Goal: Task Accomplishment & Management: Use online tool/utility

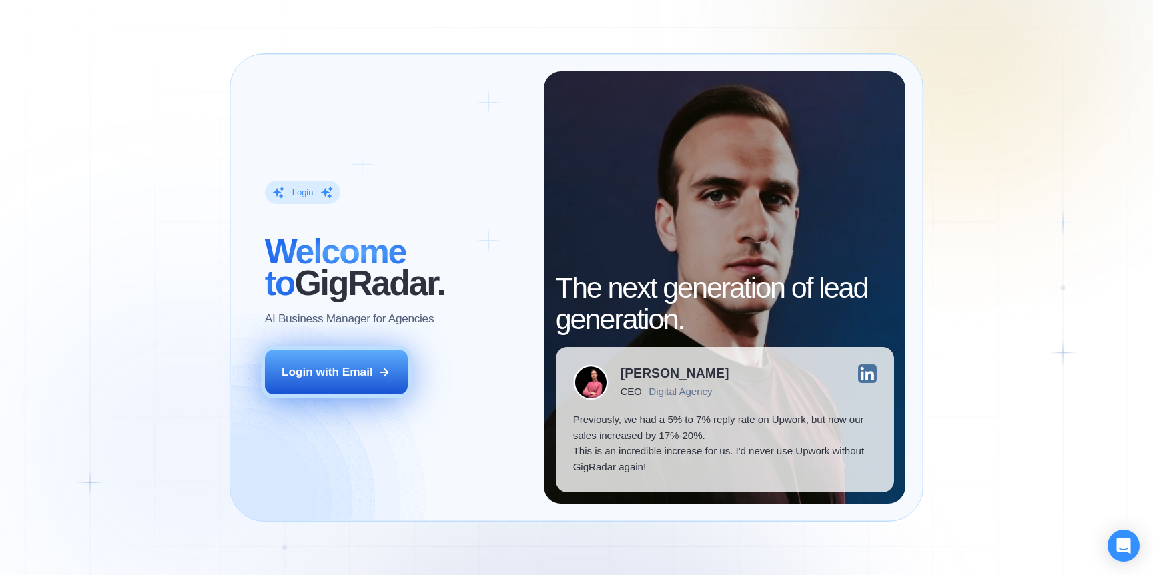
click at [368, 353] on button "Login with Email" at bounding box center [336, 372] width 143 height 45
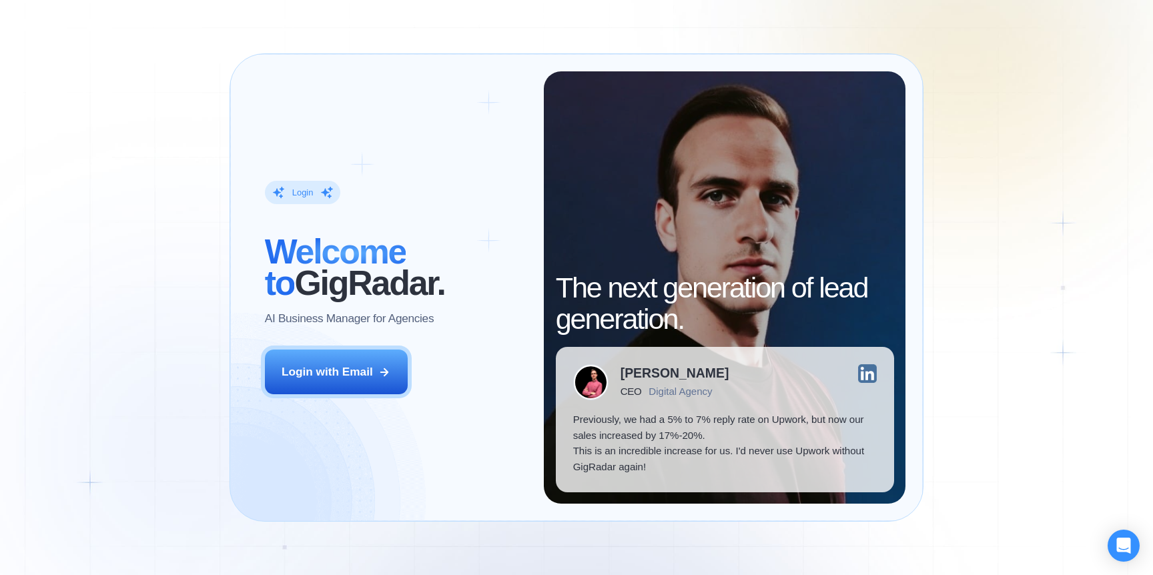
click at [324, 324] on p "AI Business Manager for Agencies" at bounding box center [349, 319] width 169 height 16
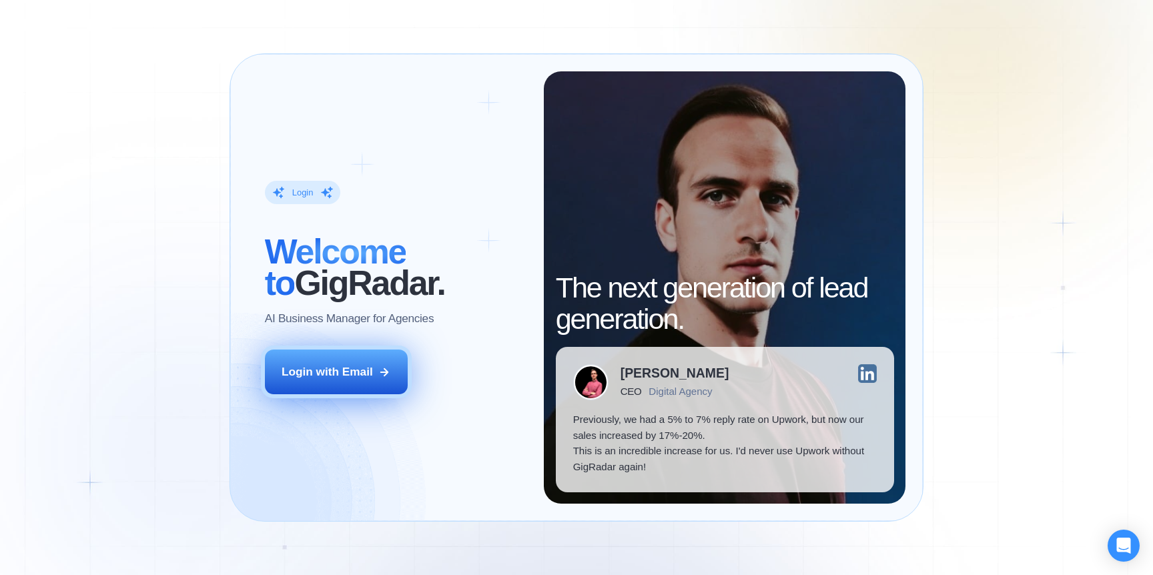
click at [320, 364] on div "Login with Email" at bounding box center [327, 372] width 91 height 16
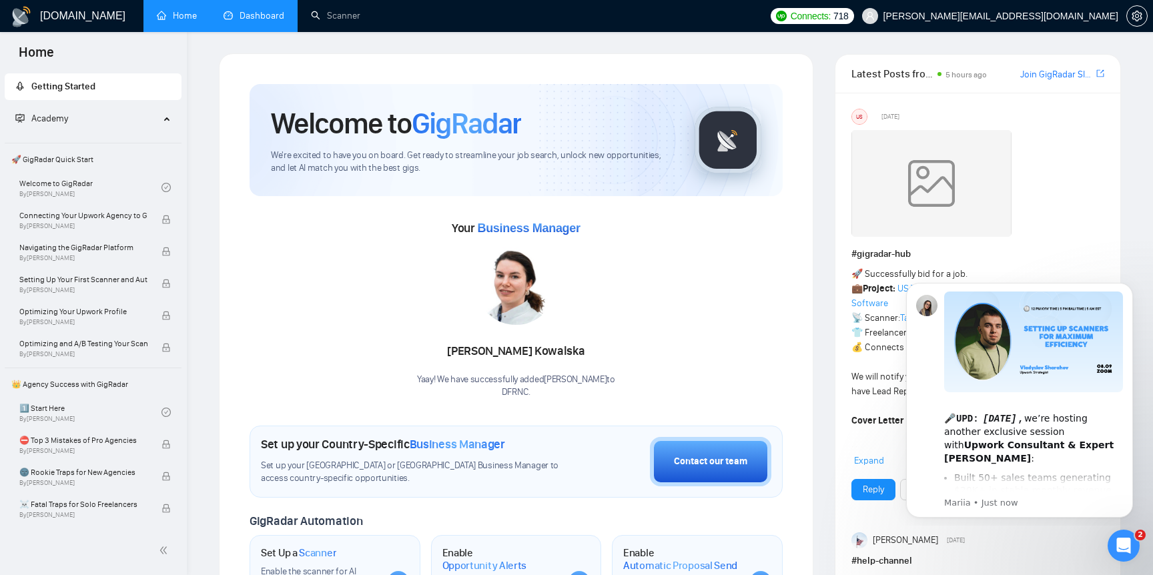
click at [269, 11] on link "Dashboard" at bounding box center [254, 15] width 61 height 11
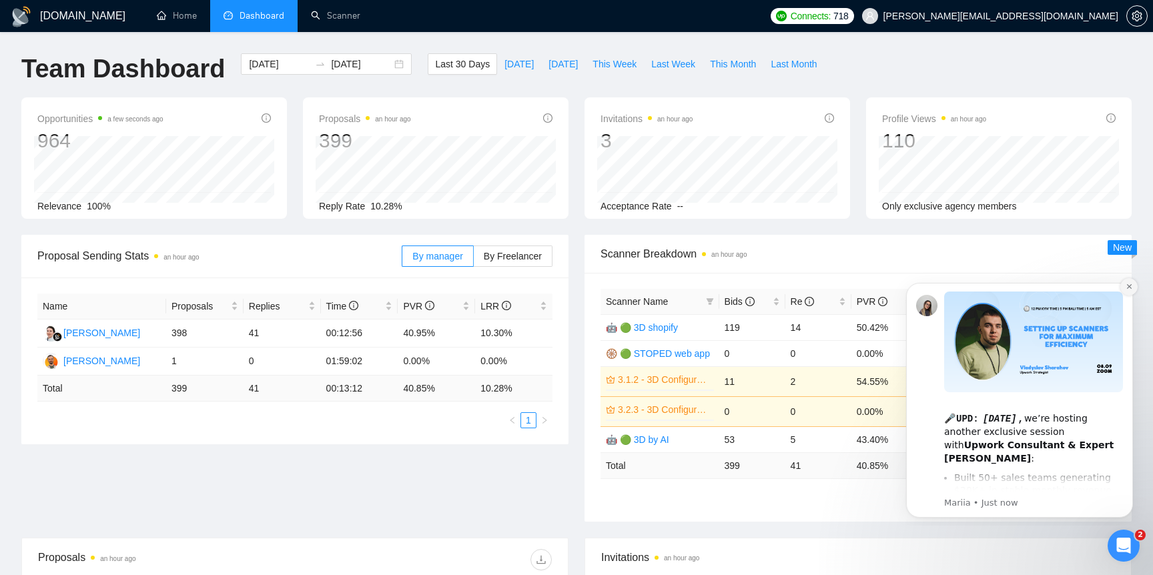
click at [1128, 286] on icon "Dismiss notification" at bounding box center [1128, 286] width 5 height 5
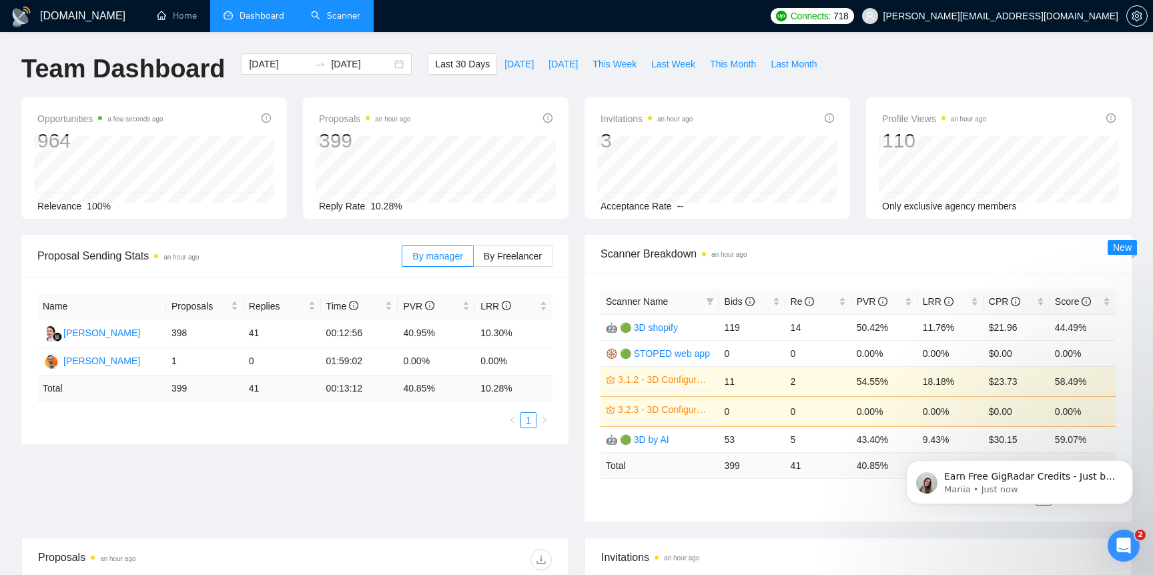
click at [338, 15] on link "Scanner" at bounding box center [335, 15] width 49 height 11
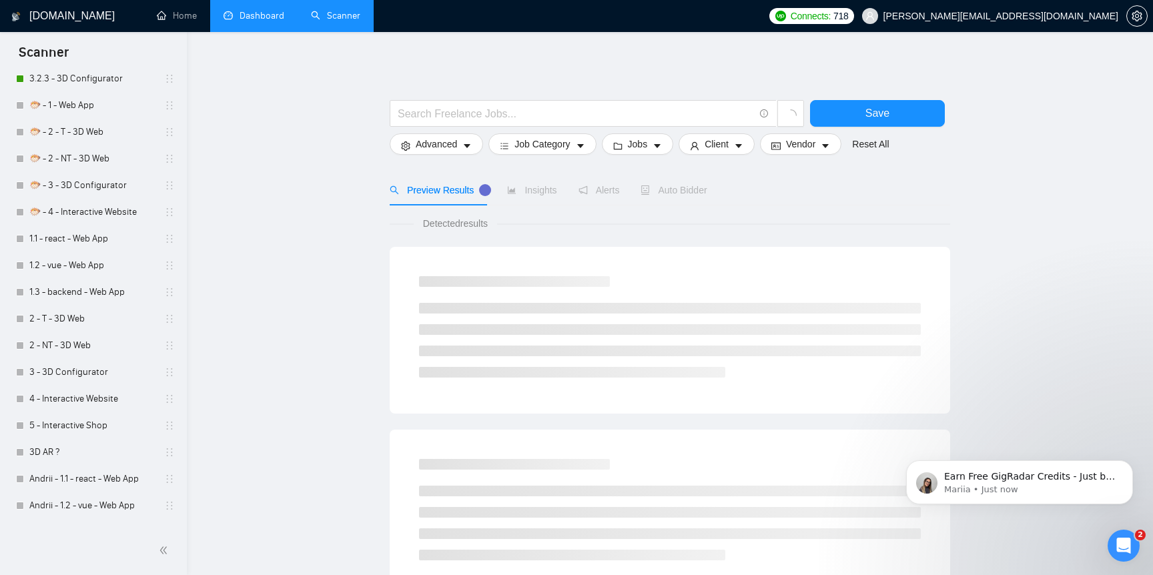
scroll to position [678, 0]
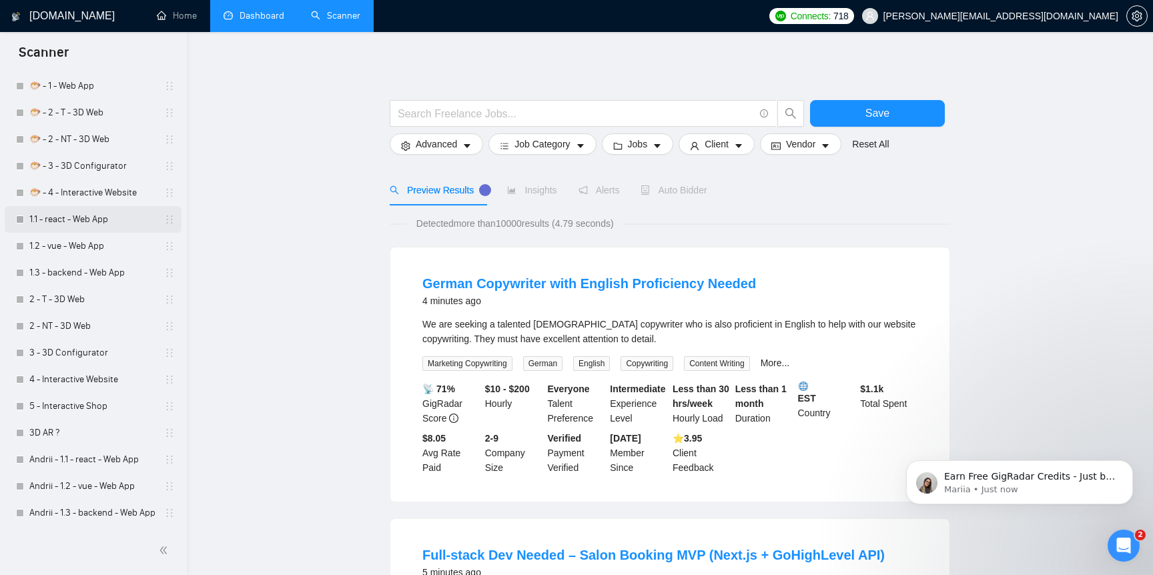
click at [123, 228] on link "1.1 - react - Web App" at bounding box center [92, 219] width 127 height 27
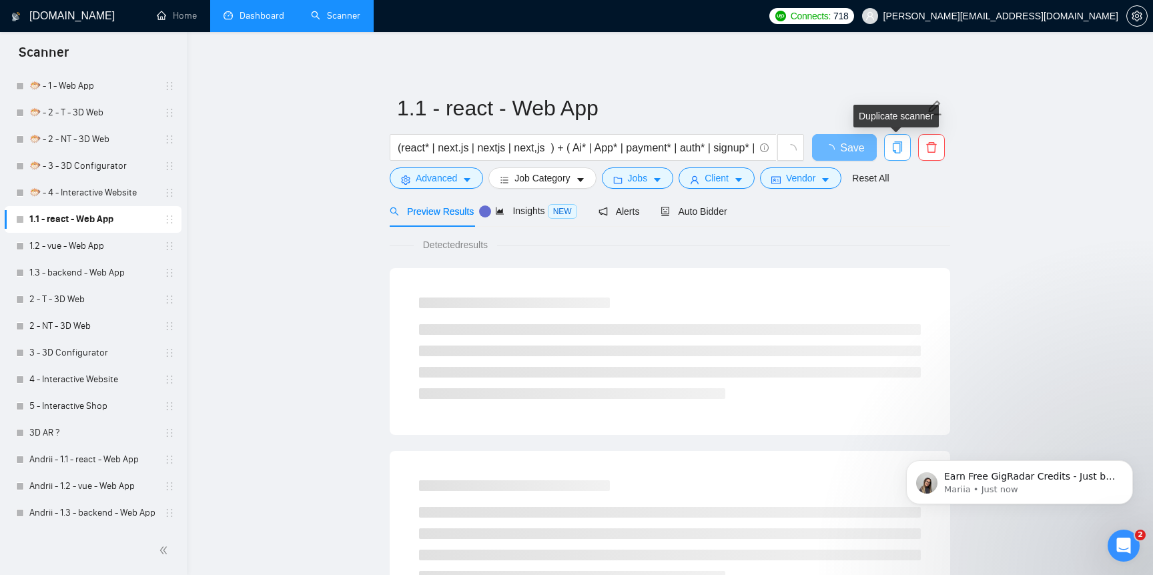
click at [902, 143] on icon "copy" at bounding box center [897, 147] width 9 height 12
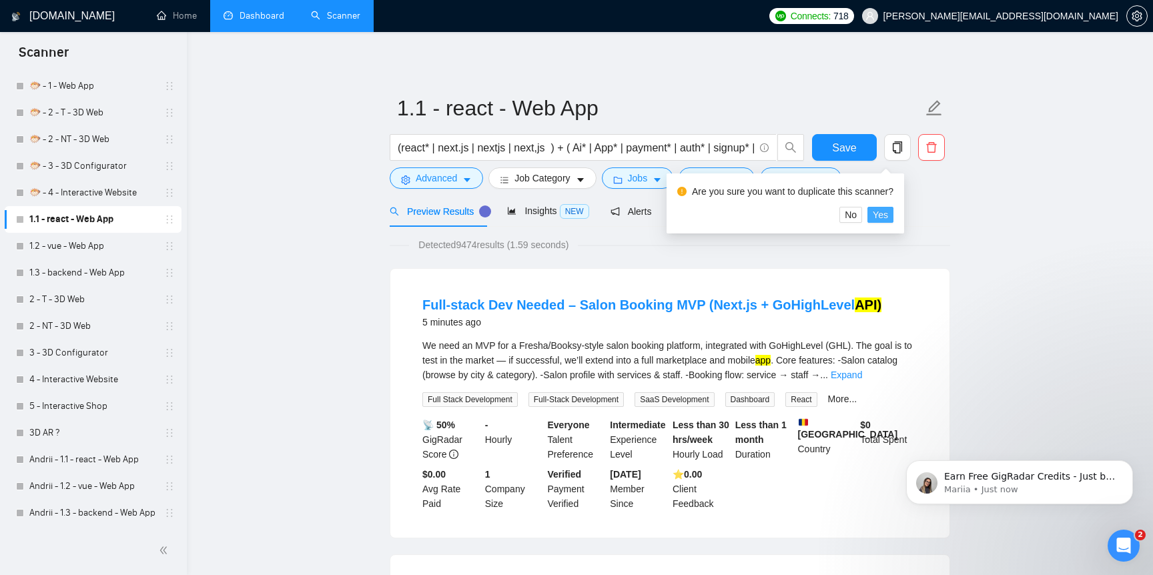
click at [888, 216] on span "Yes" at bounding box center [880, 215] width 15 height 15
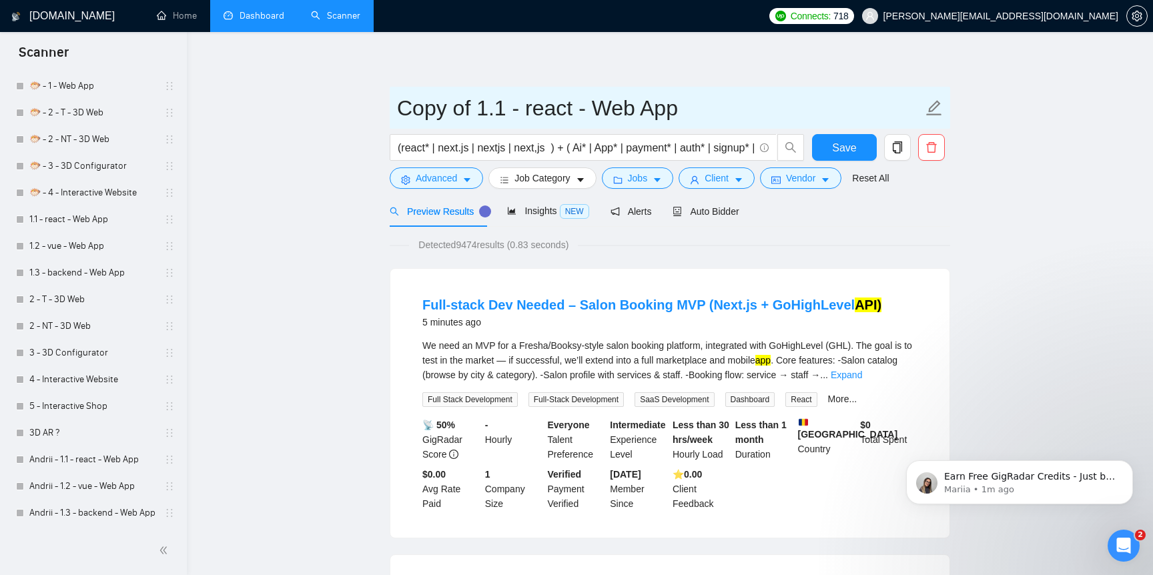
click at [452, 102] on input "Copy of 1.1 - react - Web App" at bounding box center [660, 107] width 526 height 33
click at [430, 108] on input "Copy of 1.1 - react - Web App" at bounding box center [660, 107] width 526 height 33
type input "Myk of 1.1 - react - Web App"
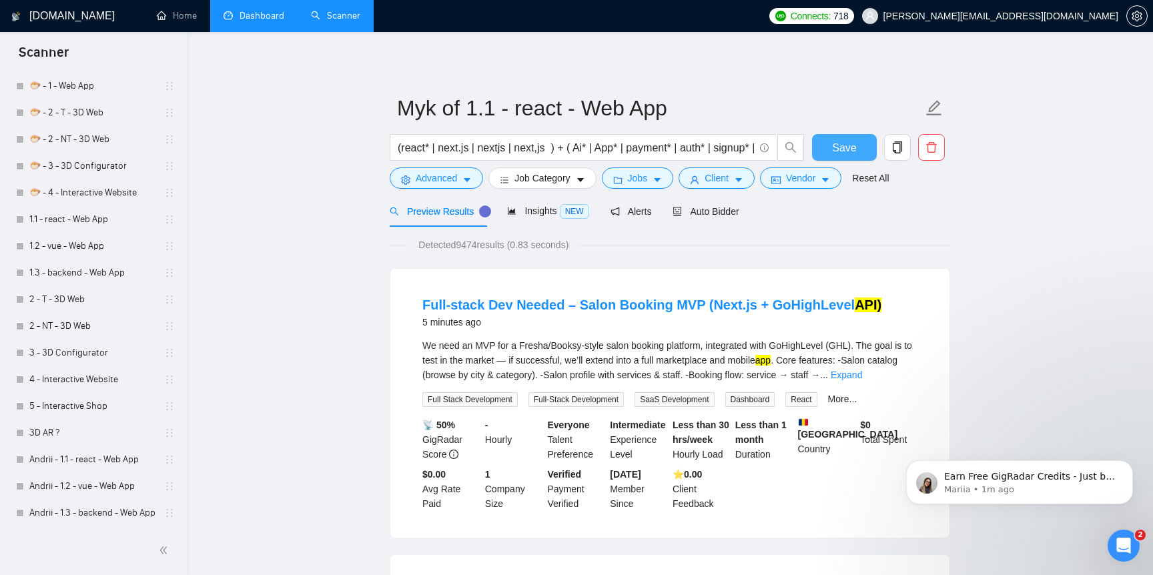
click at [855, 147] on span "Save" at bounding box center [844, 147] width 24 height 17
click at [147, 250] on link "1.2 - vue - Web App" at bounding box center [92, 246] width 127 height 27
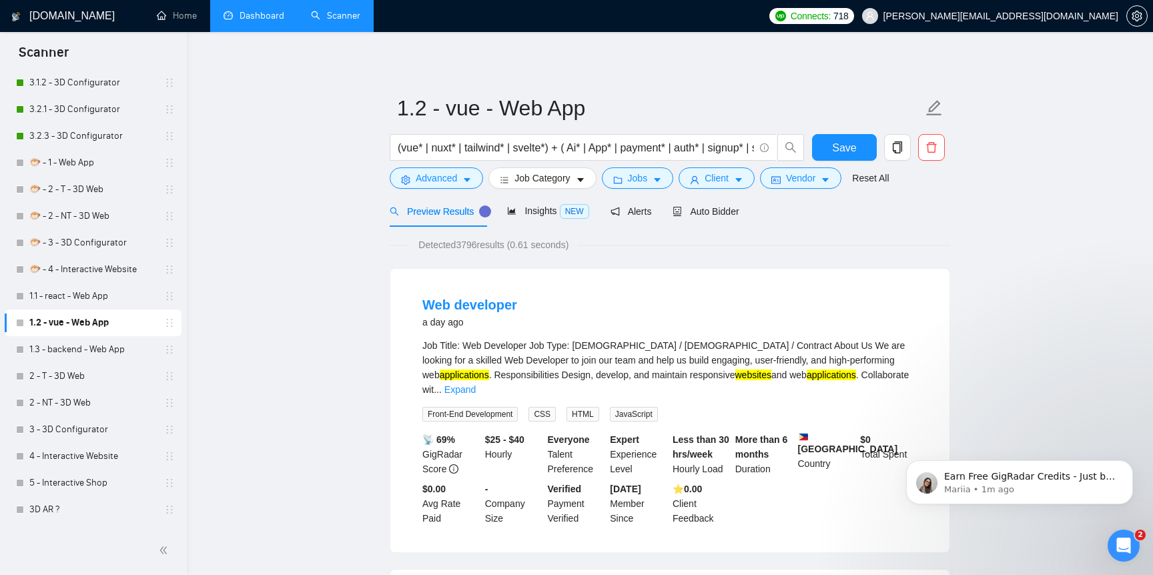
scroll to position [610, 0]
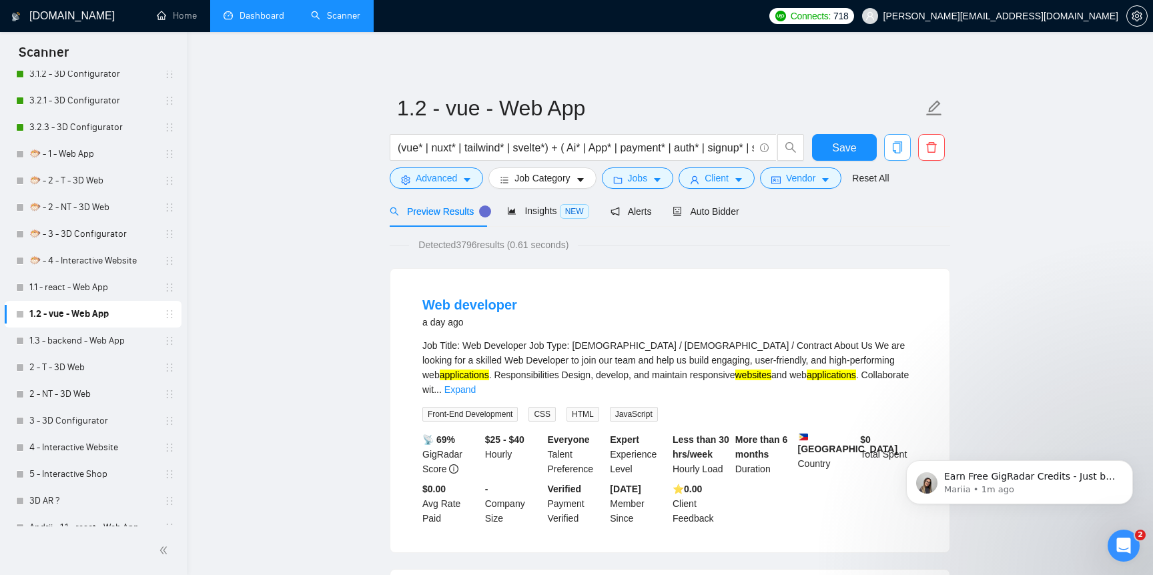
click at [898, 153] on icon "copy" at bounding box center [897, 147] width 9 height 12
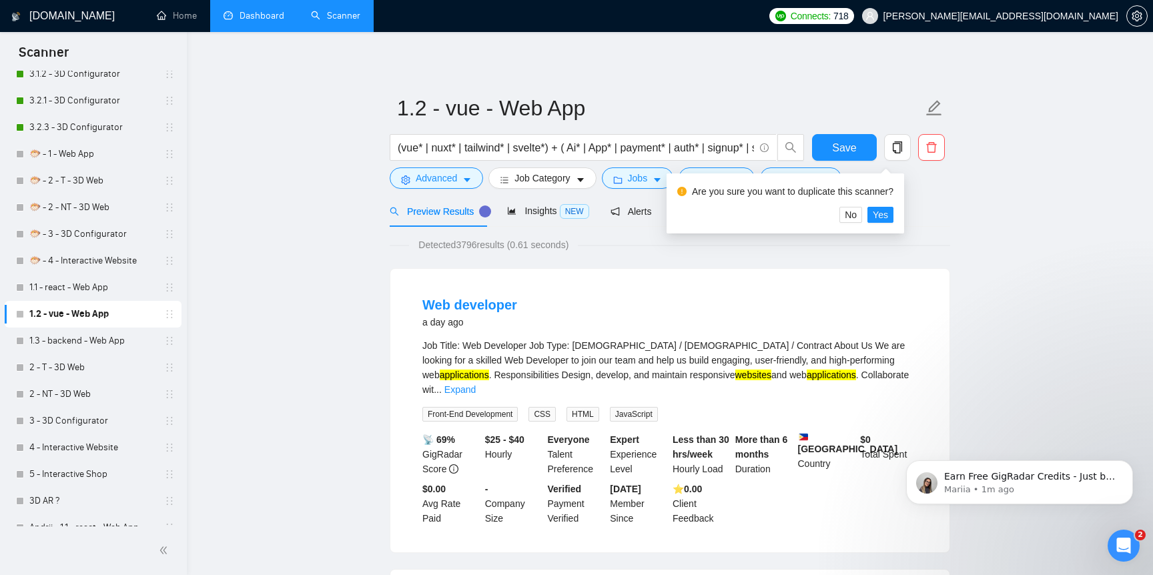
click at [890, 226] on div "Are you sure you want to duplicate this scanner? No Yes" at bounding box center [786, 204] width 238 height 60
click at [888, 217] on span "Yes" at bounding box center [880, 215] width 15 height 15
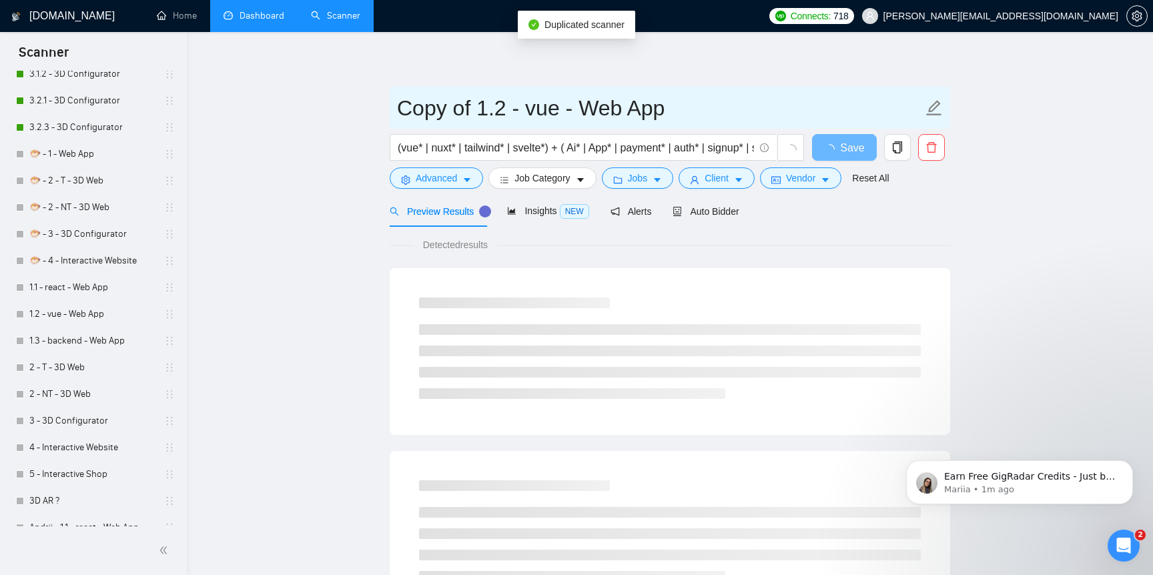
click at [435, 103] on input "Copy of 1.2 - vue - Web App" at bounding box center [660, 107] width 526 height 33
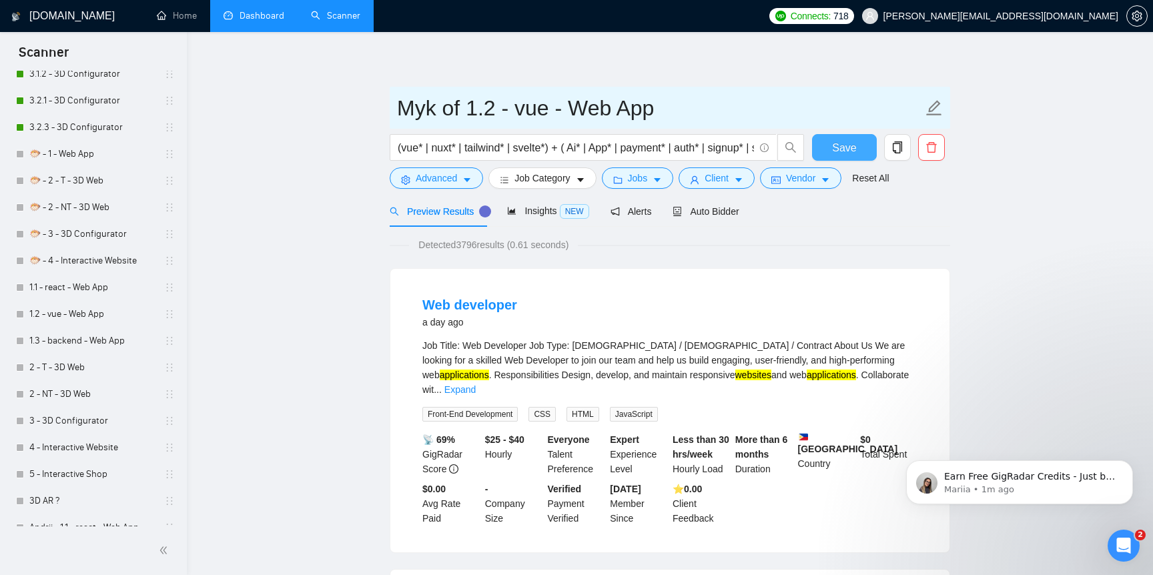
type input "Myk of 1.2 - vue - Web App"
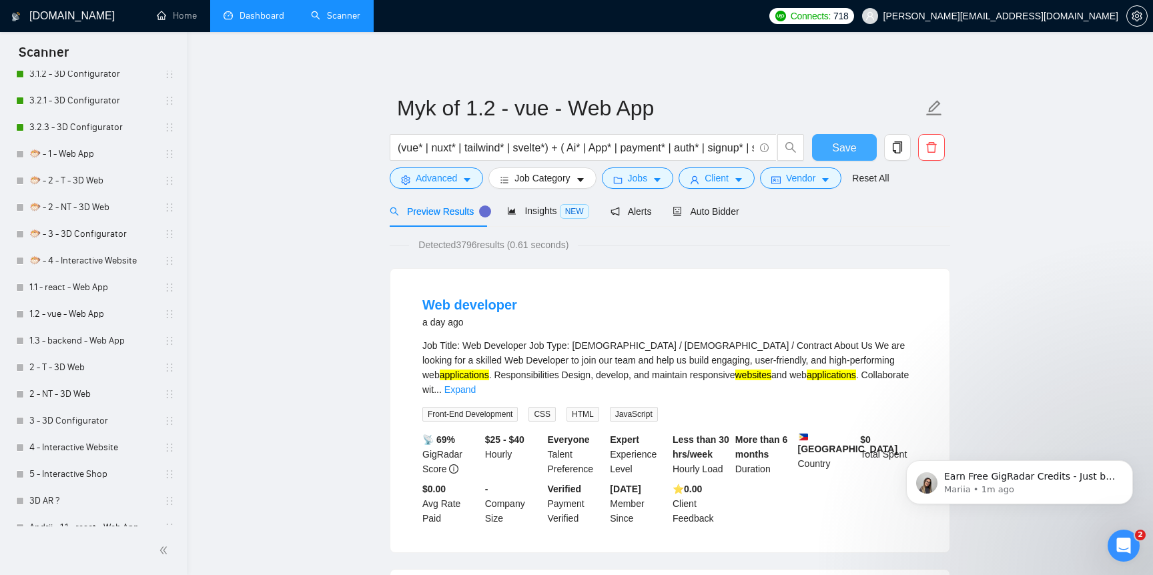
click at [857, 149] on button "Save" at bounding box center [844, 147] width 65 height 27
click at [99, 345] on link "1.3 - backend - Web App" at bounding box center [92, 341] width 127 height 27
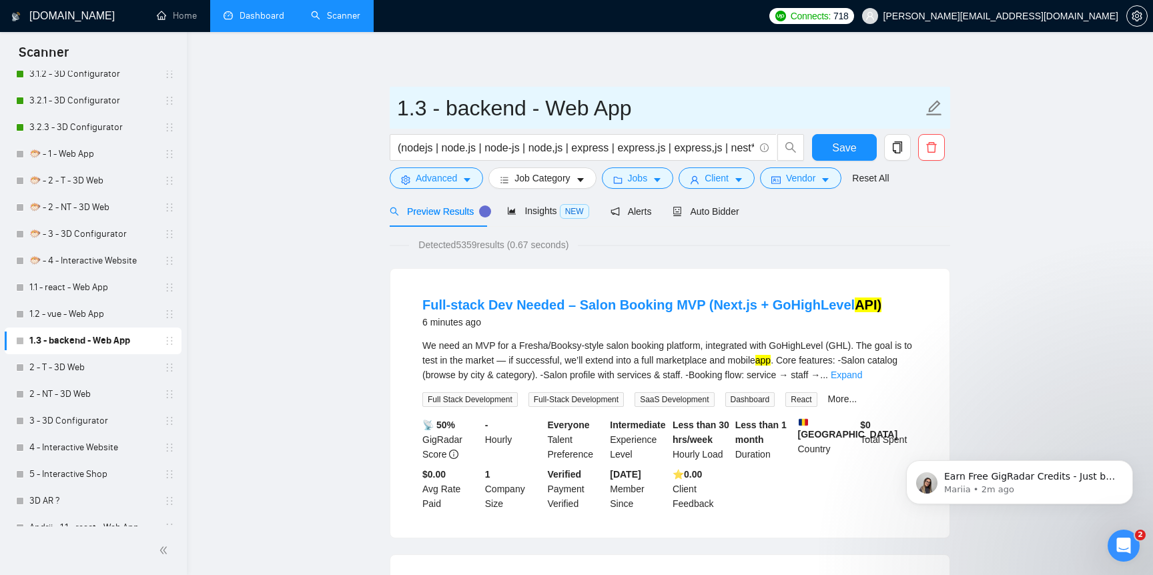
click at [940, 108] on icon "edit" at bounding box center [934, 107] width 17 height 17
click at [400, 113] on input "1.3 - backend - Web App" at bounding box center [660, 107] width 526 height 33
type input "1.3 - backend - Web App"
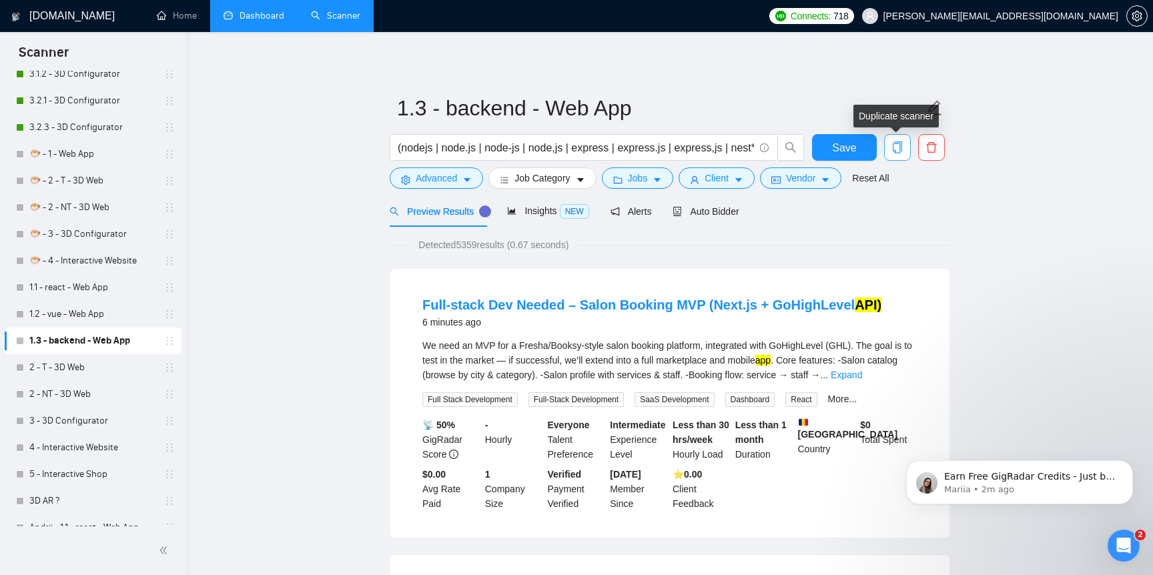
click at [901, 145] on icon "copy" at bounding box center [897, 147] width 9 height 12
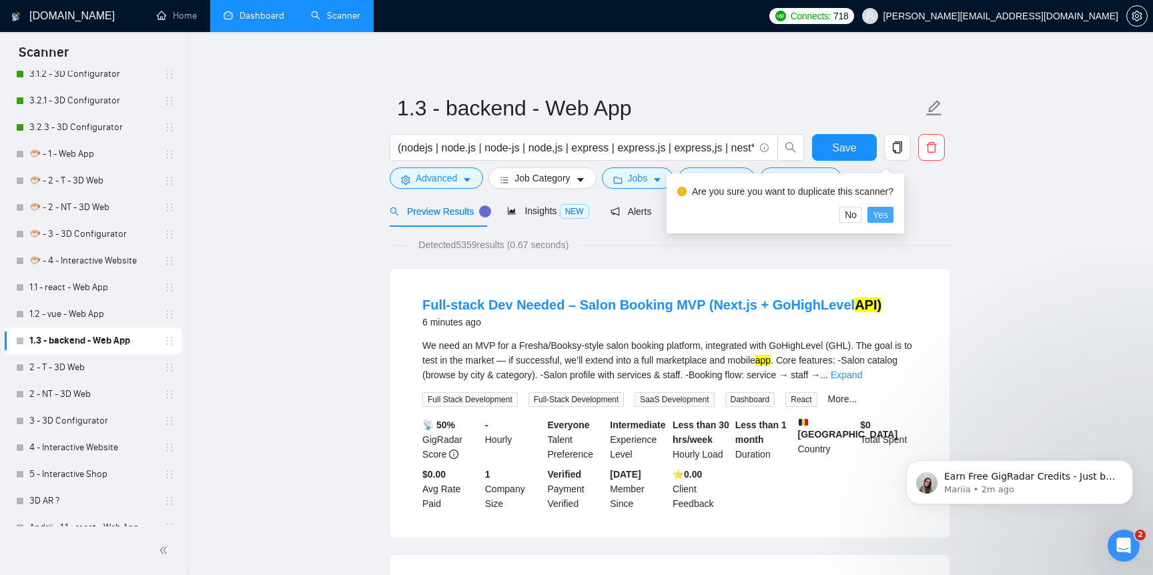
click at [888, 218] on span "Yes" at bounding box center [880, 215] width 15 height 15
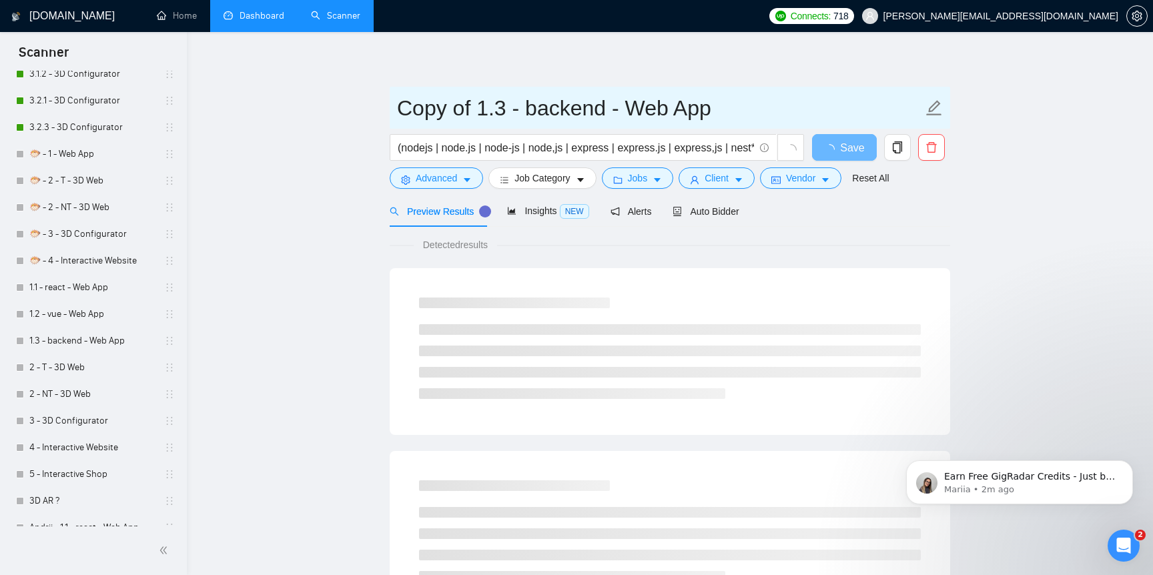
click at [422, 115] on input "Copy of 1.3 - backend - Web App" at bounding box center [660, 107] width 526 height 33
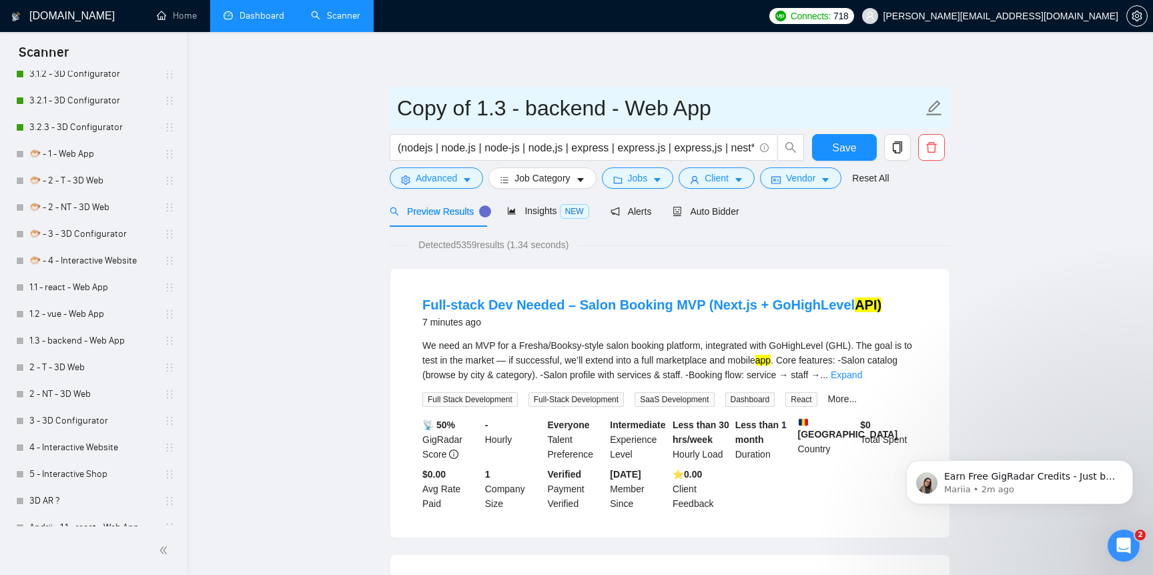
paste input "477995"
type input "Myk of 1.3 - backend - Web App"
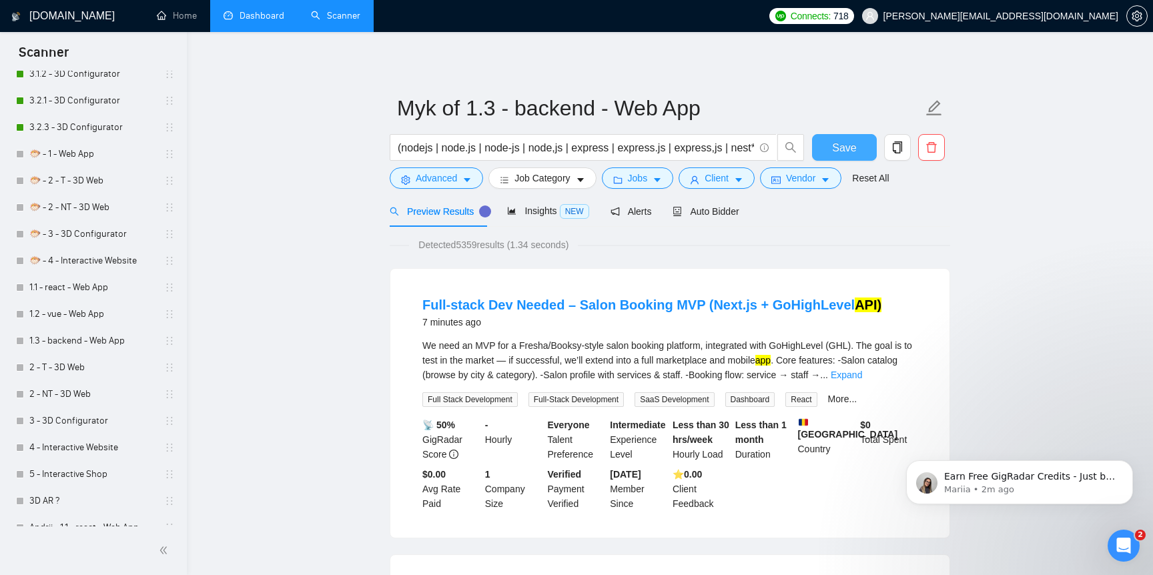
click at [856, 145] on span "Save" at bounding box center [844, 147] width 24 height 17
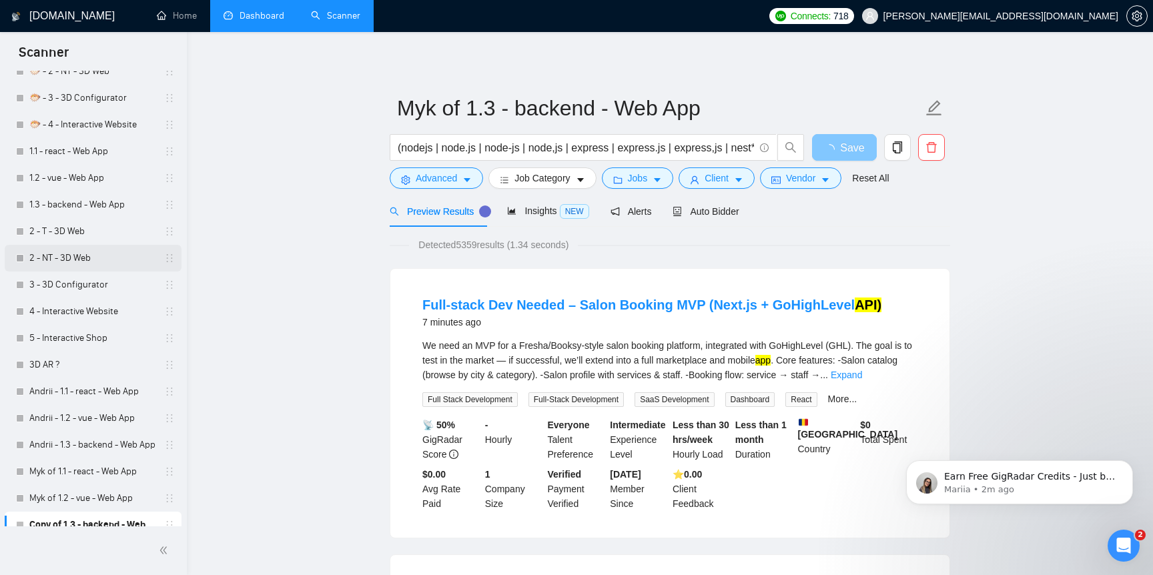
scroll to position [758, 0]
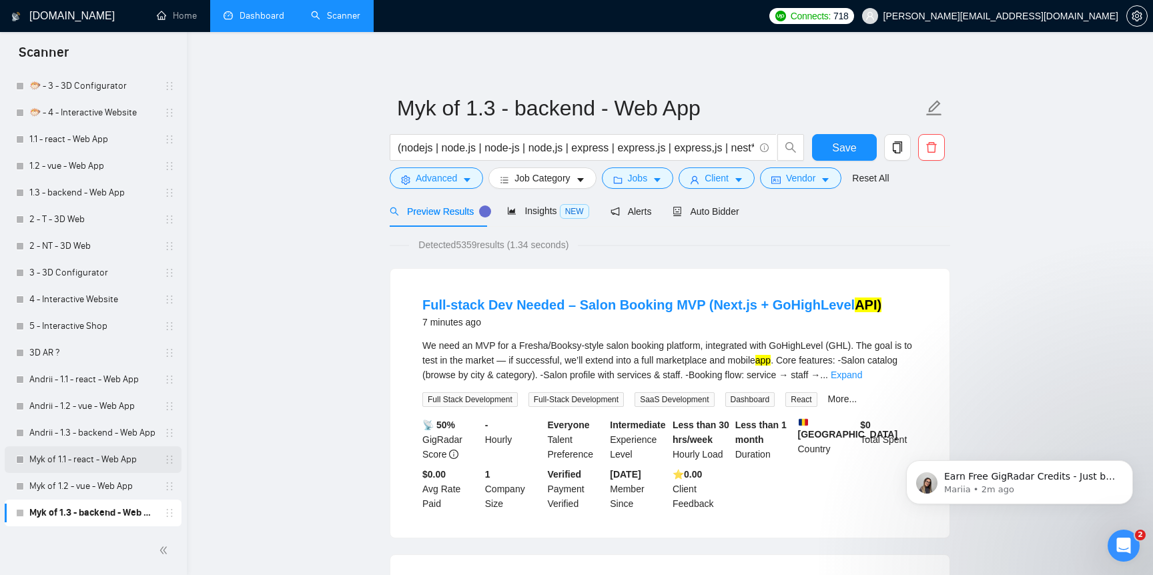
click at [115, 456] on link "Myk of 1.1 - react - Web App" at bounding box center [92, 459] width 127 height 27
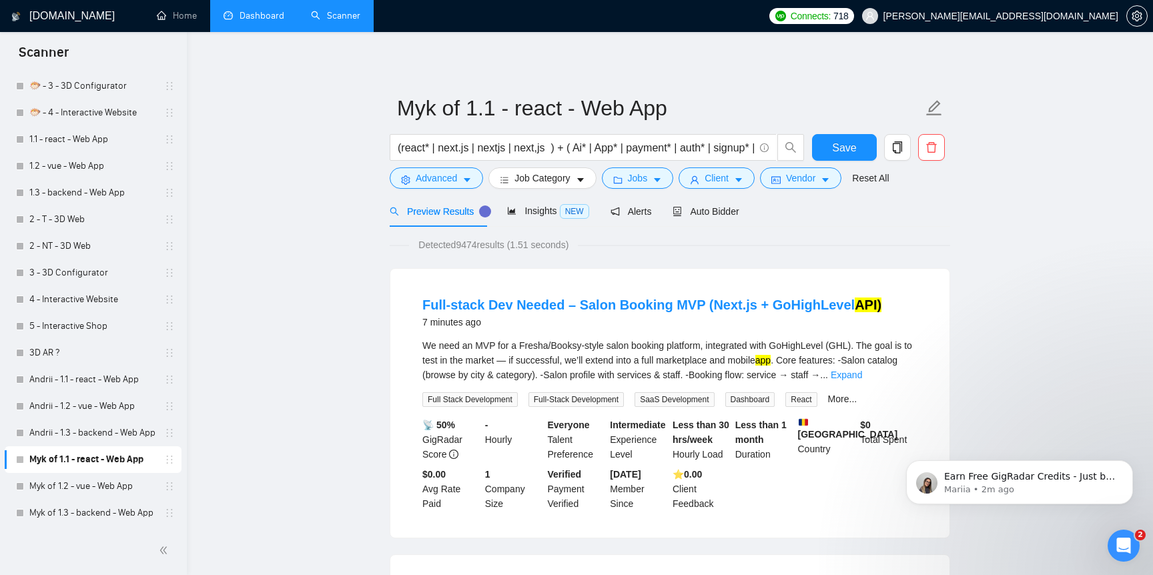
click at [892, 376] on iframe at bounding box center [1019, 450] width 267 height 149
click at [862, 376] on link "Expand" at bounding box center [846, 375] width 31 height 11
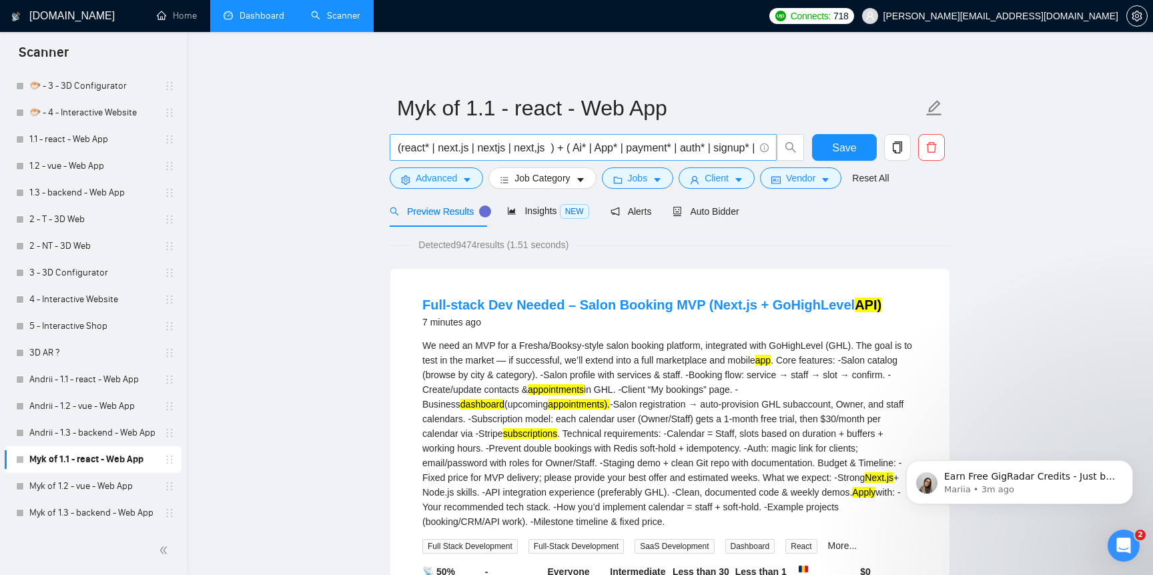
click at [432, 149] on input "(react* | next.js | nextjs | next,js ) + ( Ai* | App* | payment* | auth* | sign…" at bounding box center [576, 147] width 356 height 17
click at [418, 154] on input "(react* | next.js | nextjs | next,js ) + ( Ai* | App* | payment* | auth* | sign…" at bounding box center [576, 147] width 356 height 17
click at [488, 134] on span "(react* | next.js | nextjs | next,js ) + ( Ai* | App* | payment* | auth* | sign…" at bounding box center [583, 147] width 387 height 27
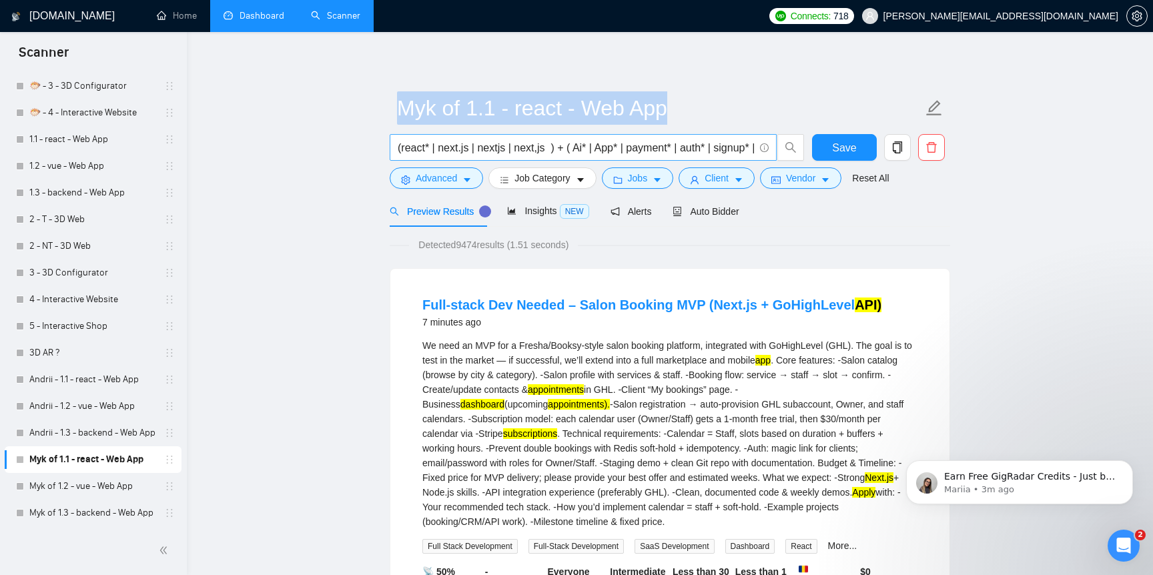
click at [488, 134] on span "(react* | next.js | nextjs | next,js ) + ( Ai* | App* | payment* | auth* | sign…" at bounding box center [583, 147] width 387 height 27
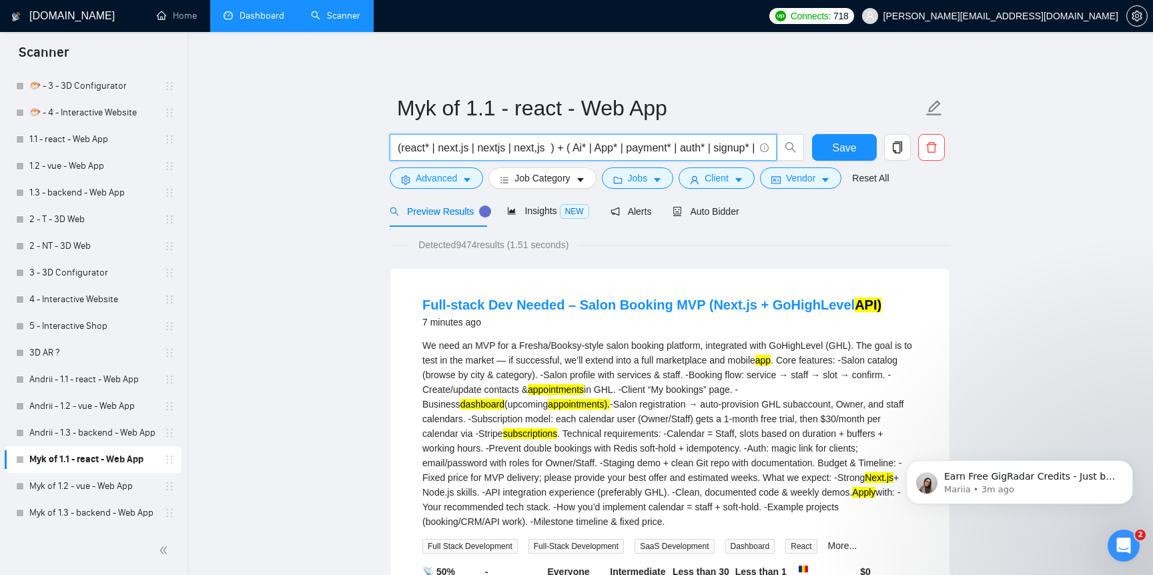
click at [484, 150] on input "(react* | next.js | nextjs | next,js ) + ( Ai* | App* | payment* | auth* | sign…" at bounding box center [576, 147] width 356 height 17
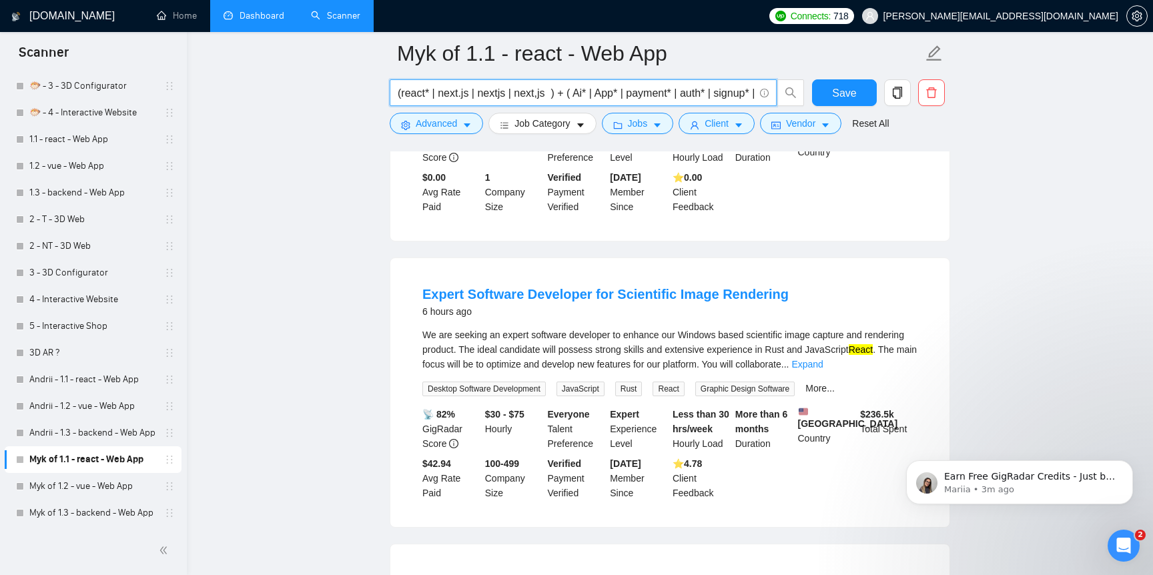
scroll to position [464, 0]
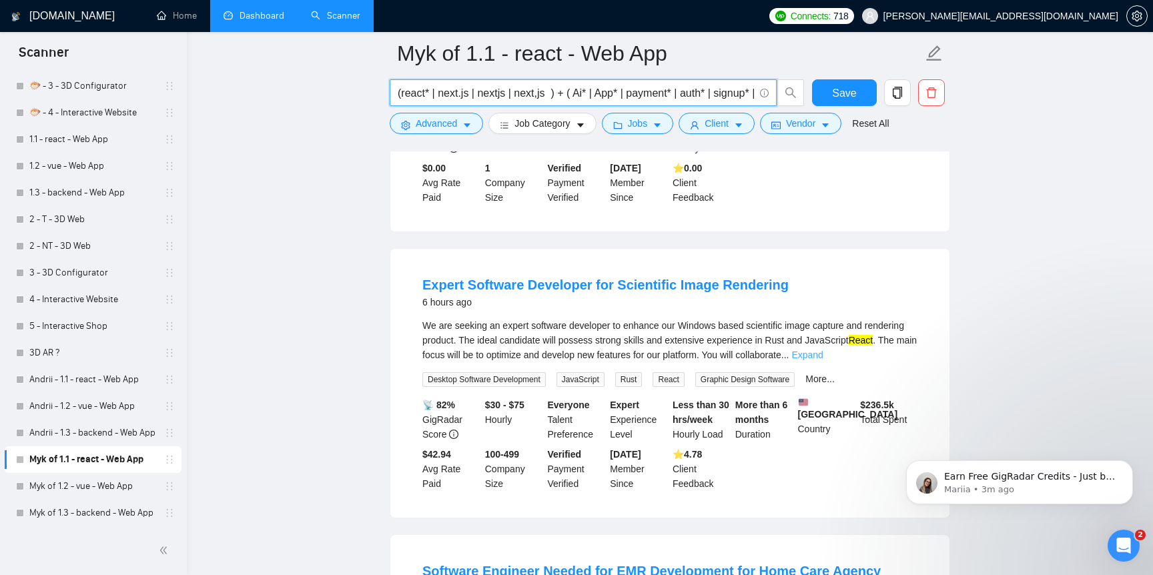
click at [823, 357] on link "Expand" at bounding box center [806, 355] width 31 height 11
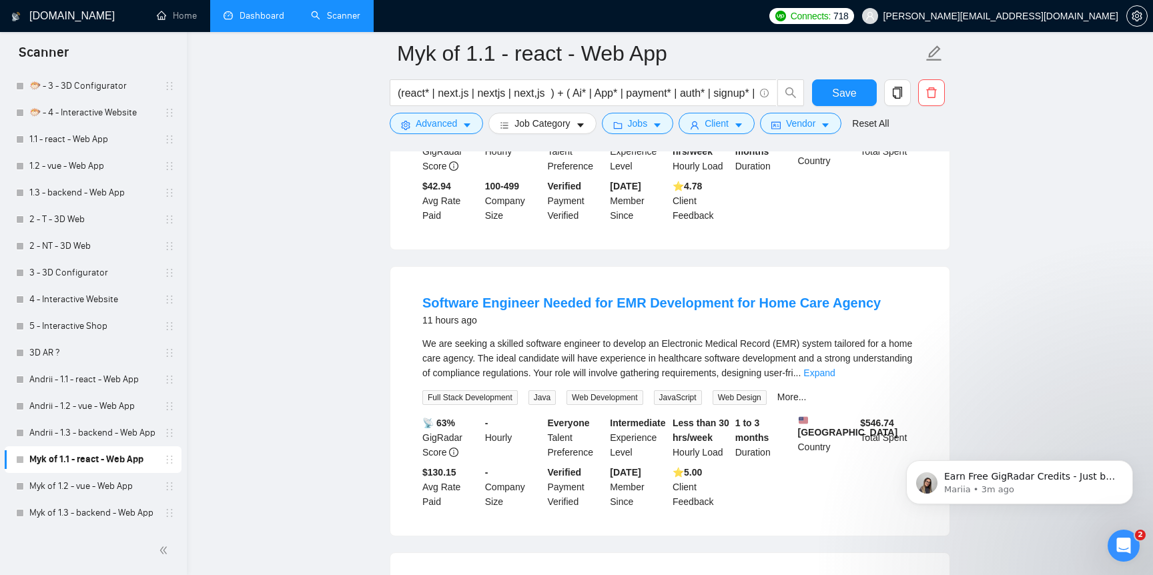
scroll to position [769, 0]
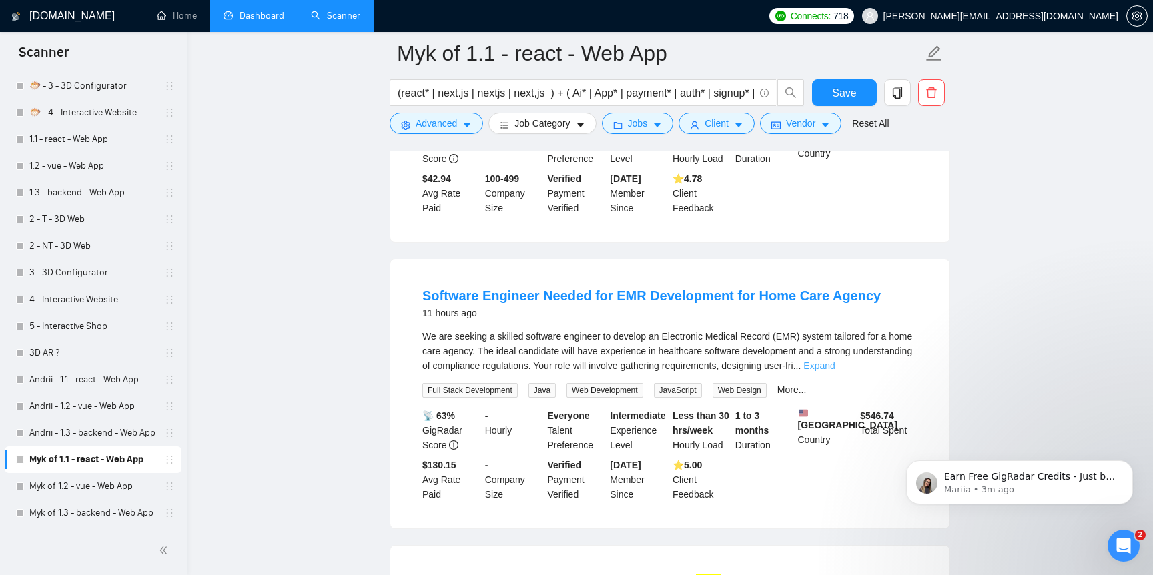
click at [835, 370] on link "Expand" at bounding box center [818, 365] width 31 height 11
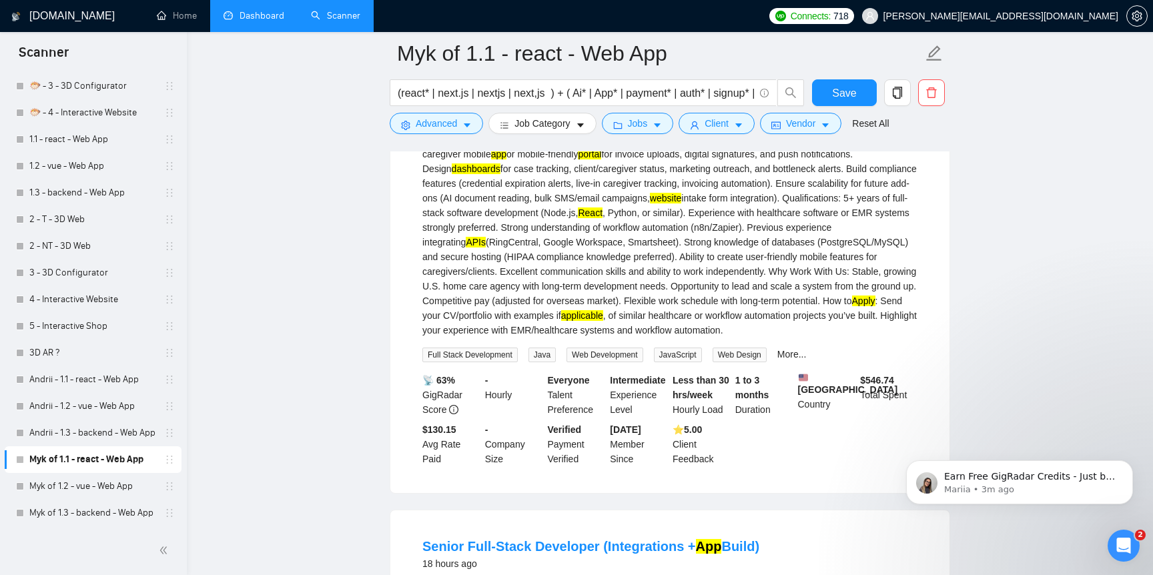
scroll to position [1094, 0]
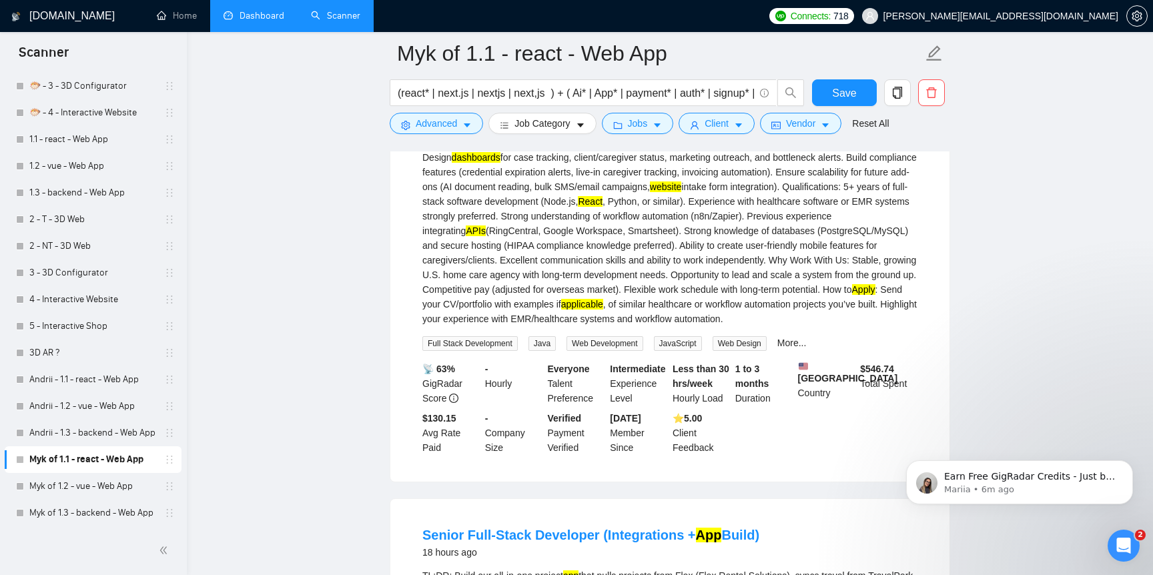
click at [601, 77] on form "Myk of 1.1 - react - Web App (react* | next.js | nextjs | next,js ) + ( Ai* | A…" at bounding box center [670, 86] width 561 height 109
click at [597, 87] on input "(react* | next.js | nextjs | next,js ) + ( Ai* | App* | payment* | auth* | sign…" at bounding box center [576, 93] width 356 height 17
click at [589, 97] on input "(react* | next.js | nextjs | next,js ) + ( Ai* | App* | payment* | auth* | sign…" at bounding box center [576, 93] width 356 height 17
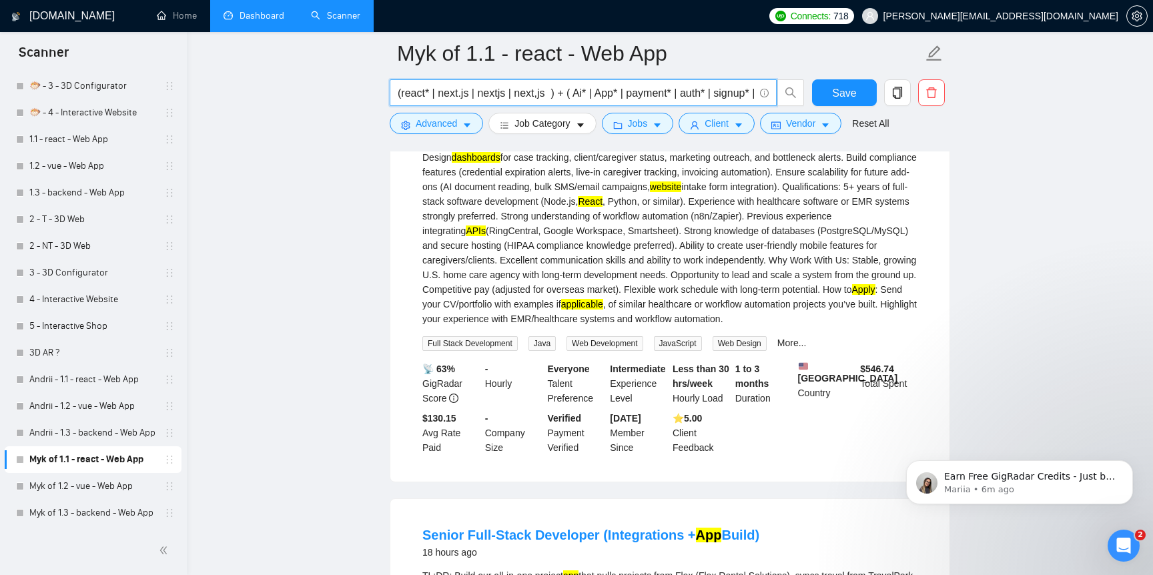
paste input "OR "next.js" OR nextjs) AND (App OR SaaS OR portal OR dashboard OR "web app" OR…"
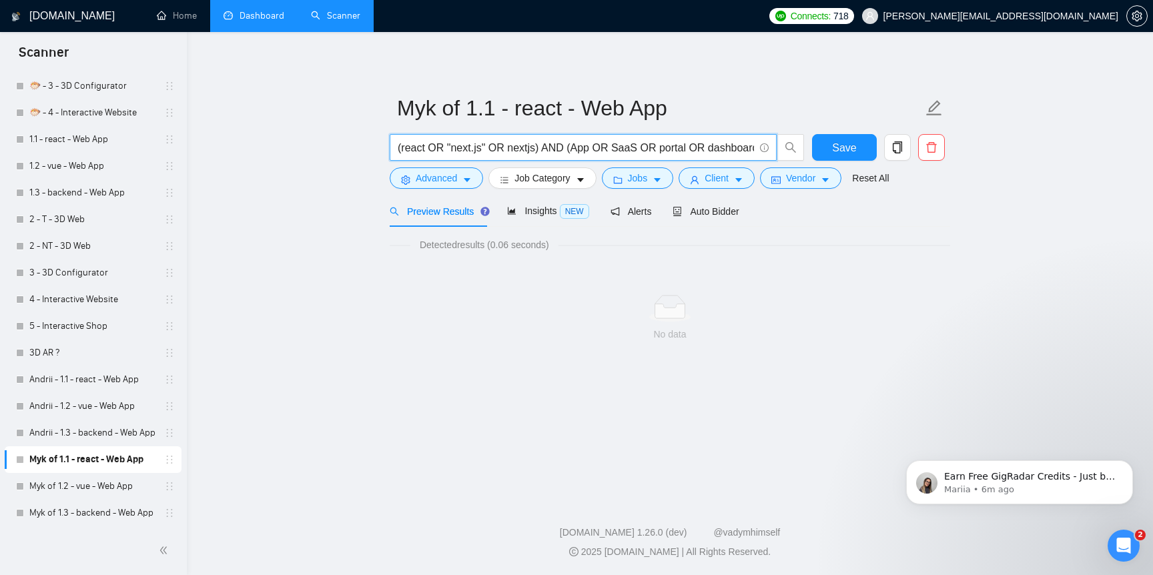
scroll to position [0, 785]
drag, startPoint x: 691, startPoint y: 149, endPoint x: 878, endPoint y: 151, distance: 186.9
click at [878, 151] on div "(react OR "next.js" OR nextjs) AND (App OR SaaS OR portal OR dashboard OR "web …" at bounding box center [667, 150] width 561 height 33
click at [594, 147] on input "(react OR "next.js" OR nextjs) AND (App OR SaaS OR portal OR dashboard OR "web …" at bounding box center [576, 147] width 356 height 17
drag, startPoint x: 571, startPoint y: 149, endPoint x: 886, endPoint y: 165, distance: 316.0
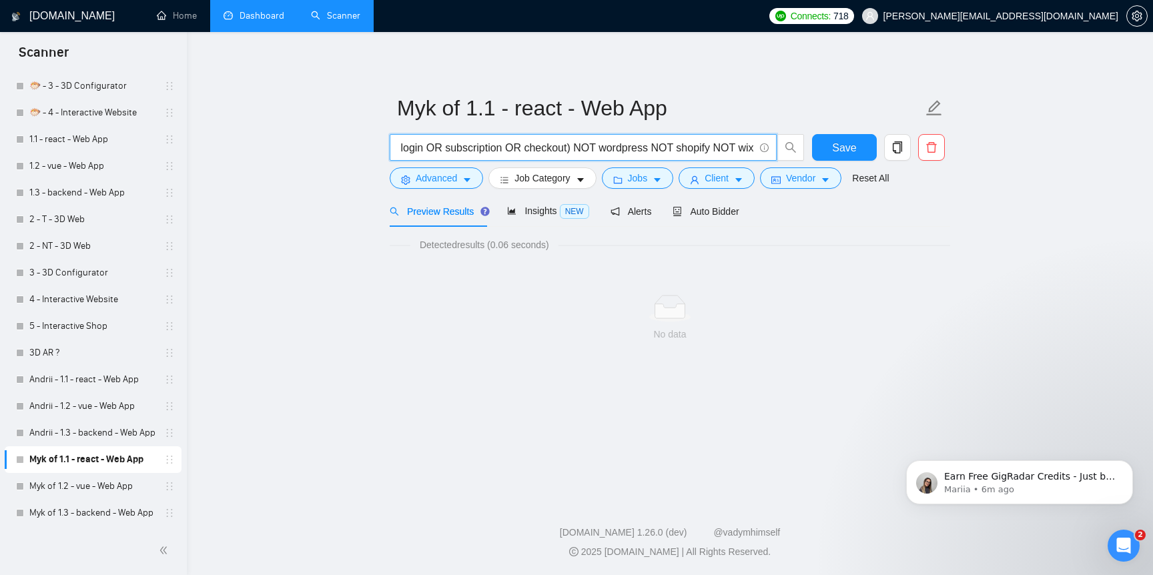
click at [886, 165] on div "(react OR "next.js" OR nextjs) AND (App OR SaaS OR portal OR dashboard OR "web …" at bounding box center [667, 150] width 561 height 33
drag, startPoint x: 569, startPoint y: 142, endPoint x: 952, endPoint y: 164, distance: 383.7
click at [952, 164] on main "Myk of 1.1 - react - Web App (react OR "next.js" OR nextjs) AND (App OR SaaS OR…" at bounding box center [670, 262] width 924 height 419
type input "(react OR "next.js" OR nextjs) AND (App OR SaaS OR portal OR dashboard OR "web …"
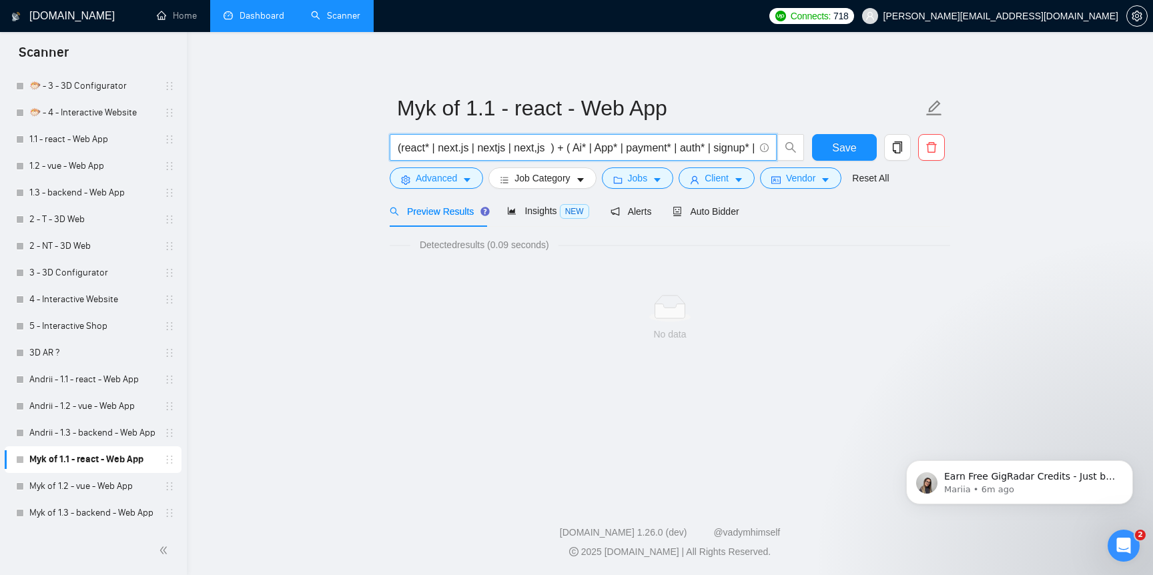
type input "(react* | next.js | nextjs | next,js ) + ( Ai* | App* | payment* | auth* | sign…"
click at [567, 376] on main "Myk of 1.1 - react - Web App (react* | next.js | nextjs | next,js ) + ( Ai* | A…" at bounding box center [670, 262] width 924 height 419
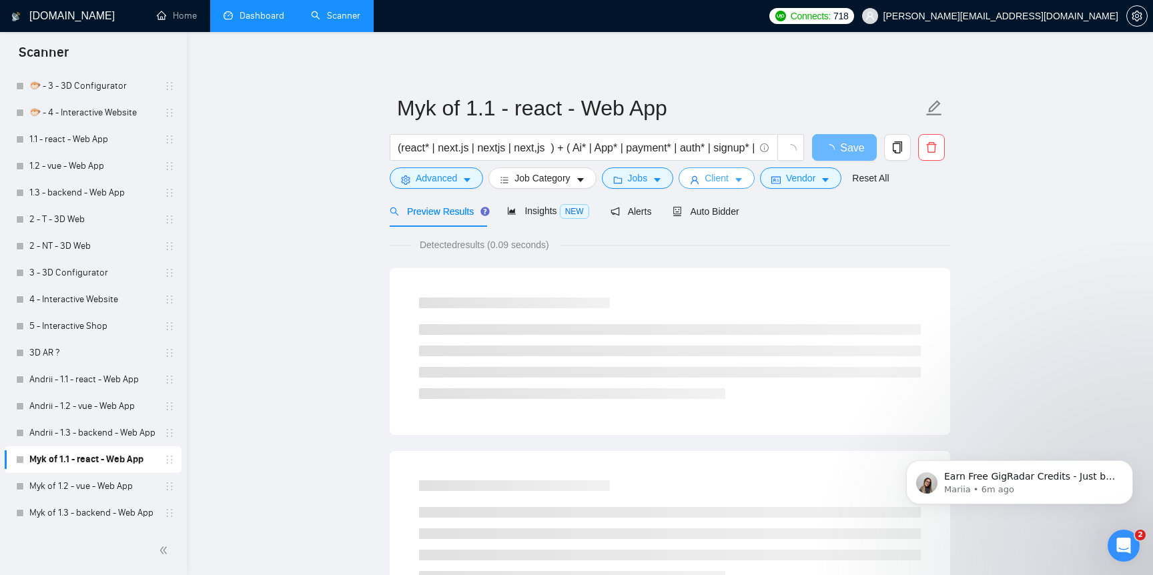
click at [715, 174] on span "Client" at bounding box center [717, 178] width 24 height 15
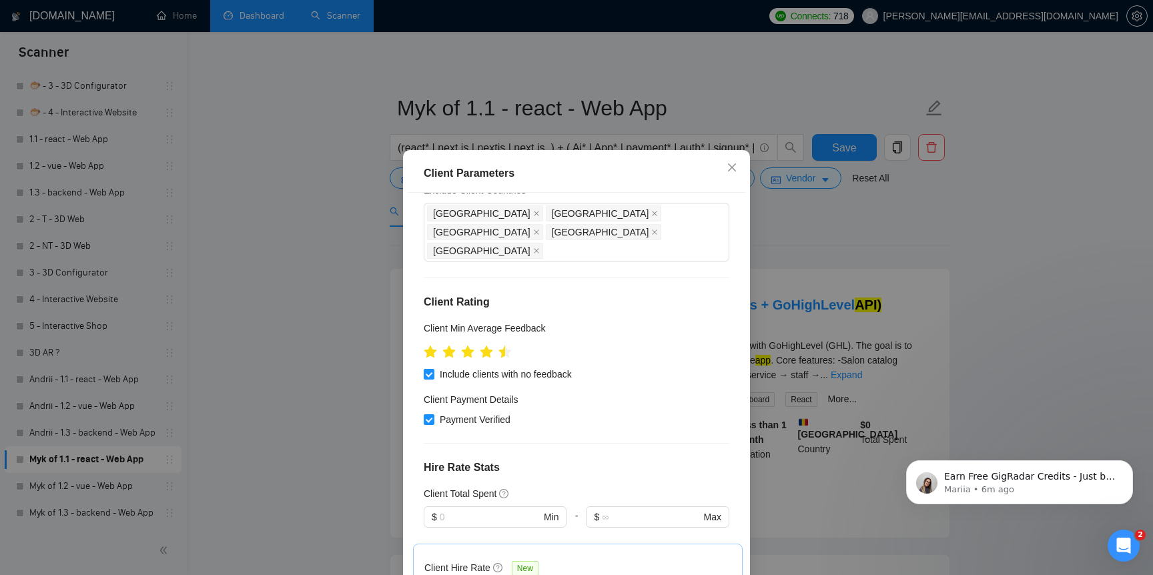
scroll to position [115, 0]
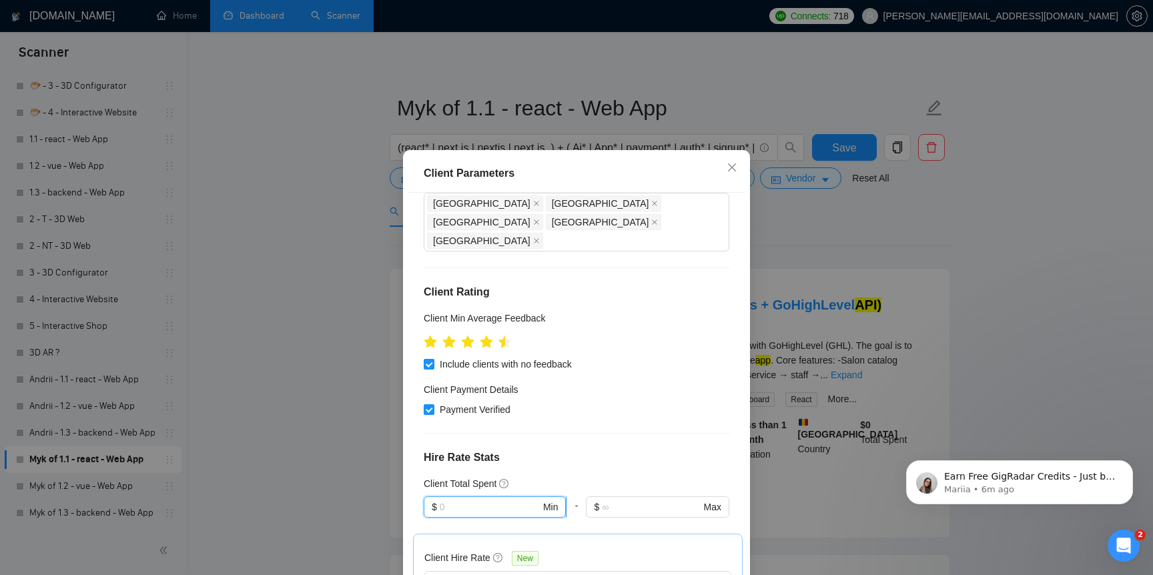
click at [517, 500] on input "text" at bounding box center [490, 507] width 101 height 15
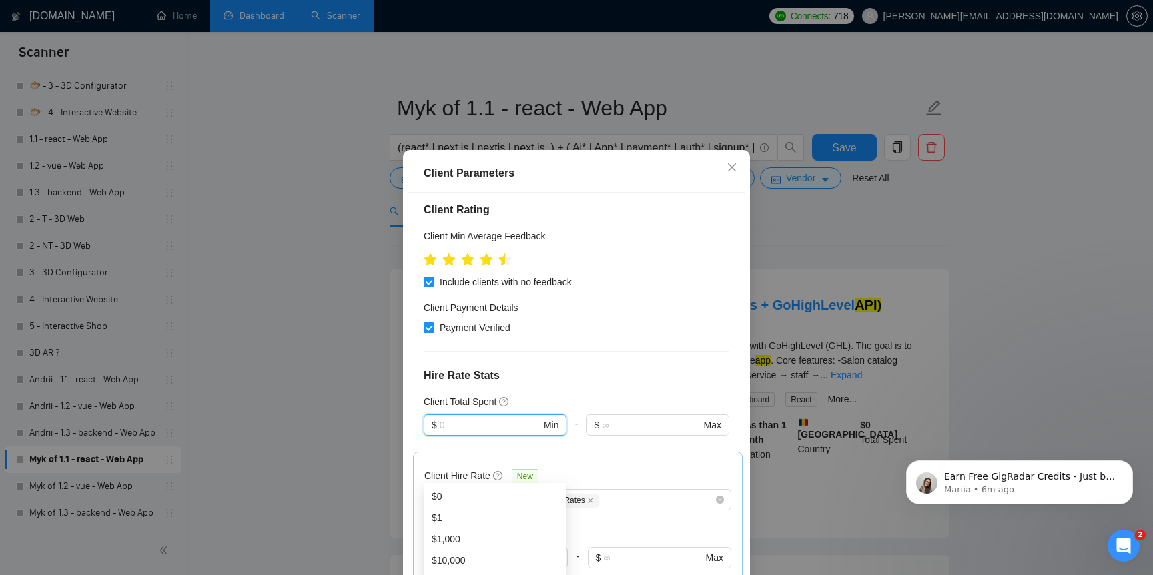
scroll to position [199, 0]
click at [548, 366] on h4 "Hire Rate Stats" at bounding box center [577, 374] width 306 height 16
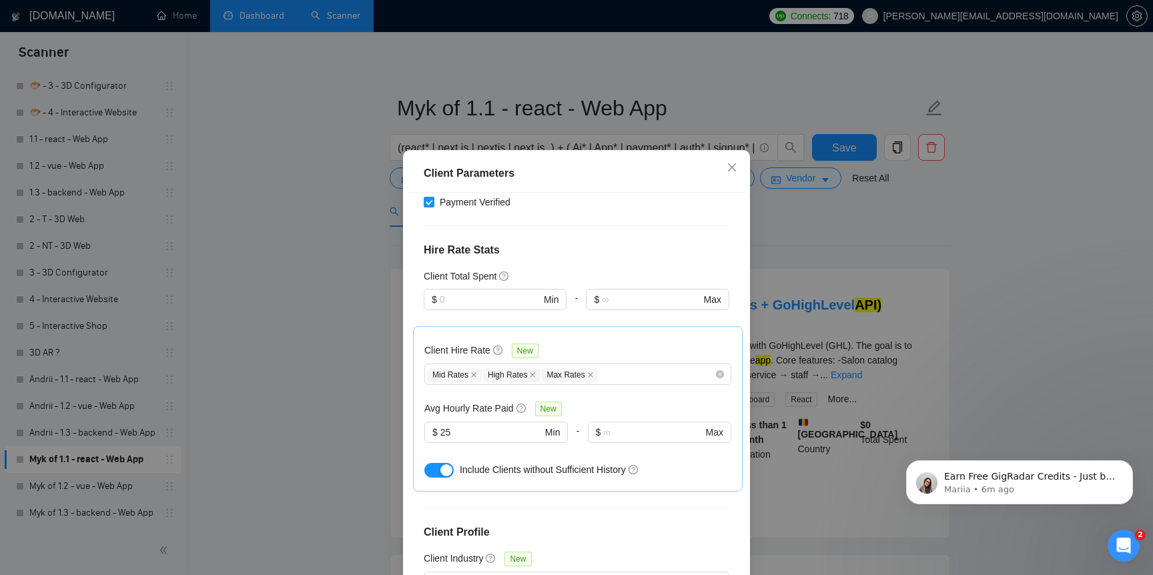
scroll to position [324, 0]
click at [517, 424] on input "25" at bounding box center [490, 431] width 101 height 15
click at [518, 424] on input "25" at bounding box center [490, 431] width 101 height 15
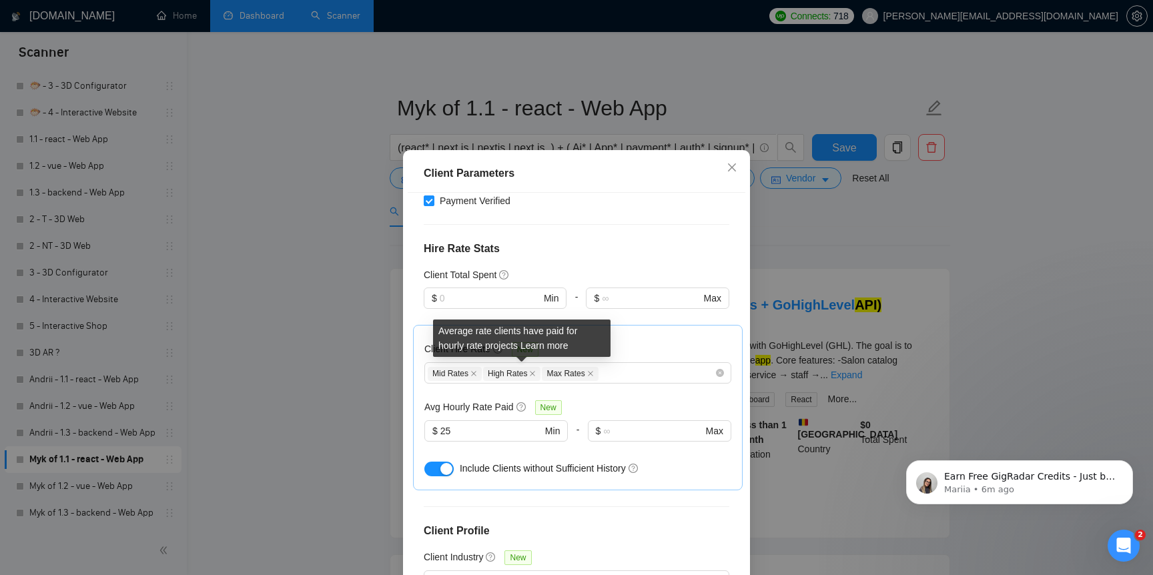
click at [521, 402] on icon "question-circle" at bounding box center [521, 406] width 9 height 9
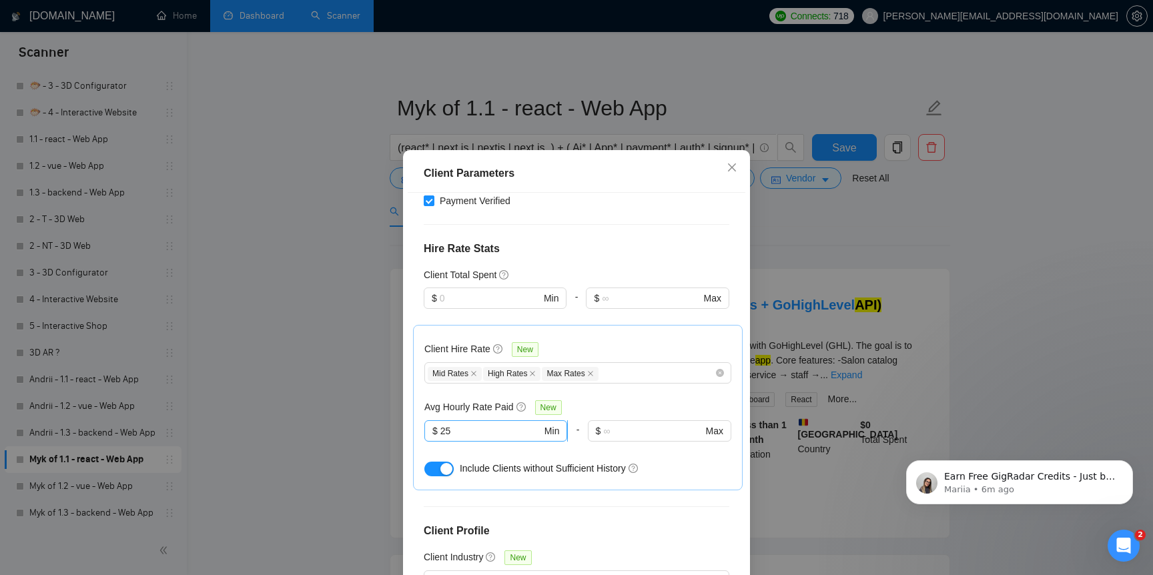
click at [505, 424] on input "25" at bounding box center [490, 431] width 101 height 15
type input "35"
click at [591, 354] on div "Client Hire Rate New Mid Rates High Rates Max Rates Avg Hourly Rate Paid New $ …" at bounding box center [577, 407] width 307 height 143
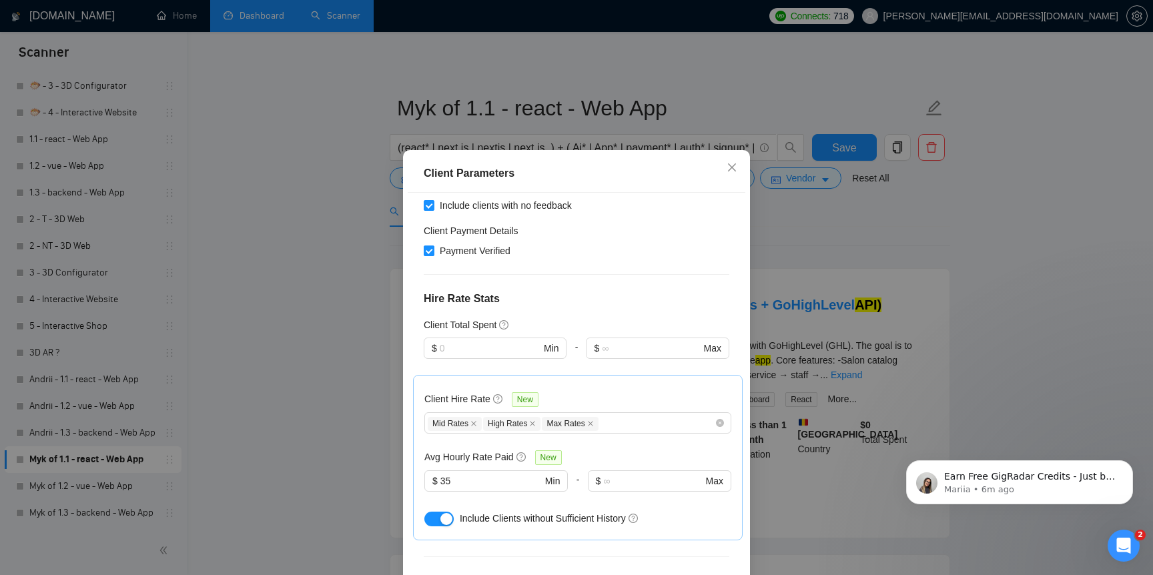
scroll to position [256, 0]
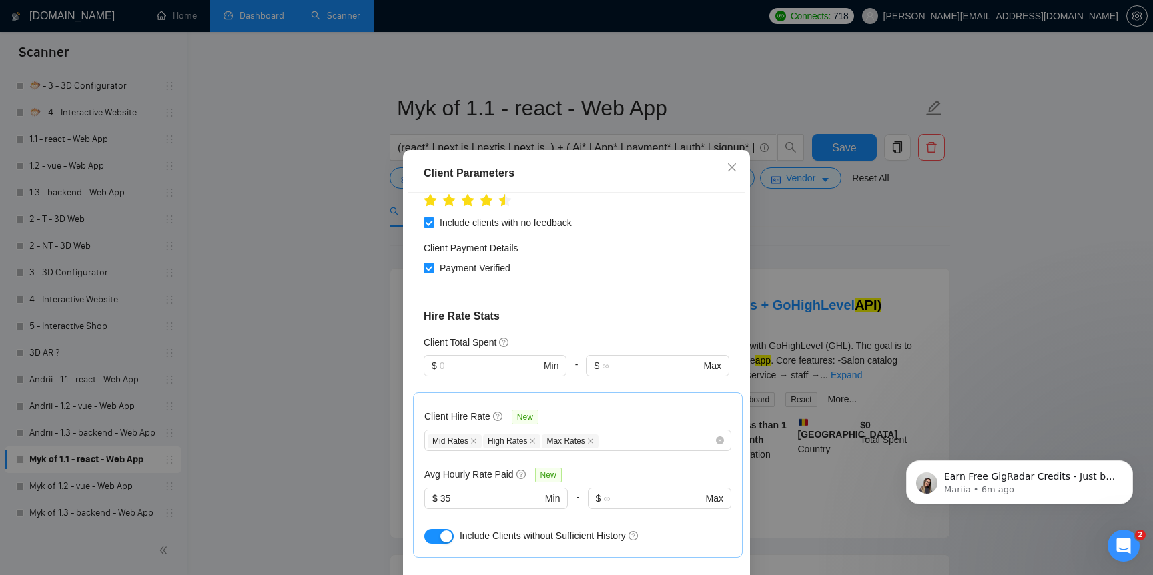
click at [588, 409] on div "Client Hire Rate New" at bounding box center [577, 419] width 307 height 21
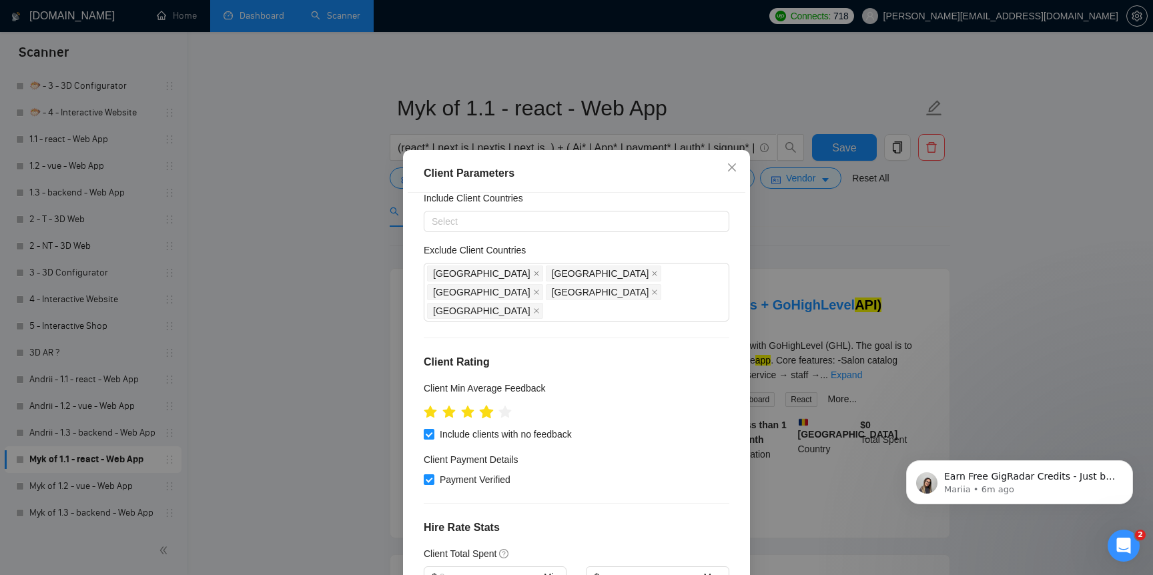
scroll to position [43, 0]
click at [488, 407] on icon "star" at bounding box center [487, 413] width 14 height 13
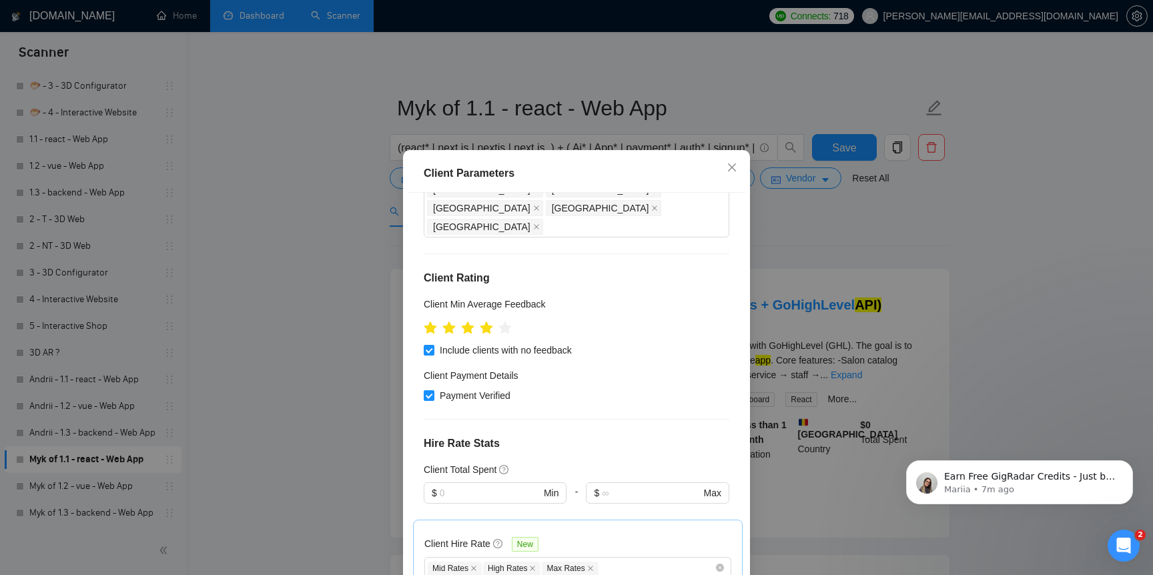
scroll to position [141, 0]
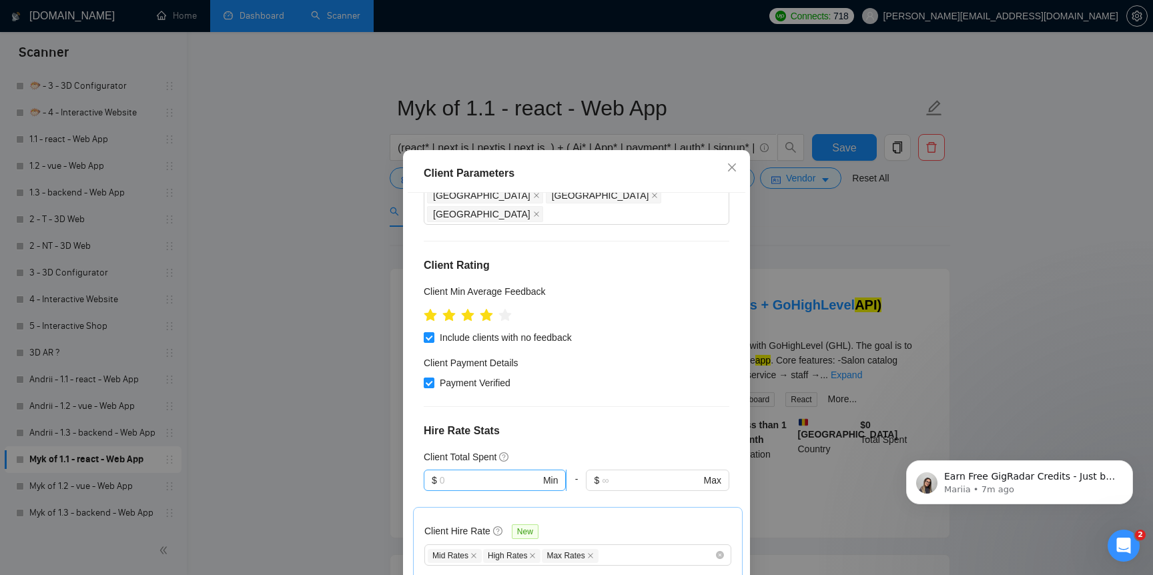
click at [498, 473] on input "text" at bounding box center [490, 480] width 101 height 15
click at [474, 472] on div "$10,000" at bounding box center [495, 469] width 127 height 15
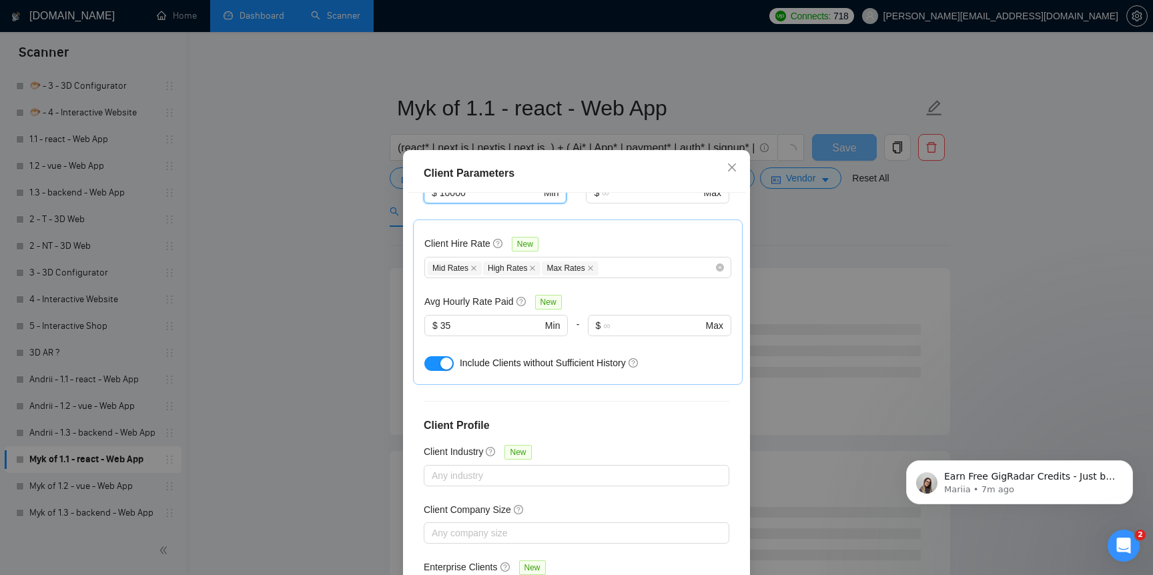
scroll to position [79, 0]
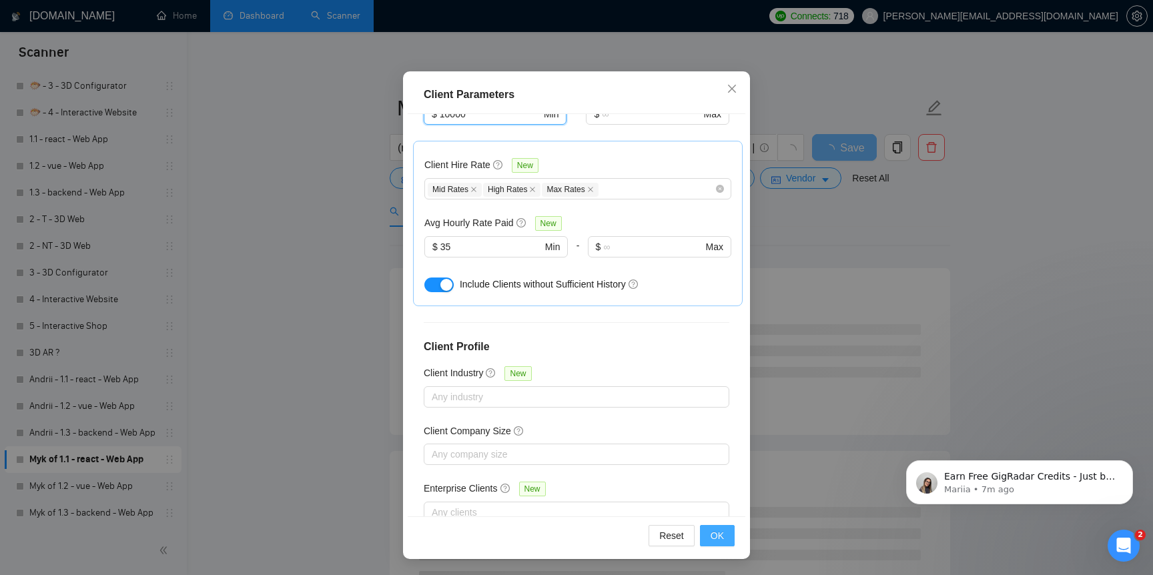
type input "10000"
click at [716, 534] on span "OK" at bounding box center [717, 536] width 13 height 15
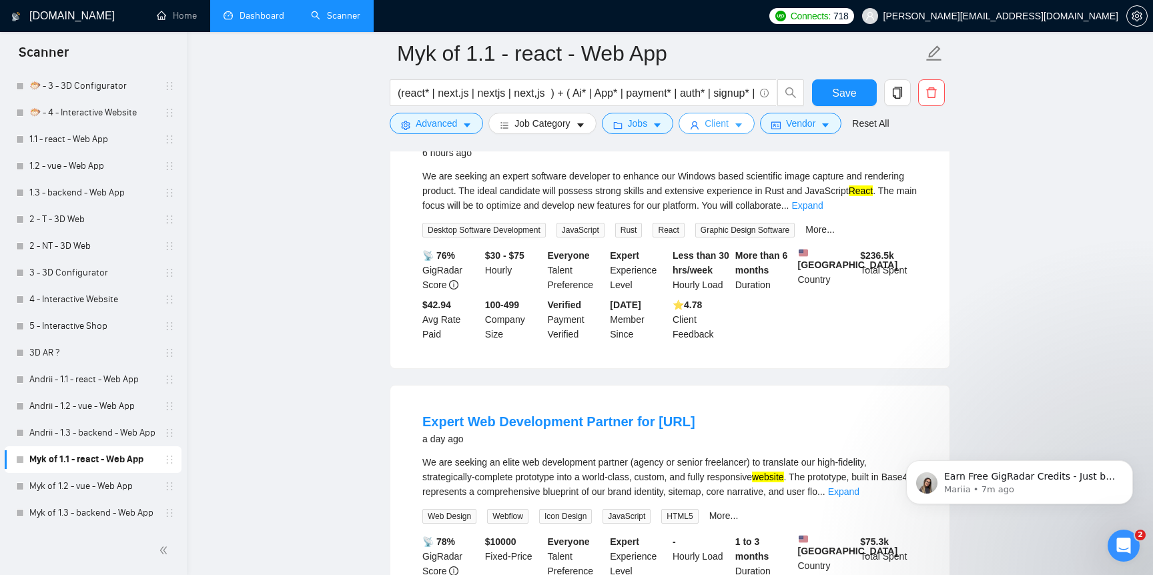
scroll to position [0, 0]
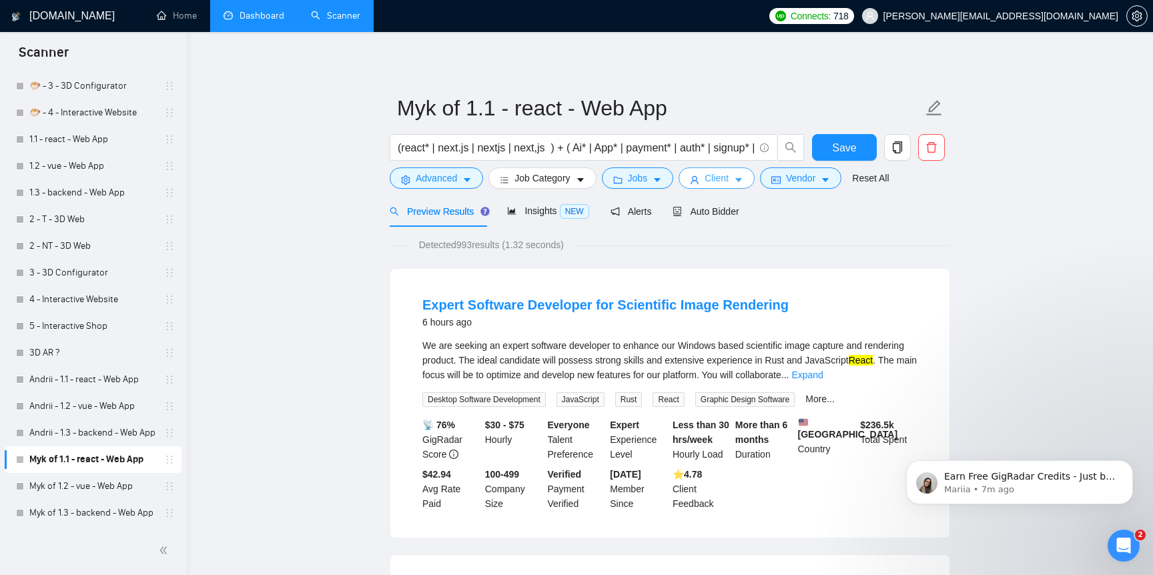
click at [708, 183] on button "Client" at bounding box center [717, 177] width 76 height 21
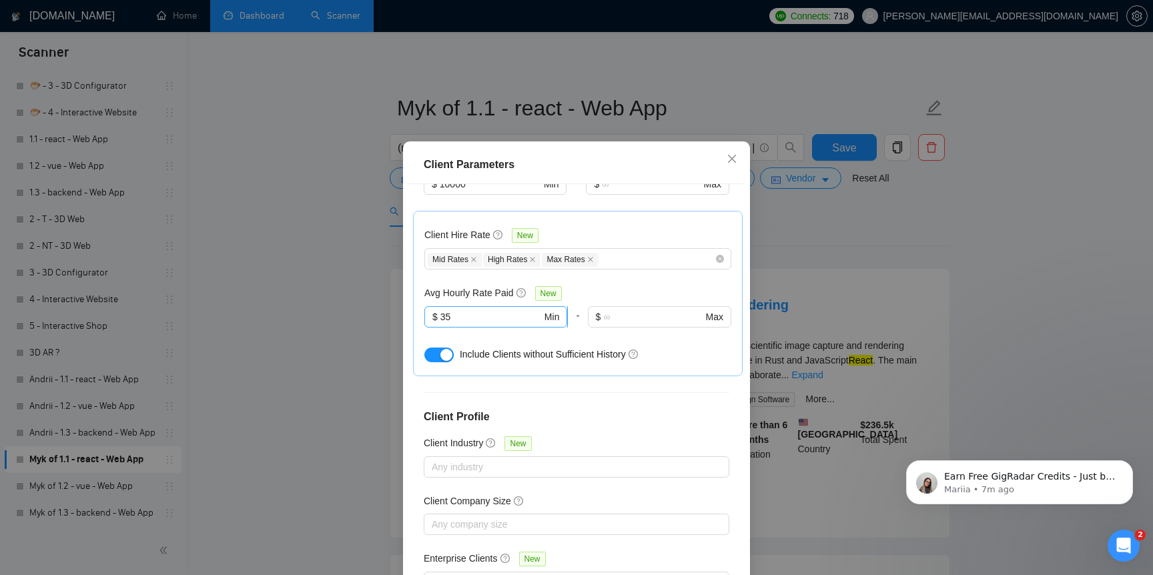
click at [511, 310] on input "35" at bounding box center [490, 317] width 101 height 15
click at [257, 390] on div "Client Parameters Client Location Include Client Countries Select Exclude Clien…" at bounding box center [576, 287] width 1153 height 575
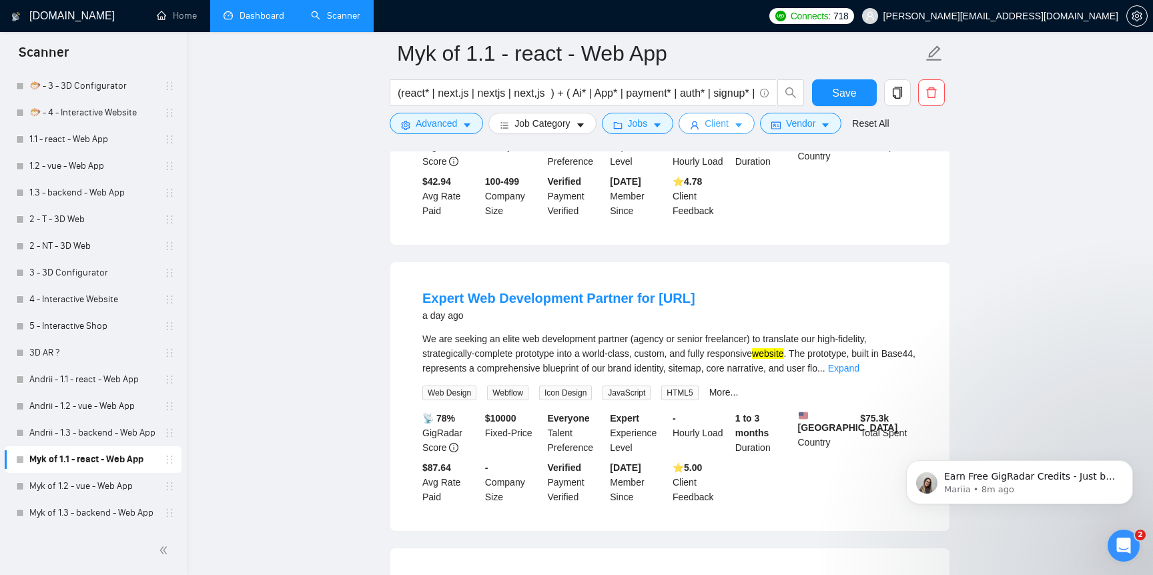
scroll to position [42, 0]
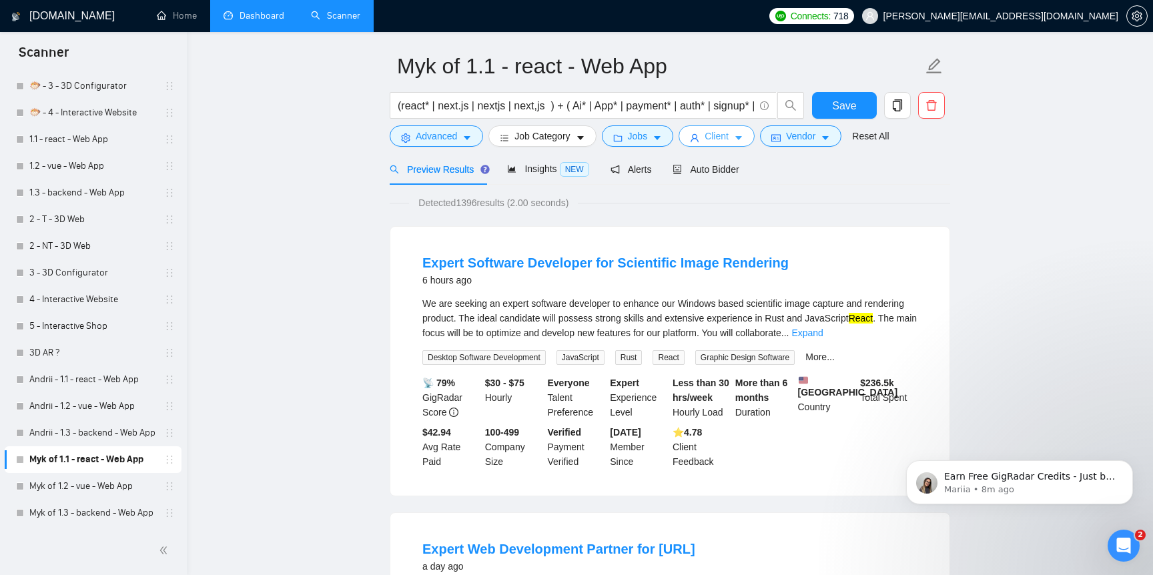
click at [722, 142] on span "Client" at bounding box center [717, 136] width 24 height 15
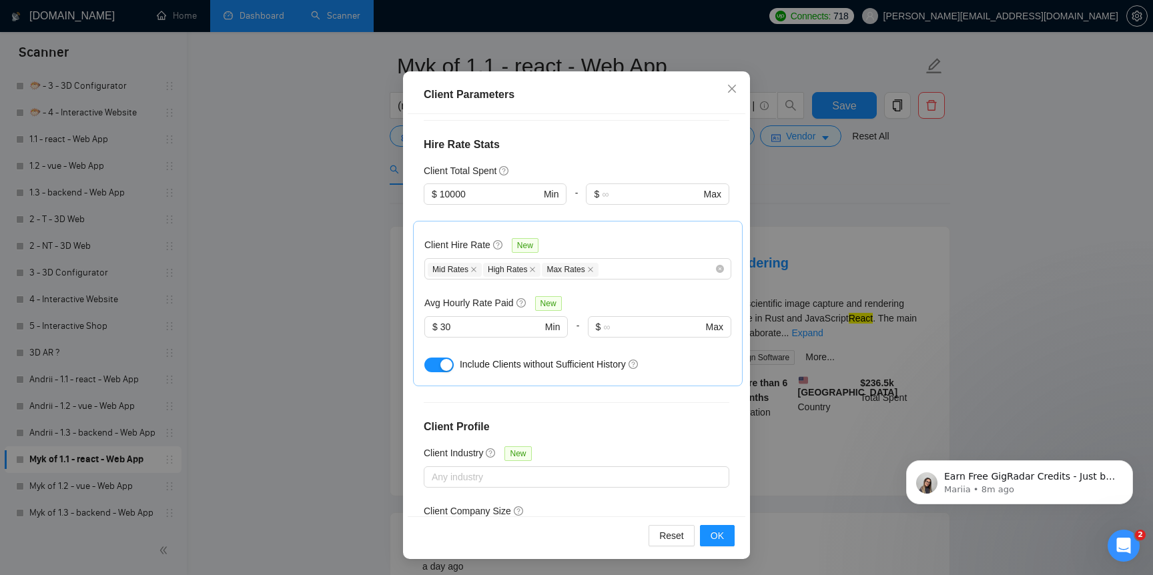
scroll to position [326, 0]
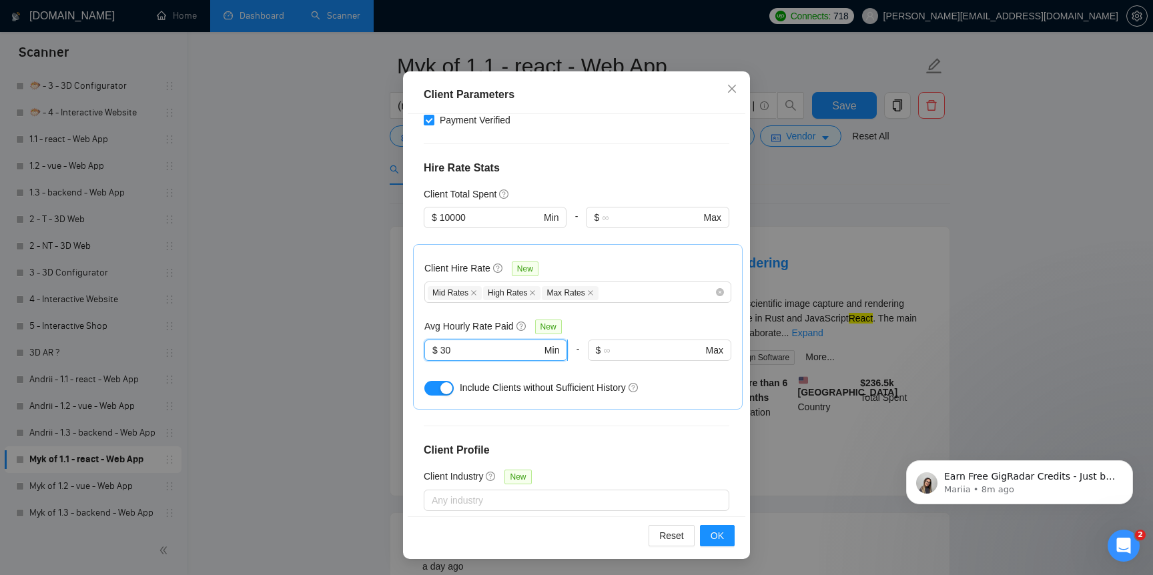
click at [500, 343] on input "30" at bounding box center [490, 350] width 101 height 15
type input "25"
click at [723, 541] on span "OK" at bounding box center [717, 536] width 13 height 15
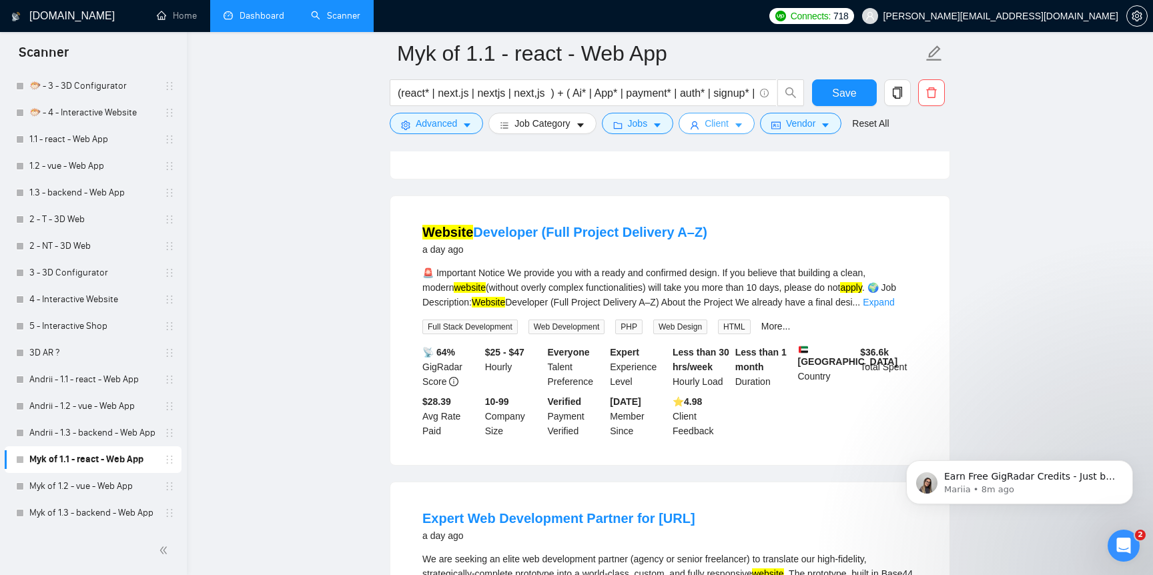
scroll to position [372, 0]
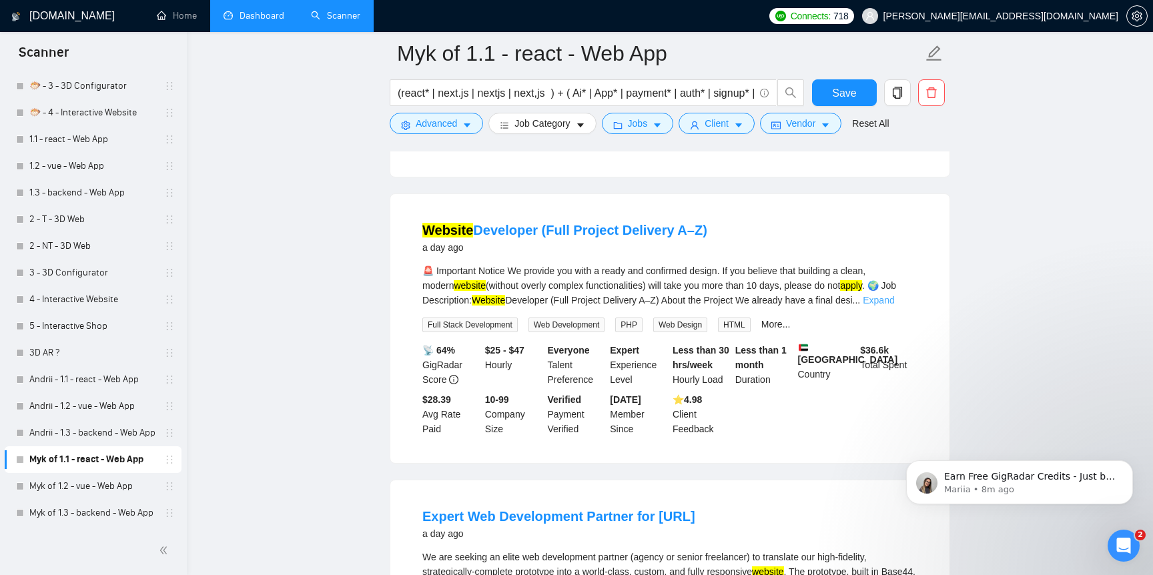
click at [894, 306] on link "Expand" at bounding box center [878, 300] width 31 height 11
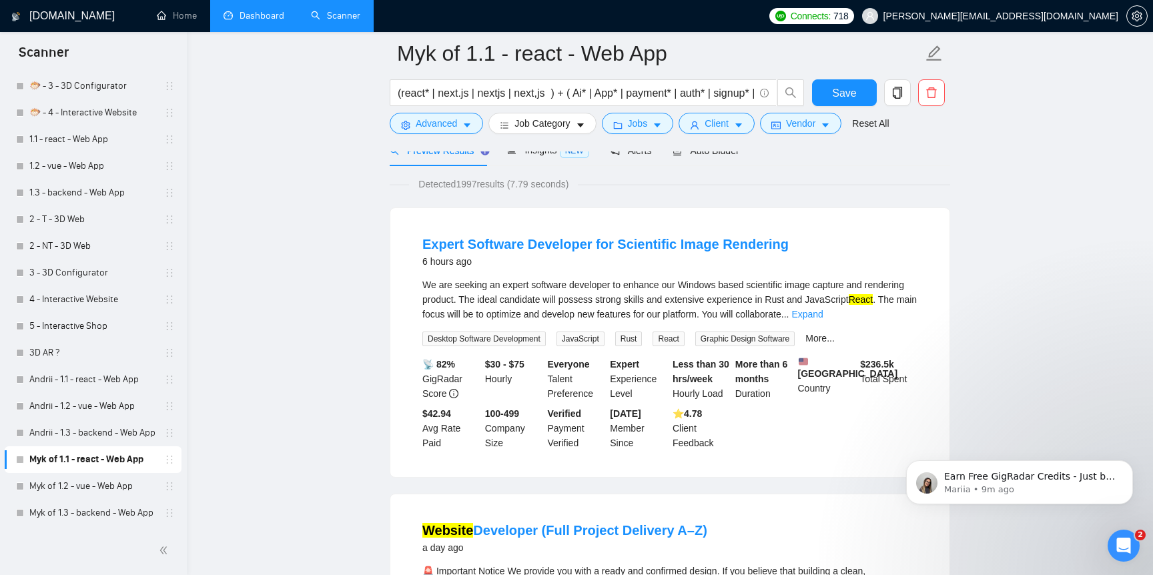
scroll to position [0, 0]
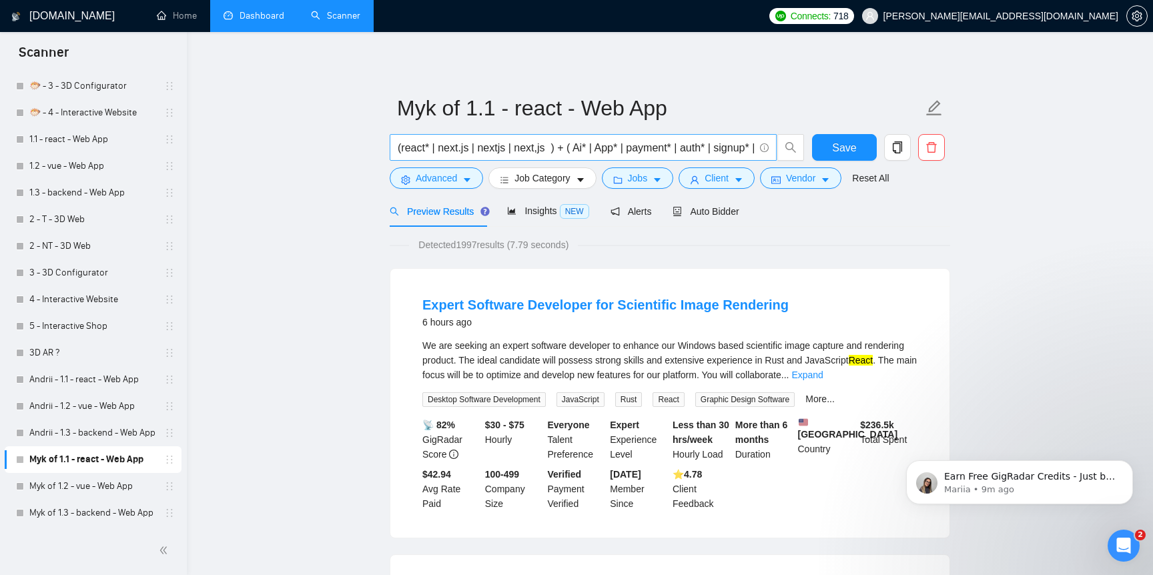
click at [703, 151] on input "(react* | next.js | nextjs | next,js ) + ( Ai* | App* | payment* | auth* | sign…" at bounding box center [576, 147] width 356 height 17
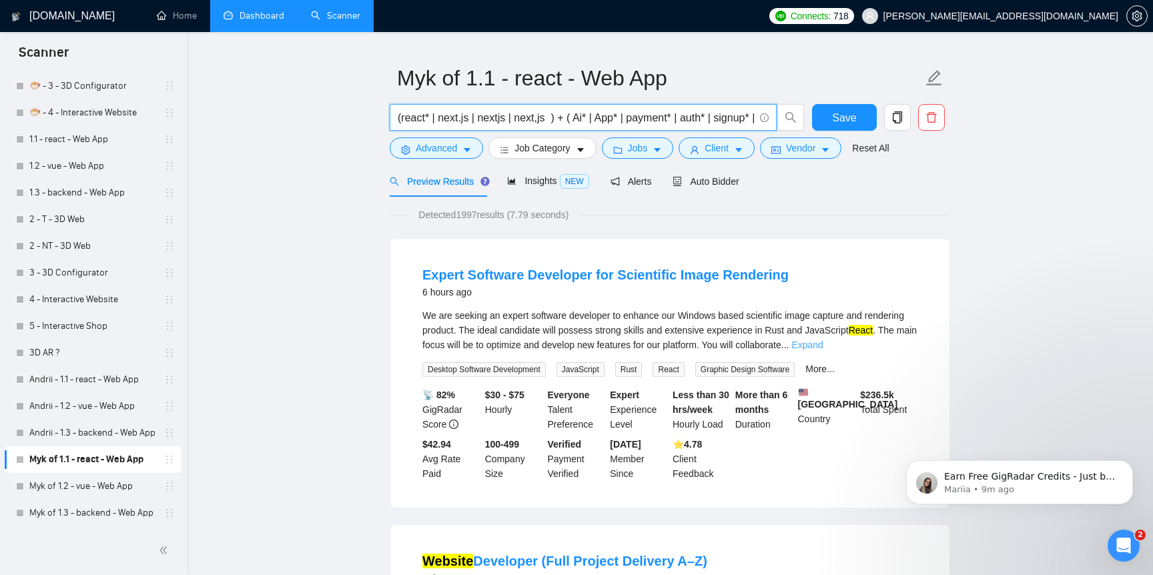
click at [823, 344] on link "Expand" at bounding box center [806, 345] width 31 height 11
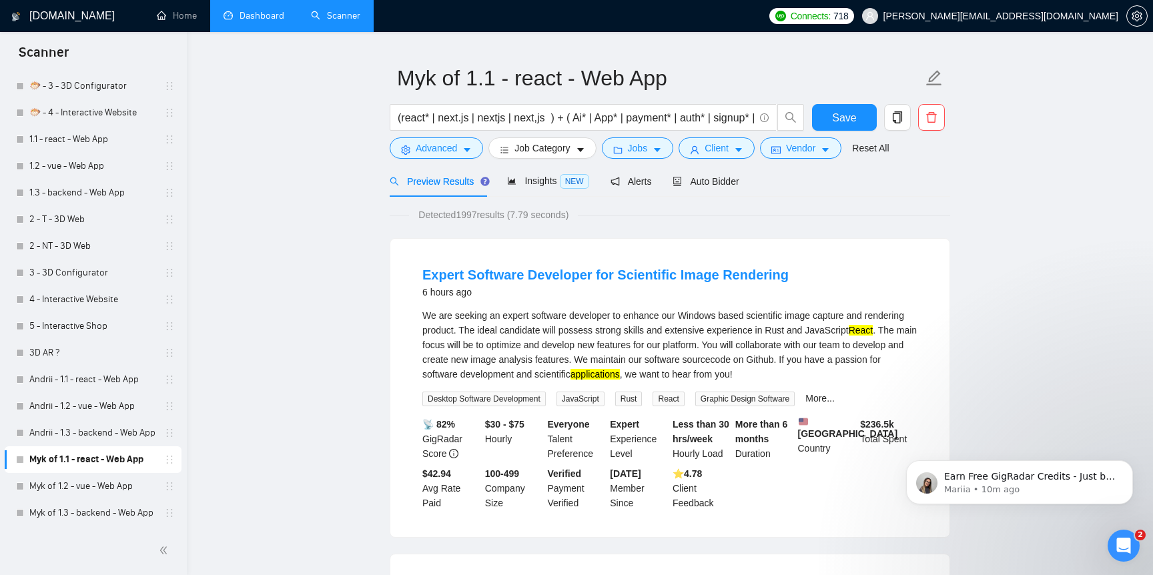
click at [829, 338] on div "We are seeking an expert software developer to enhance our Windows based scient…" at bounding box center [669, 344] width 495 height 73
click at [829, 332] on div "We are seeking an expert software developer to enhance our Windows based scient…" at bounding box center [669, 344] width 495 height 73
copy div "Rust"
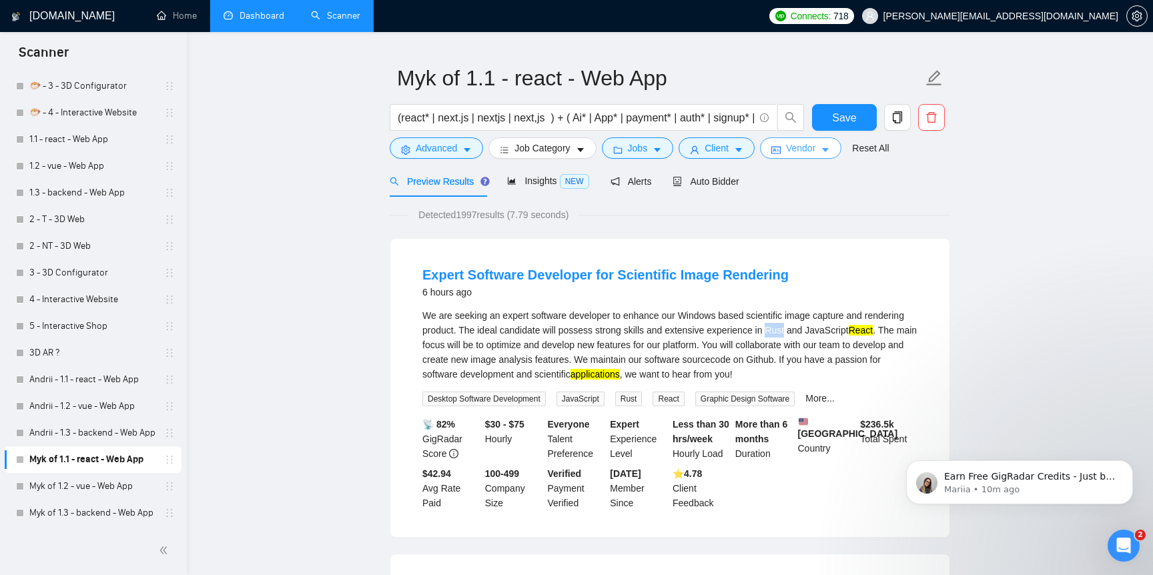
click at [812, 149] on span "Vendor" at bounding box center [800, 148] width 29 height 15
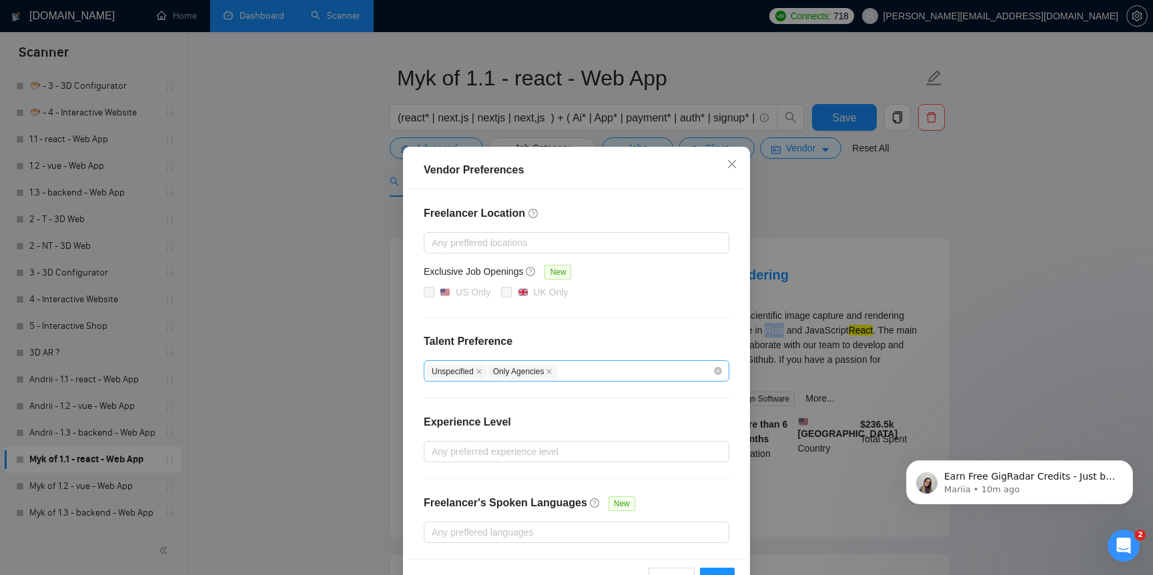
scroll to position [42, 0]
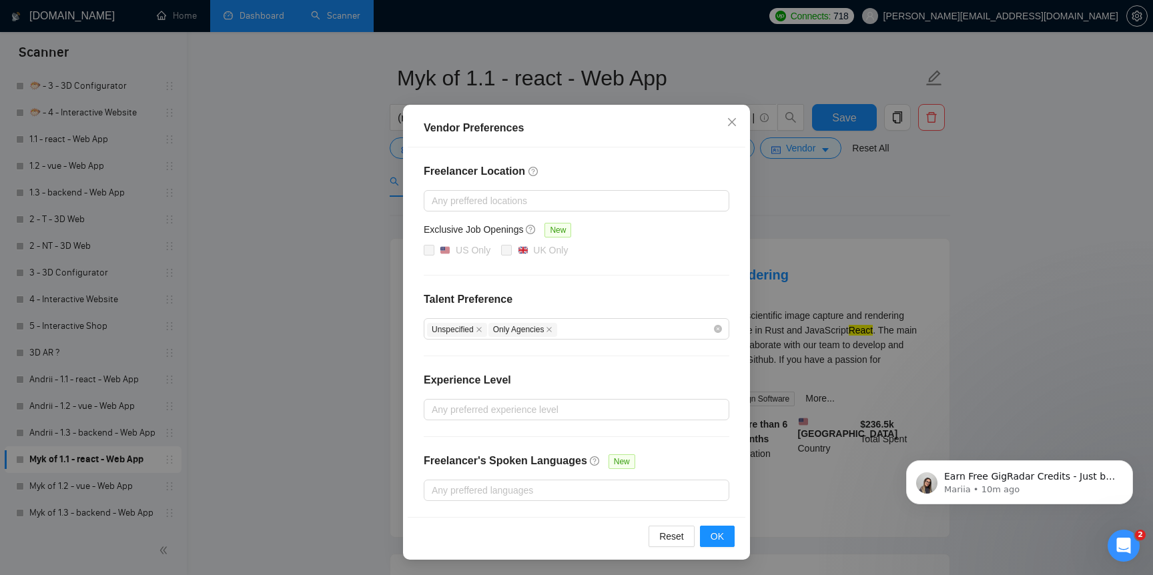
click at [340, 444] on div "Vendor Preferences Freelancer Location Any preffered locations Exclusive Job Op…" at bounding box center [576, 287] width 1153 height 575
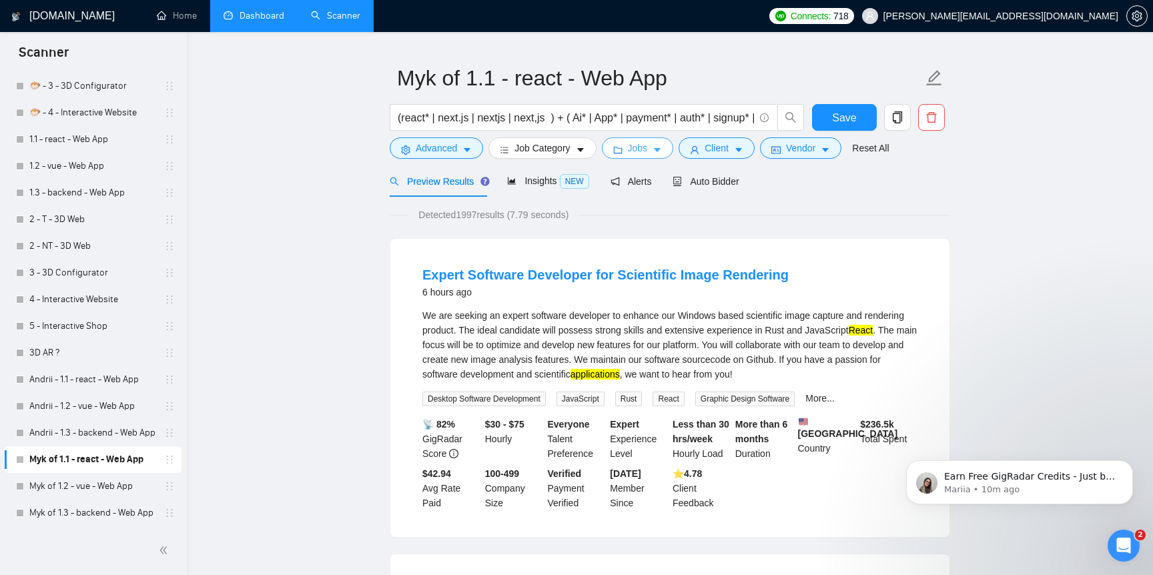
click at [646, 149] on span "Jobs" at bounding box center [638, 148] width 20 height 15
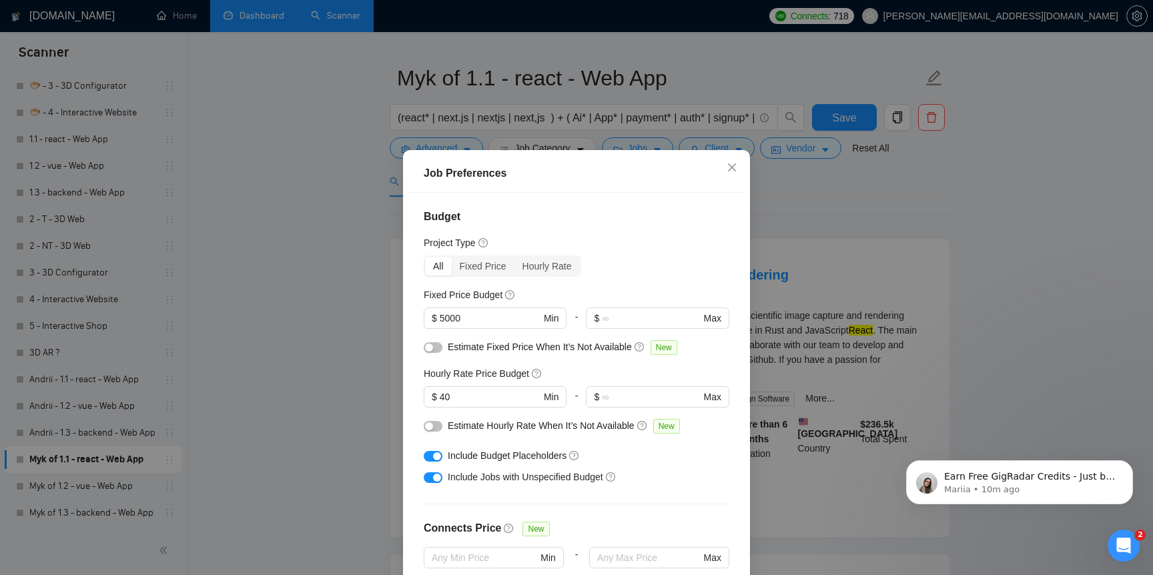
click at [373, 387] on div "Job Preferences Budget Project Type All Fixed Price Hourly Rate Fixed Price Bud…" at bounding box center [576, 287] width 1153 height 575
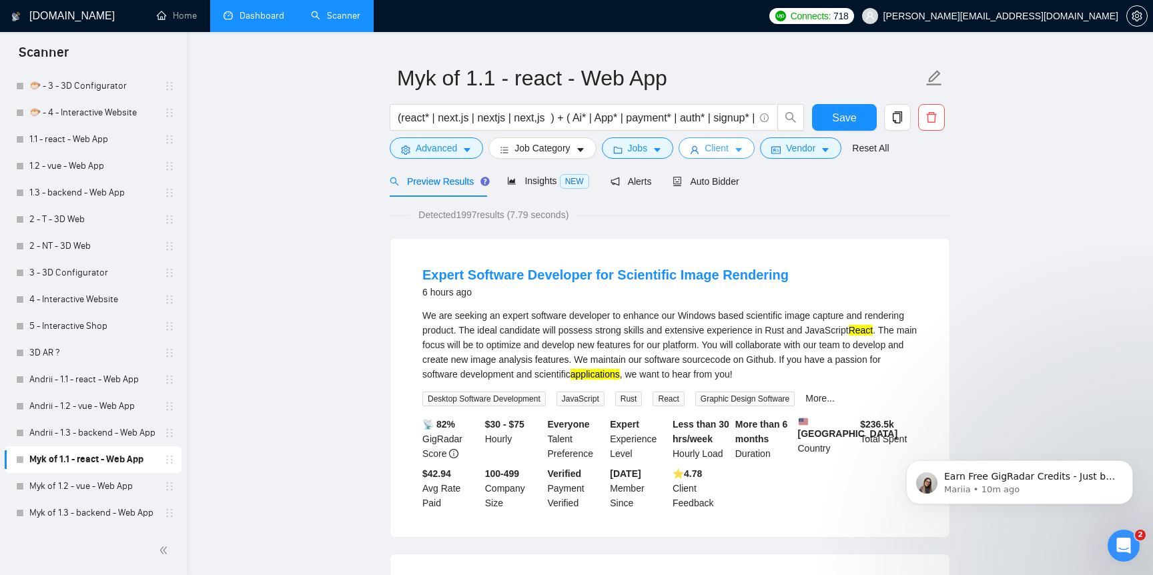
click at [719, 142] on span "Client" at bounding box center [717, 148] width 24 height 15
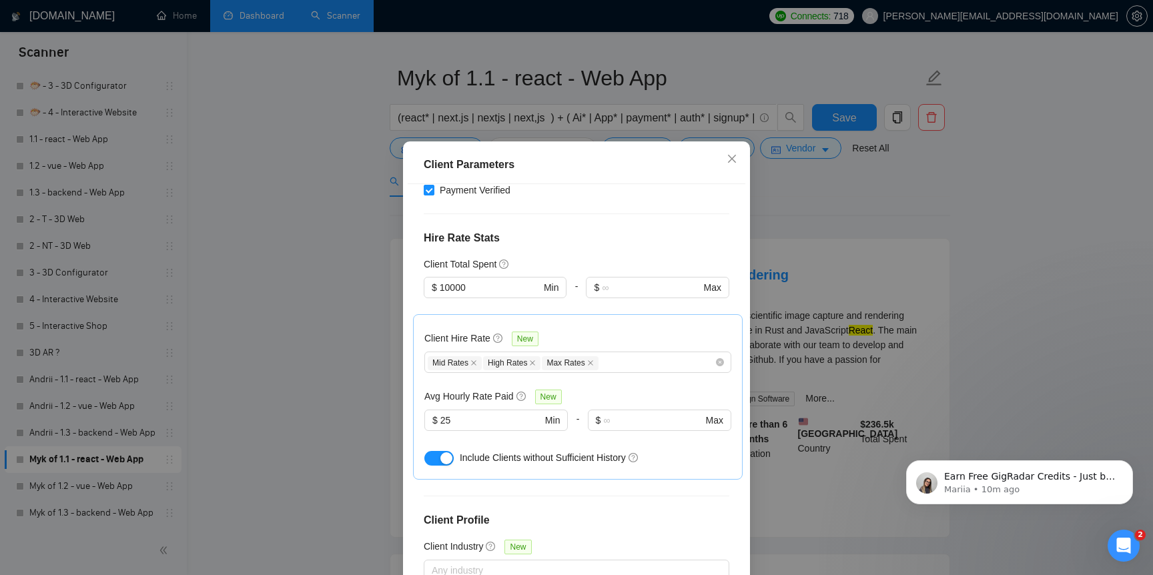
click at [310, 400] on div "Client Parameters Client Location Include Client Countries Select Exclude Clien…" at bounding box center [576, 287] width 1153 height 575
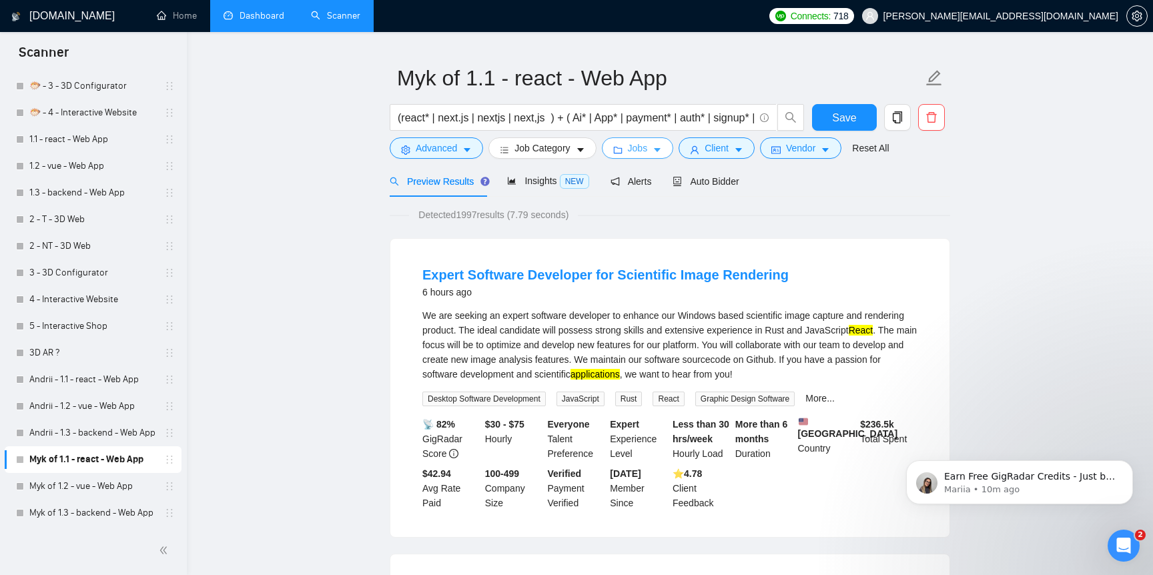
click at [646, 149] on span "Jobs" at bounding box center [638, 148] width 20 height 15
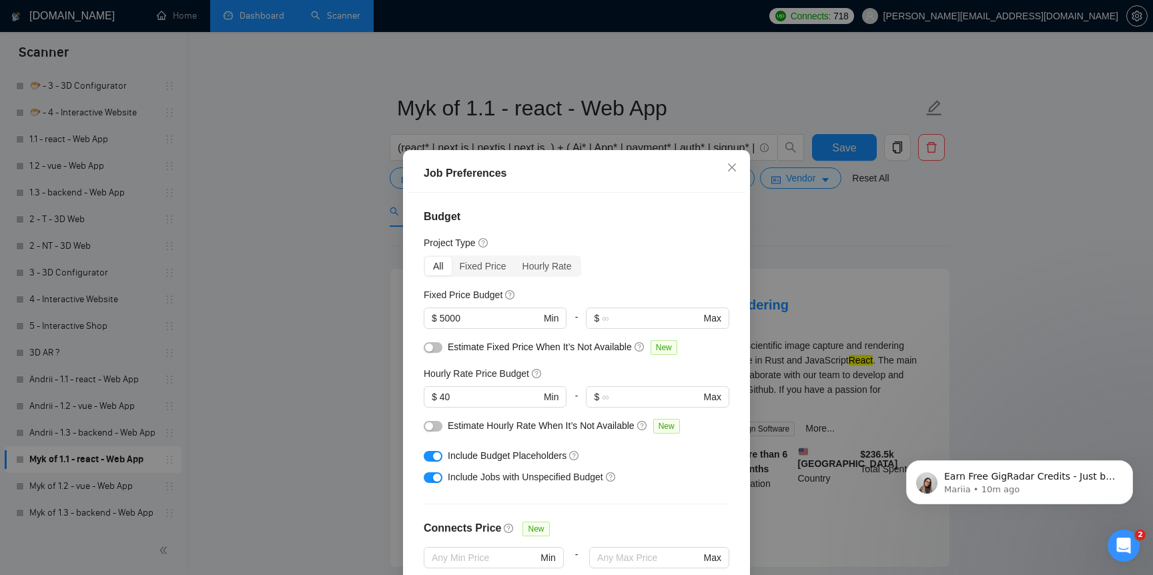
click at [434, 344] on button "button" at bounding box center [433, 347] width 19 height 11
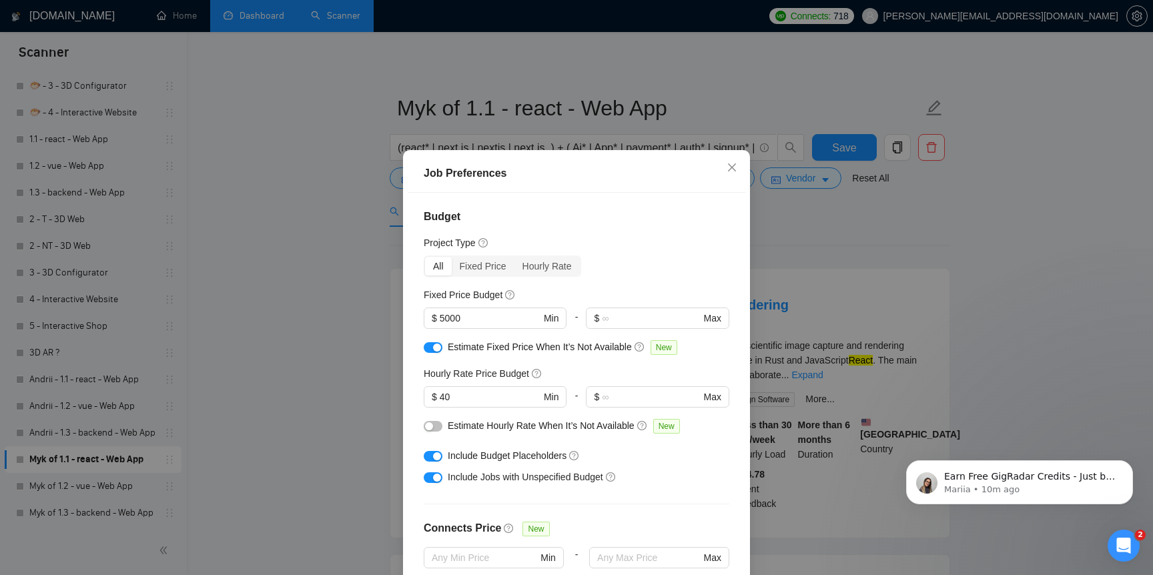
click at [430, 349] on button "button" at bounding box center [433, 347] width 19 height 11
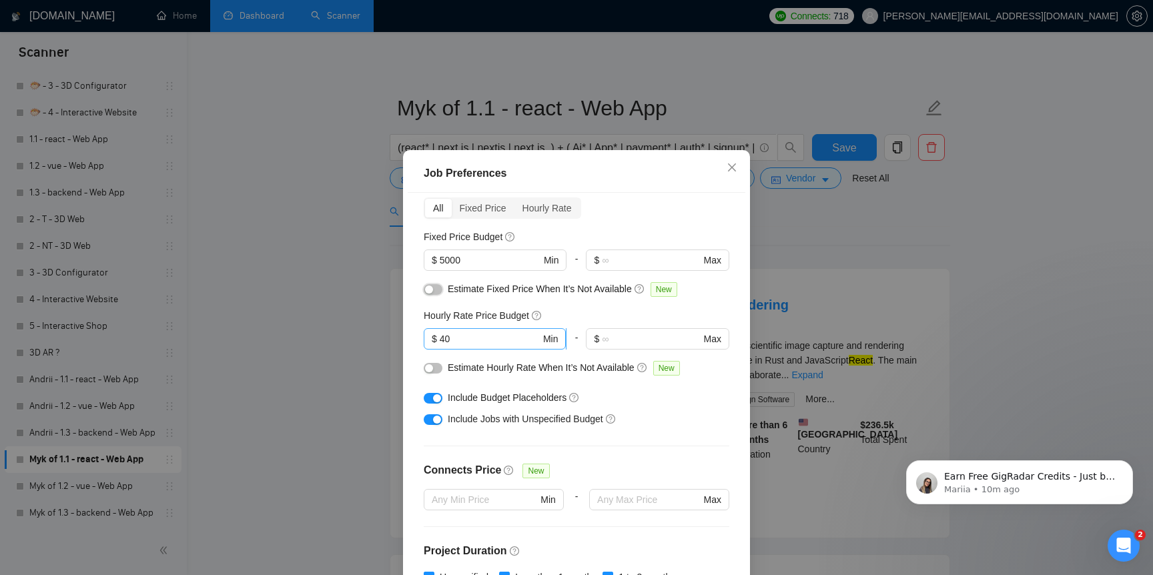
scroll to position [69, 0]
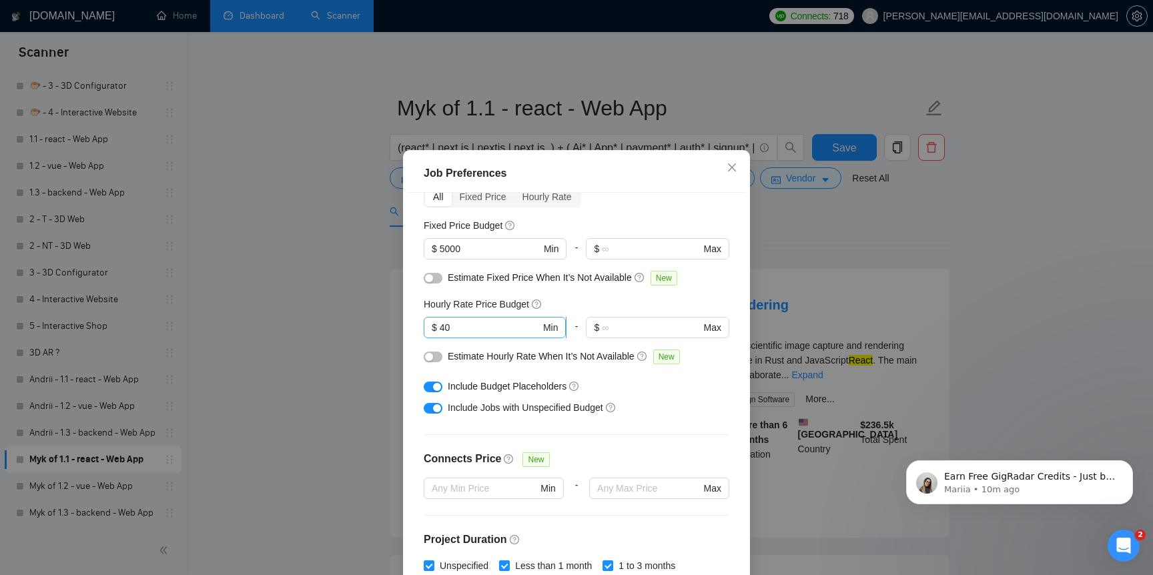
click at [510, 325] on input "40" at bounding box center [490, 327] width 101 height 15
type input "30"
click at [567, 305] on div "Hourly Rate Price Budget" at bounding box center [577, 304] width 306 height 15
click at [604, 447] on div "Budget Project Type All Fixed Price Hourly Rate Fixed Price Budget $ 5000 Min -…" at bounding box center [577, 394] width 338 height 402
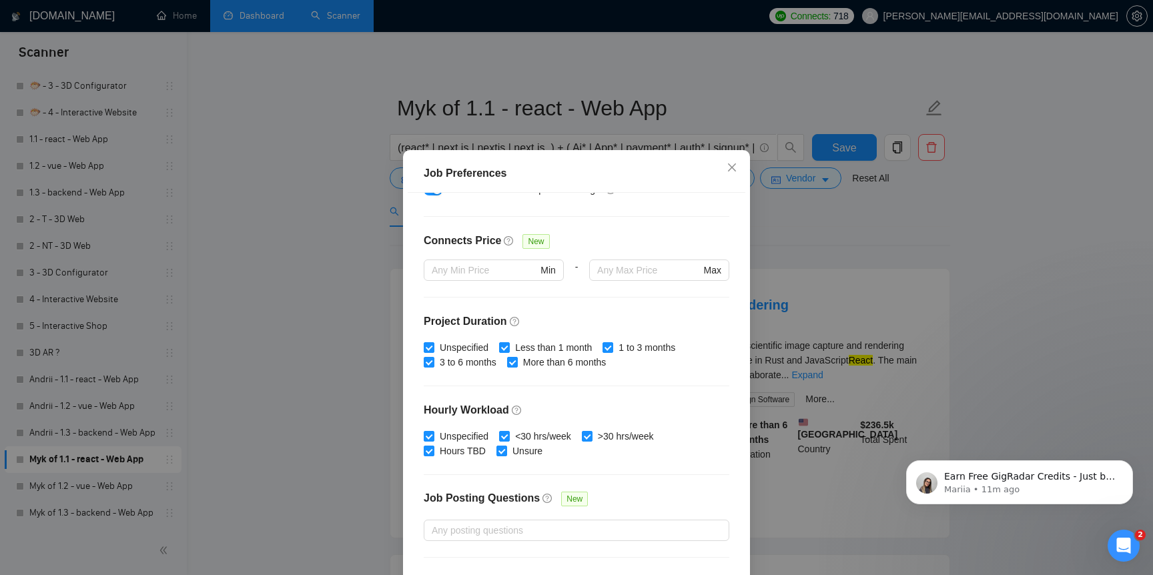
scroll to position [290, 0]
click at [509, 344] on input "Less than 1 month" at bounding box center [503, 344] width 9 height 9
checkbox input "false"
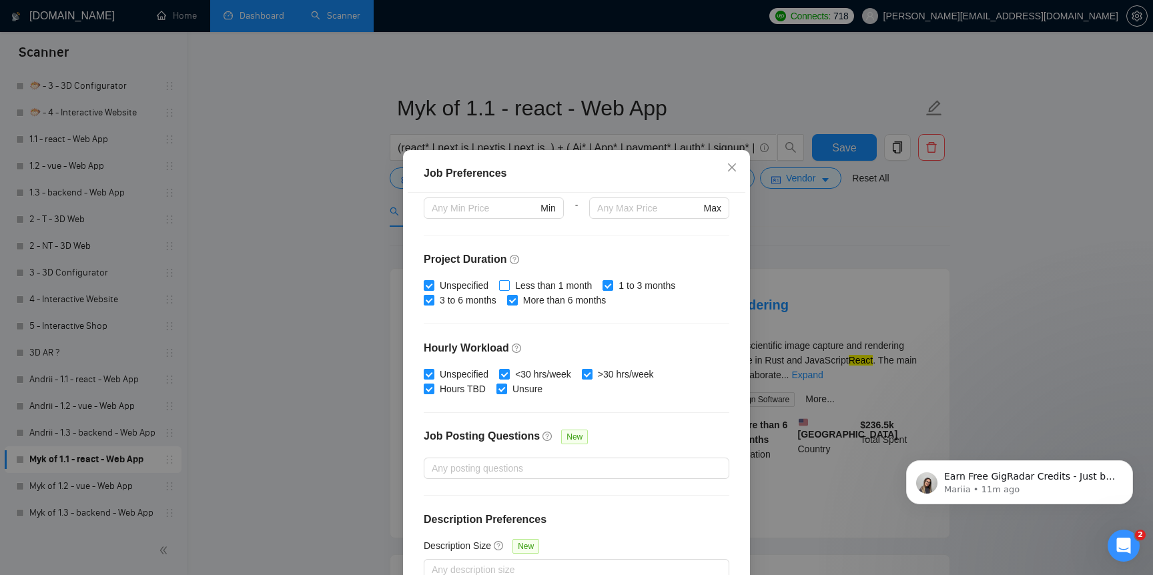
scroll to position [79, 0]
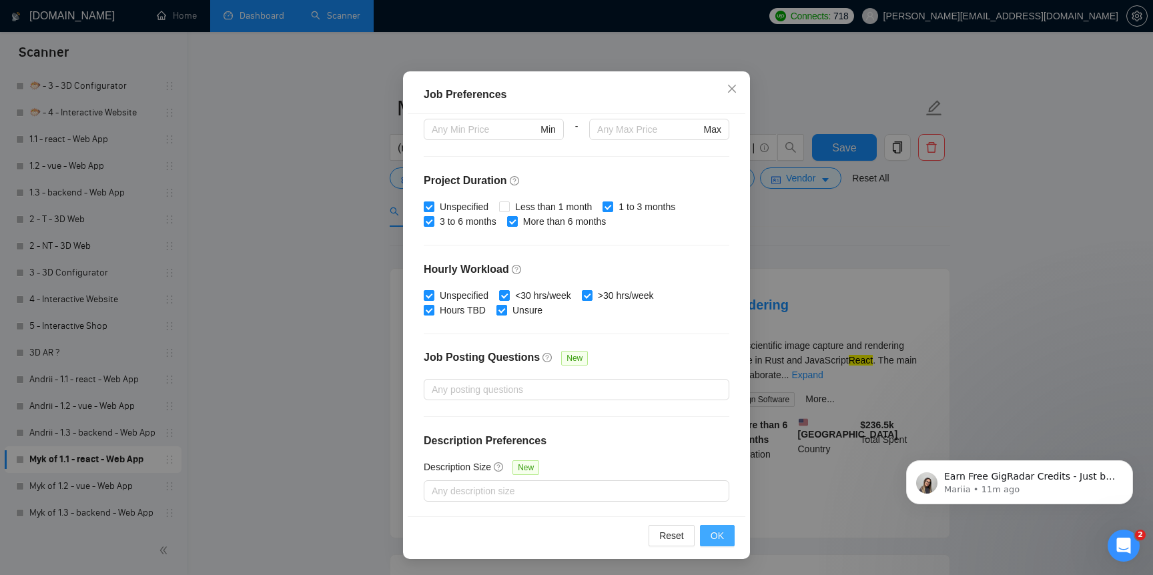
click at [725, 540] on button "OK" at bounding box center [717, 535] width 35 height 21
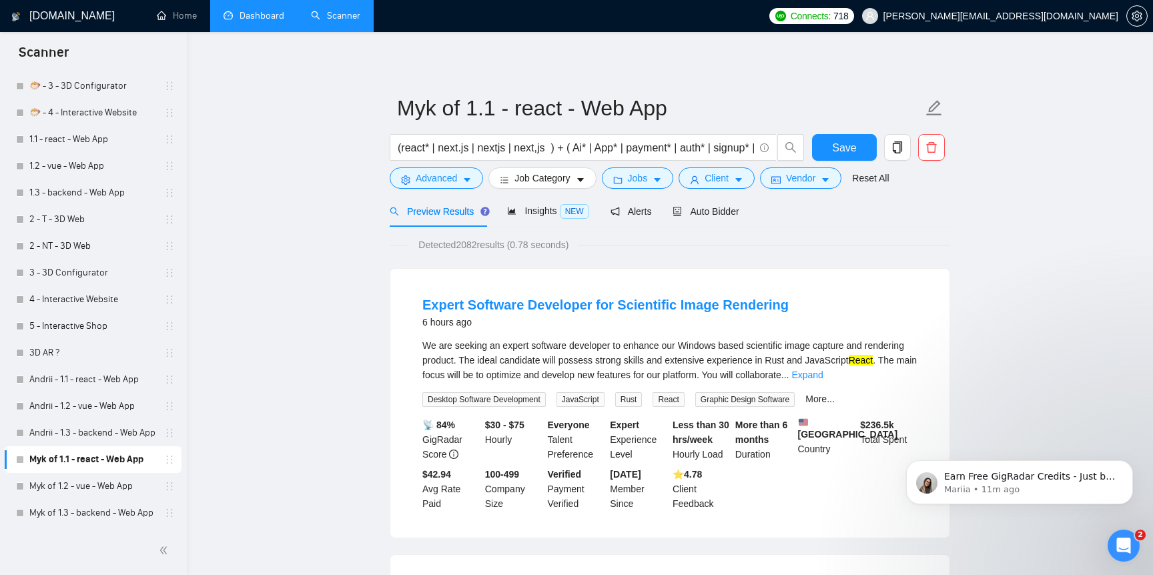
scroll to position [9, 0]
click at [823, 372] on link "Expand" at bounding box center [806, 375] width 31 height 11
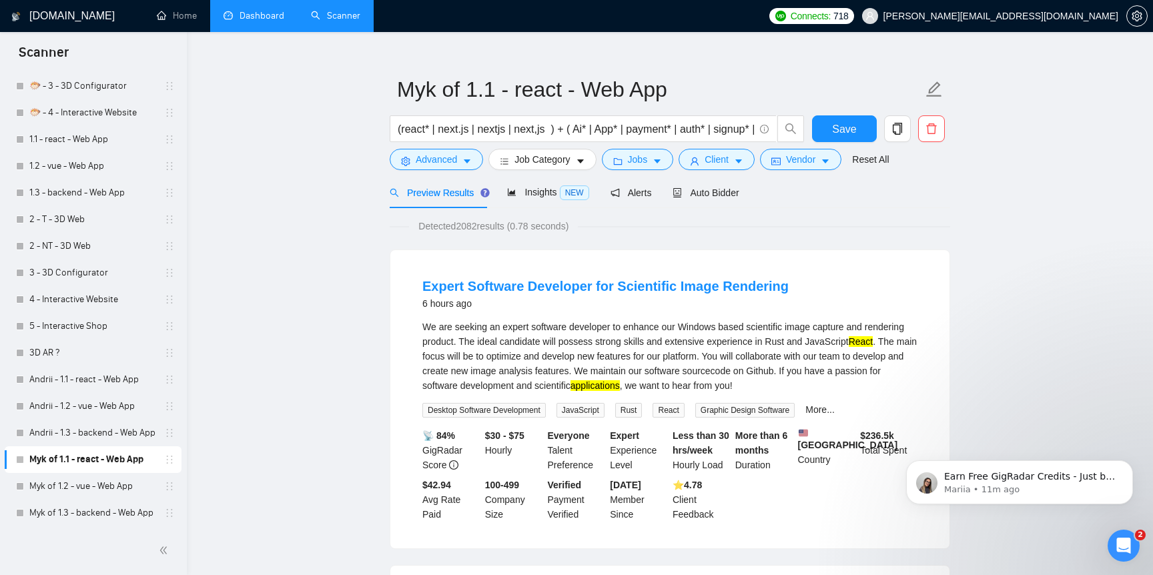
scroll to position [20, 0]
click at [831, 344] on div "We are seeking an expert software developer to enhance our Windows based scient…" at bounding box center [669, 354] width 495 height 73
copy div "Rust"
click at [444, 163] on span "Advanced" at bounding box center [436, 158] width 41 height 15
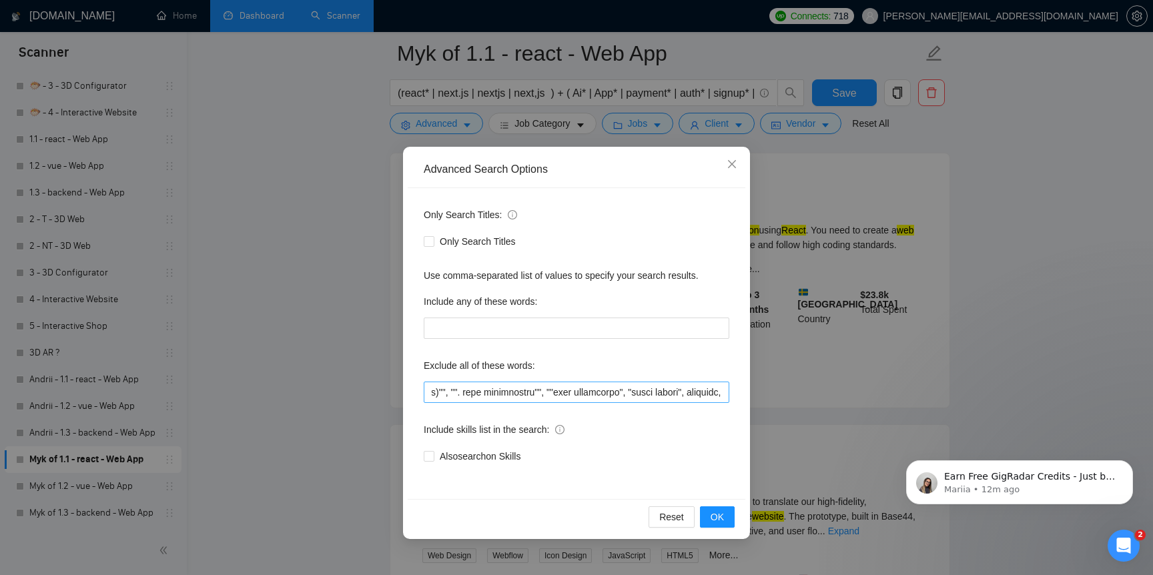
scroll to position [0, 4134]
click at [656, 394] on input "text" at bounding box center [577, 392] width 306 height 21
click at [513, 394] on input "text" at bounding box center [577, 392] width 306 height 21
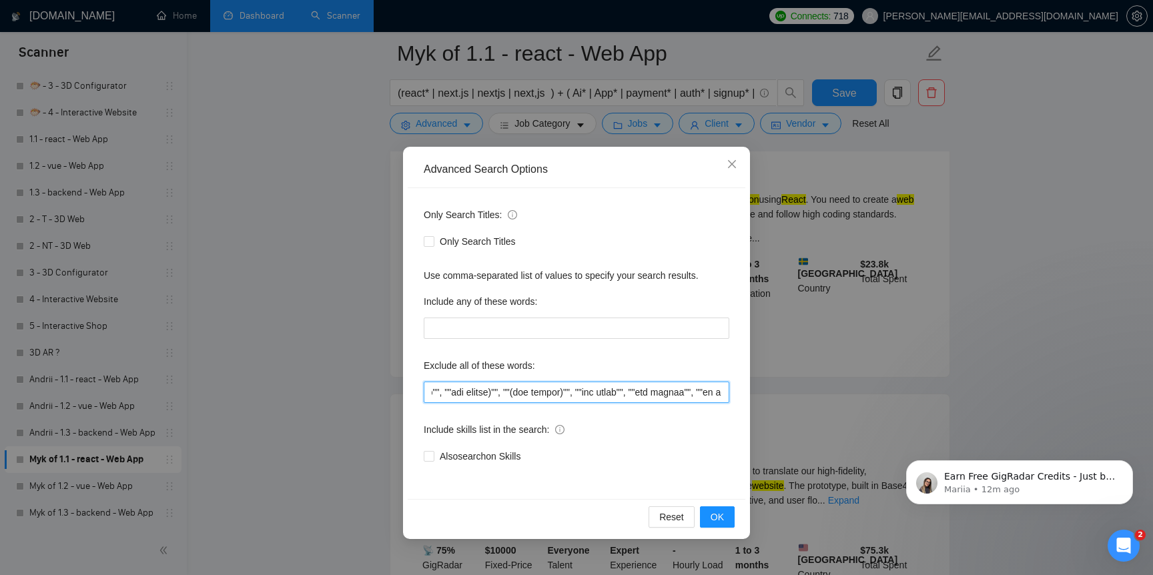
scroll to position [0, 0]
click at [437, 393] on input "text" at bounding box center [577, 392] width 306 height 21
type input """low budget"", ""(low budget"", ""low budget)"", ""(low budget)"", ""low buget…"
click at [524, 392] on input "text" at bounding box center [577, 392] width 306 height 21
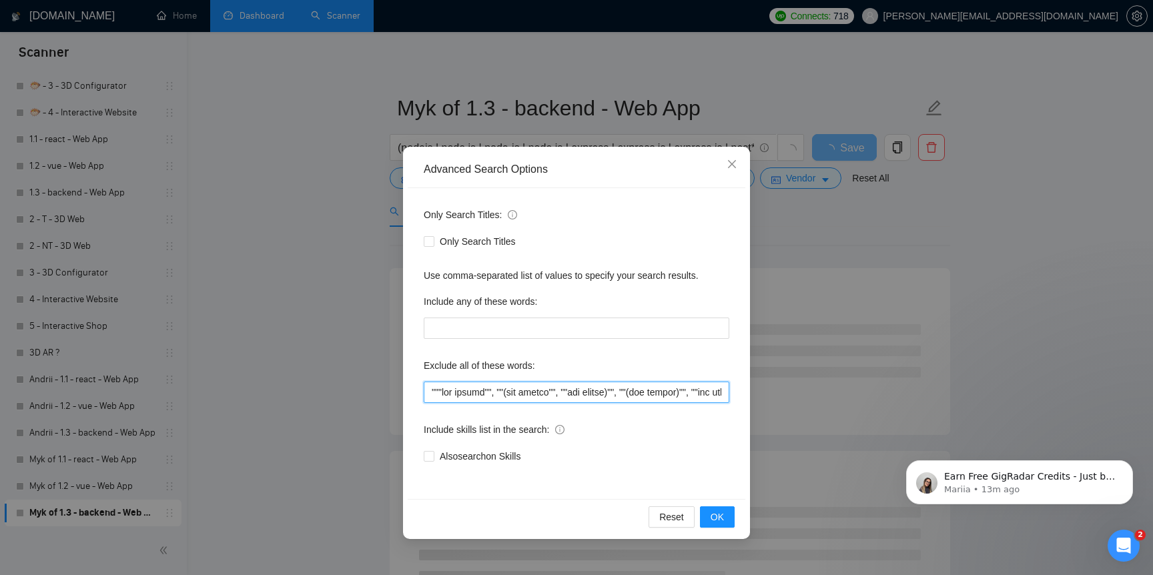
click at [438, 397] on input "text" at bounding box center [577, 392] width 306 height 21
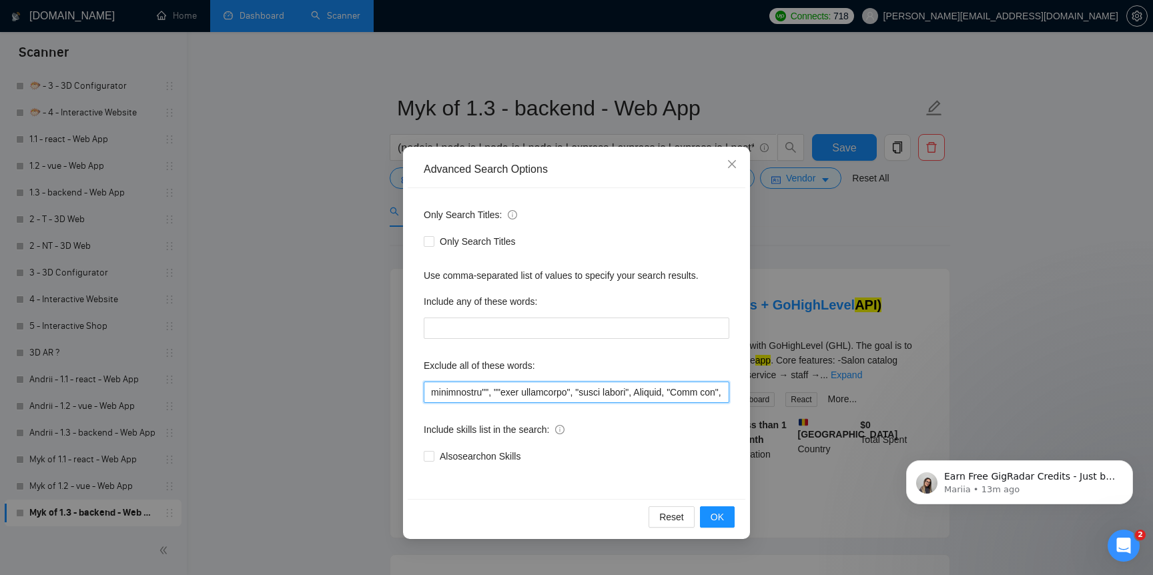
scroll to position [0, 4150]
click at [633, 394] on input "text" at bounding box center [577, 392] width 306 height 21
click at [678, 389] on input "text" at bounding box center [577, 392] width 306 height 21
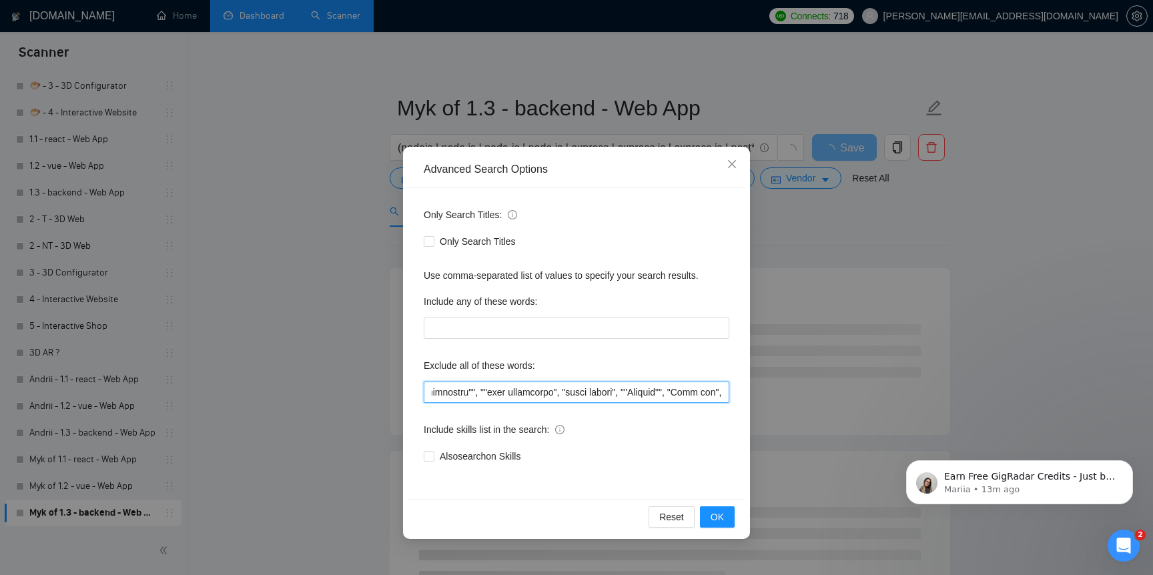
click at [571, 392] on input "text" at bounding box center [577, 392] width 306 height 21
click at [564, 396] on input "text" at bounding box center [577, 392] width 306 height 21
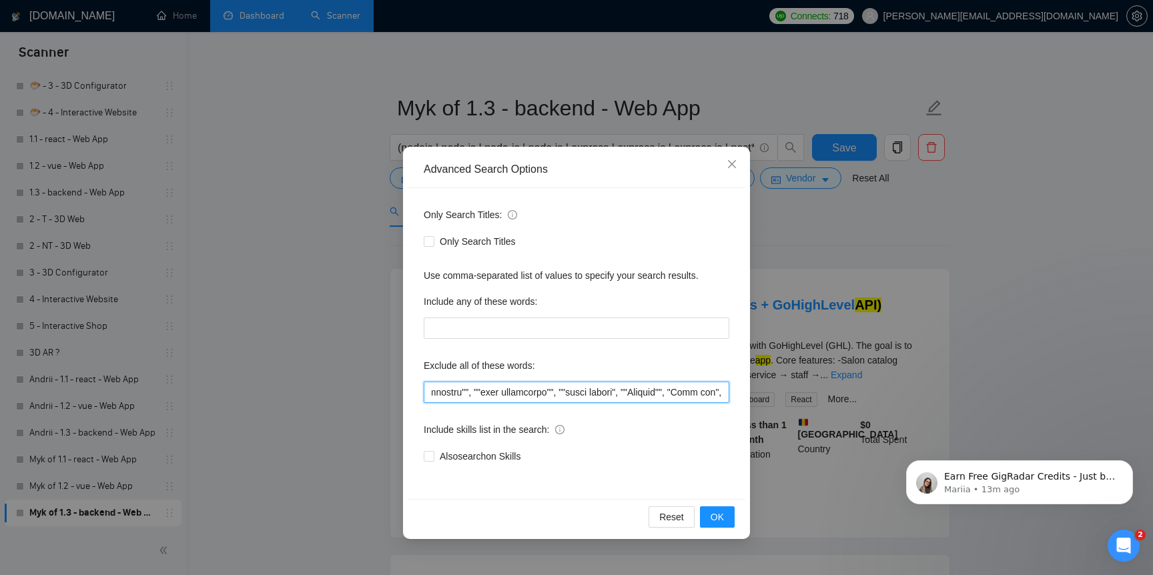
click at [612, 394] on input "text" at bounding box center [577, 392] width 306 height 21
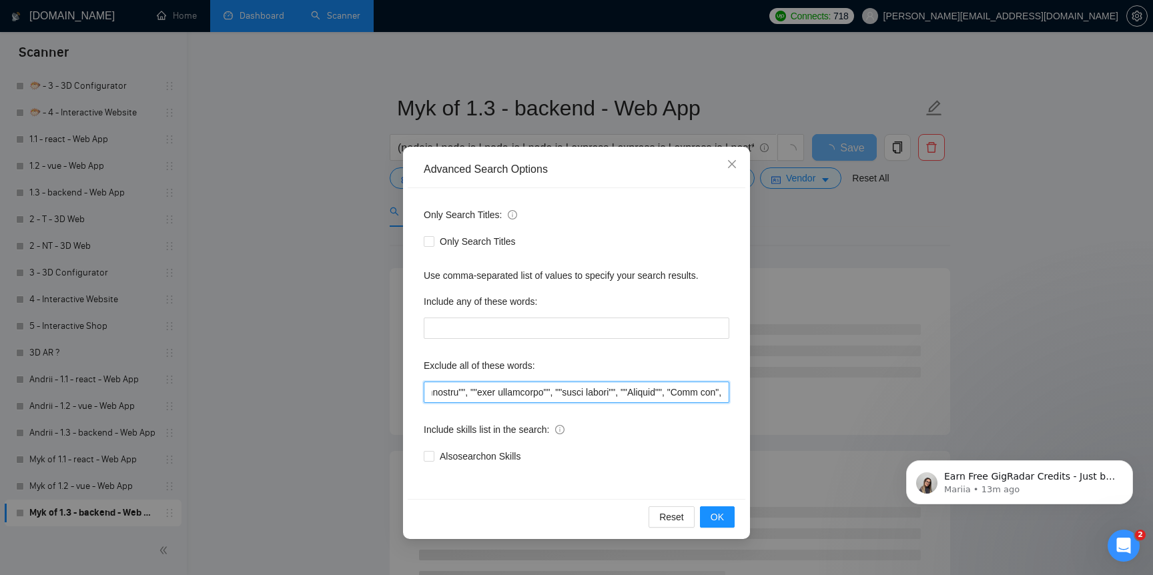
click at [671, 390] on input "text" at bounding box center [577, 392] width 306 height 21
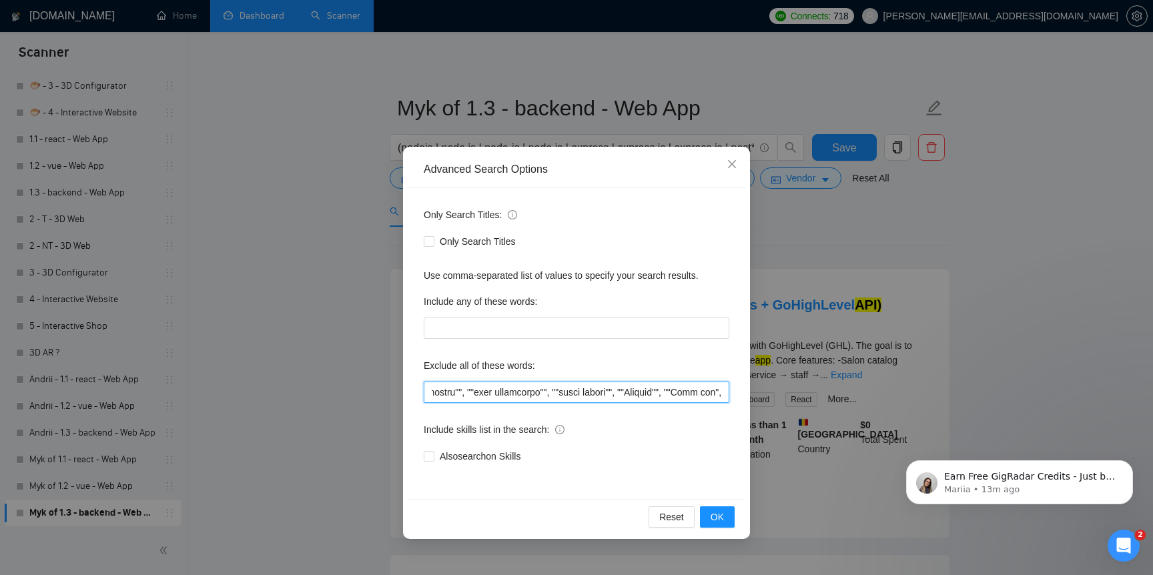
click at [722, 394] on input "text" at bounding box center [577, 392] width 306 height 21
click at [717, 391] on input "text" at bounding box center [577, 392] width 306 height 21
click at [718, 523] on span "OK" at bounding box center [717, 517] width 13 height 15
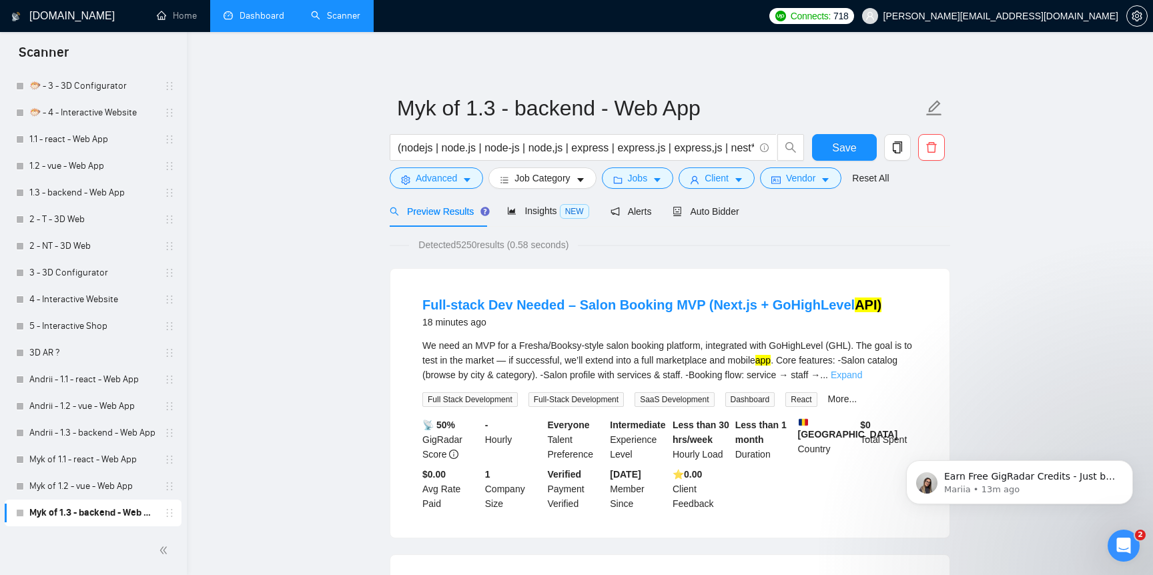
click at [862, 372] on link "Expand" at bounding box center [846, 375] width 31 height 11
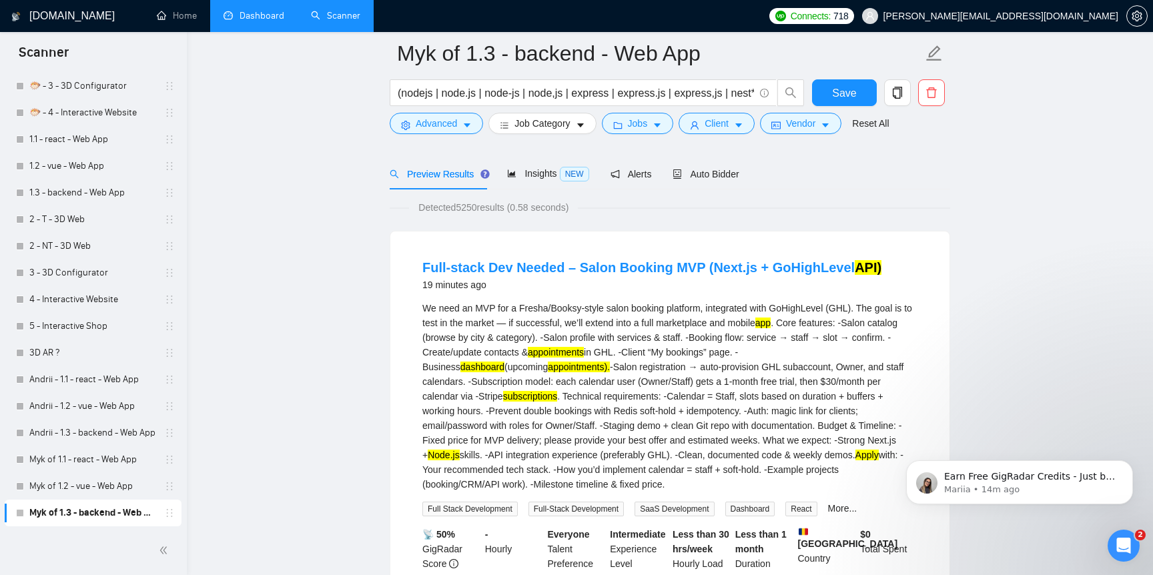
scroll to position [36, 0]
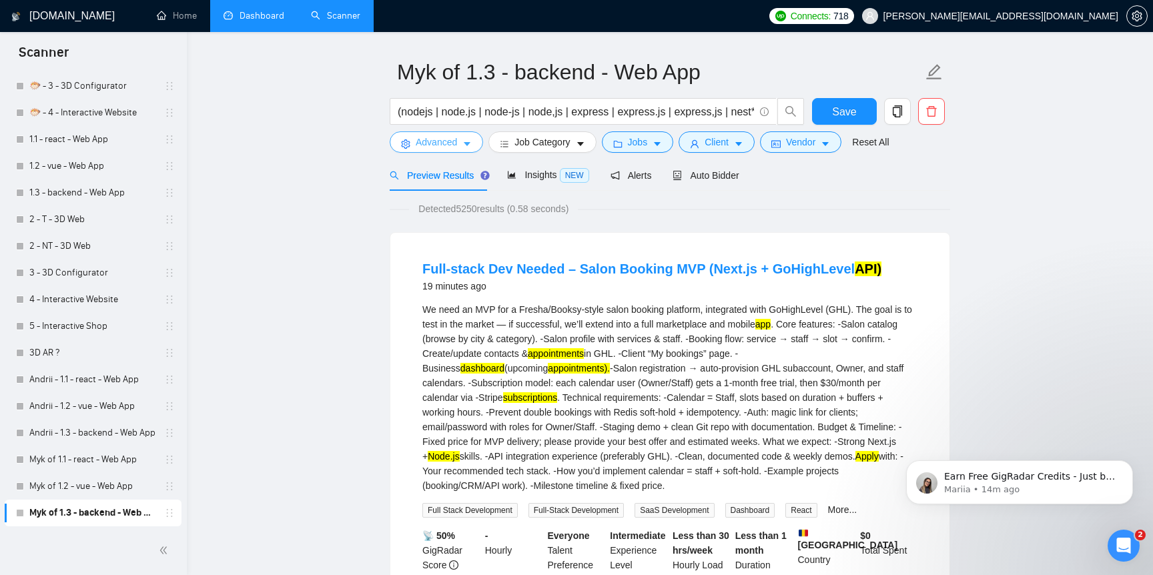
click at [447, 139] on span "Advanced" at bounding box center [436, 142] width 41 height 15
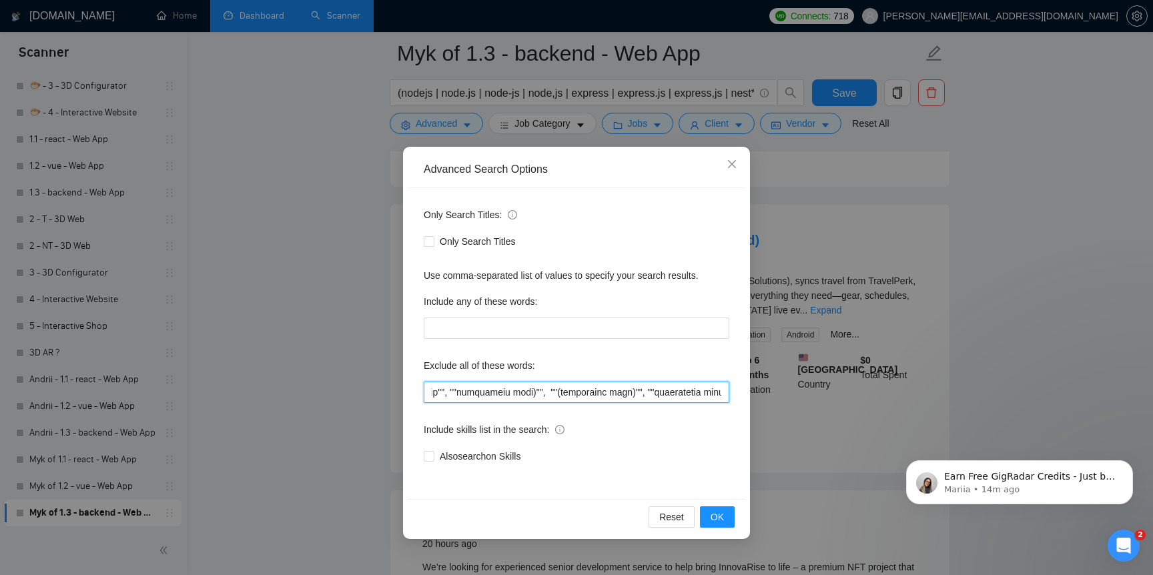
scroll to position [0, 4227]
drag, startPoint x: 523, startPoint y: 397, endPoint x: 848, endPoint y: 421, distance: 325.2
click at [848, 421] on div "Advanced Search Options Only Search Titles: Only Search Titles Use comma-separa…" at bounding box center [576, 287] width 1153 height 575
click at [687, 398] on input "text" at bounding box center [577, 392] width 306 height 21
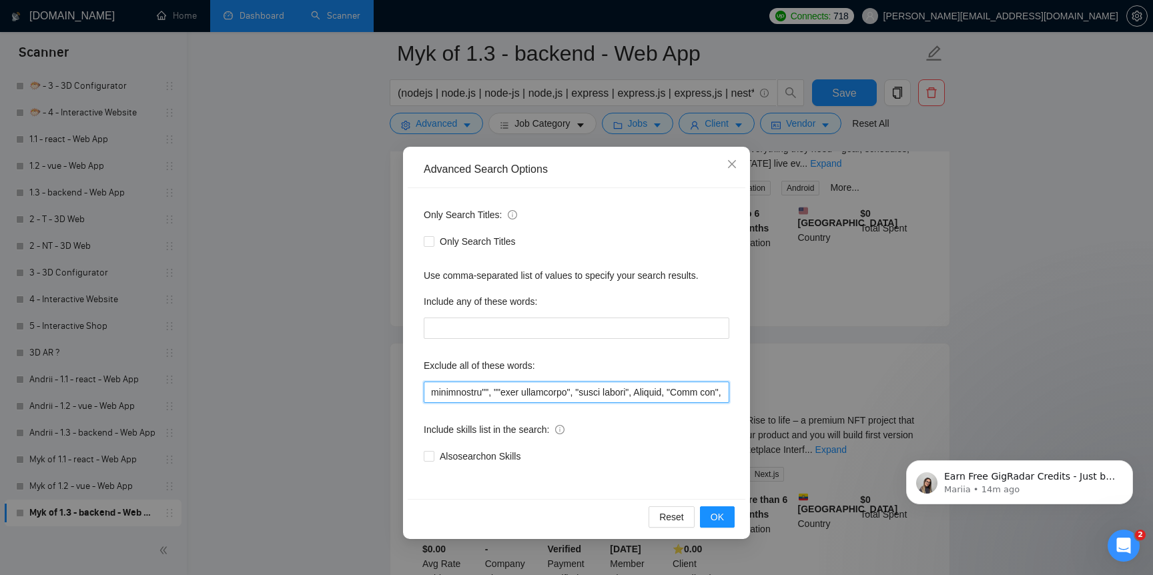
click at [681, 396] on input "text" at bounding box center [577, 392] width 306 height 21
type input """"low budget"", ""(low budget"", ""low budget)"", ""(low budget)"", ""low buge…"
click at [715, 516] on span "OK" at bounding box center [717, 517] width 13 height 15
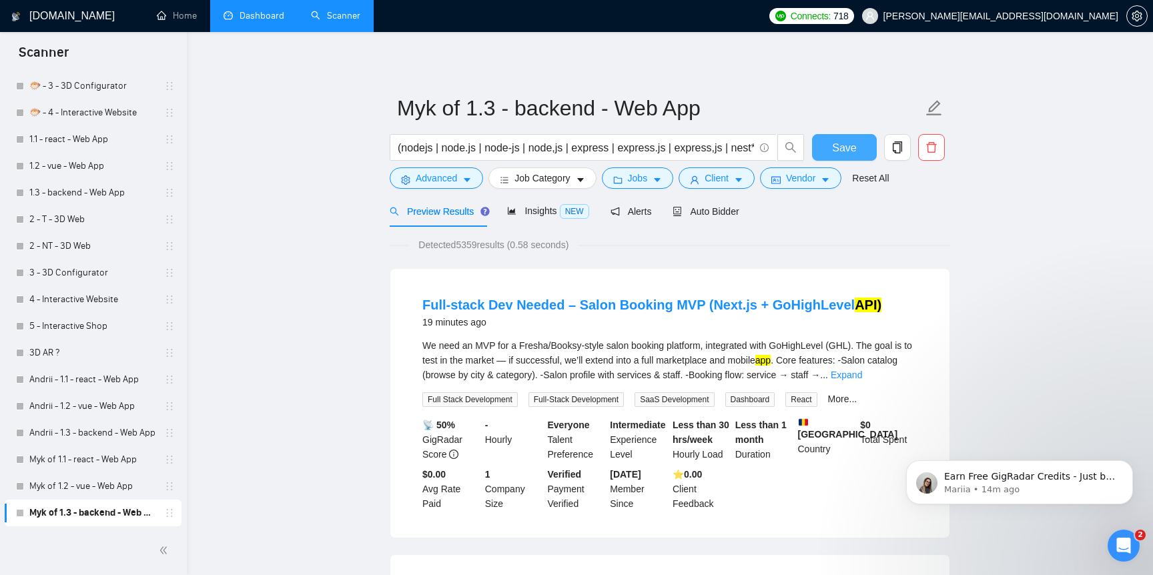
click at [856, 137] on button "Save" at bounding box center [844, 147] width 65 height 27
click at [121, 466] on link "Myk of 1.1 - react - Web App" at bounding box center [92, 459] width 127 height 27
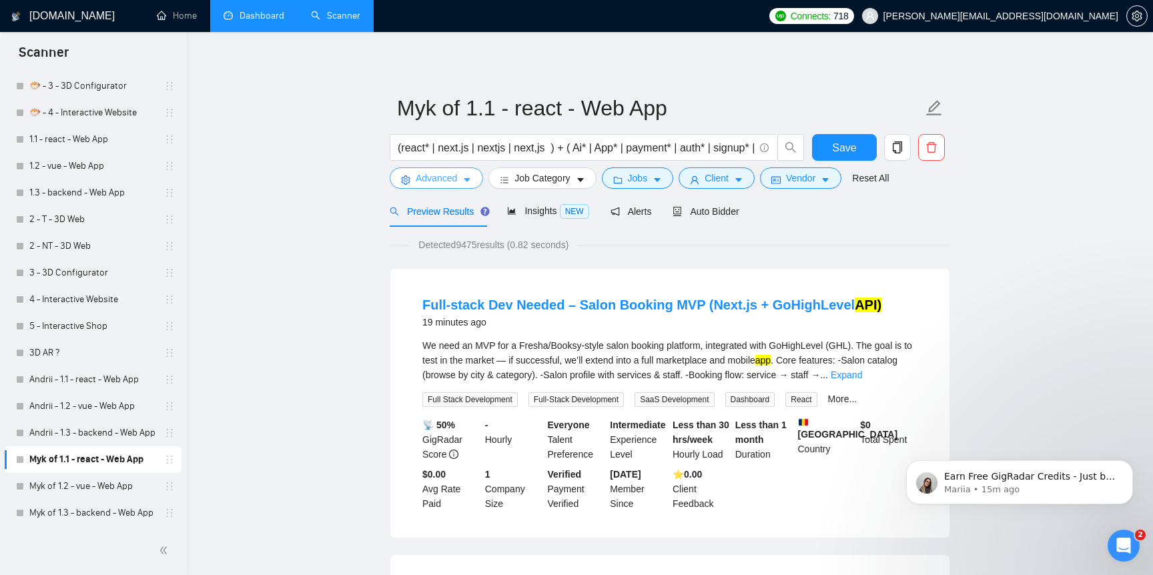
click at [436, 182] on span "Advanced" at bounding box center [436, 178] width 41 height 15
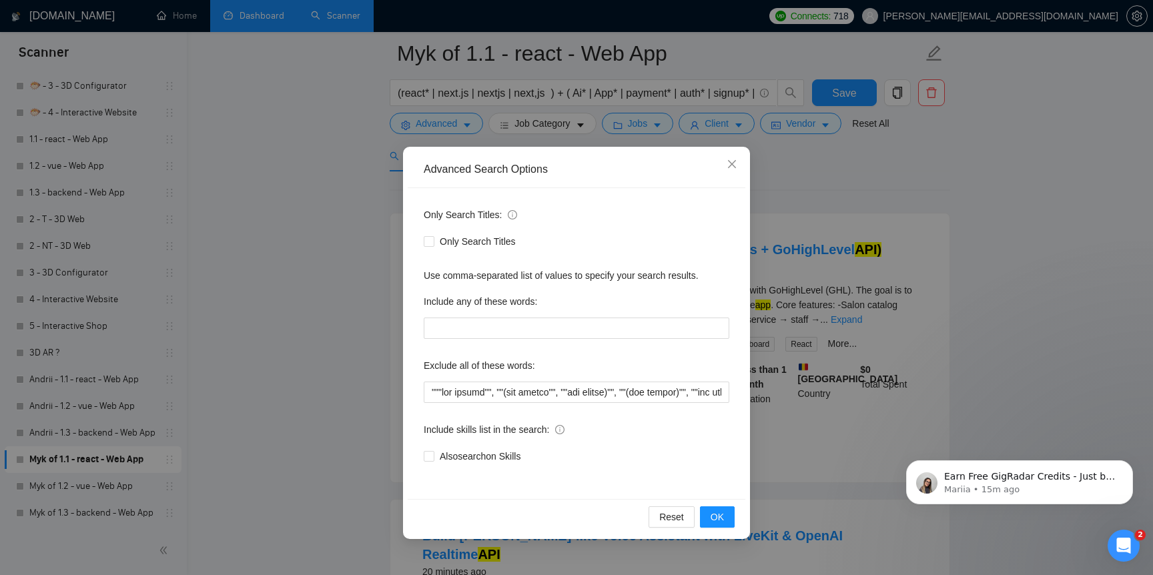
scroll to position [85, 0]
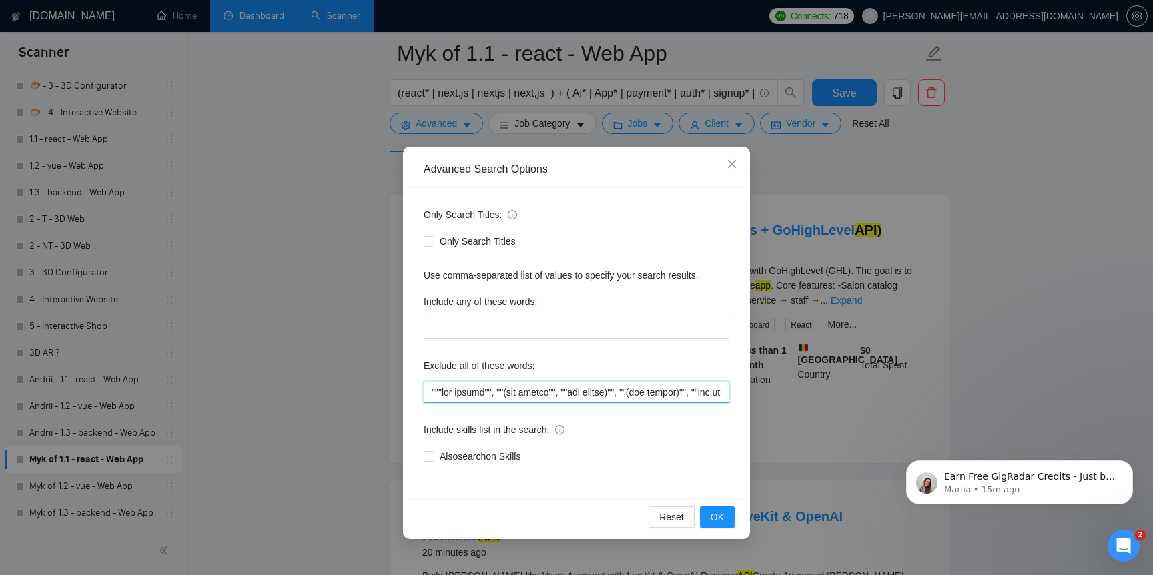
click at [524, 392] on input "text" at bounding box center [577, 392] width 306 height 21
click at [715, 515] on span "OK" at bounding box center [717, 517] width 13 height 15
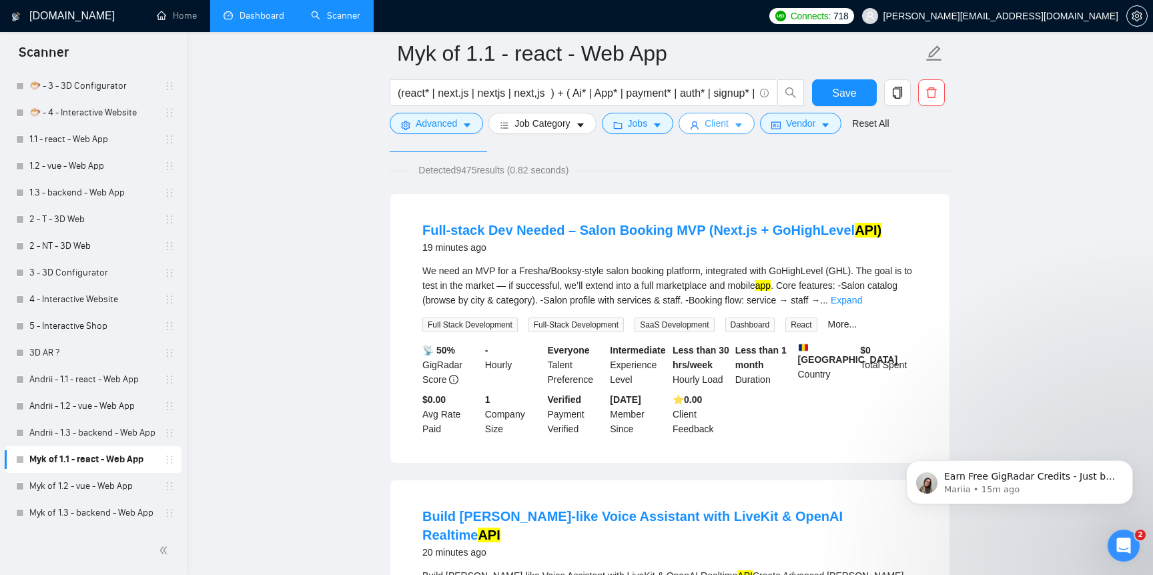
click at [721, 127] on span "Client" at bounding box center [717, 123] width 24 height 15
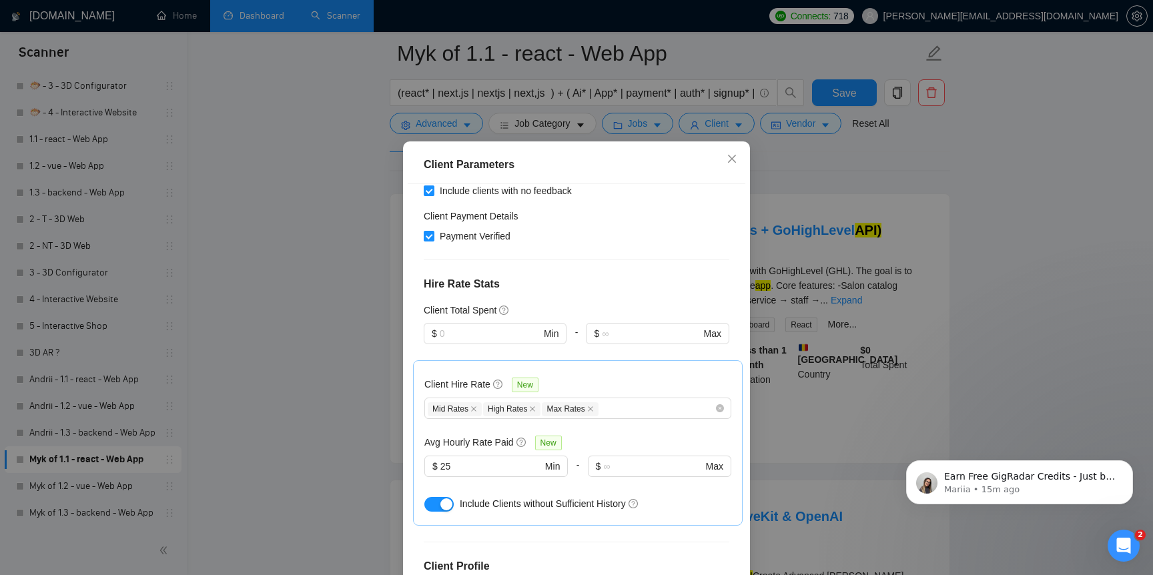
scroll to position [276, 0]
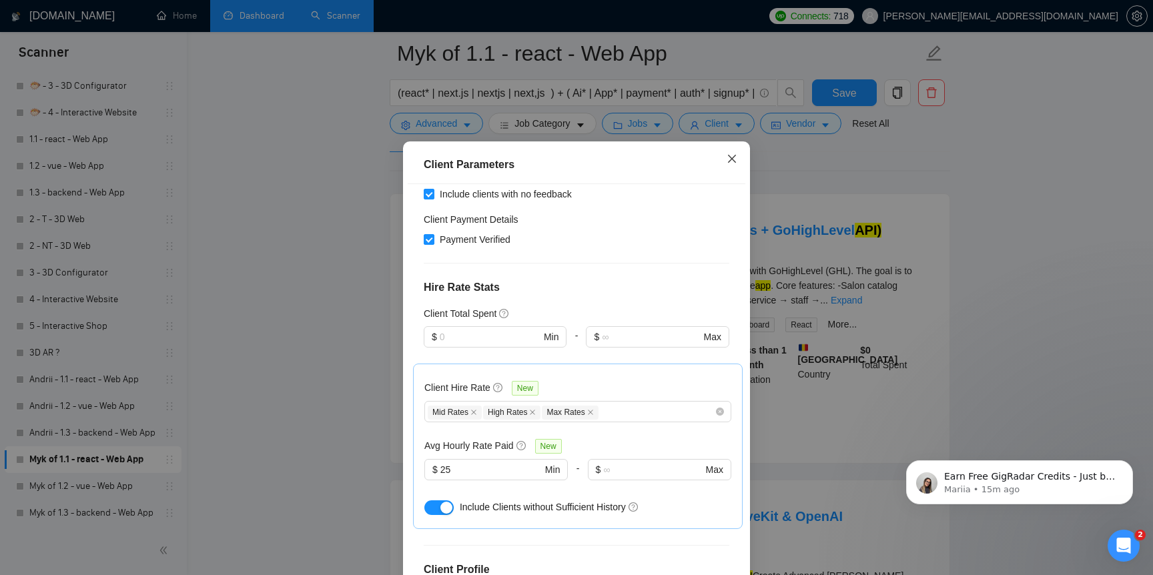
click at [730, 164] on icon "close" at bounding box center [732, 158] width 11 height 11
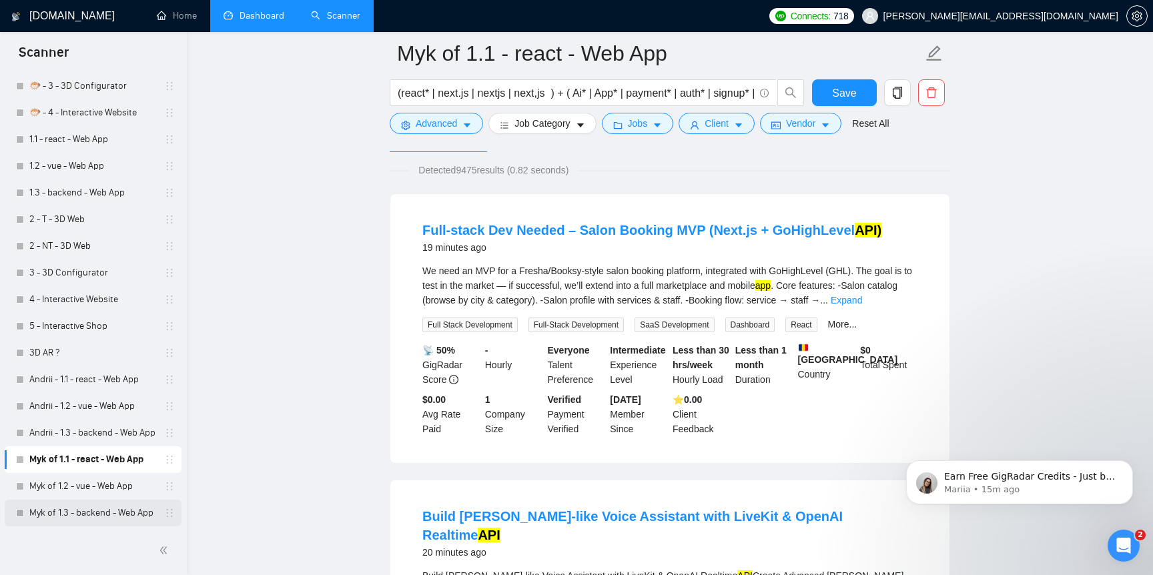
click at [107, 511] on link "Myk of 1.3 - backend - Web App" at bounding box center [92, 513] width 127 height 27
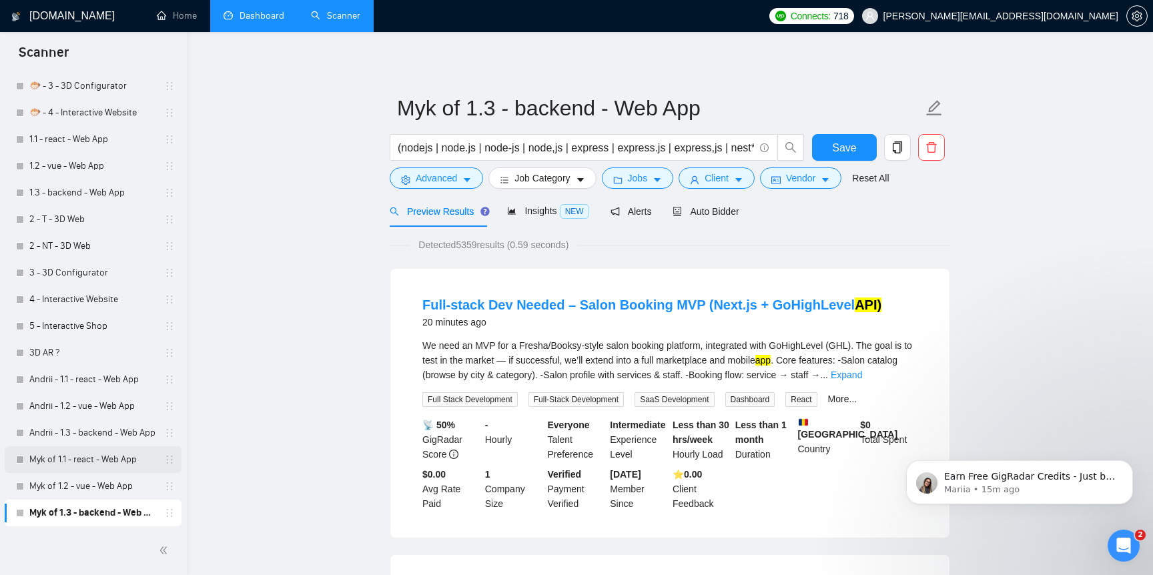
click at [111, 460] on link "Myk of 1.1 - react - Web App" at bounding box center [92, 459] width 127 height 27
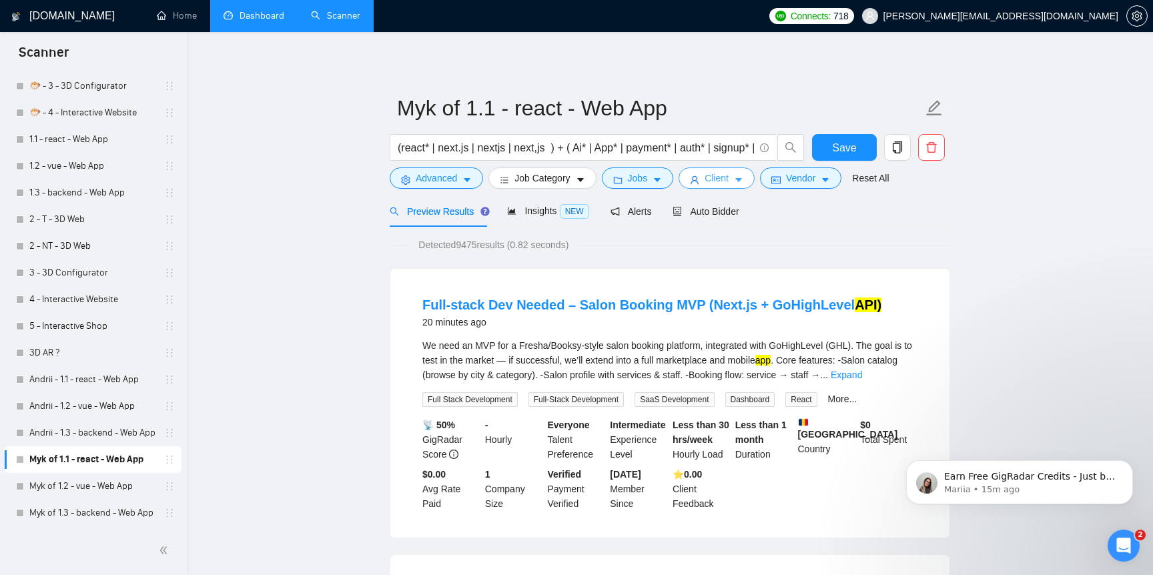
click at [729, 183] on span "Client" at bounding box center [717, 178] width 24 height 15
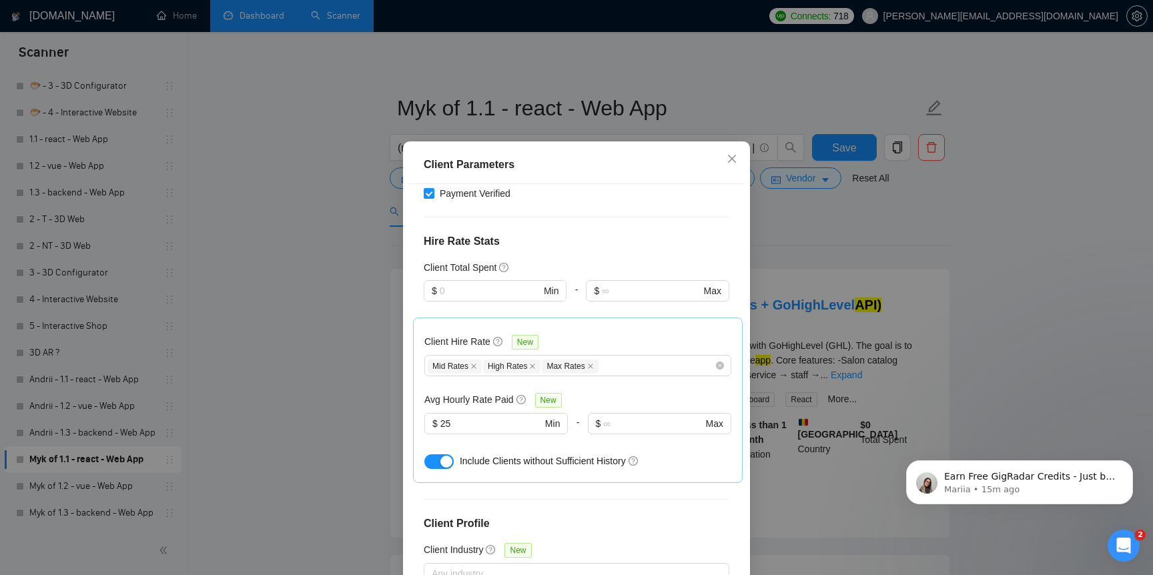
scroll to position [323, 0]
click at [516, 416] on input "25" at bounding box center [490, 423] width 101 height 15
type input "30"
click at [634, 453] on div "Client Location Include Client Countries Select Exclude Client Countries [GEOGR…" at bounding box center [577, 385] width 338 height 402
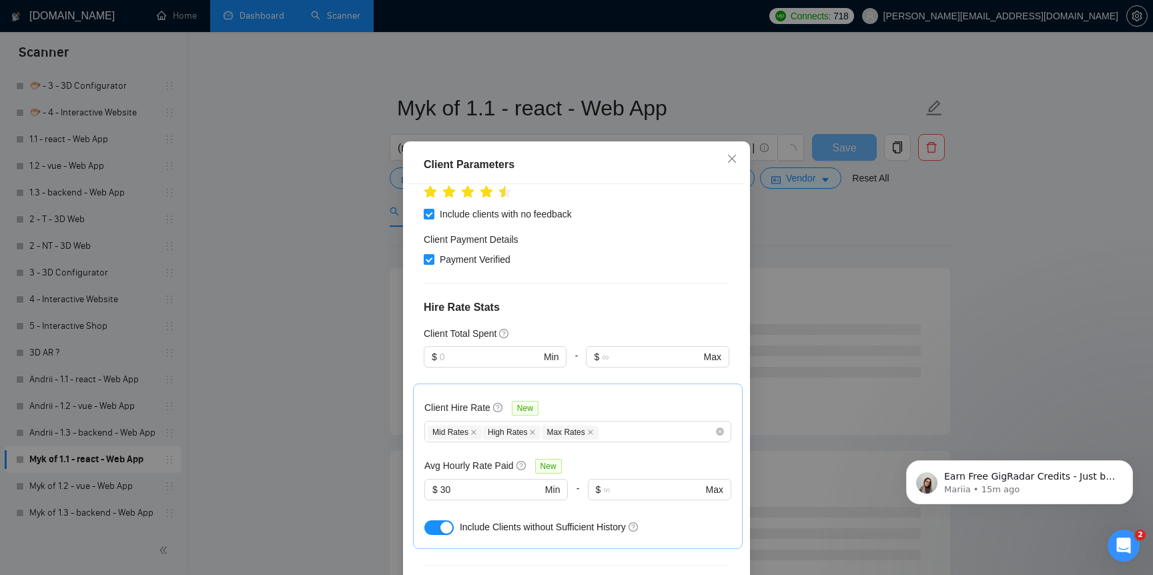
scroll to position [252, 0]
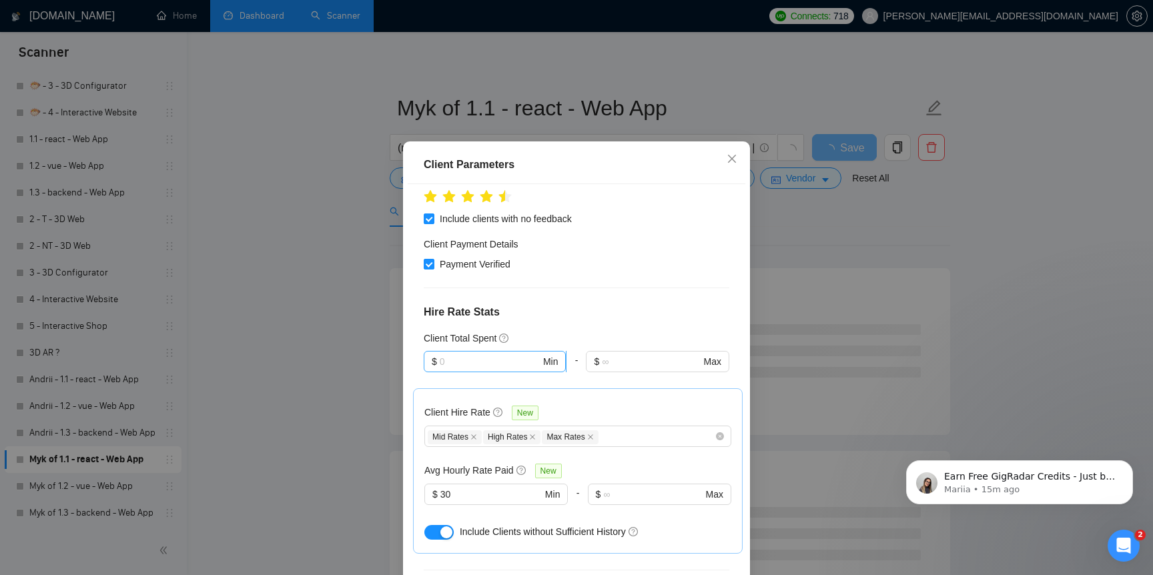
click at [515, 354] on input "text" at bounding box center [490, 361] width 101 height 15
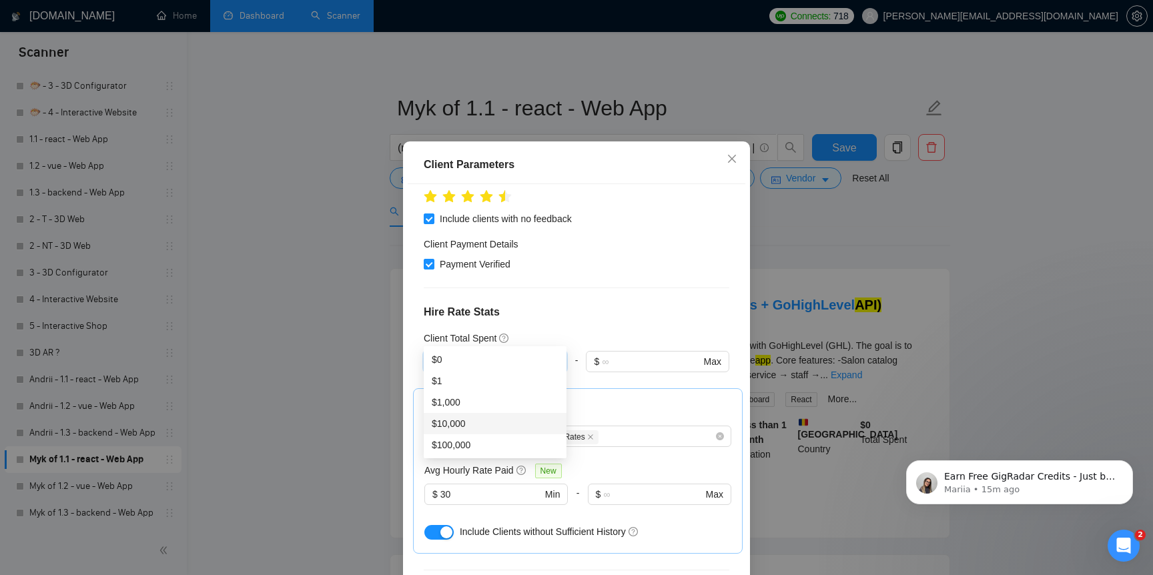
click at [499, 418] on div "$10,000" at bounding box center [495, 423] width 127 height 15
type input "10000"
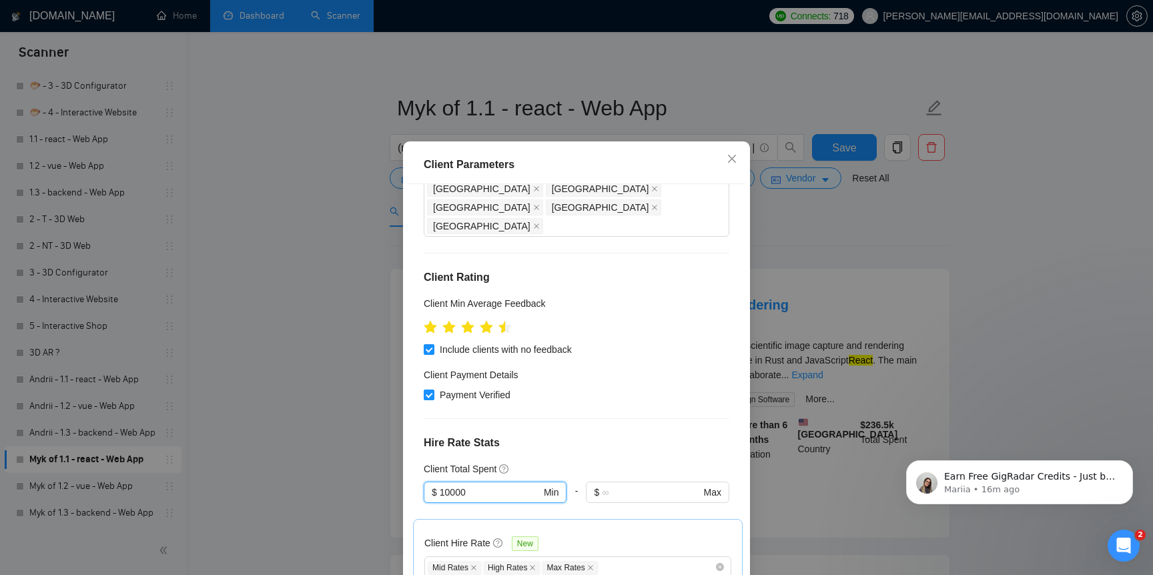
scroll to position [117, 0]
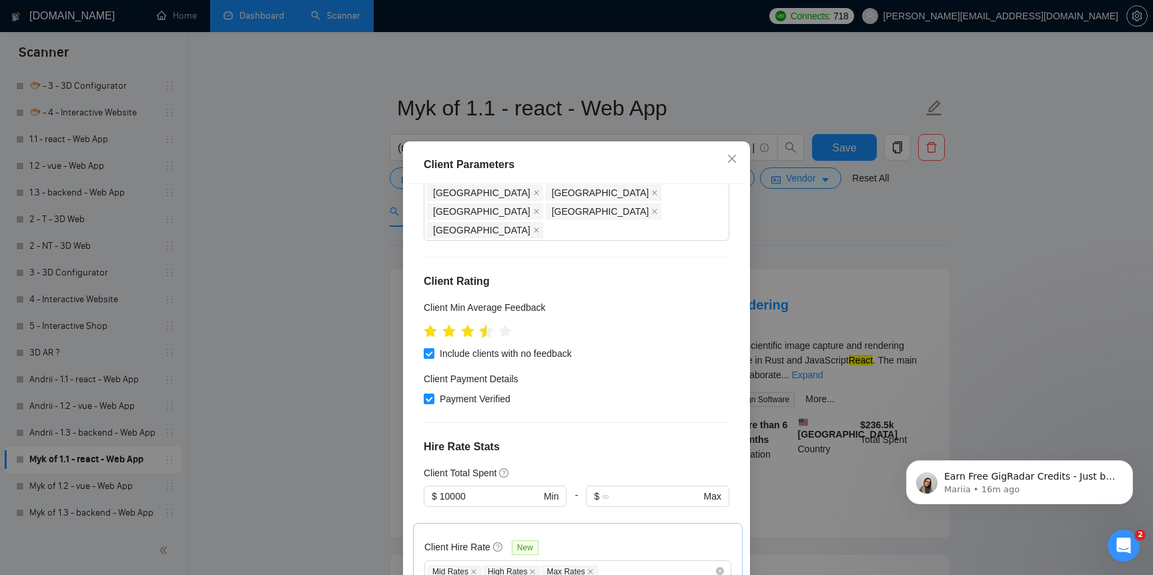
click at [486, 324] on icon "star" at bounding box center [487, 330] width 14 height 13
click at [492, 324] on icon "star" at bounding box center [486, 331] width 15 height 15
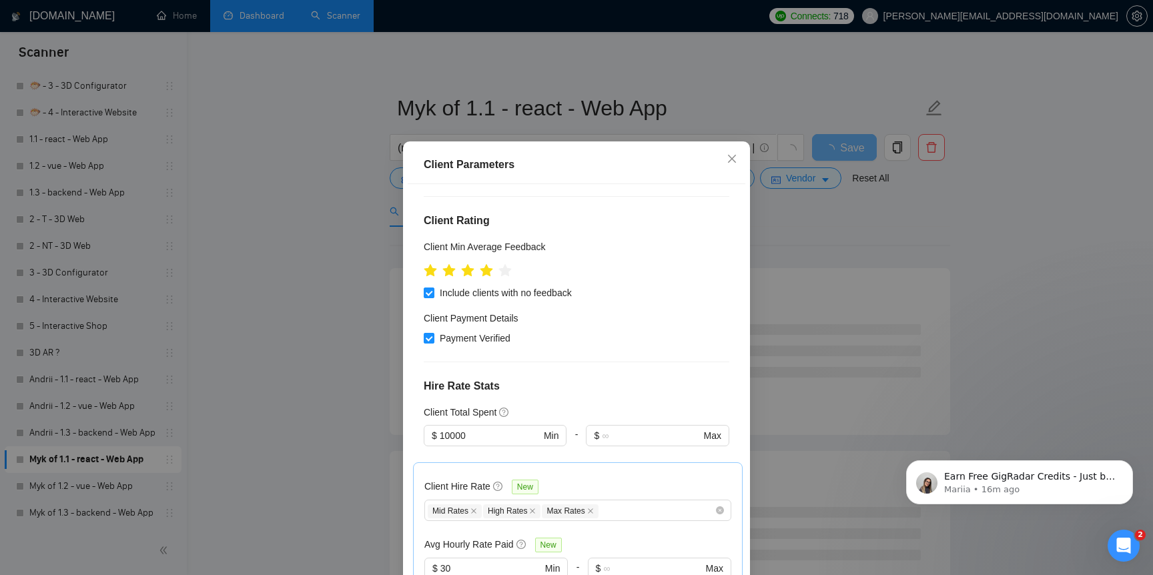
scroll to position [429, 0]
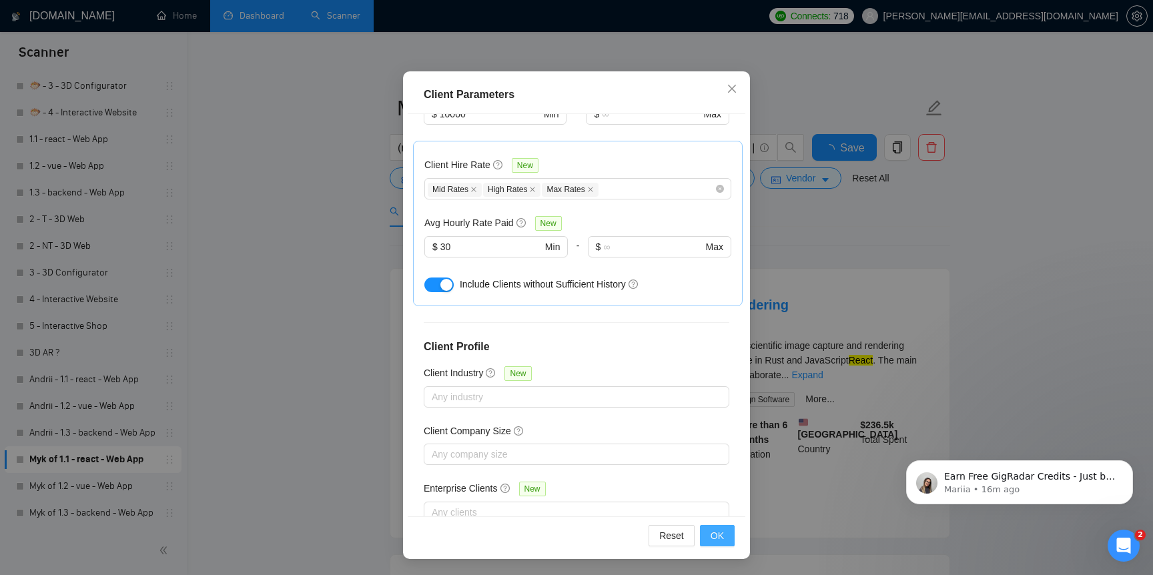
click at [713, 531] on span "OK" at bounding box center [717, 536] width 13 height 15
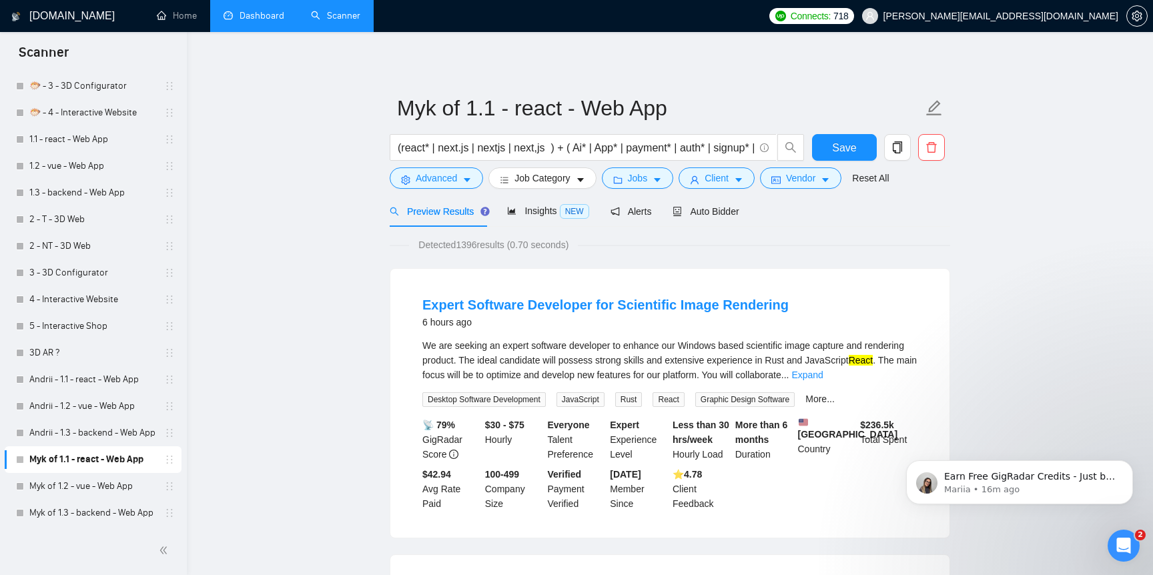
scroll to position [9, 0]
click at [887, 380] on html "Earn Free GigRadar Credits - Just by Sharing Your Story! 💬 Want more credits fo…" at bounding box center [1019, 450] width 267 height 149
click at [823, 374] on link "Expand" at bounding box center [806, 375] width 31 height 11
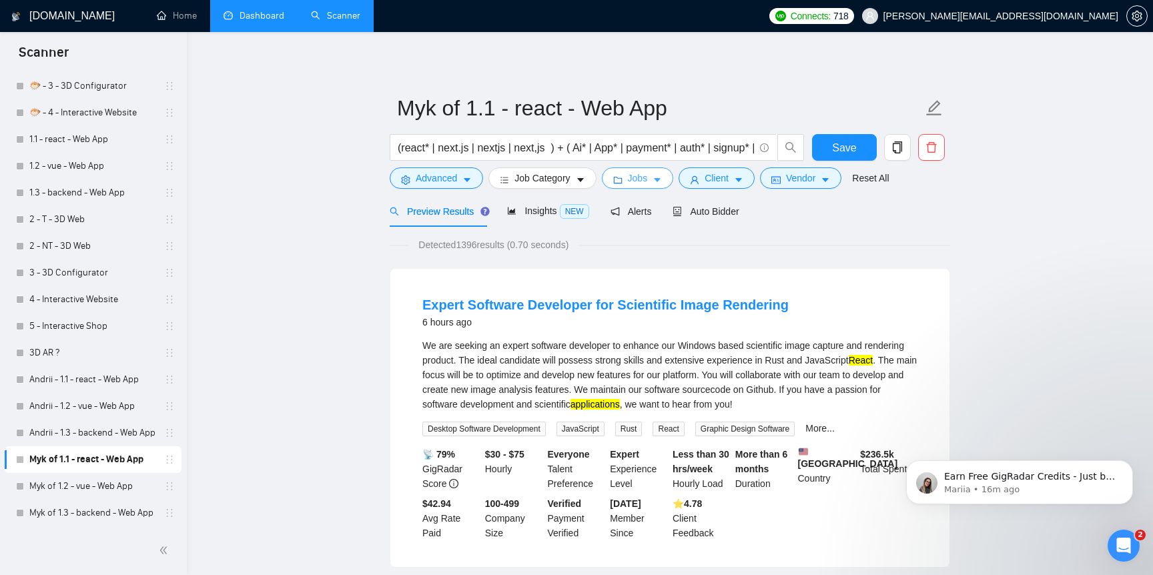
click at [648, 178] on span "Jobs" at bounding box center [638, 178] width 20 height 15
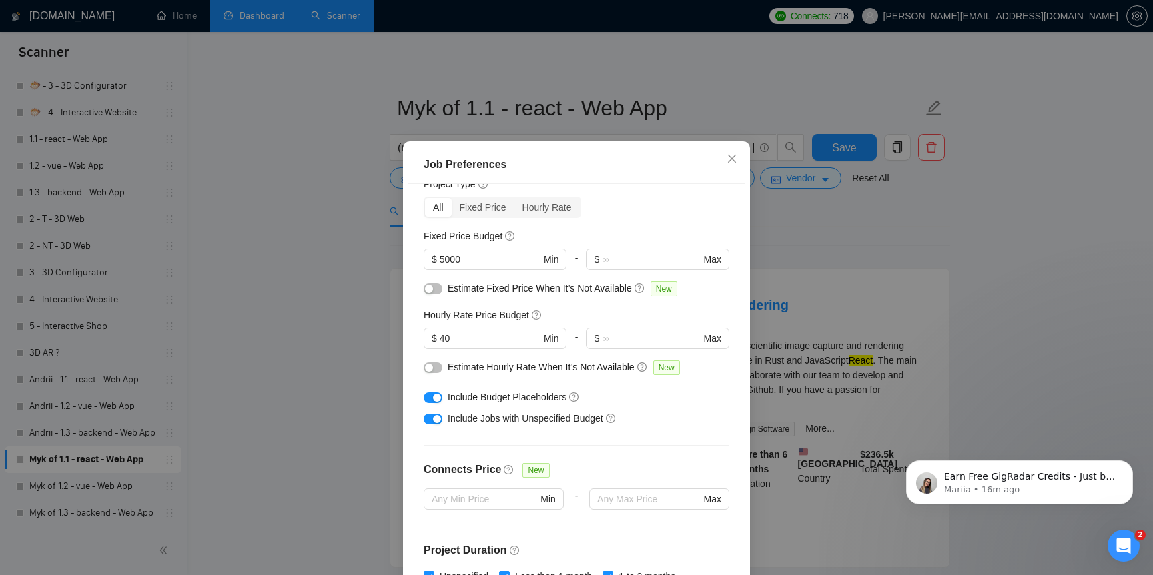
scroll to position [29, 0]
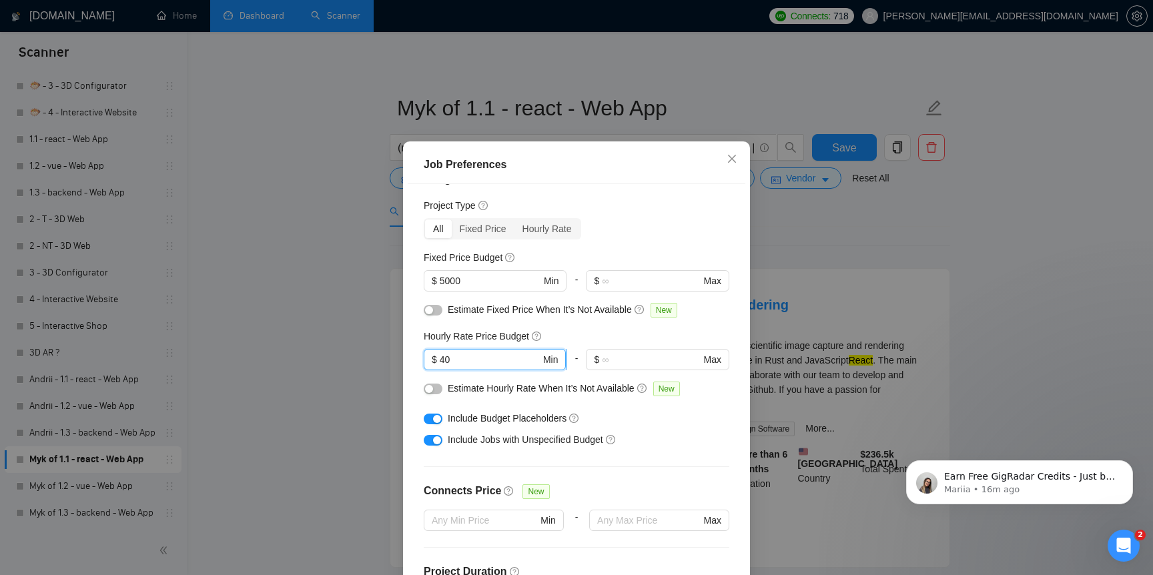
click at [488, 367] on input "40" at bounding box center [490, 359] width 101 height 15
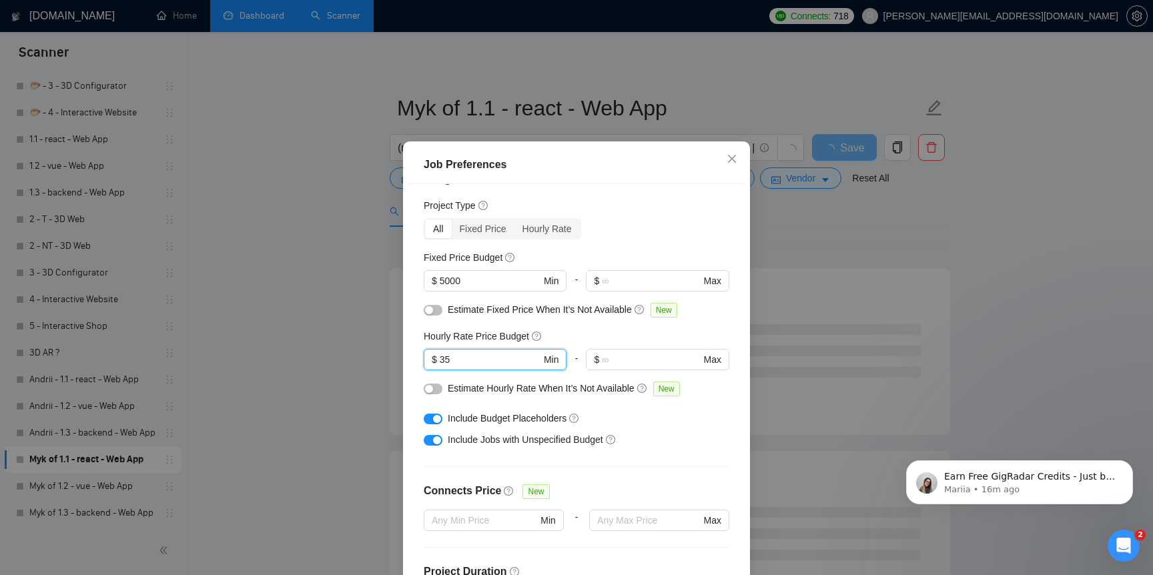
type input "35"
click at [584, 344] on div "Hourly Rate Price Budget" at bounding box center [577, 336] width 306 height 15
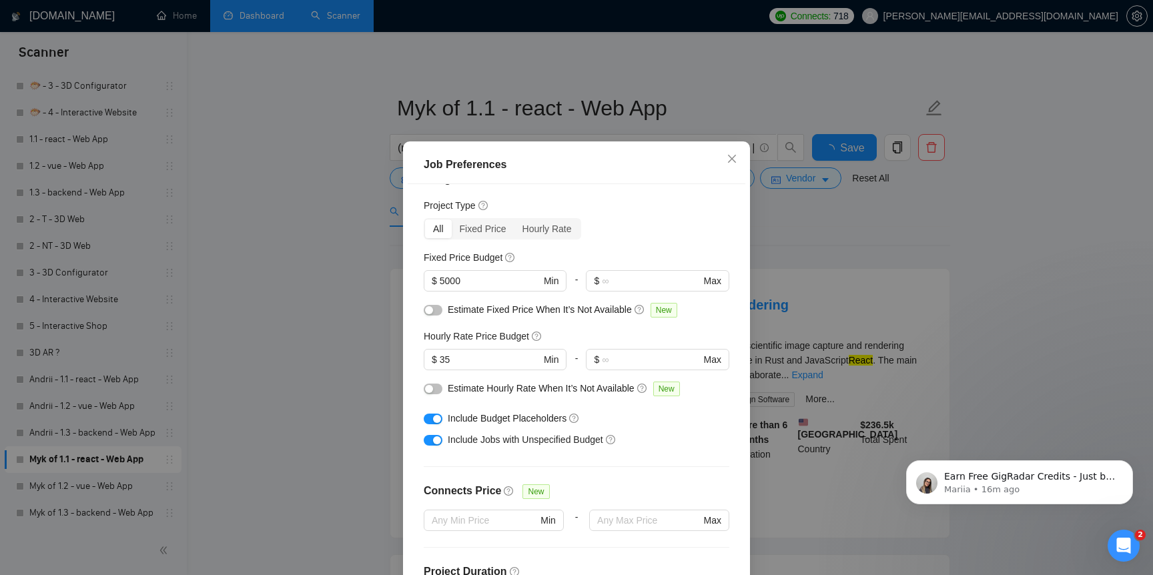
scroll to position [11, 0]
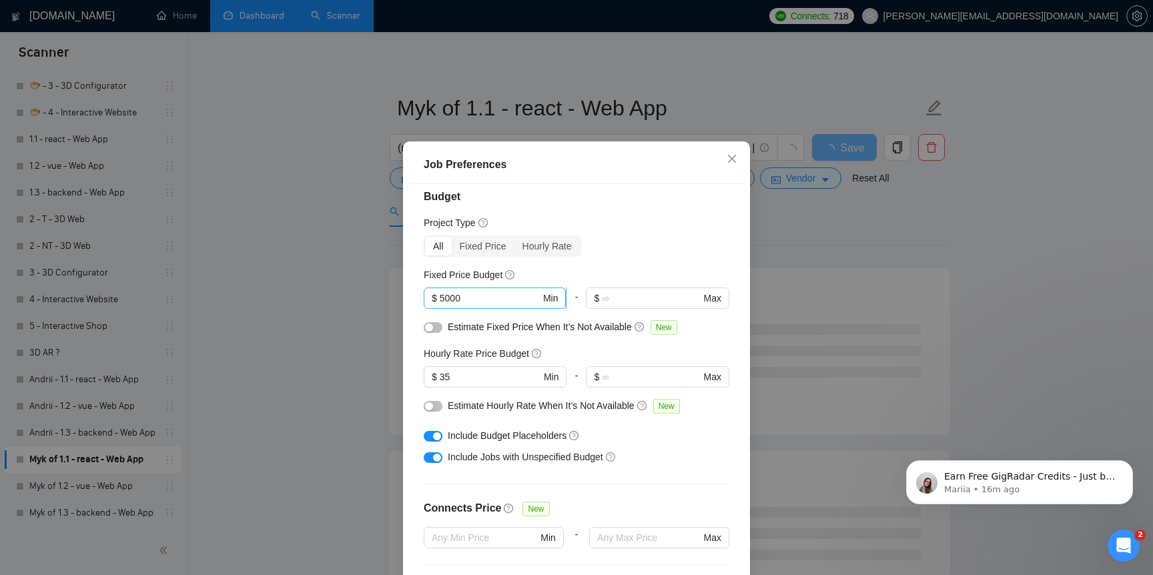
click at [493, 306] on input "5000" at bounding box center [490, 298] width 101 height 15
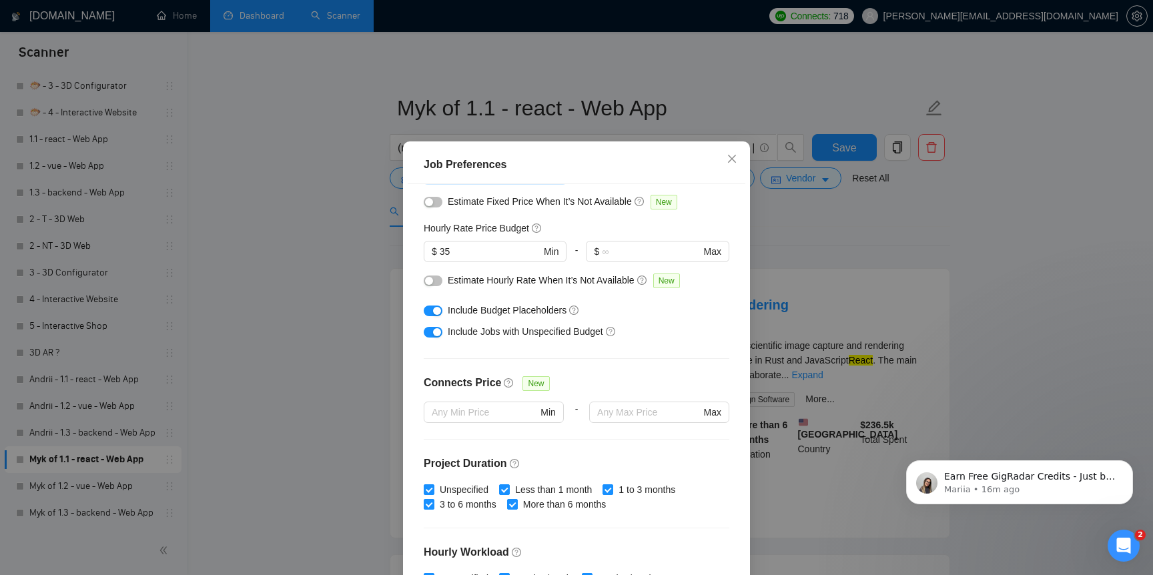
scroll to position [168, 0]
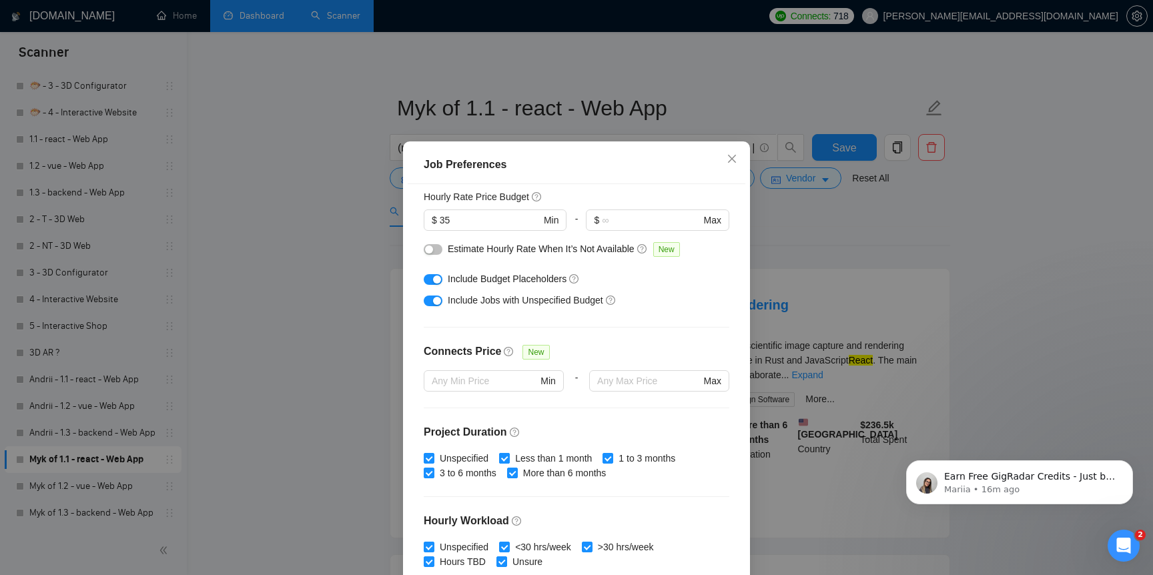
click at [504, 462] on input "Less than 1 month" at bounding box center [503, 457] width 9 height 9
checkbox input "false"
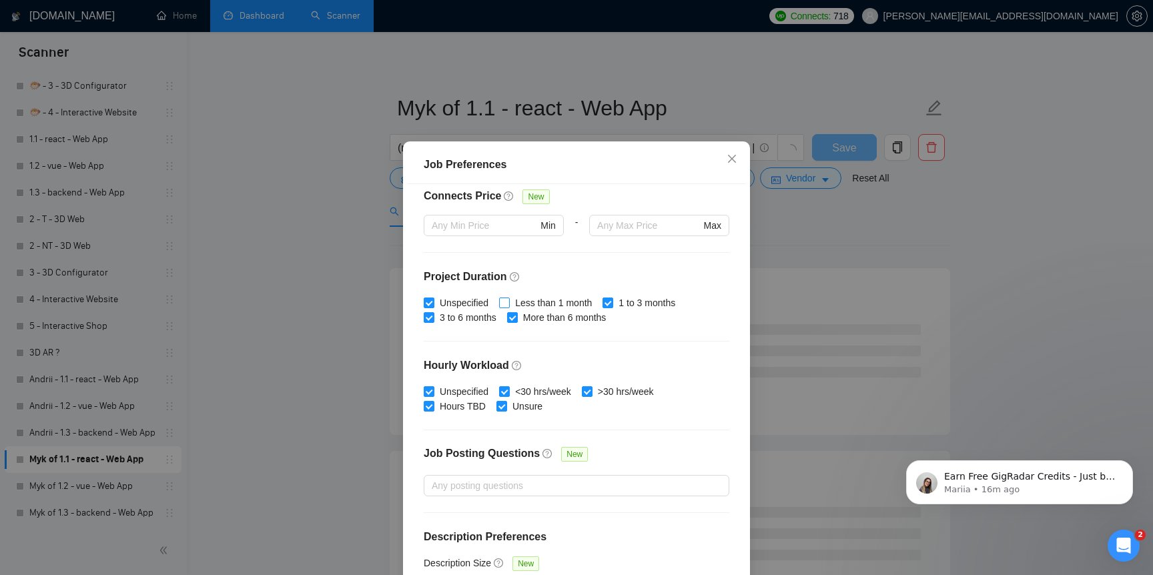
scroll to position [350, 0]
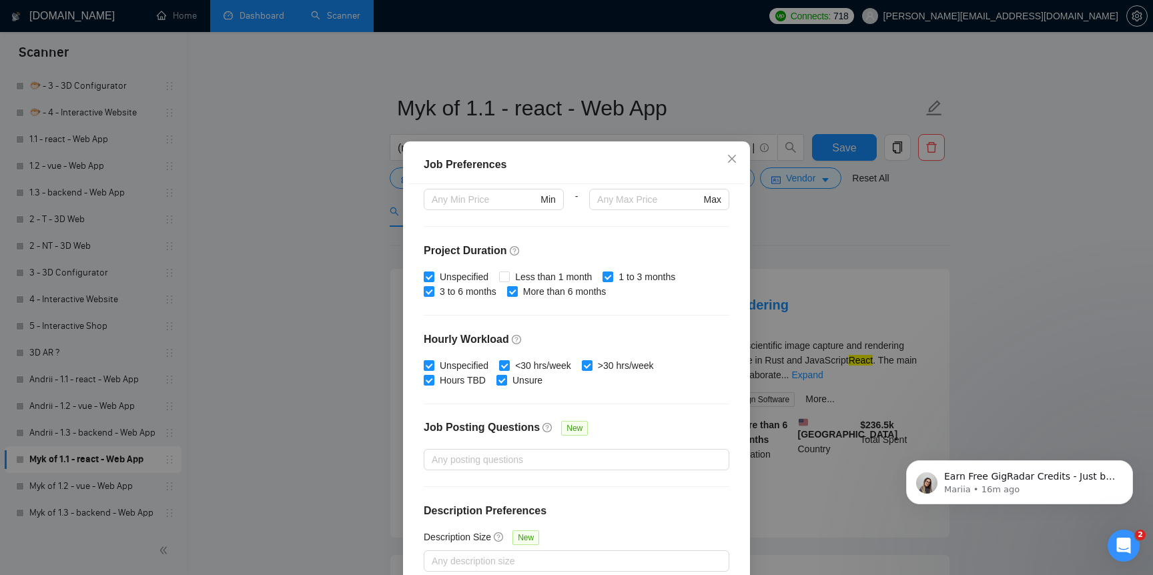
click at [769, 226] on div "Job Preferences Budget Project Type All Fixed Price Hourly Rate Fixed Price Bud…" at bounding box center [576, 287] width 1153 height 575
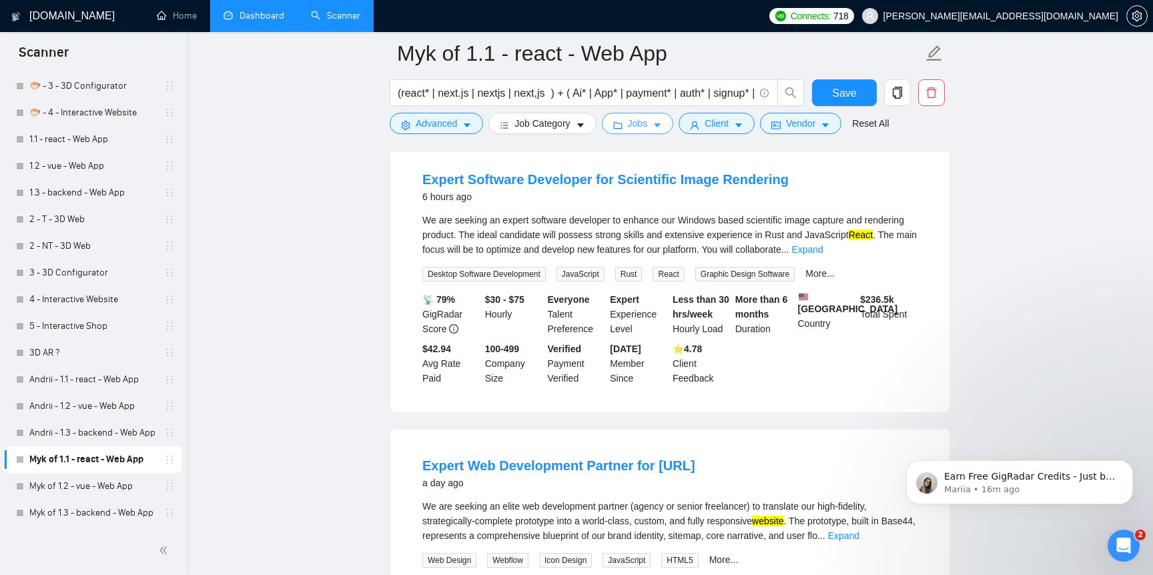
scroll to position [145, 0]
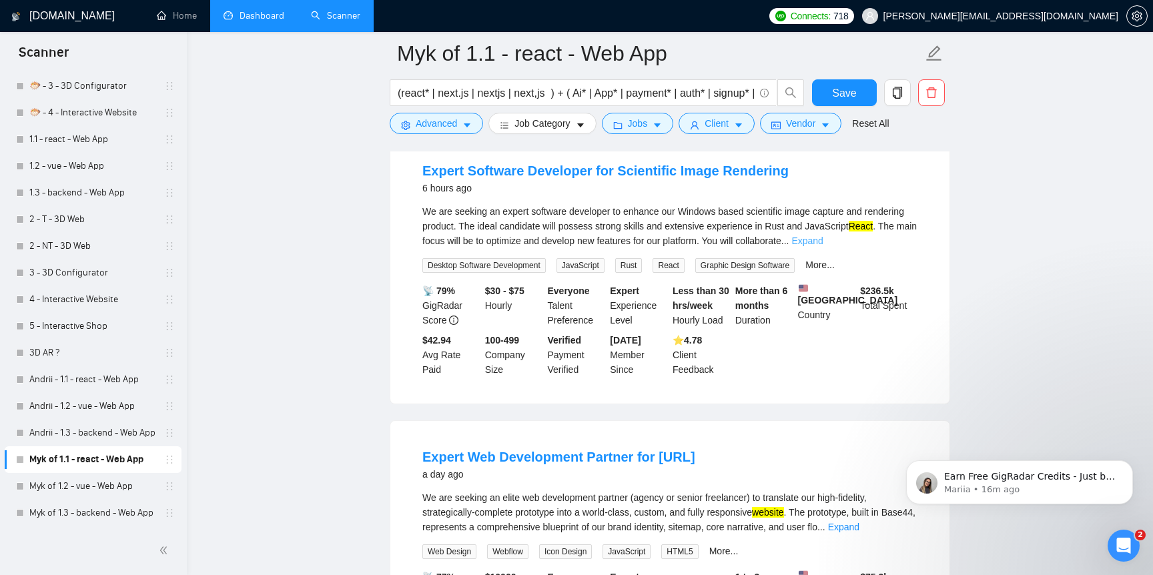
click at [823, 242] on link "Expand" at bounding box center [806, 241] width 31 height 11
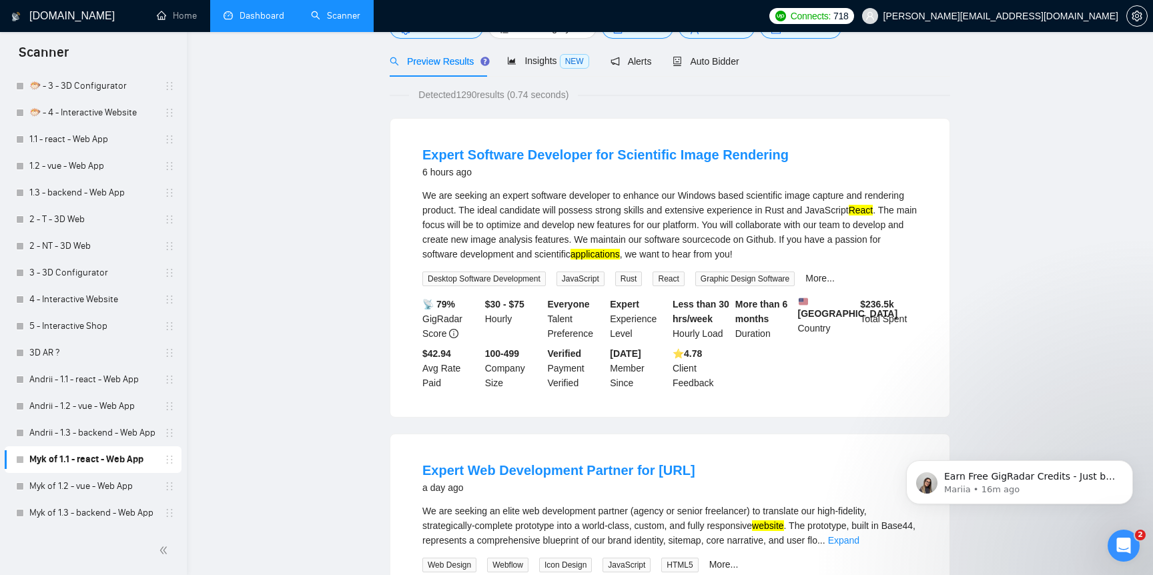
scroll to position [21, 0]
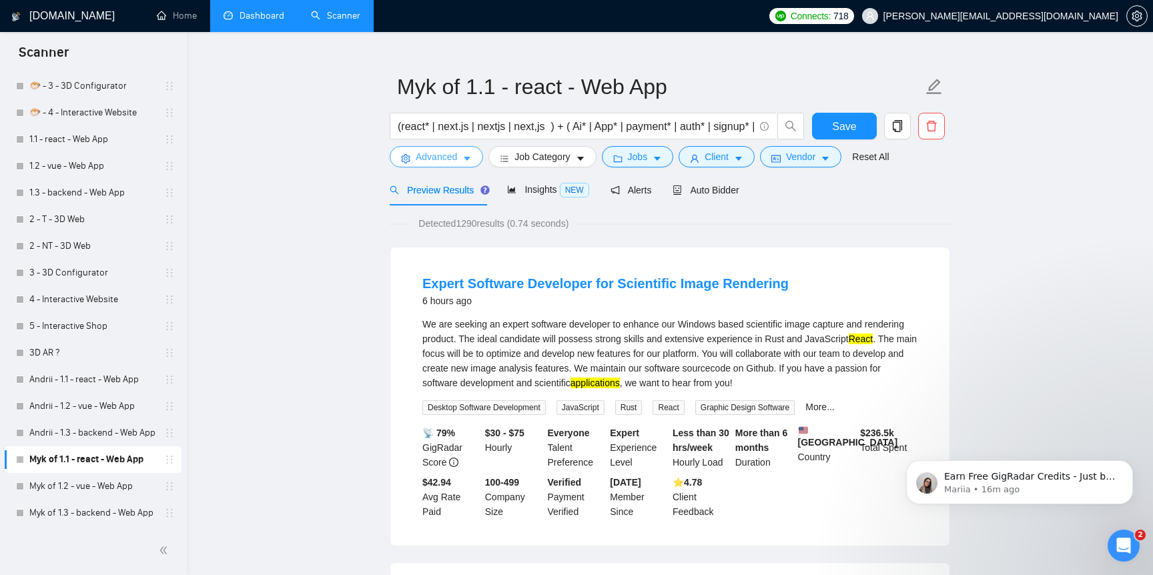
click at [435, 161] on span "Advanced" at bounding box center [436, 156] width 41 height 15
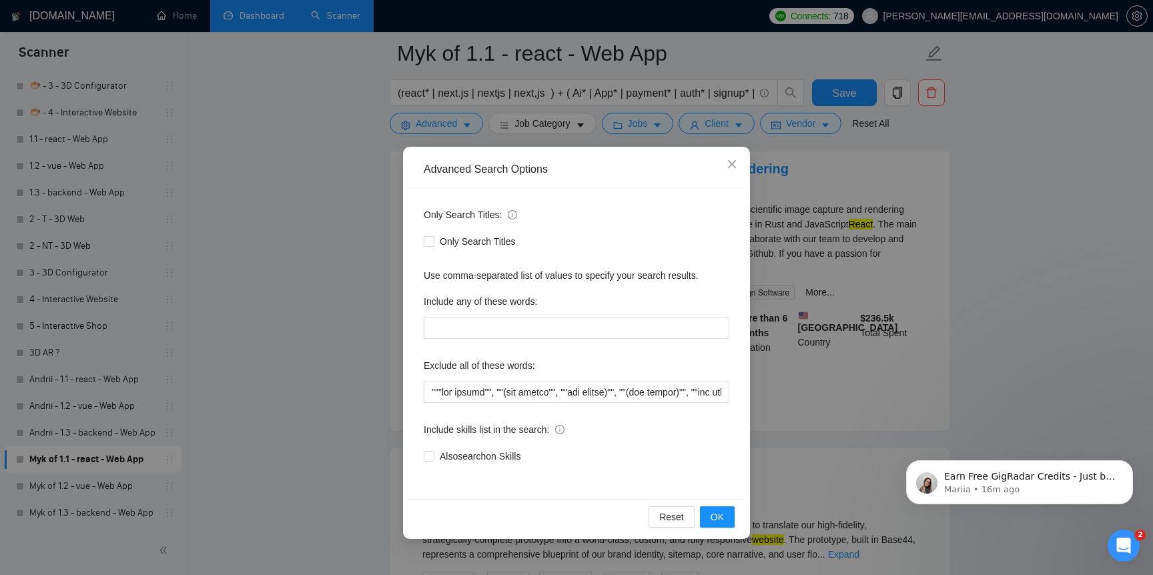
scroll to position [145, 0]
click at [342, 396] on div "Advanced Search Options Only Search Titles: Only Search Titles Use comma-separa…" at bounding box center [576, 287] width 1153 height 575
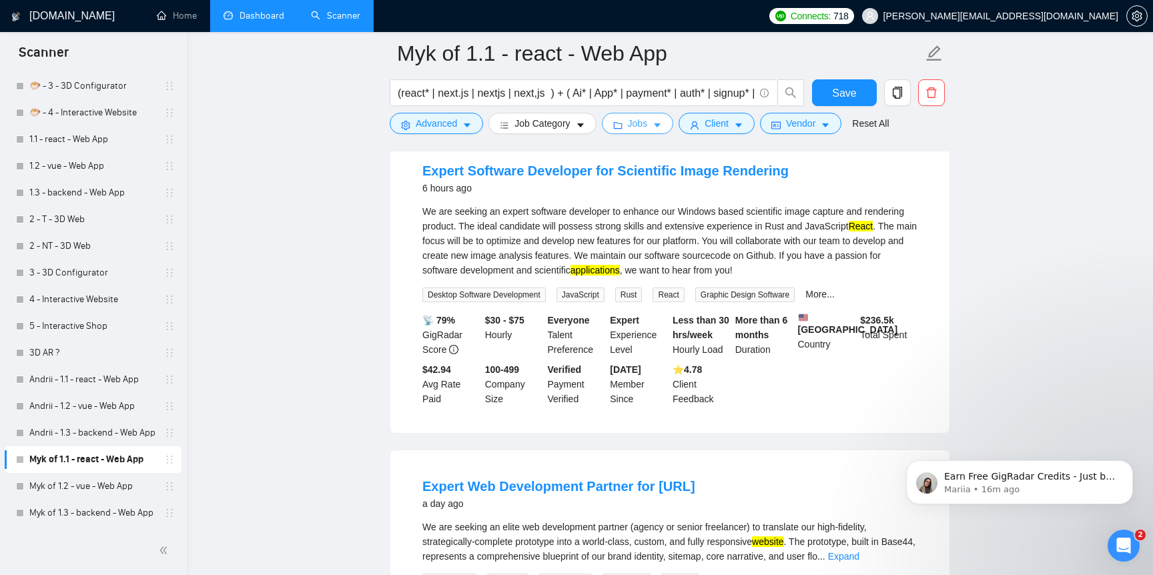
click at [630, 125] on button "Jobs" at bounding box center [638, 123] width 72 height 21
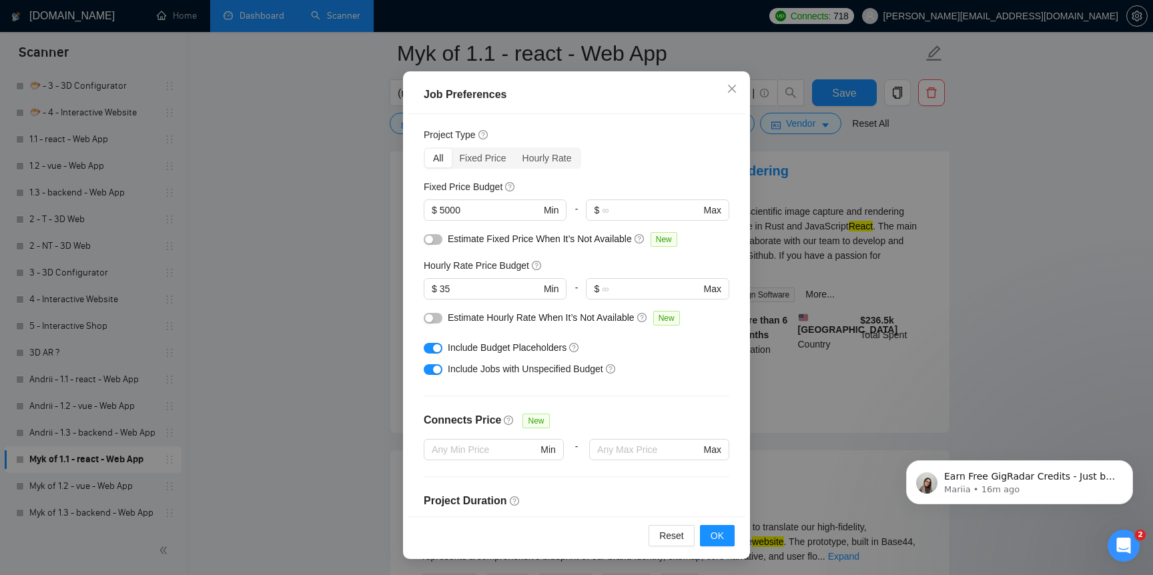
scroll to position [9, 0]
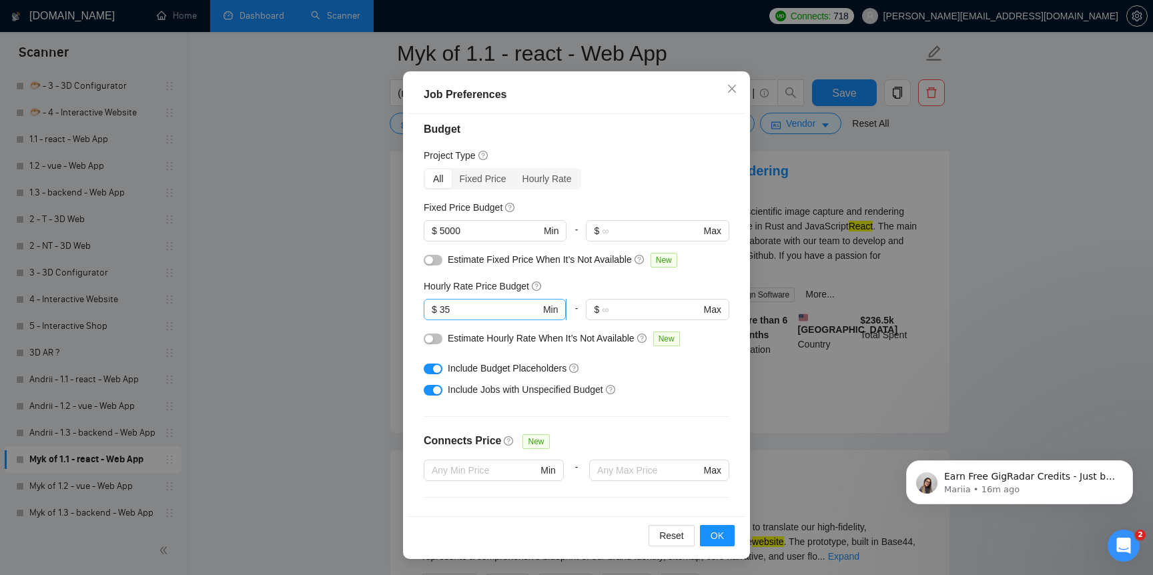
click at [502, 310] on input "35" at bounding box center [490, 309] width 101 height 15
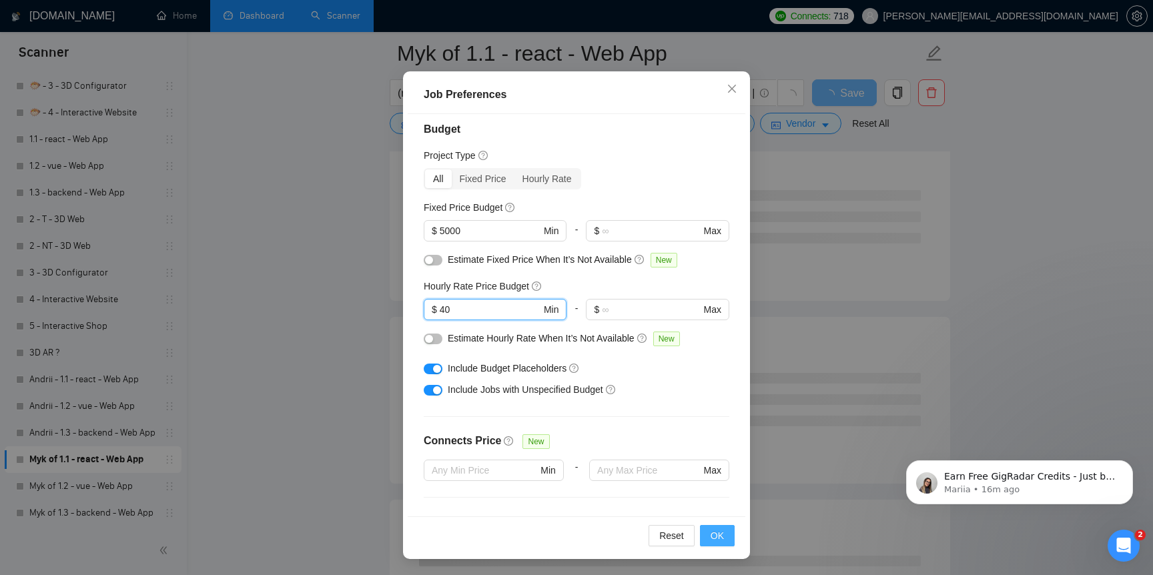
type input "40"
click at [727, 534] on button "OK" at bounding box center [717, 535] width 35 height 21
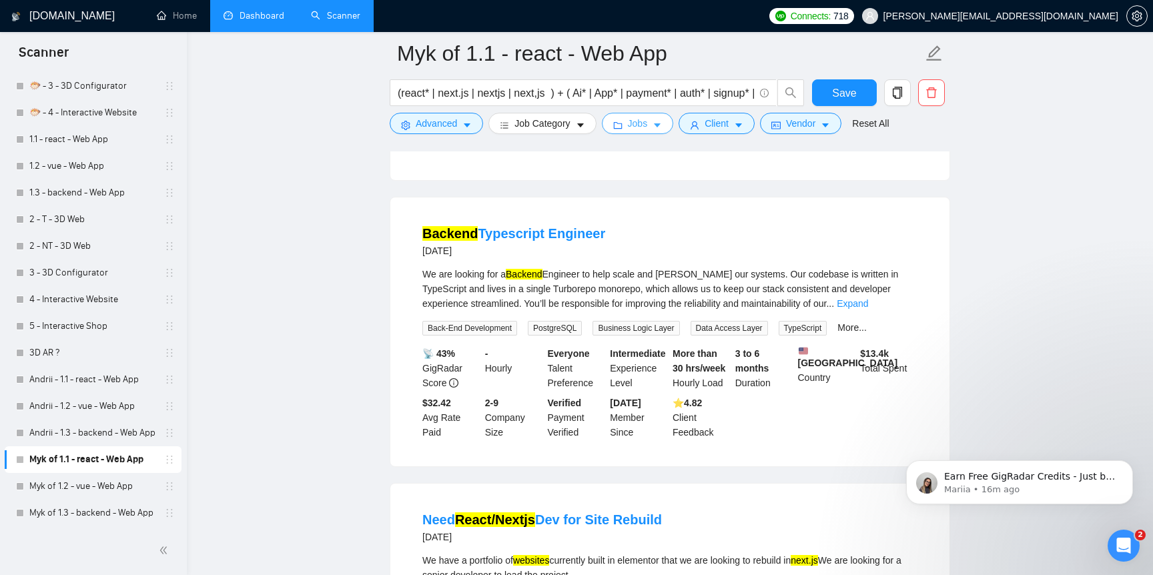
scroll to position [675, 0]
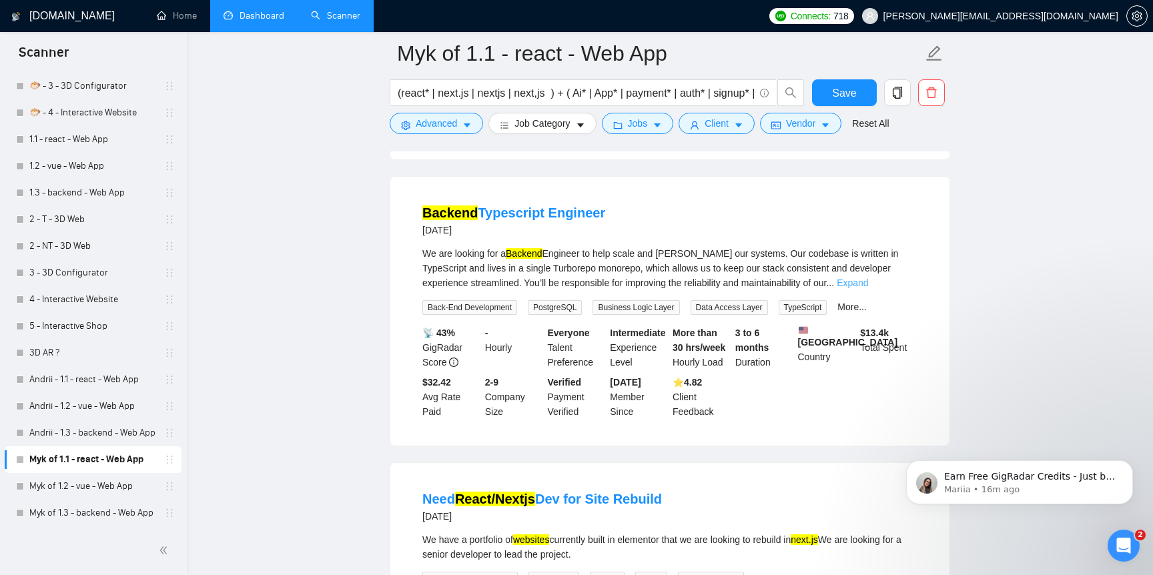
click at [868, 288] on link "Expand" at bounding box center [852, 283] width 31 height 11
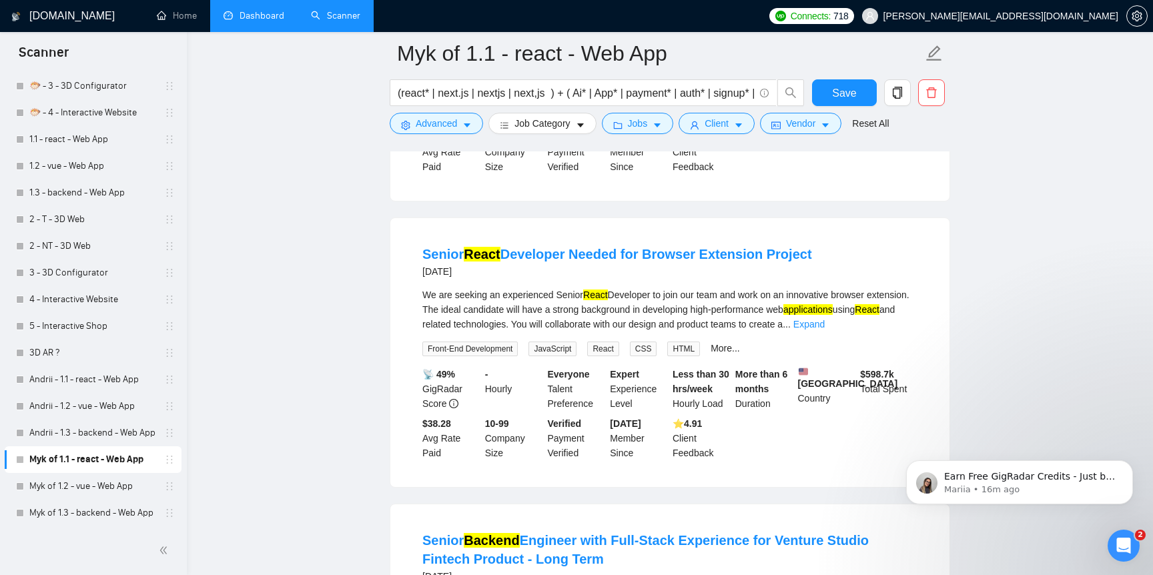
scroll to position [1382, 0]
click at [825, 330] on link "Expand" at bounding box center [808, 325] width 31 height 11
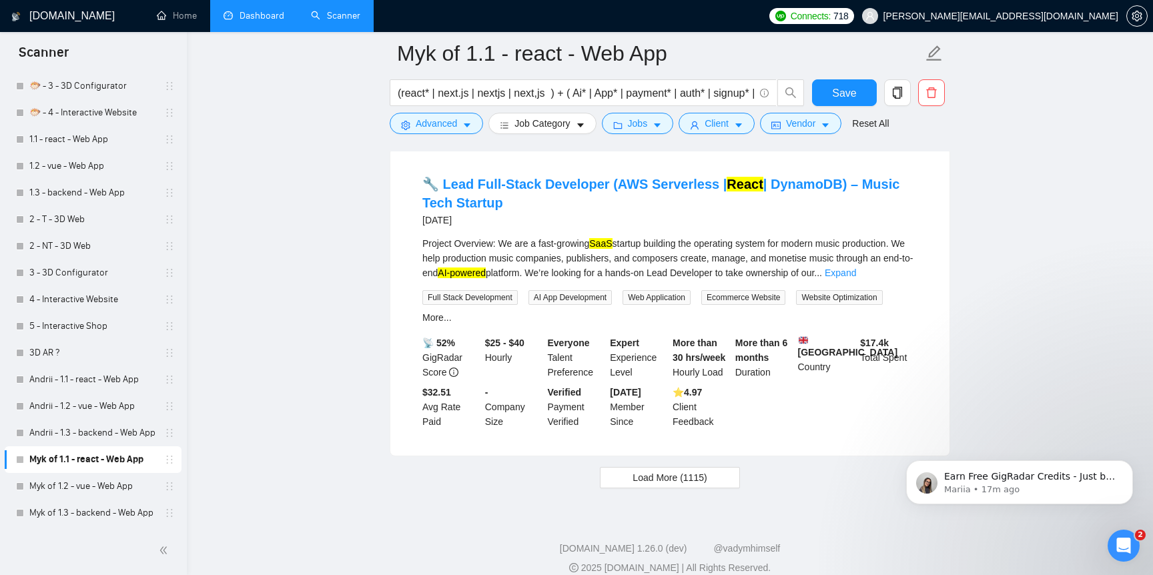
scroll to position [2984, 0]
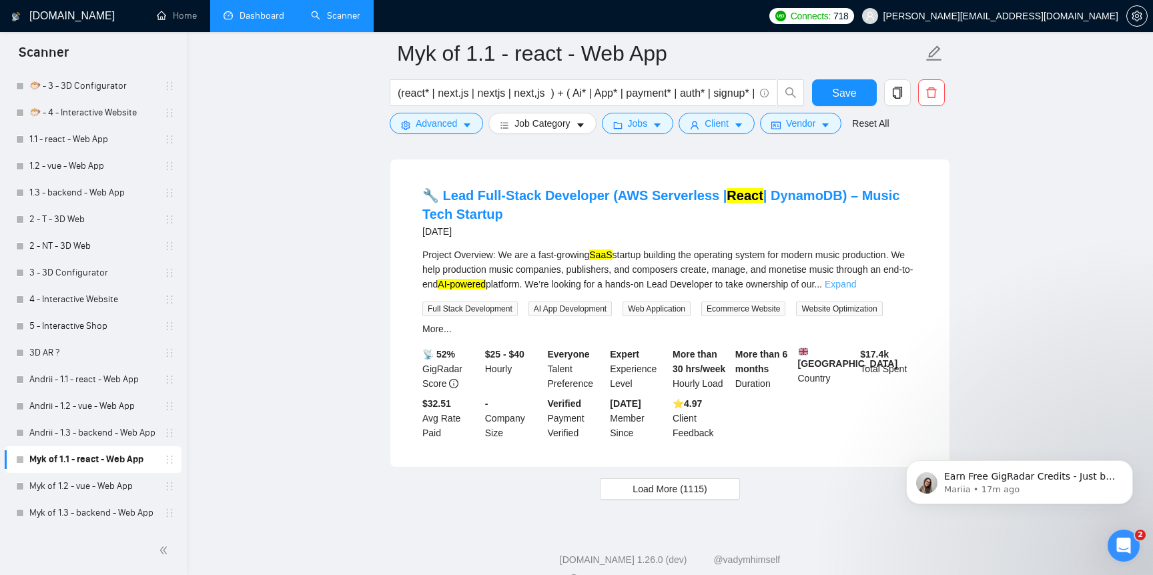
click at [856, 290] on link "Expand" at bounding box center [840, 284] width 31 height 11
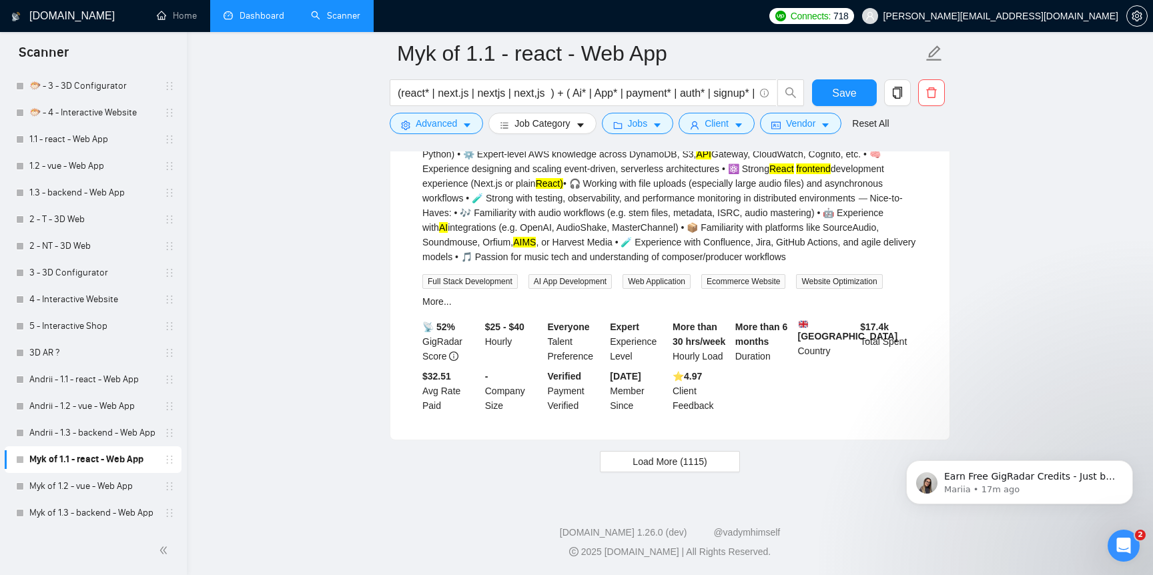
scroll to position [3453, 0]
click at [725, 462] on button "Load More (1115)" at bounding box center [669, 461] width 139 height 21
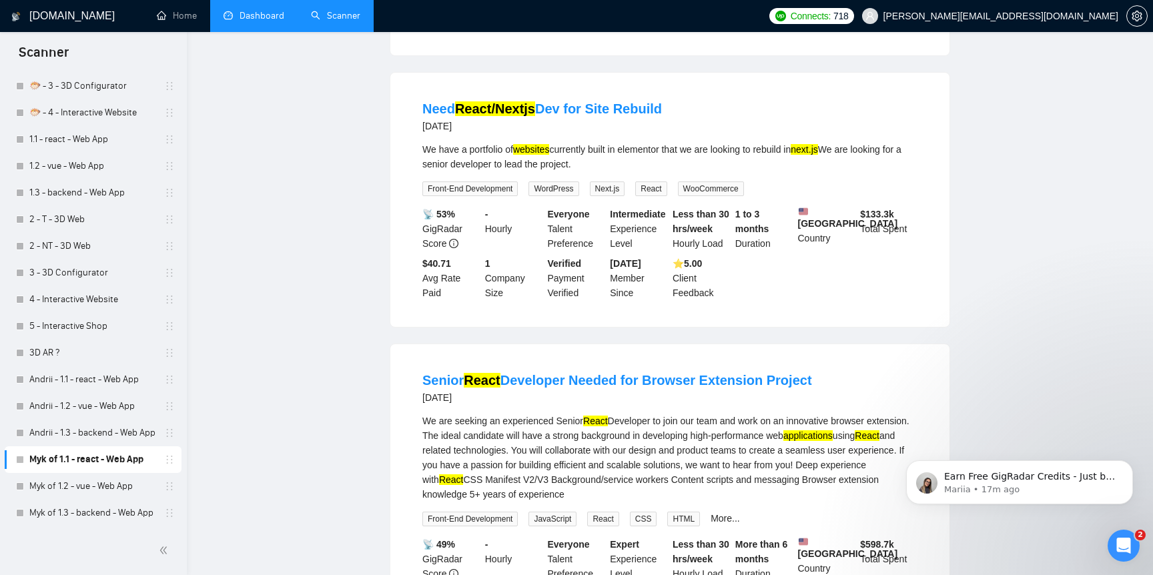
scroll to position [0, 0]
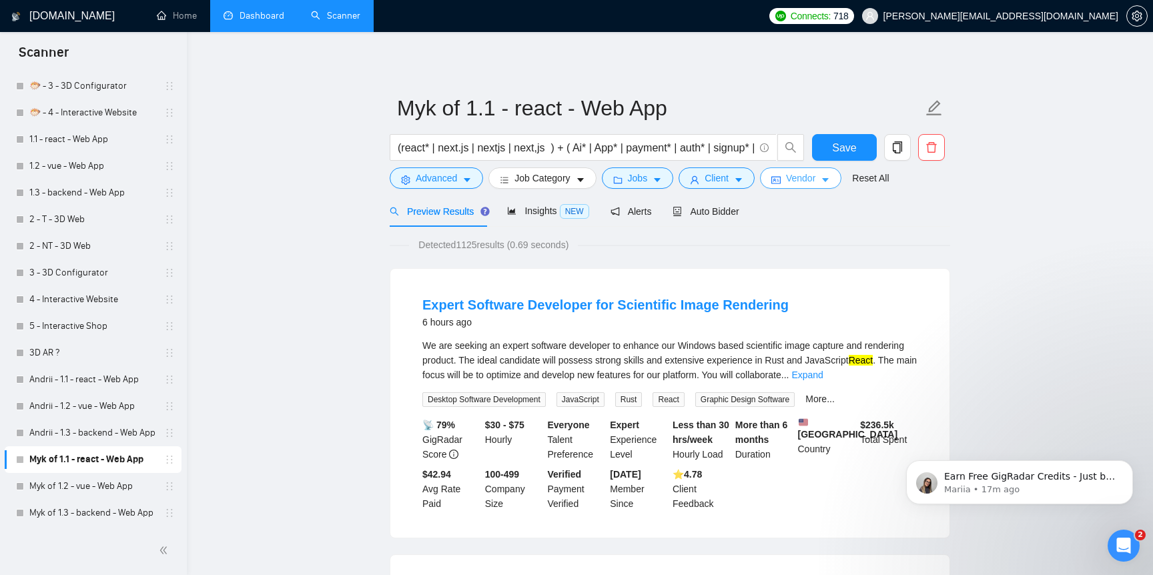
click at [797, 176] on span "Vendor" at bounding box center [800, 178] width 29 height 15
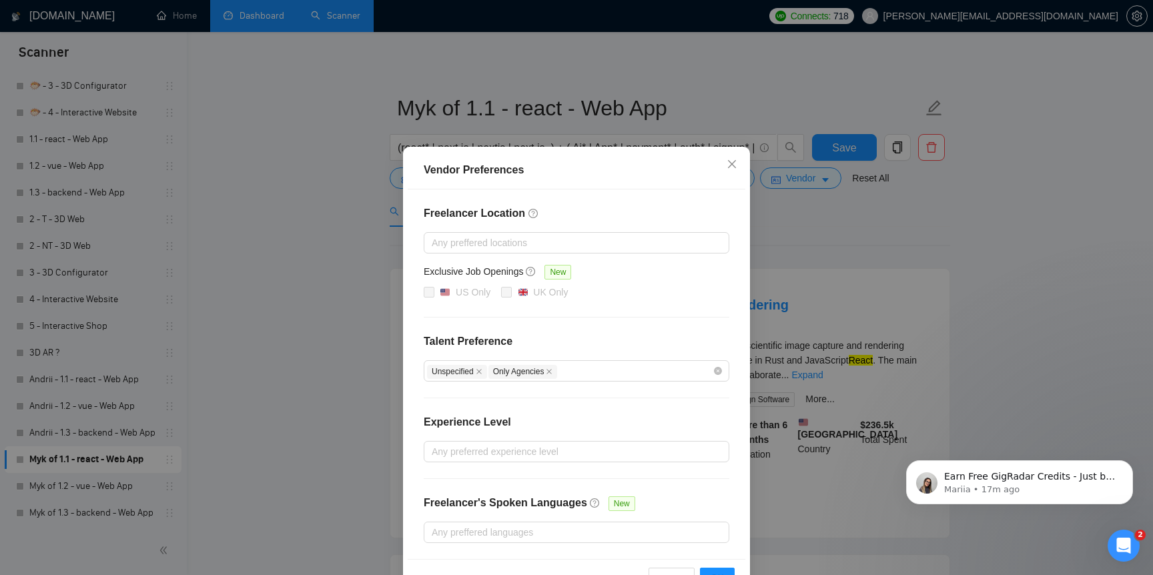
click at [763, 248] on div "Vendor Preferences Freelancer Location Any preffered locations Exclusive Job Op…" at bounding box center [576, 287] width 1153 height 575
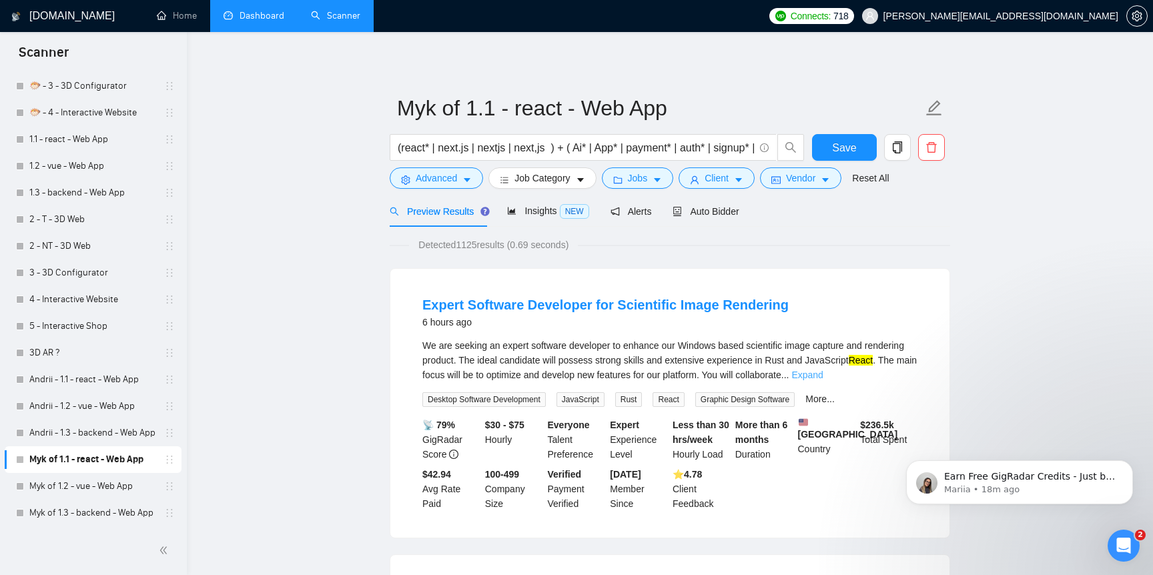
click at [823, 373] on link "Expand" at bounding box center [806, 375] width 31 height 11
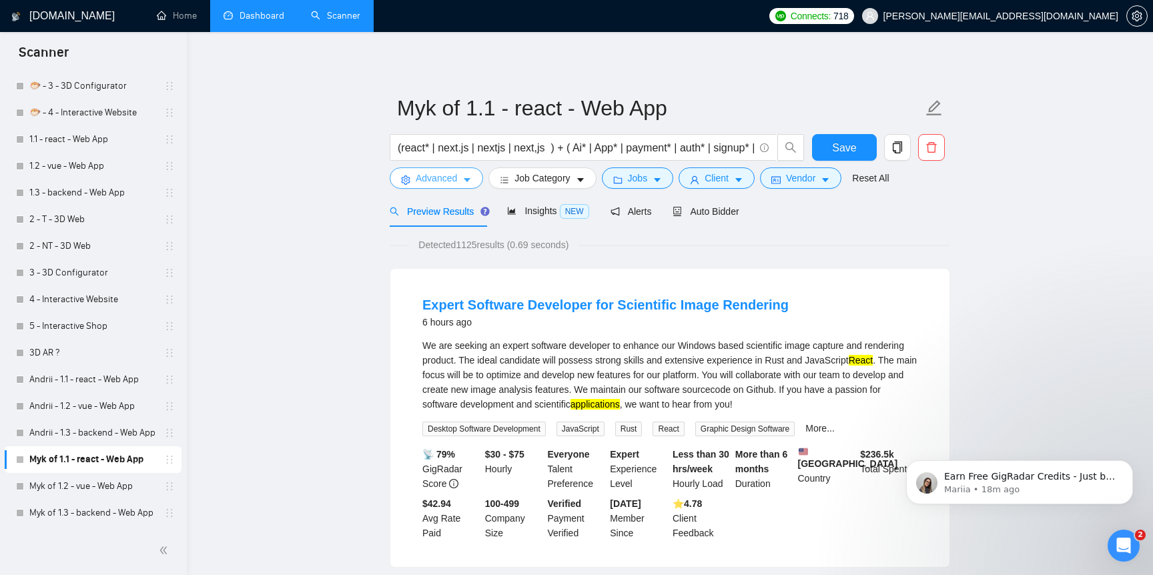
click at [456, 175] on span "Advanced" at bounding box center [436, 178] width 41 height 15
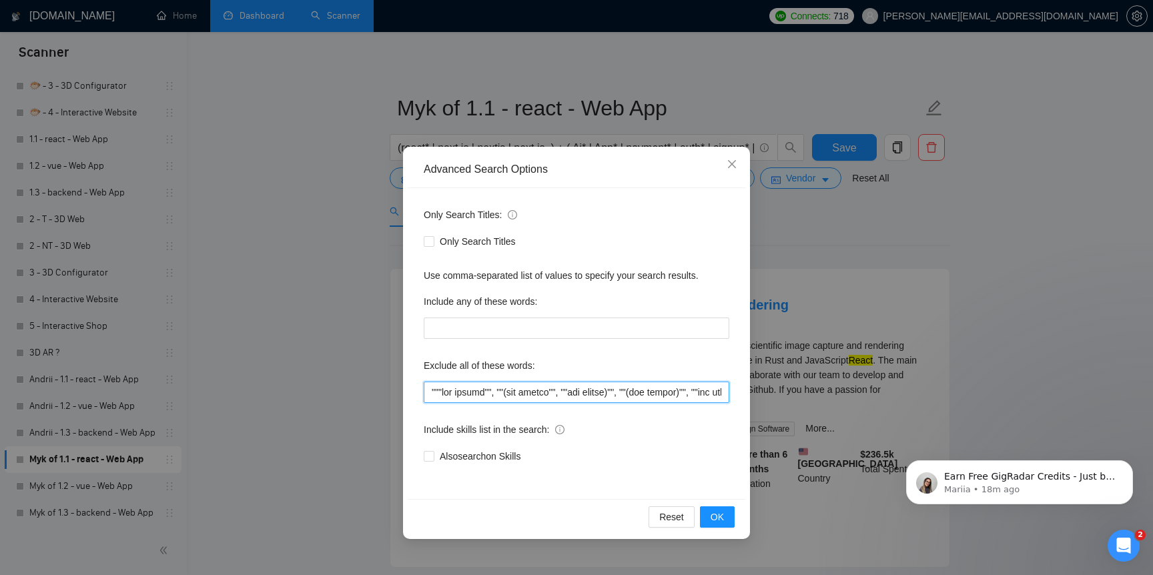
click at [550, 390] on input "text" at bounding box center [577, 392] width 306 height 21
drag, startPoint x: 698, startPoint y: 399, endPoint x: 774, endPoint y: 403, distance: 76.2
click at [774, 403] on div "Advanced Search Options Only Search Titles: Only Search Titles Use comma-separa…" at bounding box center [576, 287] width 1153 height 575
click at [623, 386] on input "text" at bounding box center [577, 392] width 306 height 21
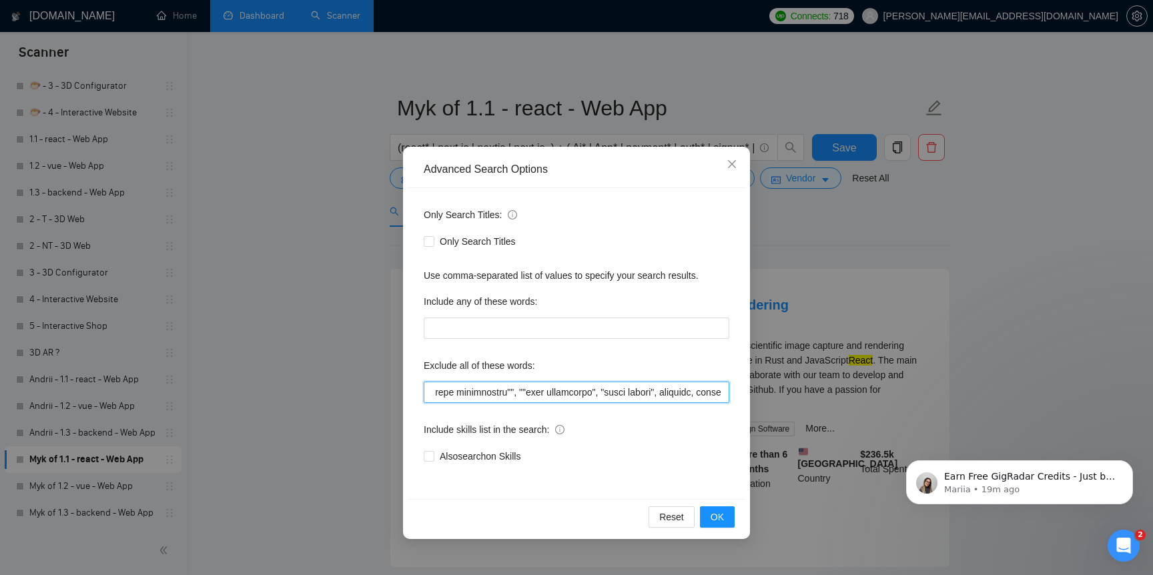
click at [656, 396] on input "text" at bounding box center [577, 392] width 306 height 21
click at [703, 395] on input "text" at bounding box center [577, 392] width 306 height 21
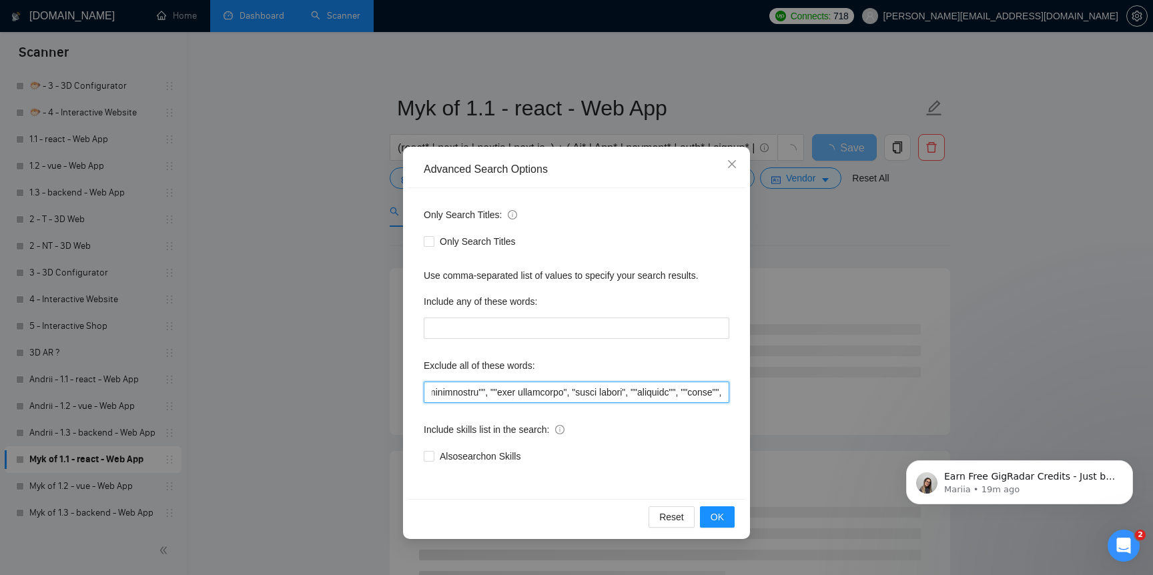
scroll to position [0, 4172]
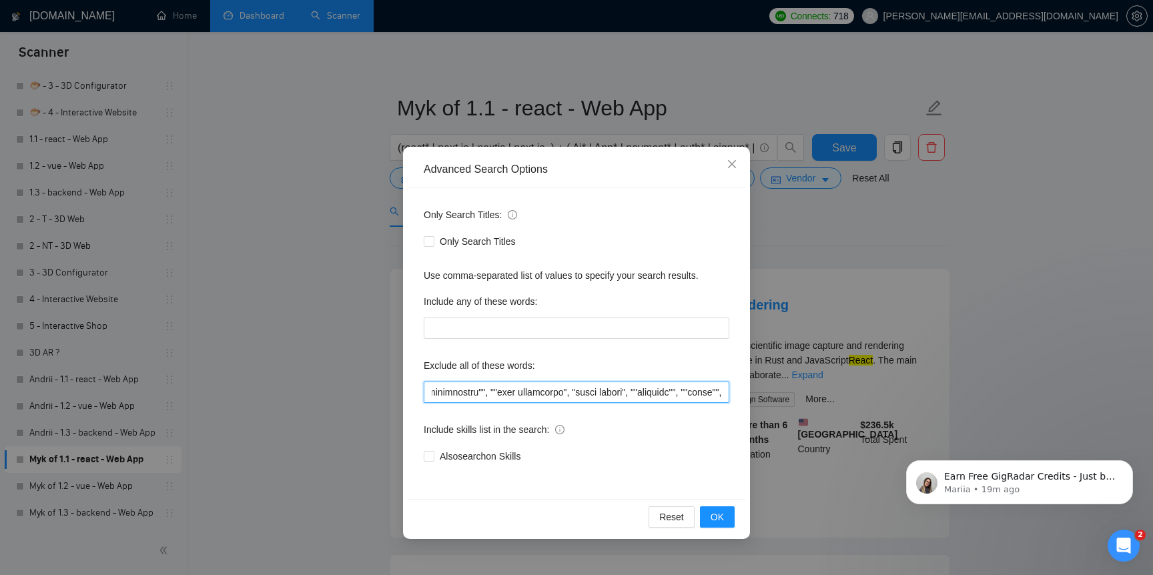
click at [696, 395] on input "text" at bounding box center [577, 392] width 306 height 21
click at [721, 396] on input "text" at bounding box center [577, 392] width 306 height 21
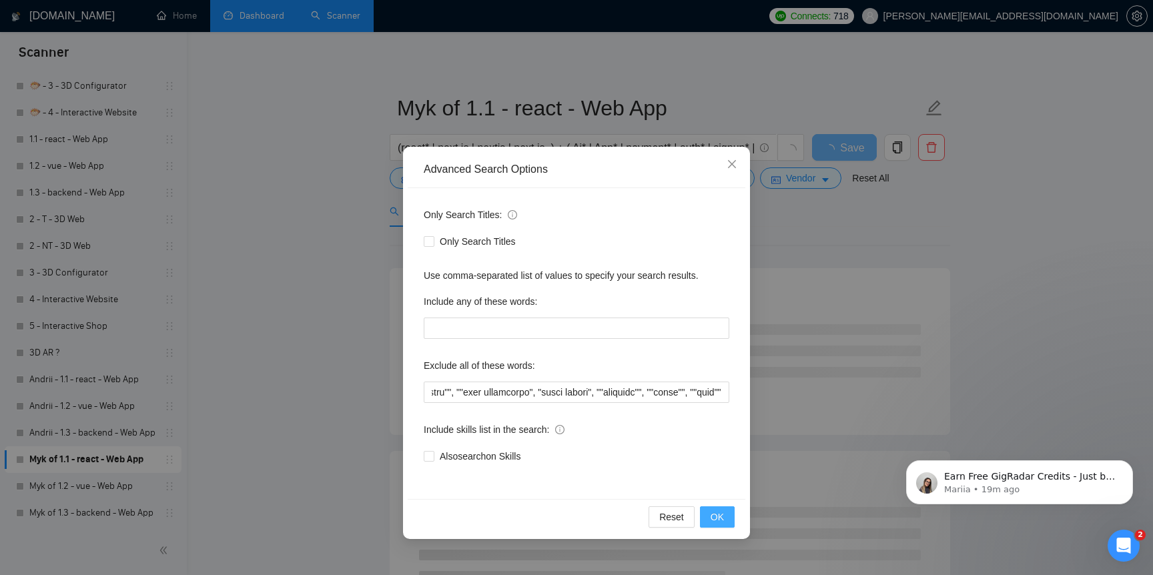
scroll to position [0, 0]
click at [716, 527] on button "OK" at bounding box center [717, 516] width 35 height 21
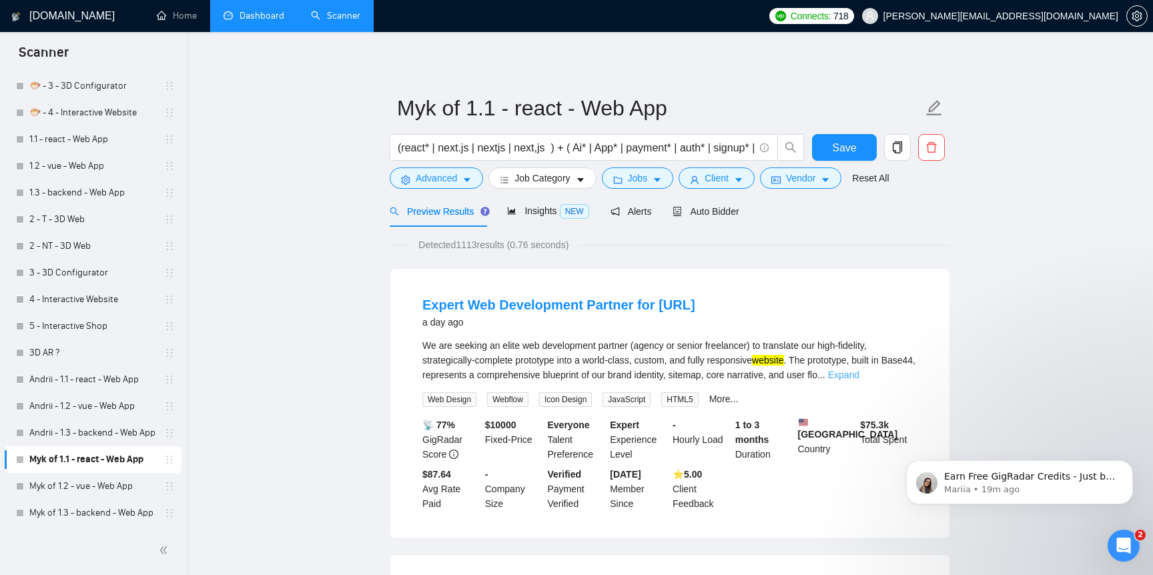
click at [860, 372] on link "Expand" at bounding box center [843, 375] width 31 height 11
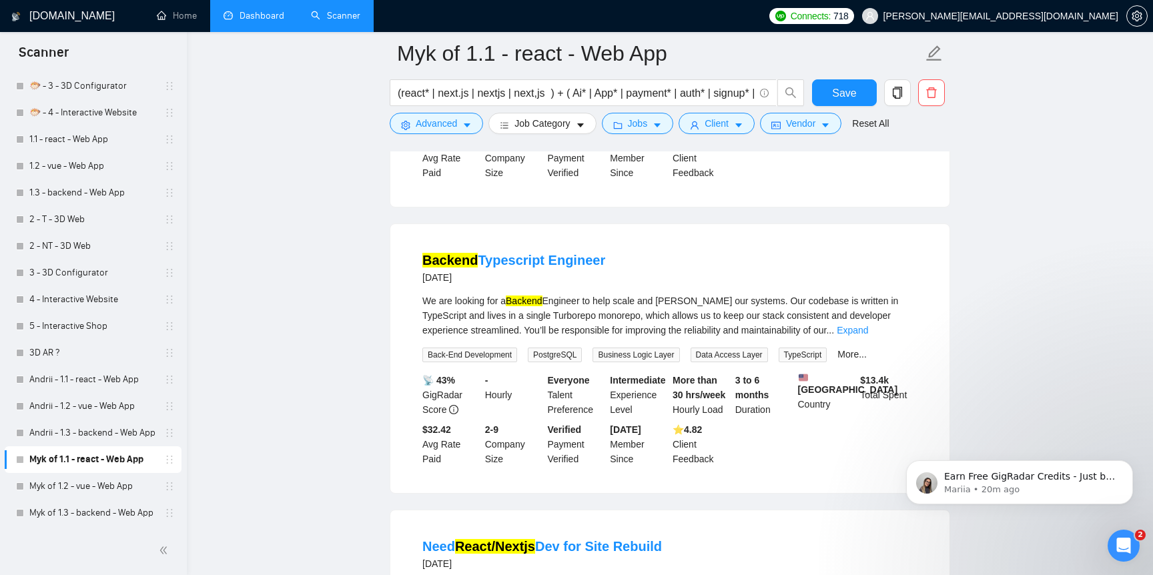
scroll to position [909, 0]
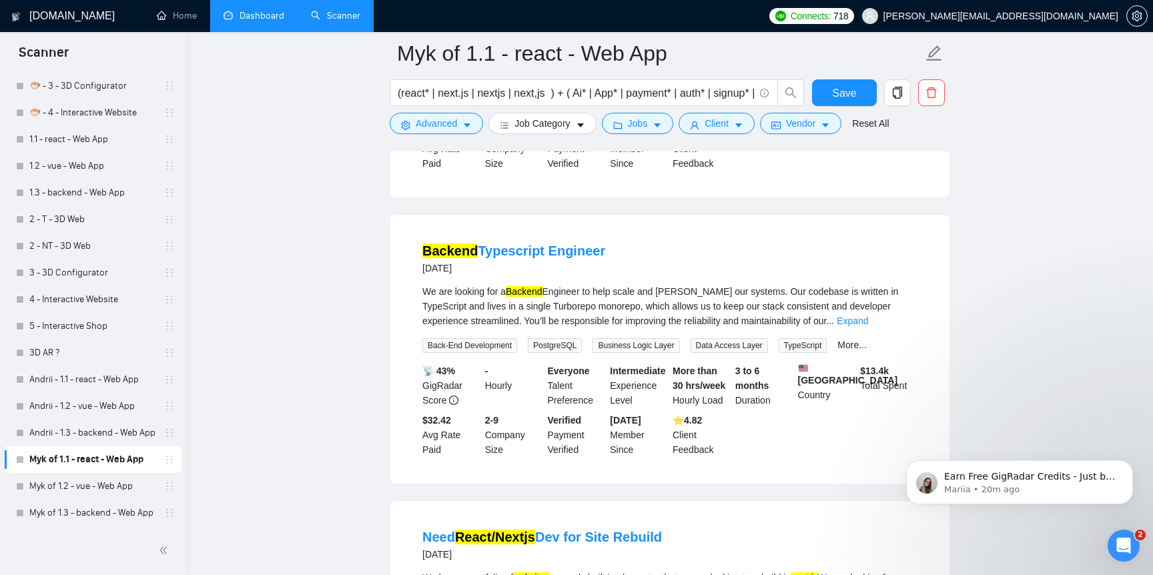
click at [872, 328] on div "We are looking for a Backend Engineer to help scale and [PERSON_NAME] our syste…" at bounding box center [669, 306] width 495 height 44
click at [868, 326] on link "Expand" at bounding box center [852, 321] width 31 height 11
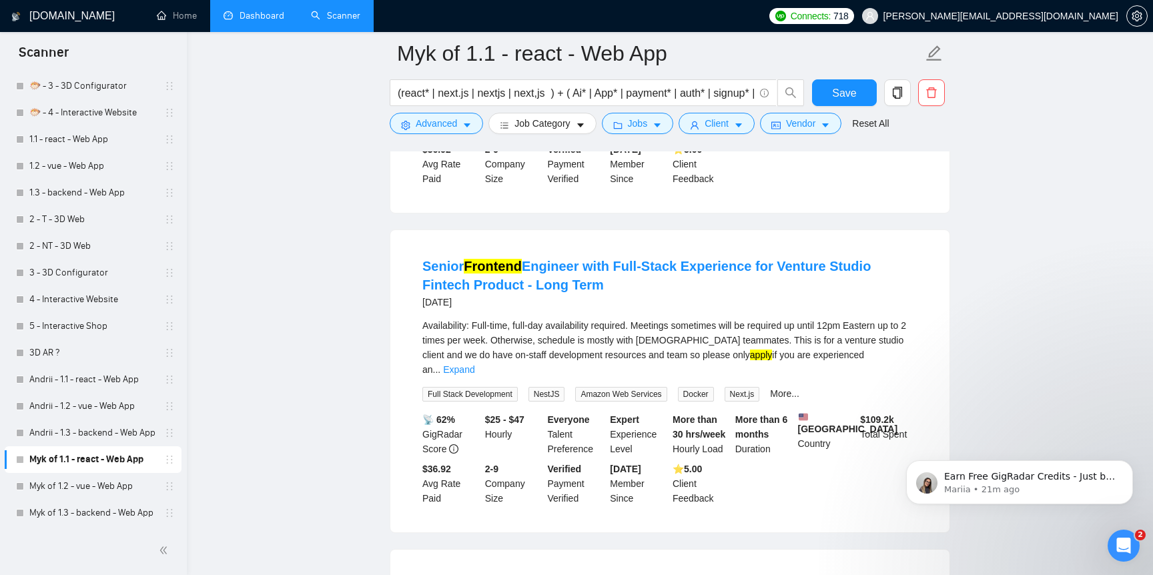
scroll to position [2249, 0]
click at [902, 415] on div "Earn Free GigRadar Credits - Just by Sharing Your Story! 💬 Want more credits fo…" at bounding box center [1020, 421] width 246 height 167
click at [886, 376] on html "Earn Free GigRadar Credits - Just by Sharing Your Story! 💬 Want more credits fo…" at bounding box center [1019, 450] width 267 height 149
click at [474, 374] on link "Expand" at bounding box center [458, 369] width 31 height 11
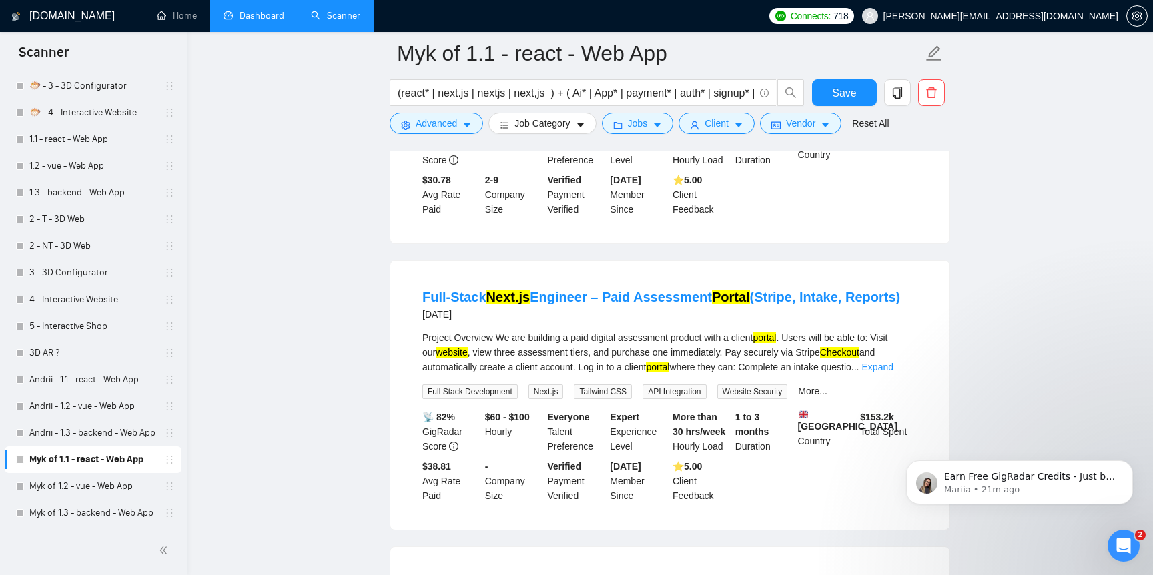
scroll to position [3032, 0]
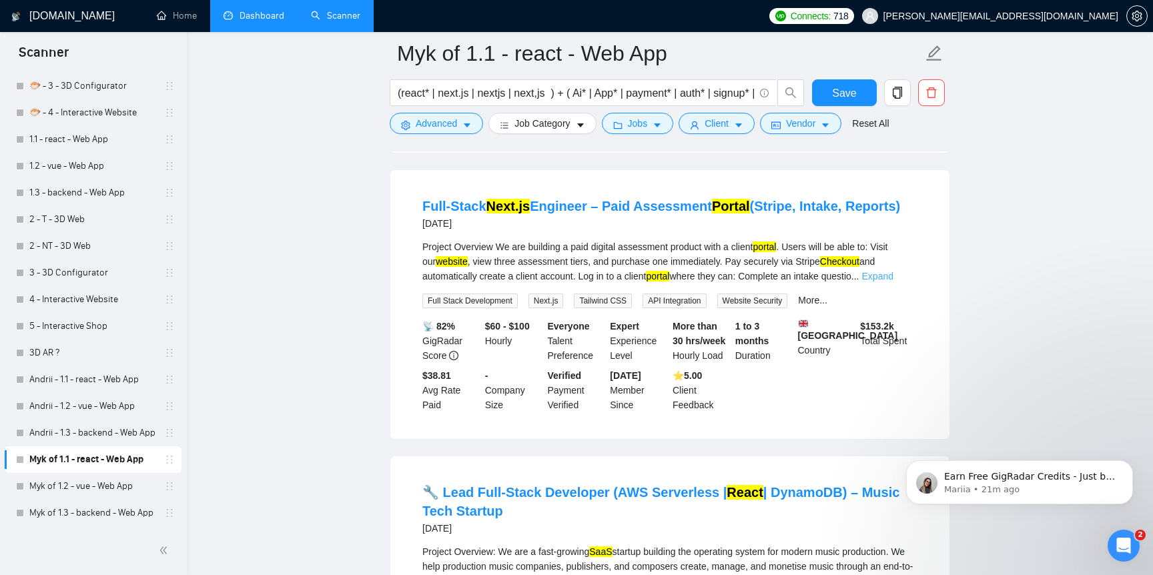
click at [894, 282] on link "Expand" at bounding box center [877, 276] width 31 height 11
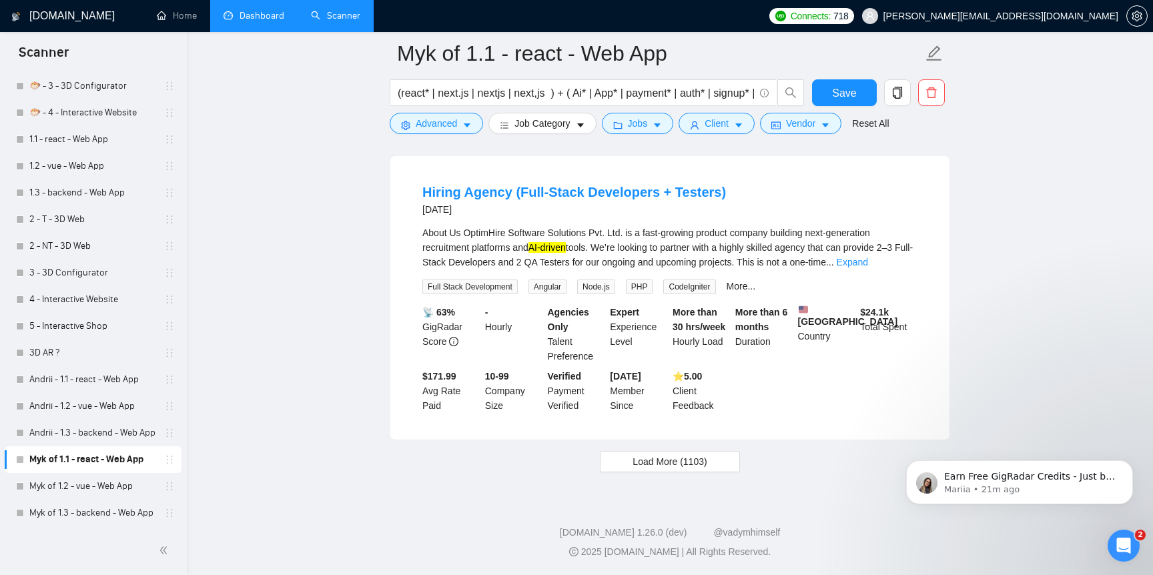
scroll to position [4252, 0]
click at [726, 462] on button "Load More (1103)" at bounding box center [669, 461] width 139 height 21
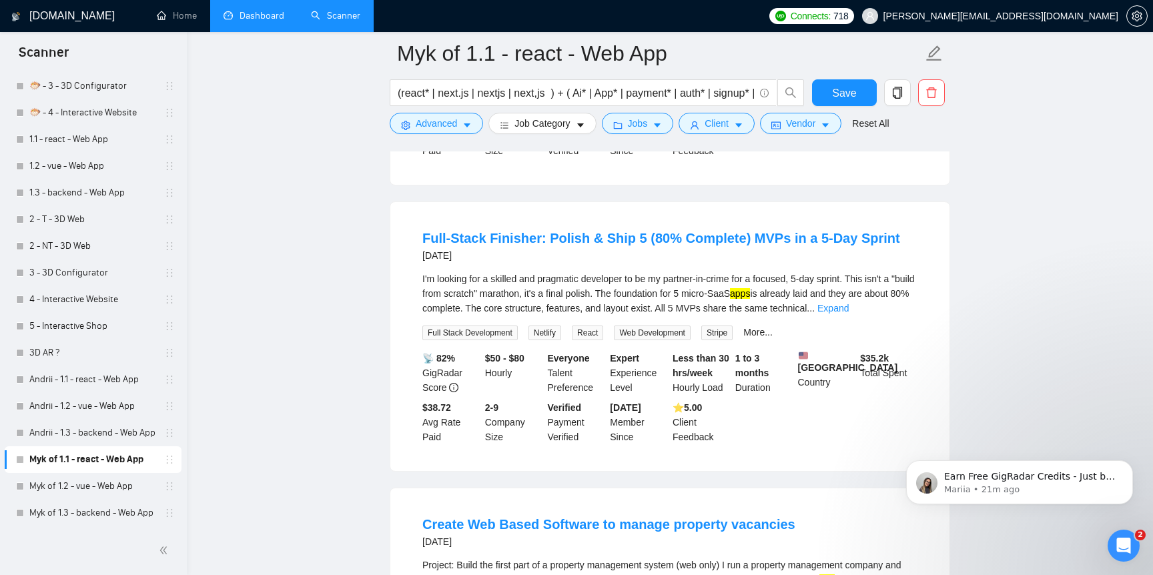
scroll to position [4436, 0]
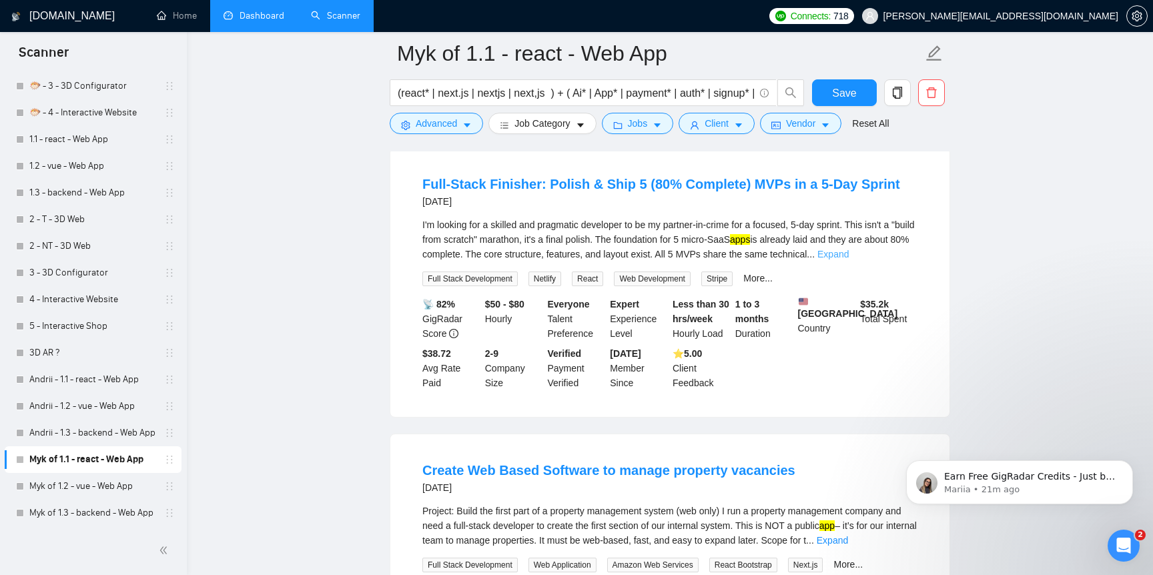
click at [849, 260] on link "Expand" at bounding box center [832, 254] width 31 height 11
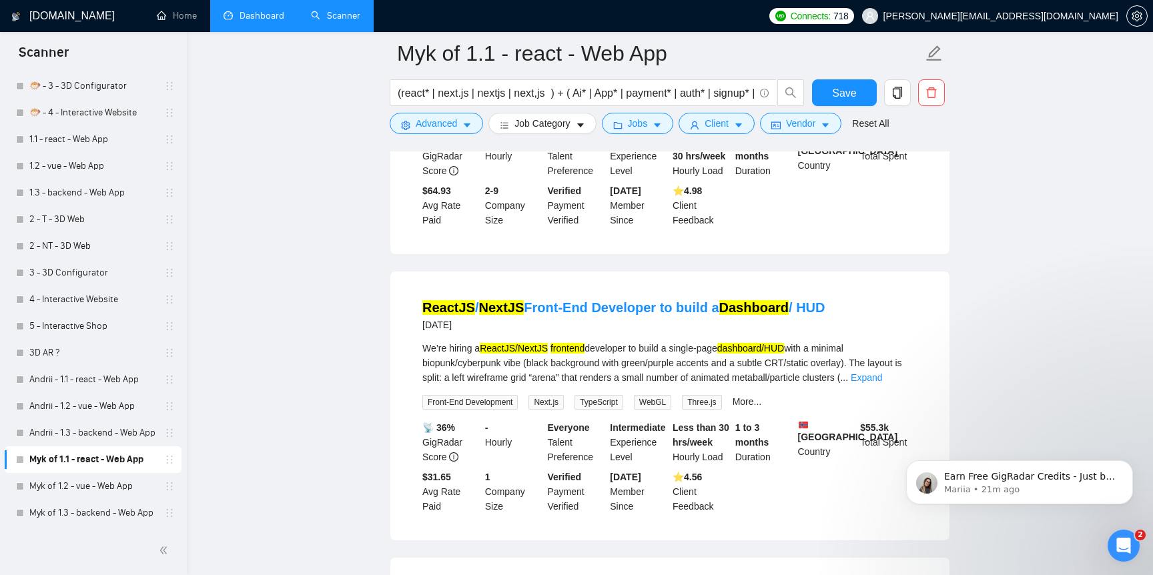
scroll to position [5078, 0]
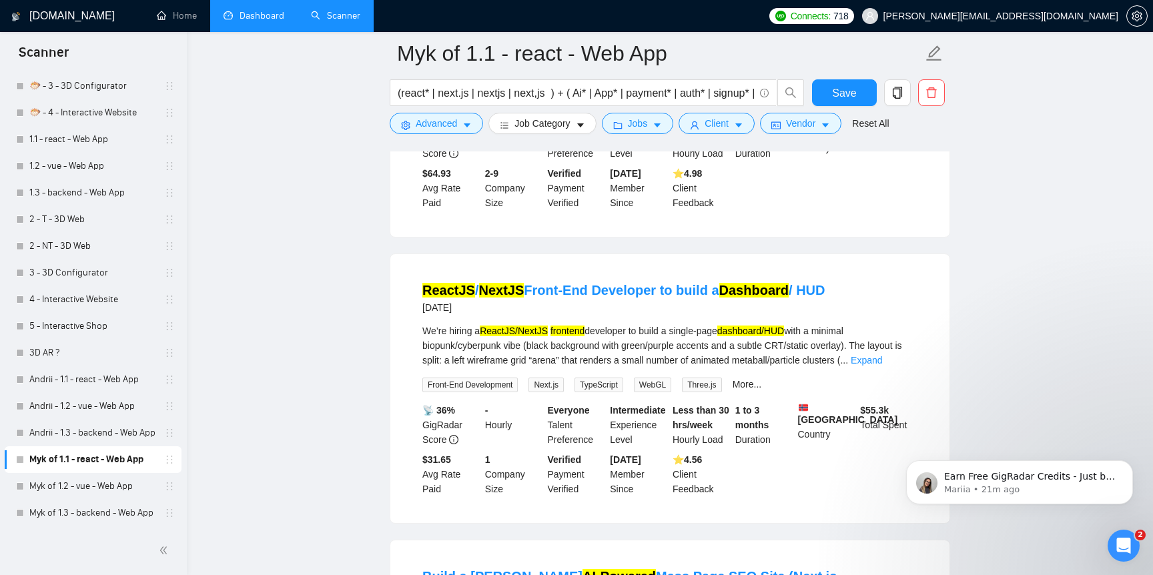
click at [848, 79] on link "Expand" at bounding box center [832, 74] width 31 height 11
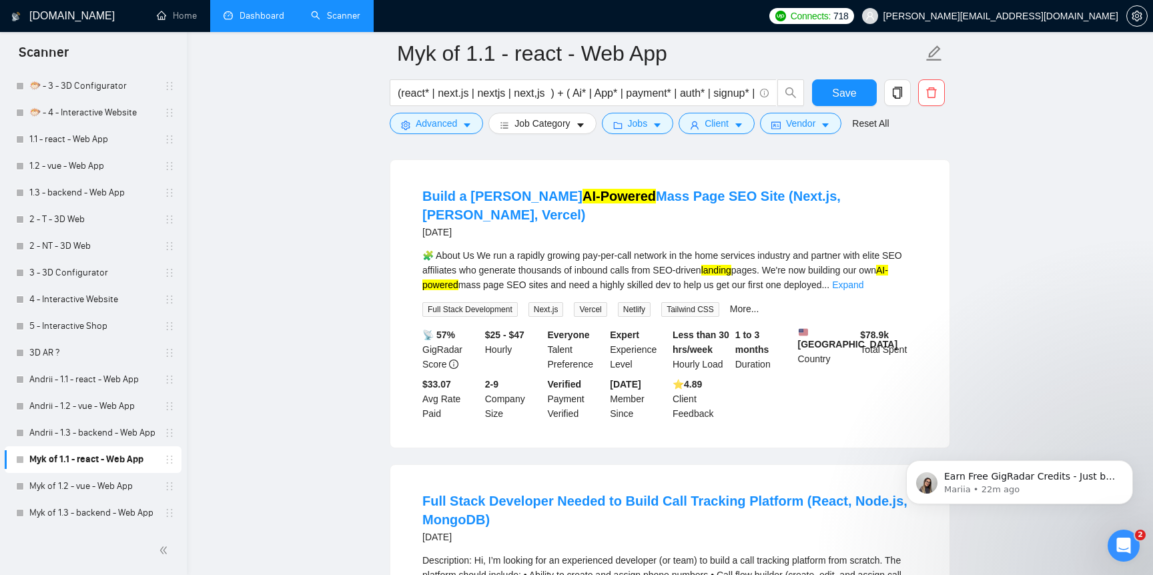
scroll to position [5679, 0]
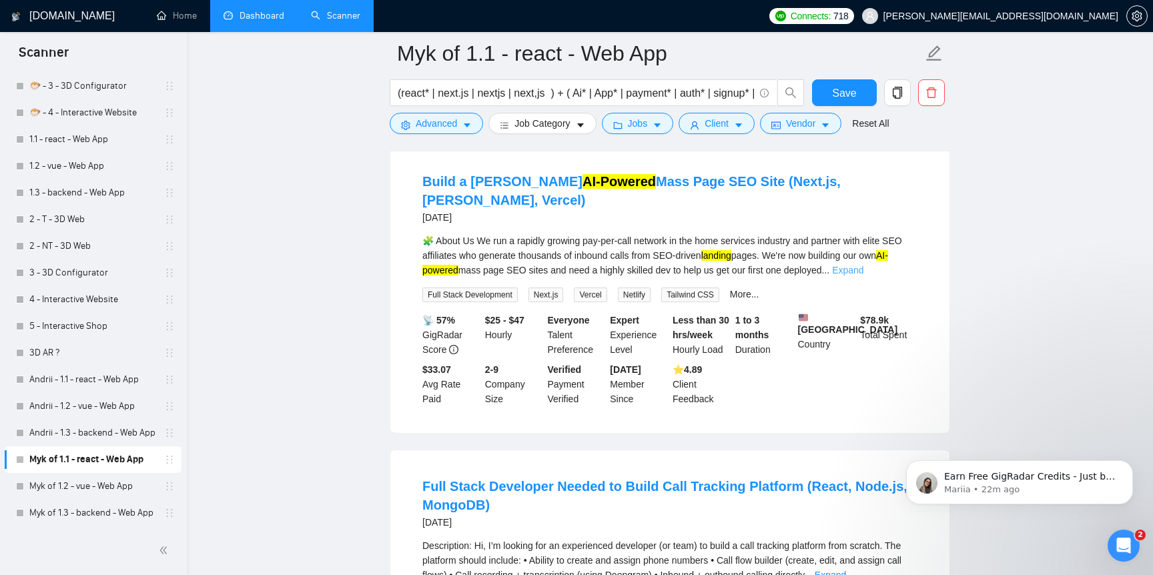
click at [864, 276] on link "Expand" at bounding box center [847, 270] width 31 height 11
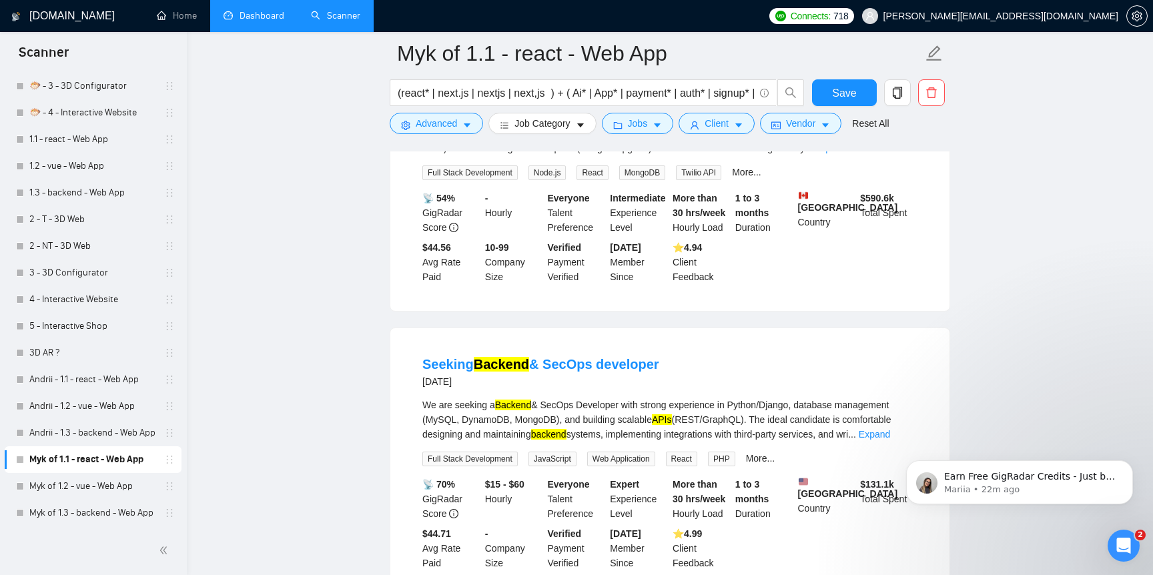
scroll to position [6327, 0]
click at [846, 153] on link "Expand" at bounding box center [830, 147] width 31 height 11
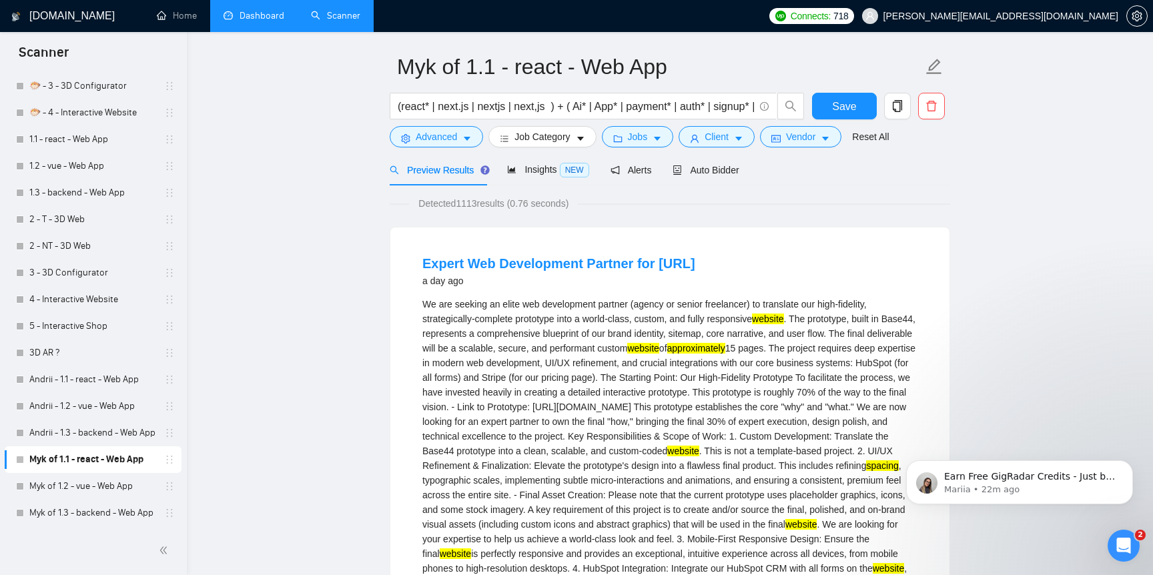
scroll to position [0, 0]
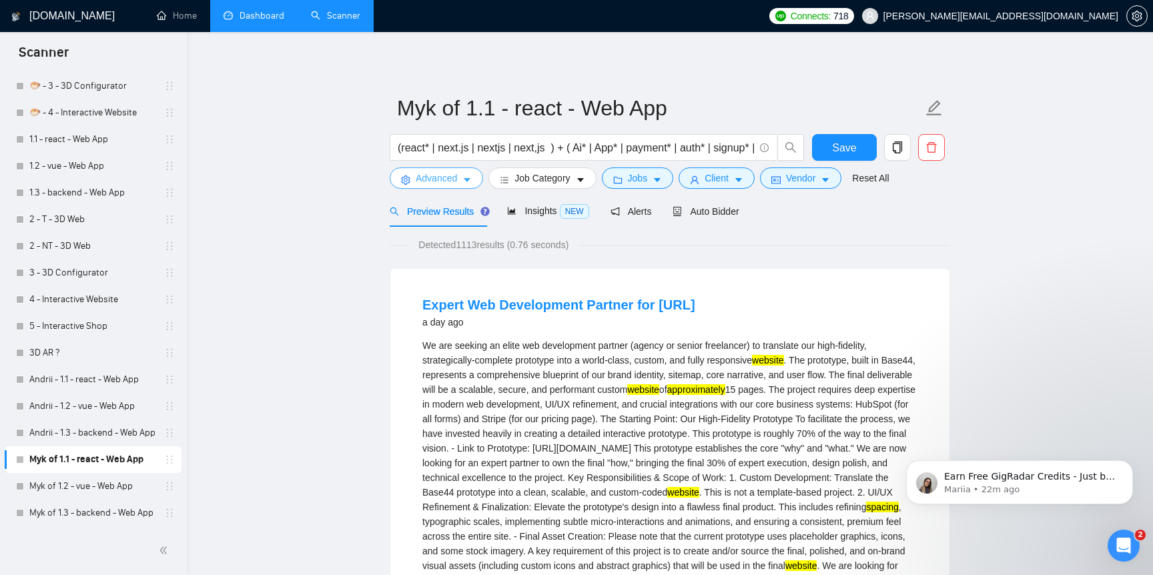
click at [449, 181] on span "Advanced" at bounding box center [436, 178] width 41 height 15
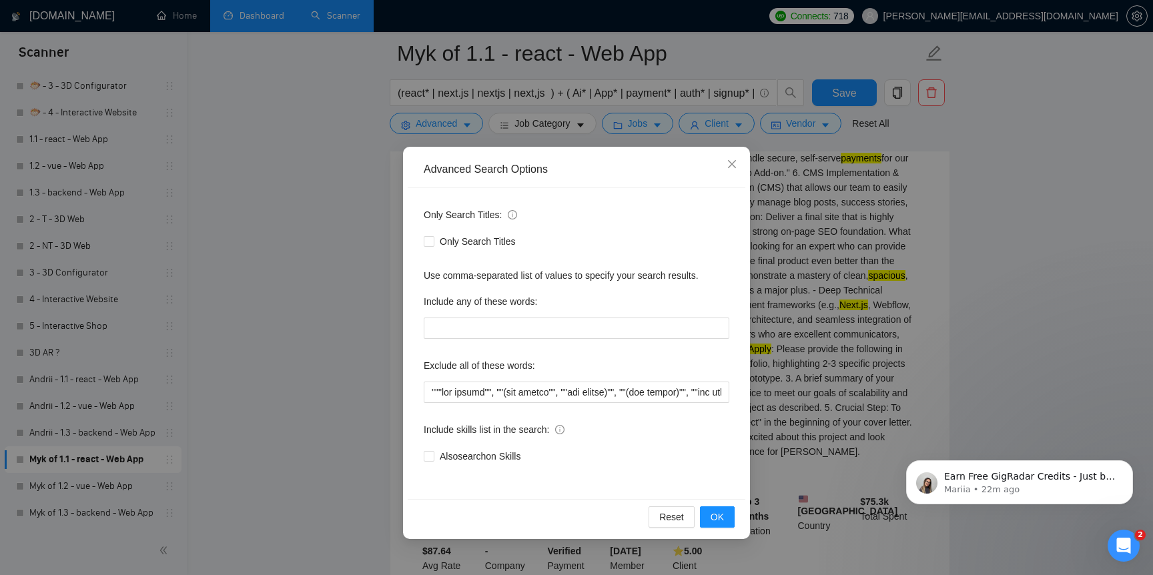
scroll to position [537, 0]
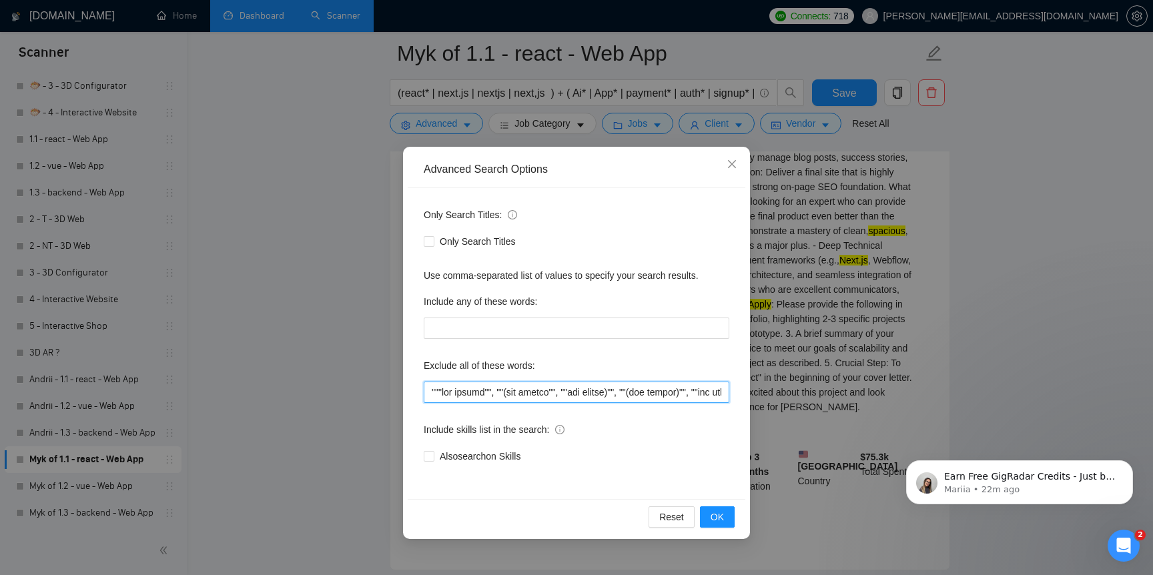
drag, startPoint x: 659, startPoint y: 392, endPoint x: 892, endPoint y: 423, distance: 235.6
click at [892, 423] on div "Advanced Search Options Only Search Titles: Only Search Titles Use comma-separa…" at bounding box center [576, 287] width 1153 height 575
click at [725, 392] on input "text" at bounding box center [577, 392] width 306 height 21
drag, startPoint x: 703, startPoint y: 392, endPoint x: 737, endPoint y: 391, distance: 33.4
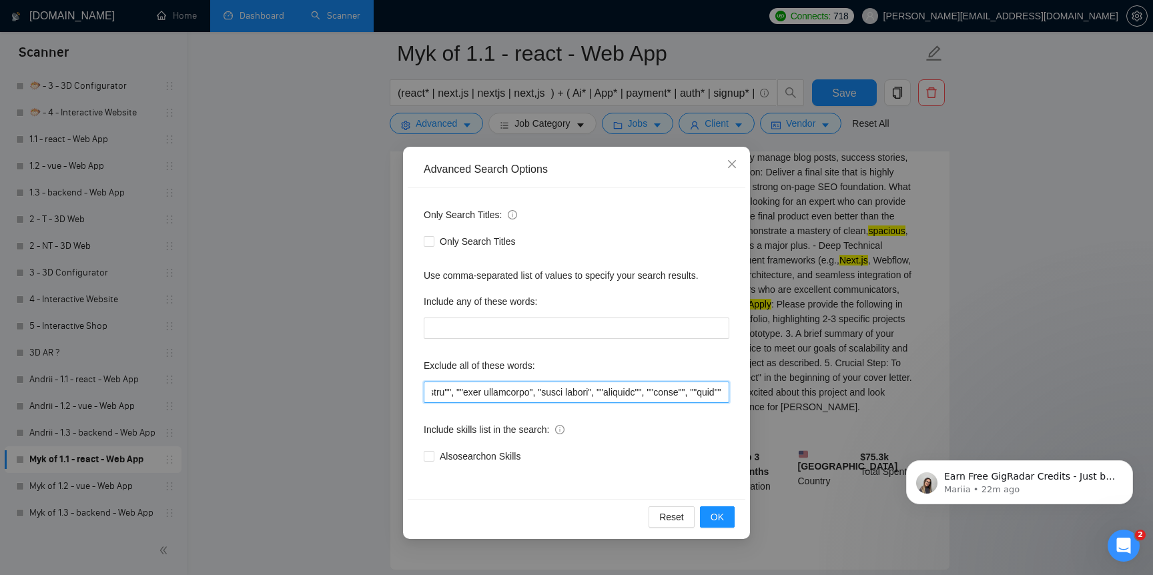
click at [737, 391] on div "Only Search Titles: Only Search Titles Use comma-separated list of values to sp…" at bounding box center [577, 343] width 338 height 311
click at [716, 391] on input "text" at bounding box center [577, 392] width 306 height 21
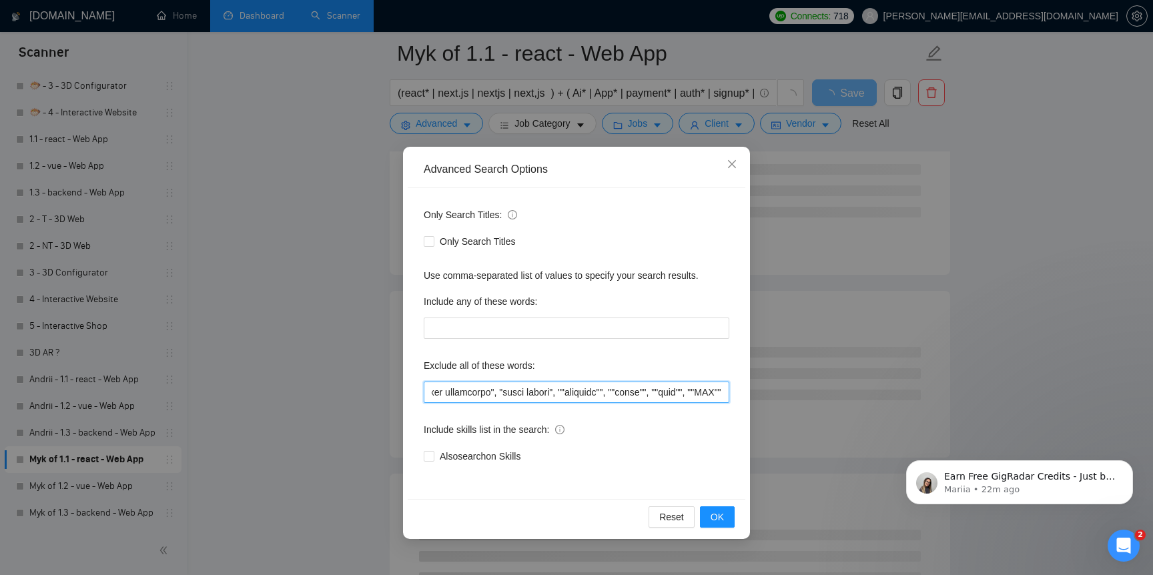
scroll to position [0, 4239]
type input """"low budget"", ""(low budget"", ""low budget)"", ""(low budget)"", ""low buge…"
click at [727, 511] on button "OK" at bounding box center [717, 516] width 35 height 21
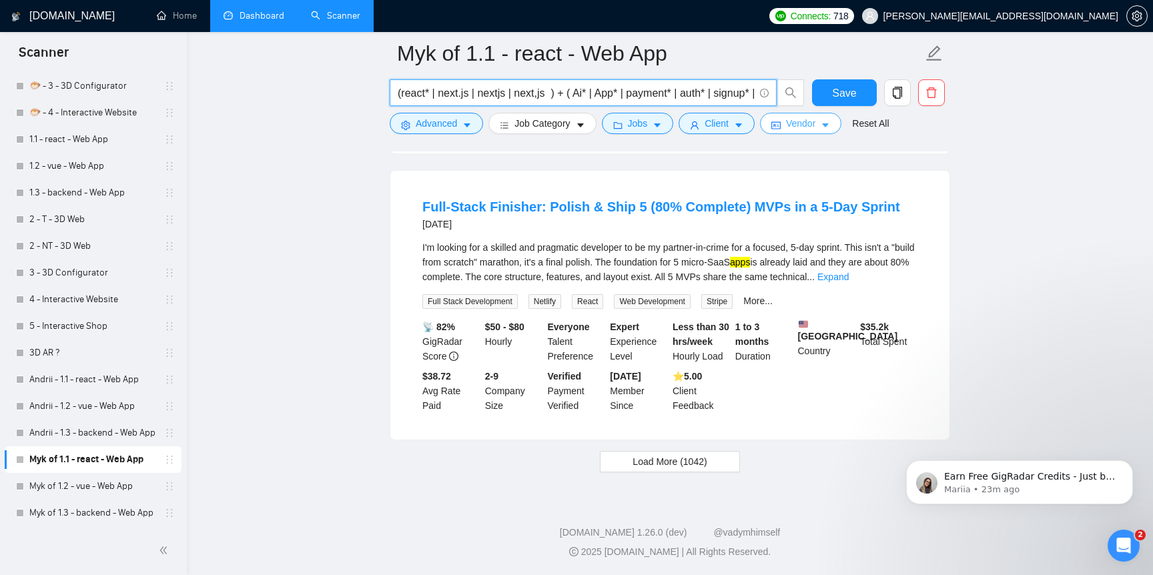
scroll to position [0, 1246]
drag, startPoint x: 683, startPoint y: 99, endPoint x: 839, endPoint y: 119, distance: 157.4
click at [839, 119] on form "Myk of 1.1 - react - Web App (react* | next.js | nextjs | next,js ) + ( Ai* | A…" at bounding box center [670, 86] width 561 height 109
click at [689, 294] on span "Web Development" at bounding box center [652, 301] width 77 height 15
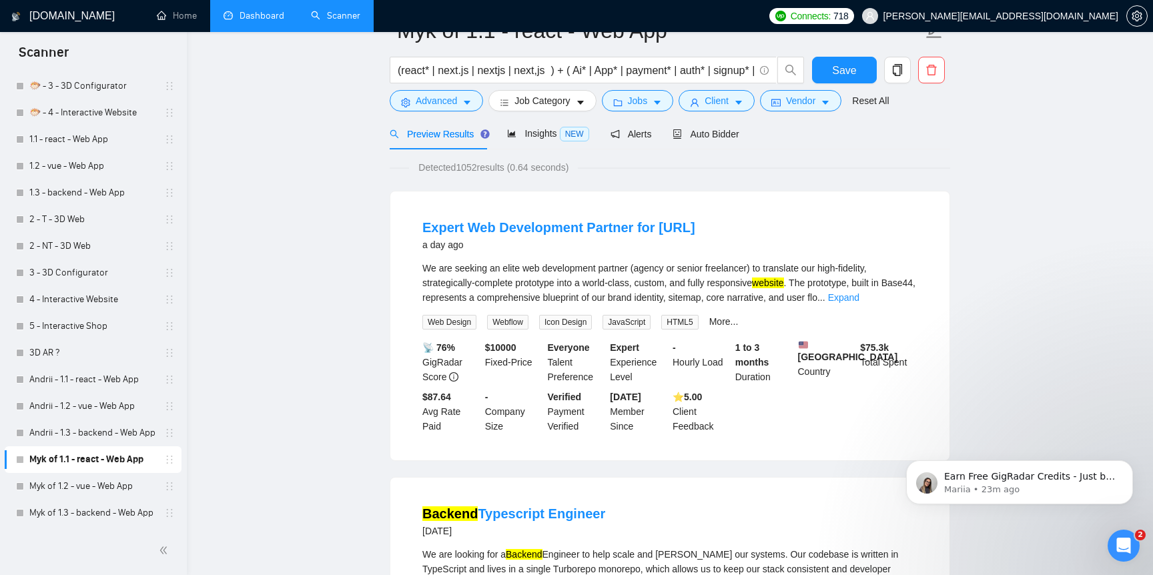
scroll to position [0, 0]
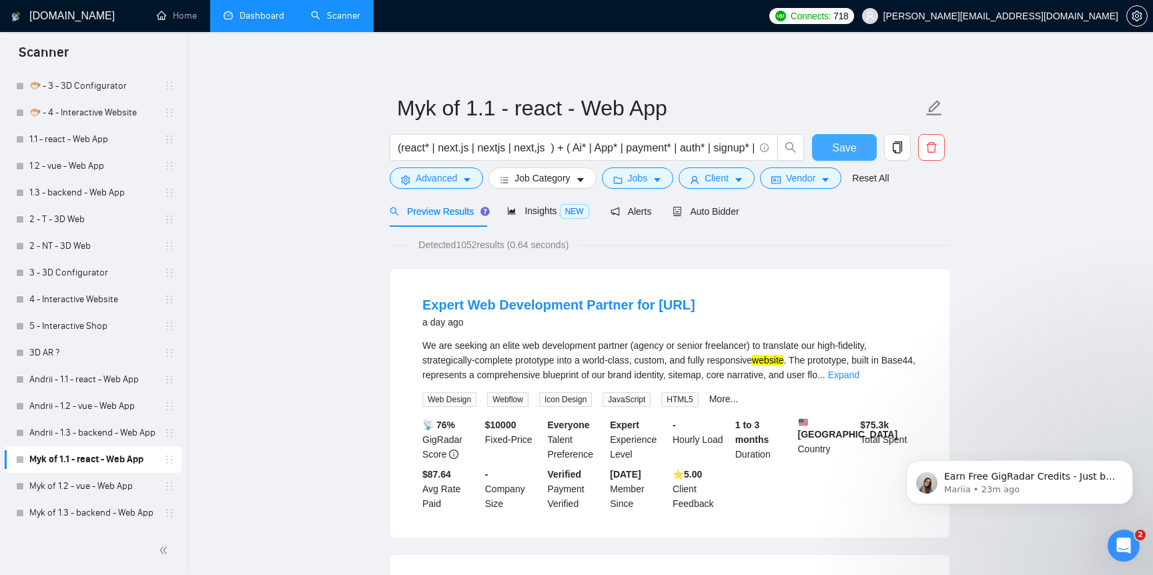
click at [849, 141] on span "Save" at bounding box center [844, 147] width 24 height 17
click at [547, 207] on span "Insights NEW" at bounding box center [547, 211] width 81 height 11
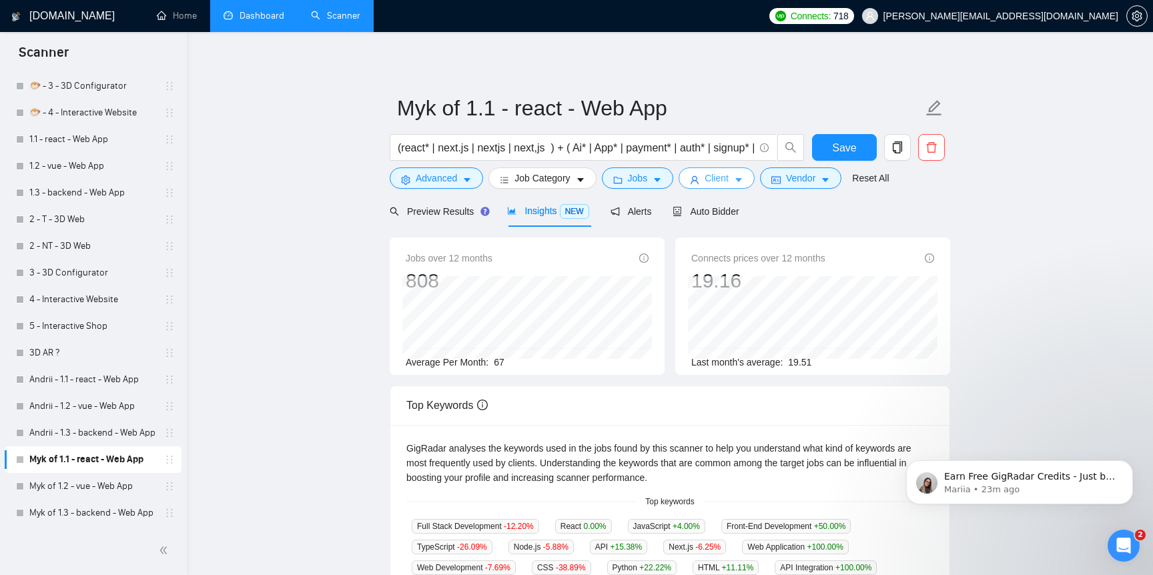
click at [729, 178] on span "Client" at bounding box center [717, 178] width 24 height 15
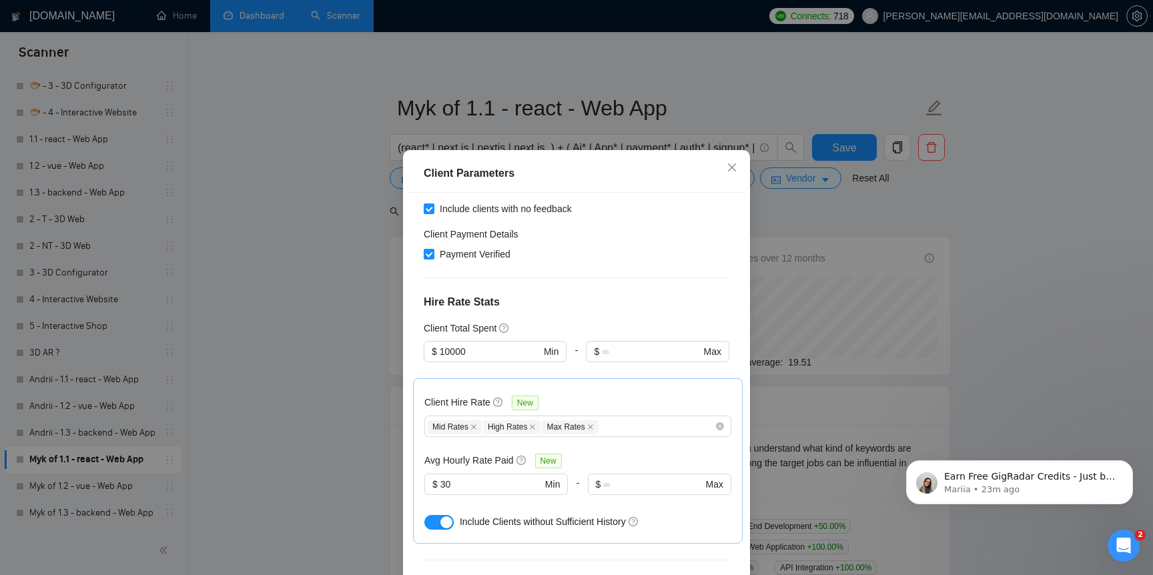
scroll to position [270, 0]
click at [452, 345] on input "10000" at bounding box center [490, 352] width 101 height 15
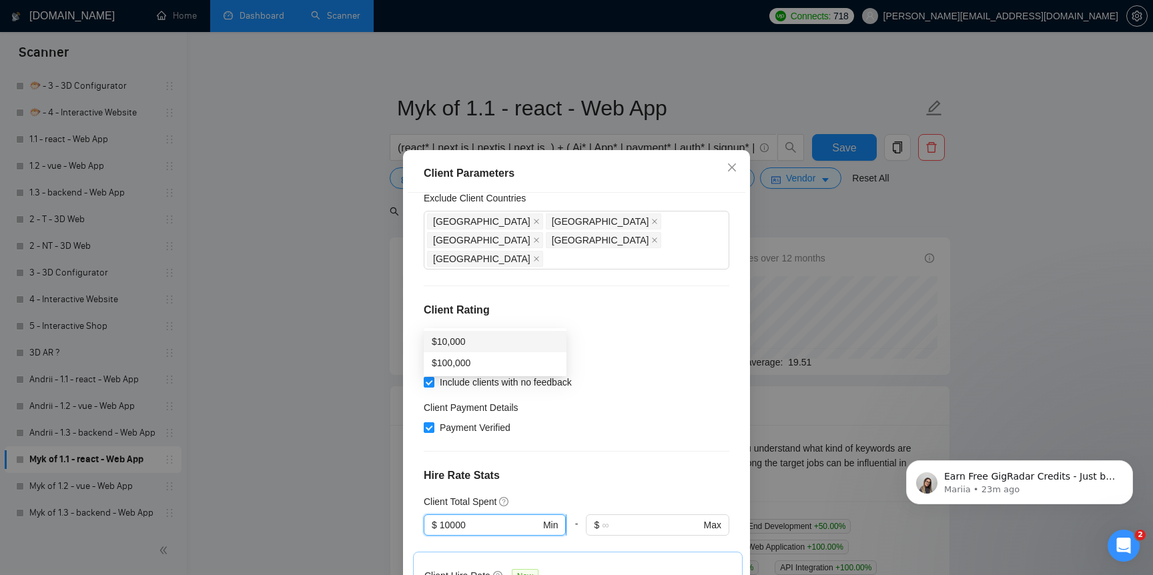
scroll to position [87, 0]
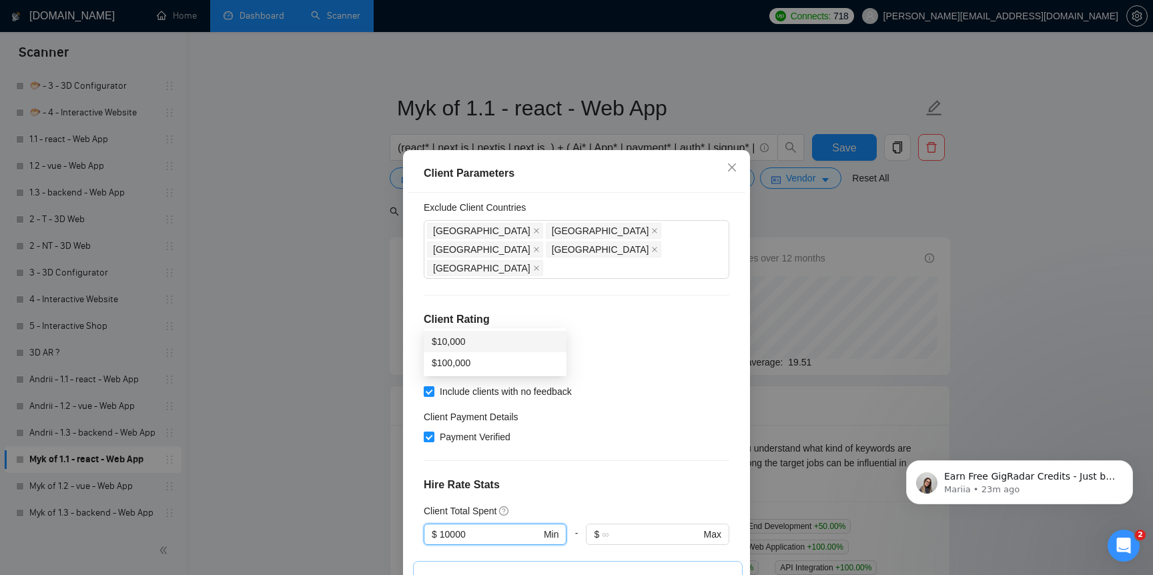
click at [318, 382] on div "Client Parameters Client Location Include Client Countries Select Exclude Clien…" at bounding box center [576, 287] width 1153 height 575
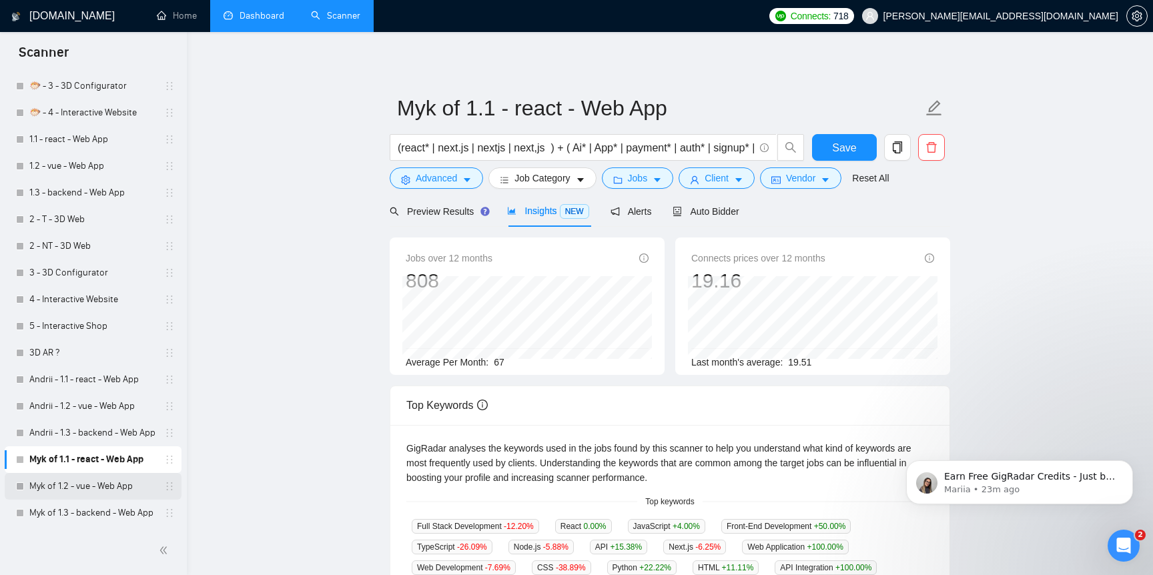
click at [93, 478] on link "Myk of 1.2 - vue - Web App" at bounding box center [92, 486] width 127 height 27
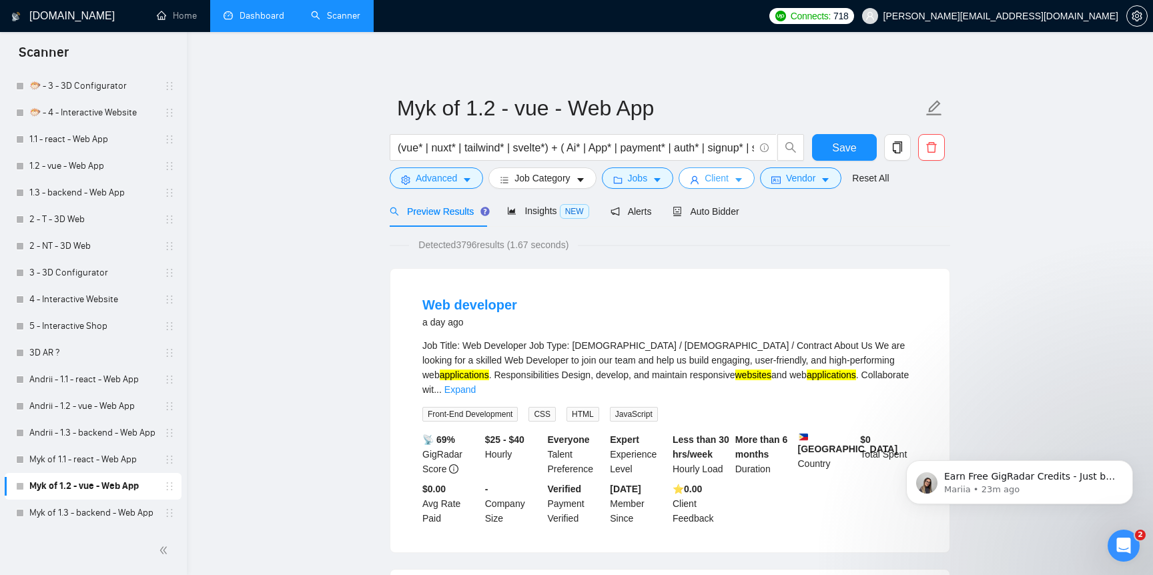
click at [725, 185] on span "Client" at bounding box center [717, 178] width 24 height 15
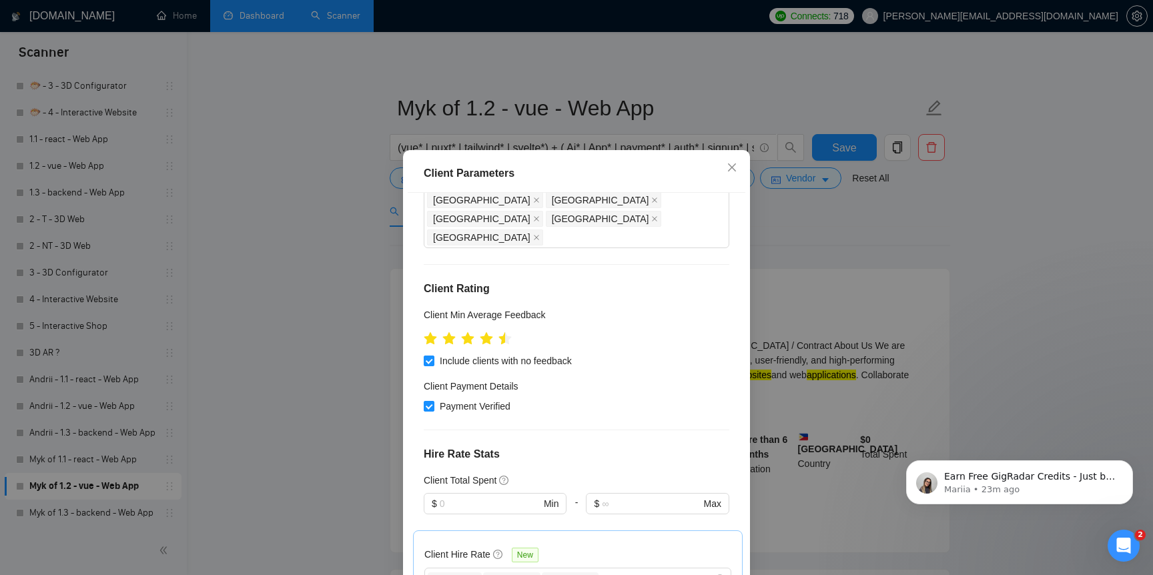
scroll to position [129, 0]
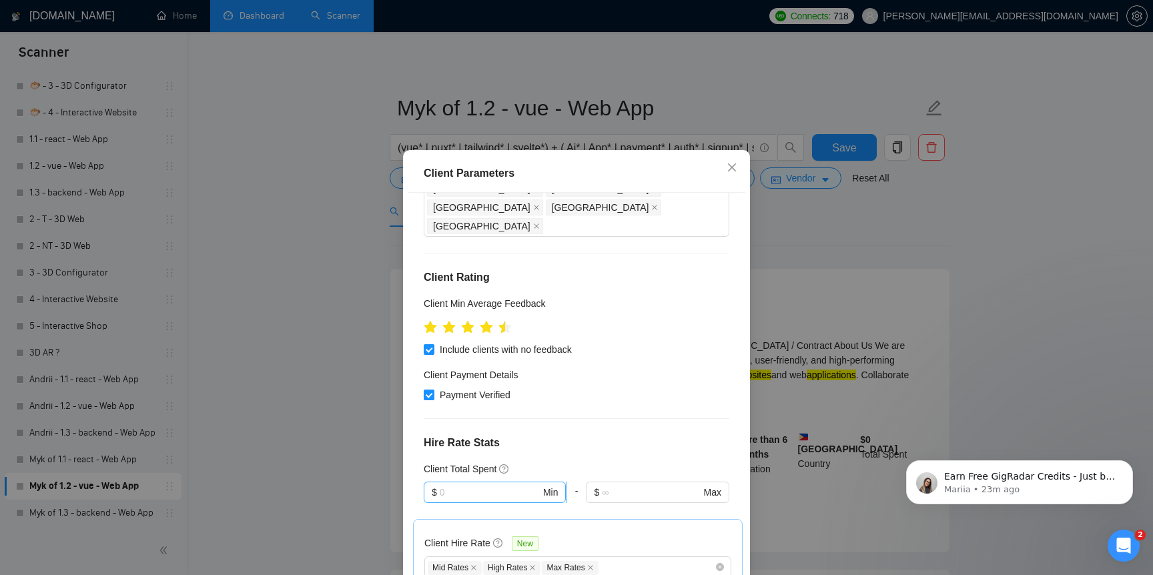
click at [490, 485] on input "text" at bounding box center [490, 492] width 101 height 15
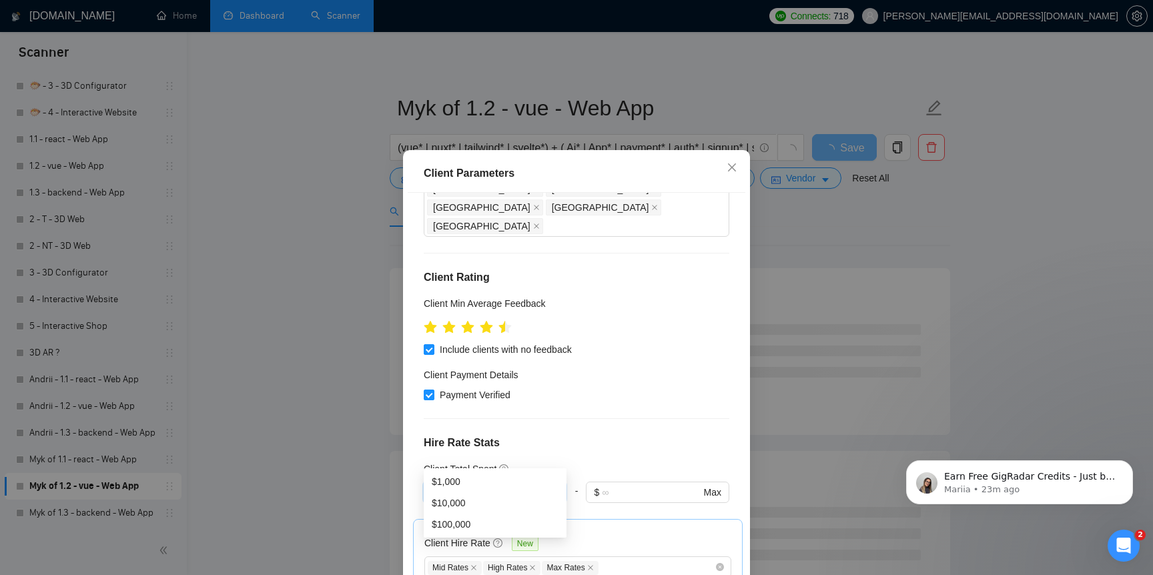
type input "1"
type input "5"
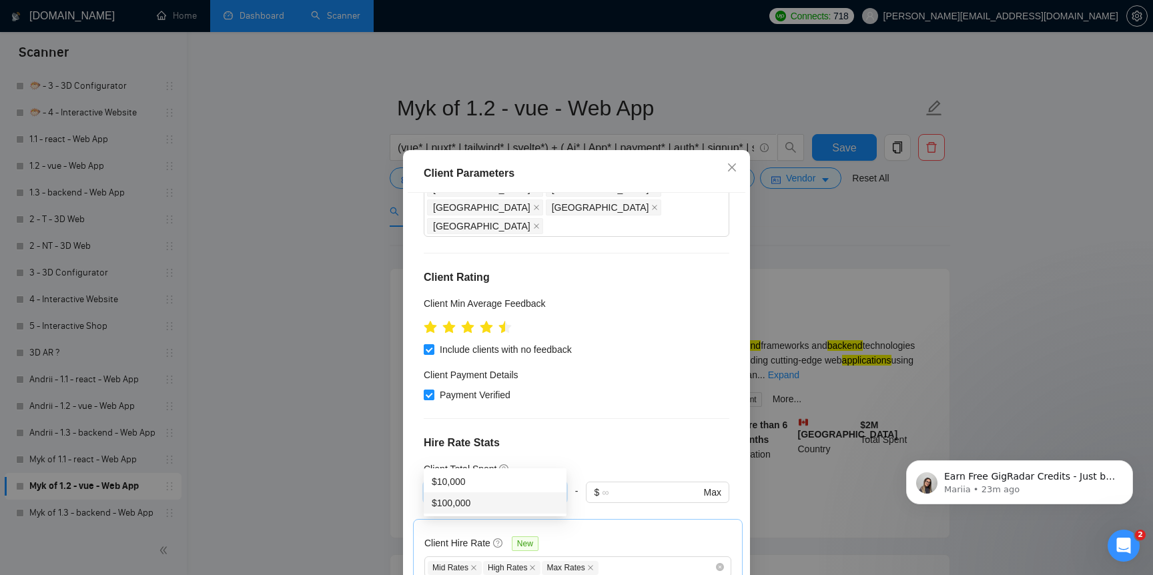
type input "10000"
click at [372, 499] on div "Client Parameters Client Location Include Client Countries Select Exclude Clien…" at bounding box center [576, 287] width 1153 height 575
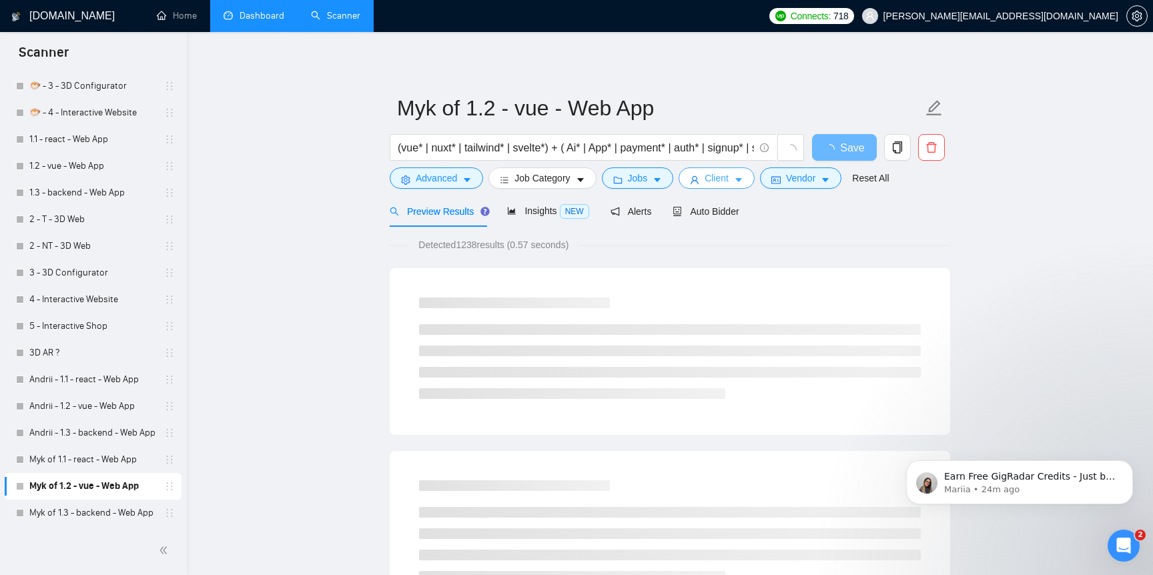
click at [717, 180] on span "Client" at bounding box center [717, 178] width 24 height 15
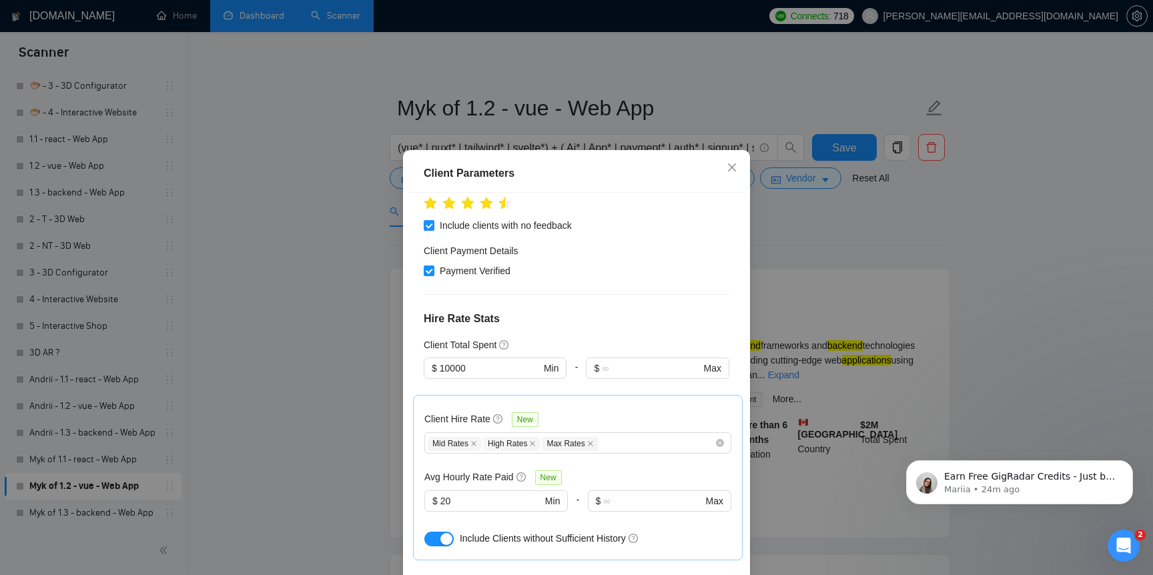
scroll to position [275, 0]
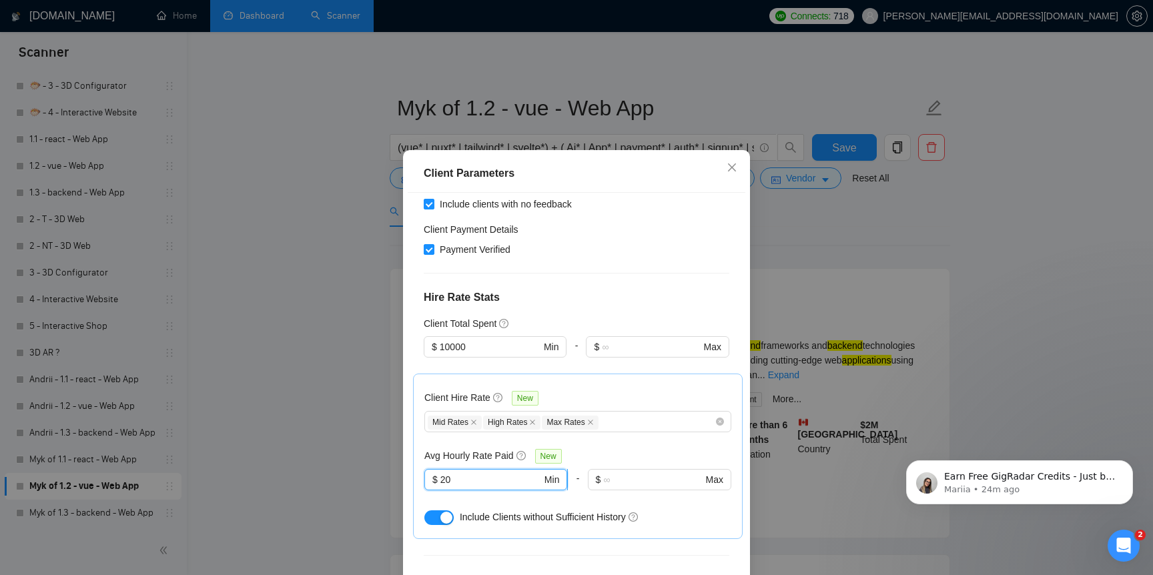
click at [485, 472] on input "20" at bounding box center [490, 479] width 101 height 15
type input "30"
click at [311, 478] on div "Client Parameters Client Location Include Client Countries Select Exclude Clien…" at bounding box center [576, 287] width 1153 height 575
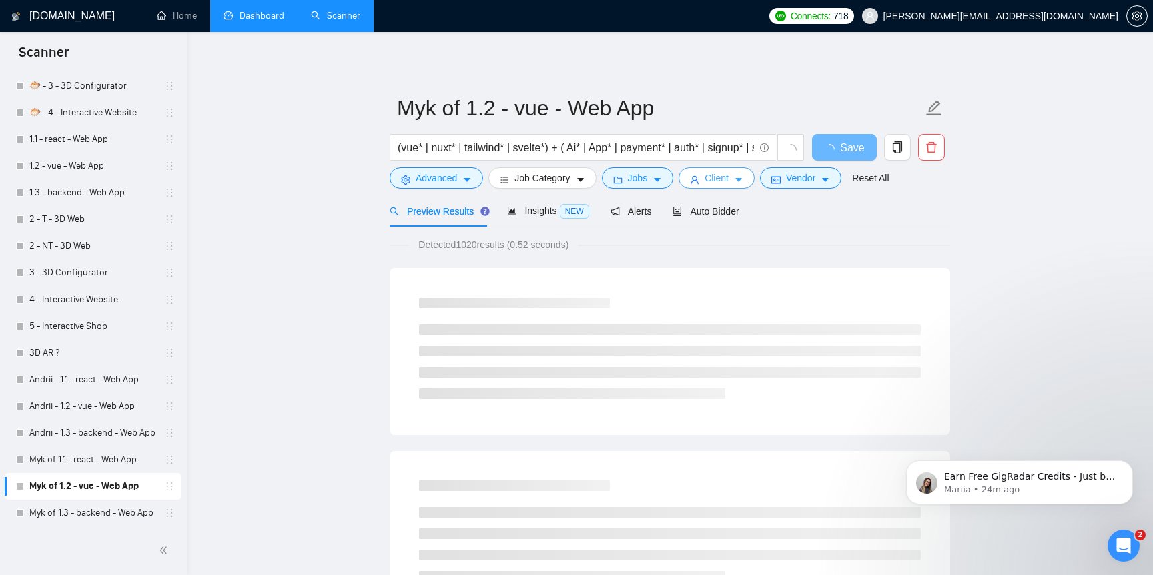
click at [711, 181] on span "Client" at bounding box center [717, 178] width 24 height 15
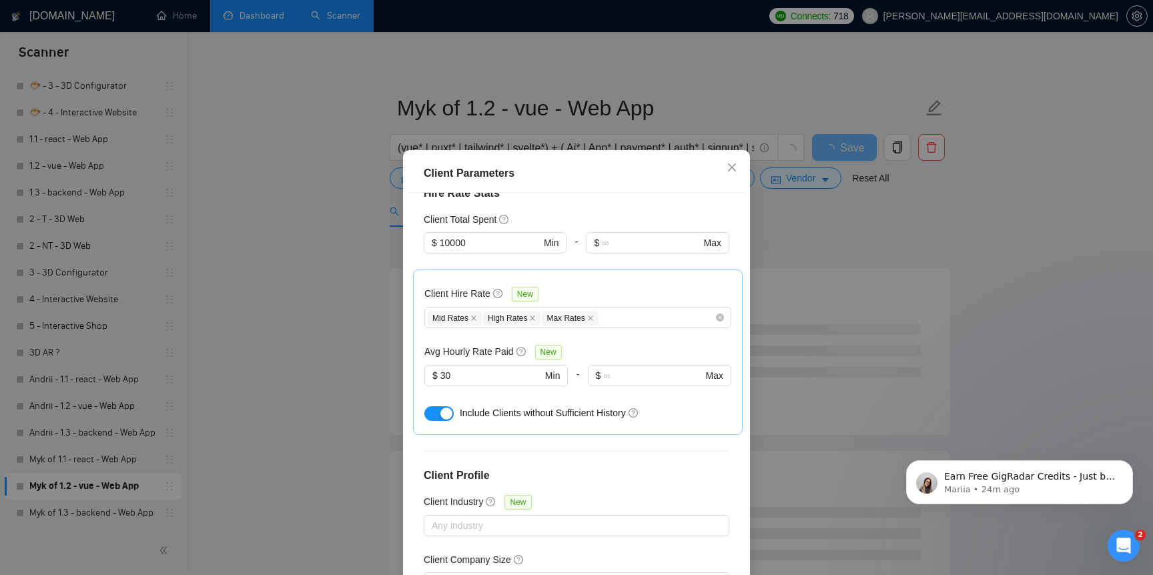
scroll to position [429, 0]
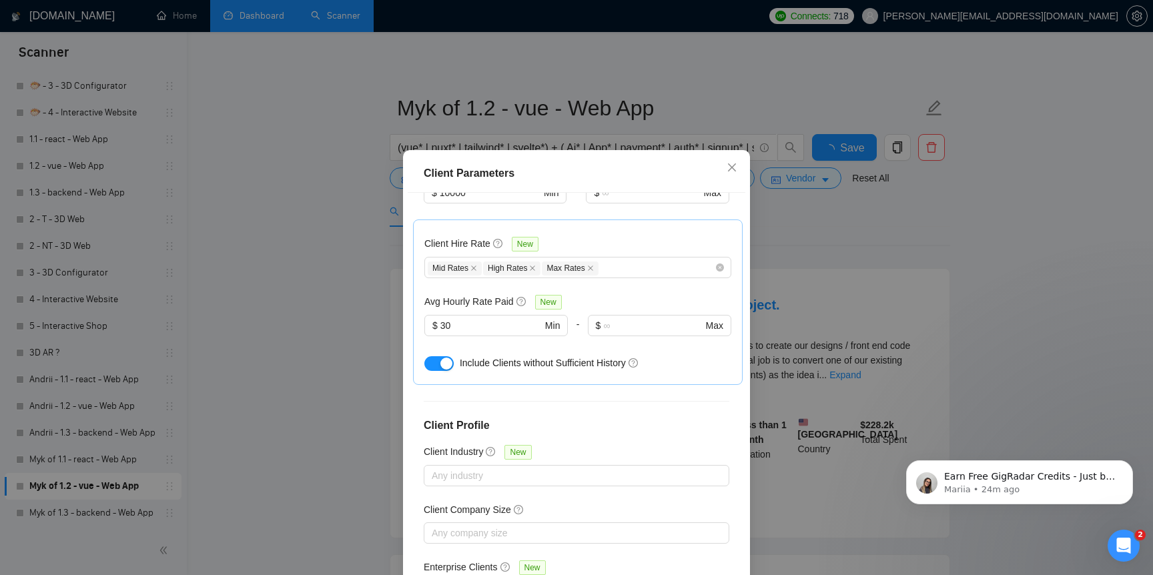
click at [315, 460] on div "Client Parameters Client Location Include Client Countries Select Exclude Clien…" at bounding box center [576, 287] width 1153 height 575
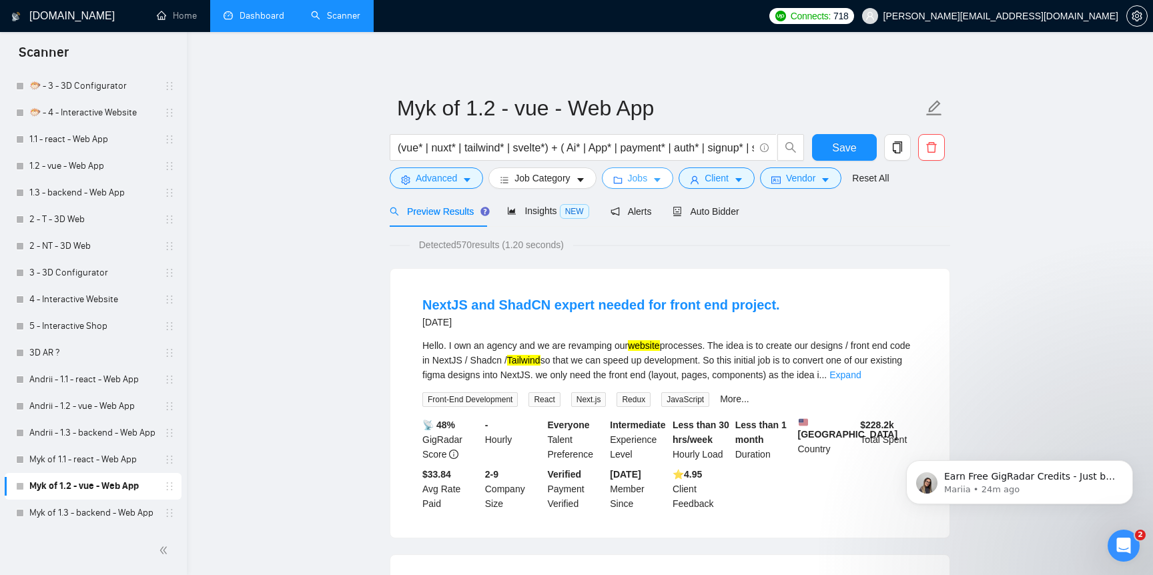
click at [642, 182] on span "Jobs" at bounding box center [638, 178] width 20 height 15
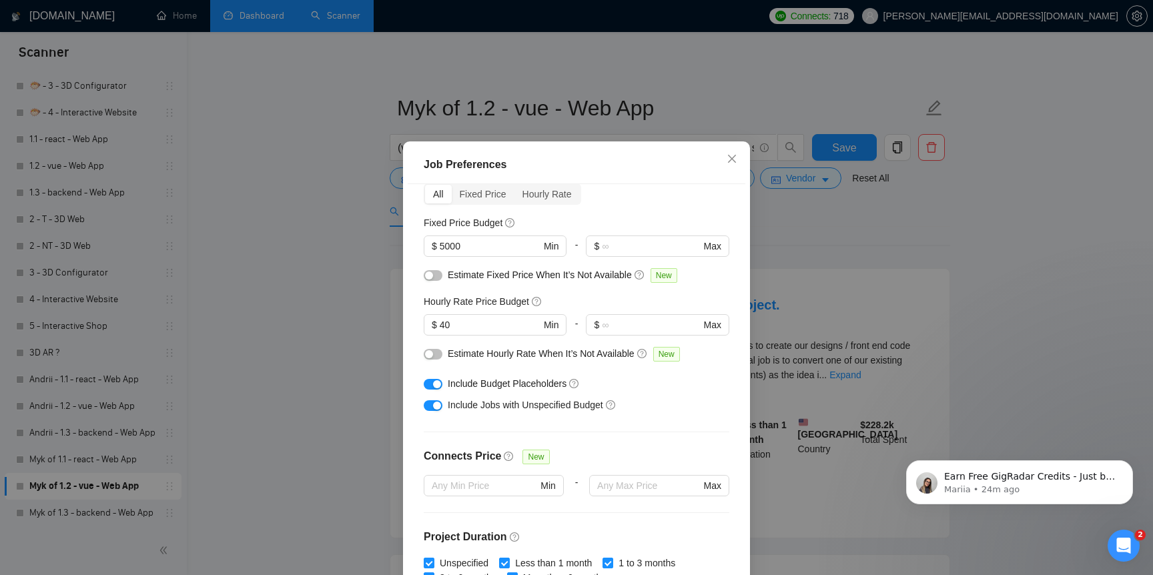
scroll to position [68, 0]
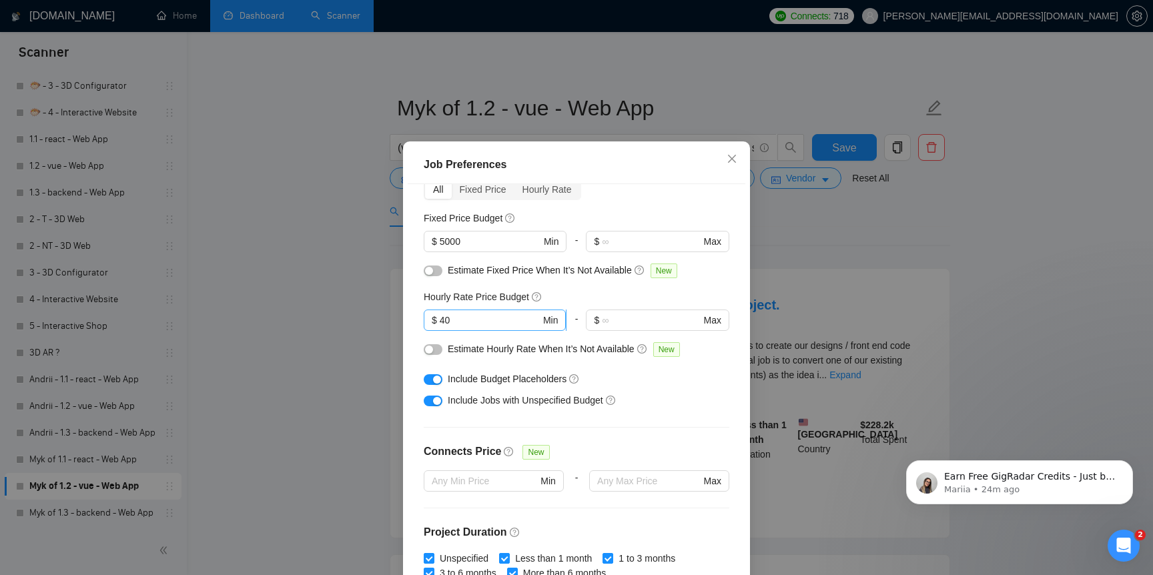
click at [515, 331] on span "$ 40 Min" at bounding box center [495, 320] width 142 height 21
type input "4"
type input "35"
click at [448, 249] on input "5000" at bounding box center [490, 241] width 101 height 15
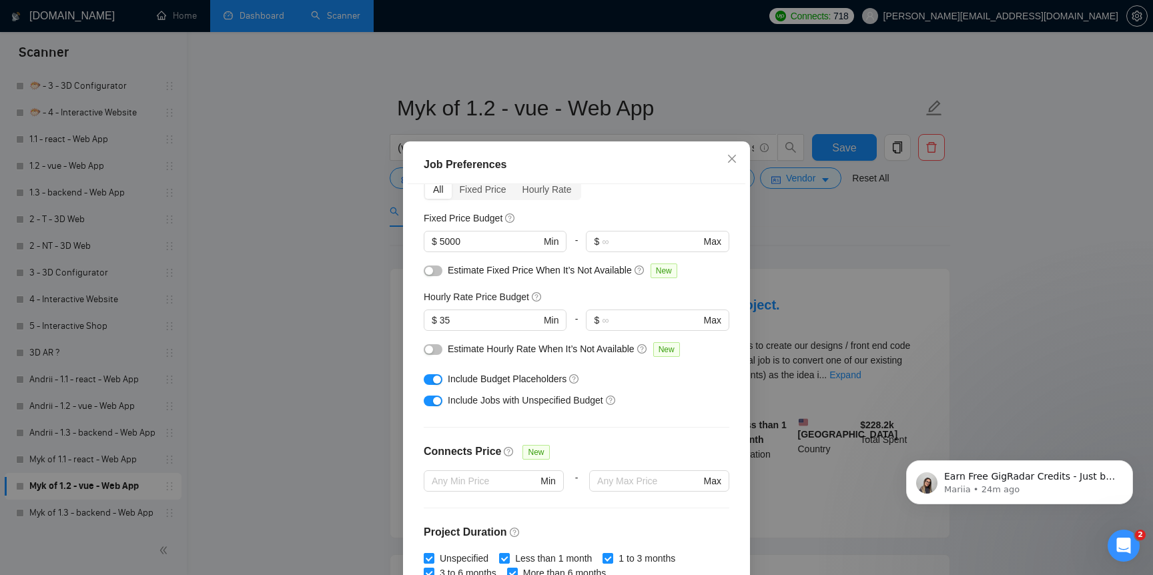
click at [384, 464] on div "Job Preferences Budget Project Type All Fixed Price Hourly Rate Fixed Price Bud…" at bounding box center [576, 287] width 1153 height 575
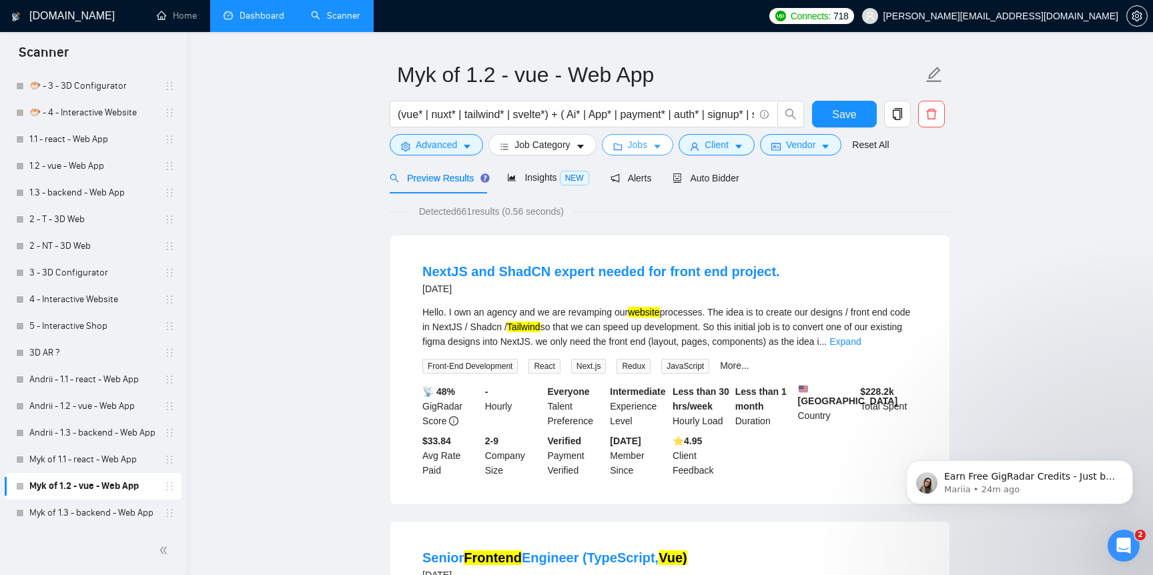
scroll to position [36, 0]
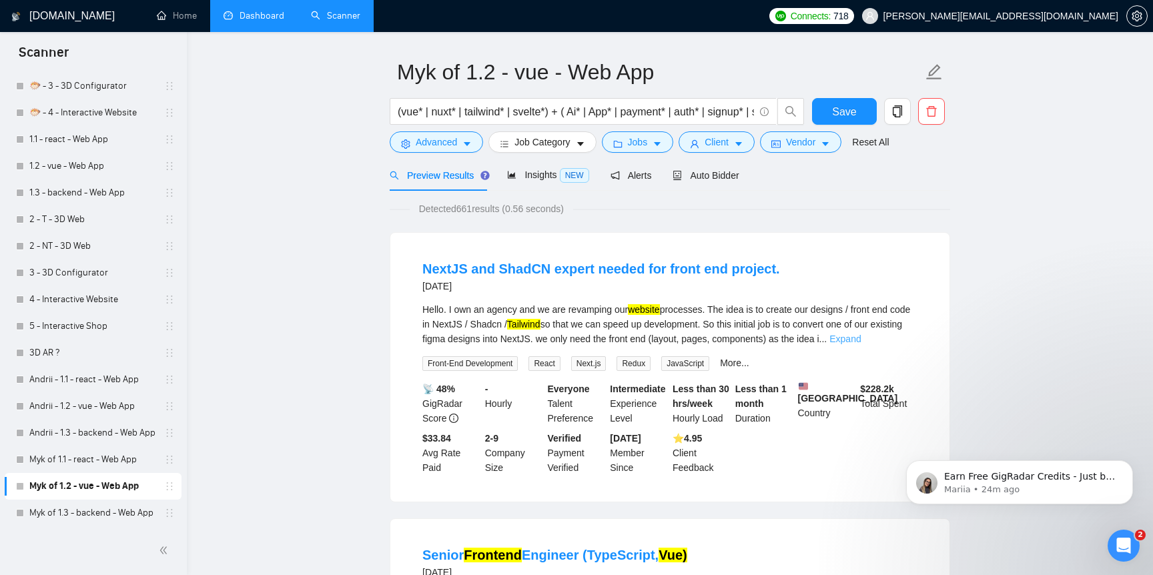
click at [861, 336] on link "Expand" at bounding box center [844, 339] width 31 height 11
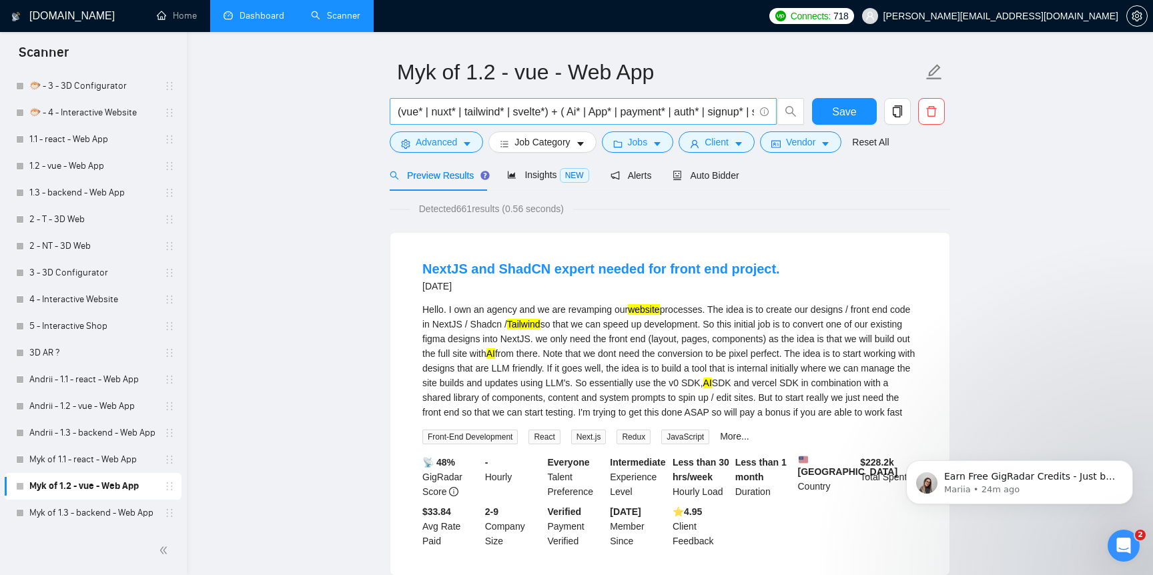
click at [476, 117] on input "(vue* | nuxt* | tailwind* | svelte*) + ( Ai* | App* | payment* | auth* | signup…" at bounding box center [576, 111] width 356 height 17
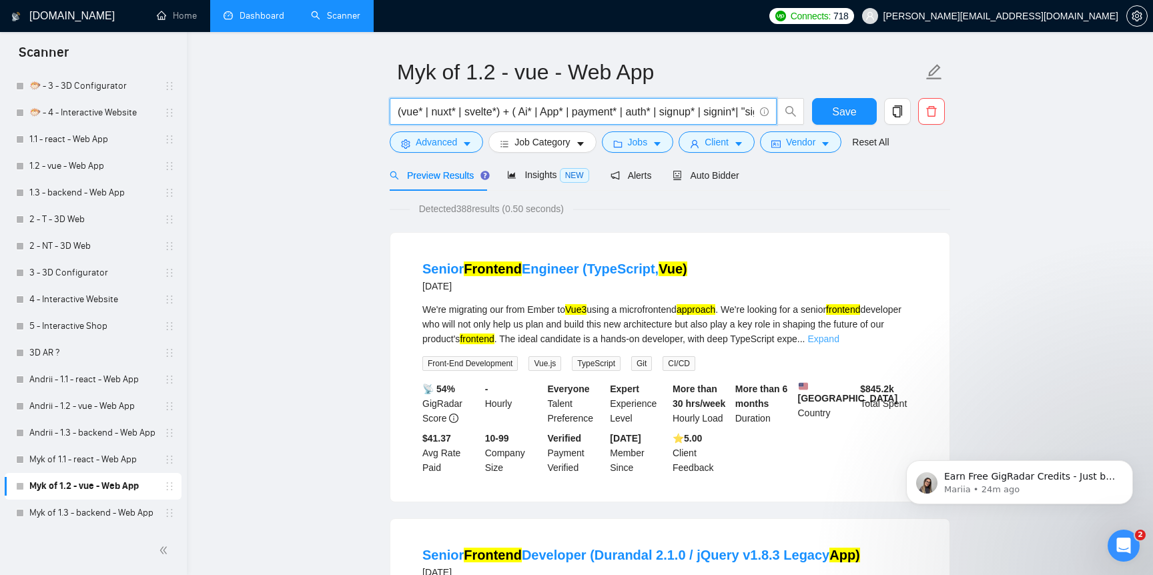
type input "(vue* | nuxt* | svelte*) + ( Ai* | App* | payment* | auth* | signup* | signin*|…"
click at [839, 339] on link "Expand" at bounding box center [822, 339] width 31 height 11
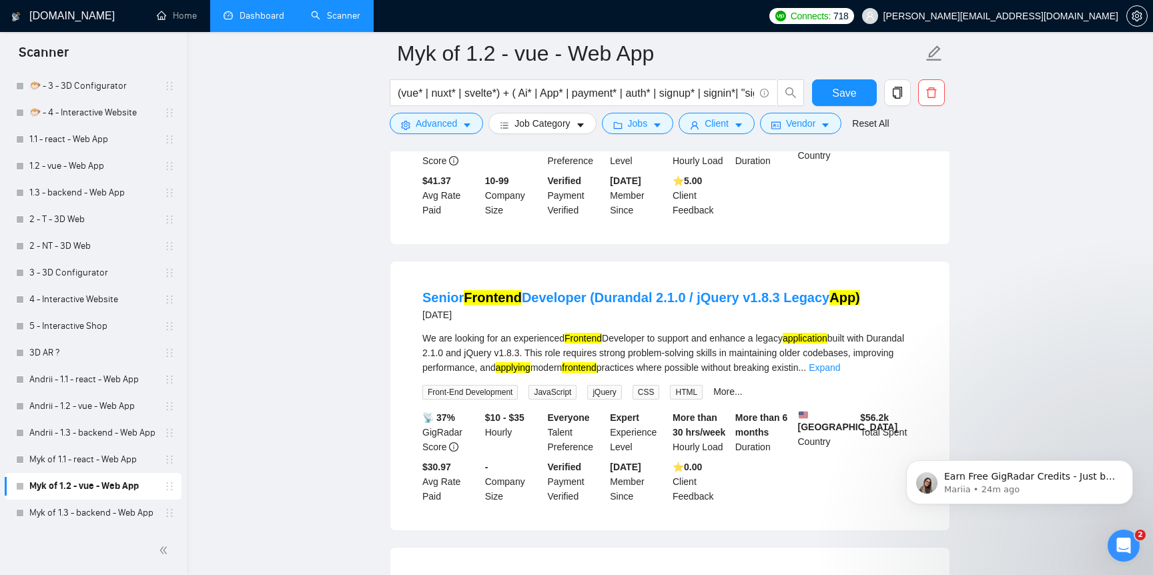
scroll to position [394, 0]
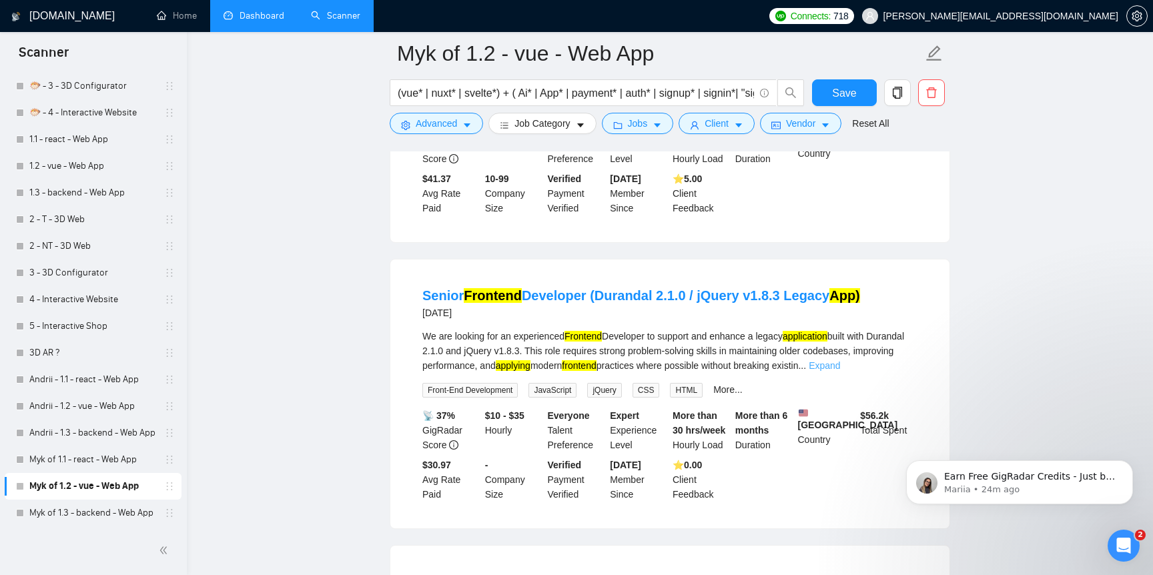
click at [840, 371] on link "Expand" at bounding box center [824, 365] width 31 height 11
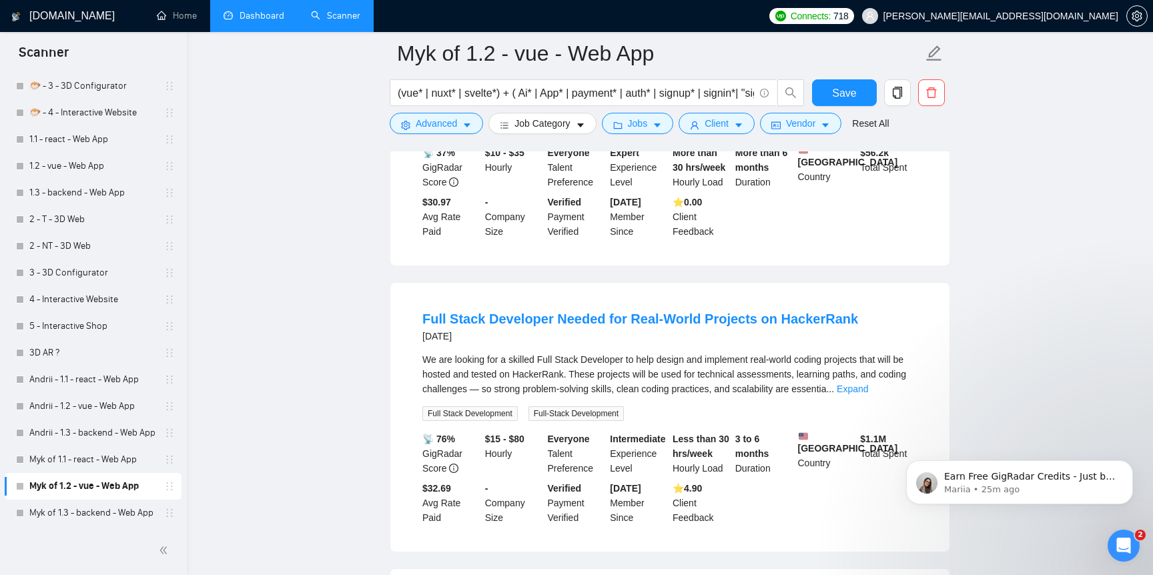
scroll to position [819, 0]
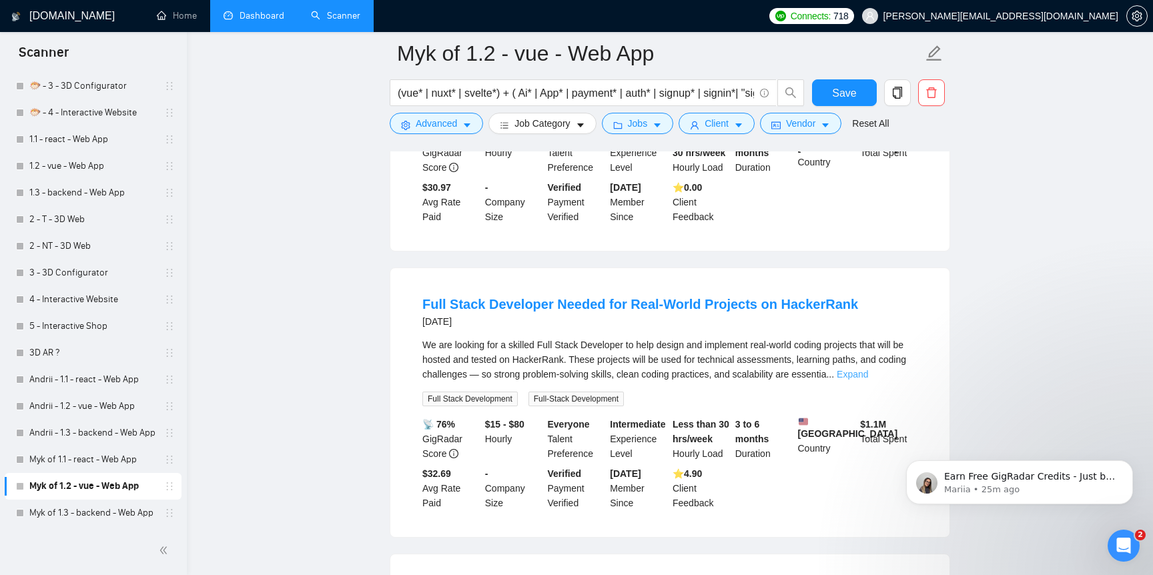
click at [868, 380] on link "Expand" at bounding box center [852, 374] width 31 height 11
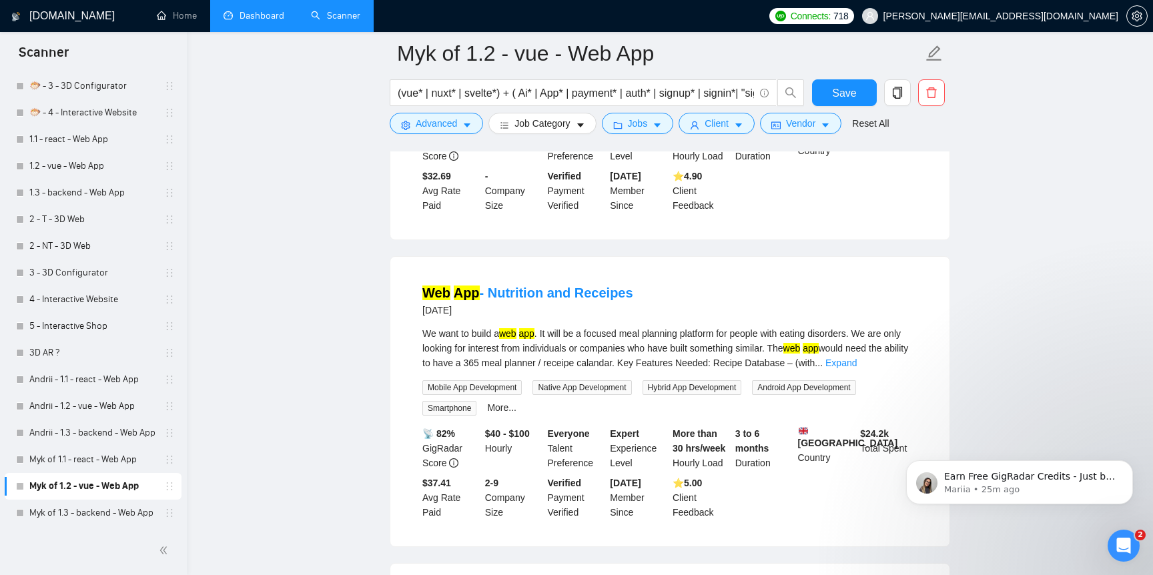
scroll to position [1311, 0]
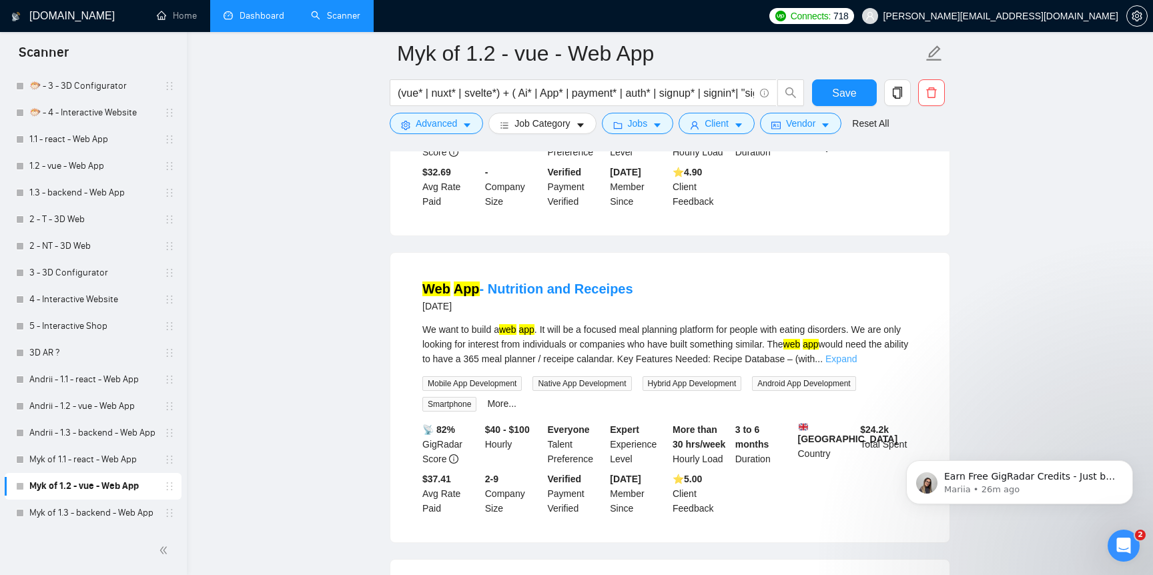
click at [857, 364] on link "Expand" at bounding box center [840, 359] width 31 height 11
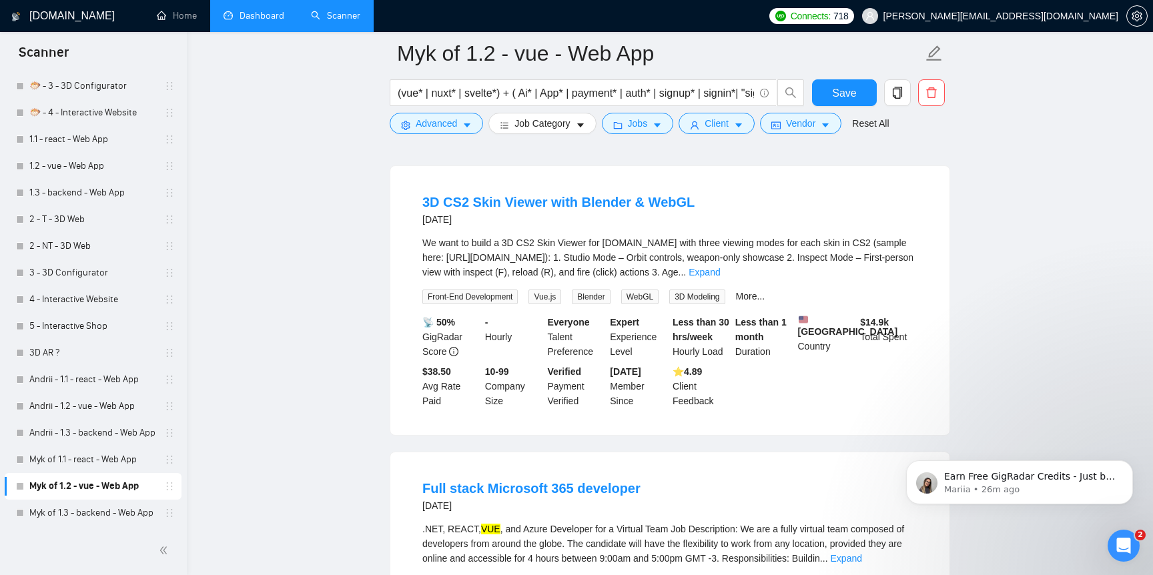
scroll to position [1883, 0]
click at [720, 276] on link "Expand" at bounding box center [704, 271] width 31 height 11
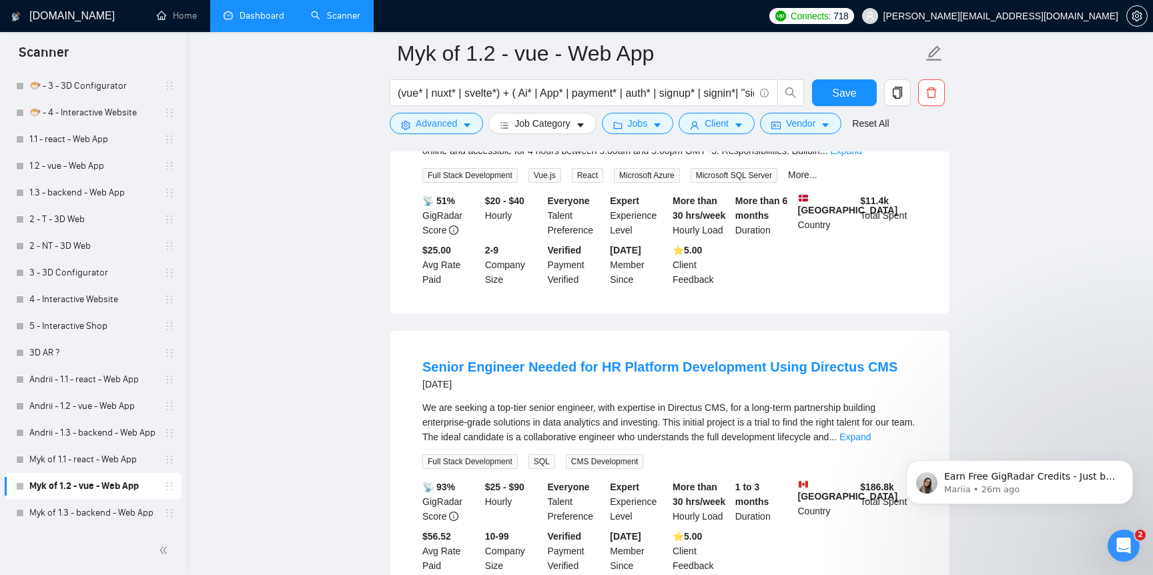
scroll to position [2376, 0]
click at [862, 157] on link "Expand" at bounding box center [846, 152] width 31 height 11
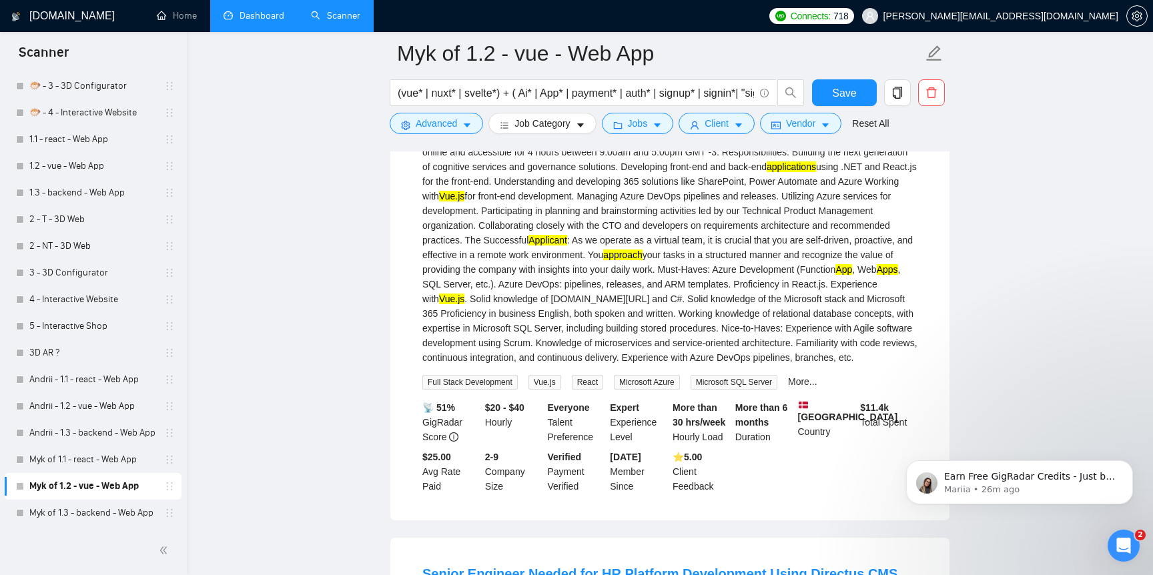
drag, startPoint x: 424, startPoint y: 216, endPoint x: 444, endPoint y: 215, distance: 20.0
click at [444, 215] on div ".NET, REACT, VUE , and Azure Developer for a Virtual Team Job Description: We a…" at bounding box center [669, 240] width 495 height 250
drag, startPoint x: 422, startPoint y: 213, endPoint x: 444, endPoint y: 213, distance: 21.4
click at [444, 213] on div ".NET, REACT, VUE , and Azure Developer for a Virtual Team Job Description: We a…" at bounding box center [669, 240] width 495 height 250
click at [447, 209] on div ".NET, REACT, VUE , and Azure Developer for a Virtual Team Job Description: We a…" at bounding box center [669, 240] width 495 height 250
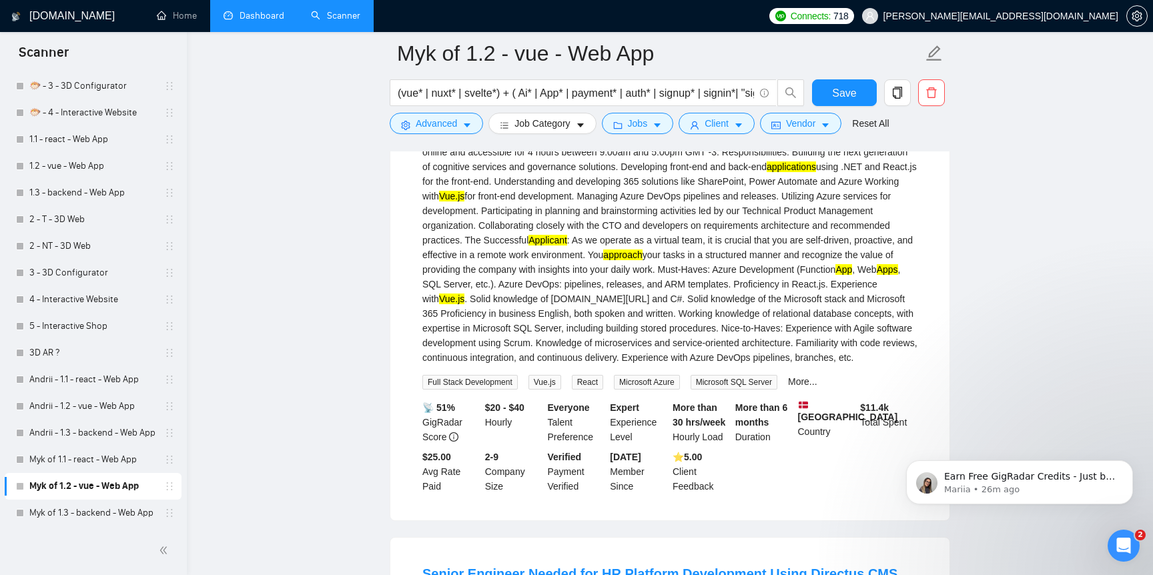
drag, startPoint x: 442, startPoint y: 211, endPoint x: 412, endPoint y: 211, distance: 30.0
click at [412, 211] on li "Full stack Microsoft 365 developer [DATE] .NET, REACT, VUE , and Azure Develope…" at bounding box center [669, 283] width 527 height 442
copy div ".NET"
click at [455, 127] on span "Advanced" at bounding box center [436, 123] width 41 height 15
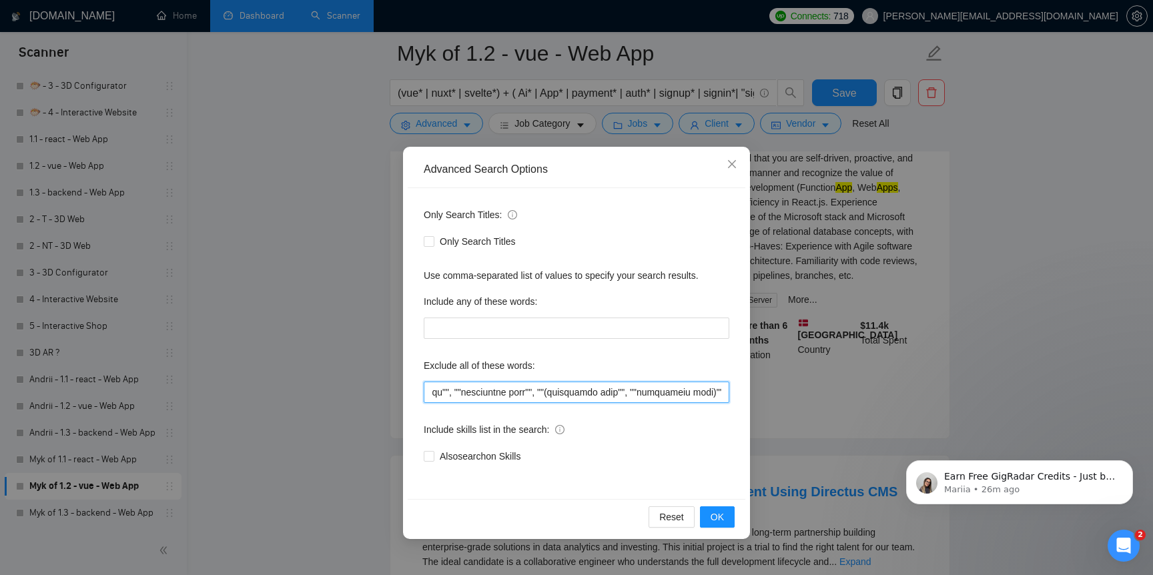
scroll to position [0, 4153]
drag, startPoint x: 611, startPoint y: 389, endPoint x: 899, endPoint y: 406, distance: 288.8
click at [899, 406] on div "Advanced Search Options Only Search Titles: Only Search Titles Use comma-separa…" at bounding box center [576, 287] width 1153 height 575
click at [721, 392] on input "text" at bounding box center [577, 392] width 306 height 21
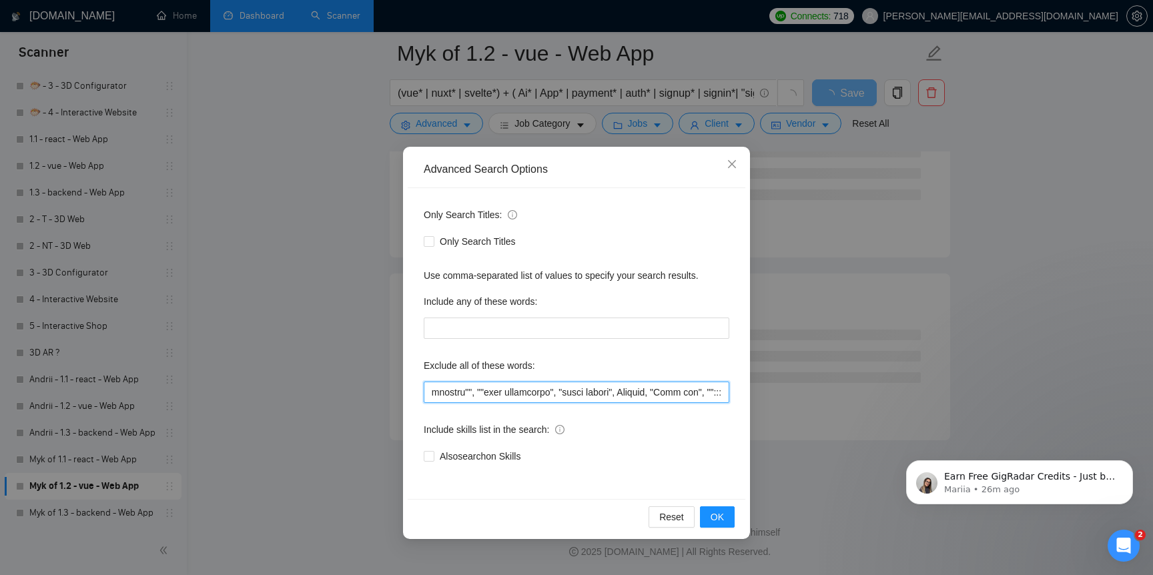
scroll to position [0, 4173]
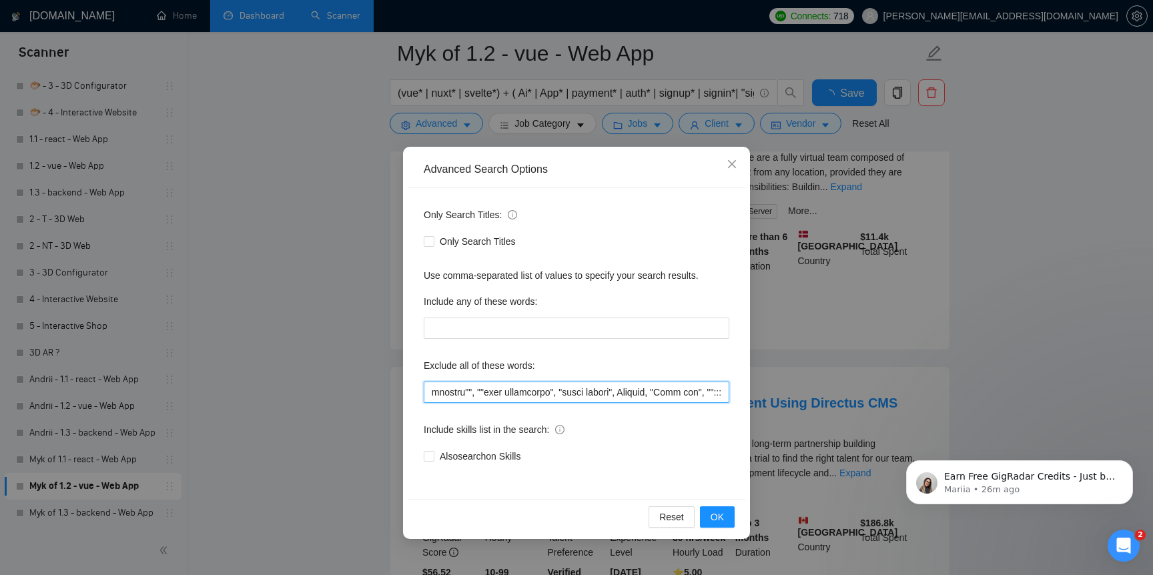
click at [614, 394] on input "text" at bounding box center [577, 392] width 306 height 21
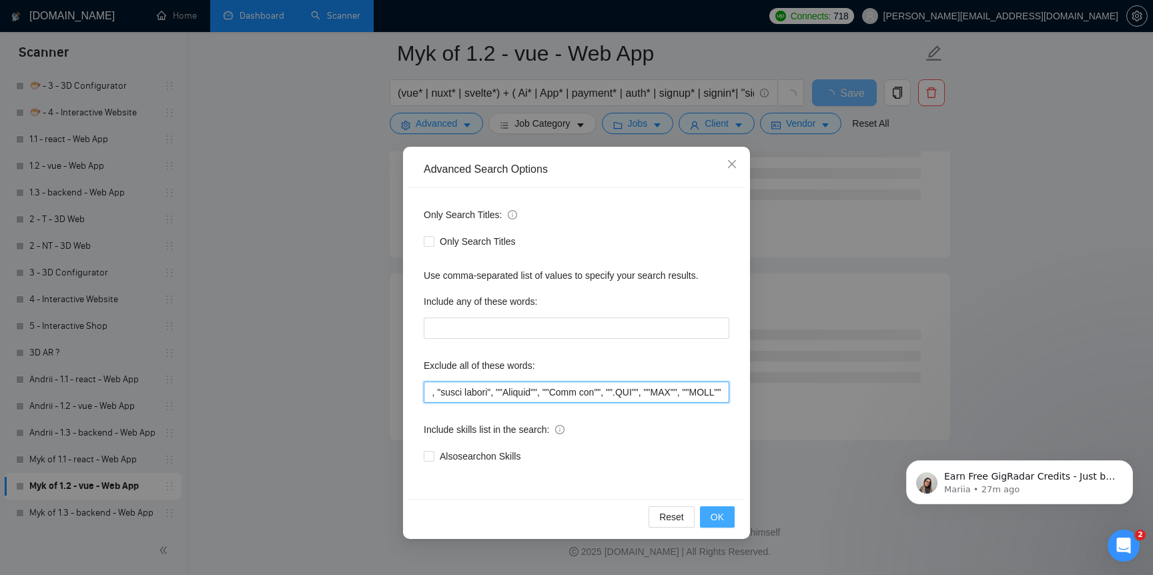
type input """"low budget"", ""(low budget"", ""low budget)"", ""(low budget)"", ""low buge…"
click at [711, 511] on span "OK" at bounding box center [717, 517] width 13 height 15
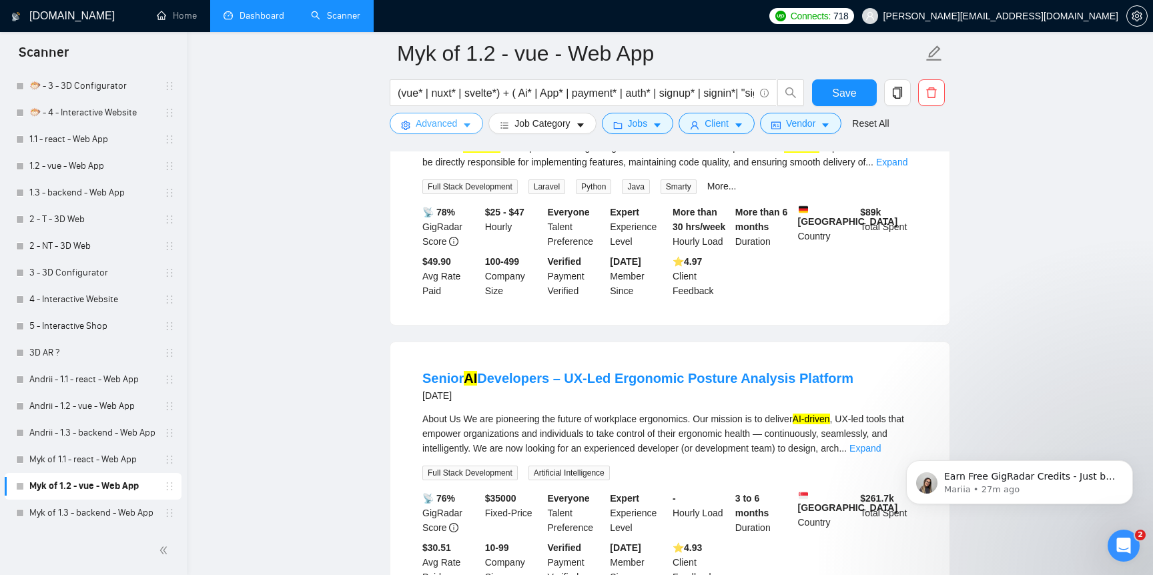
scroll to position [1939, 0]
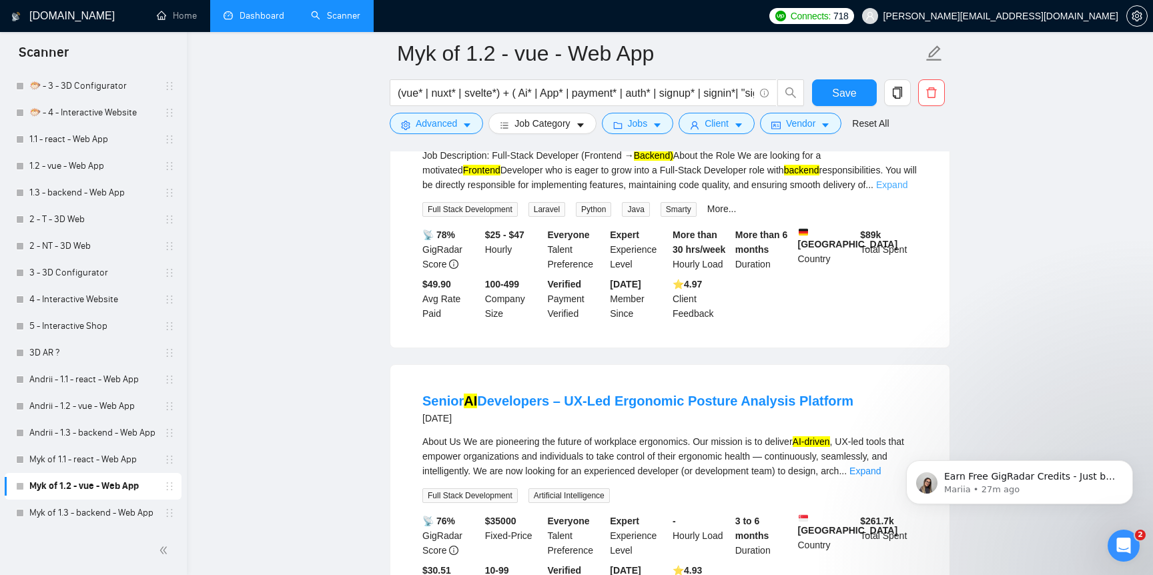
click at [904, 190] on link "Expand" at bounding box center [891, 185] width 31 height 11
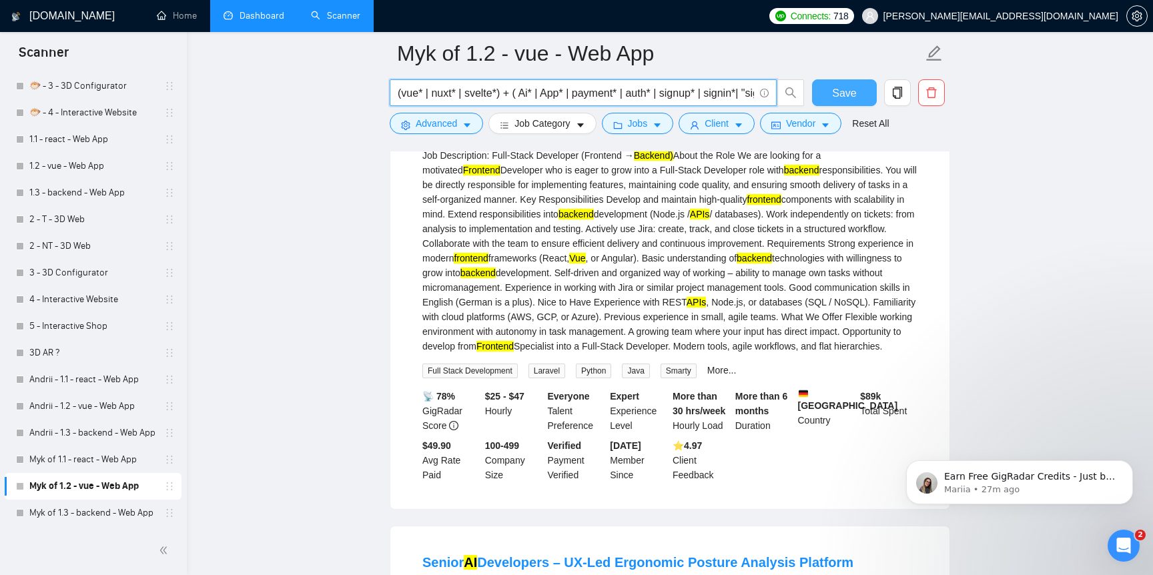
drag, startPoint x: 723, startPoint y: 89, endPoint x: 845, endPoint y: 83, distance: 122.9
click at [845, 83] on div "(vue* | nuxt* | svelte*) + ( Ai* | App* | payment* | auth* | signup* | signin*|…" at bounding box center [667, 95] width 561 height 33
click at [751, 85] on input "(vue* | nuxt* | svelte*) + ( Ai* | App* | payment* | auth* | signup* | signin*|…" at bounding box center [576, 93] width 356 height 17
click at [735, 94] on input "(vue* | nuxt* | svelte*) + ( Ai* | App* | payment* | auth* | signup* | signin*|…" at bounding box center [576, 93] width 356 height 17
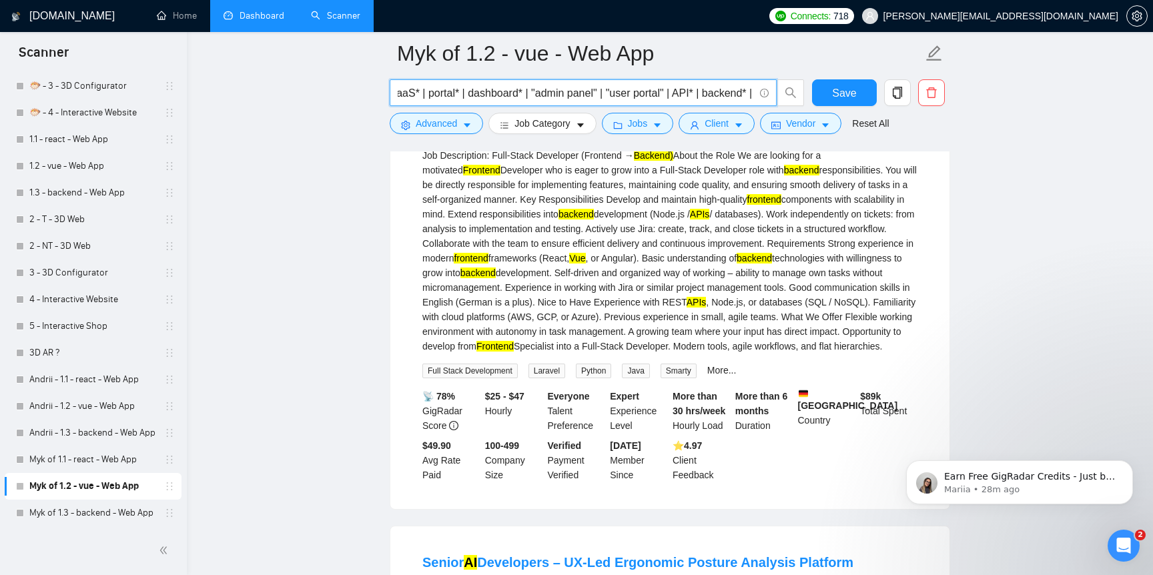
click at [735, 94] on input "(vue* | nuxt* | svelte*) + ( Ai* | App* | payment* | auth* | signup* | signin*|…" at bounding box center [576, 93] width 356 height 17
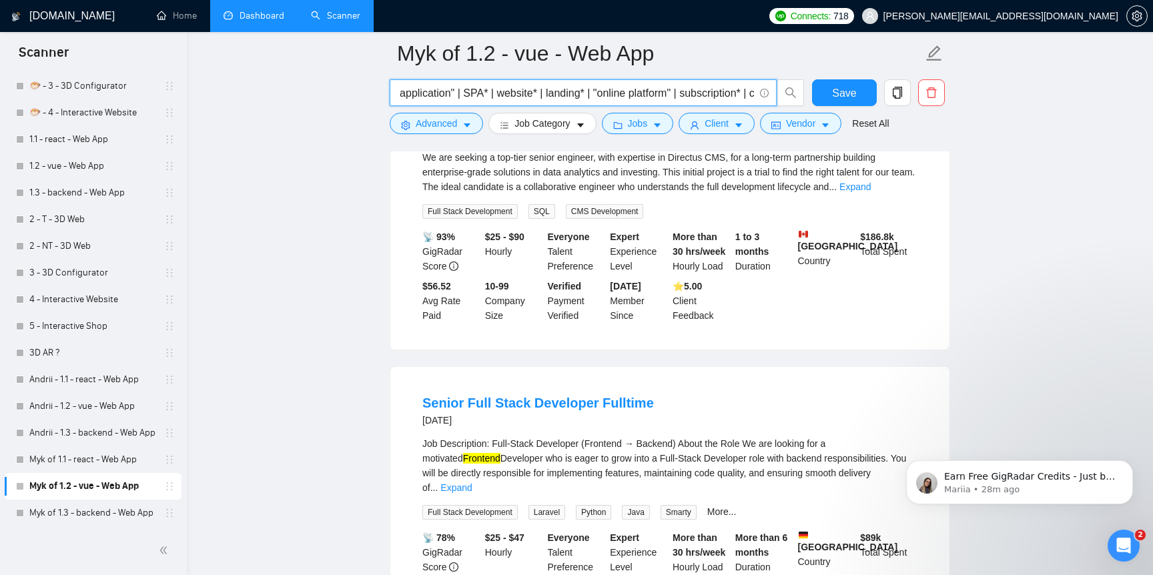
scroll to position [0, 787]
type input "(vue* | nuxt* | svelte*) + ( Ai* | App* | payment* | auth* | signup* | signin*|…"
click at [852, 91] on span "Save" at bounding box center [844, 93] width 24 height 17
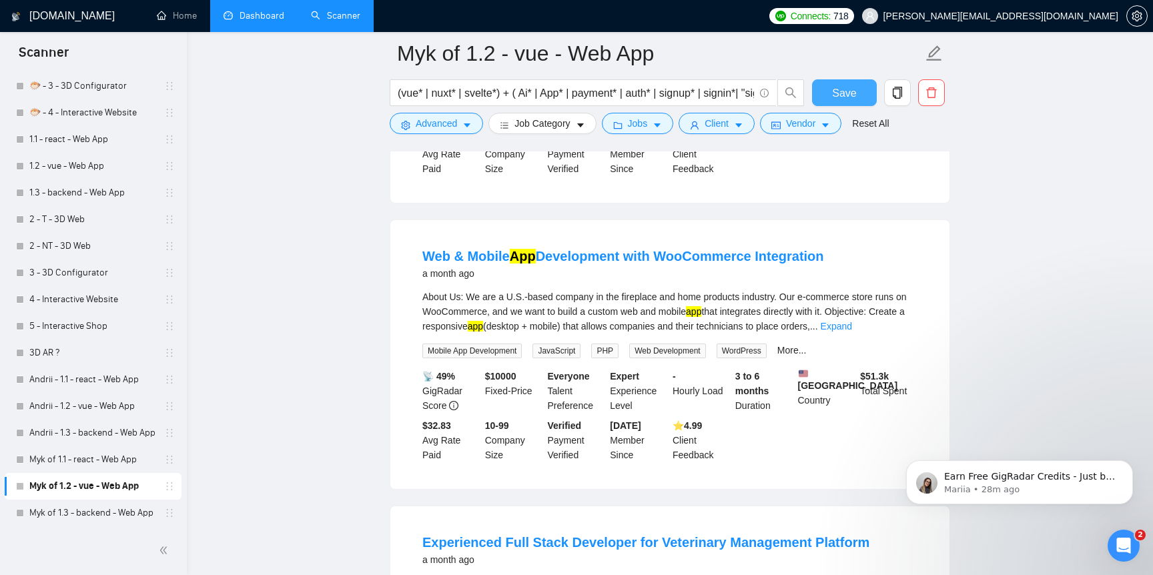
scroll to position [2392, 0]
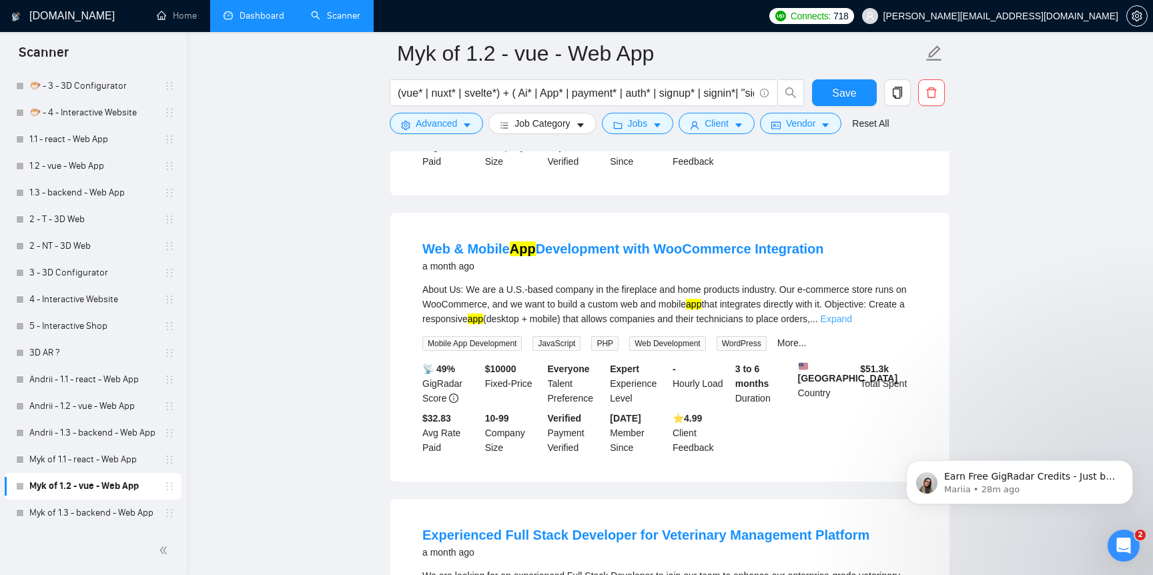
click at [852, 324] on link "Expand" at bounding box center [836, 319] width 31 height 11
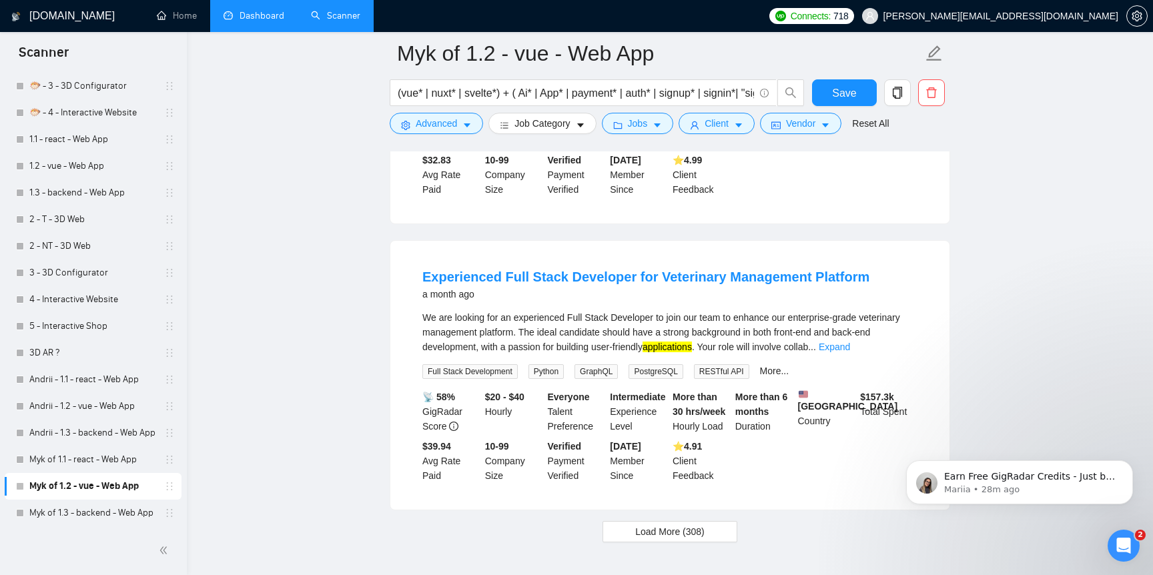
scroll to position [2873, 0]
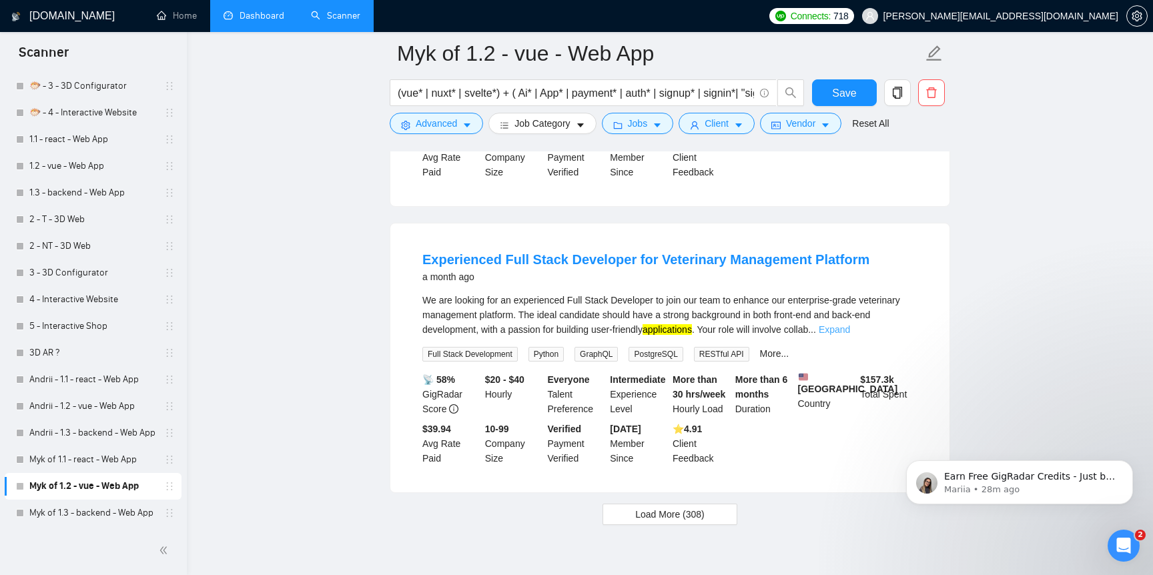
click at [850, 335] on link "Expand" at bounding box center [834, 329] width 31 height 11
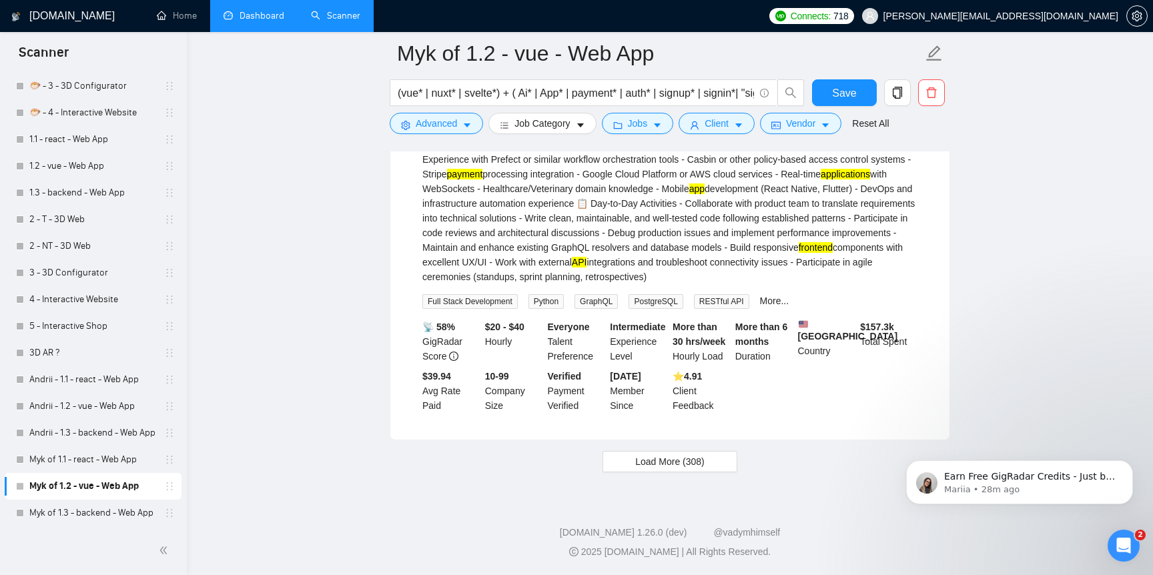
scroll to position [3619, 0]
click at [89, 465] on link "Myk of 1.1 - react - Web App" at bounding box center [92, 459] width 127 height 27
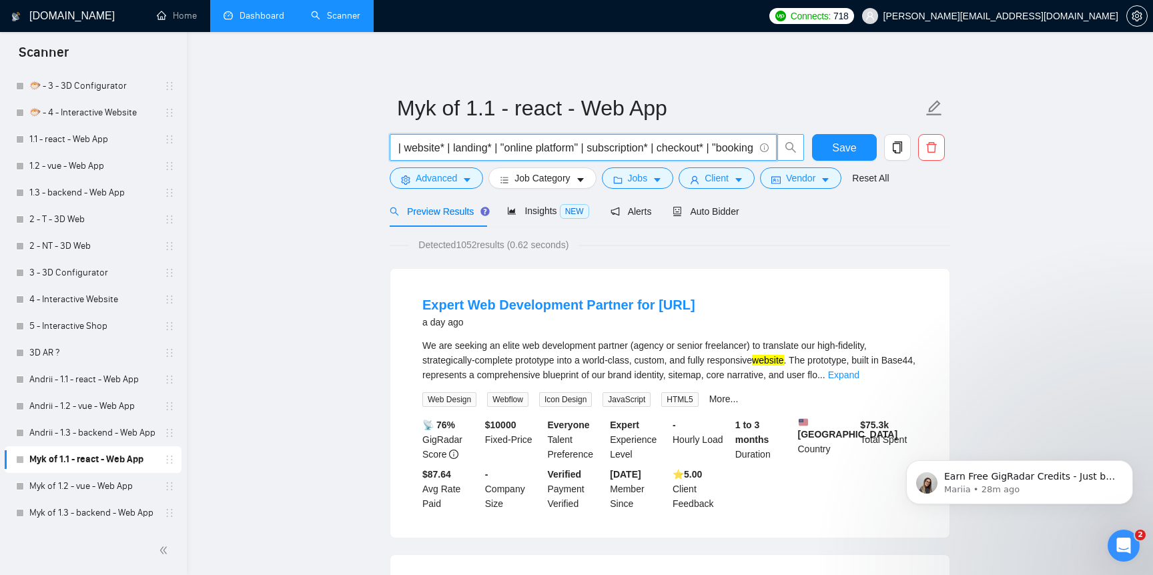
scroll to position [0, 1246]
drag, startPoint x: 705, startPoint y: 151, endPoint x: 780, endPoint y: 153, distance: 75.4
click at [780, 153] on span "(react* | next.js | nextjs | next,js ) + ( Ai* | App* | payment* | auth* | sign…" at bounding box center [597, 147] width 415 height 27
click at [565, 152] on input "(react* | next.js | nextjs | next,js ) + ( Ai* | App* | payment* | auth* | sign…" at bounding box center [576, 147] width 356 height 17
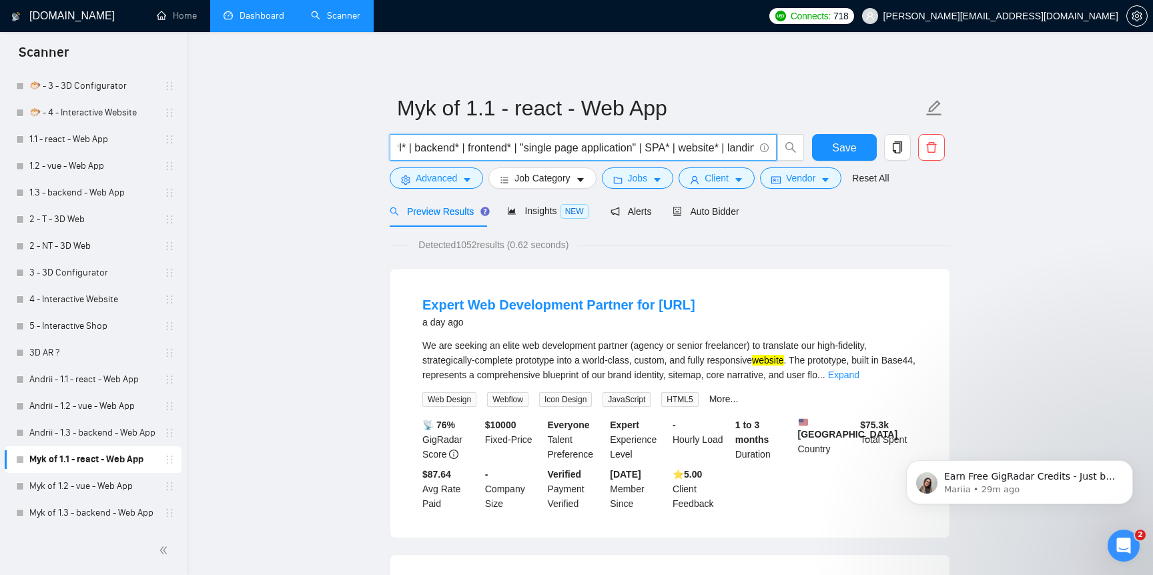
click at [468, 149] on input "(react* | next.js | nextjs | next,js ) + ( Ai* | App* | payment* | auth* | sign…" at bounding box center [576, 147] width 356 height 17
type input "(react* | next.js | nextjs | next,js ) + ( Ai* | App* | payment* | auth* | sign…"
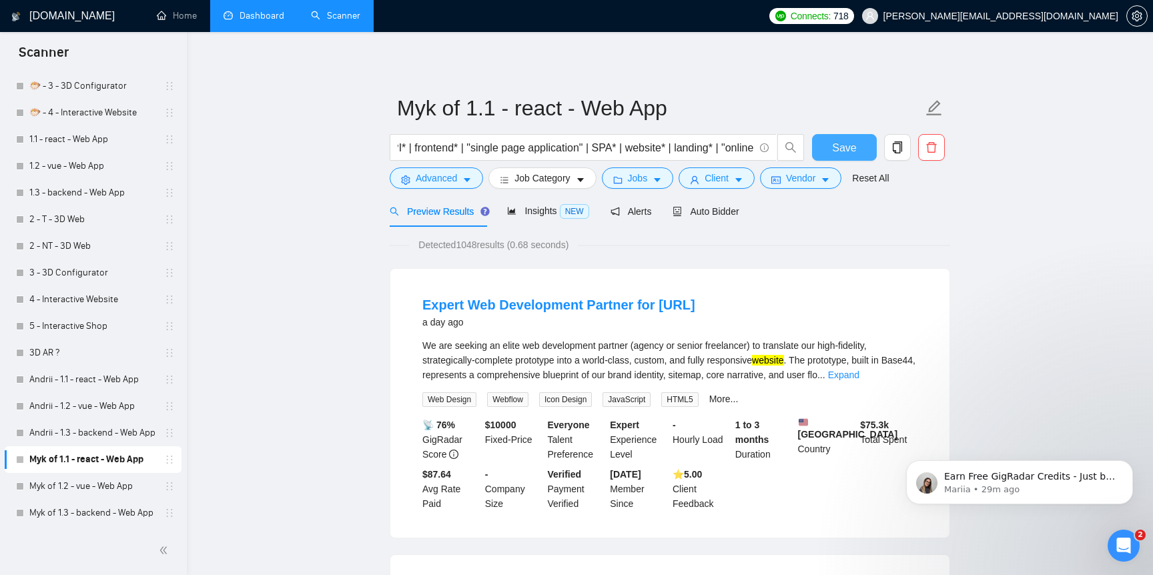
scroll to position [0, 0]
click at [862, 143] on button "Save" at bounding box center [844, 147] width 65 height 27
click at [87, 480] on link "Myk of 1.2 - vue - Web App" at bounding box center [92, 486] width 127 height 27
click at [119, 470] on link "Myk of 1.1 - react - Web App" at bounding box center [92, 459] width 127 height 27
click at [114, 491] on link "Myk of 1.2 - vue - Web App" at bounding box center [92, 486] width 127 height 27
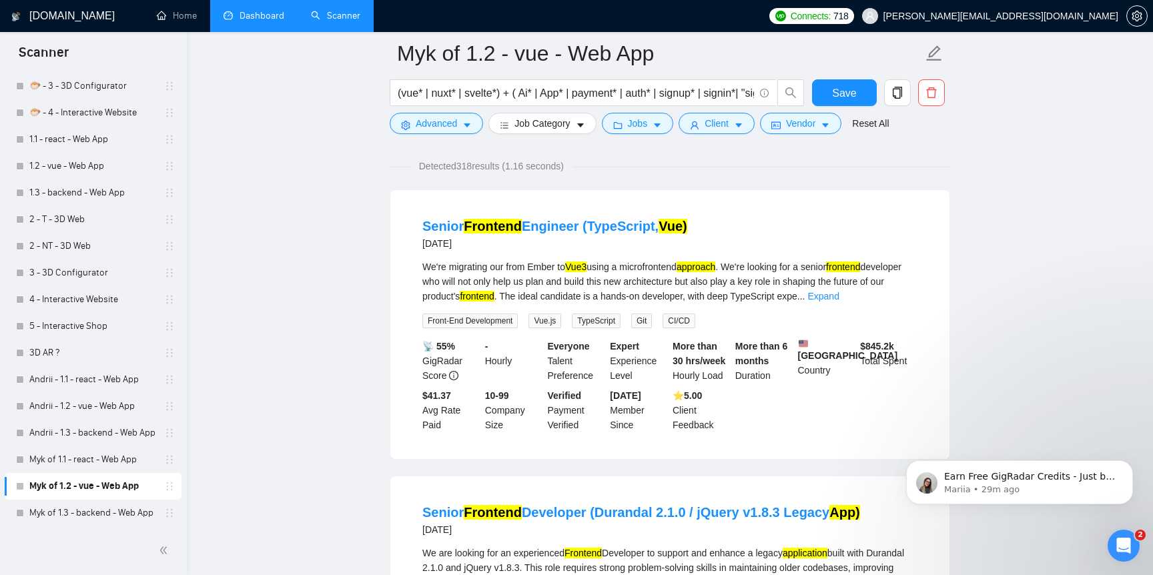
scroll to position [92, 0]
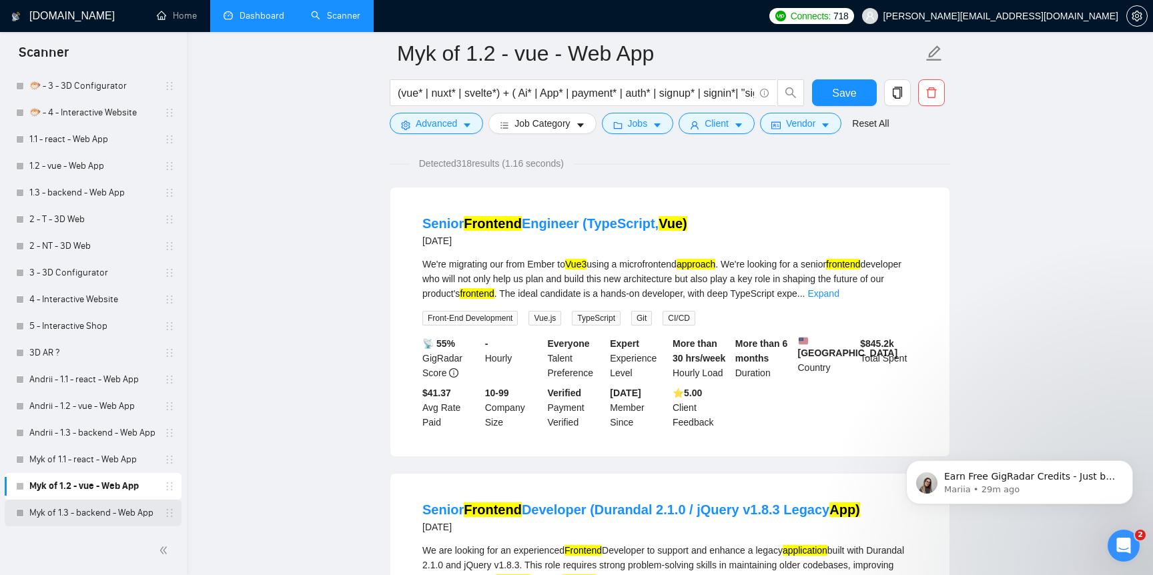
click at [75, 512] on link "Myk of 1.3 - backend - Web App" at bounding box center [92, 513] width 127 height 27
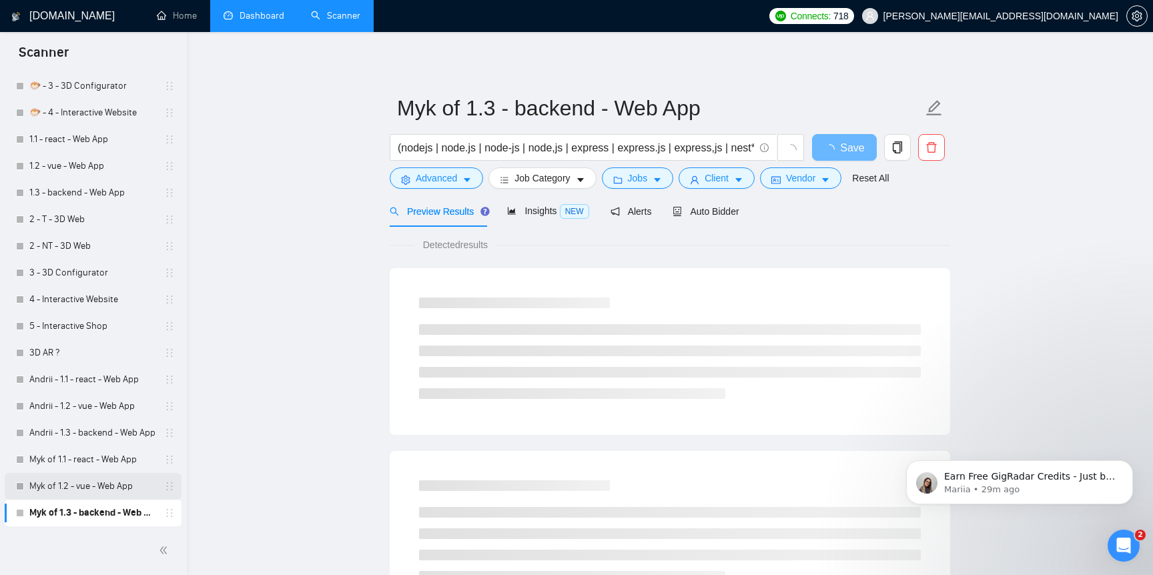
click at [85, 488] on link "Myk of 1.2 - vue - Web App" at bounding box center [92, 486] width 127 height 27
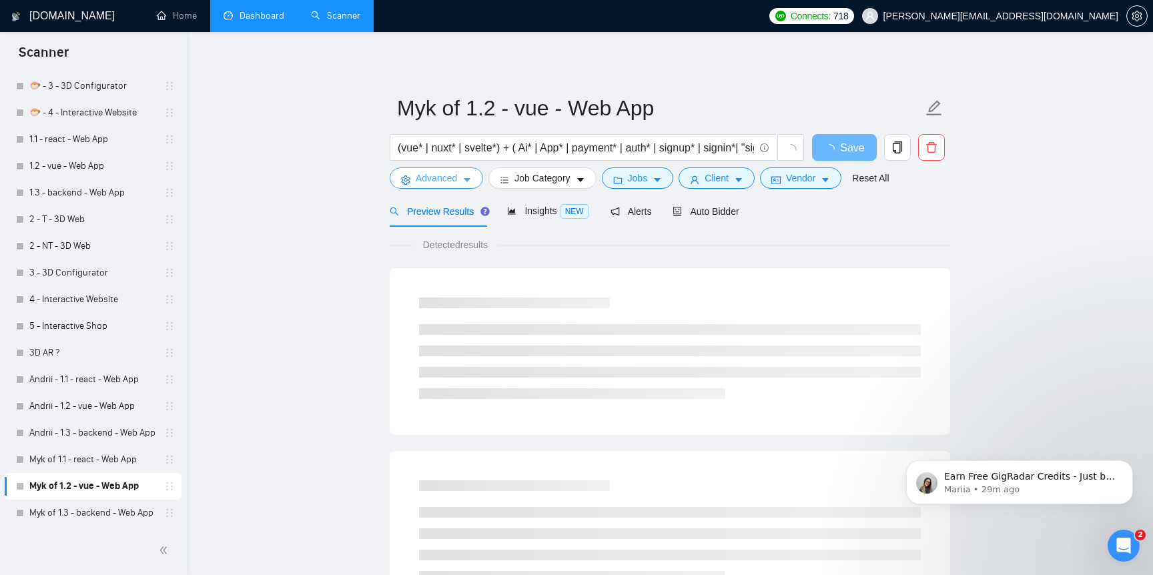
click at [438, 179] on span "Advanced" at bounding box center [436, 178] width 41 height 15
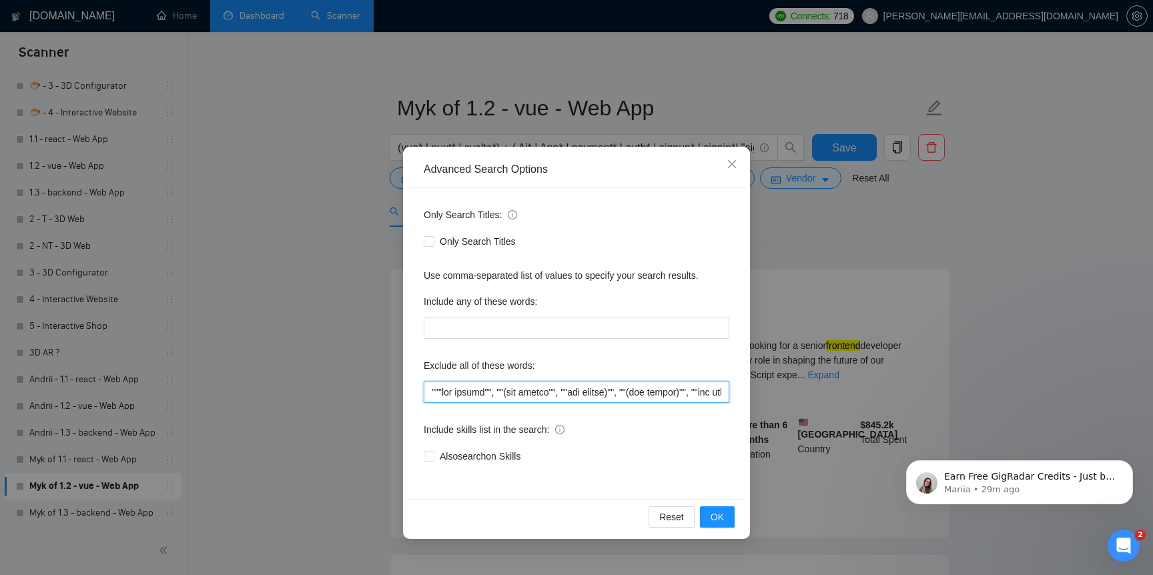
click at [480, 390] on input "text" at bounding box center [577, 392] width 306 height 21
click at [709, 512] on button "OK" at bounding box center [717, 516] width 35 height 21
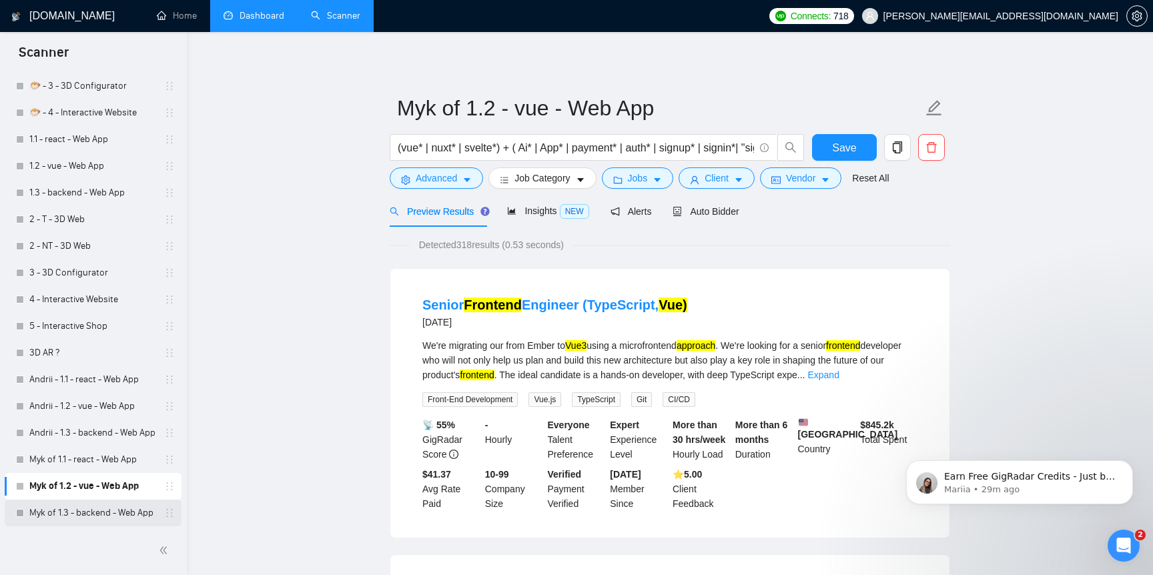
click at [117, 504] on link "Myk of 1.3 - backend - Web App" at bounding box center [92, 513] width 127 height 27
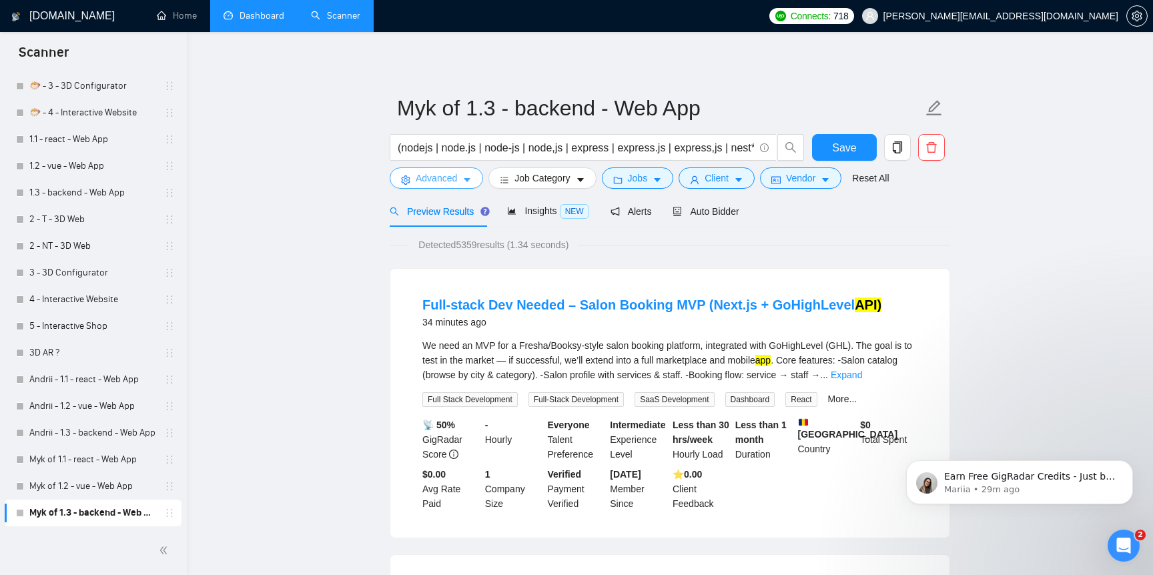
click at [428, 174] on span "Advanced" at bounding box center [436, 178] width 41 height 15
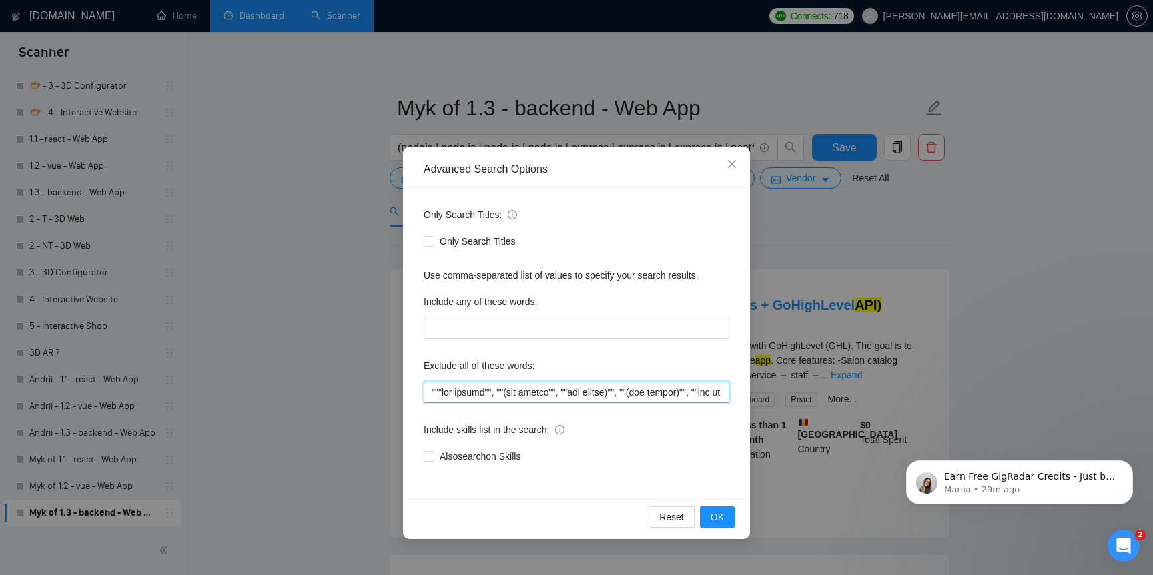
click at [506, 401] on input "text" at bounding box center [577, 392] width 306 height 21
paste input """Chatbot"", ""Chat bot"", "".NET"", ""PHP"", ""RUST"""
type input """"low budget"", ""(low budget"", ""low budget)"", ""(low budget)"", ""low buge…"
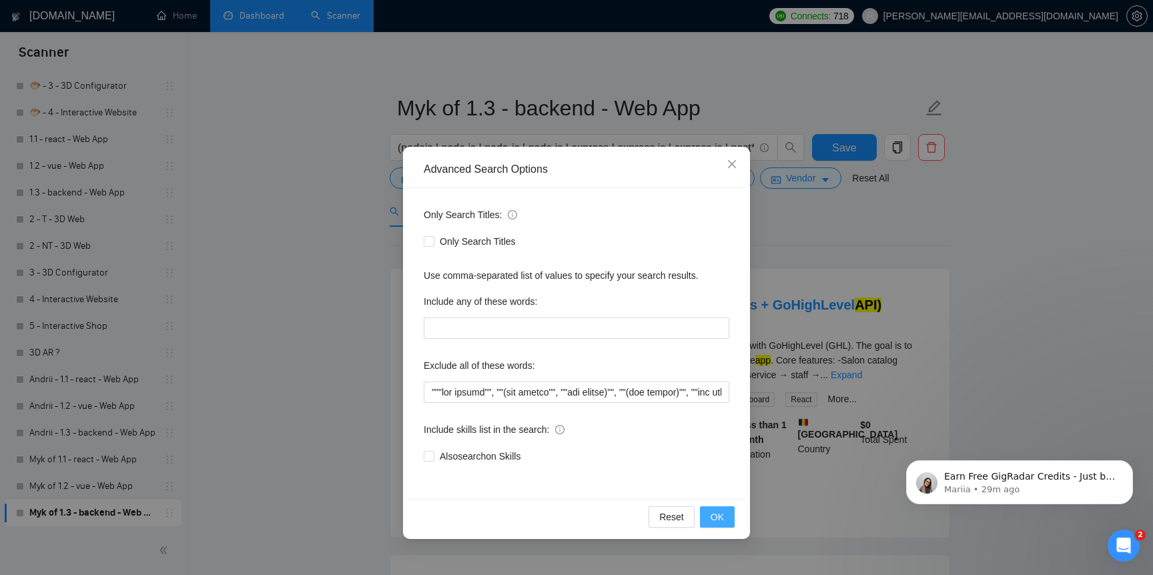
click at [728, 510] on button "OK" at bounding box center [717, 516] width 35 height 21
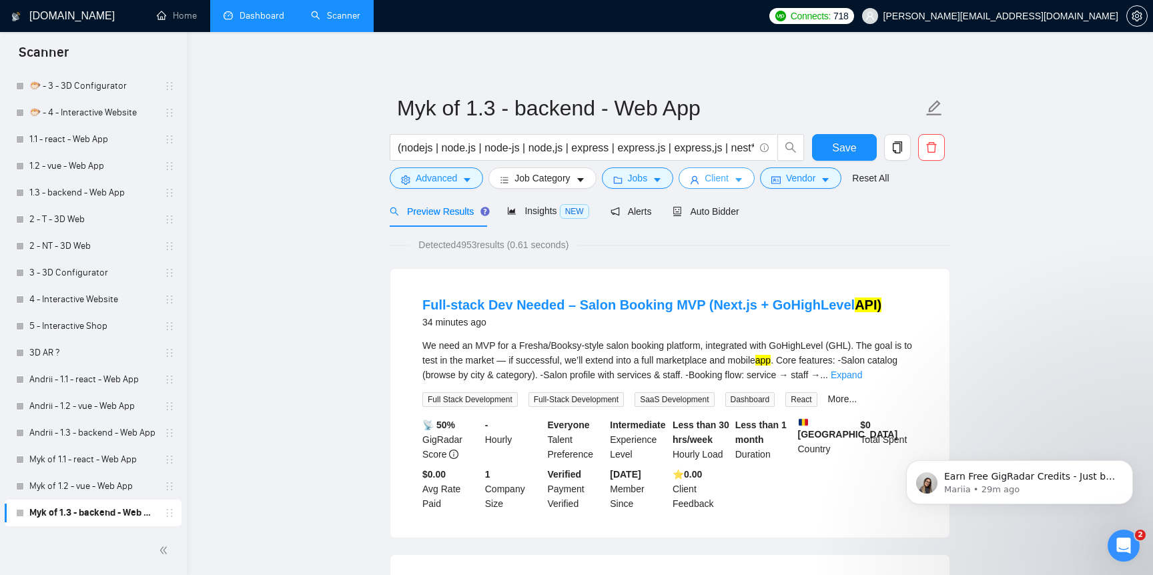
click at [708, 175] on button "Client" at bounding box center [717, 177] width 76 height 21
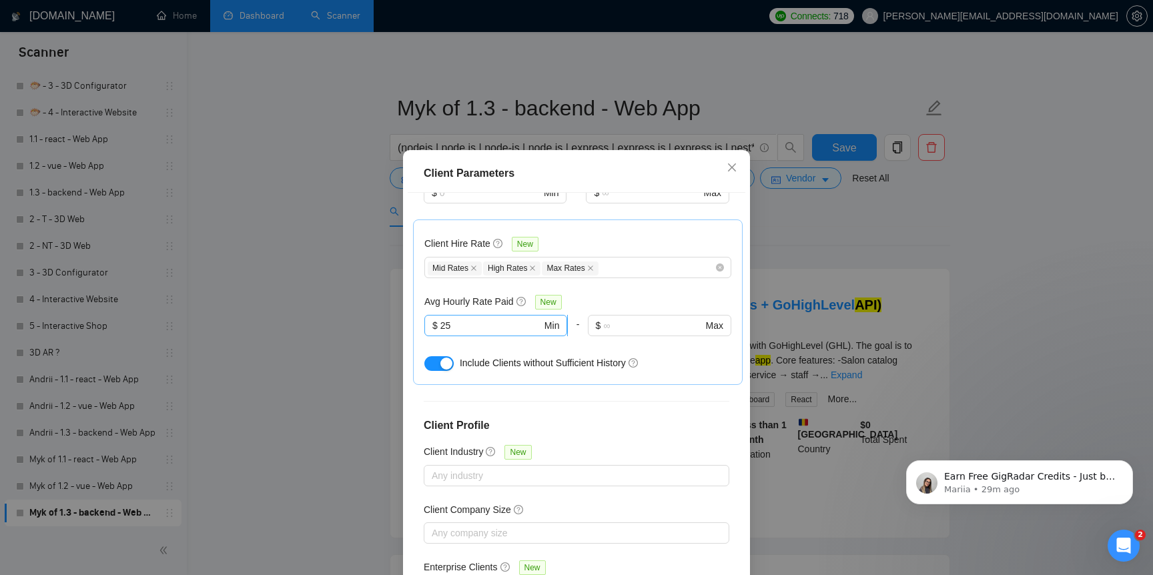
click at [490, 318] on input "25" at bounding box center [490, 325] width 101 height 15
type input "30"
click at [632, 294] on div "Avg Hourly Rate Paid New" at bounding box center [577, 301] width 307 height 15
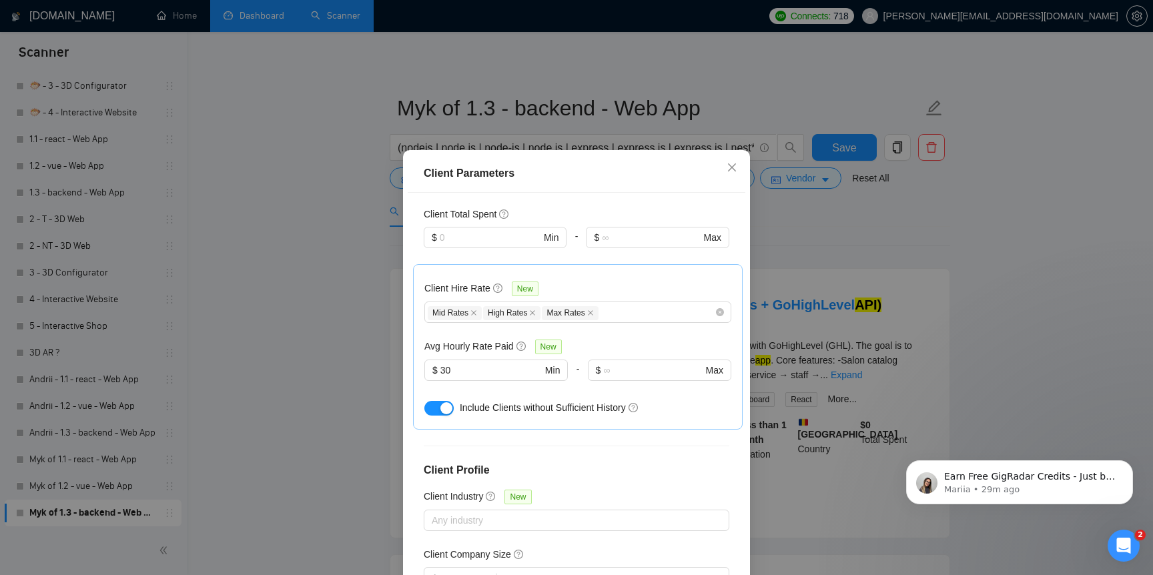
scroll to position [374, 0]
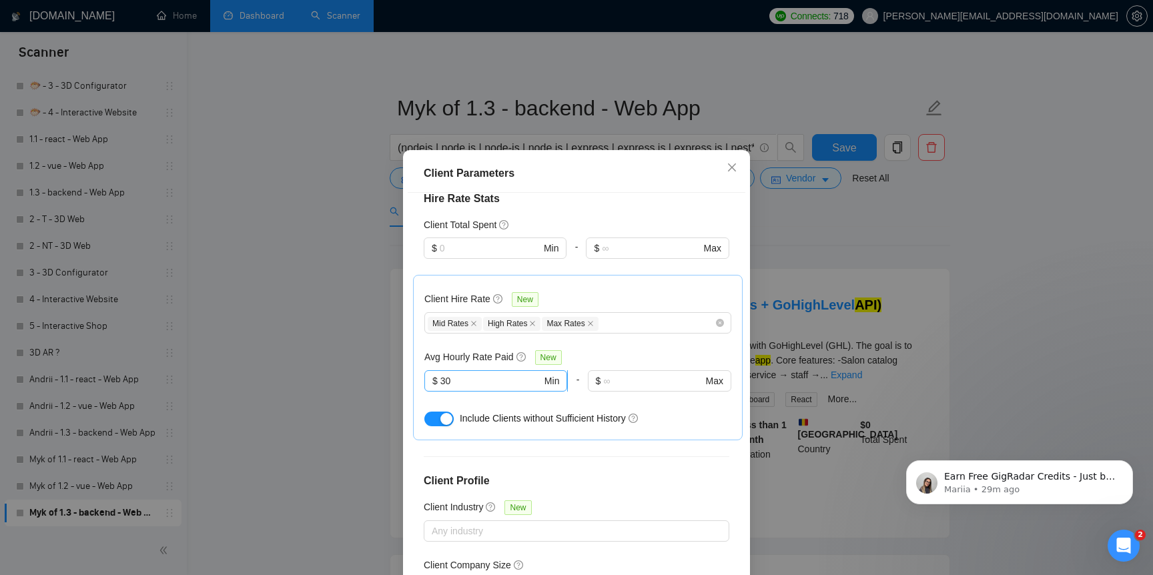
click at [496, 374] on input "30" at bounding box center [490, 381] width 101 height 15
click at [595, 305] on div "Client Hire Rate New Mid Rates High Rates Max Rates Avg Hourly Rate Paid New 30…" at bounding box center [577, 357] width 307 height 143
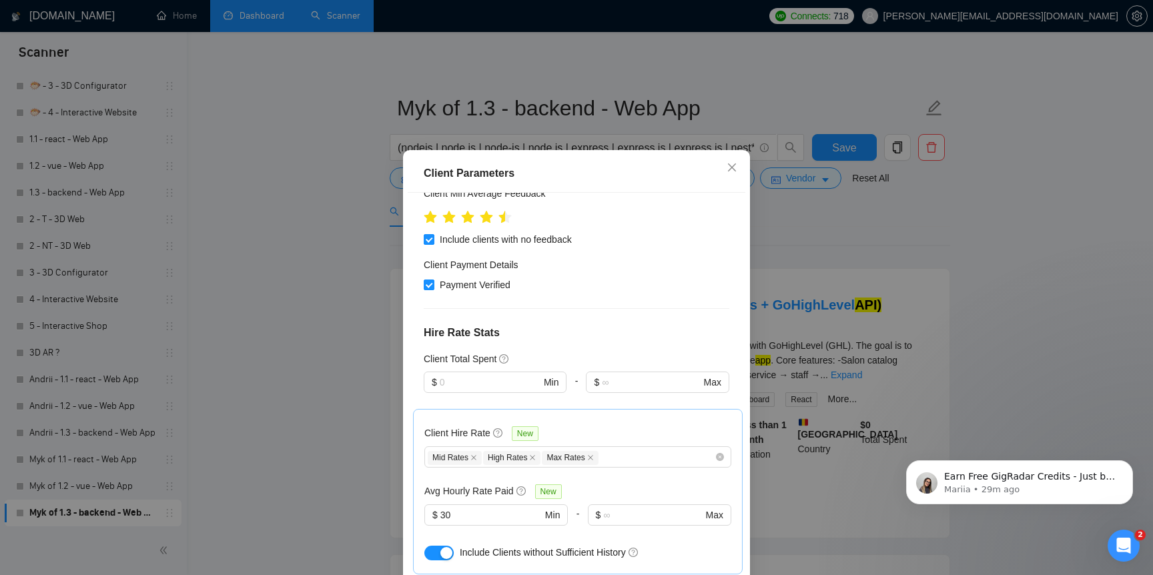
scroll to position [230, 0]
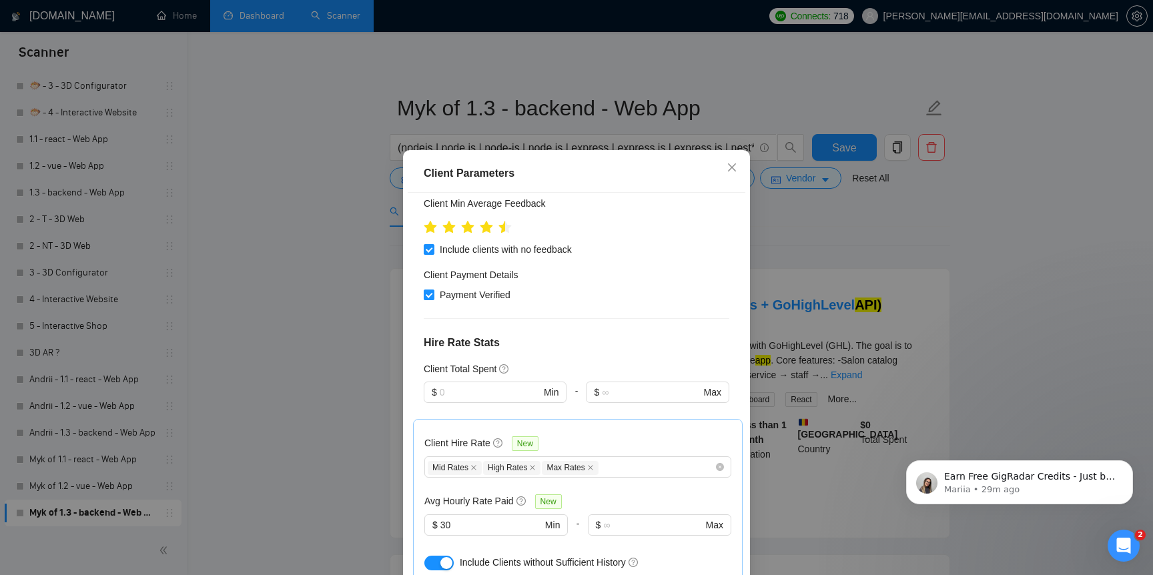
click at [483, 403] on div at bounding box center [495, 411] width 143 height 16
click at [504, 385] on input "text" at bounding box center [490, 392] width 101 height 15
type input "10000"
click at [603, 320] on div "Client Location Include Client Countries Select Exclude Client Countries [GEOGR…" at bounding box center [577, 394] width 338 height 402
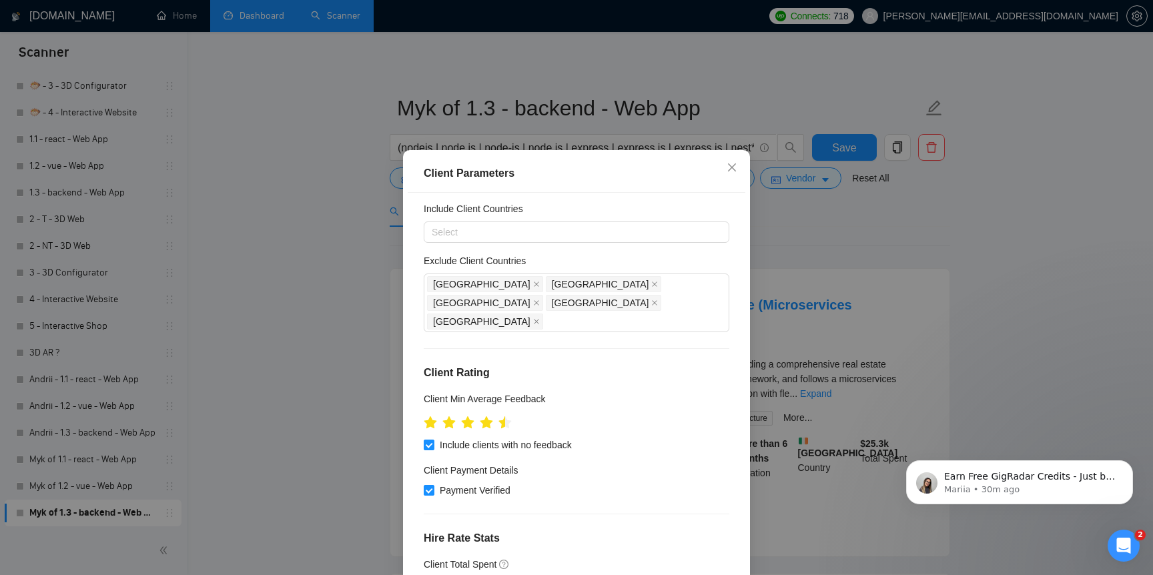
scroll to position [6, 0]
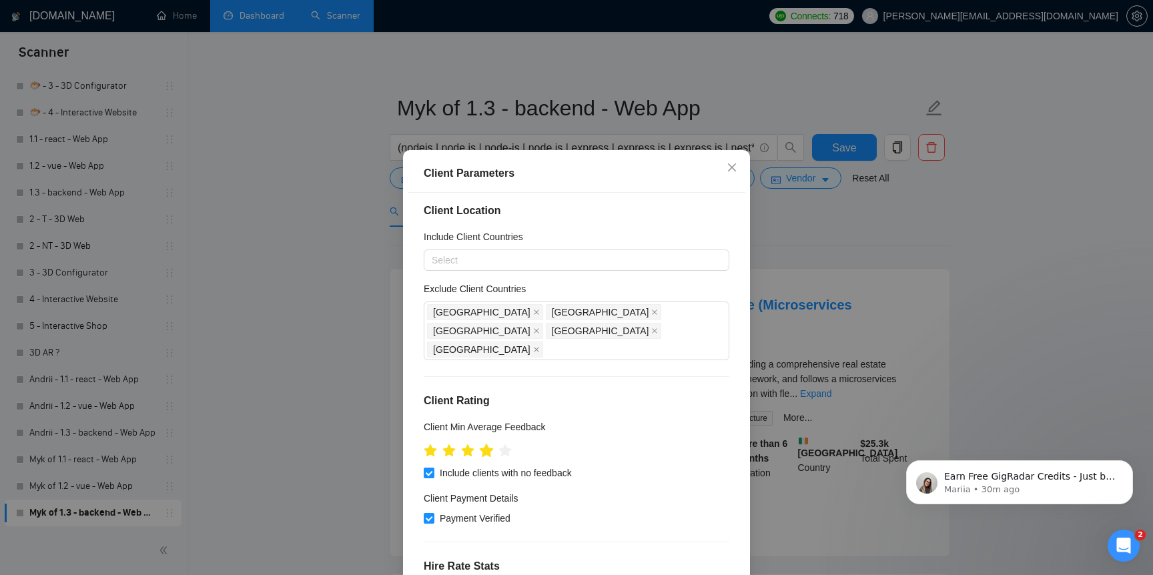
click at [488, 444] on icon "star" at bounding box center [487, 450] width 14 height 13
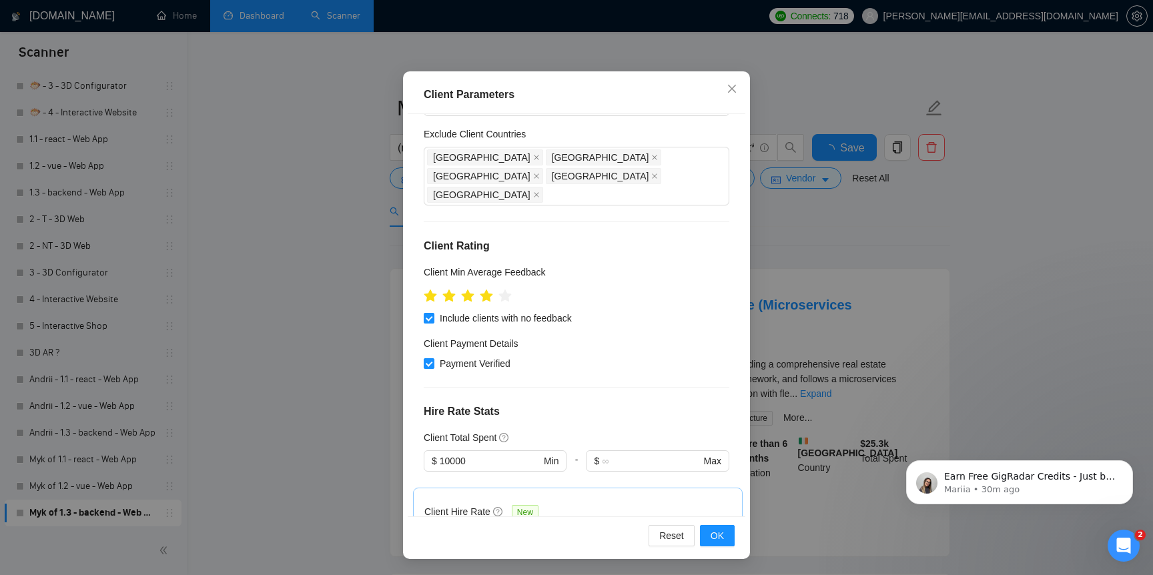
scroll to position [73, 0]
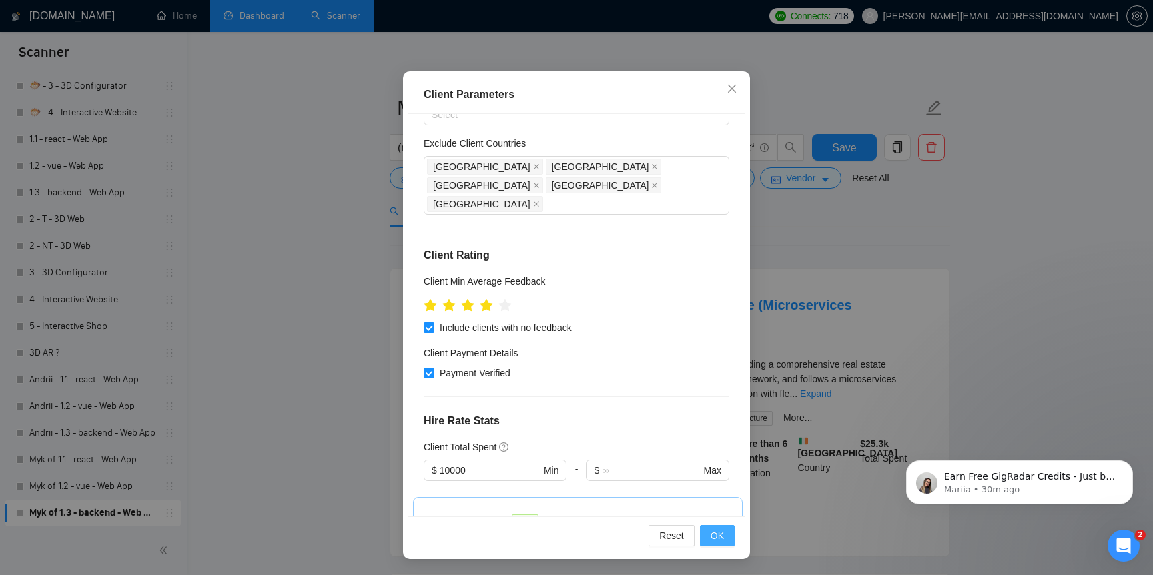
click at [720, 529] on span "OK" at bounding box center [717, 536] width 13 height 15
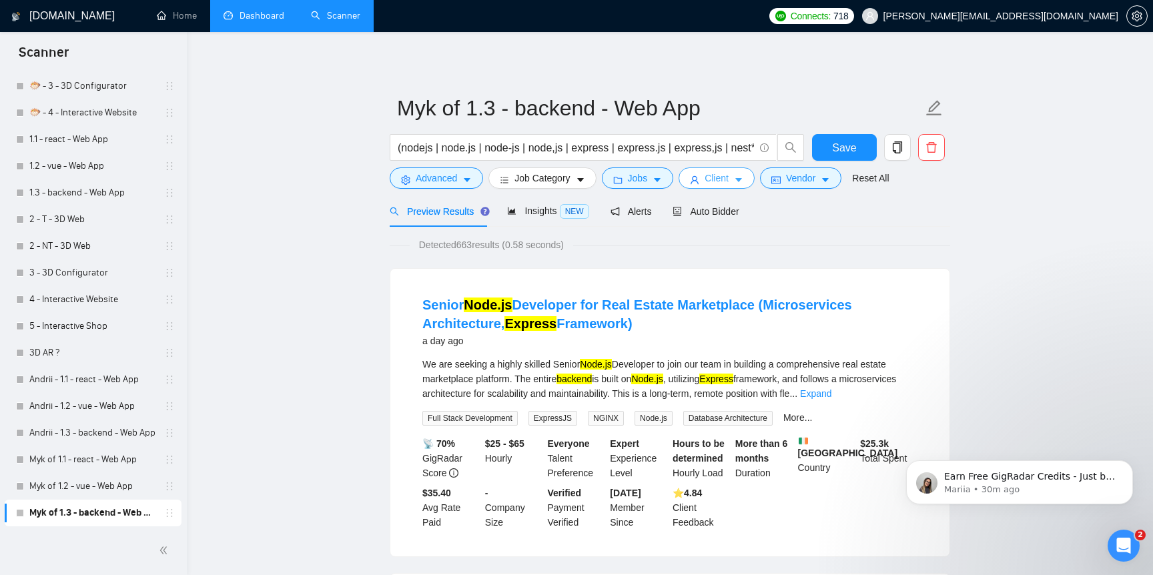
click at [729, 179] on span "Client" at bounding box center [717, 178] width 24 height 15
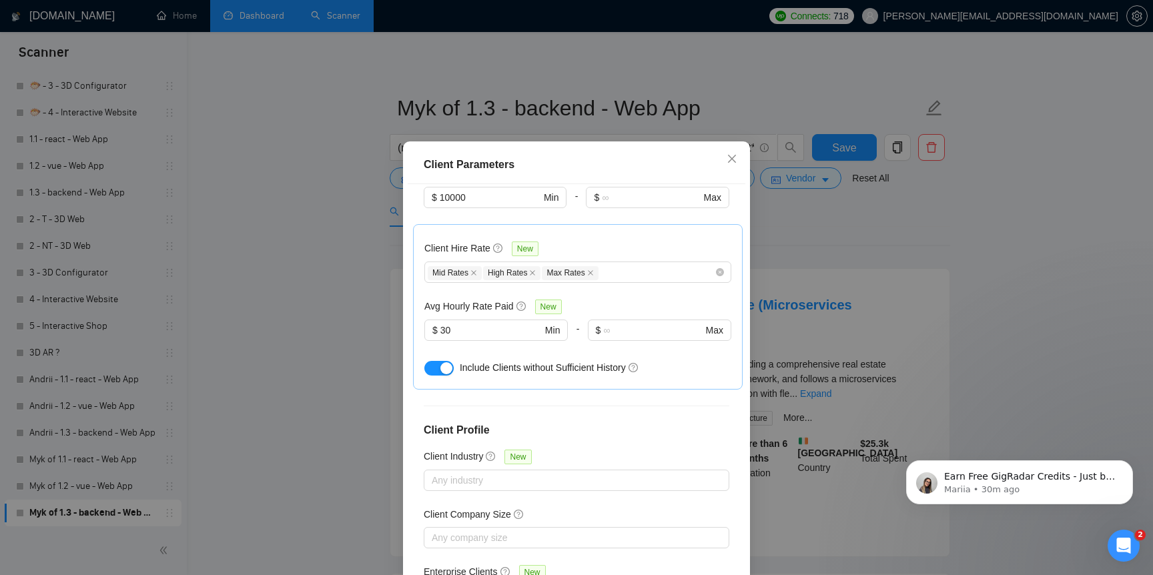
scroll to position [429, 0]
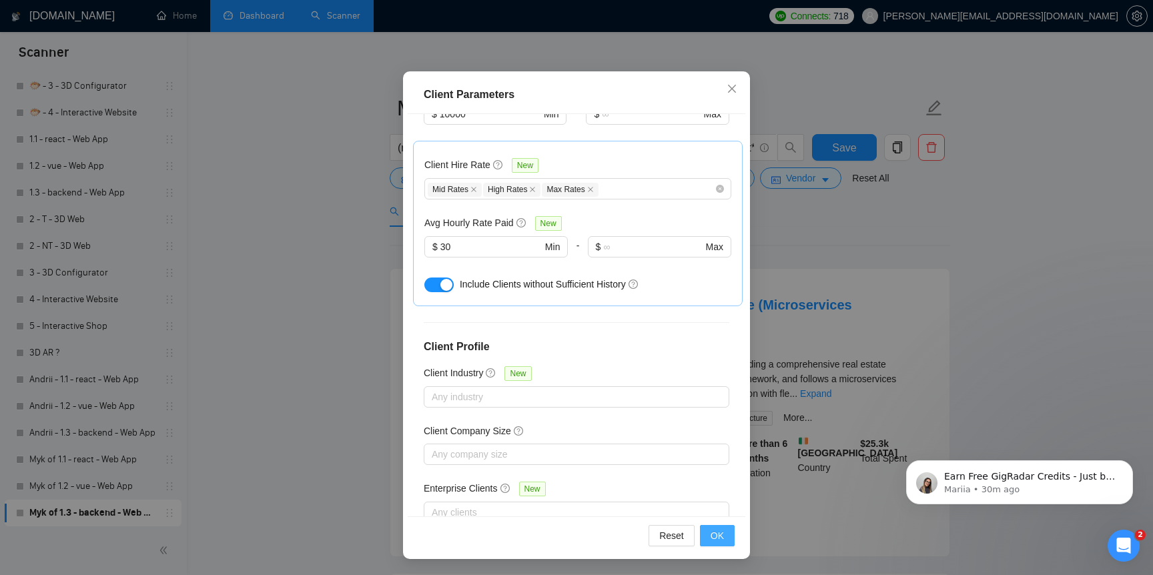
click at [704, 531] on button "OK" at bounding box center [717, 535] width 35 height 21
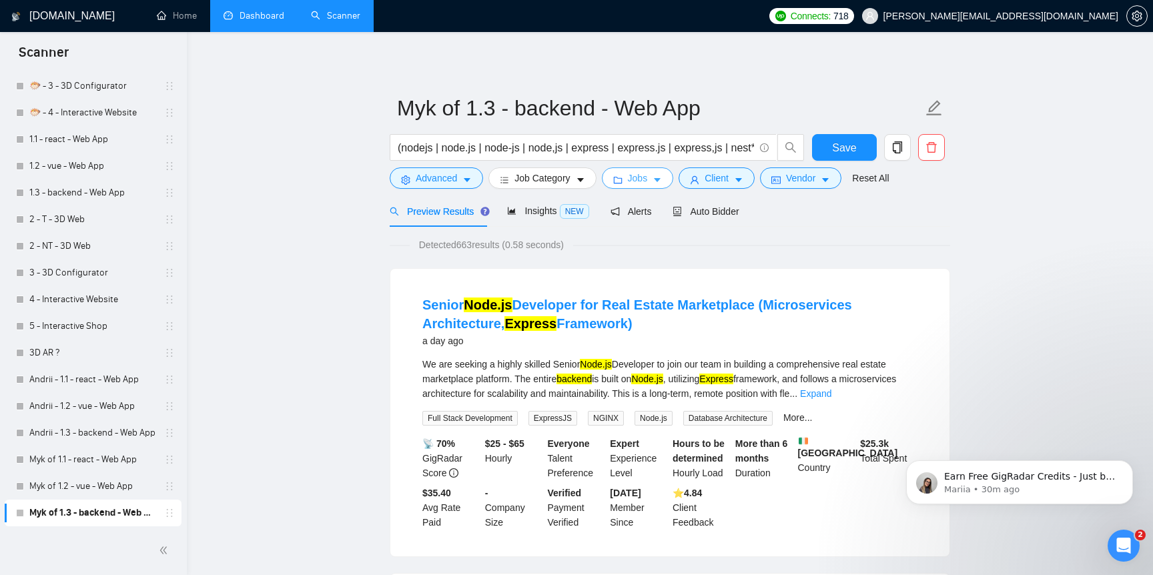
click at [639, 174] on span "Jobs" at bounding box center [638, 178] width 20 height 15
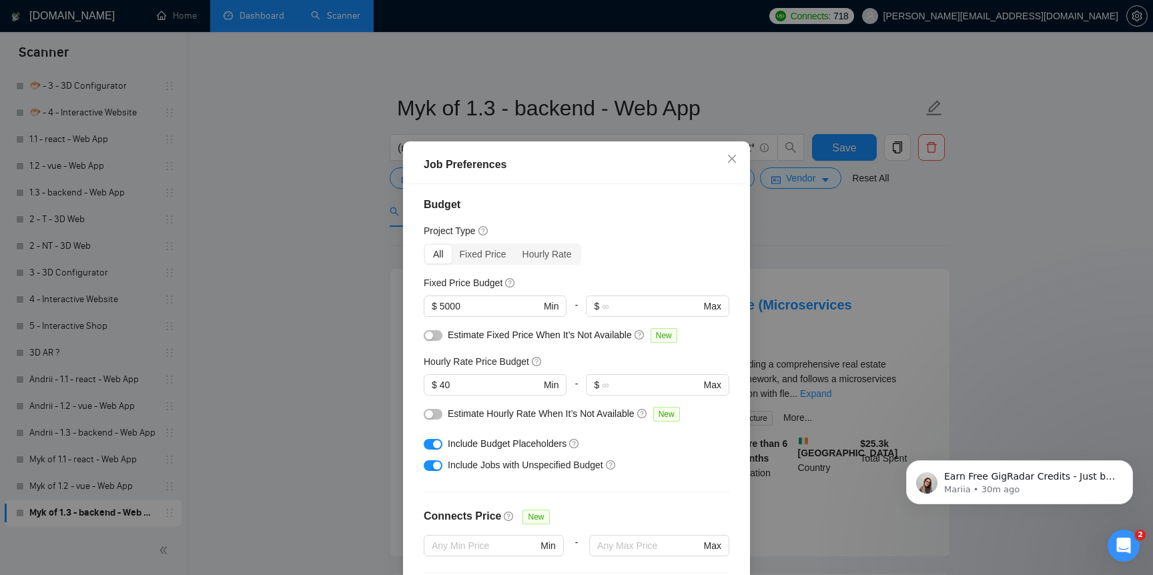
scroll to position [1, 0]
click at [441, 316] on input "5000" at bounding box center [490, 309] width 101 height 15
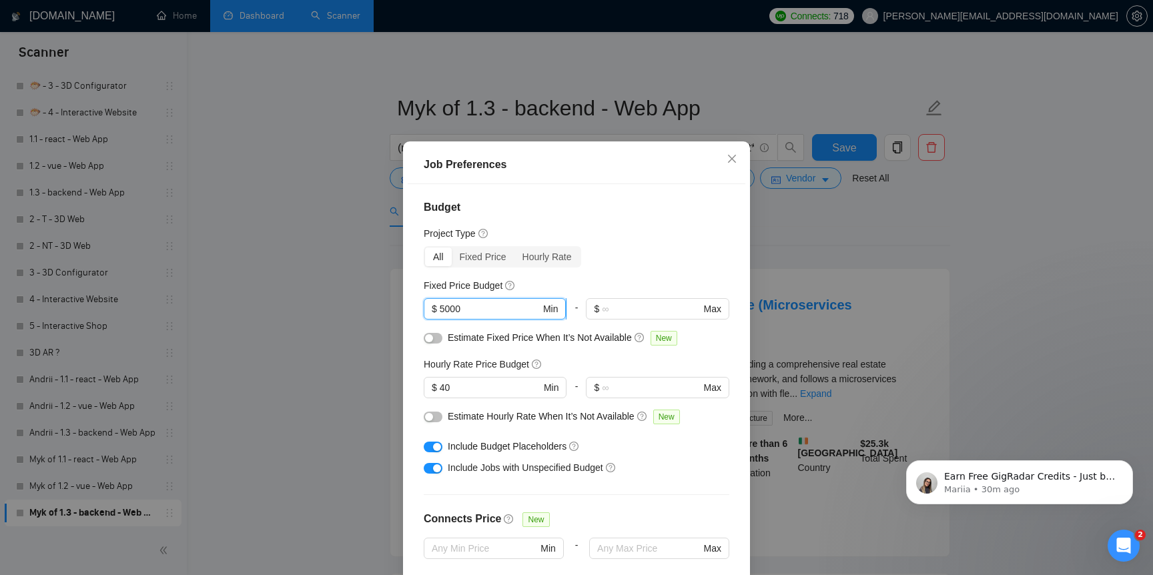
click at [445, 316] on input "5000" at bounding box center [490, 309] width 101 height 15
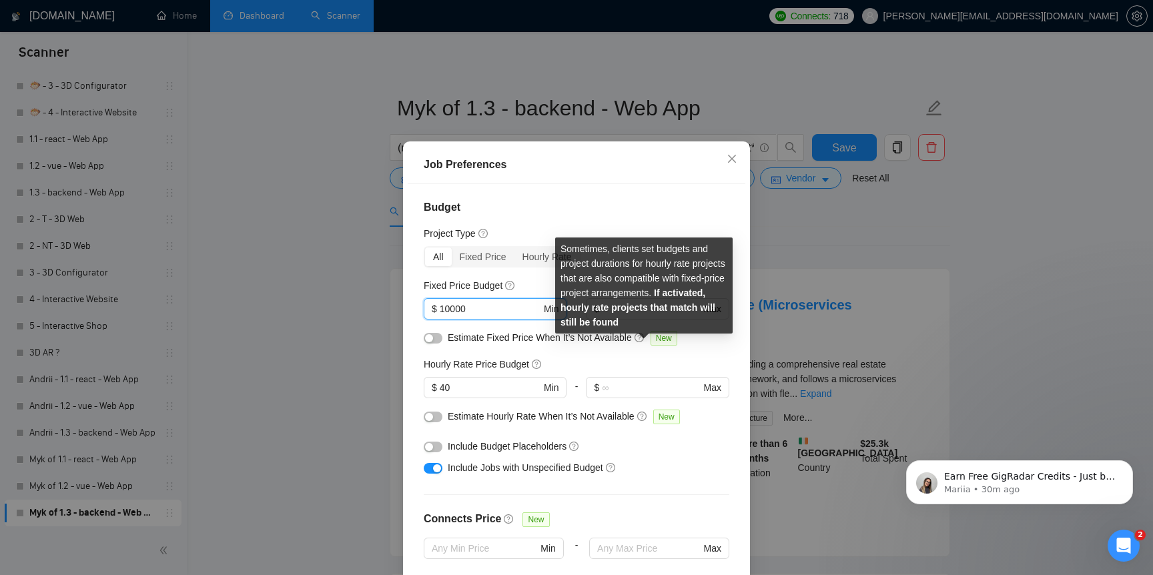
type input "10000"
click at [644, 342] on icon "question-circle" at bounding box center [639, 337] width 9 height 9
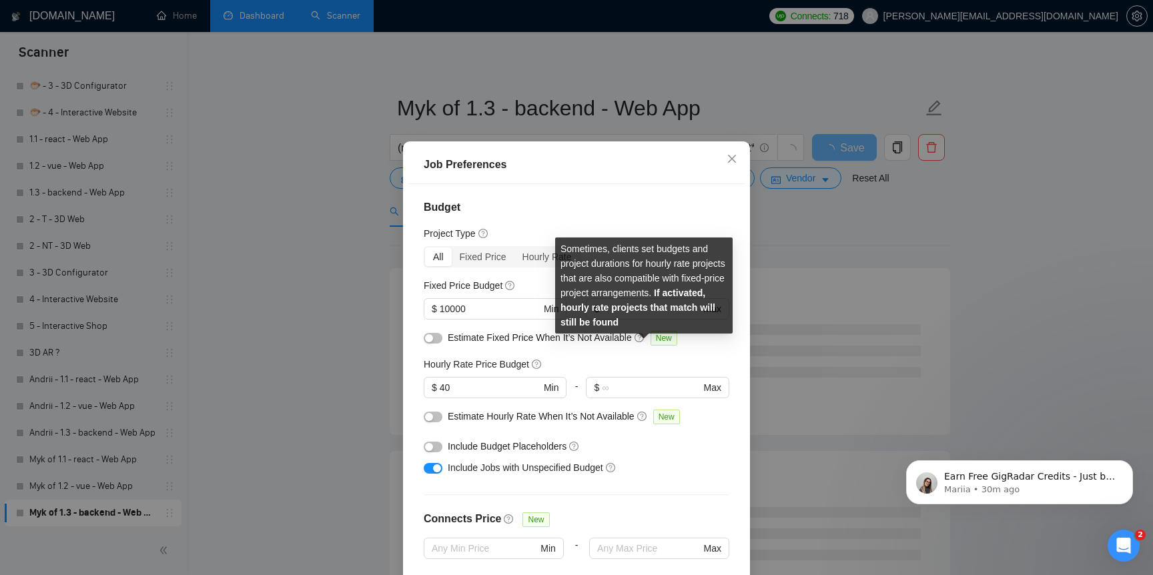
click at [641, 291] on div "Sometimes, clients set budgets and project durations for hourly rate projects t…" at bounding box center [644, 286] width 178 height 96
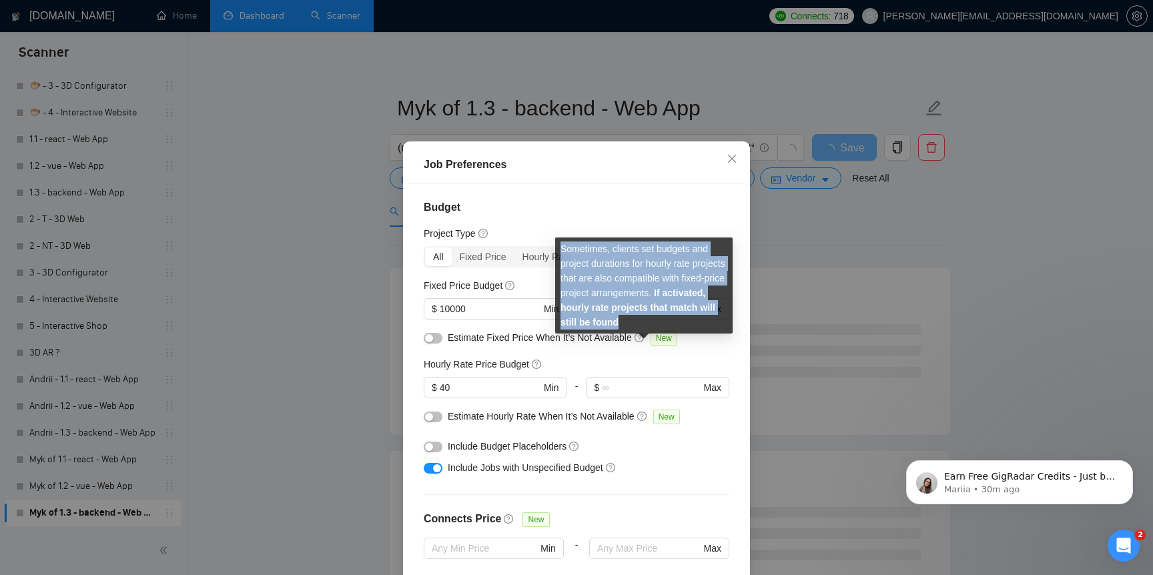
click at [641, 291] on div "Sometimes, clients set budgets and project durations for hourly rate projects t…" at bounding box center [644, 286] width 178 height 96
copy div "Sometimes, clients set budgets and project durations for hourly rate projects t…"
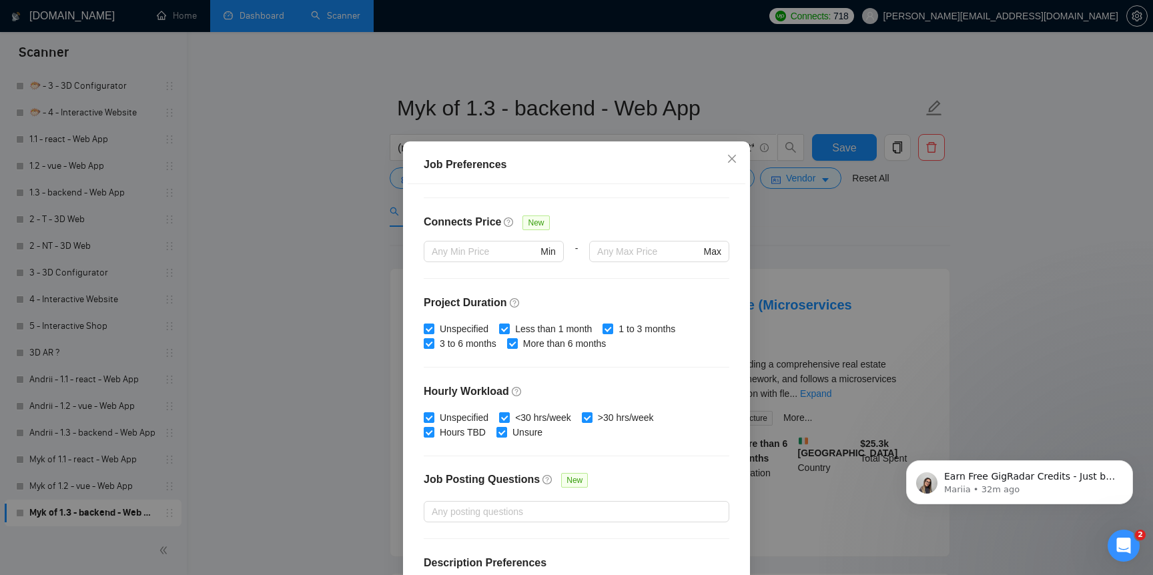
scroll to position [350, 0]
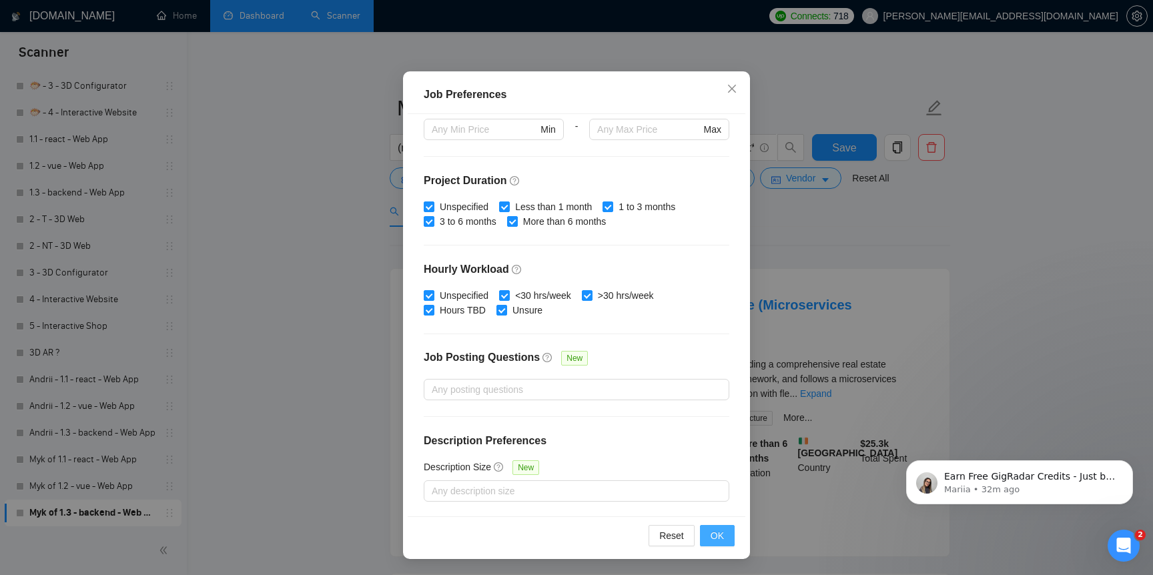
click at [716, 544] on button "OK" at bounding box center [717, 535] width 35 height 21
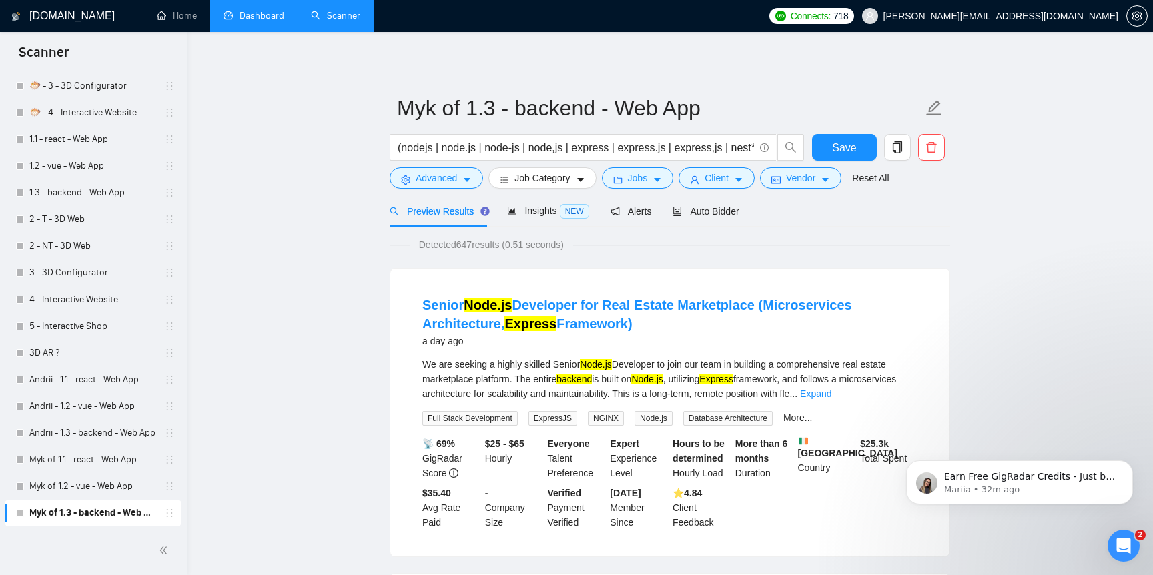
scroll to position [9, 0]
click at [831, 394] on link "Expand" at bounding box center [815, 393] width 31 height 11
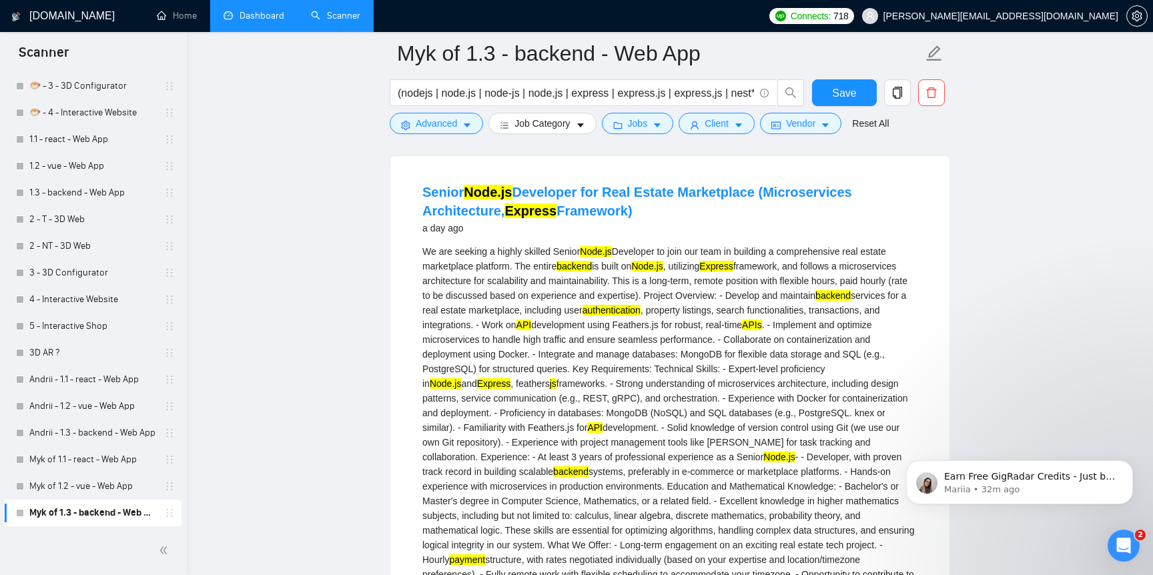
scroll to position [0, 0]
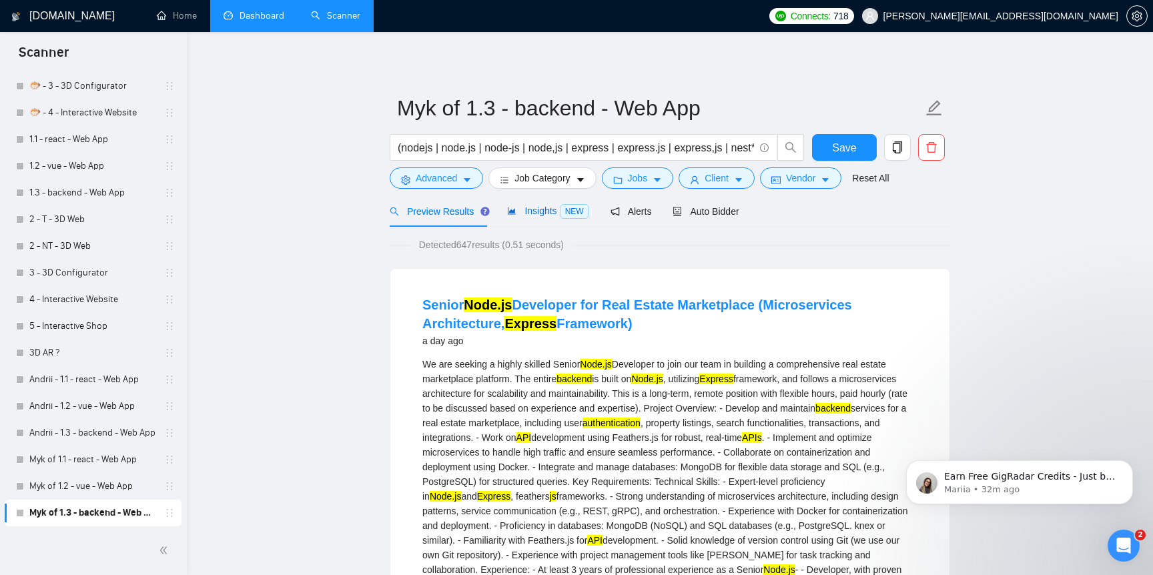
click at [546, 212] on span "Insights NEW" at bounding box center [547, 211] width 81 height 11
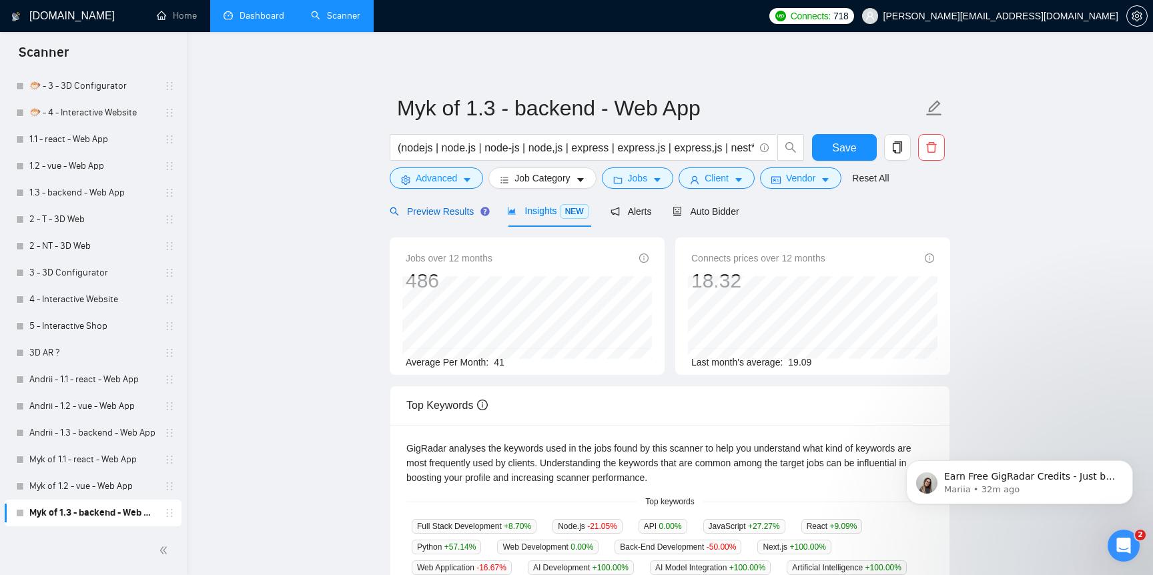
click at [454, 216] on span "Preview Results" at bounding box center [438, 211] width 96 height 11
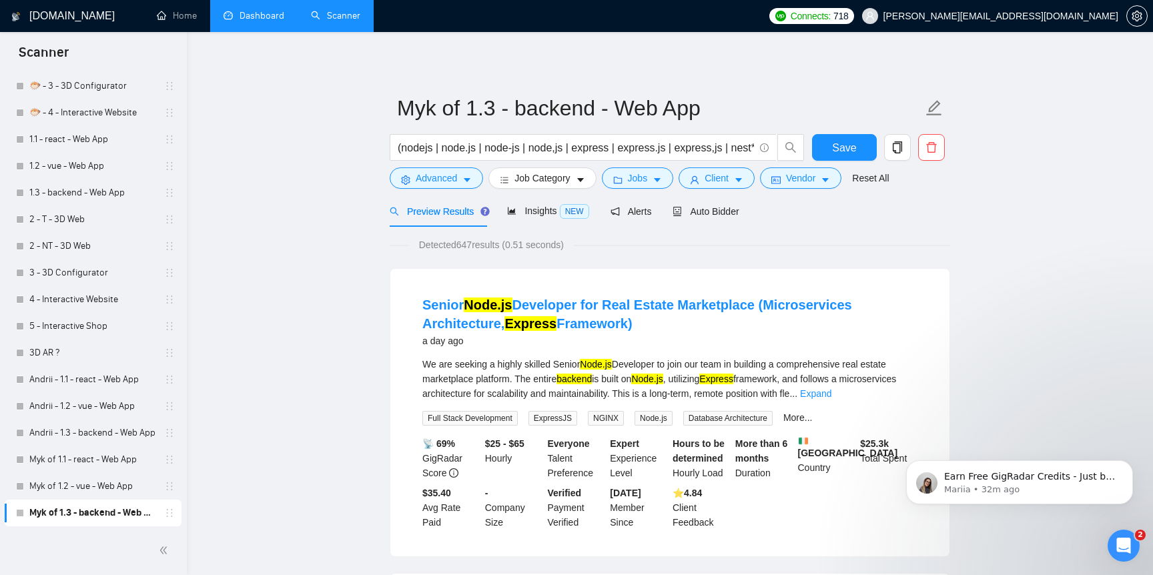
click at [101, 500] on link "Myk of 1.3 - backend - Web App" at bounding box center [92, 513] width 127 height 27
click at [104, 491] on link "Myk of 1.2 - vue - Web App" at bounding box center [92, 486] width 127 height 27
click at [839, 140] on span "Save" at bounding box center [844, 147] width 24 height 17
click at [97, 491] on link "Myk of 1.2 - vue - Web App" at bounding box center [92, 486] width 127 height 27
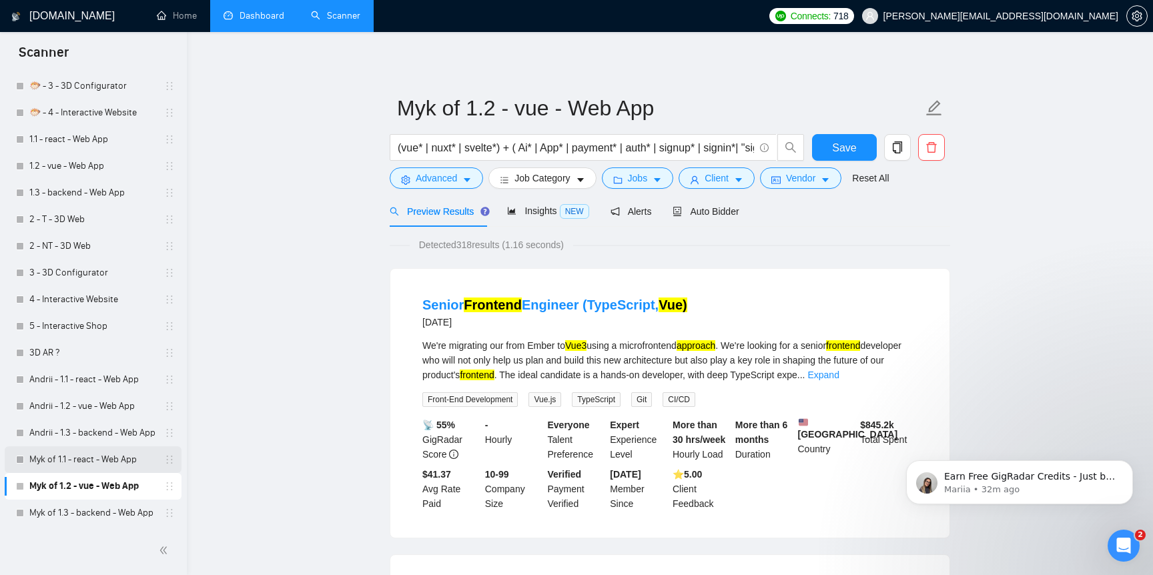
click at [96, 467] on link "Myk of 1.1 - react - Web App" at bounding box center [92, 459] width 127 height 27
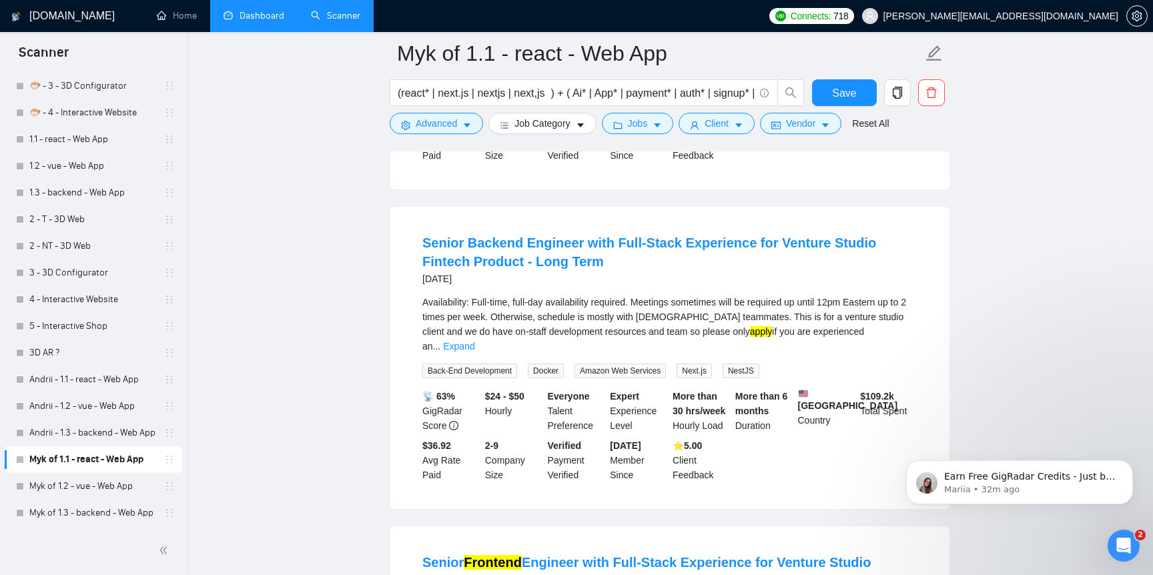
scroll to position [1259, 0]
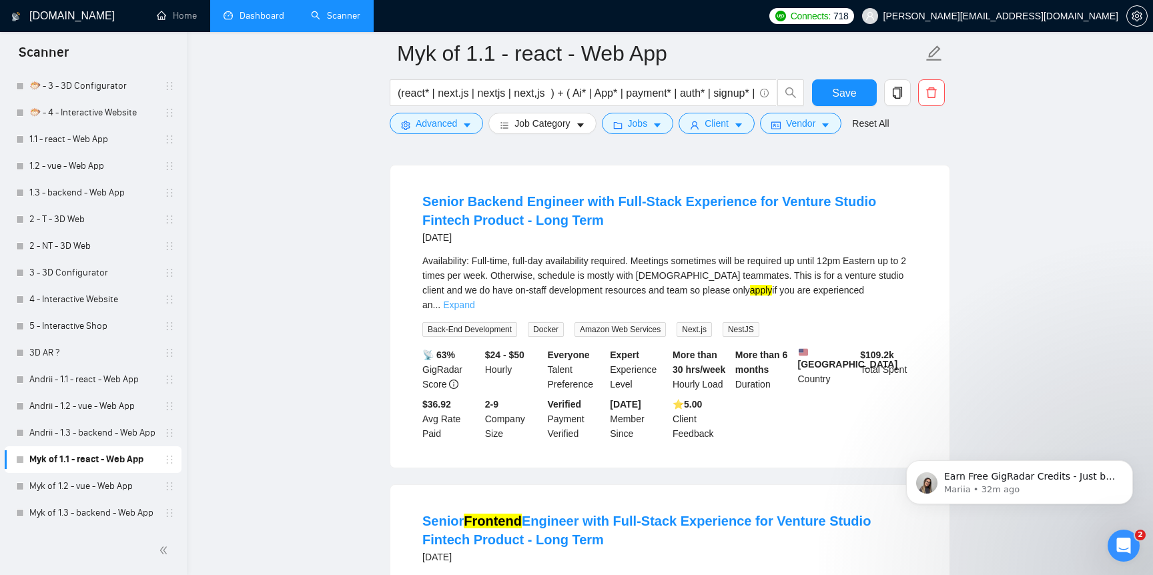
click at [474, 310] on link "Expand" at bounding box center [458, 305] width 31 height 11
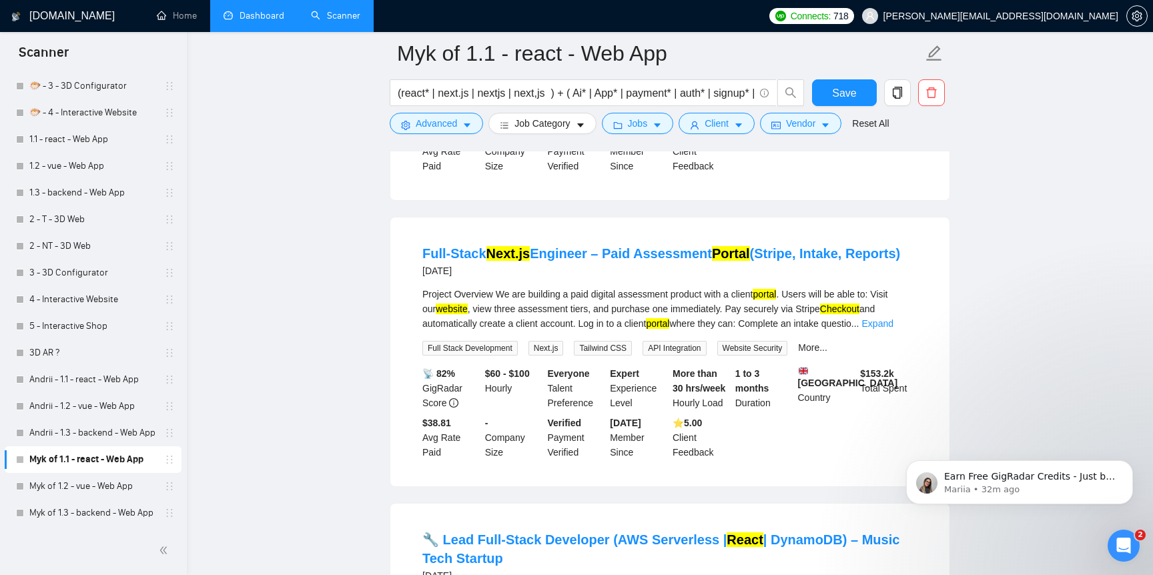
scroll to position [2222, 0]
click at [901, 330] on div "Project Overview We are building a paid digital assessment product with a clien…" at bounding box center [669, 308] width 495 height 44
click at [894, 328] on link "Expand" at bounding box center [877, 323] width 31 height 11
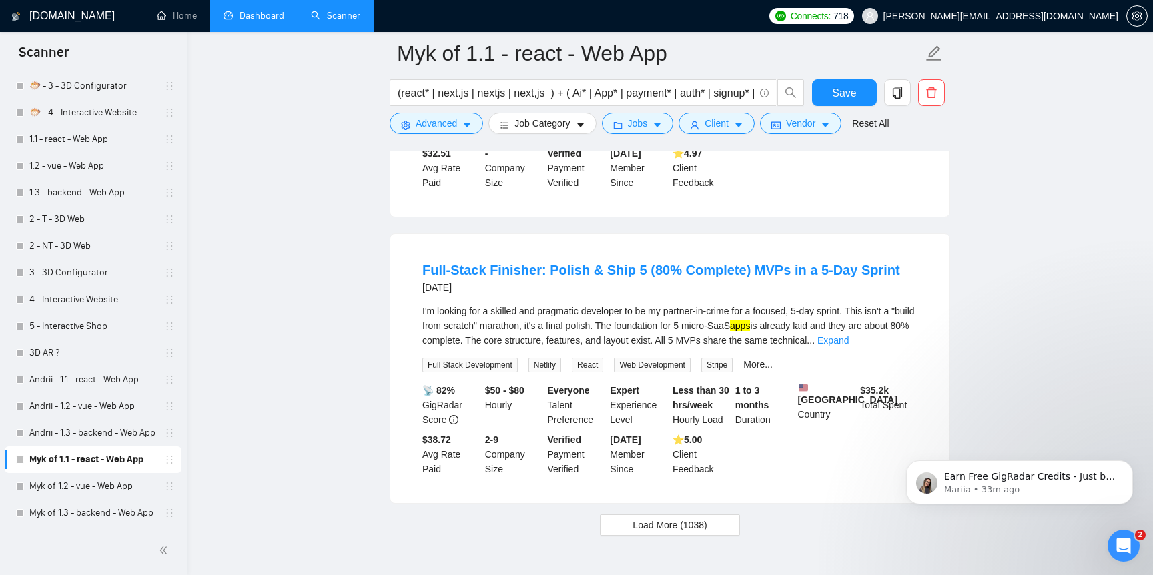
scroll to position [3288, 0]
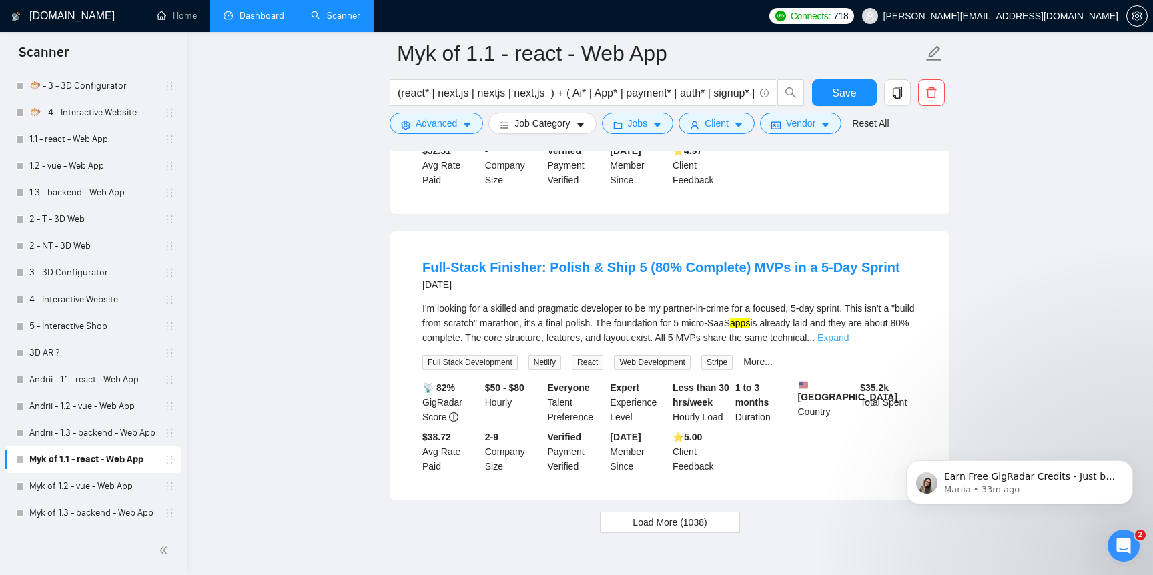
click at [849, 343] on link "Expand" at bounding box center [832, 337] width 31 height 11
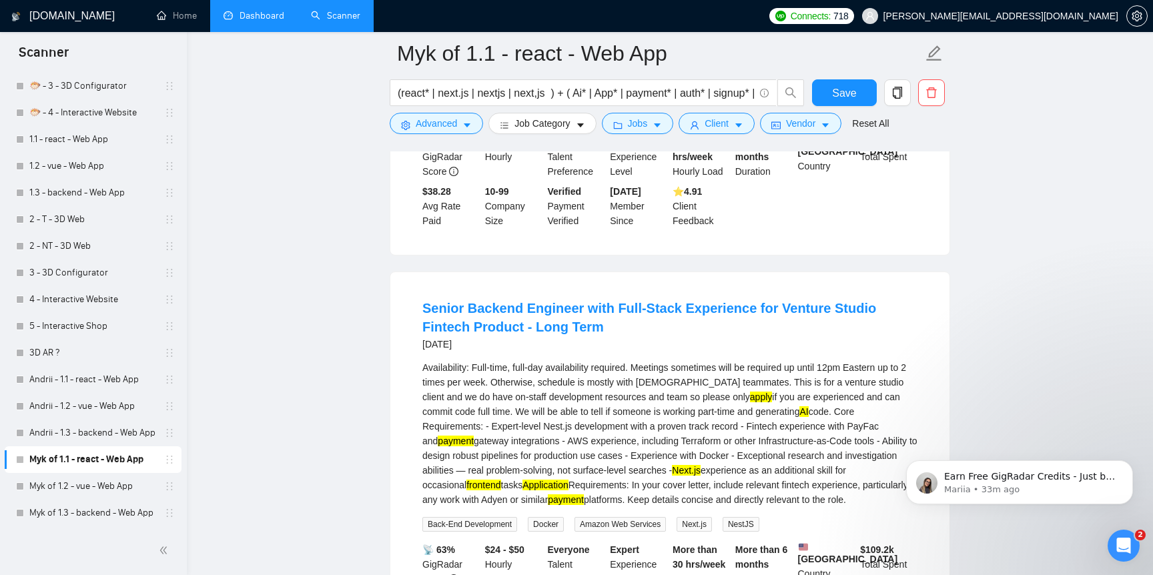
scroll to position [1048, 0]
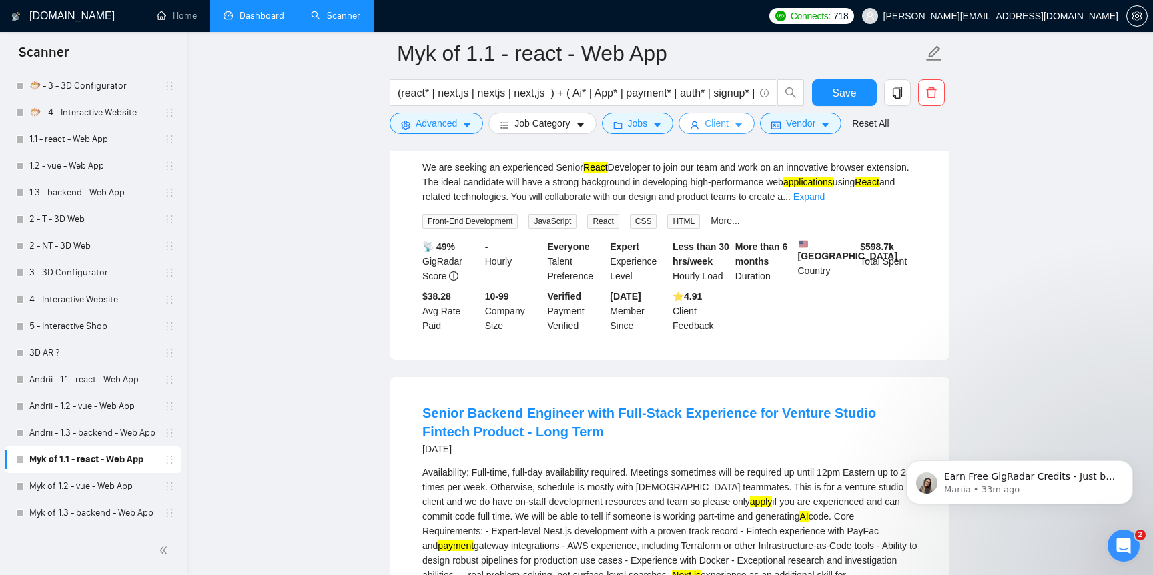
click at [714, 121] on span "Client" at bounding box center [717, 123] width 24 height 15
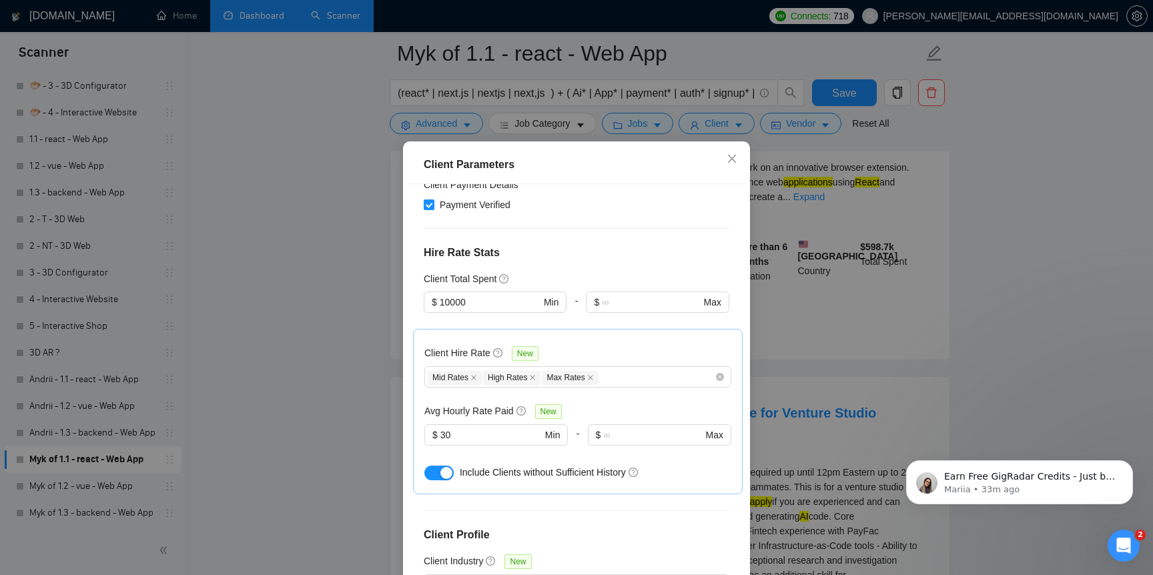
scroll to position [310, 0]
click at [493, 429] on input "30" at bounding box center [490, 436] width 101 height 15
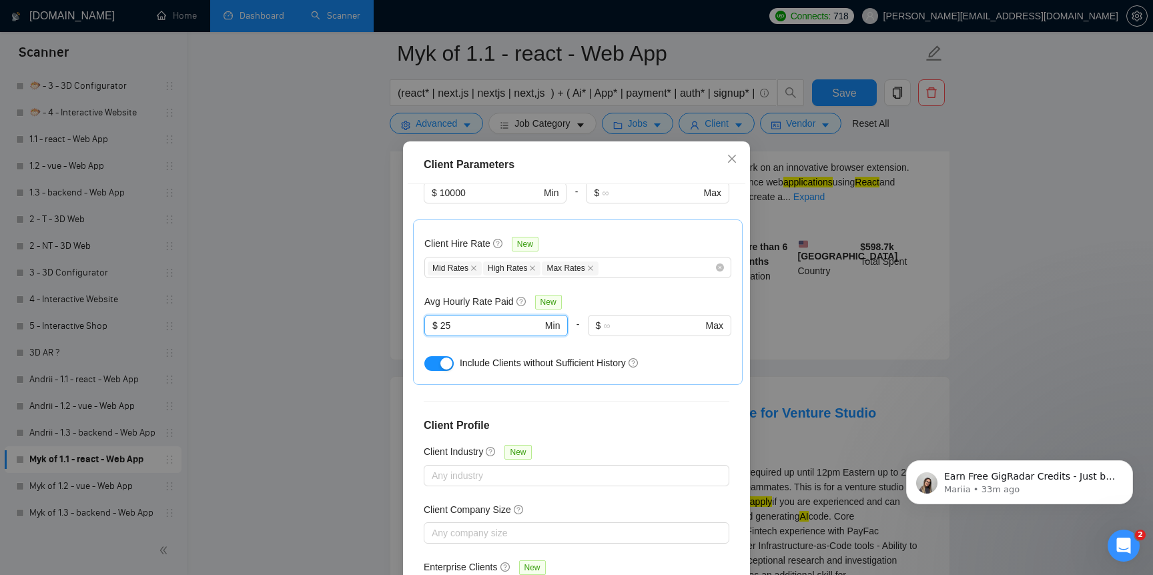
scroll to position [429, 0]
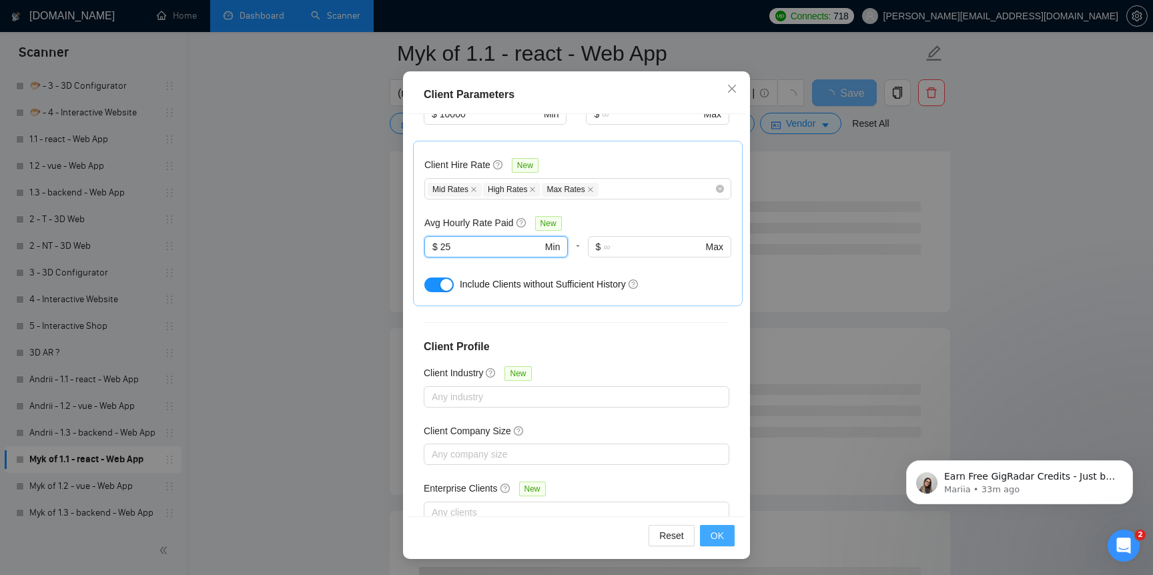
type input "25"
click at [705, 532] on button "OK" at bounding box center [717, 535] width 35 height 21
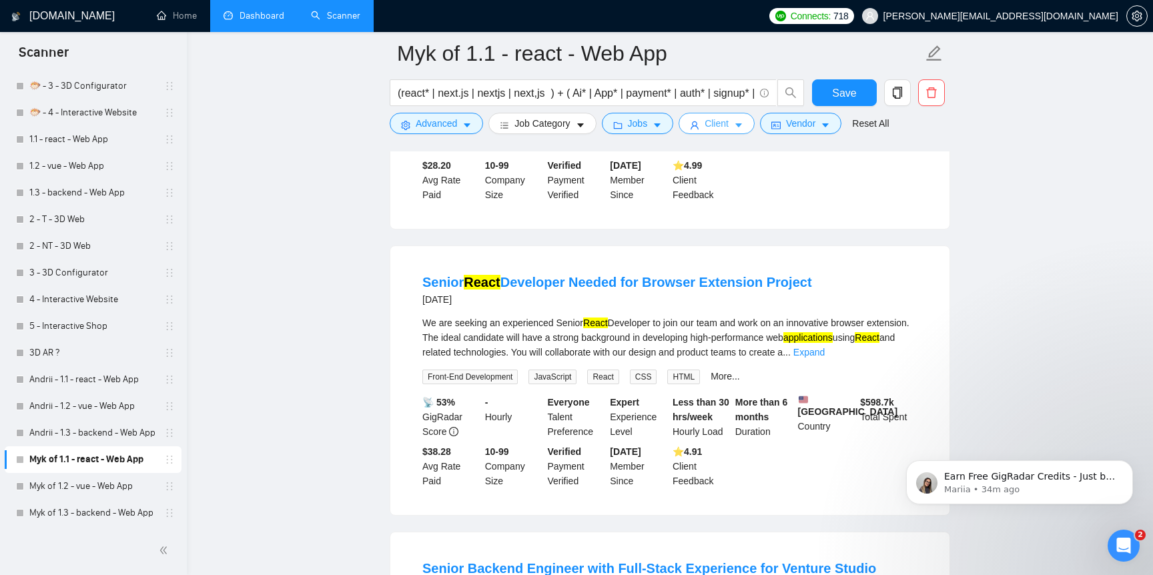
scroll to position [1528, 0]
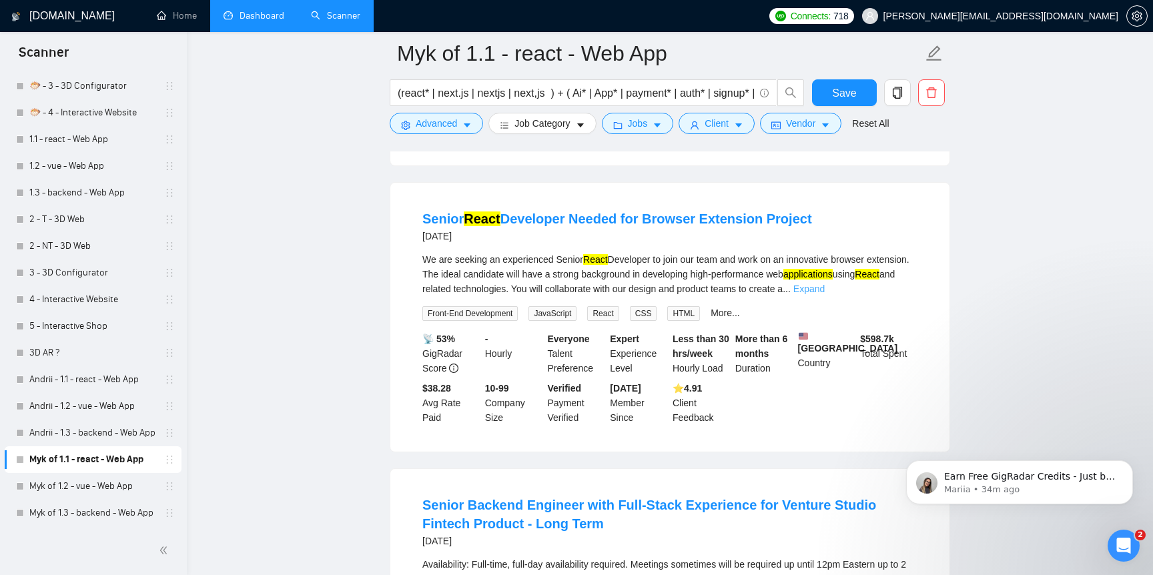
click at [825, 294] on link "Expand" at bounding box center [808, 289] width 31 height 11
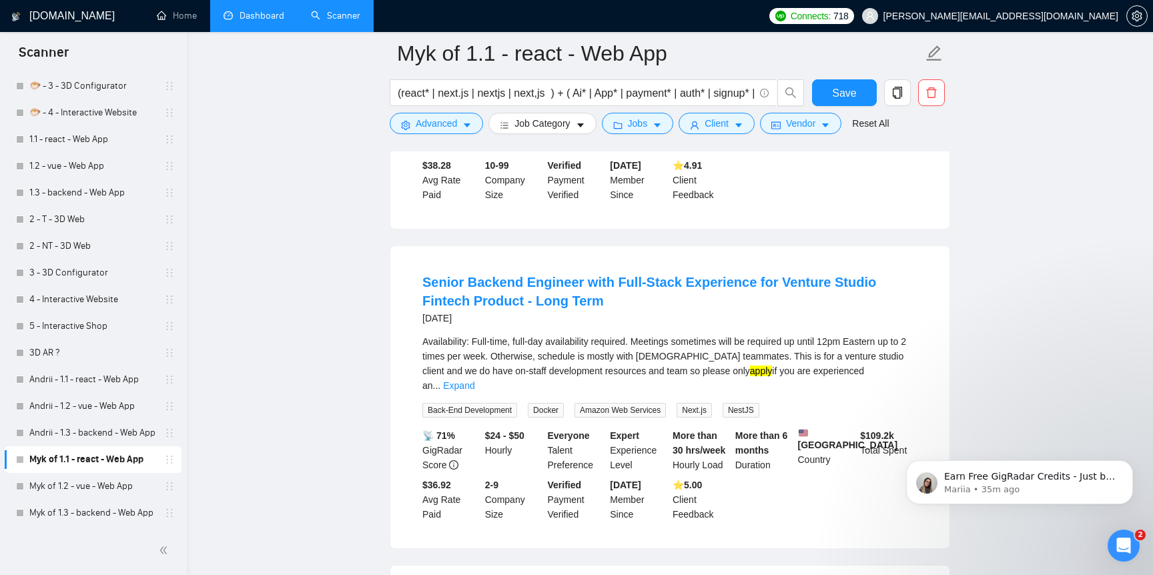
scroll to position [1799, 0]
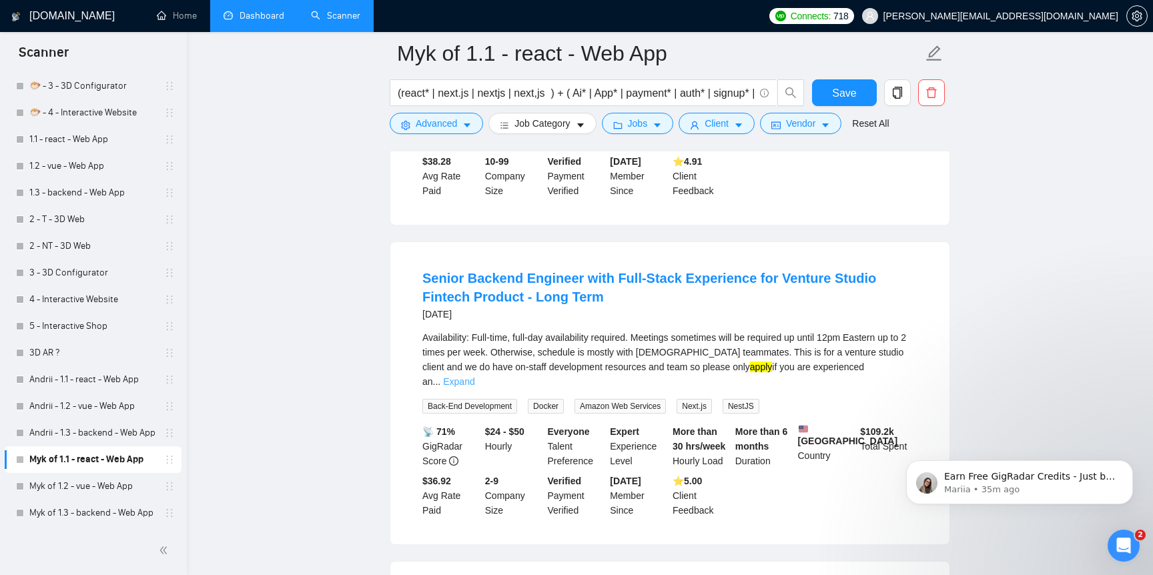
click at [474, 387] on link "Expand" at bounding box center [458, 381] width 31 height 11
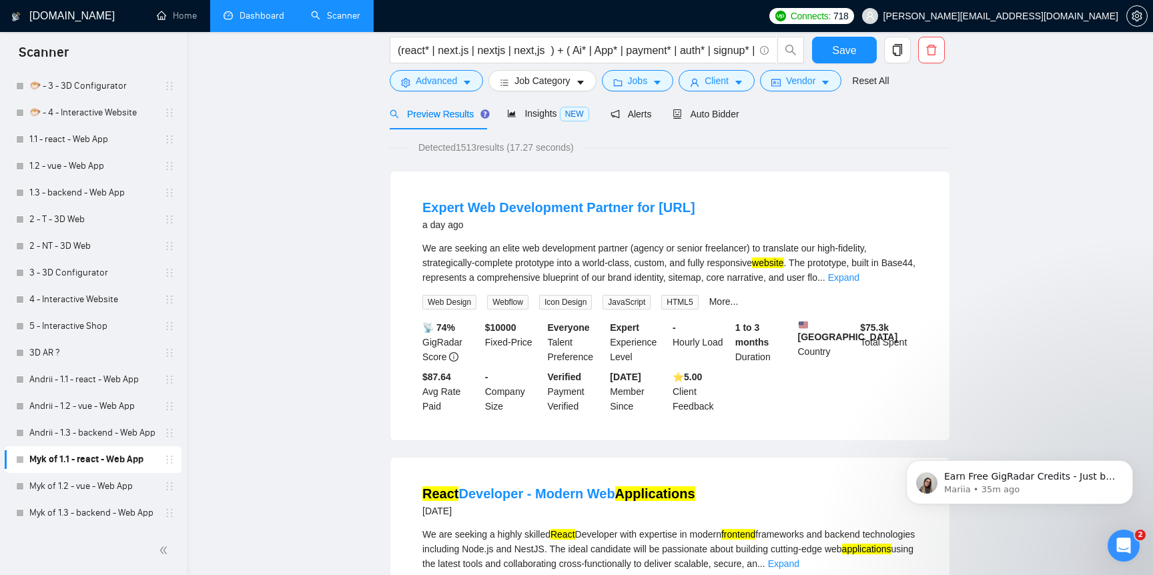
scroll to position [0, 0]
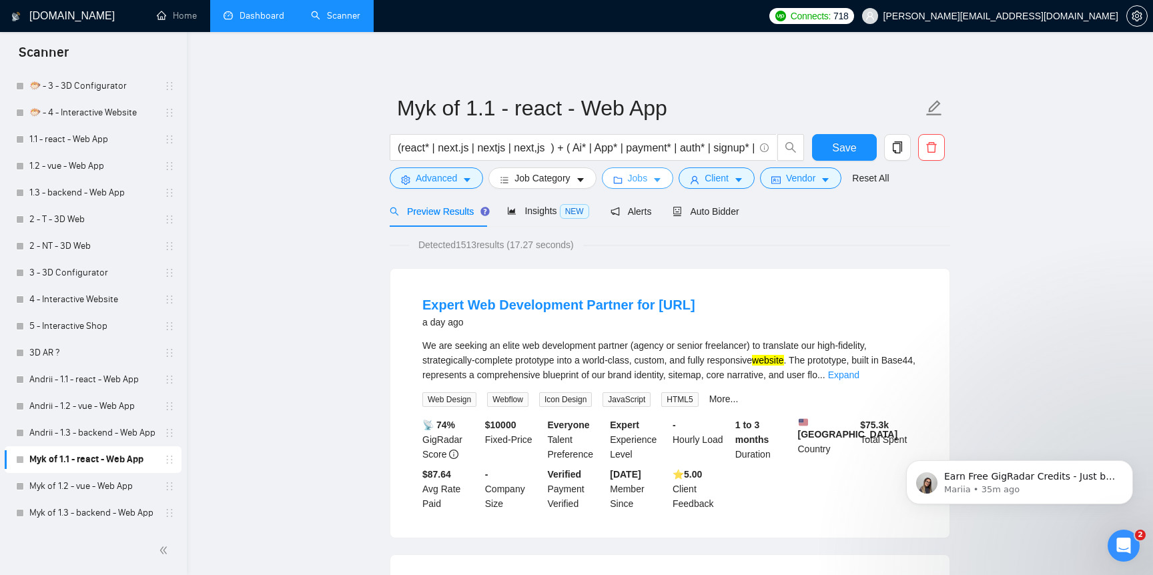
click at [646, 183] on span "Jobs" at bounding box center [638, 178] width 20 height 15
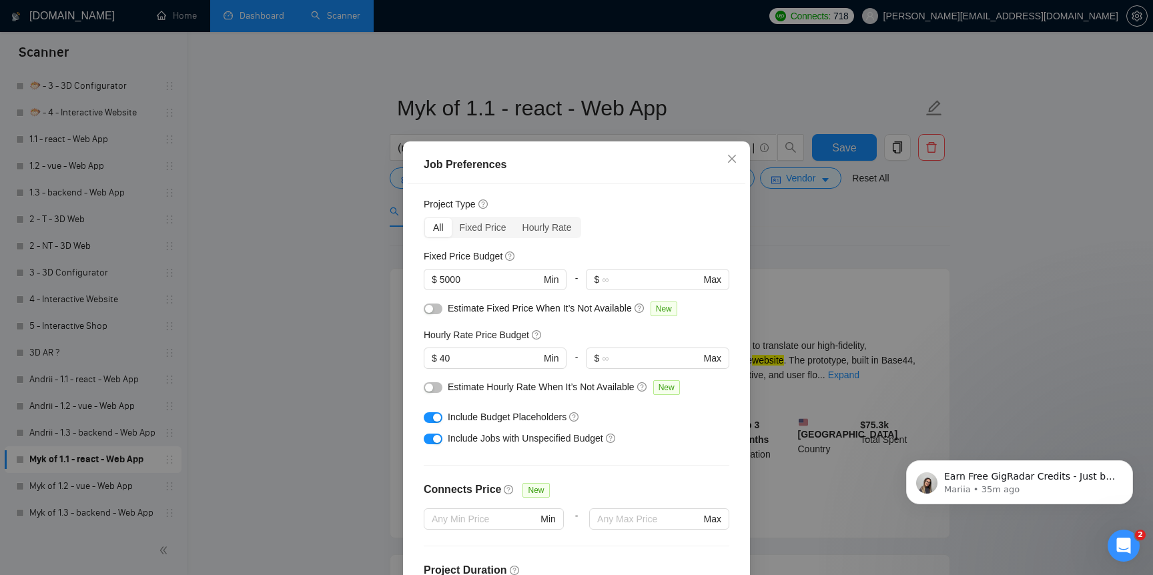
scroll to position [23, 0]
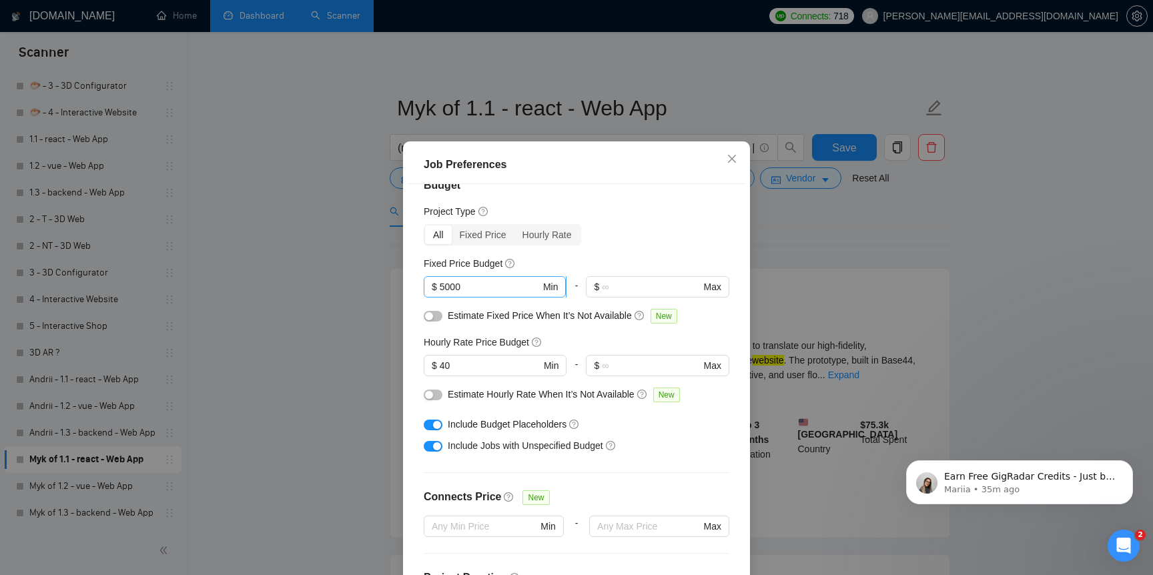
click at [448, 294] on input "5000" at bounding box center [490, 287] width 101 height 15
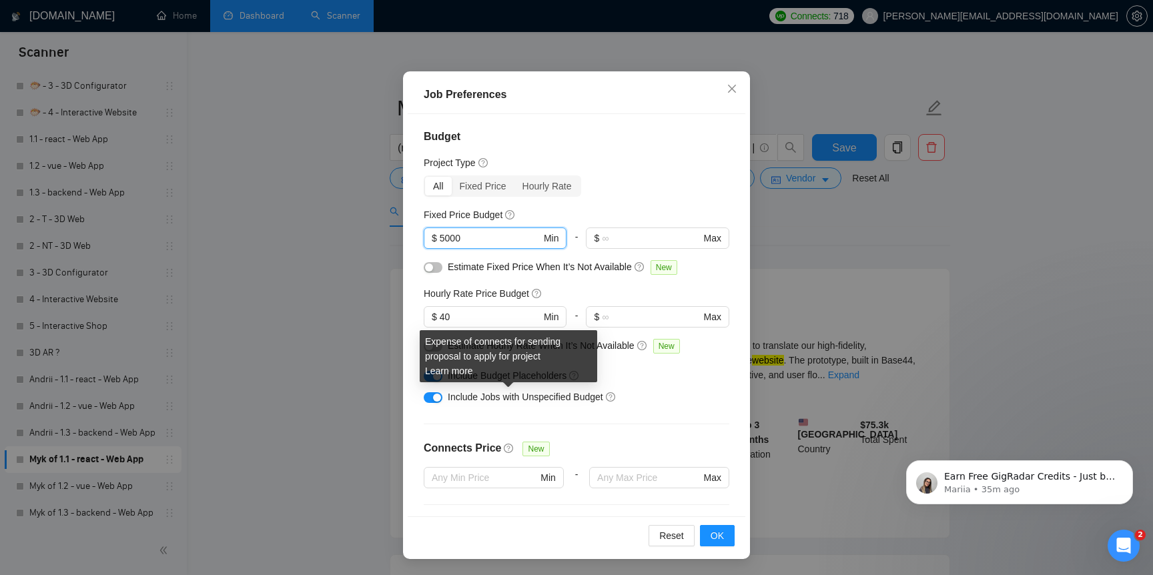
scroll to position [0, 0]
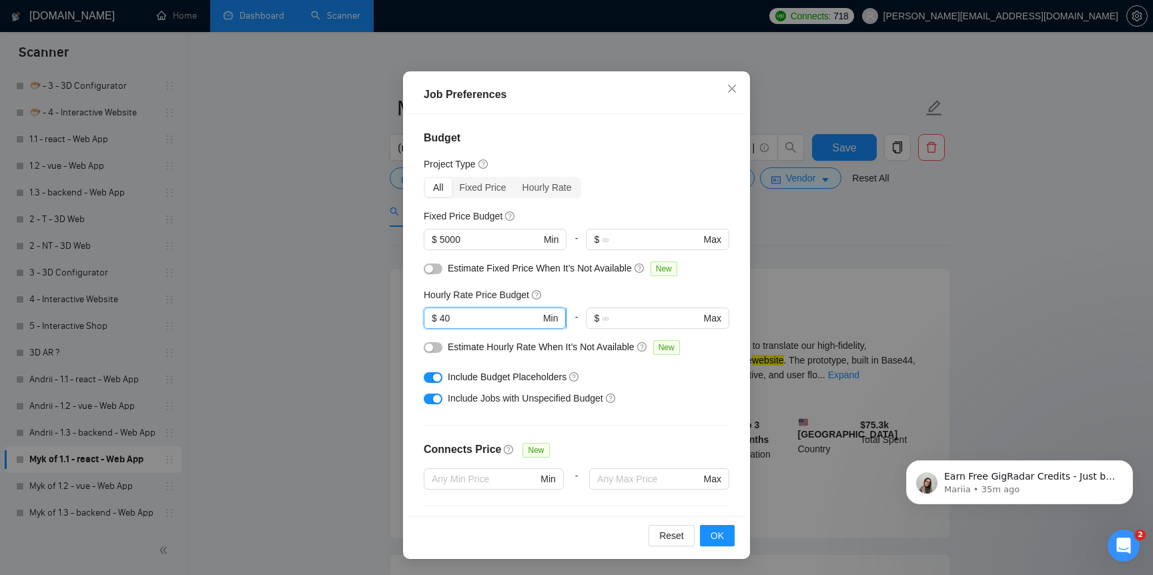
click at [493, 316] on input "40" at bounding box center [490, 318] width 101 height 15
type input "35"
click at [651, 414] on div "Budget Project Type All Fixed Price Hourly Rate Fixed Price Budget $ 5000 Min -…" at bounding box center [577, 315] width 338 height 402
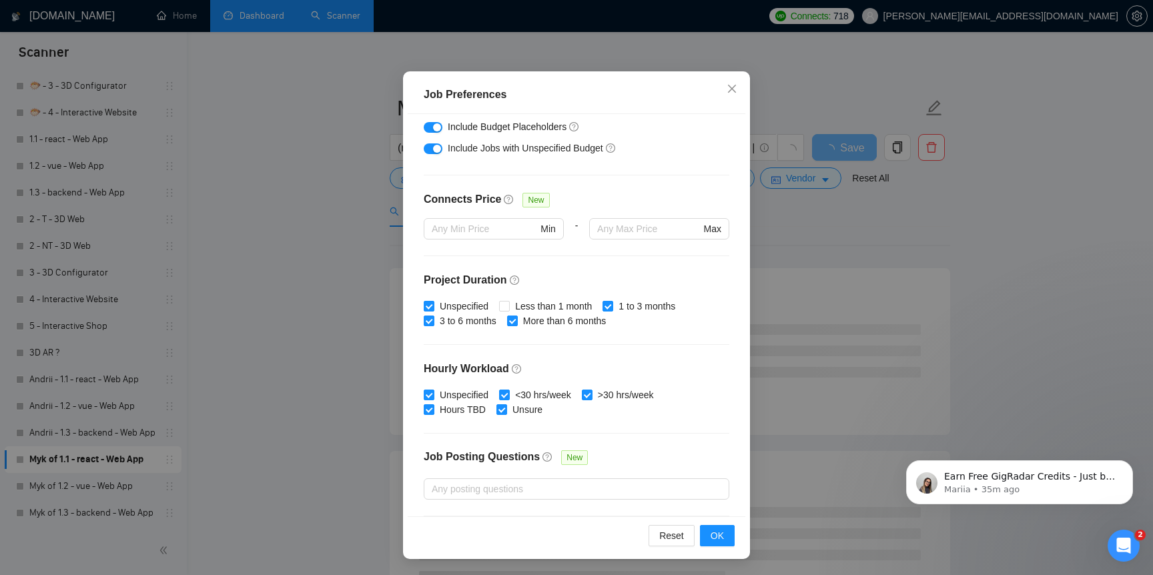
scroll to position [268, 0]
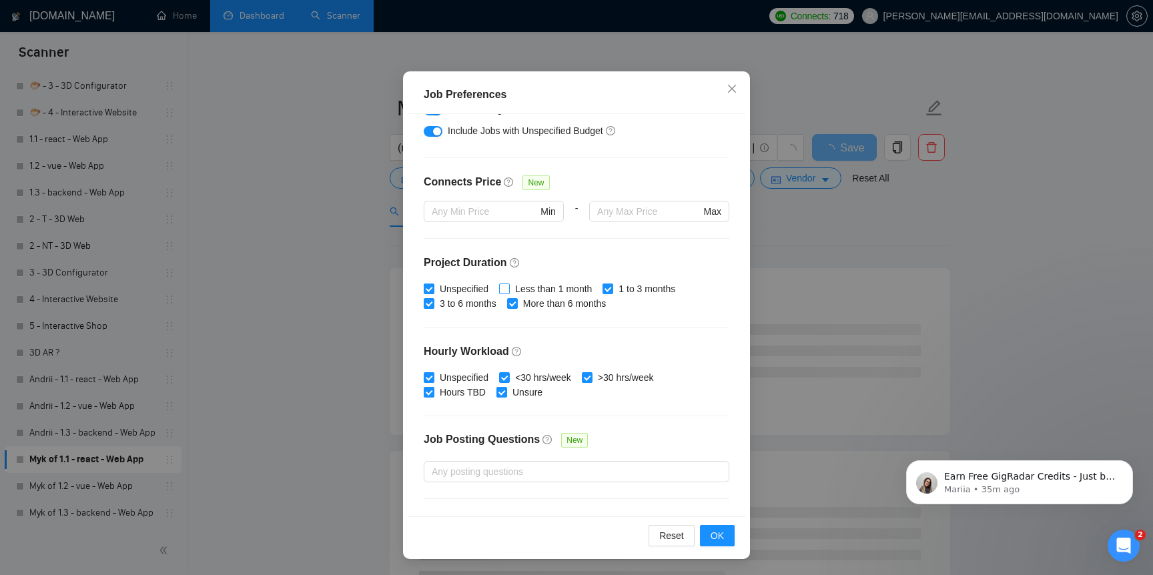
click at [509, 288] on input "Less than 1 month" at bounding box center [503, 288] width 9 height 9
checkbox input "false"
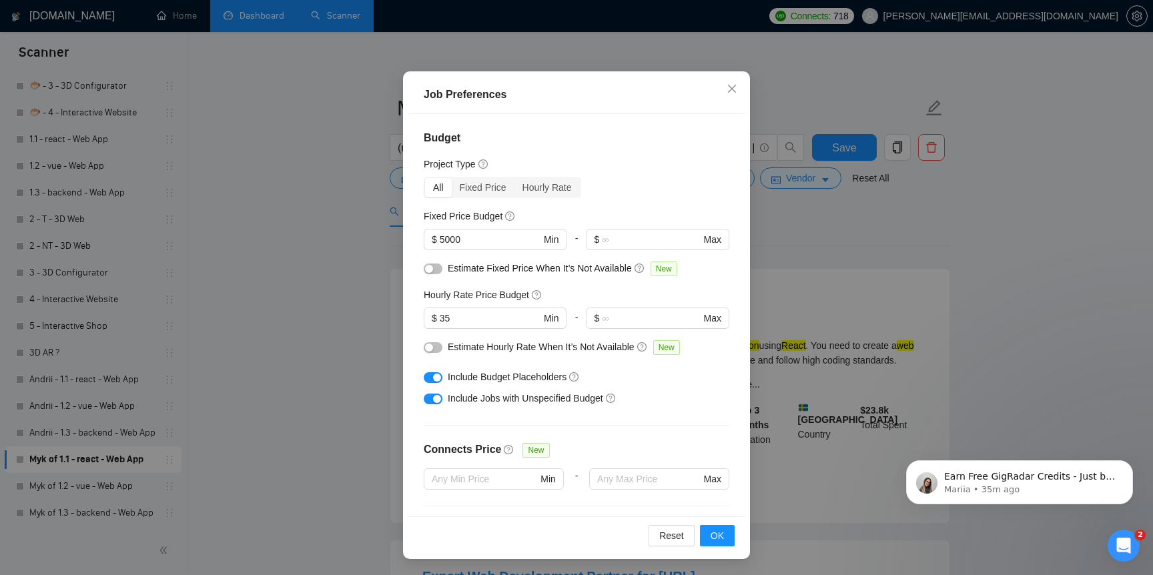
scroll to position [65, 0]
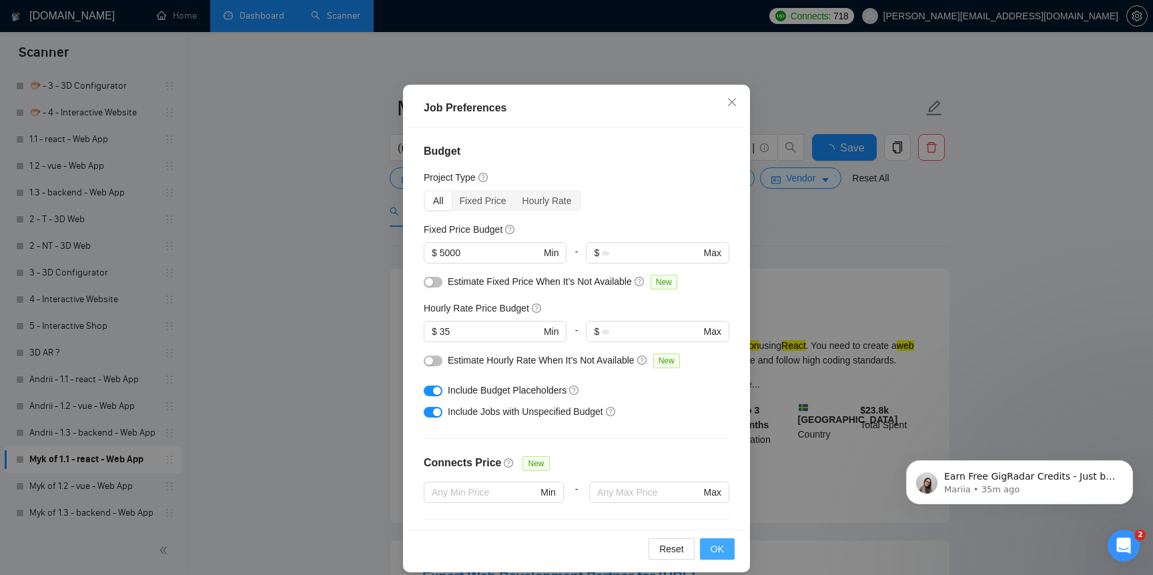
click at [726, 553] on button "OK" at bounding box center [717, 549] width 35 height 21
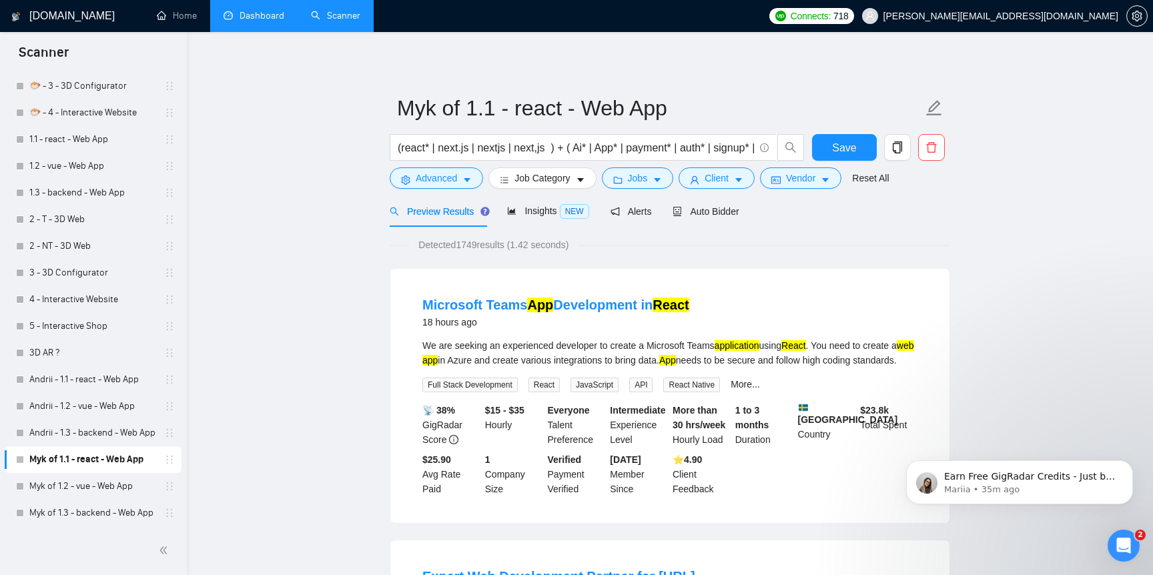
scroll to position [9, 0]
click at [724, 183] on span "Client" at bounding box center [717, 178] width 24 height 15
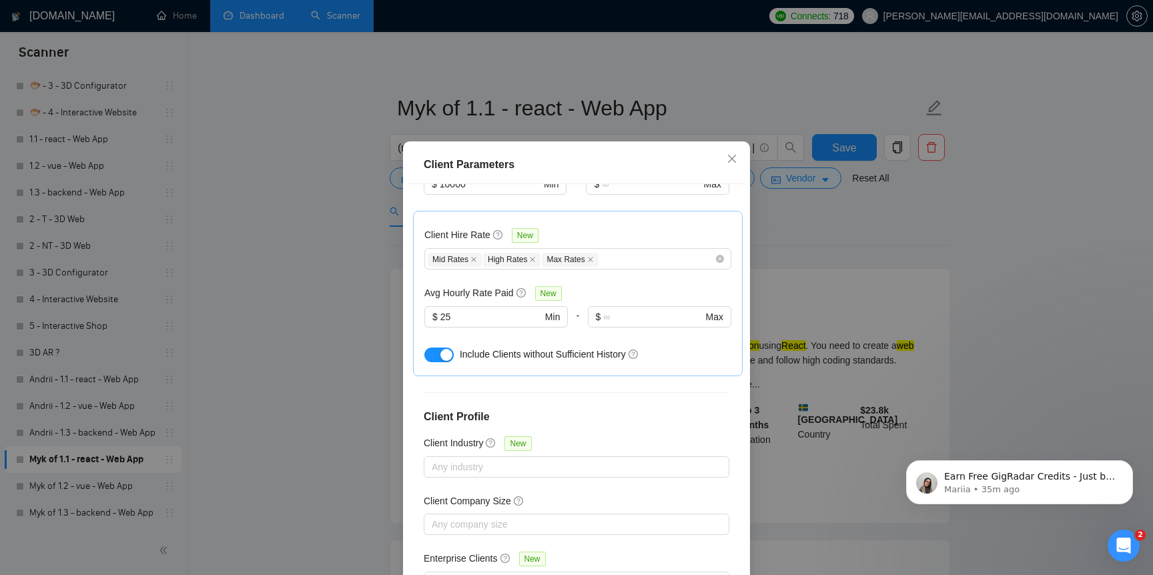
click at [492, 286] on div "Avg Hourly Rate Paid New $ 25 Min - $ Max" at bounding box center [577, 315] width 307 height 58
click at [490, 310] on input "25" at bounding box center [490, 317] width 101 height 15
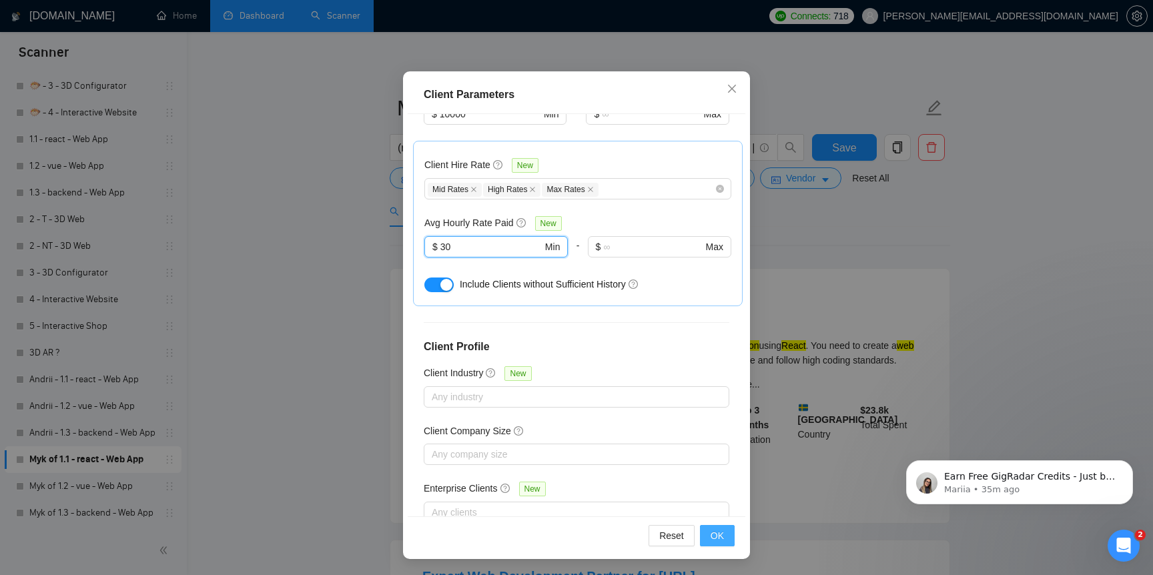
type input "30"
click at [717, 543] on span "OK" at bounding box center [717, 536] width 13 height 15
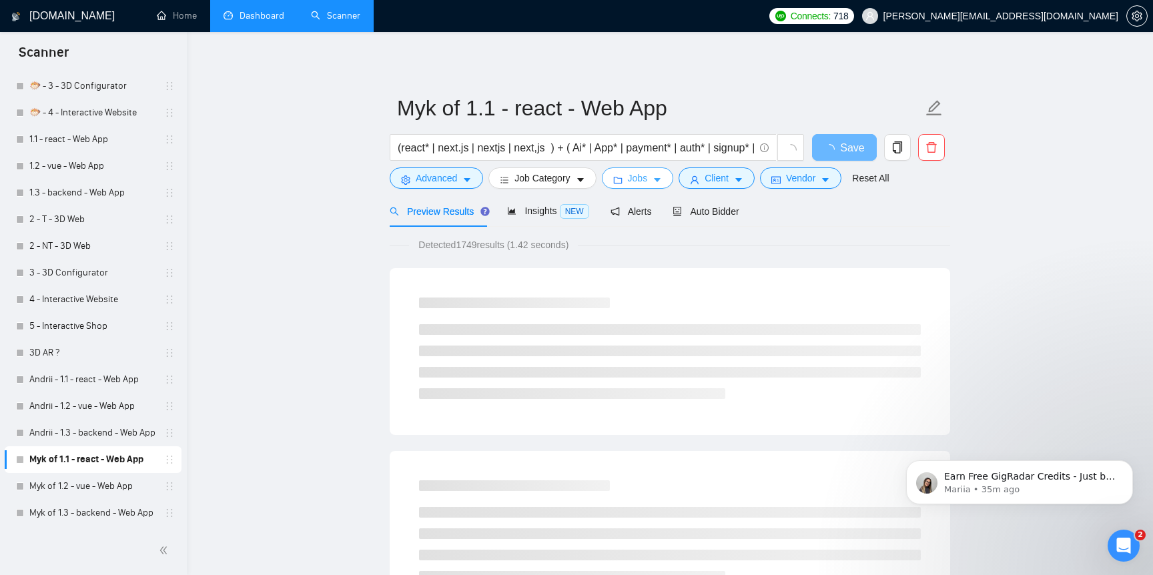
click at [629, 181] on button "Jobs" at bounding box center [638, 177] width 72 height 21
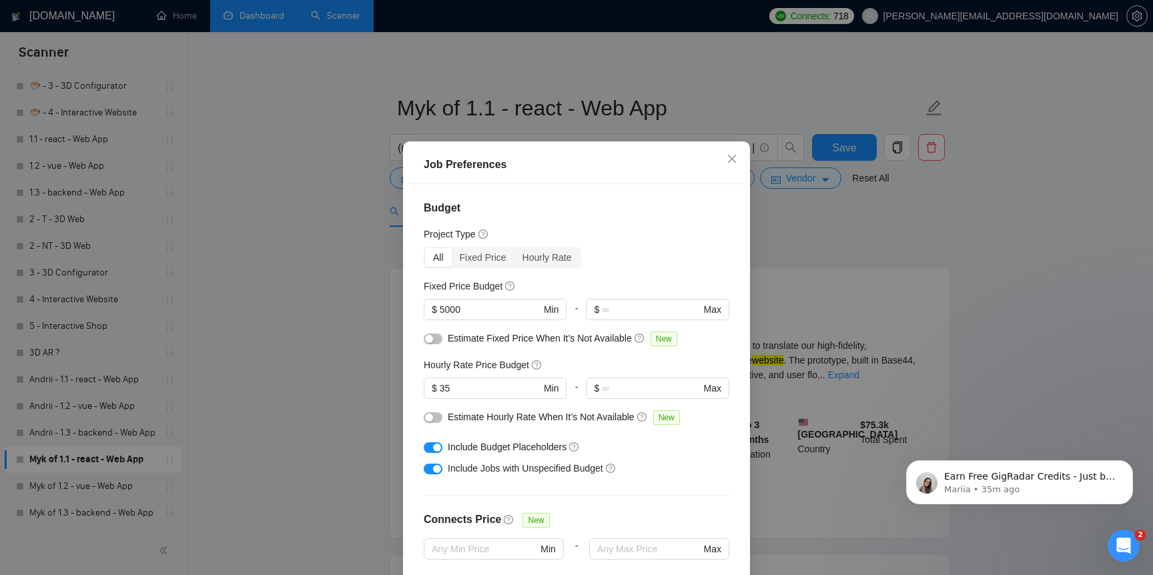
scroll to position [37, 0]
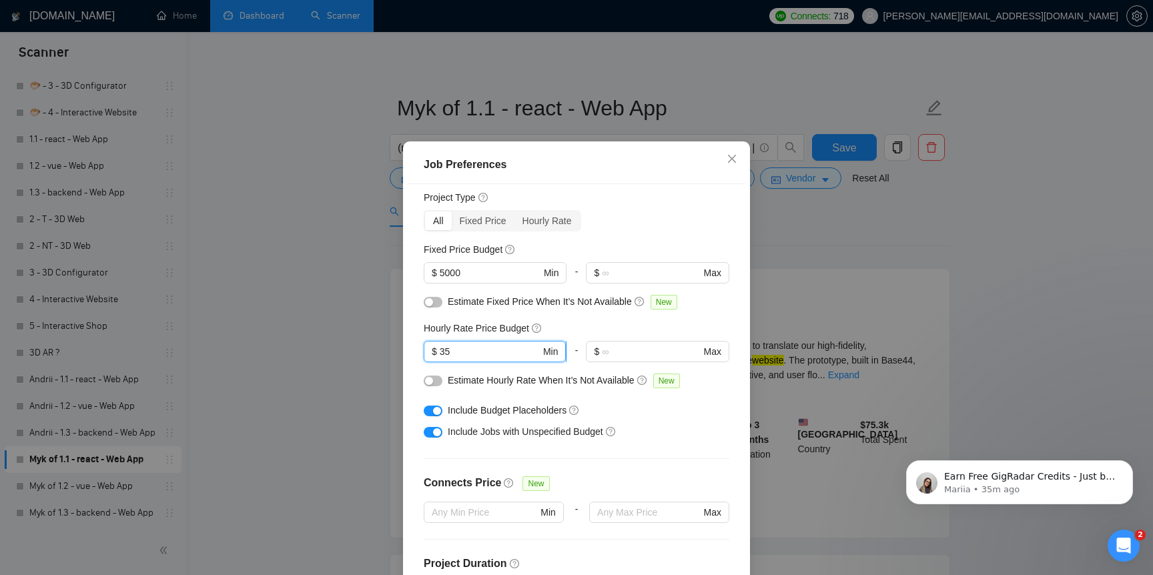
click at [486, 359] on input "35" at bounding box center [490, 351] width 101 height 15
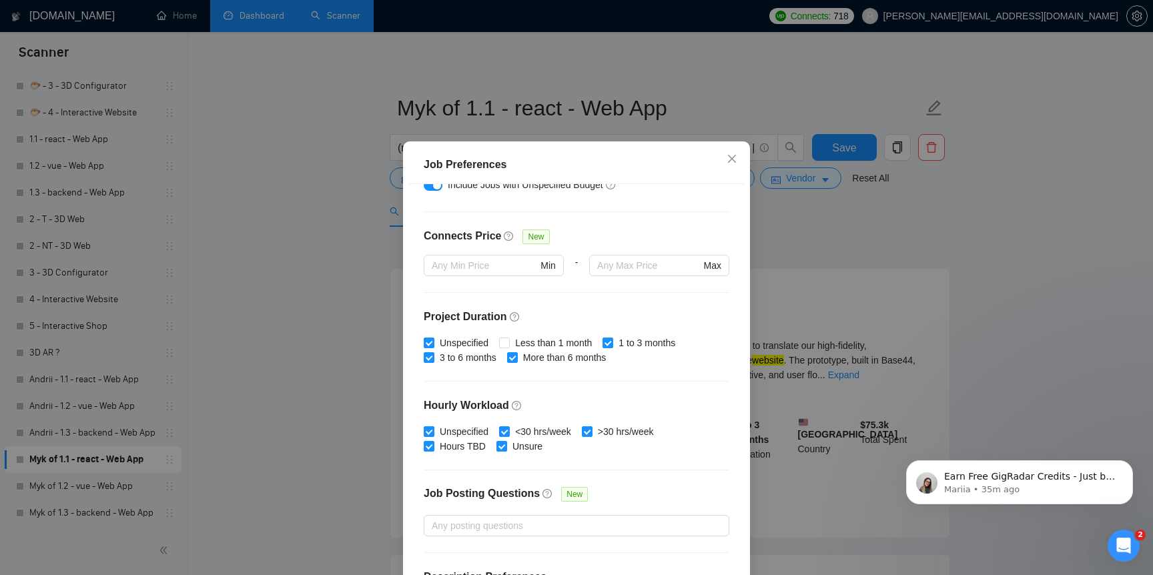
scroll to position [350, 0]
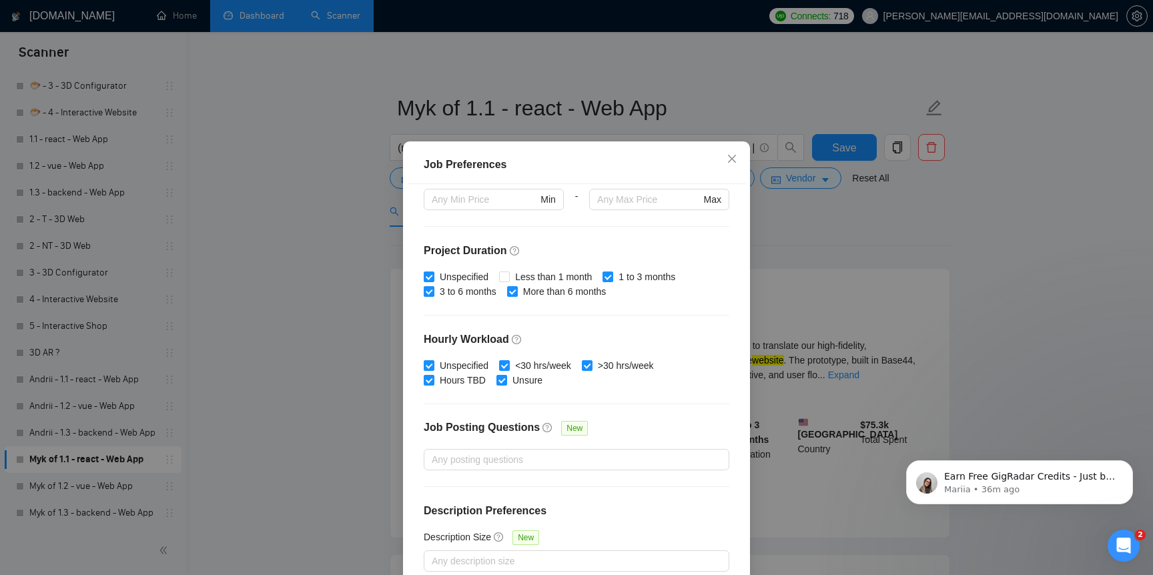
type input "40"
click at [360, 448] on div "Job Preferences Budget Project Type All Fixed Price Hourly Rate Fixed Price Bud…" at bounding box center [576, 287] width 1153 height 575
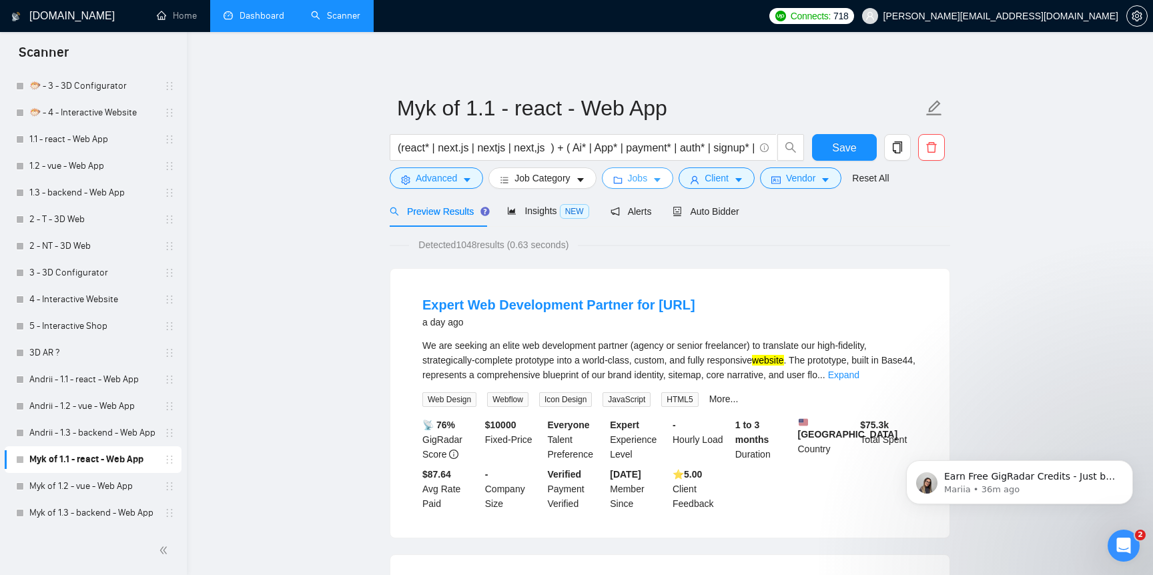
scroll to position [0, 0]
click at [635, 180] on span "Jobs" at bounding box center [638, 178] width 20 height 15
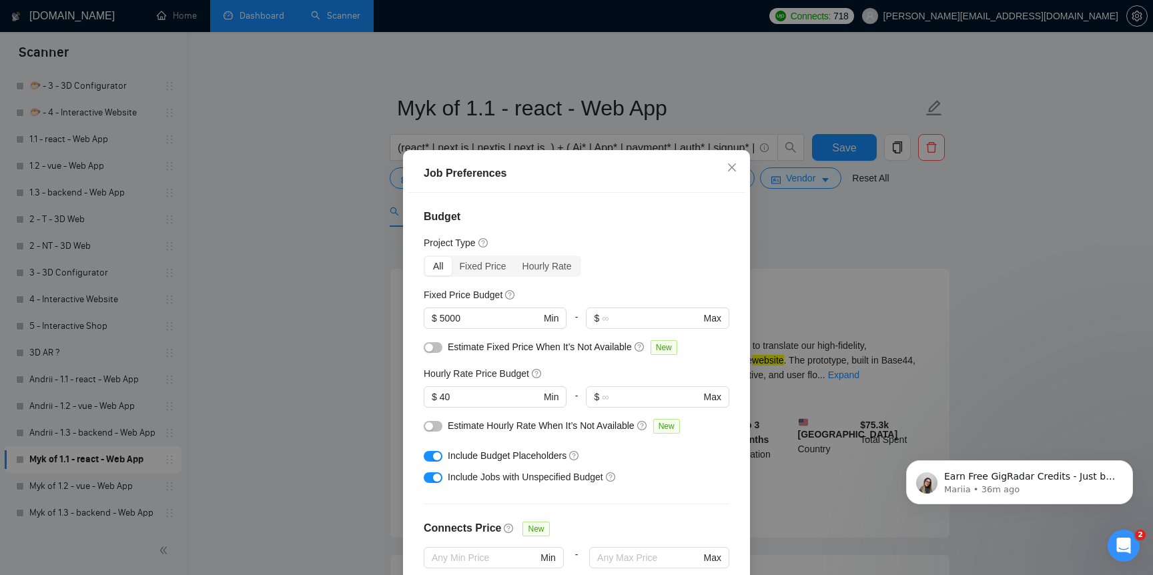
click at [286, 443] on div "Job Preferences Budget Project Type All Fixed Price Hourly Rate Fixed Price Bud…" at bounding box center [576, 287] width 1153 height 575
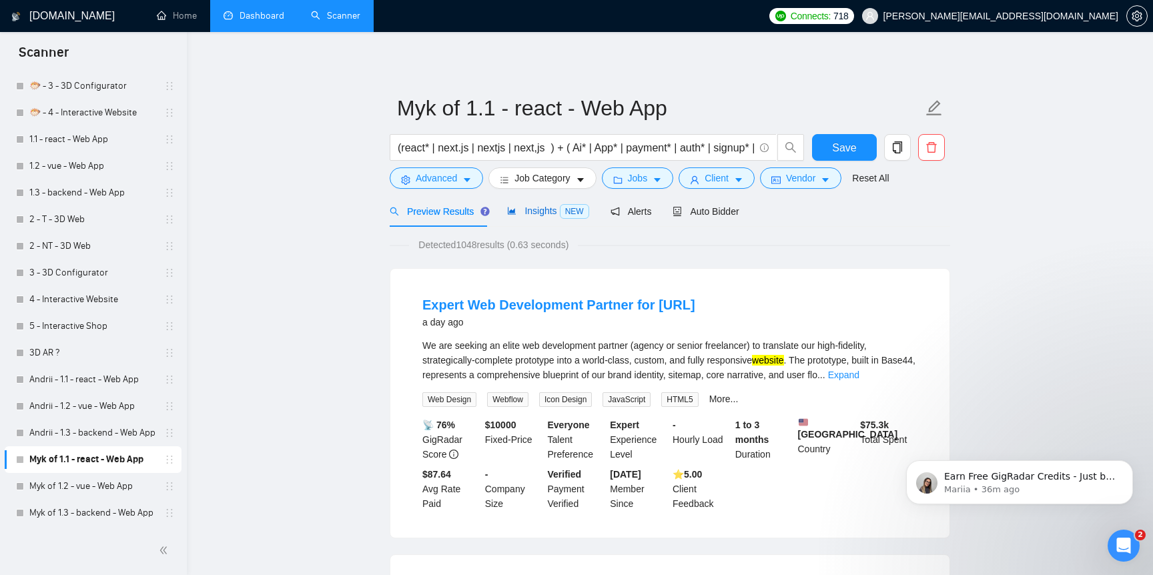
click at [516, 210] on icon "area-chart" at bounding box center [512, 211] width 8 height 7
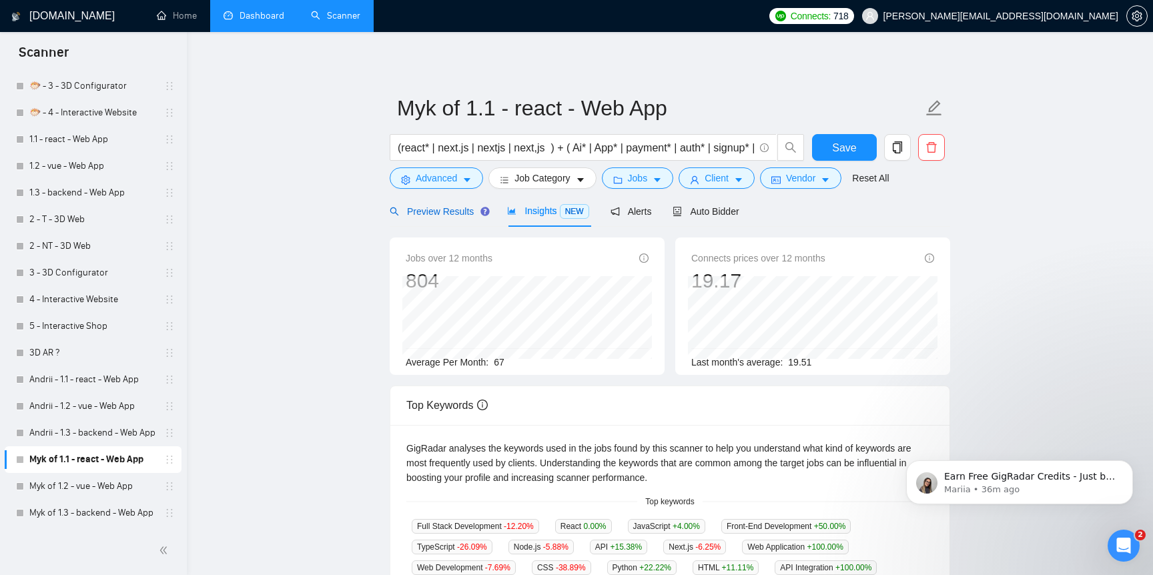
click at [449, 210] on span "Preview Results" at bounding box center [438, 211] width 96 height 11
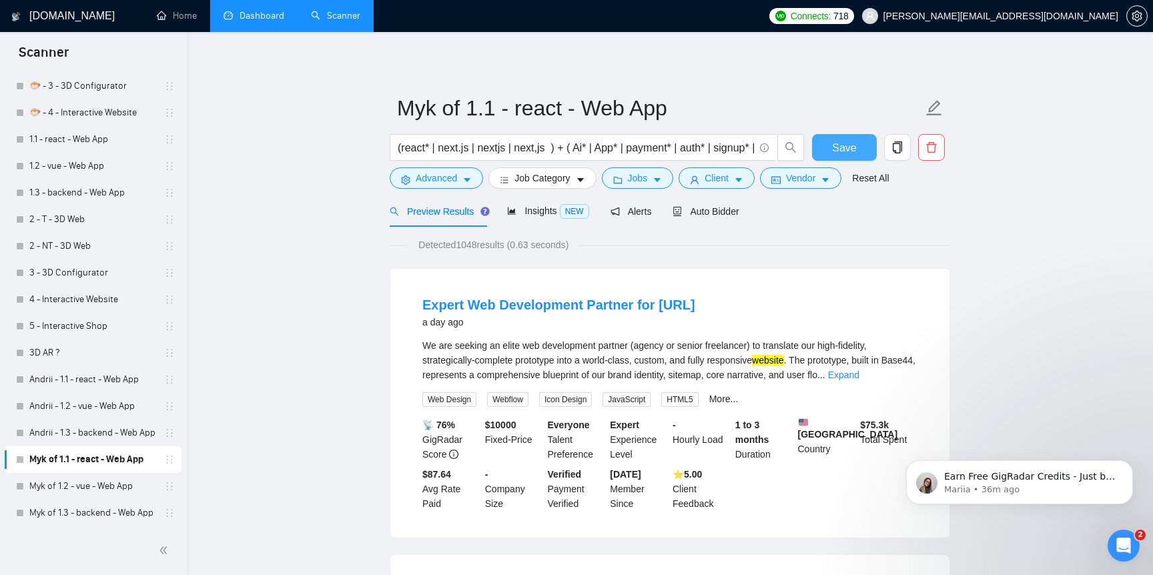
click at [841, 150] on span "Save" at bounding box center [844, 147] width 24 height 17
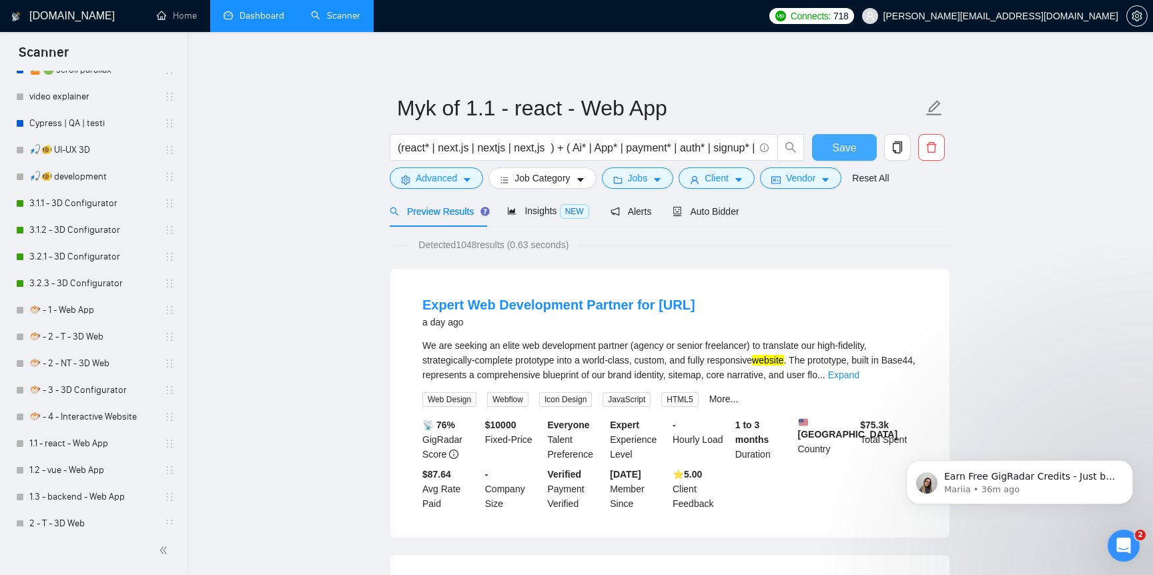
scroll to position [452, 0]
click at [81, 323] on link "🐡 - 1 - Web App" at bounding box center [92, 312] width 127 height 27
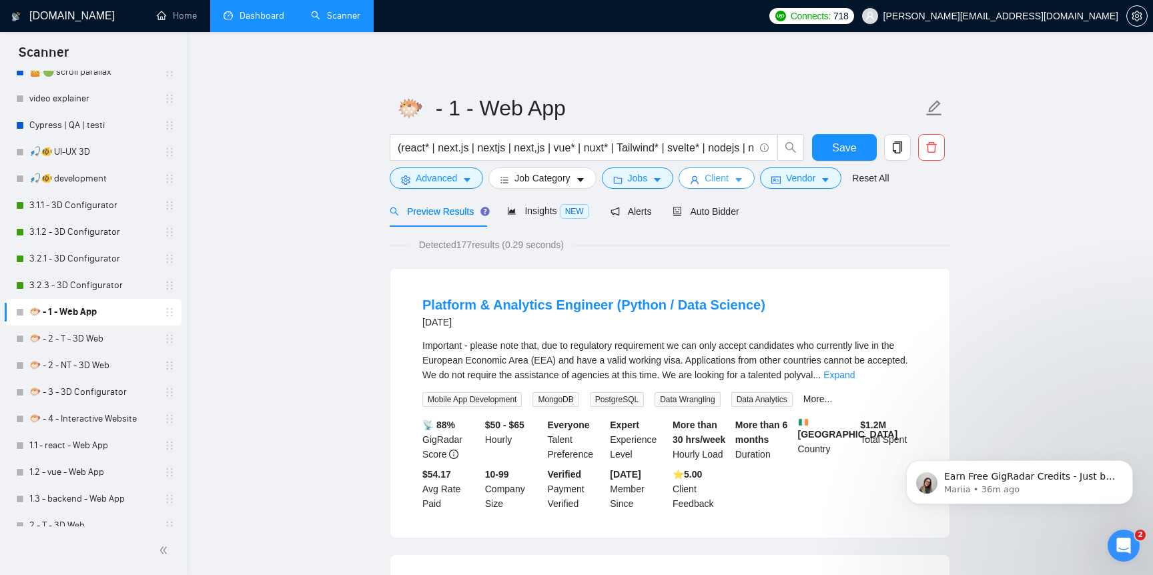
click at [713, 184] on span "Client" at bounding box center [717, 178] width 24 height 15
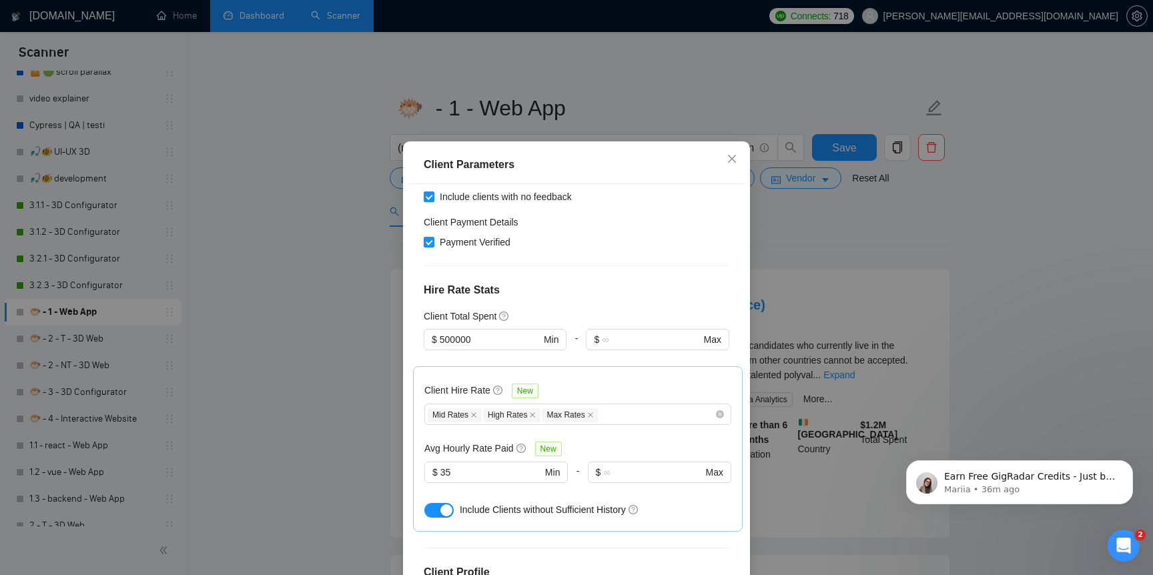
scroll to position [270, 0]
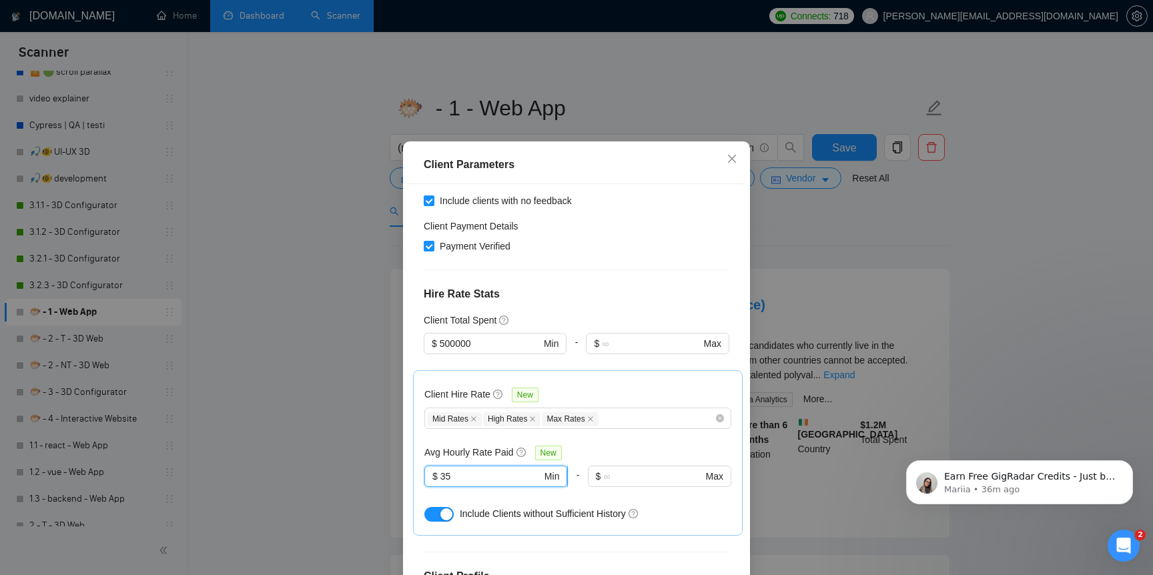
click at [490, 469] on input "35" at bounding box center [490, 476] width 101 height 15
type input "40"
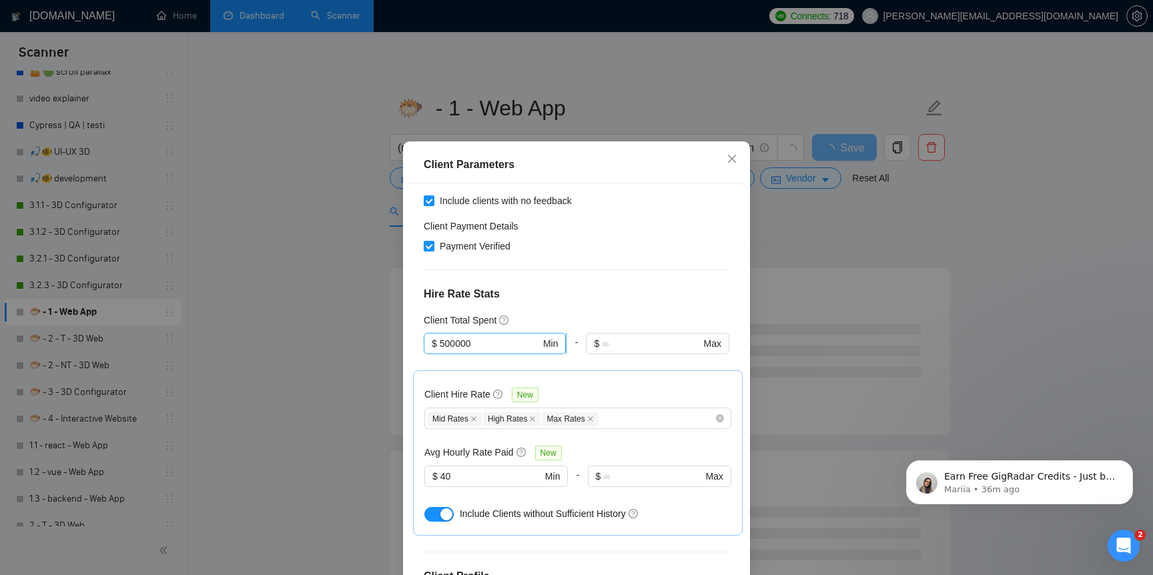
click at [510, 333] on span "$ 500000 Min" at bounding box center [495, 343] width 142 height 21
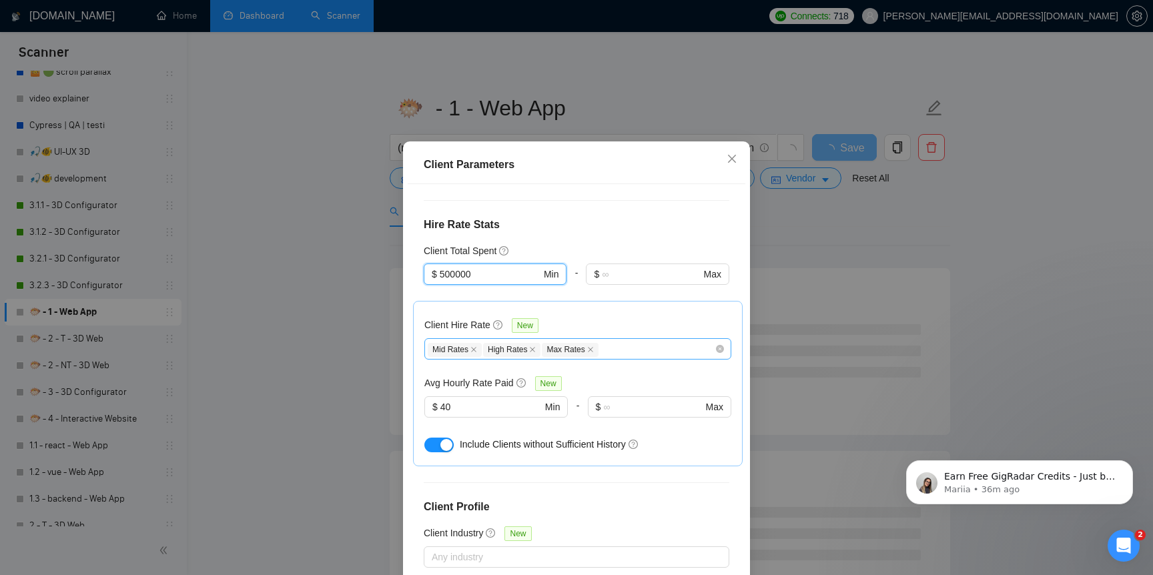
scroll to position [417, 0]
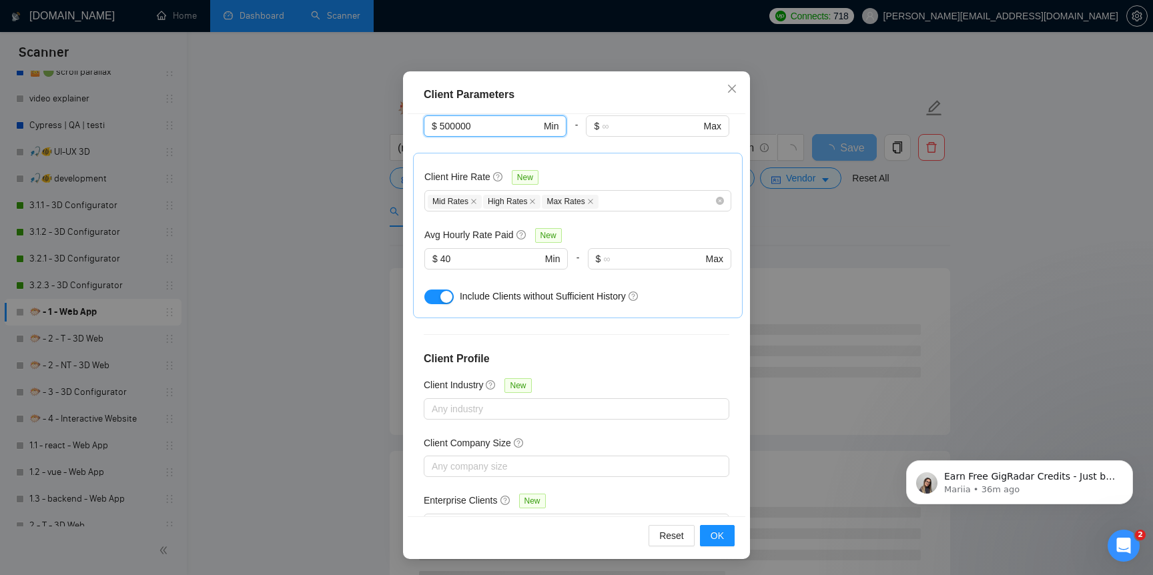
click at [381, 468] on div "Client Parameters Client Location Include Client Countries Select Exclude Clien…" at bounding box center [576, 287] width 1153 height 575
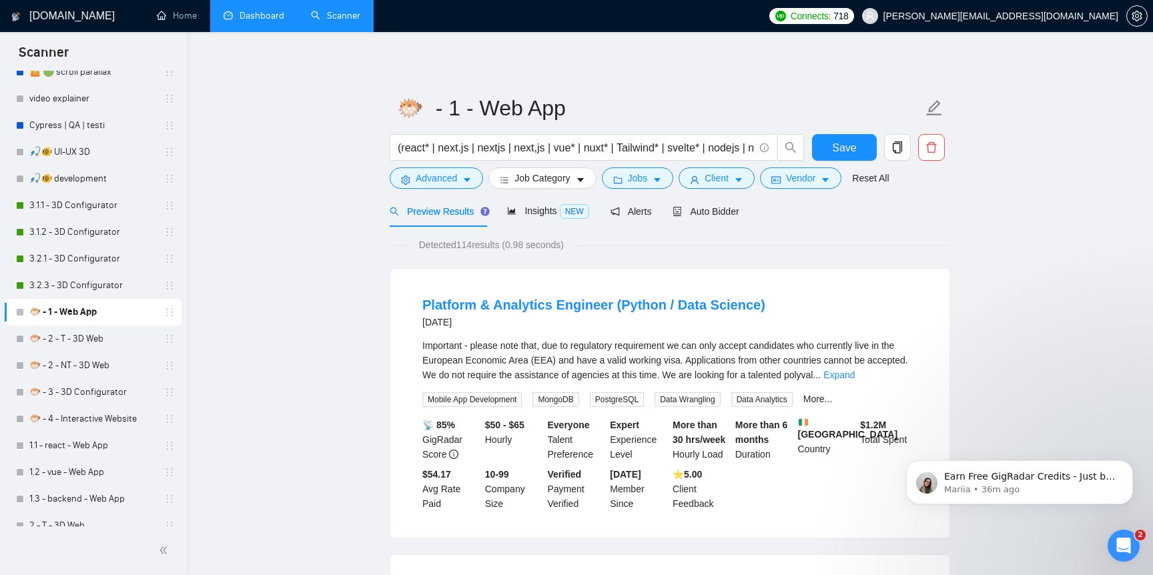
scroll to position [9, 0]
click at [633, 176] on span "Jobs" at bounding box center [638, 178] width 20 height 15
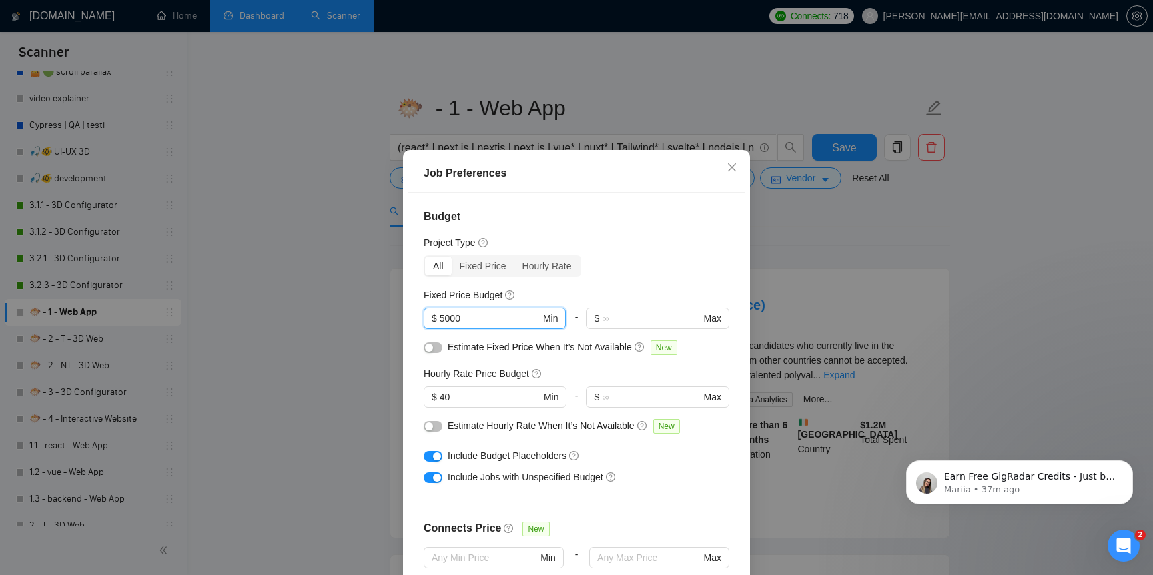
click at [448, 319] on input "5000" at bounding box center [490, 318] width 101 height 15
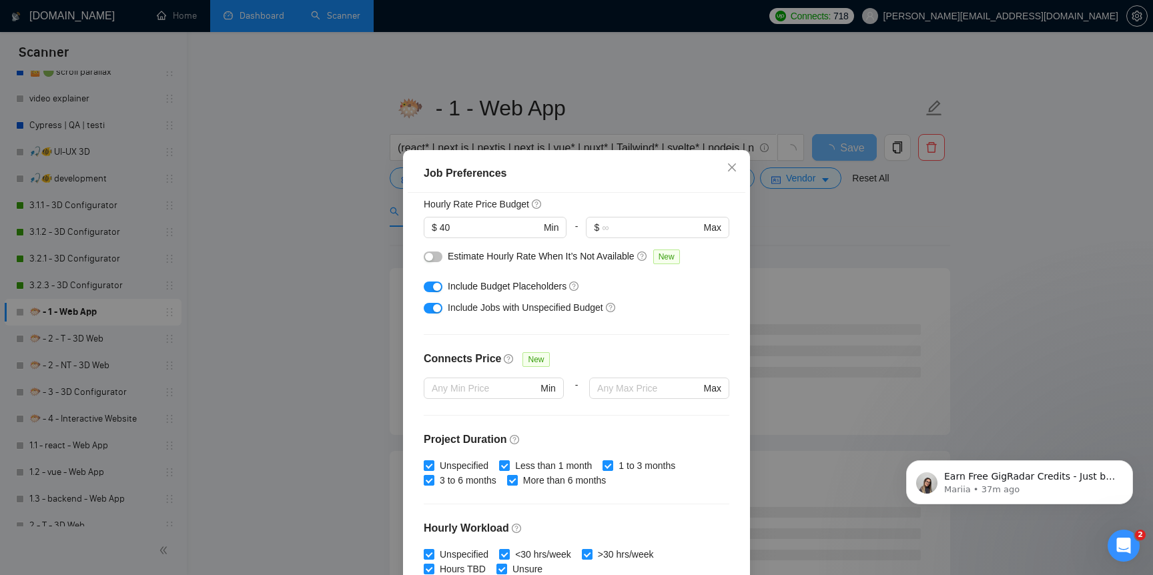
scroll to position [188, 0]
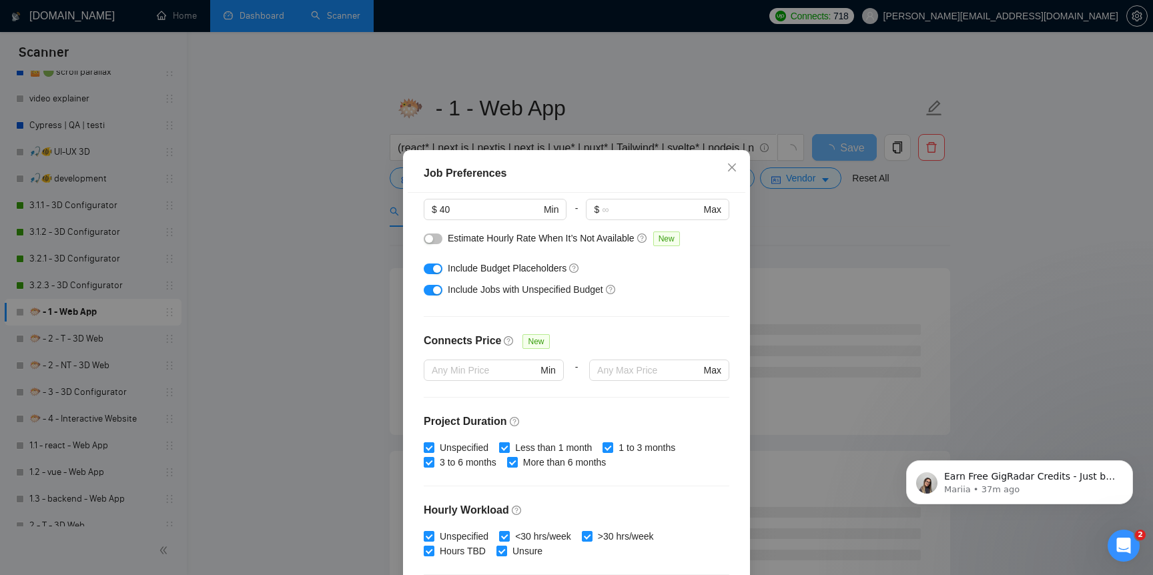
type input "20000"
click at [527, 446] on span "Less than 1 month" at bounding box center [553, 447] width 87 height 15
click at [509, 446] on input "Less than 1 month" at bounding box center [503, 446] width 9 height 9
checkbox input "false"
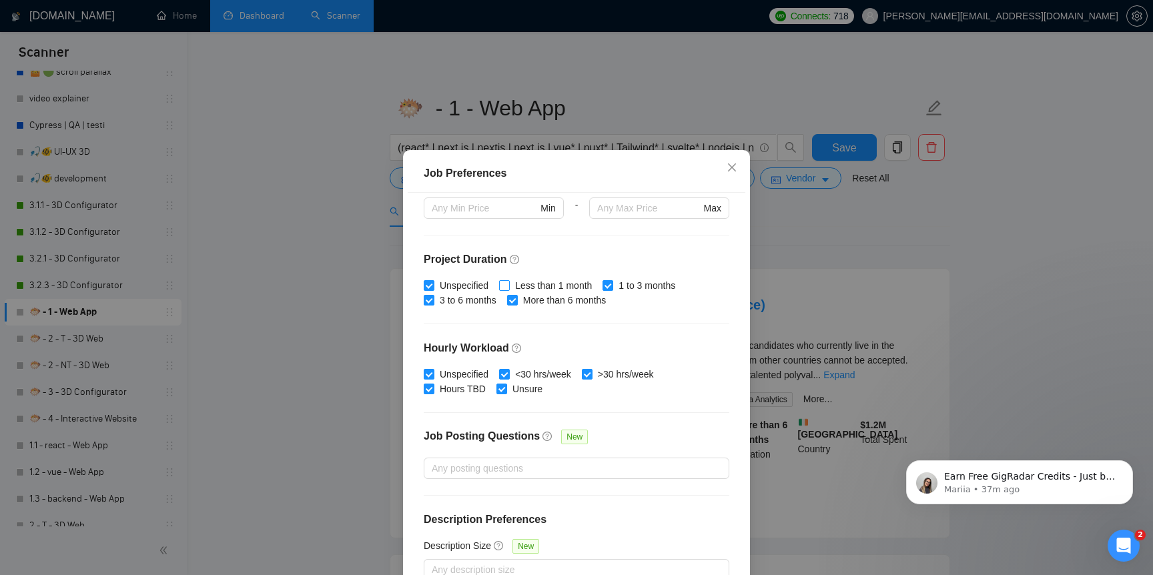
scroll to position [79, 0]
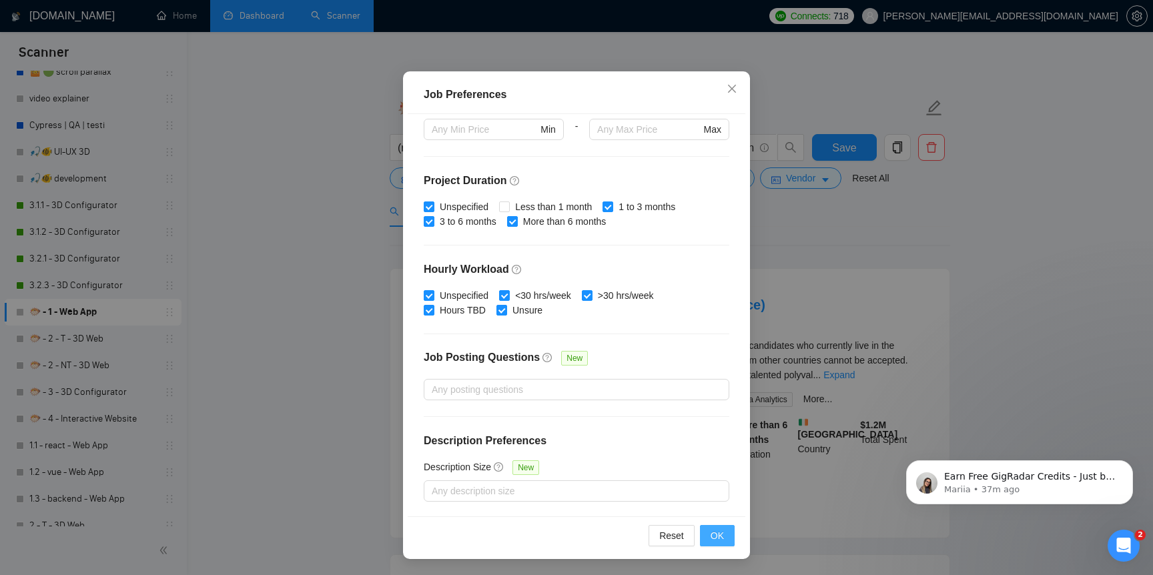
click at [703, 540] on button "OK" at bounding box center [717, 535] width 35 height 21
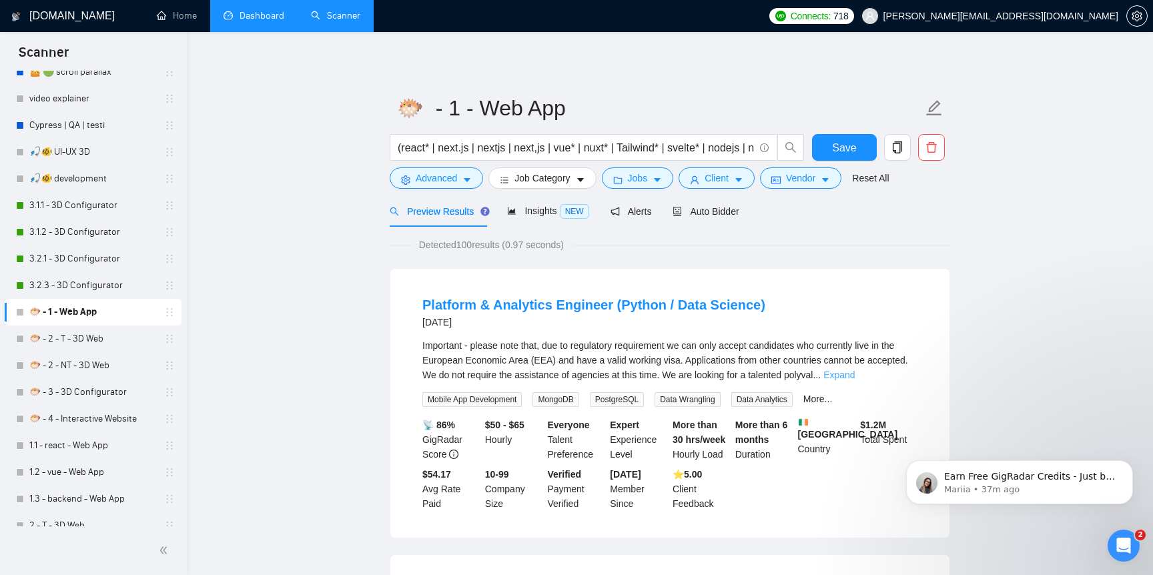
click at [855, 370] on link "Expand" at bounding box center [838, 375] width 31 height 11
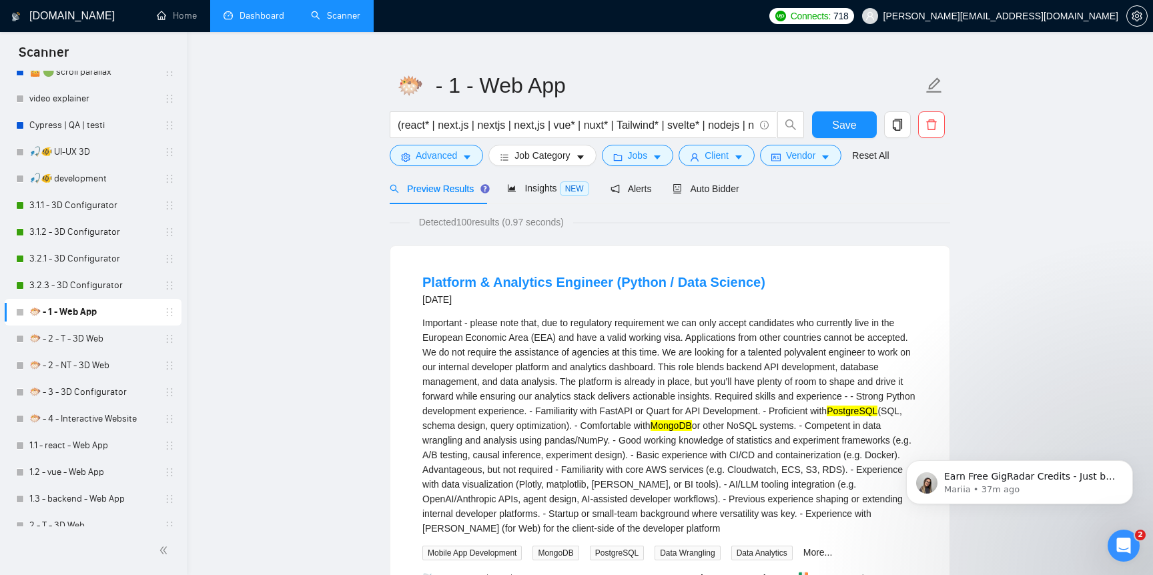
scroll to position [0, 0]
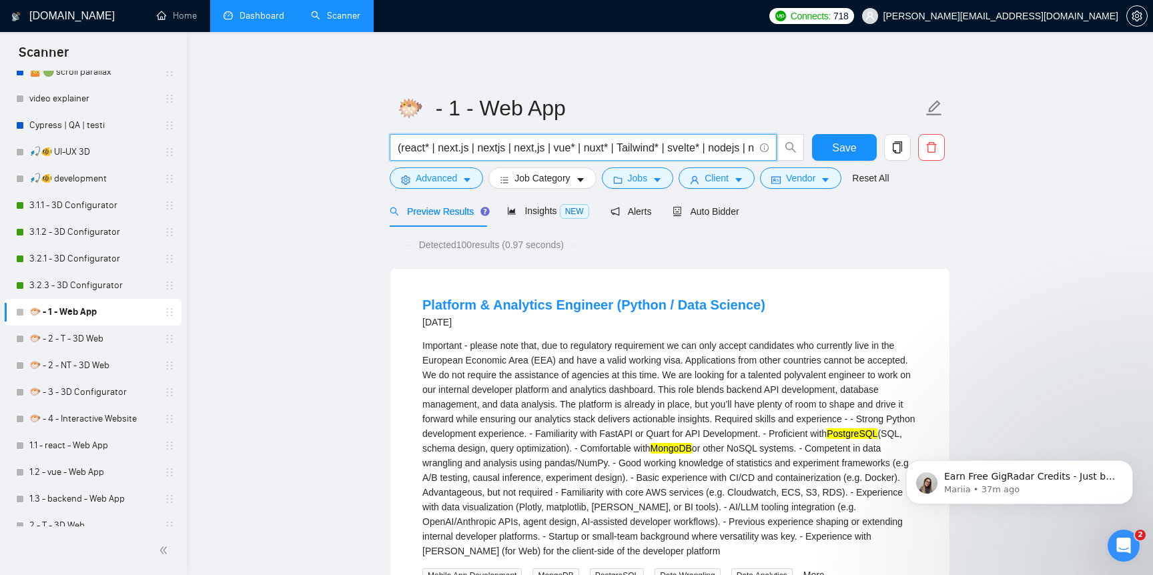
click at [629, 155] on input "(react* | next.js | nextjs | next,js | vue* | nuxt* | Tailwind* | svelte* | nod…" at bounding box center [576, 147] width 356 height 17
drag, startPoint x: 515, startPoint y: 145, endPoint x: 476, endPoint y: 145, distance: 39.4
click at [476, 145] on input "(react* | next.js | nextjs | next,js | vue* | nuxt* | Tailwind* | svelte* | nod…" at bounding box center [576, 147] width 356 height 17
click at [901, 145] on icon "copy" at bounding box center [898, 147] width 12 height 12
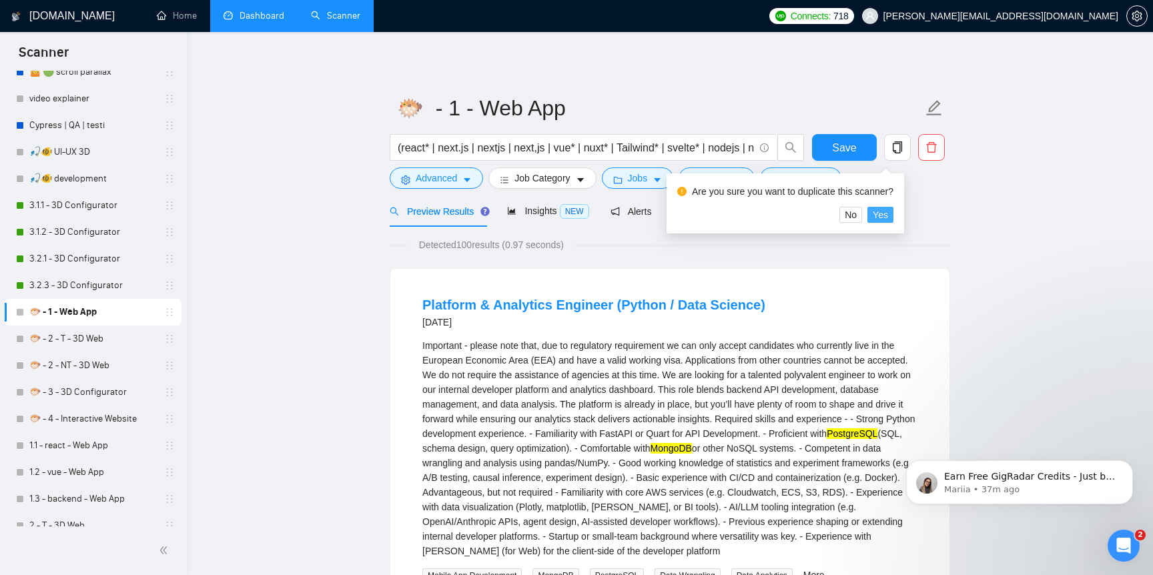
click at [887, 216] on span "Yes" at bounding box center [880, 215] width 15 height 15
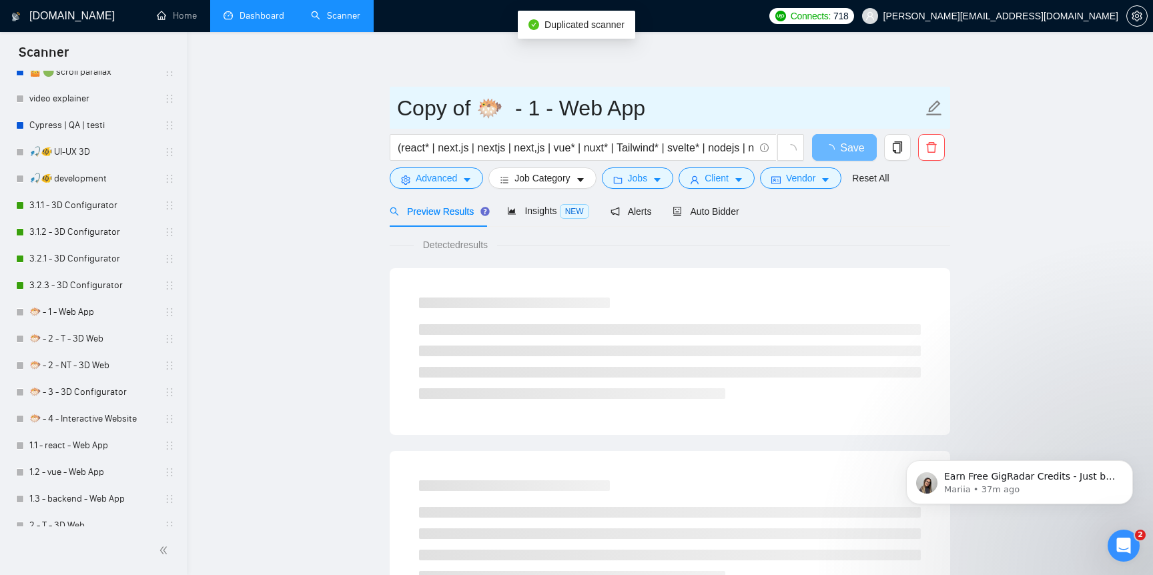
click at [402, 114] on input "Copy of 🐡 - 1 - Web App" at bounding box center [660, 107] width 526 height 33
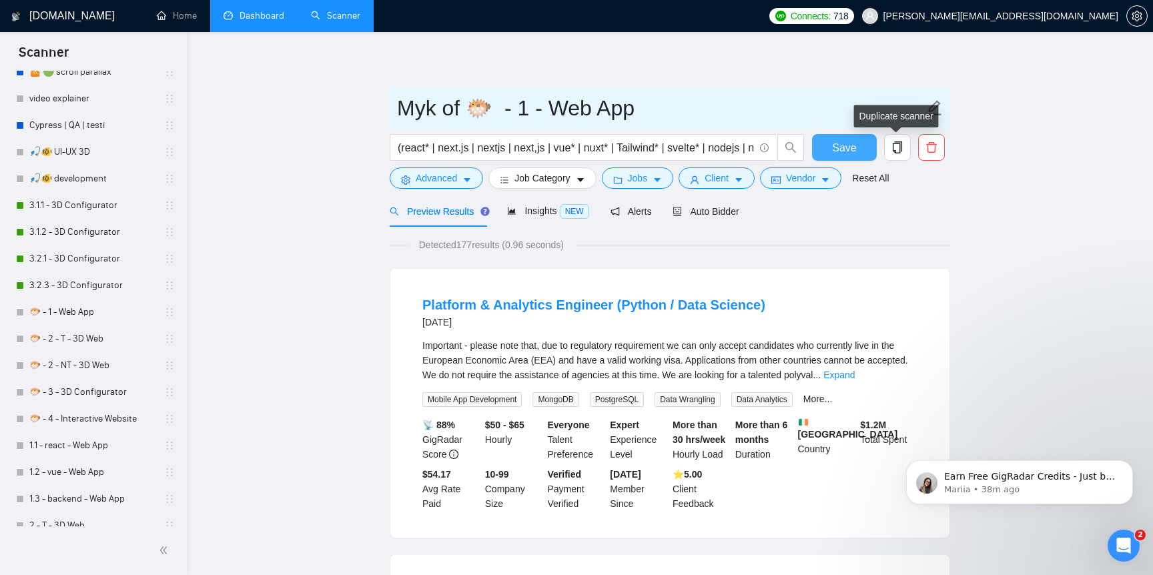
type input "Myk of 🐡 - 1 - Web App"
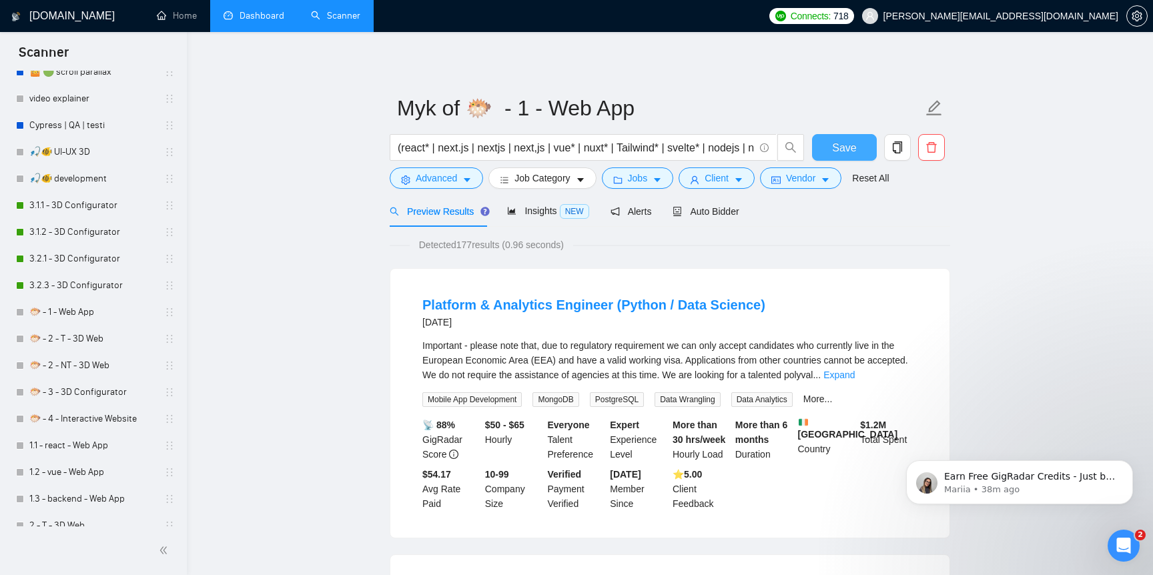
click at [858, 153] on button "Save" at bounding box center [844, 147] width 65 height 27
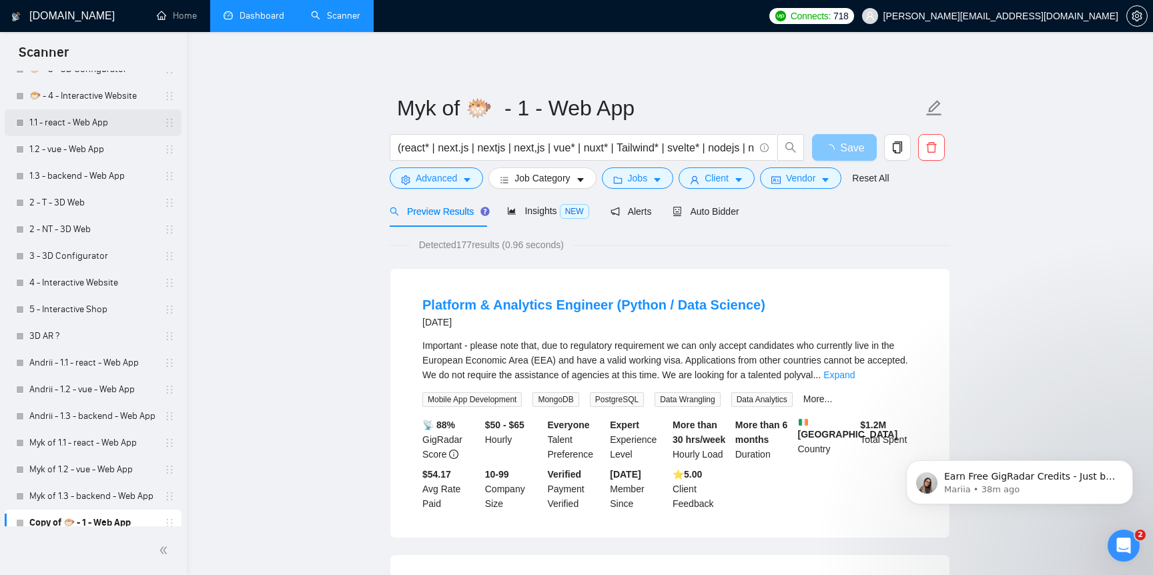
scroll to position [785, 0]
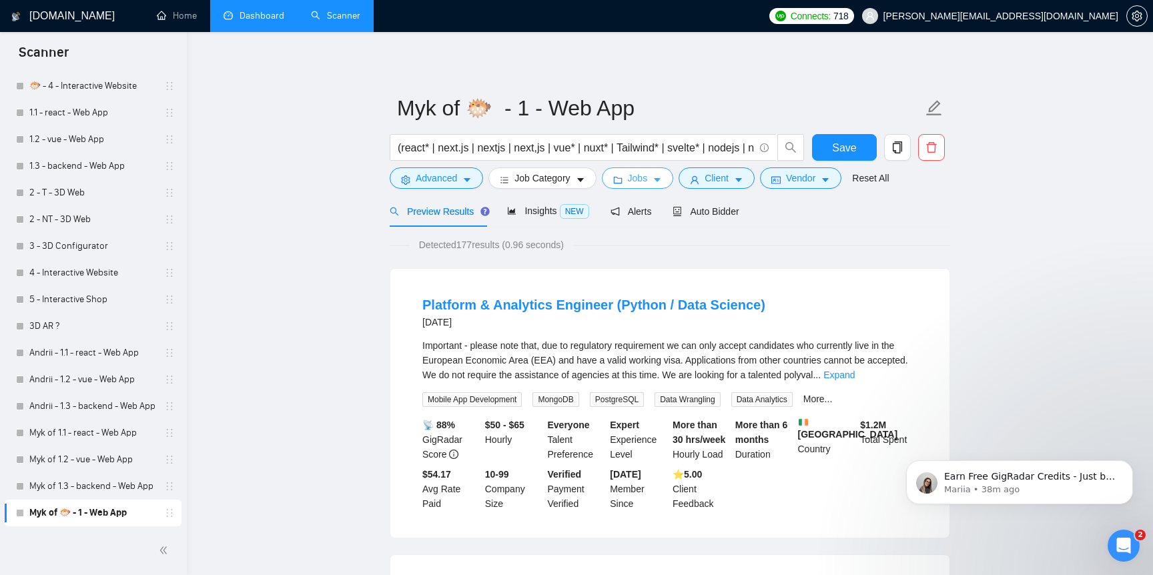
click at [617, 177] on icon "folder" at bounding box center [617, 180] width 9 height 9
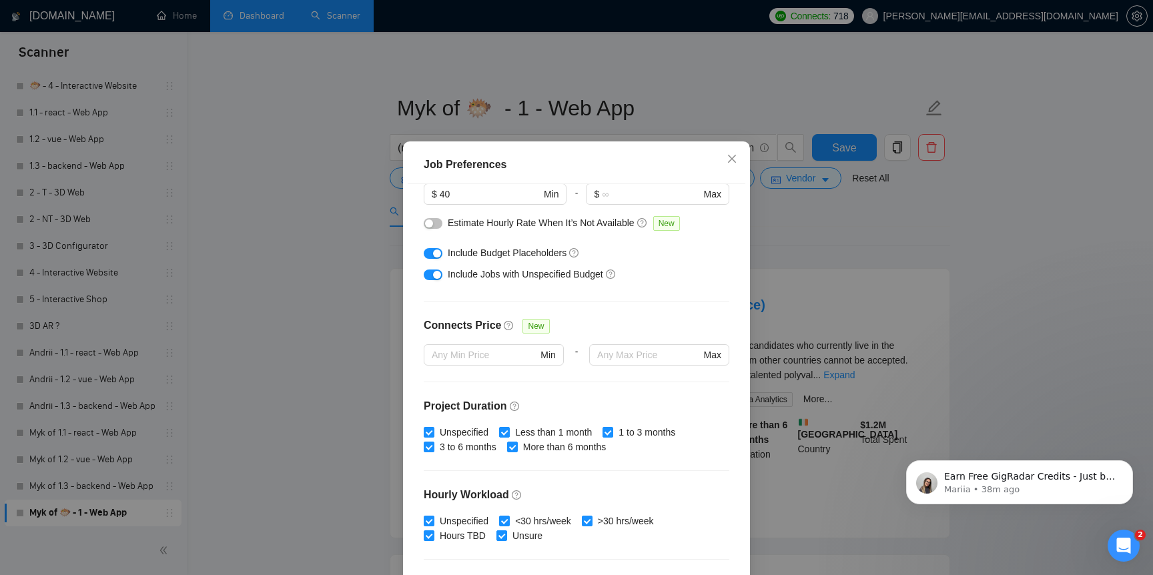
scroll to position [0, 0]
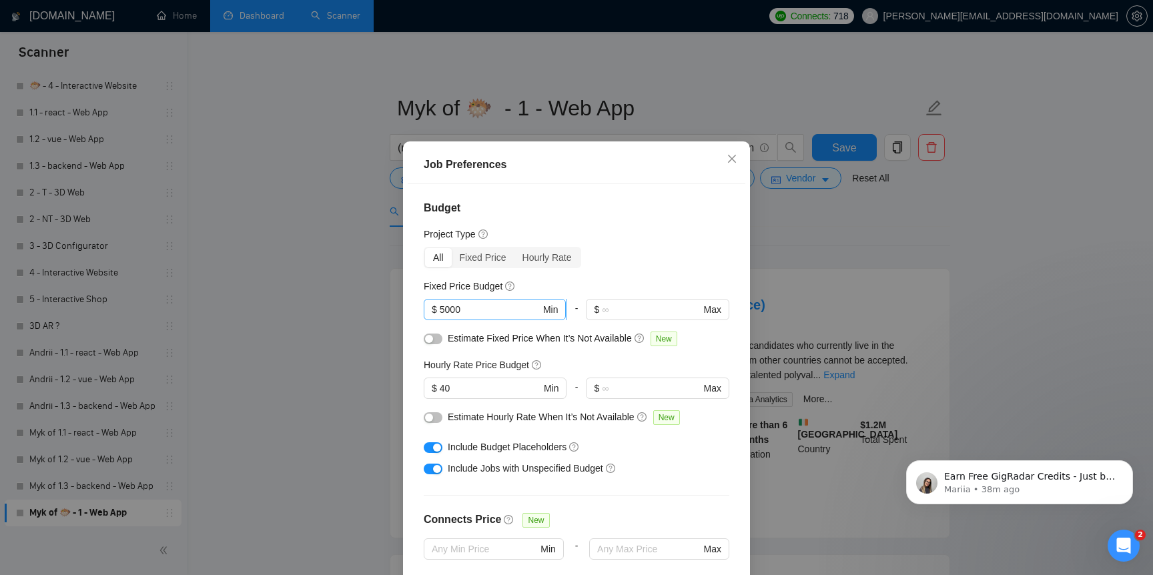
click at [448, 317] on input "5000" at bounding box center [490, 309] width 101 height 15
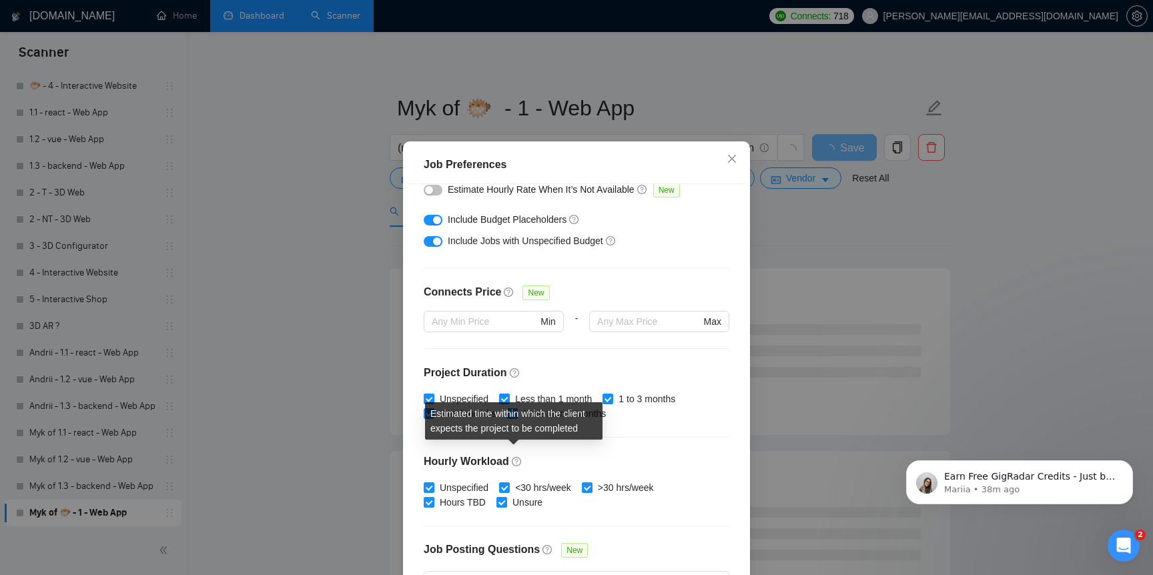
scroll to position [251, 0]
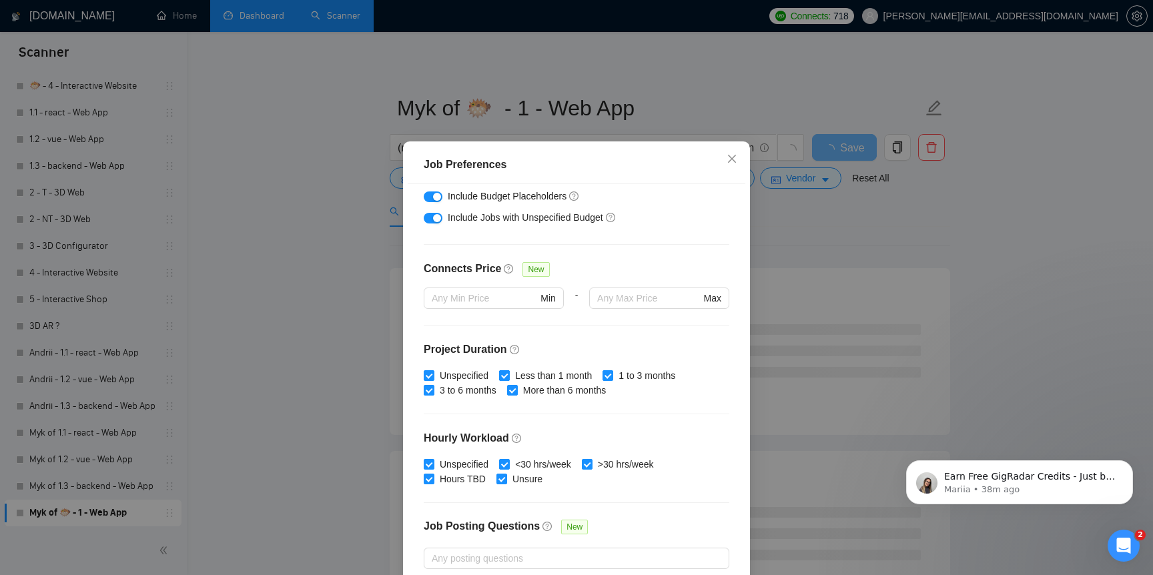
type input "20000"
click at [556, 380] on span "Less than 1 month" at bounding box center [553, 375] width 87 height 15
click at [509, 380] on input "Less than 1 month" at bounding box center [503, 374] width 9 height 9
checkbox input "false"
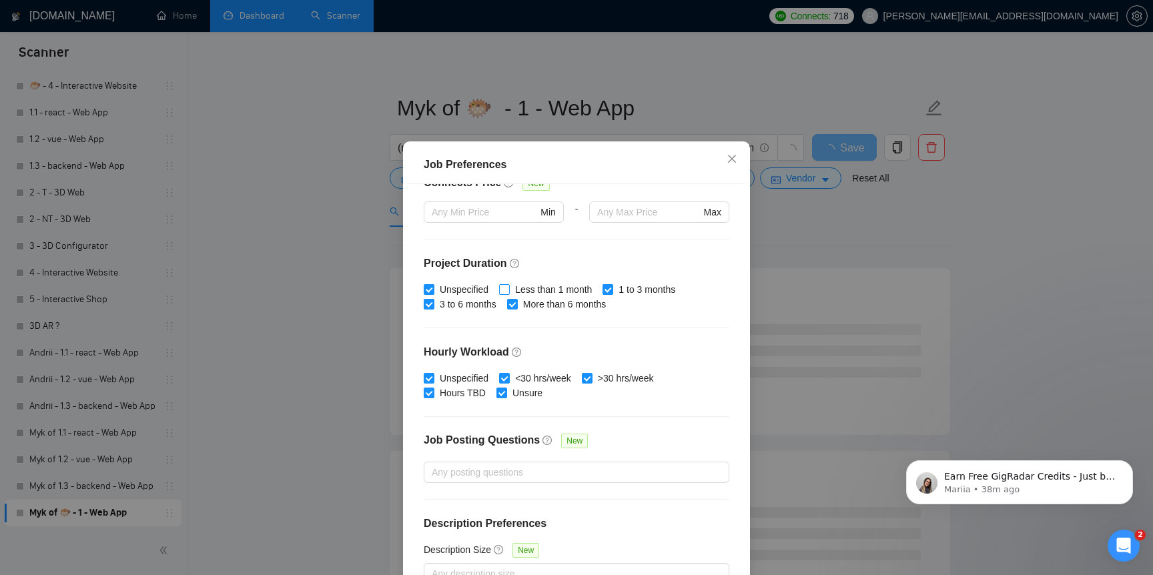
scroll to position [350, 0]
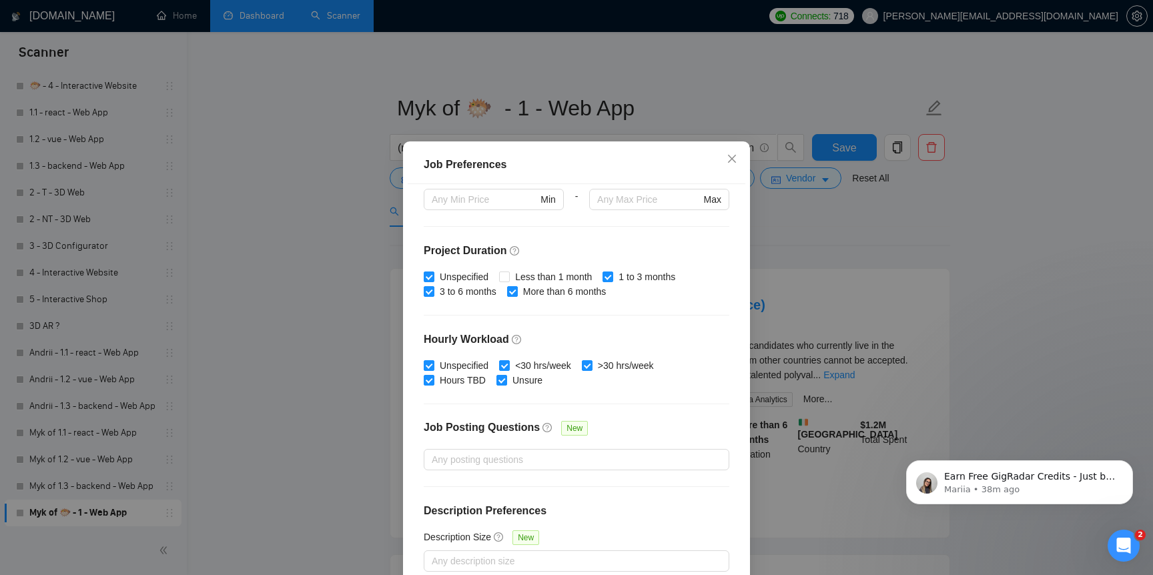
click at [783, 326] on div "Job Preferences Budget Project Type All Fixed Price Hourly Rate Fixed Price Bud…" at bounding box center [576, 287] width 1153 height 575
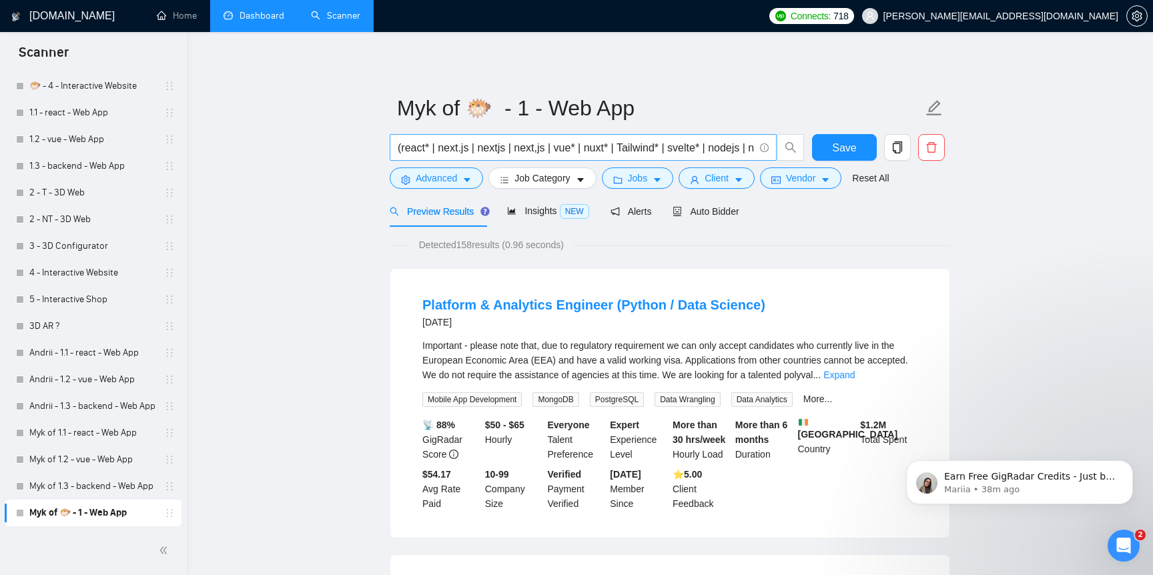
click at [566, 147] on input "(react* | next.js | nextjs | next,js | vue* | nuxt* | Tailwind* | svelte* | nod…" at bounding box center [576, 147] width 356 height 17
click at [617, 146] on input "(react* | next.js | nextjs | next,js | vue* | nuxt* | Tailwind* | svelte* | nod…" at bounding box center [576, 147] width 356 height 17
drag, startPoint x: 623, startPoint y: 146, endPoint x: 710, endPoint y: 149, distance: 86.8
click at [711, 149] on input "(react* | next.js | nextjs | next,js | vue* | nuxt* | Tailwind* | svelte* | nod…" at bounding box center [576, 147] width 356 height 17
click at [651, 149] on input "(react* | next.js | nextjs | next,js | vue* | nuxt* | Tailwind* | svelte* | nod…" at bounding box center [576, 147] width 356 height 17
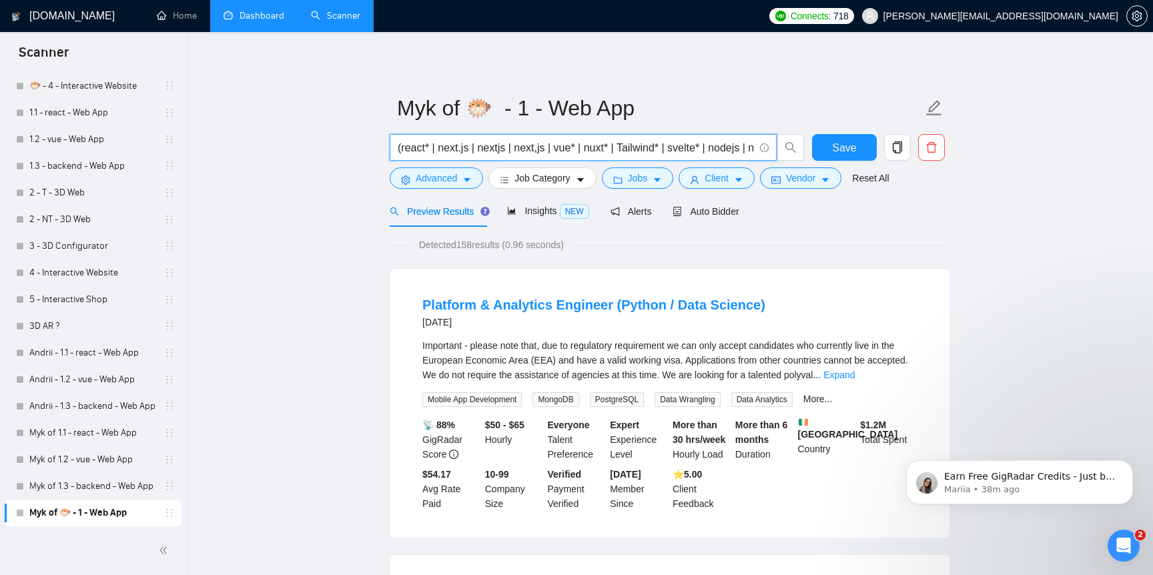
click at [651, 149] on input "(react* | next.js | nextjs | next,js | vue* | nuxt* | Tailwind* | svelte* | nod…" at bounding box center [576, 147] width 356 height 17
drag, startPoint x: 553, startPoint y: 149, endPoint x: 748, endPoint y: 155, distance: 194.9
click at [748, 155] on input "(react* | next.js | nextjs | next,js | vue* | nuxt* | svelte* | nodejs | node.j…" at bounding box center [576, 147] width 356 height 17
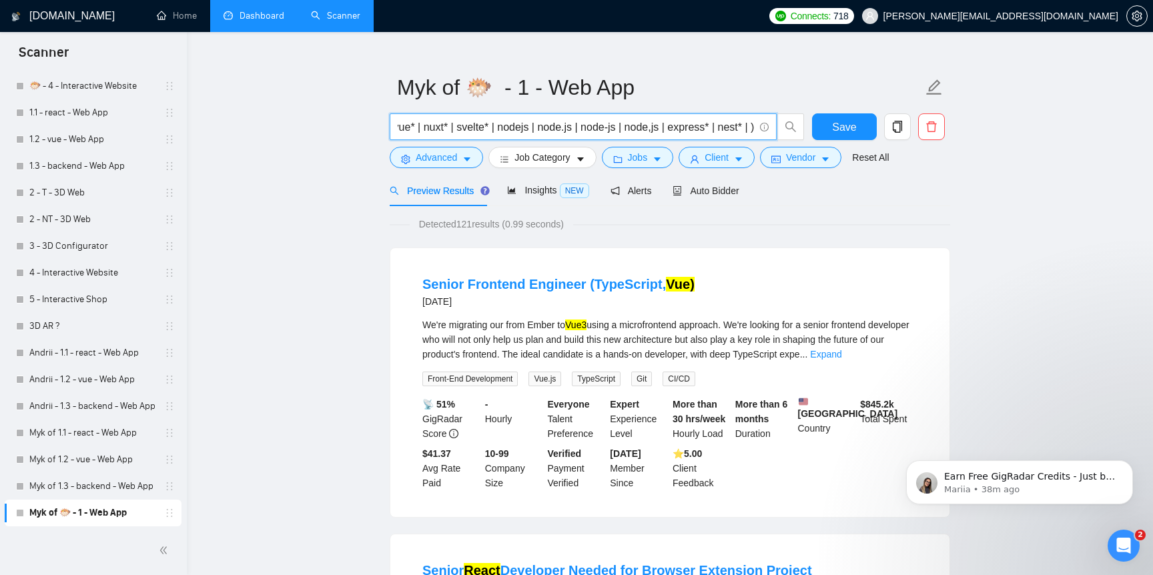
scroll to position [29, 0]
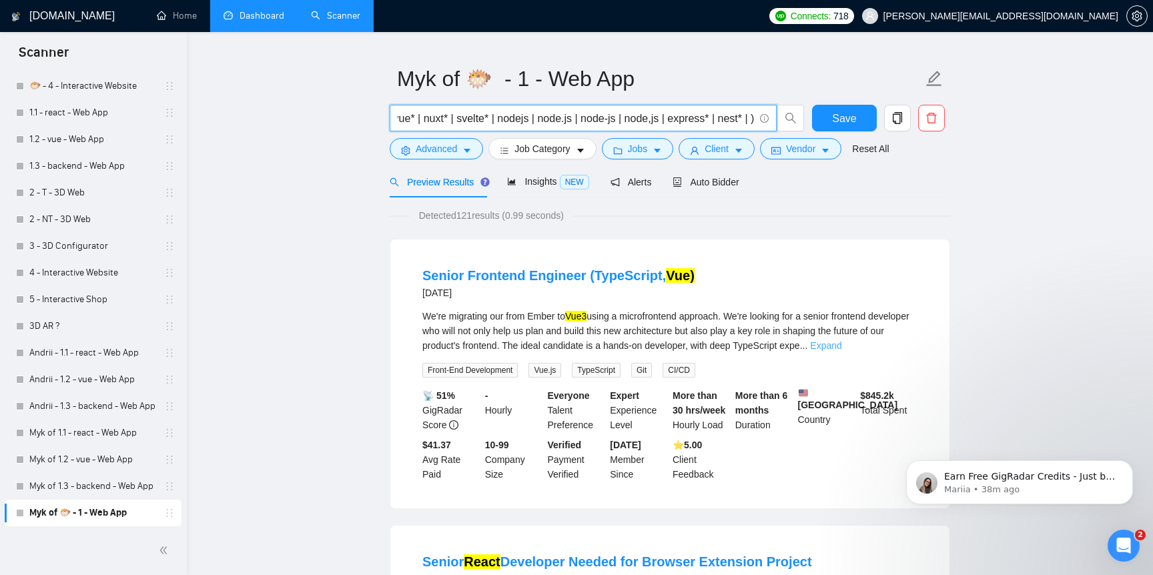
type input "(react* | next.js | nextjs | next,js | vue* | nuxt* | svelte* | nodejs | node.j…"
click at [841, 346] on link "Expand" at bounding box center [825, 345] width 31 height 11
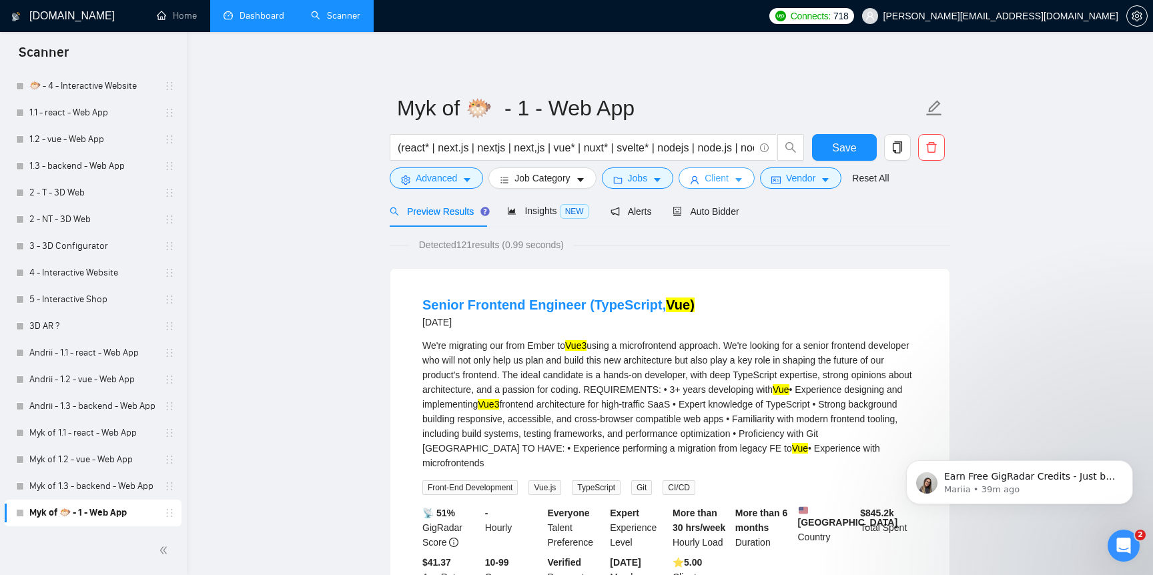
click at [726, 179] on span "Client" at bounding box center [717, 178] width 24 height 15
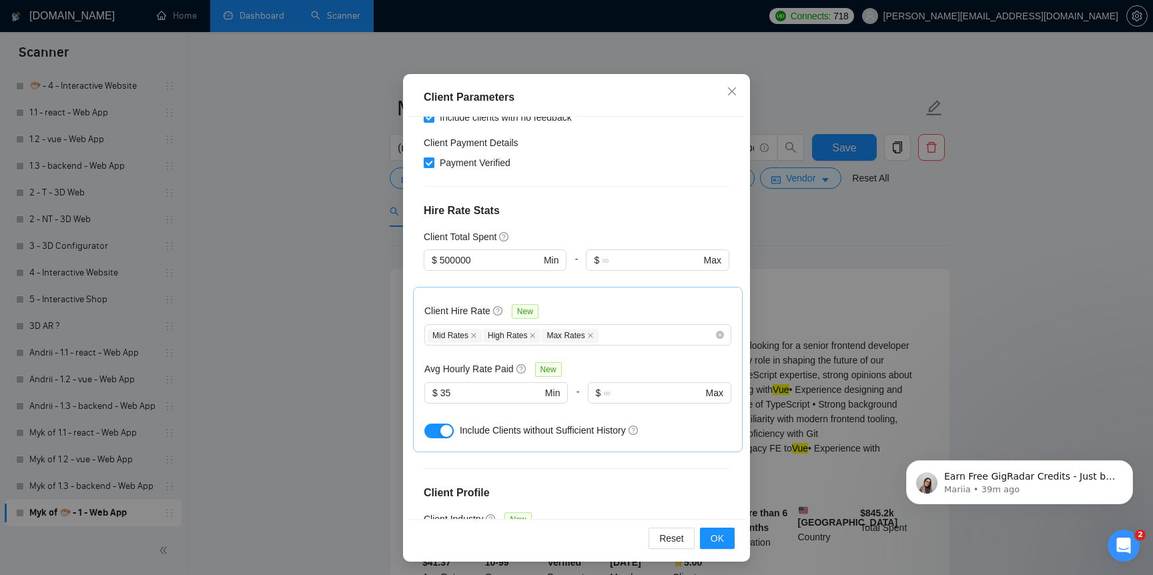
scroll to position [429, 0]
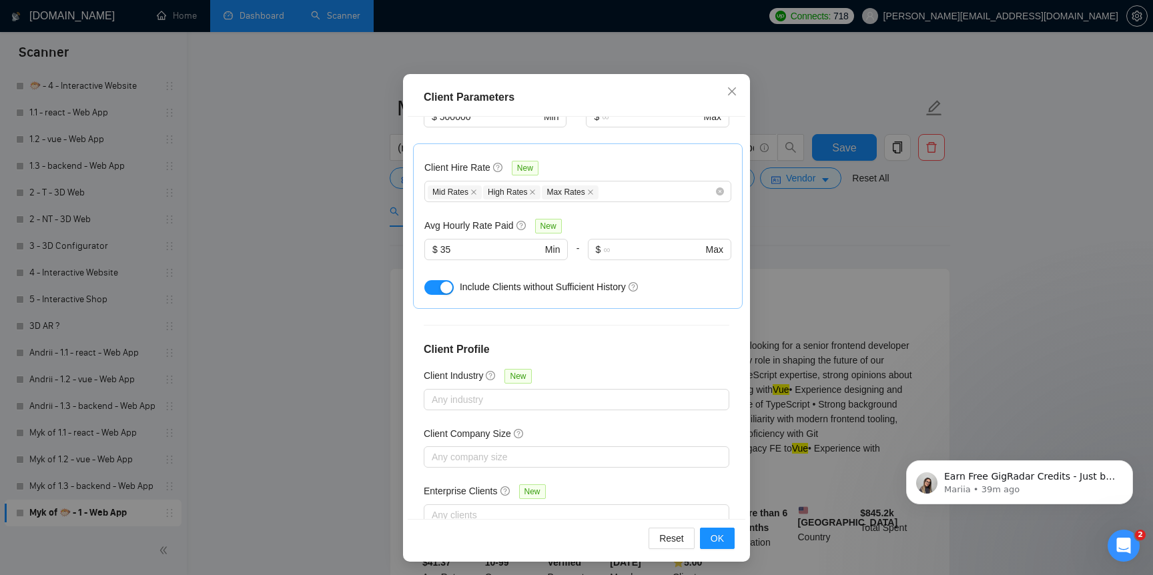
click at [362, 424] on div "Client Parameters Client Location Include Client Countries Select Exclude Clien…" at bounding box center [576, 287] width 1153 height 575
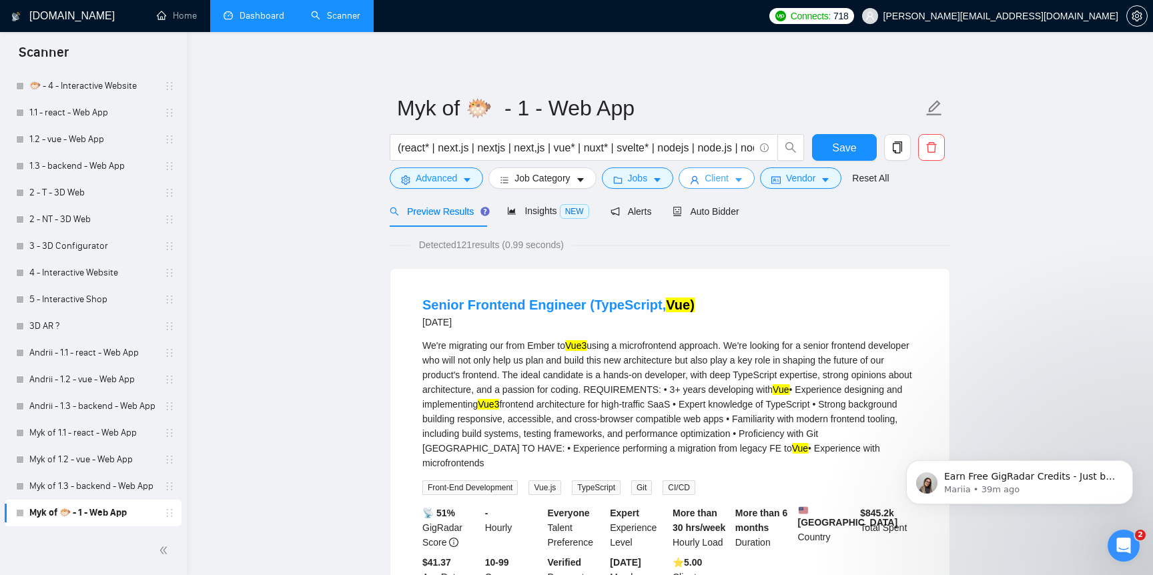
click at [711, 180] on span "Client" at bounding box center [717, 178] width 24 height 15
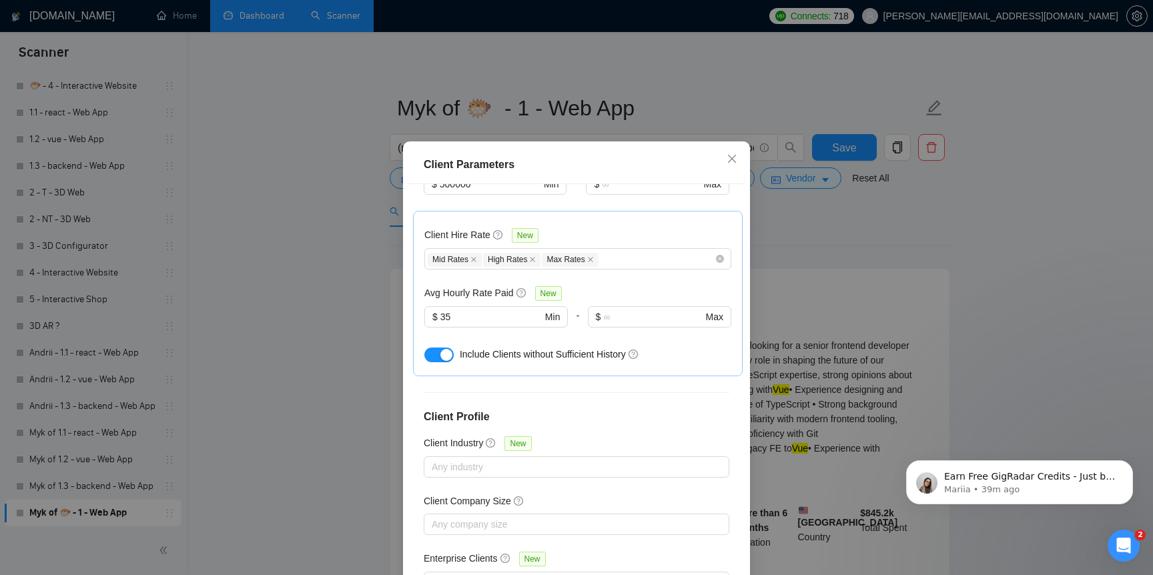
click at [811, 206] on div "Client Parameters Client Location Include Client Countries Select Exclude Clien…" at bounding box center [576, 287] width 1153 height 575
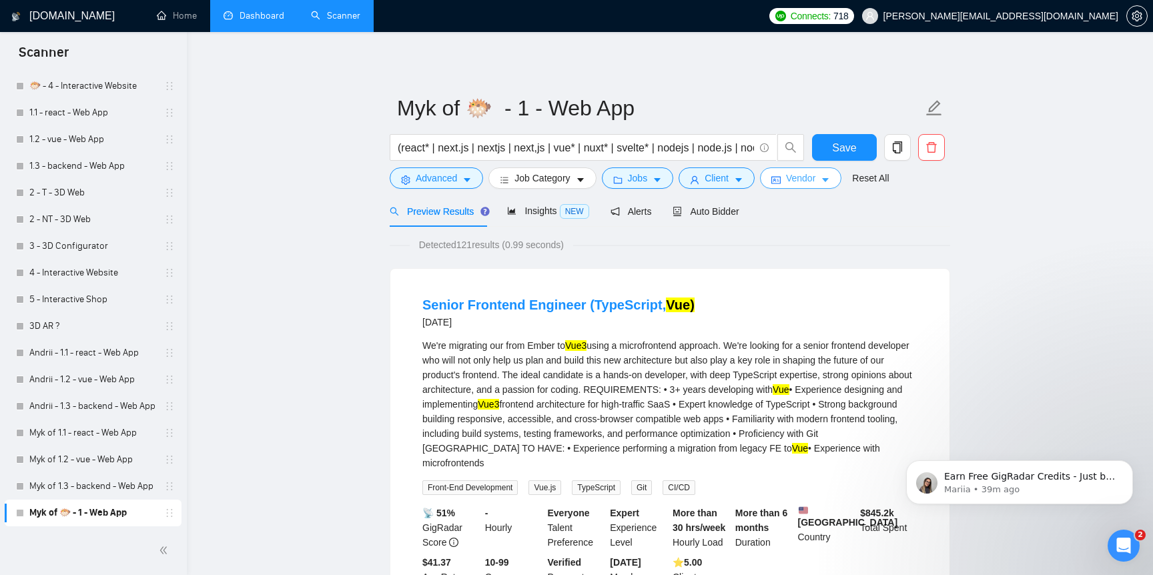
click at [807, 188] on button "Vendor" at bounding box center [800, 177] width 81 height 21
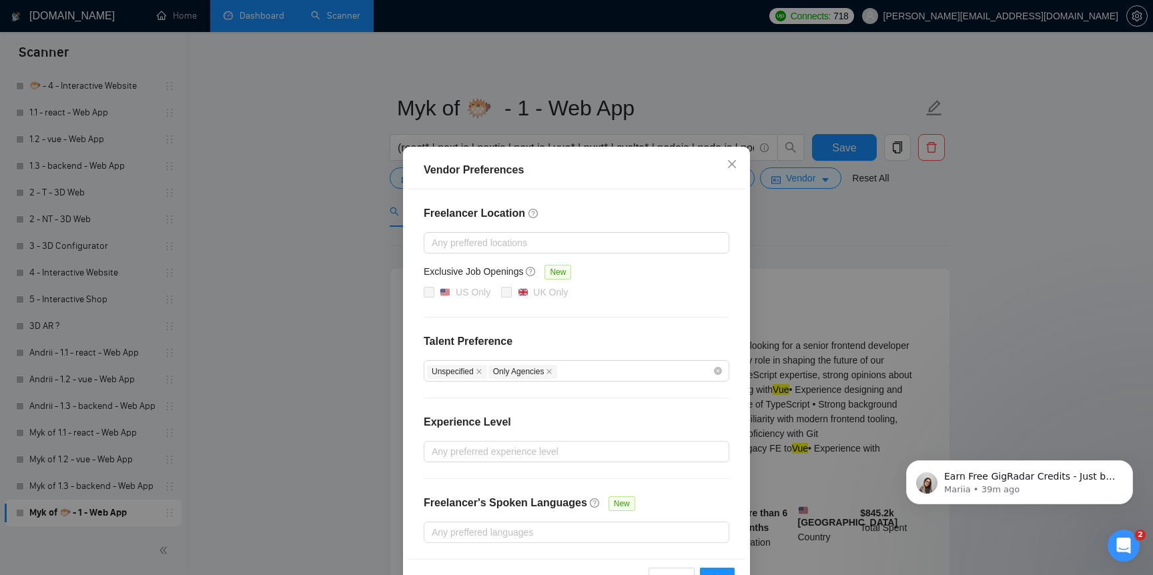
scroll to position [42, 0]
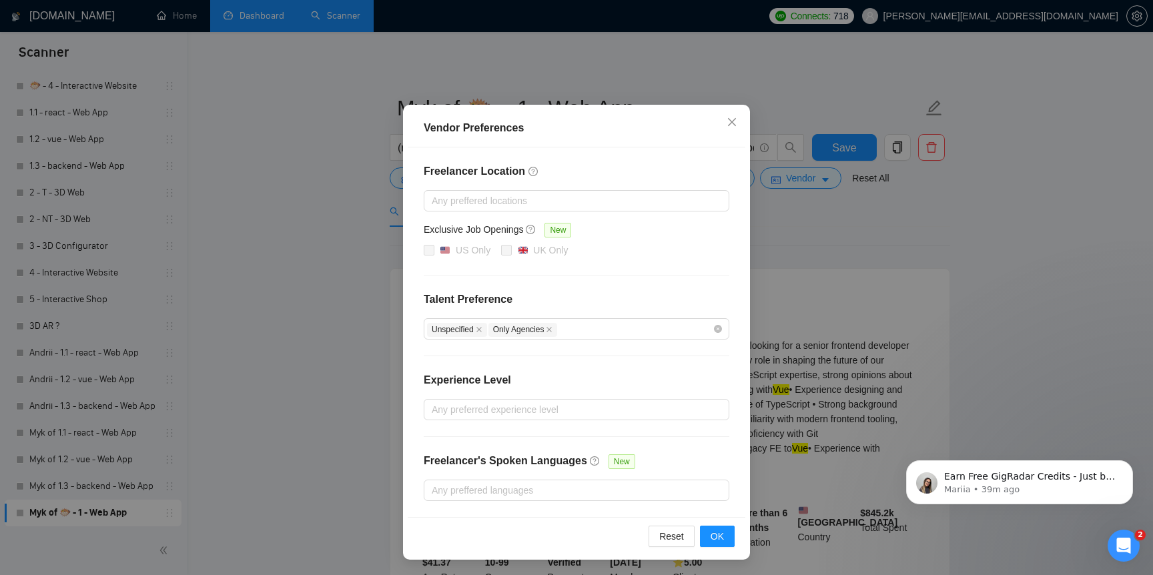
click at [826, 248] on div "Vendor Preferences Freelancer Location Any preffered locations Exclusive Job Op…" at bounding box center [576, 287] width 1153 height 575
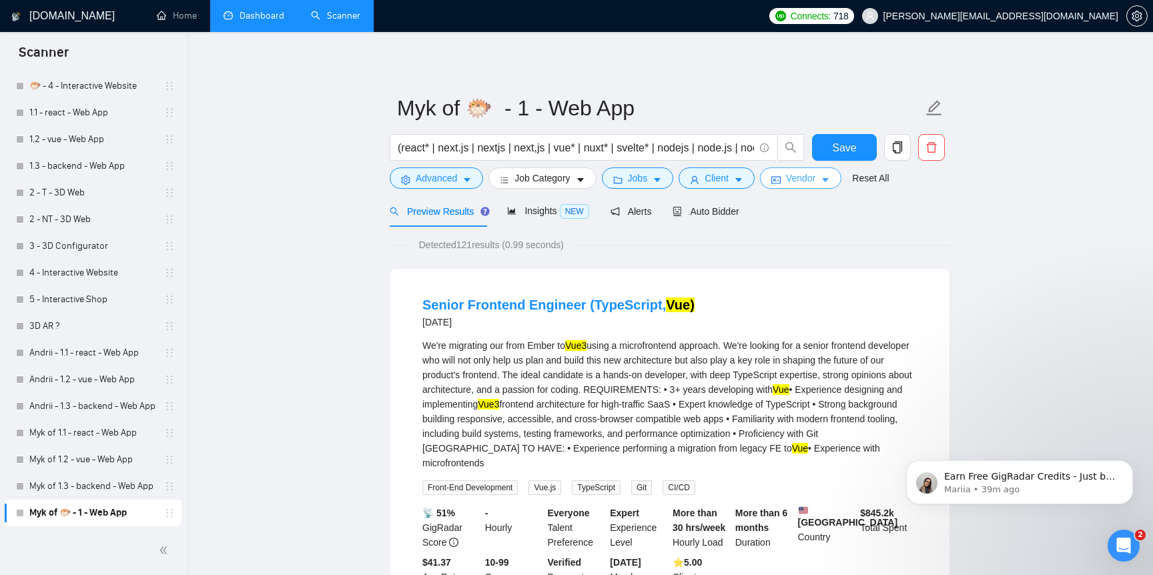
scroll to position [3, 0]
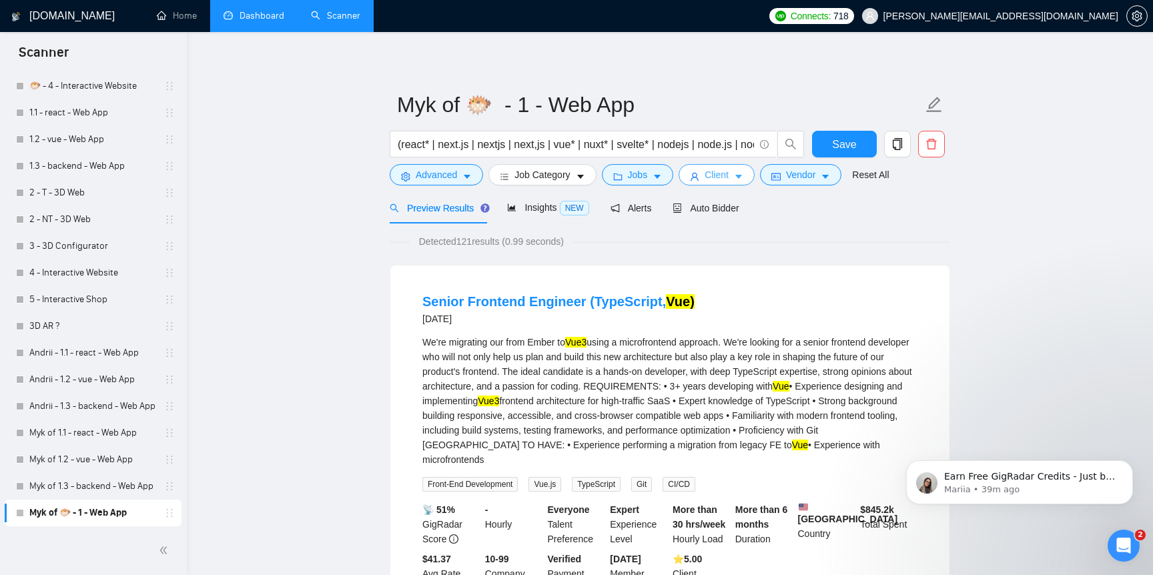
click at [728, 178] on span "Client" at bounding box center [717, 174] width 24 height 15
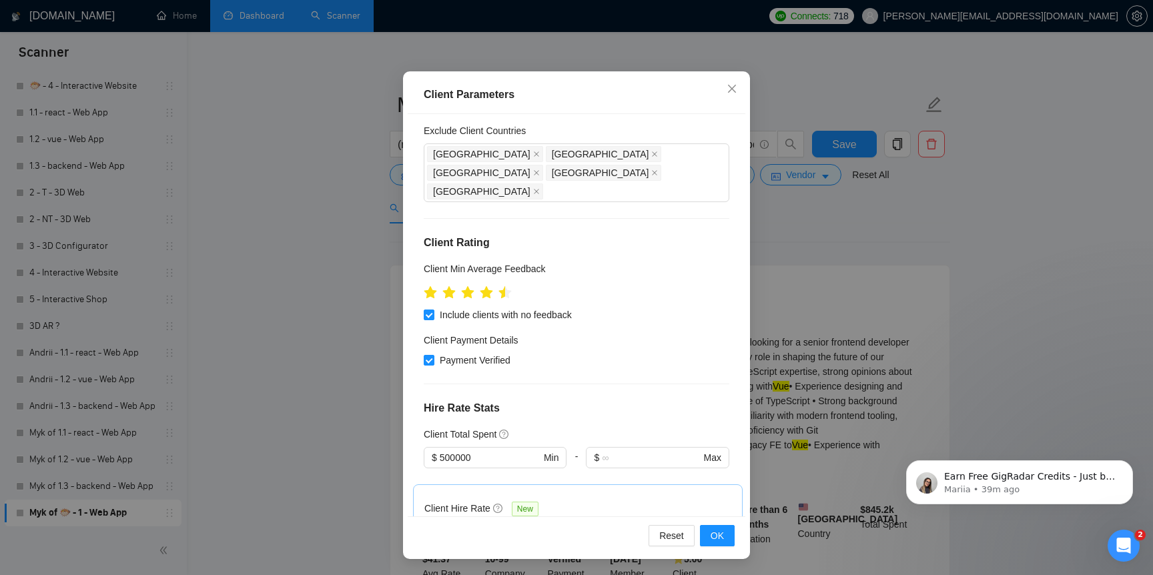
scroll to position [85, 0]
drag, startPoint x: 507, startPoint y: 255, endPoint x: 556, endPoint y: 254, distance: 48.7
click at [556, 282] on div at bounding box center [577, 292] width 306 height 21
click at [510, 286] on icon "star" at bounding box center [505, 293] width 15 height 15
click at [715, 535] on span "OK" at bounding box center [717, 536] width 13 height 15
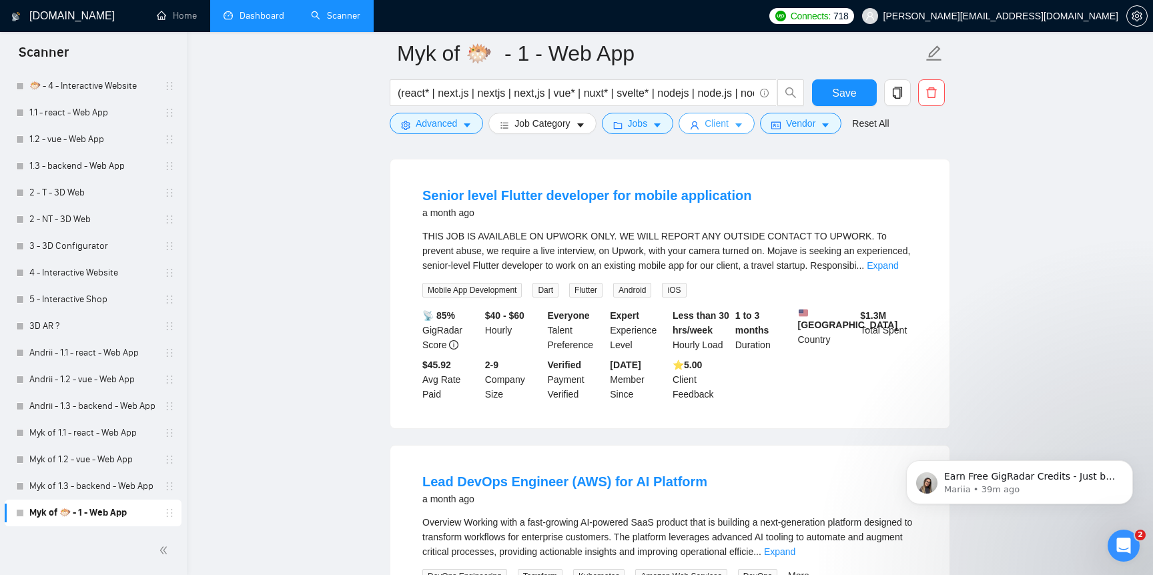
scroll to position [412, 0]
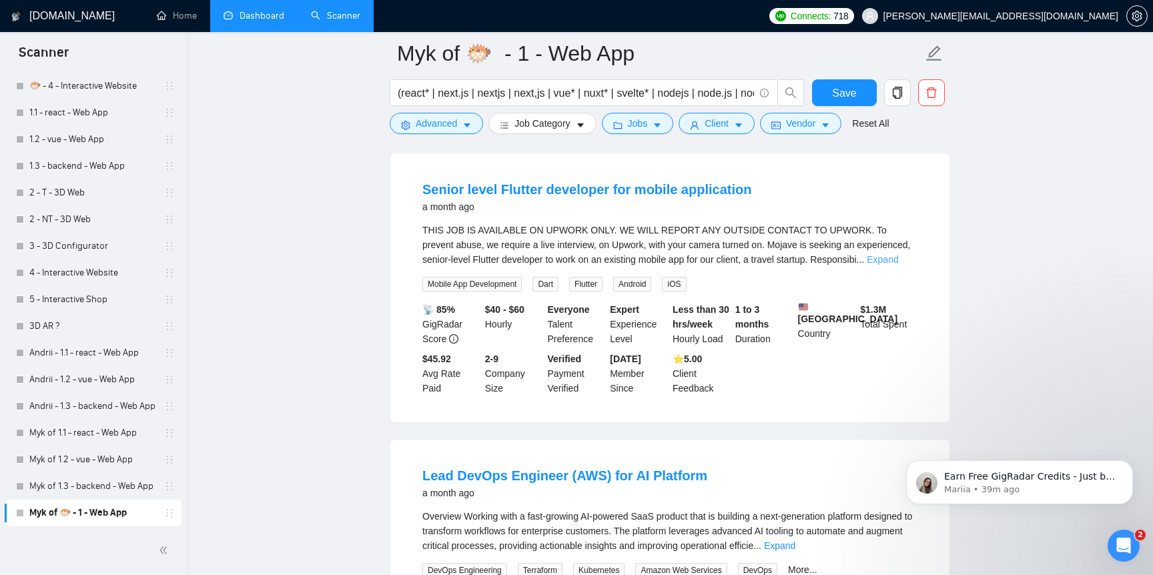
click at [897, 265] on link "Expand" at bounding box center [882, 259] width 31 height 11
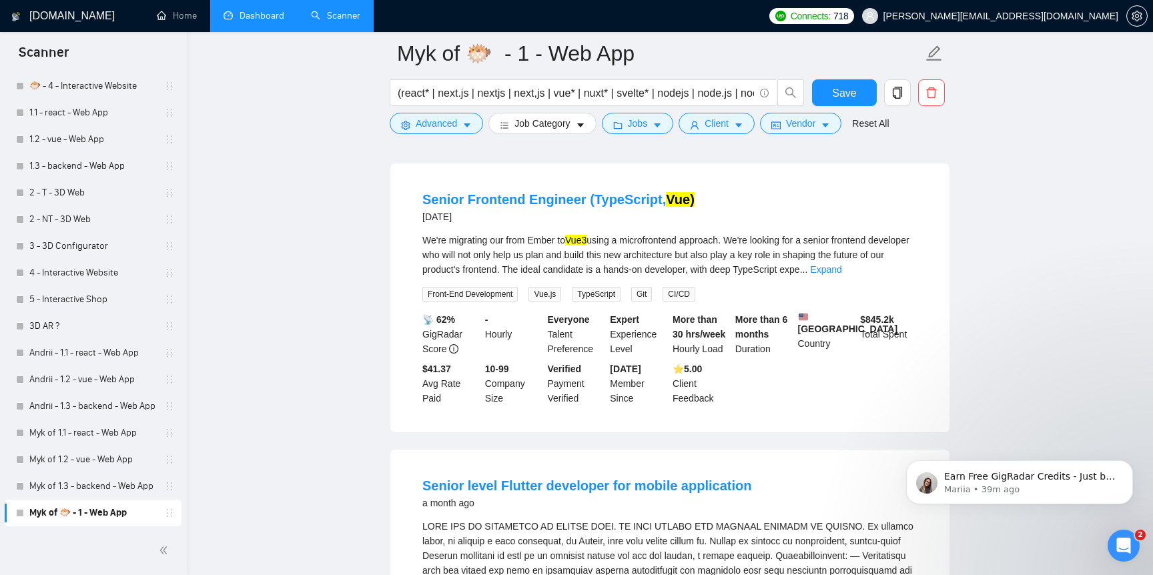
scroll to position [0, 0]
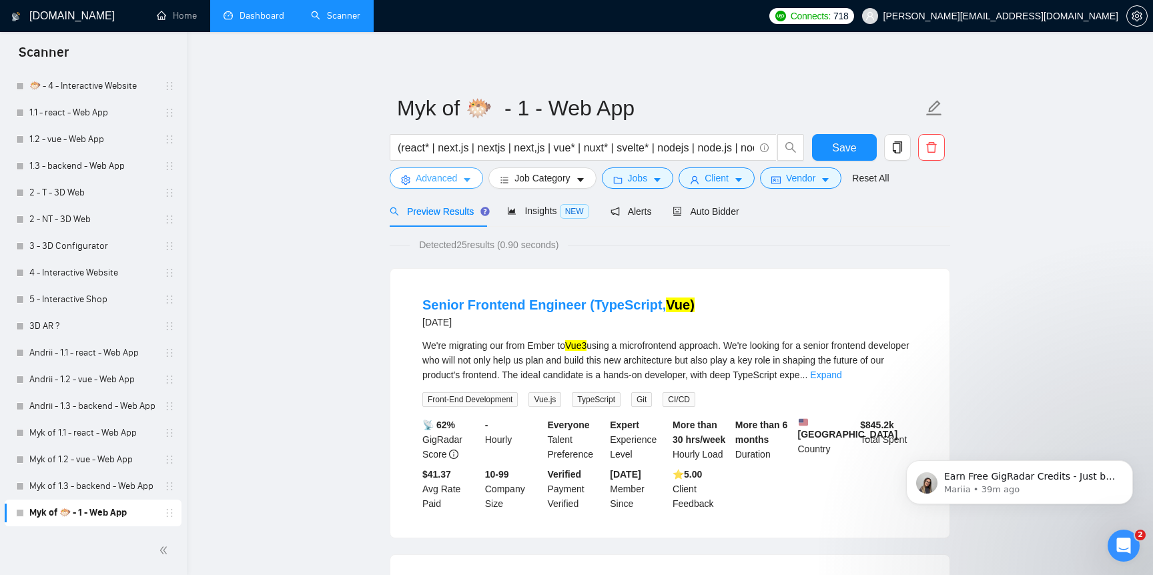
click at [452, 184] on span "Advanced" at bounding box center [436, 178] width 41 height 15
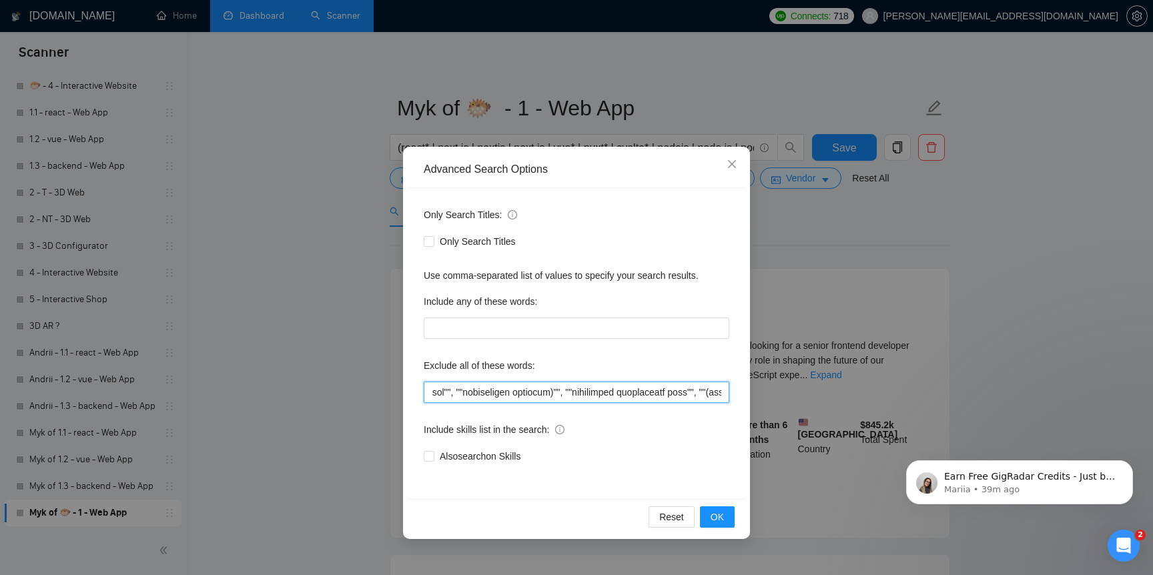
scroll to position [0, 4134]
drag, startPoint x: 613, startPoint y: 393, endPoint x: 846, endPoint y: 410, distance: 233.5
click at [846, 410] on div "Advanced Search Options Only Search Titles: Only Search Titles Use comma-separa…" at bounding box center [576, 287] width 1153 height 575
click at [653, 396] on input "text" at bounding box center [577, 392] width 306 height 21
drag, startPoint x: 653, startPoint y: 396, endPoint x: 723, endPoint y: 396, distance: 70.1
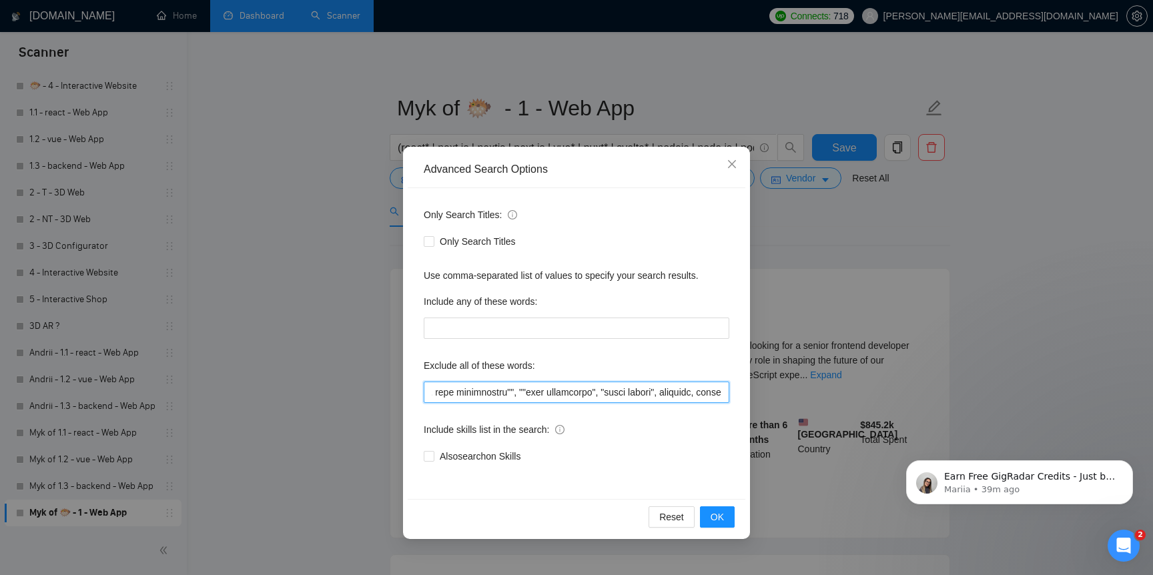
click at [723, 396] on input "text" at bounding box center [577, 392] width 306 height 21
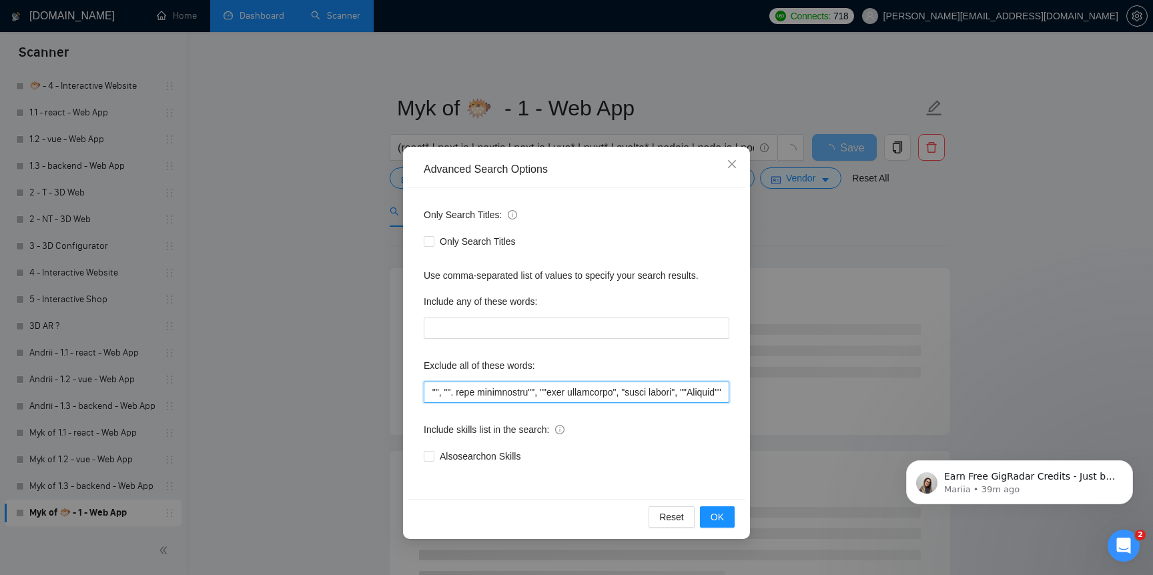
scroll to position [0, 4104]
click at [716, 521] on span "OK" at bounding box center [717, 517] width 13 height 15
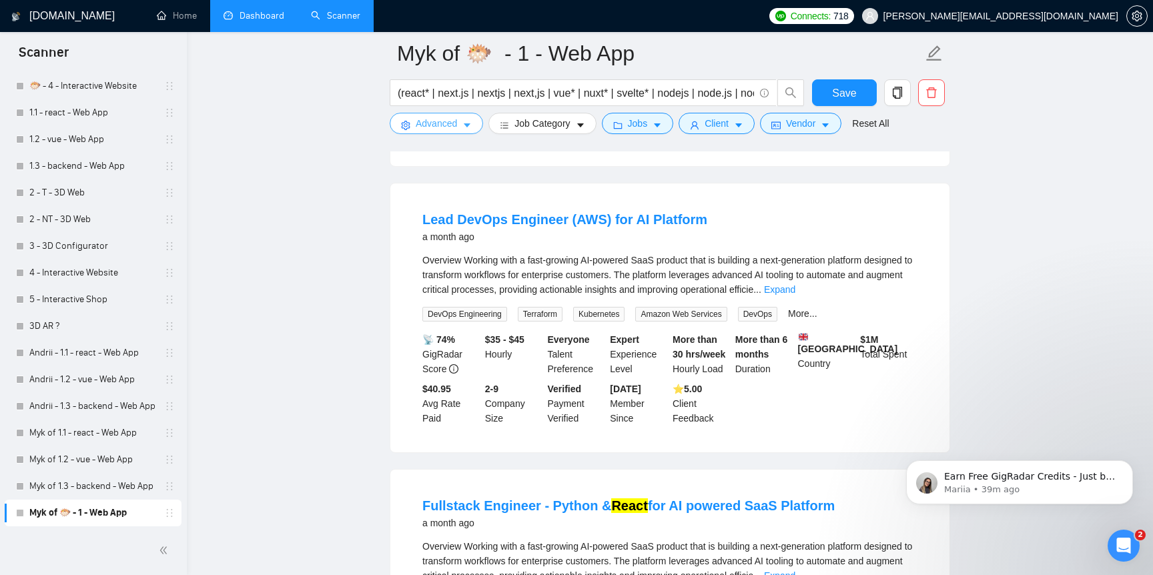
scroll to position [383, 0]
click at [795, 293] on link "Expand" at bounding box center [779, 289] width 31 height 11
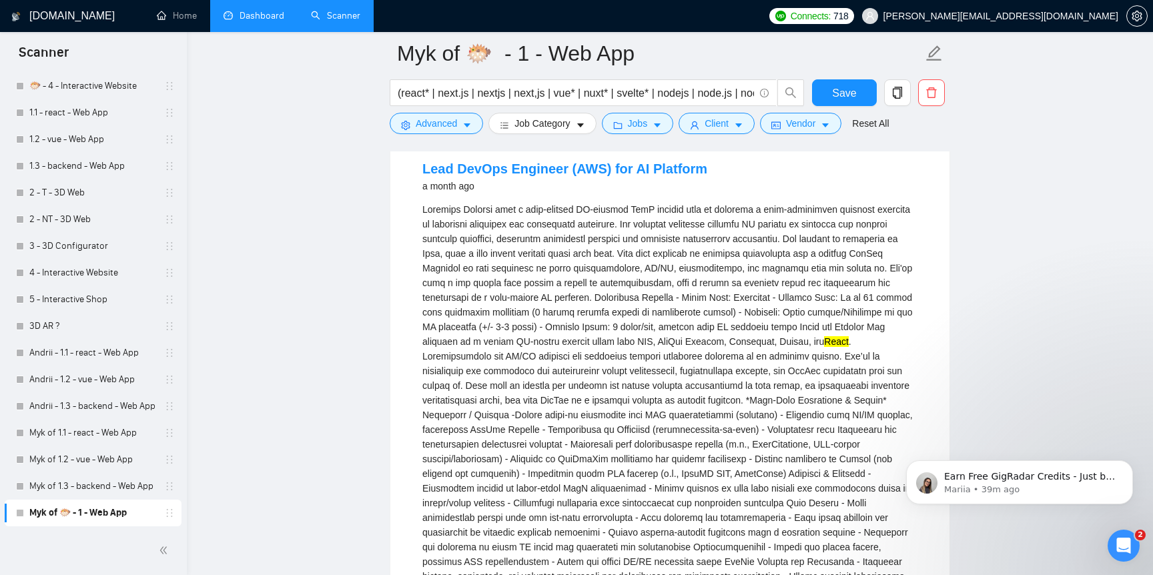
scroll to position [436, 0]
click at [469, 174] on link "Lead DevOps Engineer (AWS) for AI Platform" at bounding box center [564, 166] width 285 height 15
drag, startPoint x: 452, startPoint y: 164, endPoint x: 492, endPoint y: 172, distance: 40.2
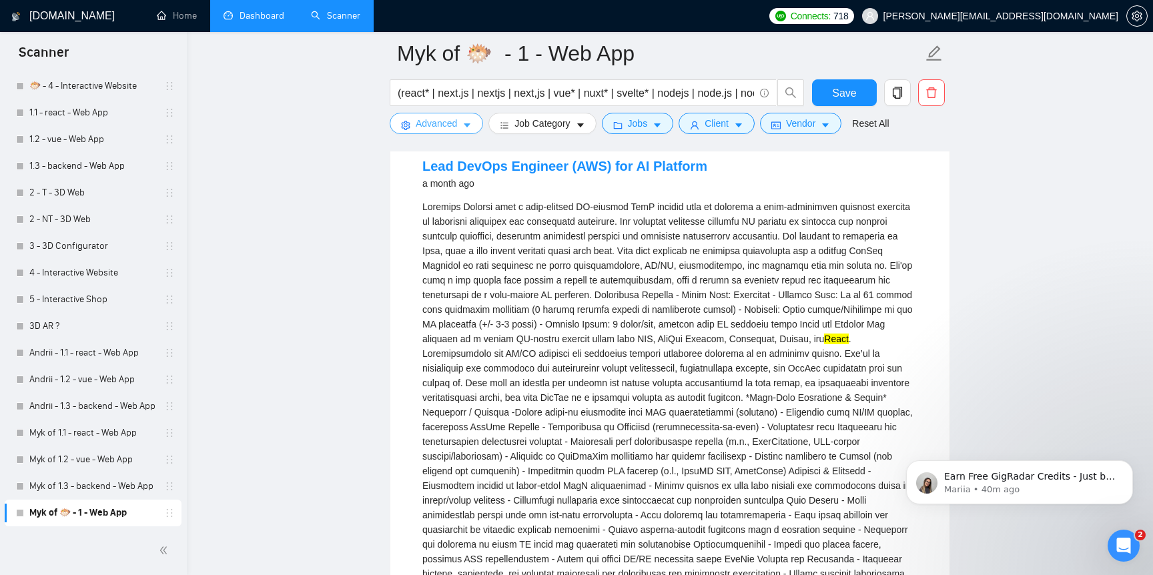
click at [446, 128] on span "Advanced" at bounding box center [436, 123] width 41 height 15
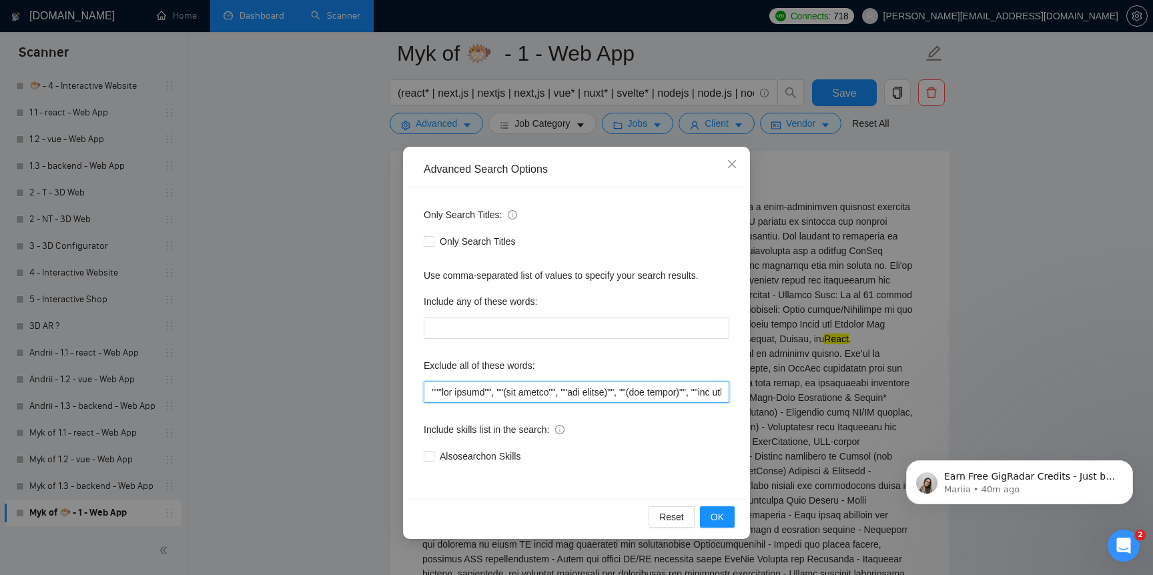
drag, startPoint x: 495, startPoint y: 391, endPoint x: 725, endPoint y: 394, distance: 229.6
click at [725, 394] on input "text" at bounding box center [577, 392] width 306 height 21
drag, startPoint x: 701, startPoint y: 394, endPoint x: 932, endPoint y: 407, distance: 231.2
click at [932, 407] on div "Advanced Search Options Only Search Titles: Only Search Titles Use comma-separa…" at bounding box center [576, 287] width 1153 height 575
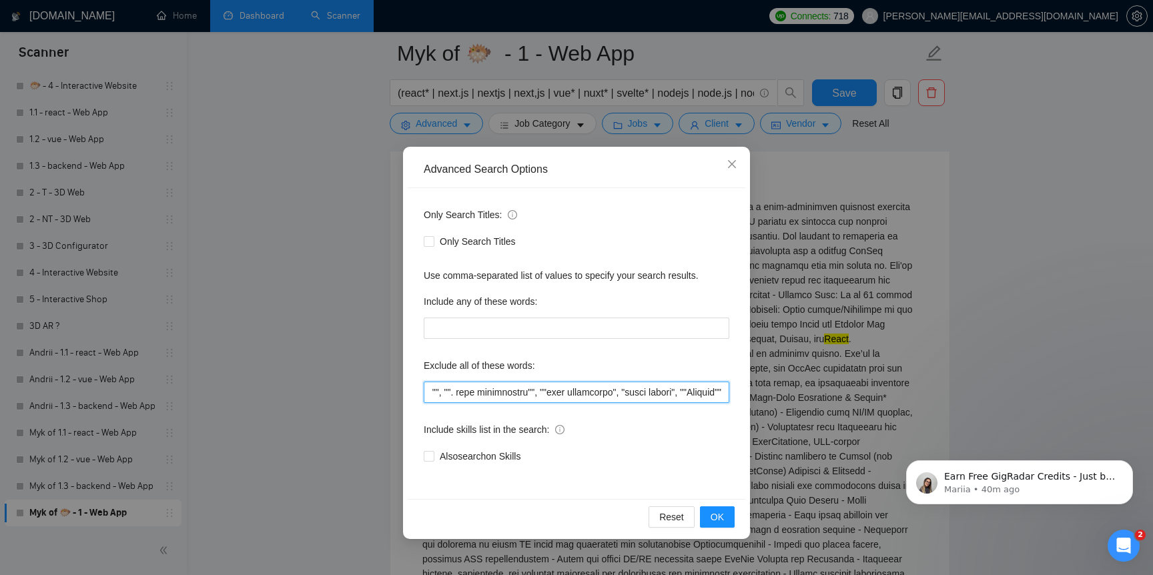
click at [720, 391] on input "text" at bounding box center [577, 392] width 306 height 21
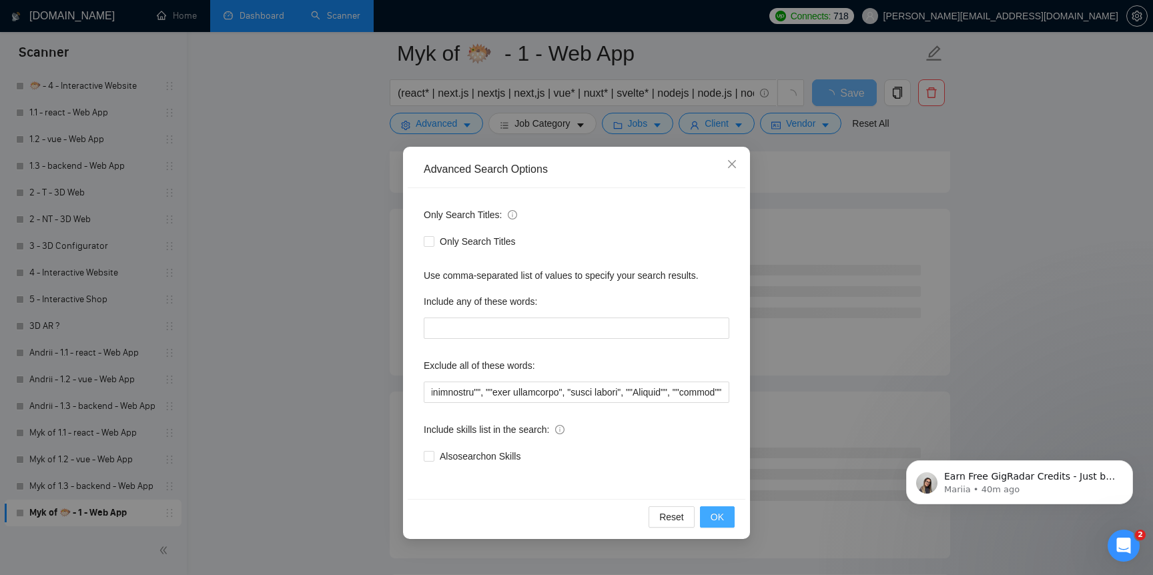
click at [712, 517] on span "OK" at bounding box center [717, 517] width 13 height 15
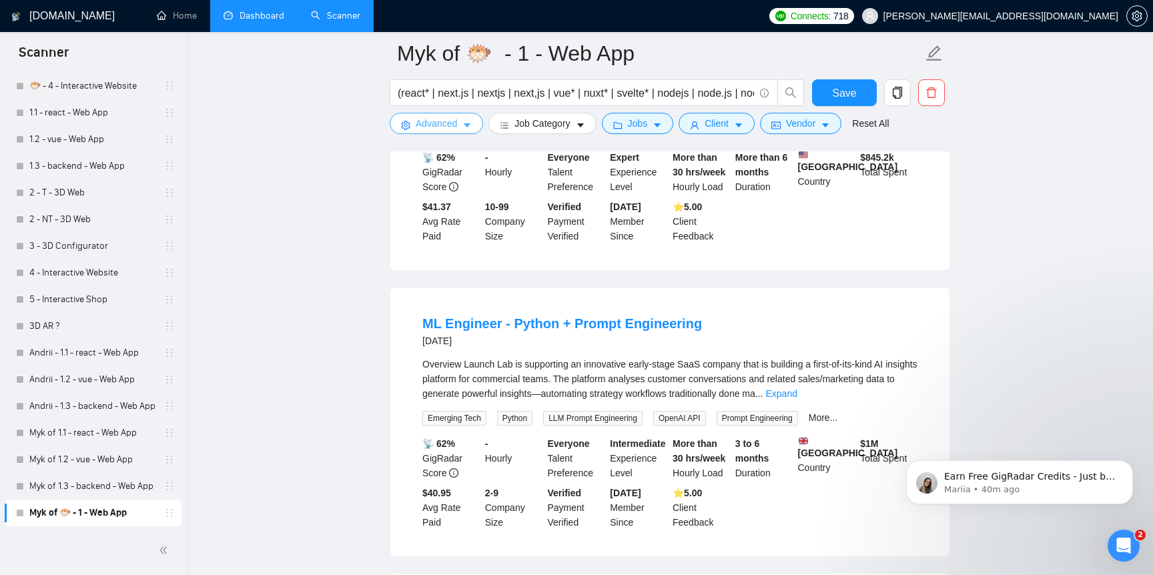
scroll to position [298, 0]
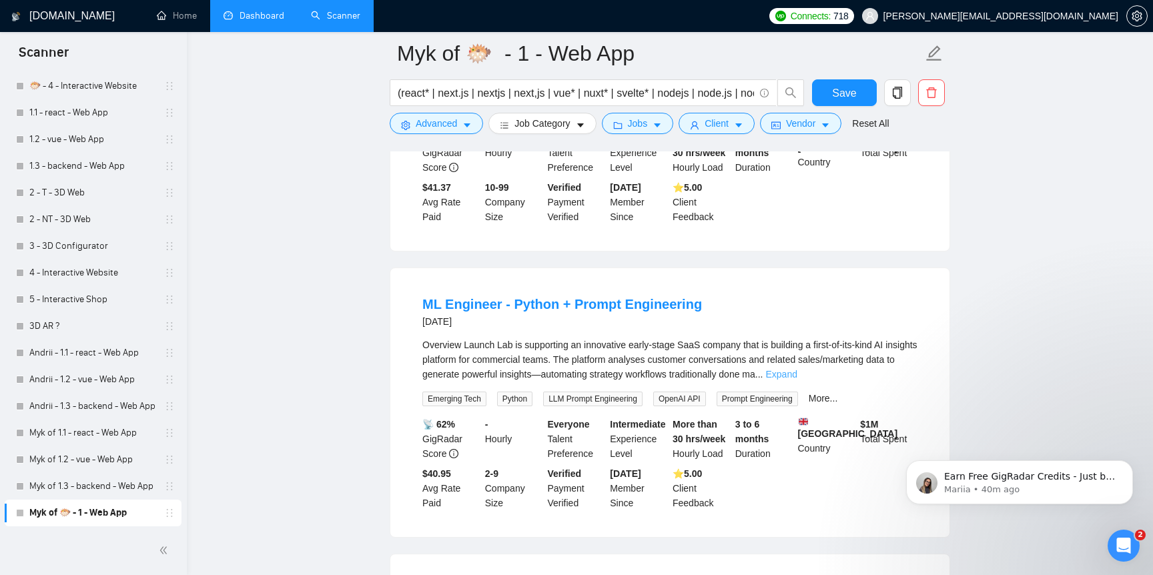
click at [797, 380] on link "Expand" at bounding box center [780, 374] width 31 height 11
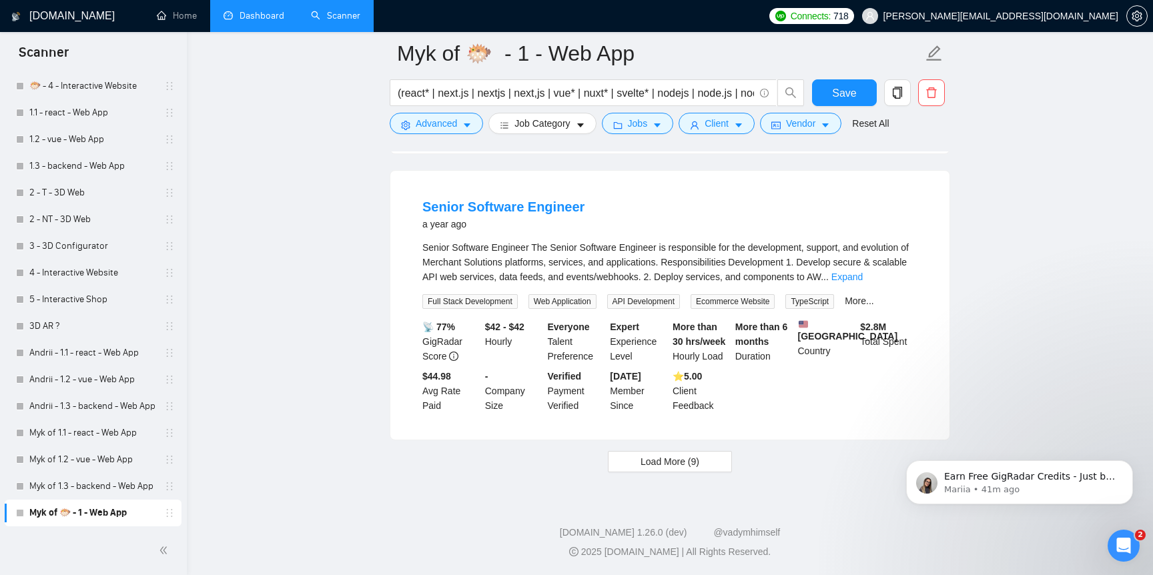
scroll to position [3417, 0]
click at [689, 468] on span "Load More (9)" at bounding box center [670, 461] width 59 height 15
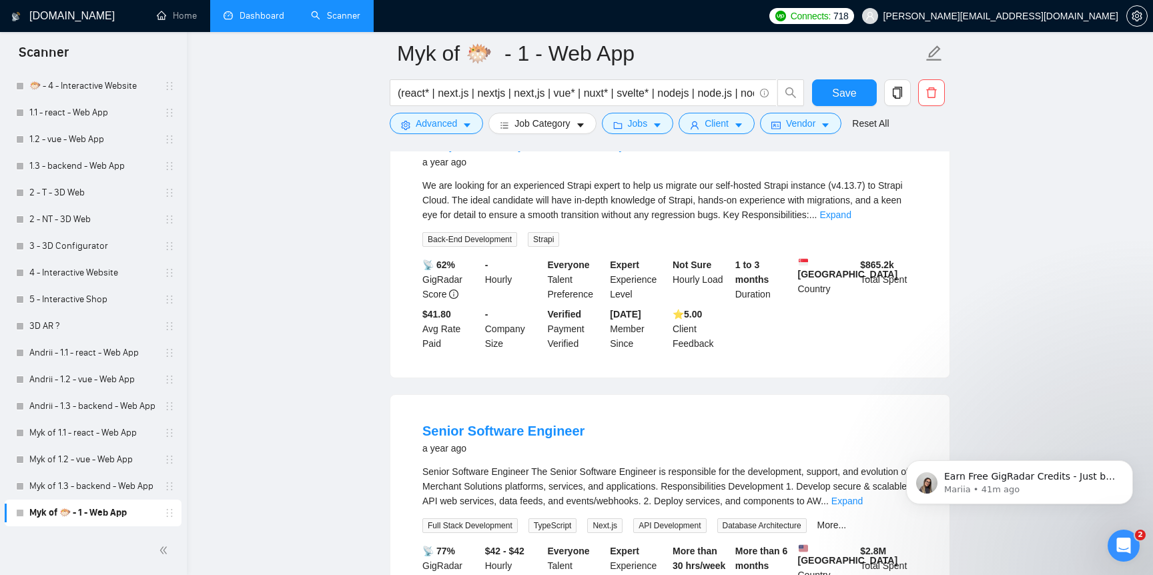
scroll to position [3685, 0]
click at [905, 221] on div "We are looking for an experienced Strapi expert to help us migrate our self-hos…" at bounding box center [669, 199] width 495 height 44
click at [851, 219] on link "Expand" at bounding box center [834, 213] width 31 height 11
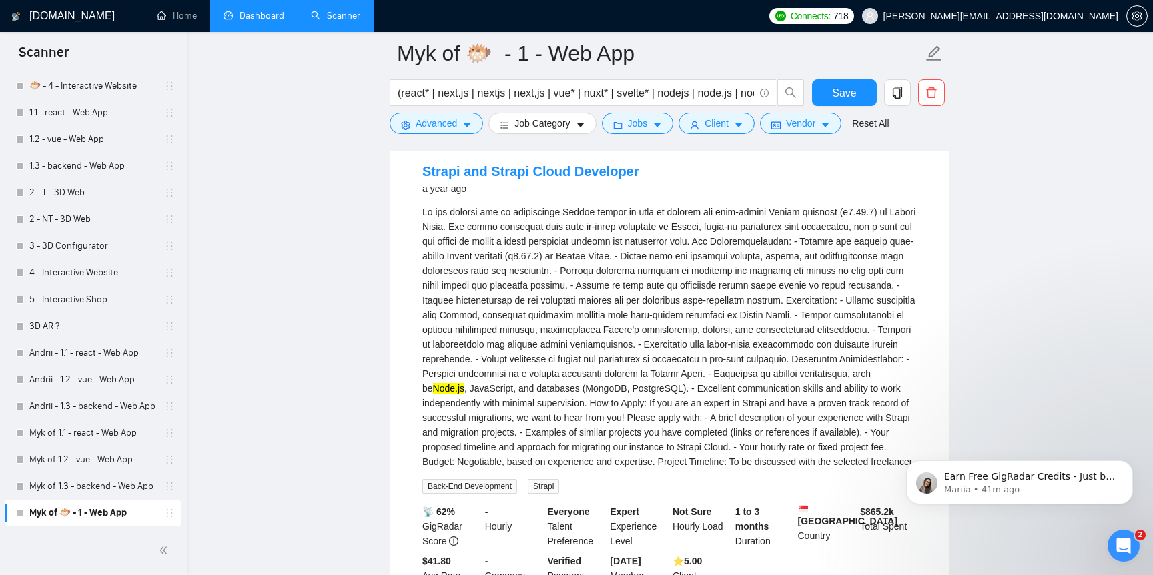
scroll to position [3656, 0]
drag, startPoint x: 414, startPoint y: 256, endPoint x: 459, endPoint y: 260, distance: 44.8
click at [459, 260] on li "Strapi and Strapi Cloud Developer a year ago Node.js , JavaScript, and database…" at bounding box center [669, 381] width 527 height 457
copy link "Strapi"
click at [436, 121] on span "Advanced" at bounding box center [436, 123] width 41 height 15
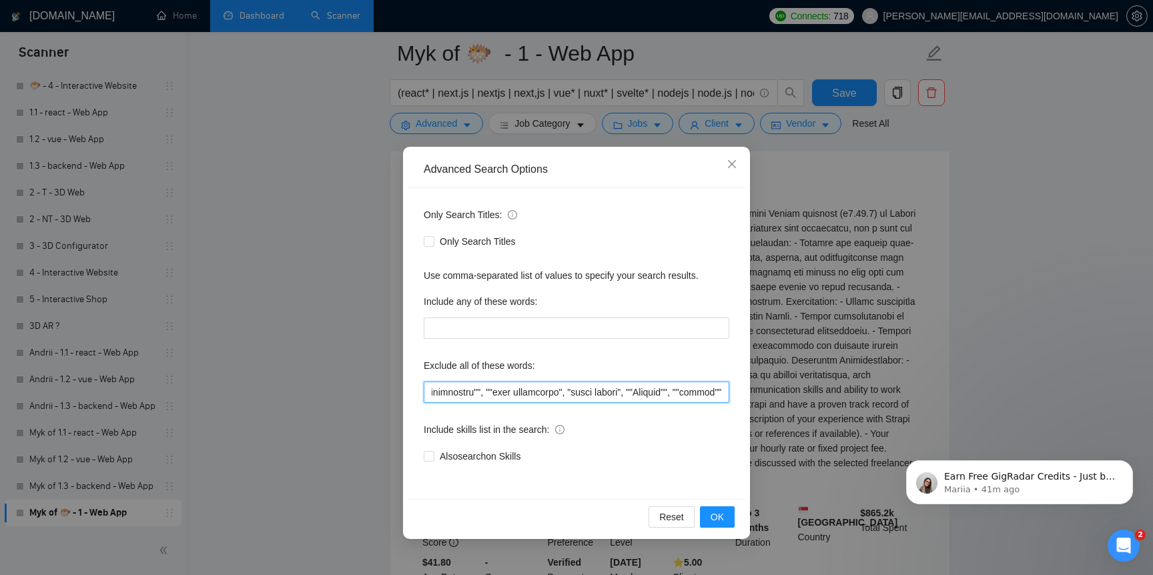
scroll to position [0, 4165]
drag, startPoint x: 562, startPoint y: 394, endPoint x: 765, endPoint y: 396, distance: 203.5
click at [765, 396] on div "Advanced Search Options Only Search Titles: Only Search Titles Use comma-separa…" at bounding box center [576, 287] width 1153 height 575
click at [725, 394] on input "text" at bounding box center [577, 392] width 306 height 21
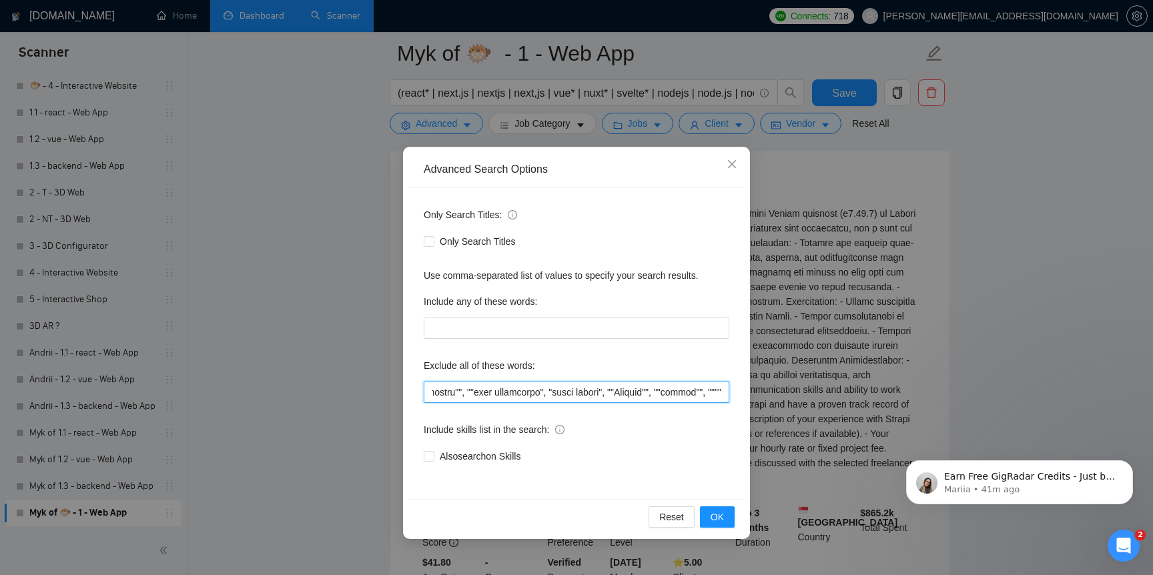
paste input "Strapi"
type input """"low budget"", ""(low budget"", ""low budget)"", ""(low budget)"", ""low buge…"
click at [719, 516] on span "OK" at bounding box center [717, 517] width 13 height 15
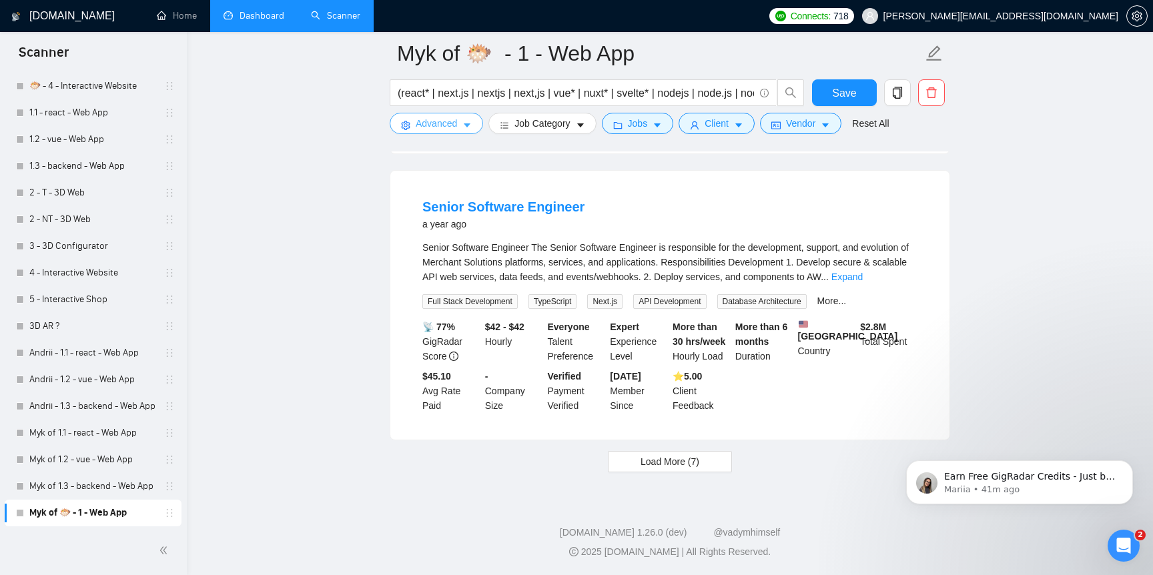
scroll to position [2777, 0]
click at [457, 125] on span "Advanced" at bounding box center [436, 123] width 41 height 15
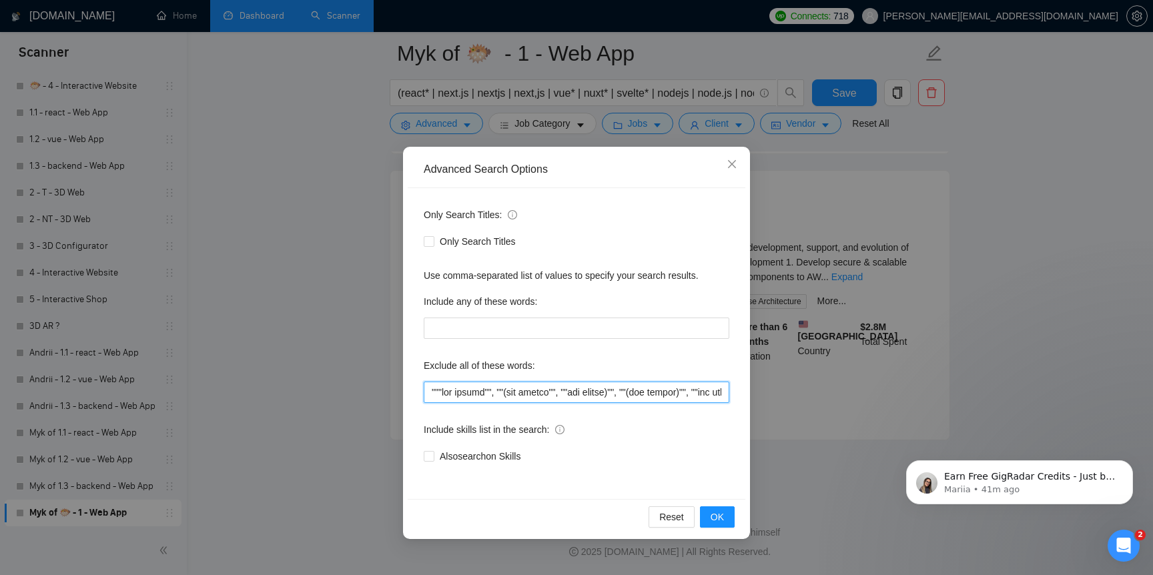
click at [506, 394] on input "text" at bounding box center [577, 392] width 306 height 21
click at [713, 510] on span "OK" at bounding box center [717, 517] width 13 height 15
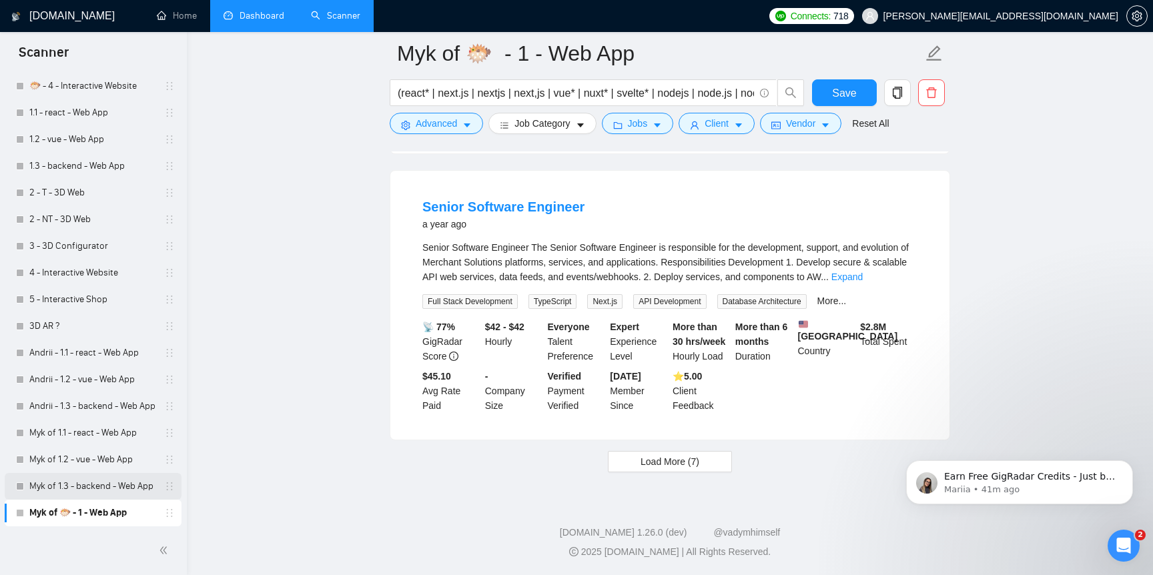
click at [137, 496] on link "Myk of 1.3 - backend - Web App" at bounding box center [92, 486] width 127 height 27
click at [830, 90] on button "Save" at bounding box center [844, 92] width 65 height 27
click at [104, 486] on link "Myk of 1.3 - backend - Web App" at bounding box center [92, 486] width 127 height 27
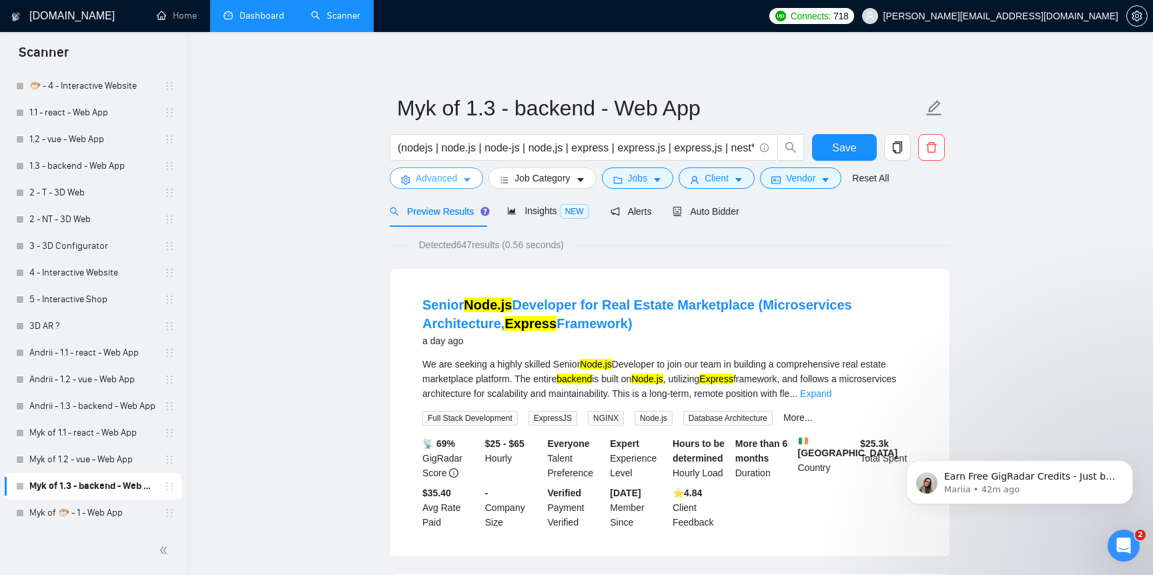
click at [444, 180] on span "Advanced" at bounding box center [436, 178] width 41 height 15
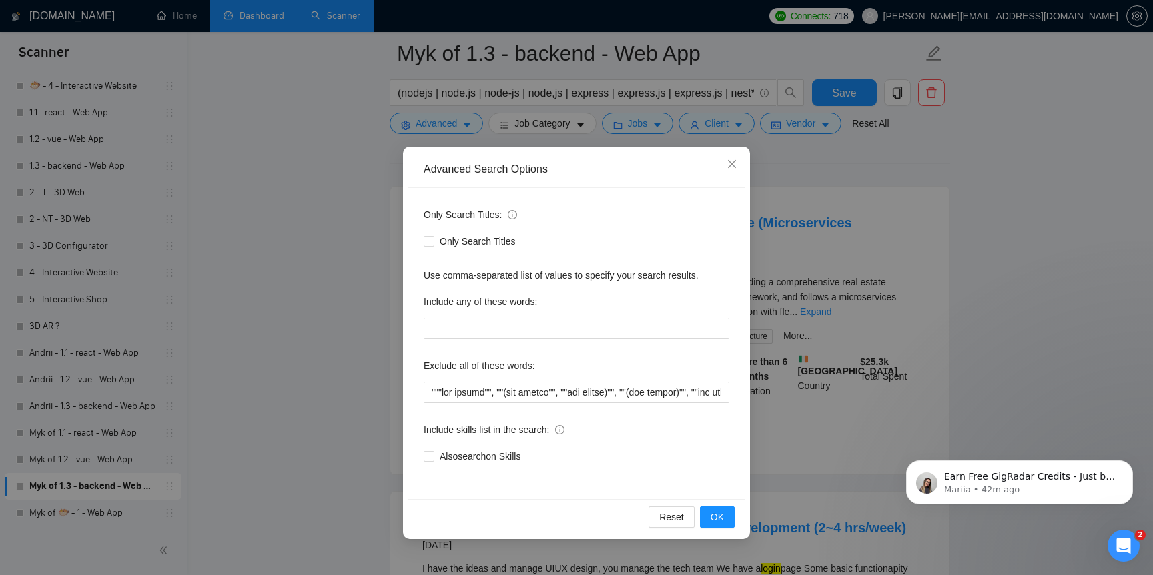
scroll to position [109, 0]
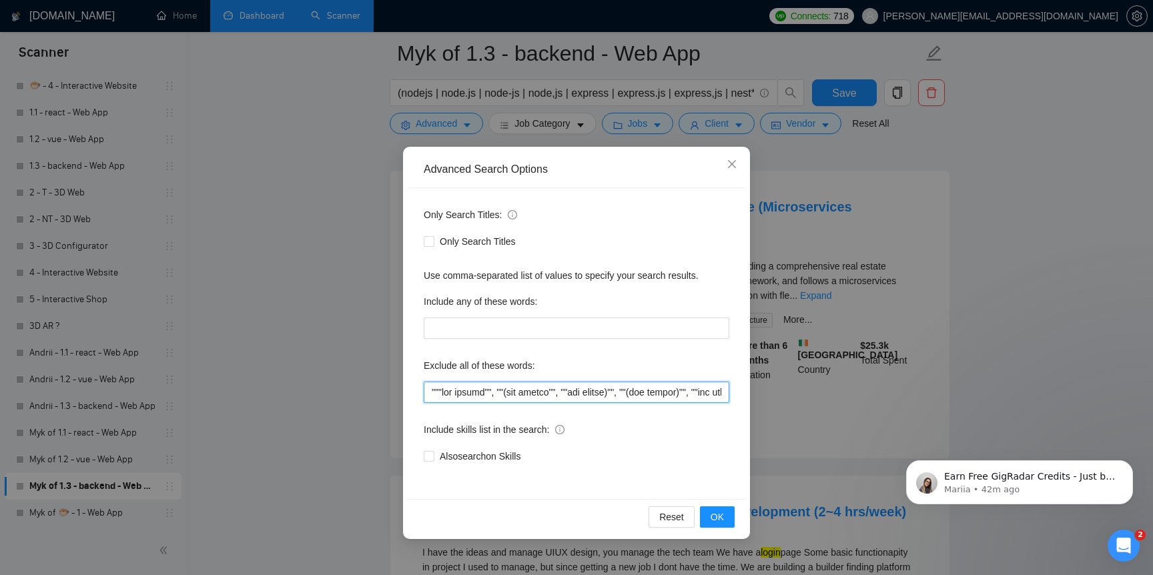
drag, startPoint x: 556, startPoint y: 400, endPoint x: 597, endPoint y: 392, distance: 41.5
click at [597, 392] on input "text" at bounding box center [577, 392] width 306 height 21
paste input "Flutter"", ""devops"", ""Strapi"
type input """"low budget"", ""(low budget"", ""low budget)"", ""(low budget)"", ""low buge…"
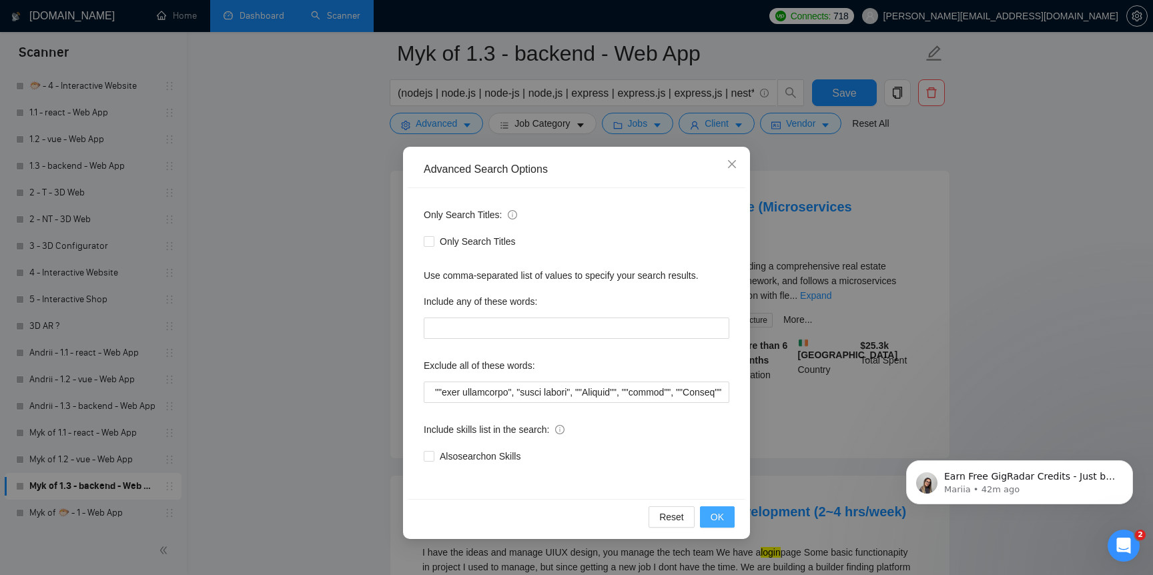
click at [721, 516] on span "OK" at bounding box center [717, 517] width 13 height 15
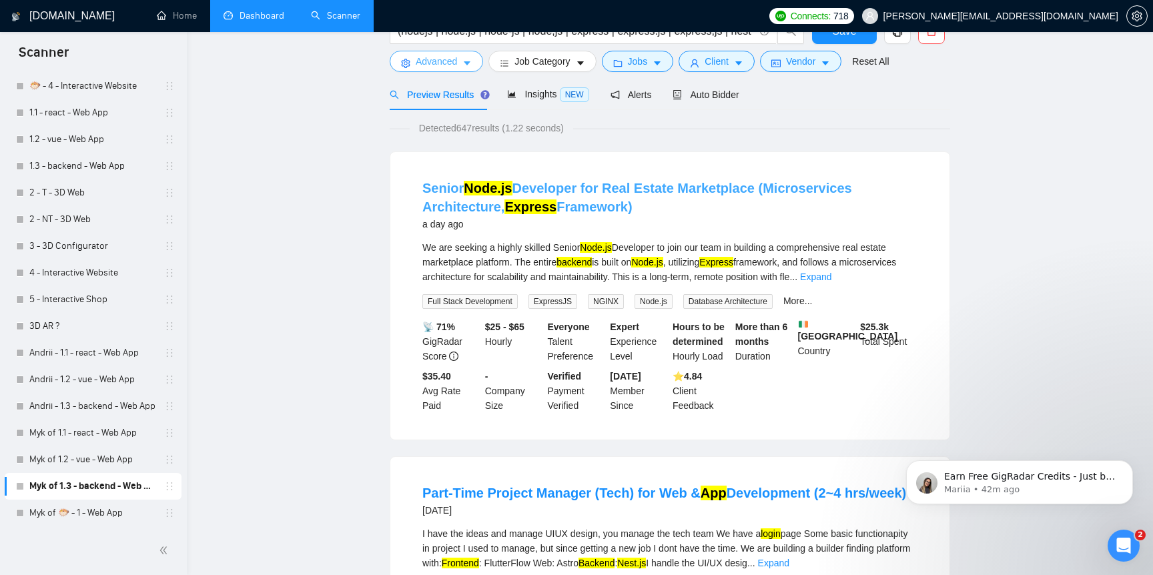
scroll to position [0, 0]
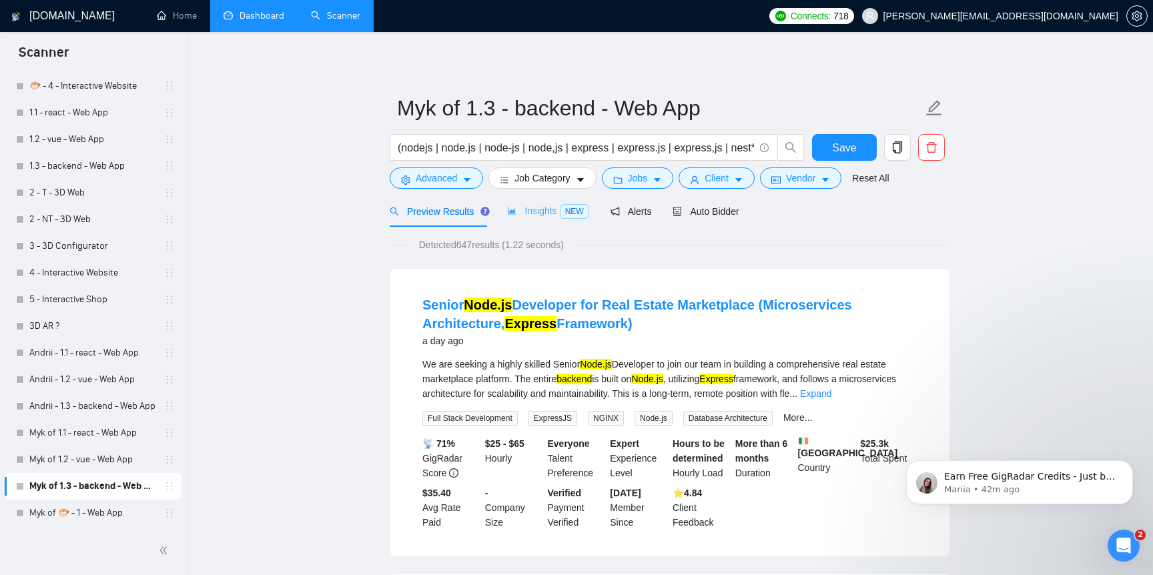
click at [516, 219] on div "Insights NEW" at bounding box center [547, 211] width 81 height 31
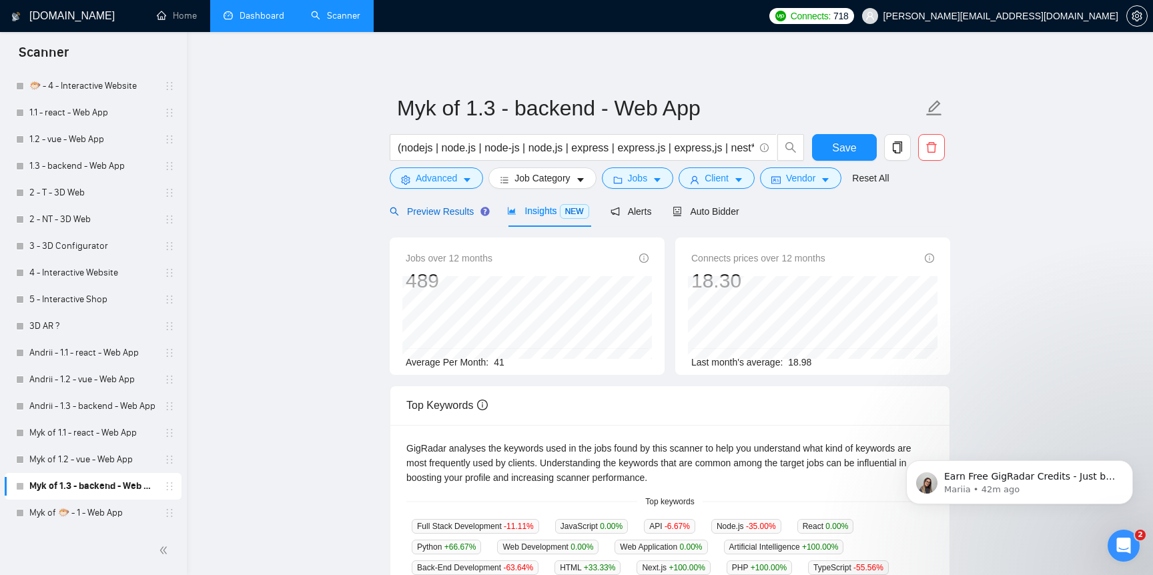
click at [455, 212] on span "Preview Results" at bounding box center [438, 211] width 96 height 11
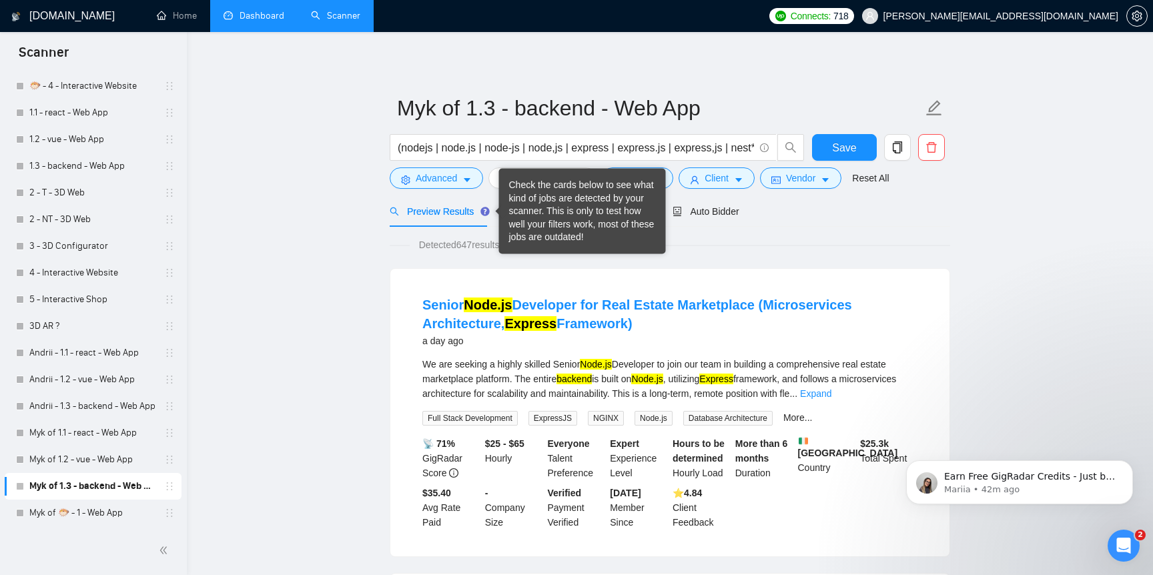
click at [547, 210] on div "Check the cards below to see what kind of jobs are detected by your scanner. Th…" at bounding box center [582, 211] width 147 height 65
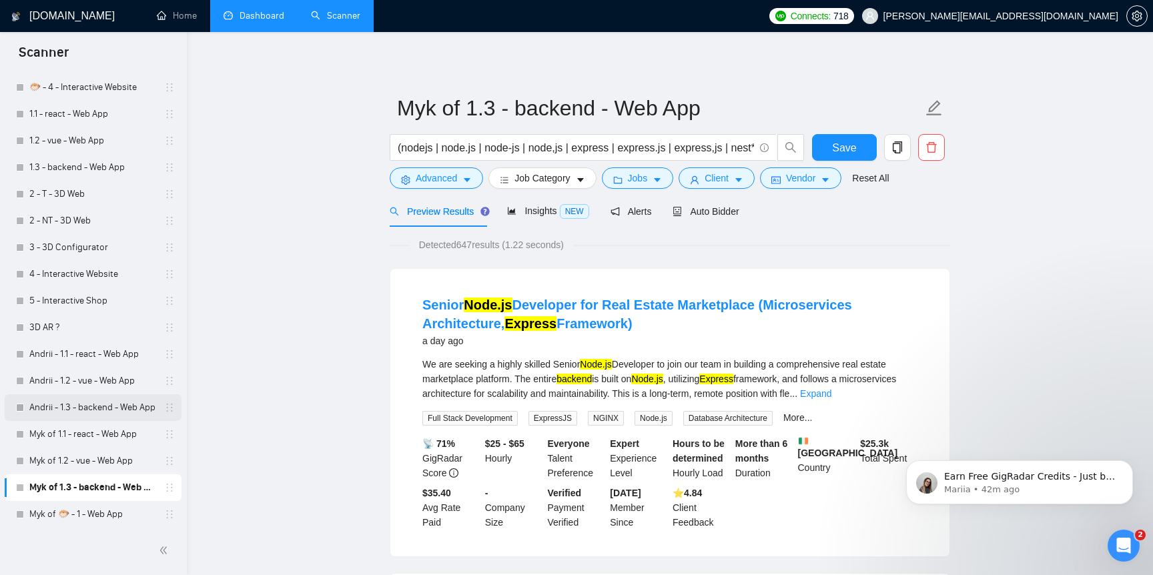
scroll to position [784, 0]
click at [101, 431] on link "Myk of 1.1 - react - Web App" at bounding box center [92, 433] width 127 height 27
click at [841, 154] on span "Save" at bounding box center [844, 147] width 24 height 17
click at [95, 465] on link "Myk of 1.2 - vue - Web App" at bounding box center [92, 460] width 127 height 27
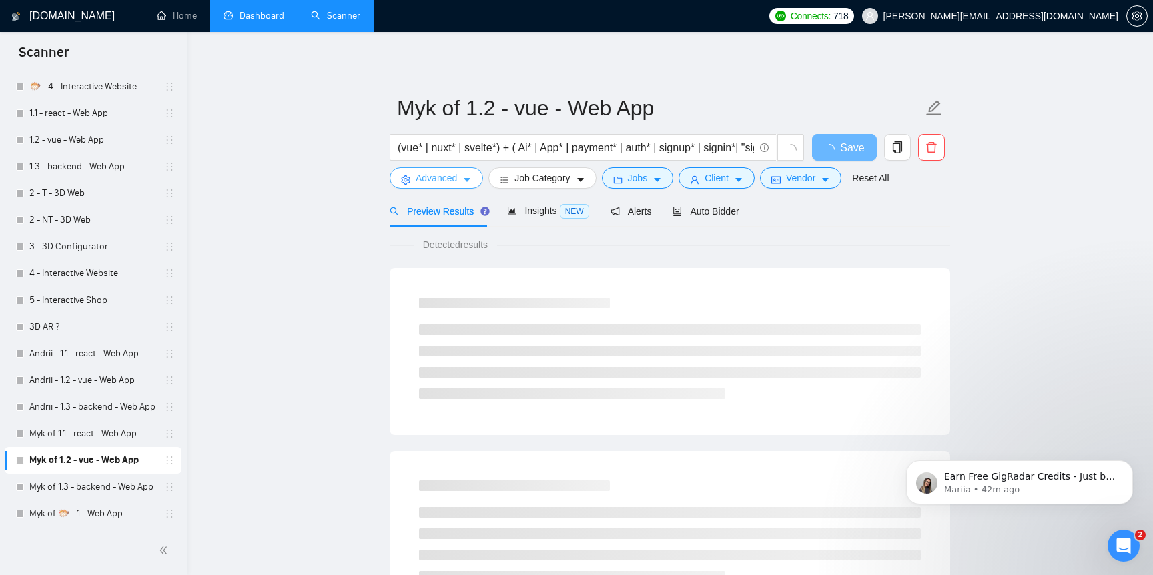
click at [444, 186] on button "Advanced" at bounding box center [436, 177] width 93 height 21
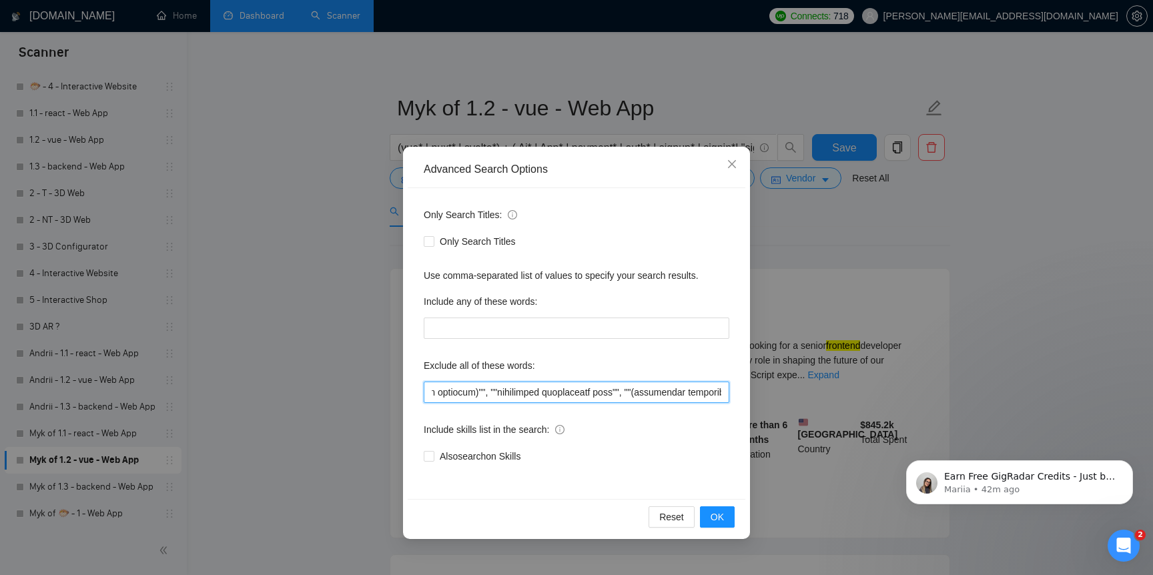
scroll to position [0, 4306]
drag, startPoint x: 563, startPoint y: 395, endPoint x: 863, endPoint y: 428, distance: 302.1
click at [863, 428] on div "Advanced Search Options Only Search Titles: Only Search Titles Use comma-separa…" at bounding box center [576, 287] width 1153 height 575
click at [636, 392] on input "text" at bounding box center [577, 392] width 306 height 21
drag, startPoint x: 598, startPoint y: 390, endPoint x: 745, endPoint y: 390, distance: 147.5
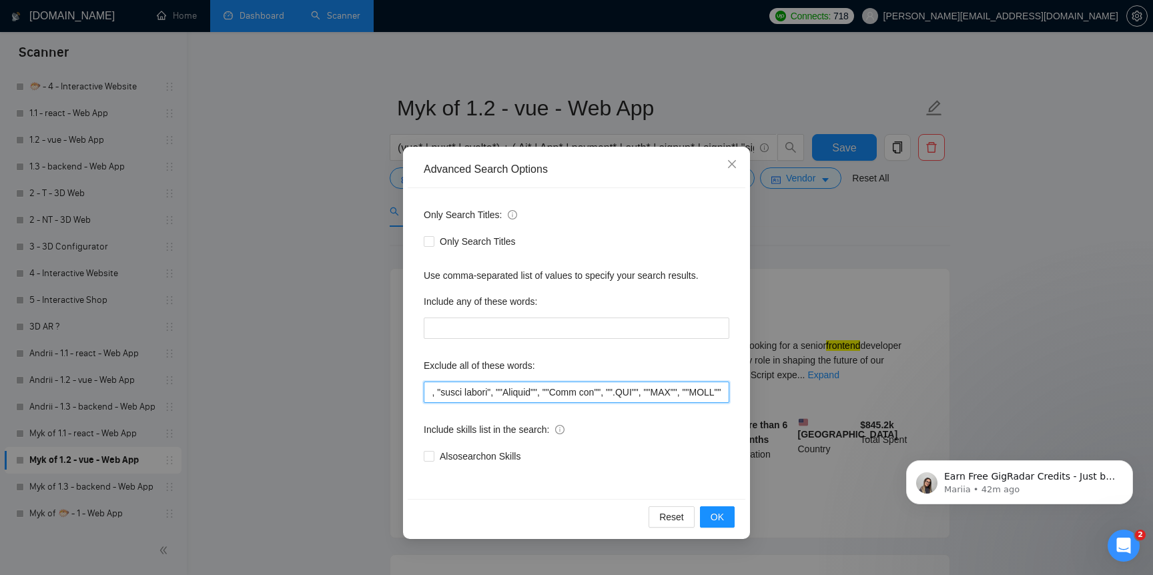
click at [745, 390] on div "Advanced Search Options Only Search Titles: Only Search Titles Use comma-separa…" at bounding box center [576, 343] width 347 height 392
click at [713, 510] on span "OK" at bounding box center [717, 517] width 13 height 15
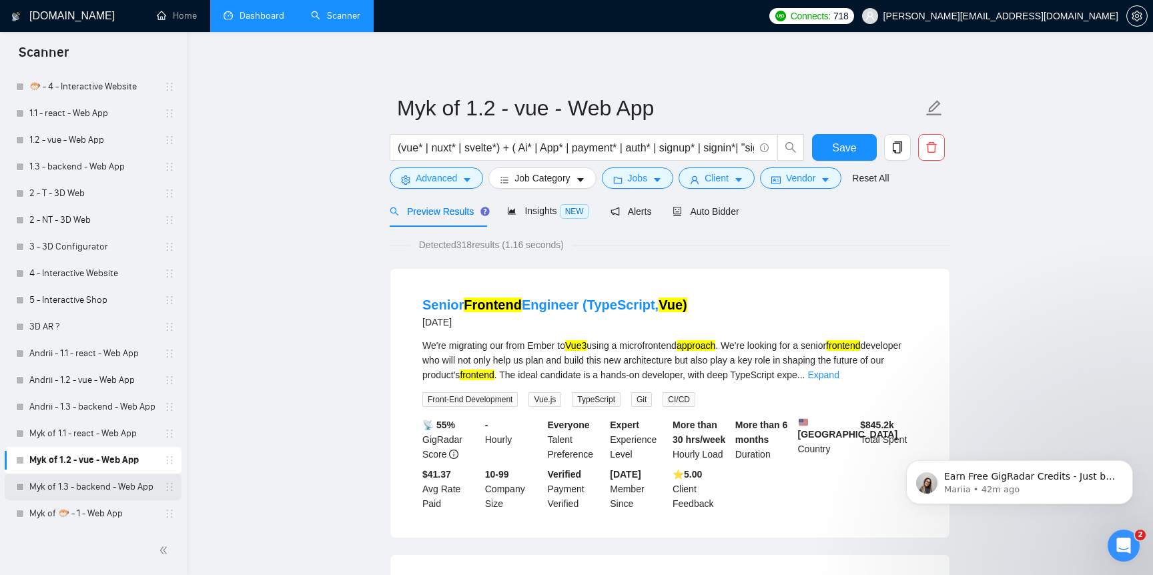
click at [103, 483] on link "Myk of 1.3 - backend - Web App" at bounding box center [92, 487] width 127 height 27
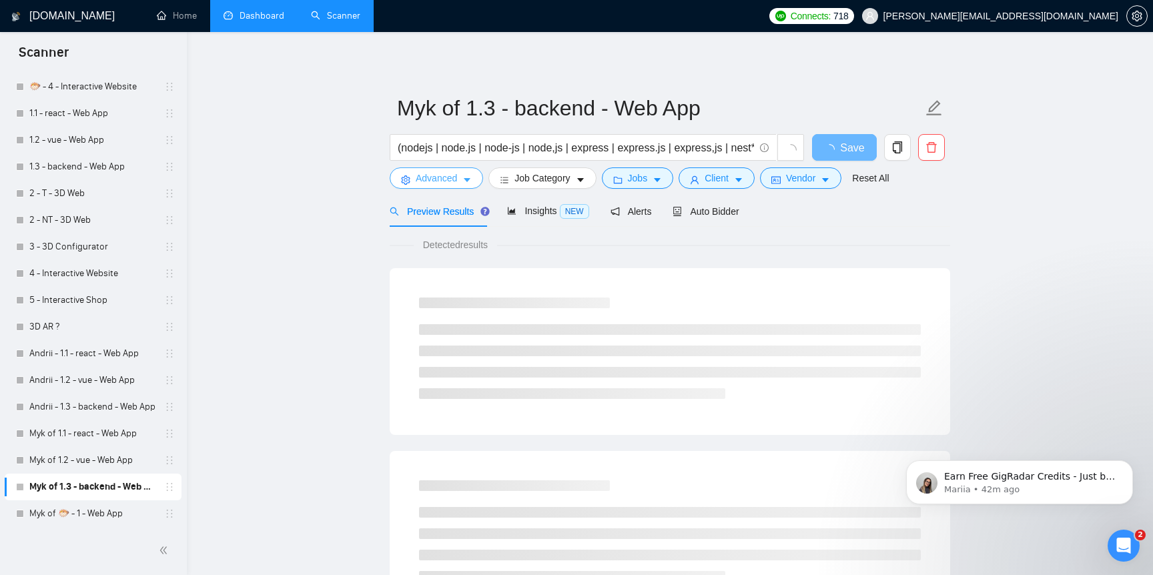
click at [444, 185] on span "Advanced" at bounding box center [436, 178] width 41 height 15
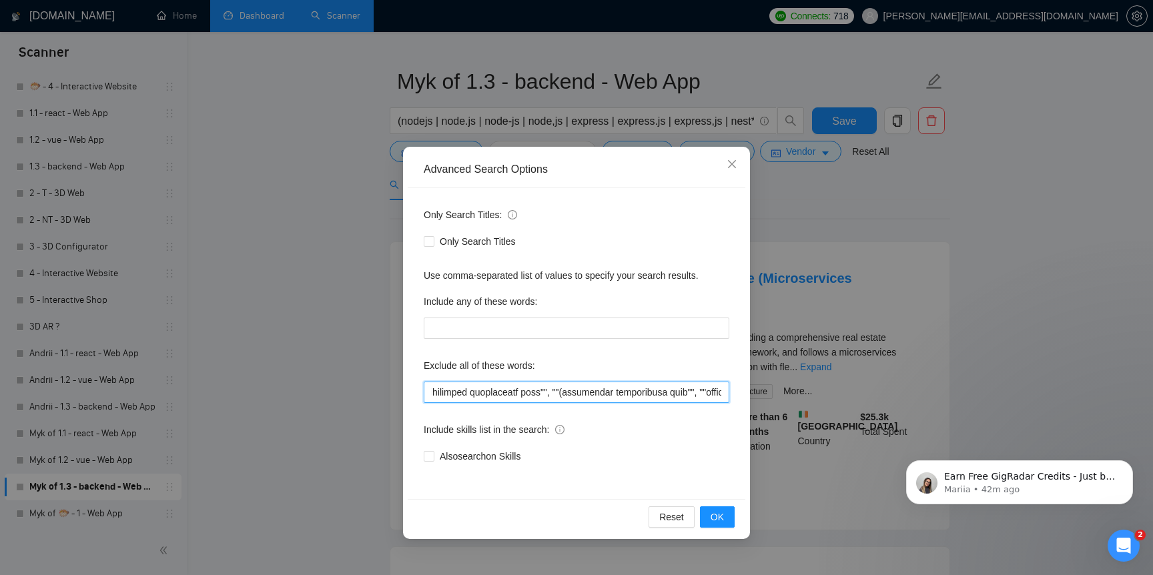
scroll to position [0, 4212]
drag, startPoint x: 573, startPoint y: 384, endPoint x: 782, endPoint y: 409, distance: 210.3
click at [782, 409] on div "Advanced Search Options Only Search Titles: Only Search Titles Use comma-separa…" at bounding box center [576, 287] width 1153 height 575
click at [700, 395] on input "text" at bounding box center [577, 392] width 306 height 21
click at [722, 394] on input "text" at bounding box center [577, 392] width 306 height 21
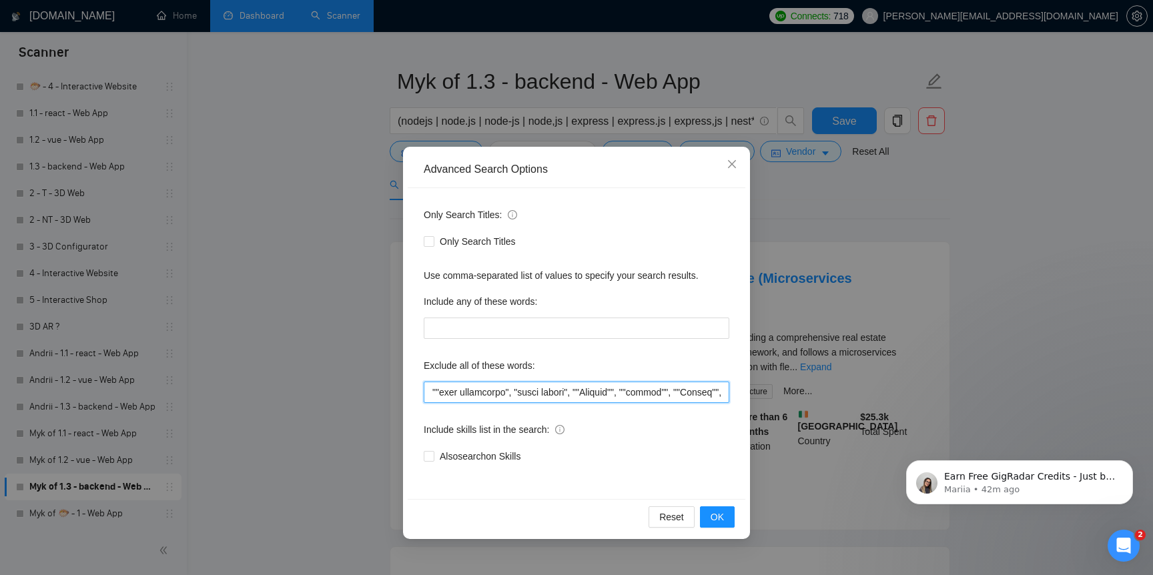
scroll to position [0, 4217]
paste input """.NET"", ""PHP"", ""RUST"""
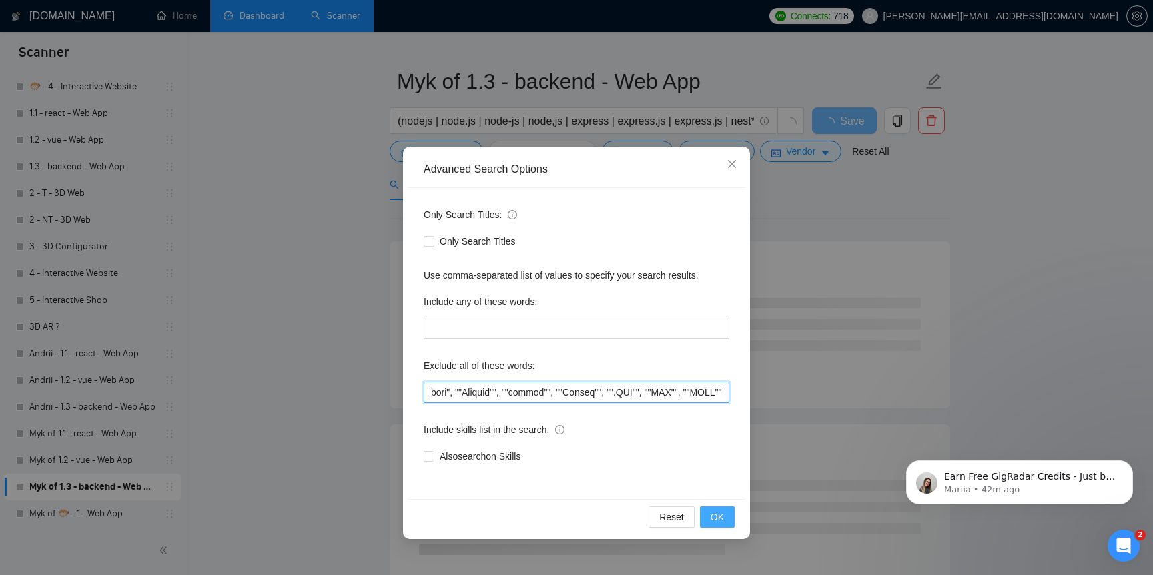
type input """"low budget"", ""(low budget"", ""low budget)"", ""(low budget)"", ""low buge…"
click at [717, 517] on span "OK" at bounding box center [717, 517] width 13 height 15
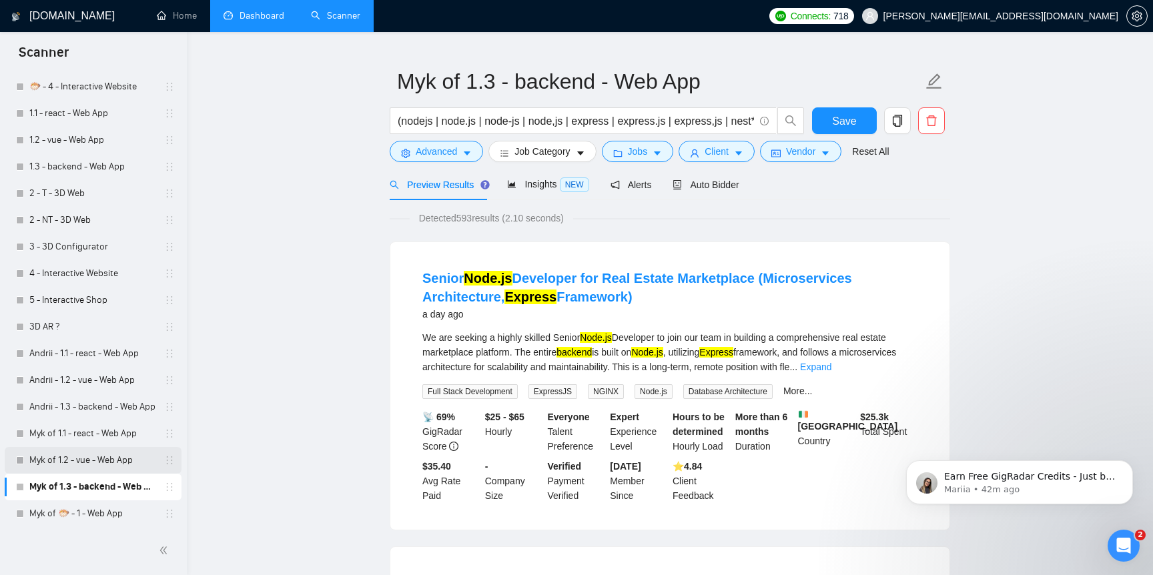
click at [101, 458] on link "Myk of 1.2 - vue - Web App" at bounding box center [92, 460] width 127 height 27
click at [858, 118] on button "Save" at bounding box center [844, 120] width 65 height 27
click at [61, 467] on link "Myk of 1.2 - vue - Web App" at bounding box center [92, 460] width 127 height 27
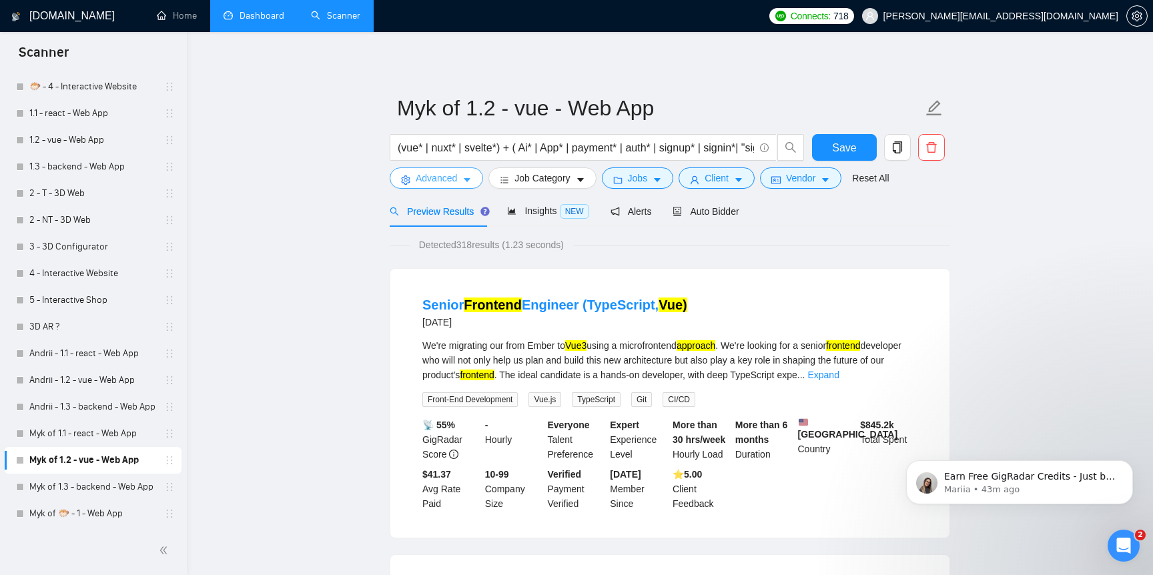
click at [434, 174] on span "Advanced" at bounding box center [436, 178] width 41 height 15
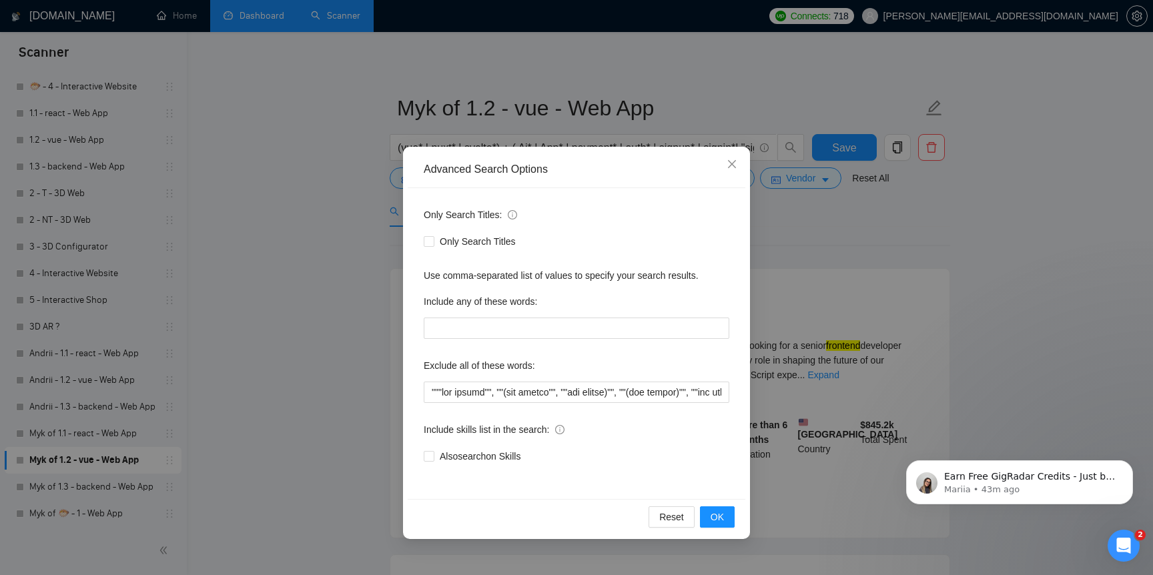
click at [454, 403] on div "Only Search Titles: Only Search Titles Use comma-separated list of values to sp…" at bounding box center [577, 343] width 338 height 311
click at [460, 398] on input "text" at bounding box center [577, 392] width 306 height 21
paste input "Flutter"", ""devops"", ""Strapi"
type input """"low budget"", ""(low budget"", ""low budget)"", ""(low budget)"", ""low buge…"
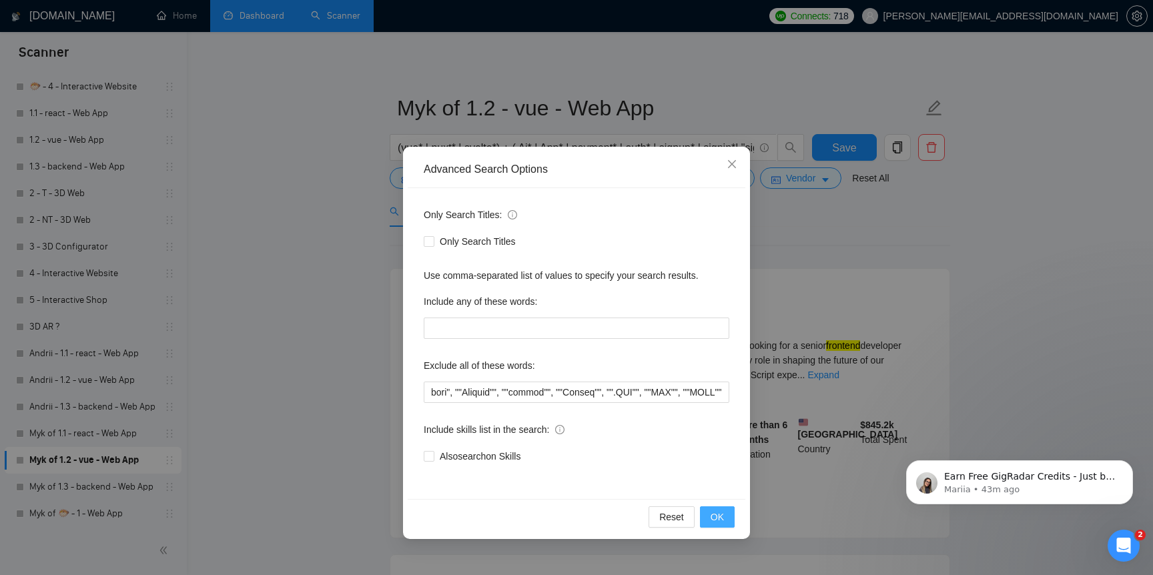
click at [719, 514] on span "OK" at bounding box center [717, 517] width 13 height 15
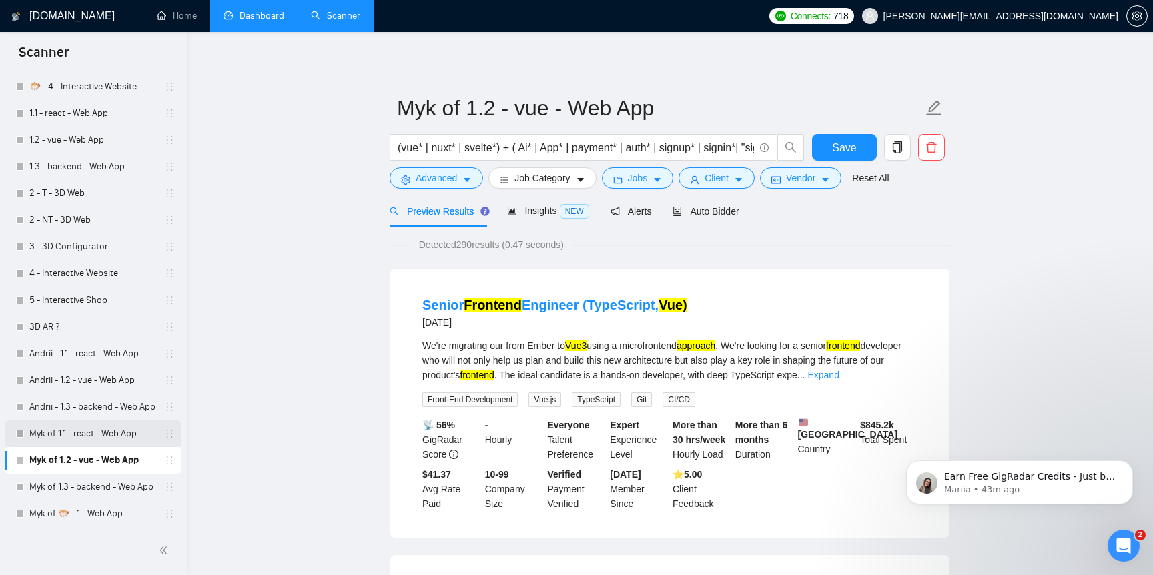
click at [107, 438] on link "Myk of 1.1 - react - Web App" at bounding box center [92, 433] width 127 height 27
click at [835, 147] on span "Save" at bounding box center [844, 147] width 24 height 17
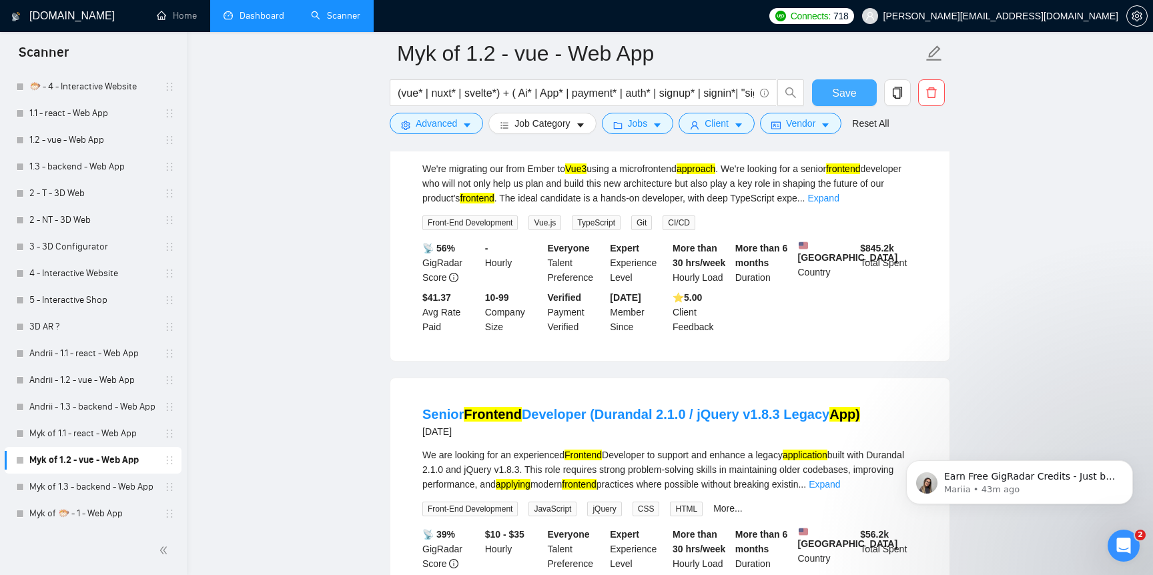
scroll to position [157, 0]
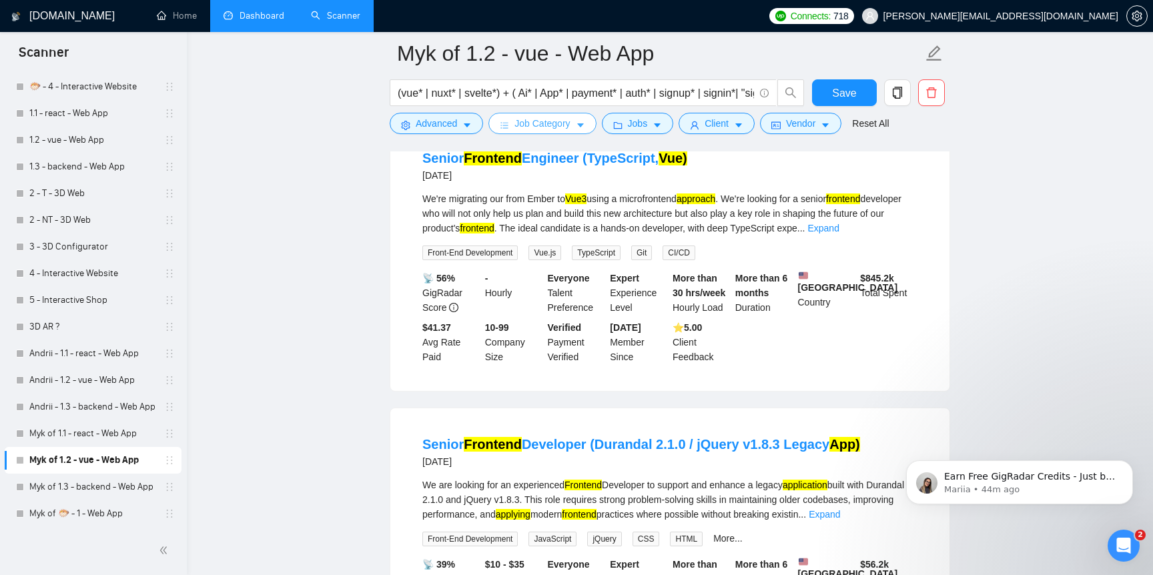
click at [557, 128] on span "Job Category" at bounding box center [542, 123] width 55 height 15
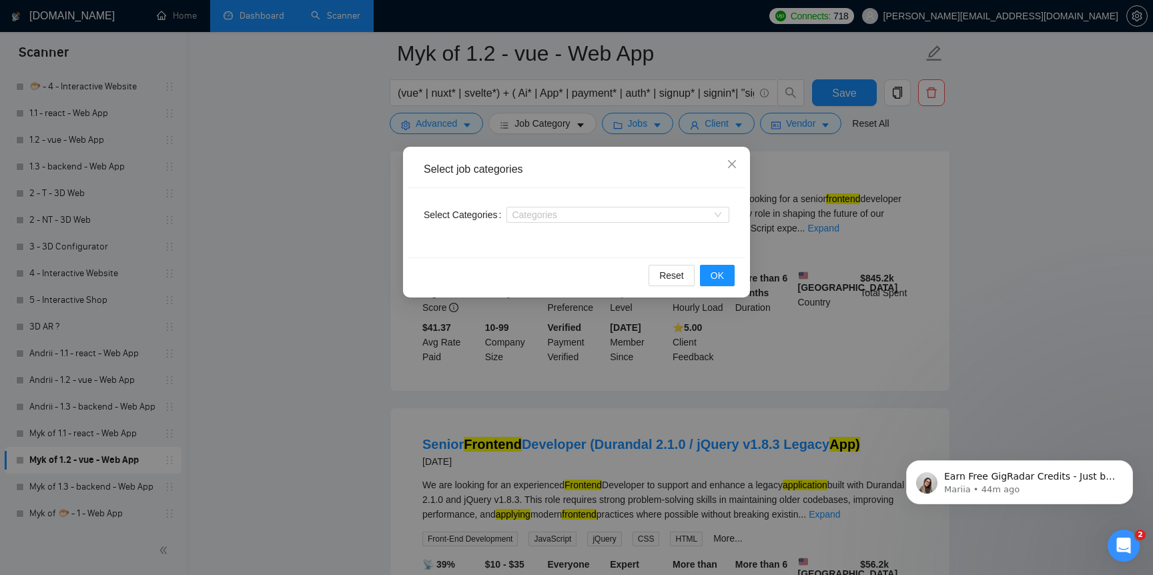
click at [592, 125] on div "Select job categories Select Categories Categories Reset OK" at bounding box center [576, 287] width 1153 height 575
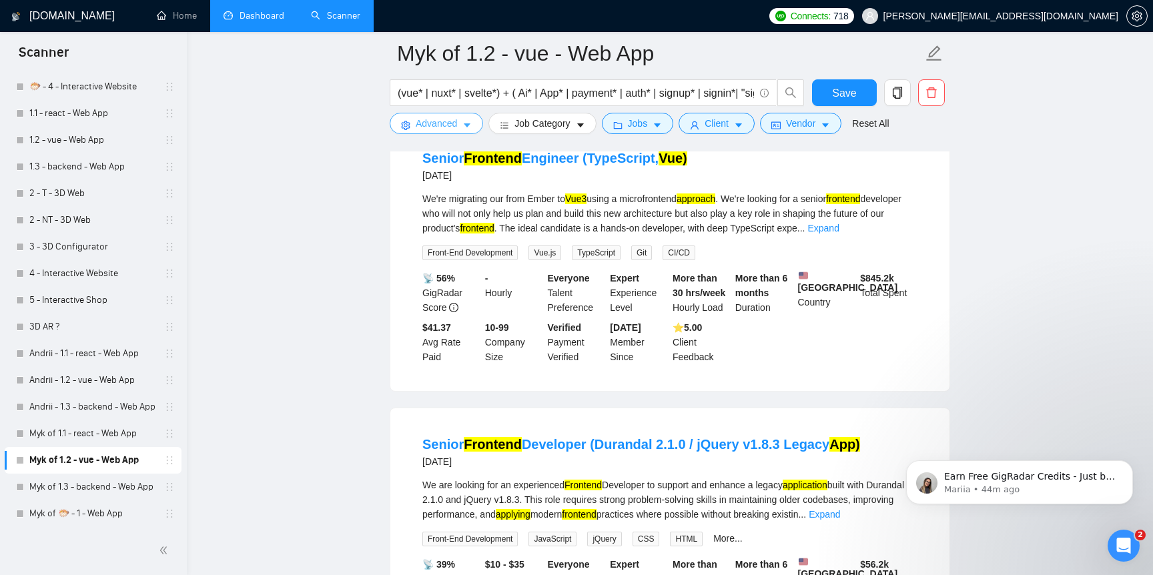
click at [434, 123] on span "Advanced" at bounding box center [436, 123] width 41 height 15
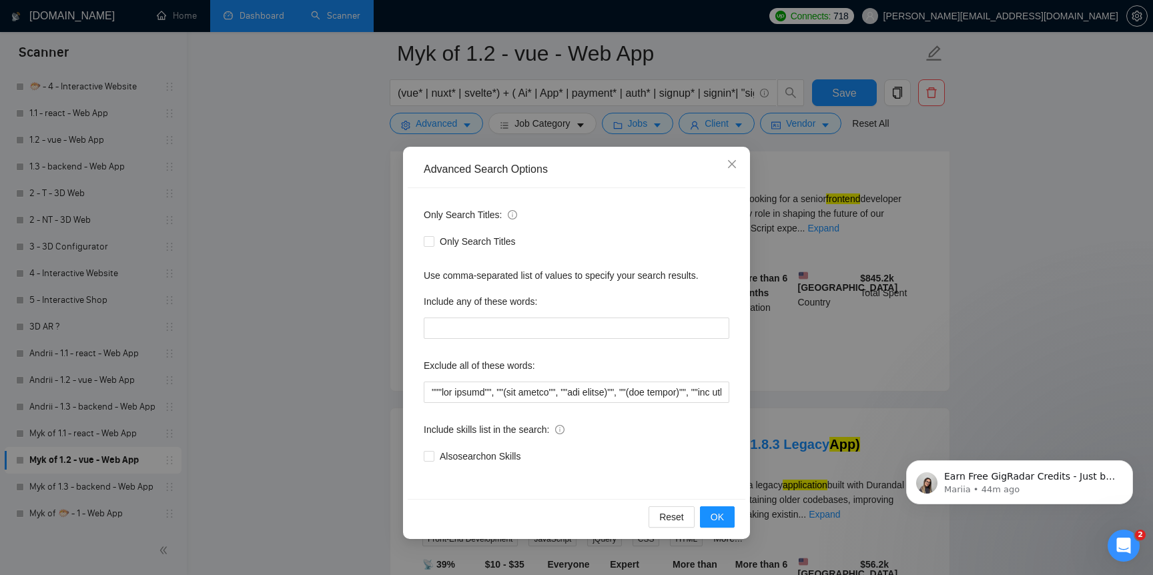
click at [600, 117] on div "Advanced Search Options Only Search Titles: Only Search Titles Use comma-separa…" at bounding box center [576, 287] width 1153 height 575
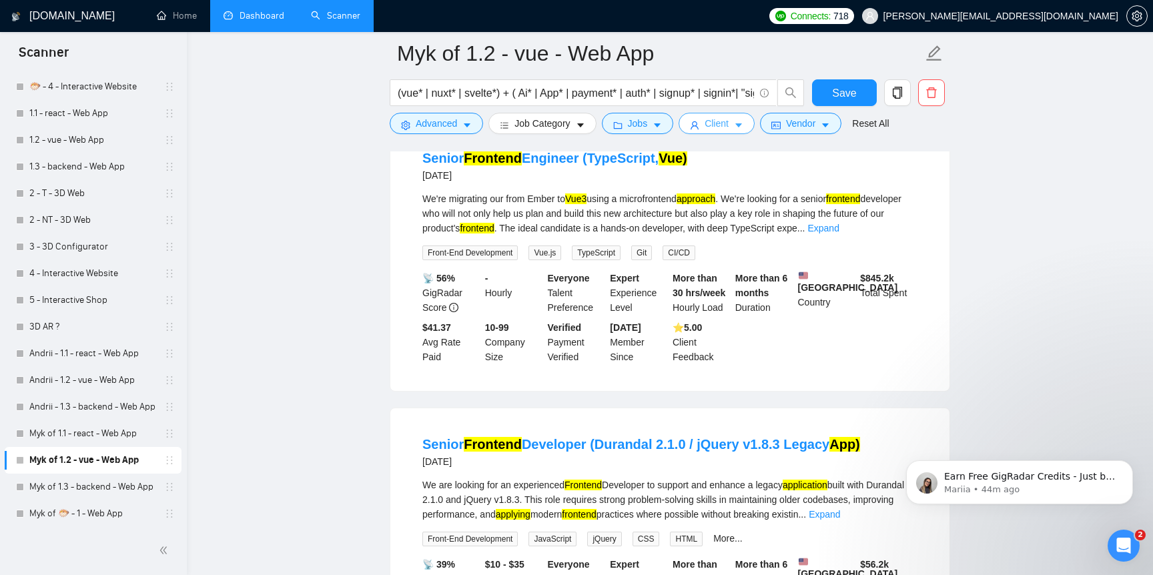
click at [710, 121] on span "Client" at bounding box center [717, 123] width 24 height 15
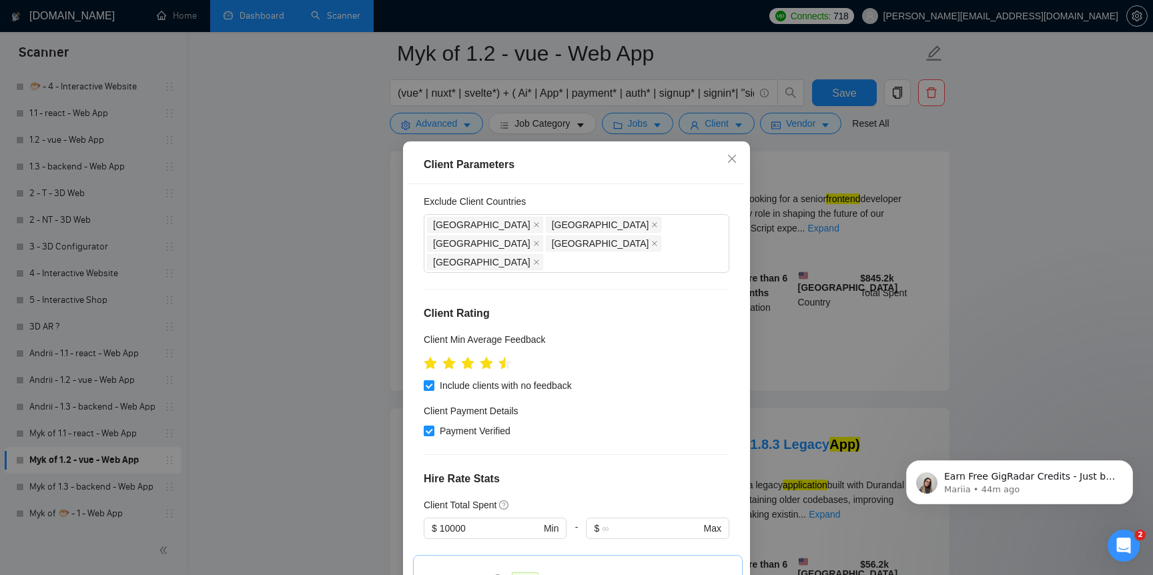
drag, startPoint x: 504, startPoint y: 334, endPoint x: 542, endPoint y: 334, distance: 38.0
click at [545, 352] on div at bounding box center [577, 362] width 306 height 21
click at [509, 356] on icon "star" at bounding box center [505, 362] width 14 height 13
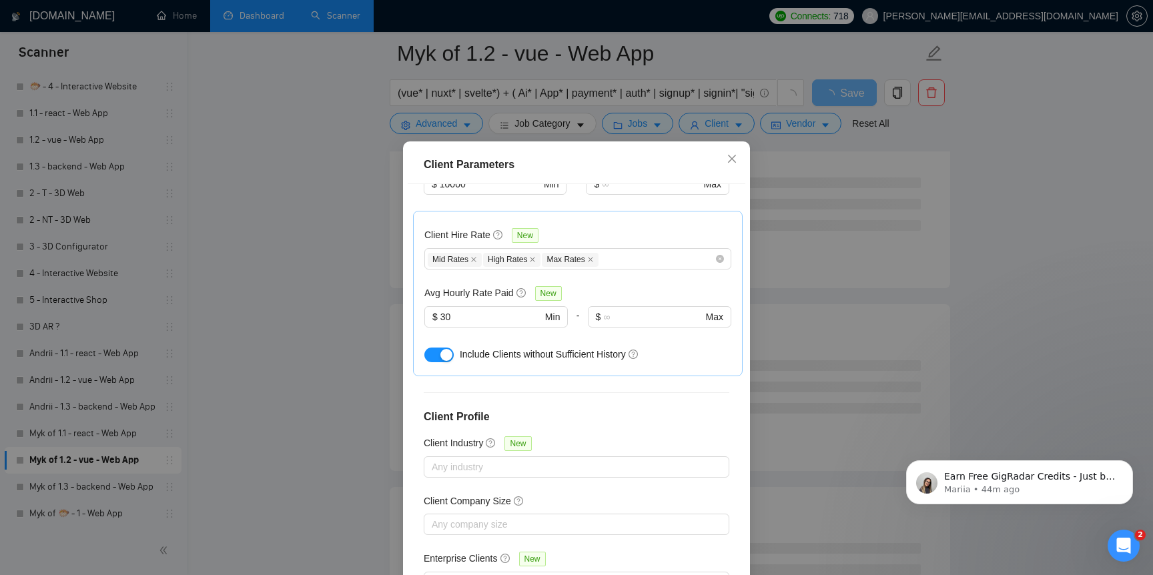
scroll to position [79, 0]
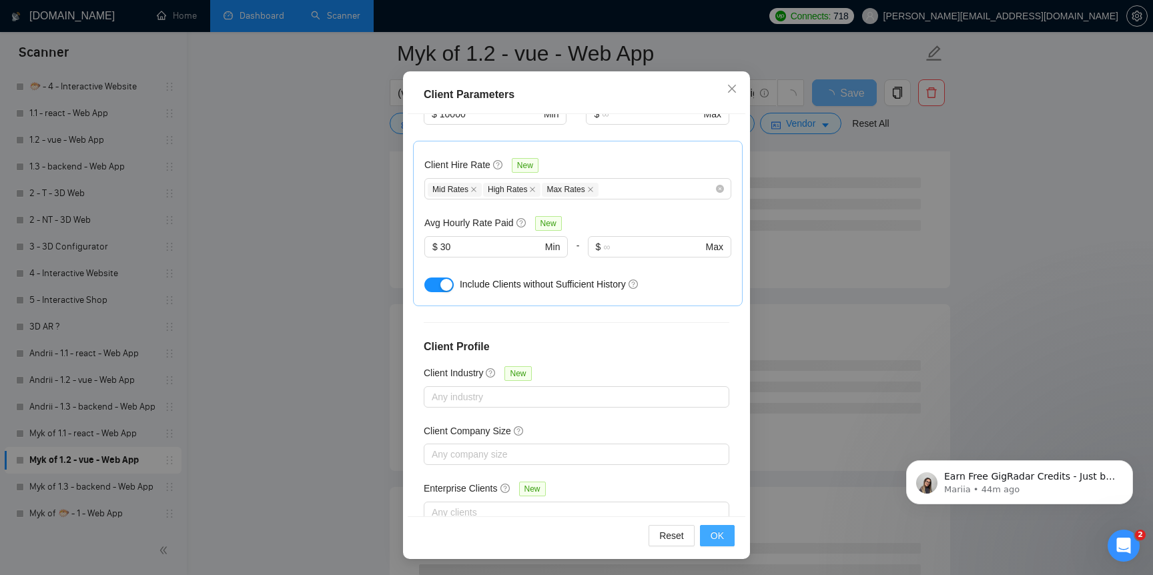
click at [721, 531] on span "OK" at bounding box center [717, 536] width 13 height 15
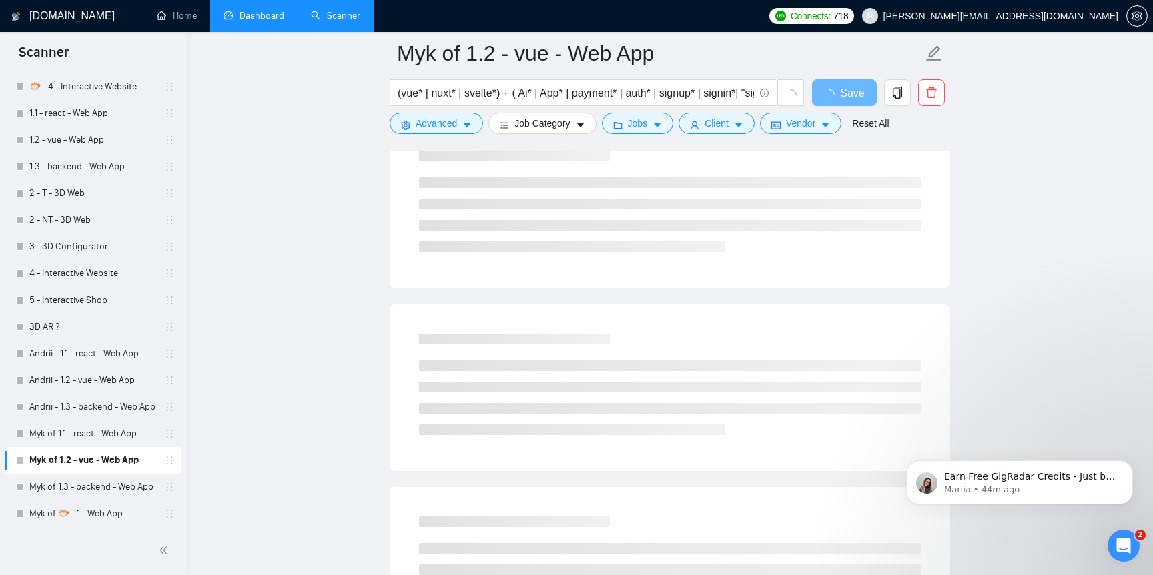
scroll to position [9, 0]
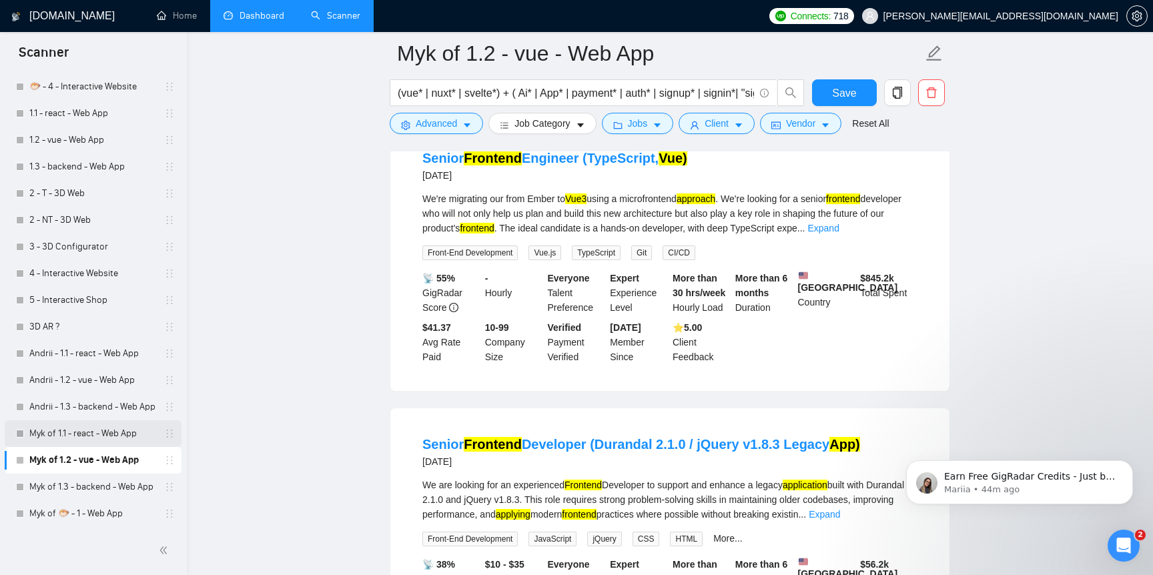
click at [117, 436] on link "Myk of 1.1 - react - Web App" at bounding box center [92, 433] width 127 height 27
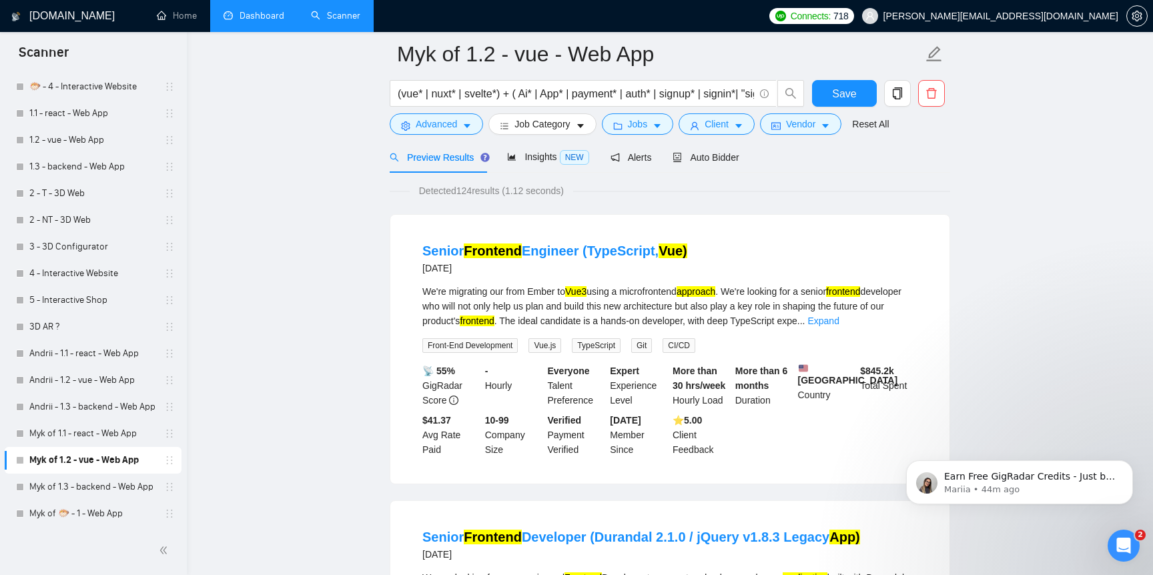
scroll to position [0, 0]
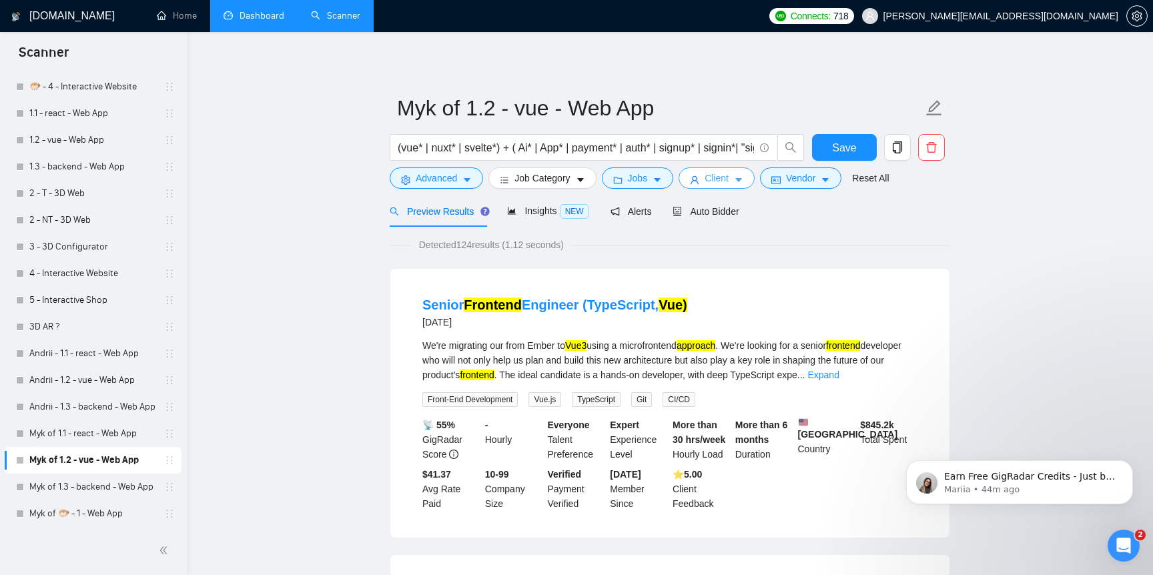
click at [725, 176] on span "Client" at bounding box center [717, 178] width 24 height 15
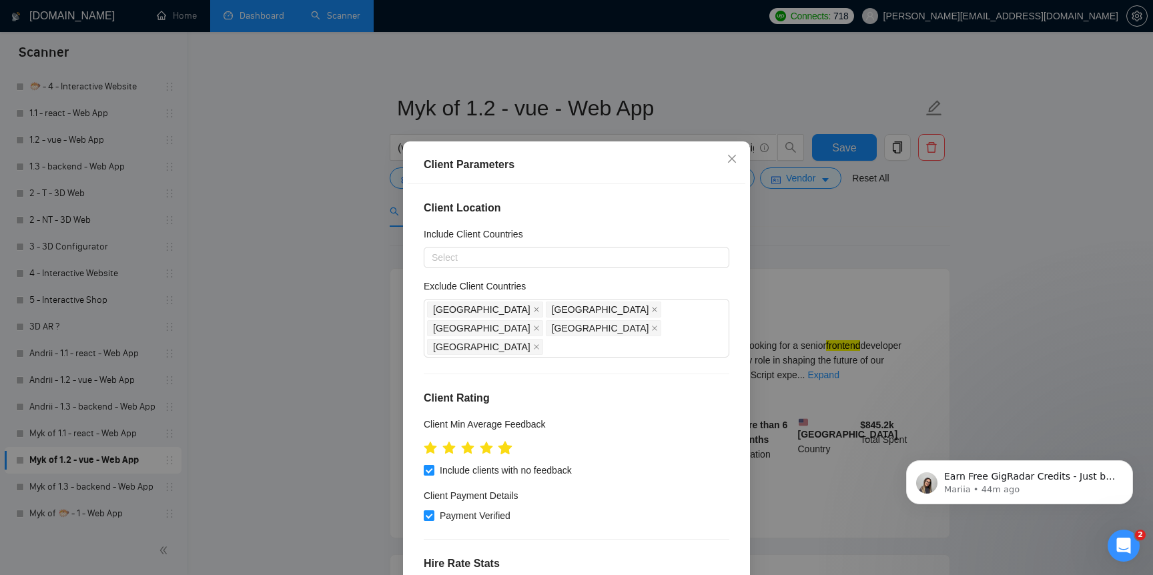
click at [506, 441] on icon "star" at bounding box center [505, 447] width 14 height 13
click at [509, 441] on icon "star" at bounding box center [505, 447] width 14 height 13
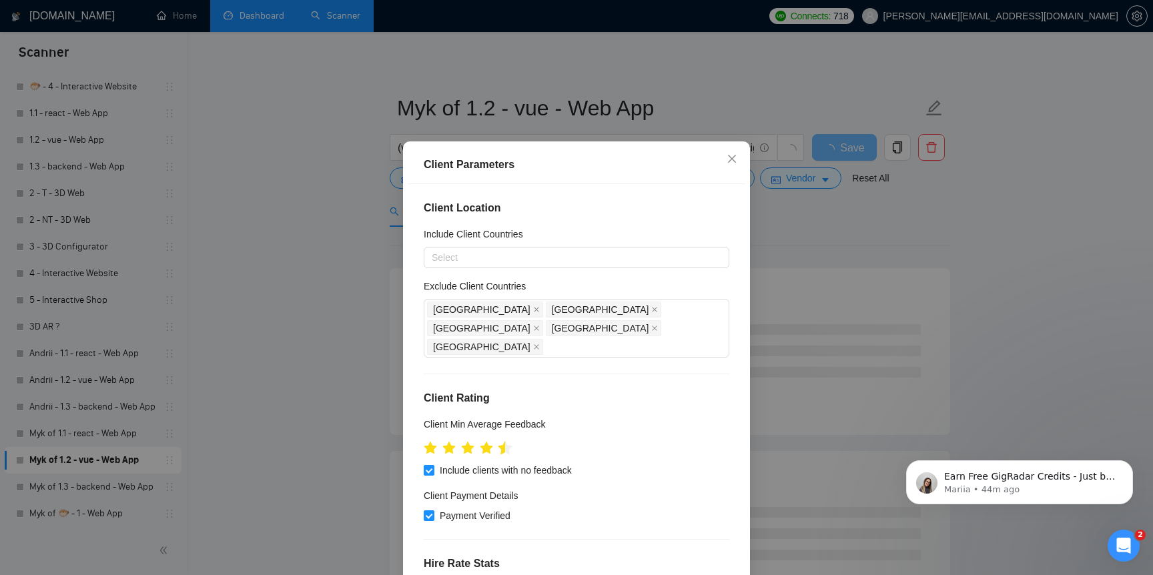
click at [503, 441] on icon "star" at bounding box center [505, 447] width 14 height 13
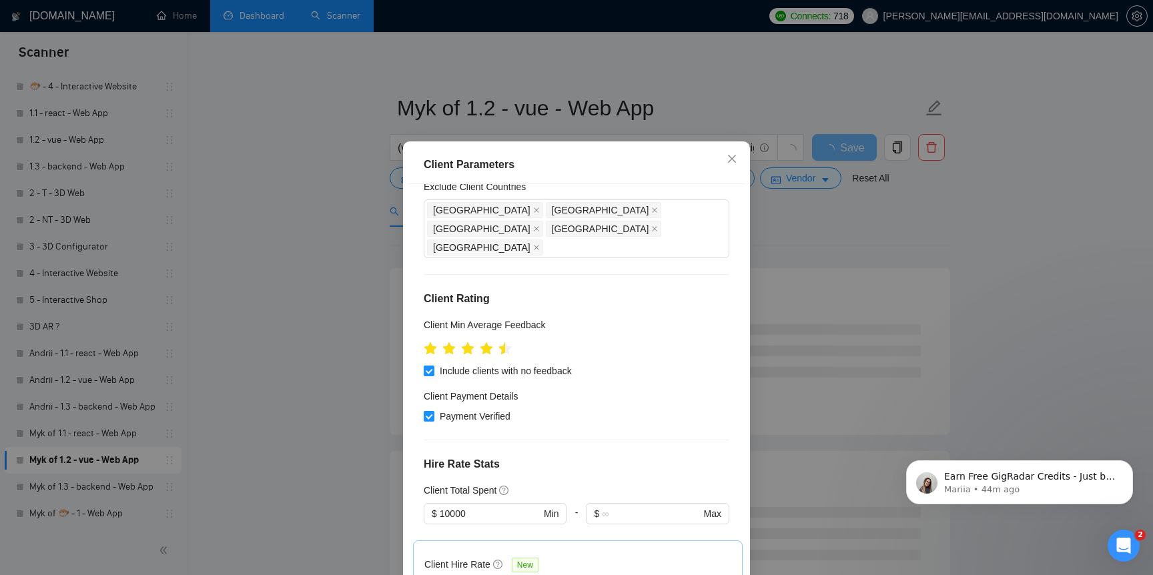
scroll to position [429, 0]
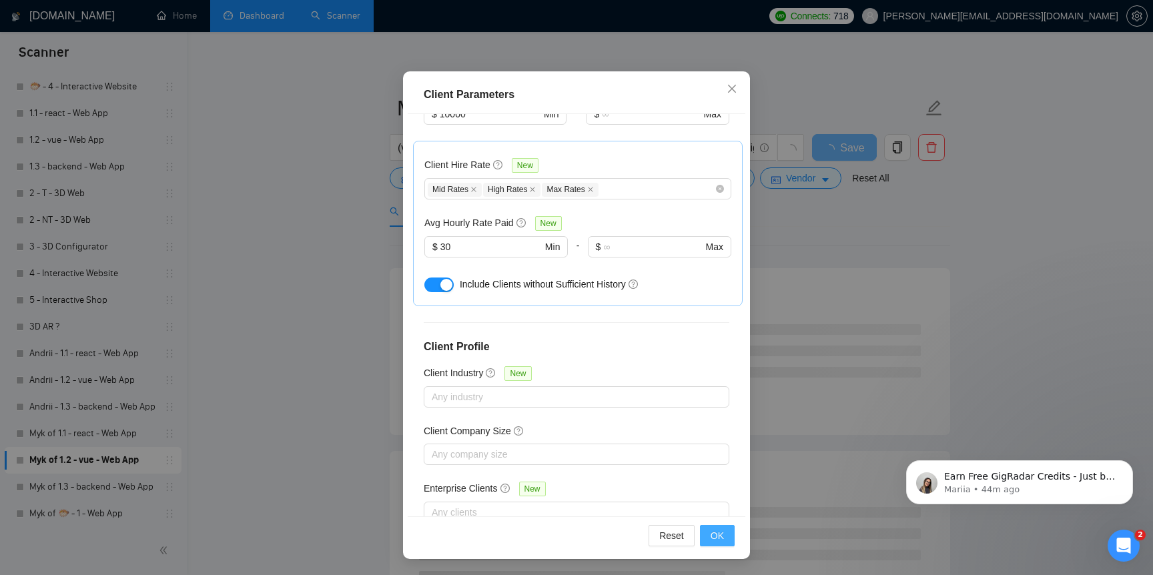
click at [714, 532] on span "OK" at bounding box center [717, 536] width 13 height 15
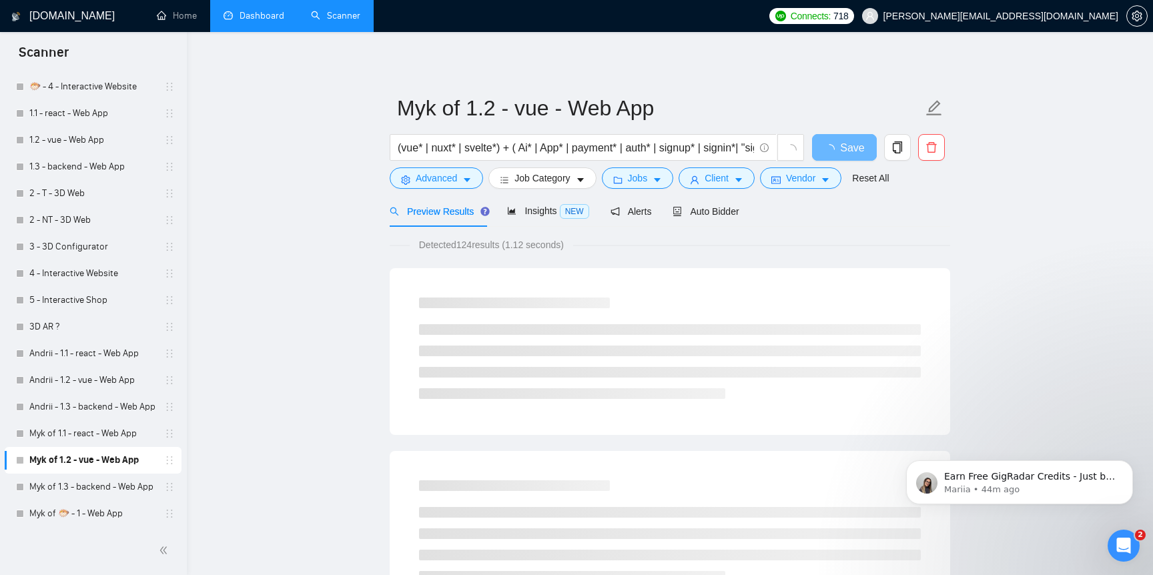
scroll to position [9, 0]
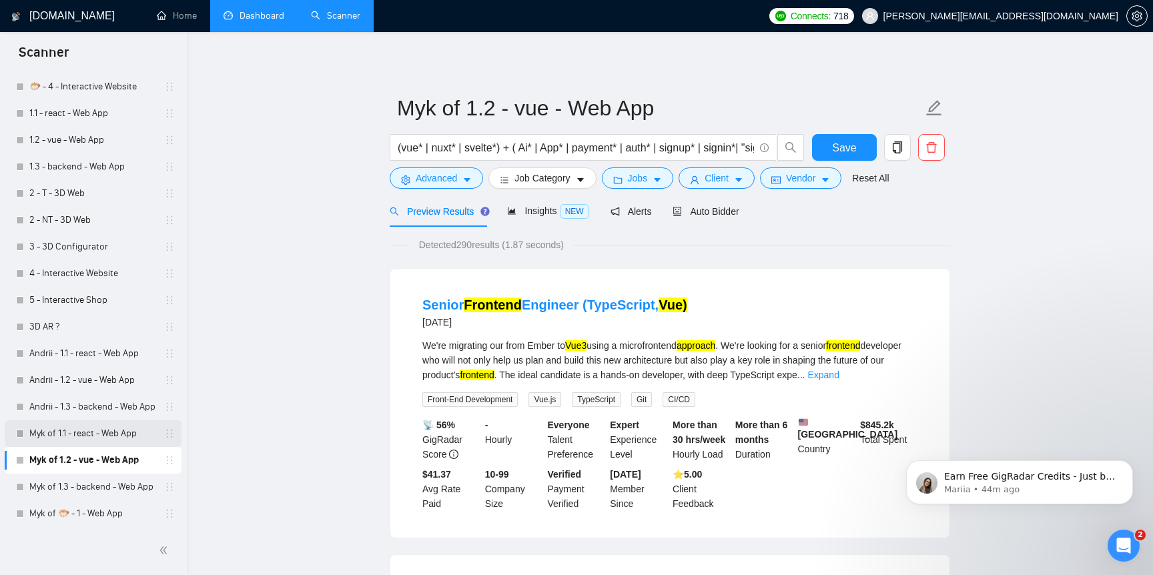
click at [119, 431] on link "Myk of 1.1 - react - Web App" at bounding box center [92, 433] width 127 height 27
click at [847, 144] on span "Save" at bounding box center [844, 147] width 24 height 17
click at [74, 432] on link "Myk of 1.1 - react - Web App" at bounding box center [92, 433] width 127 height 27
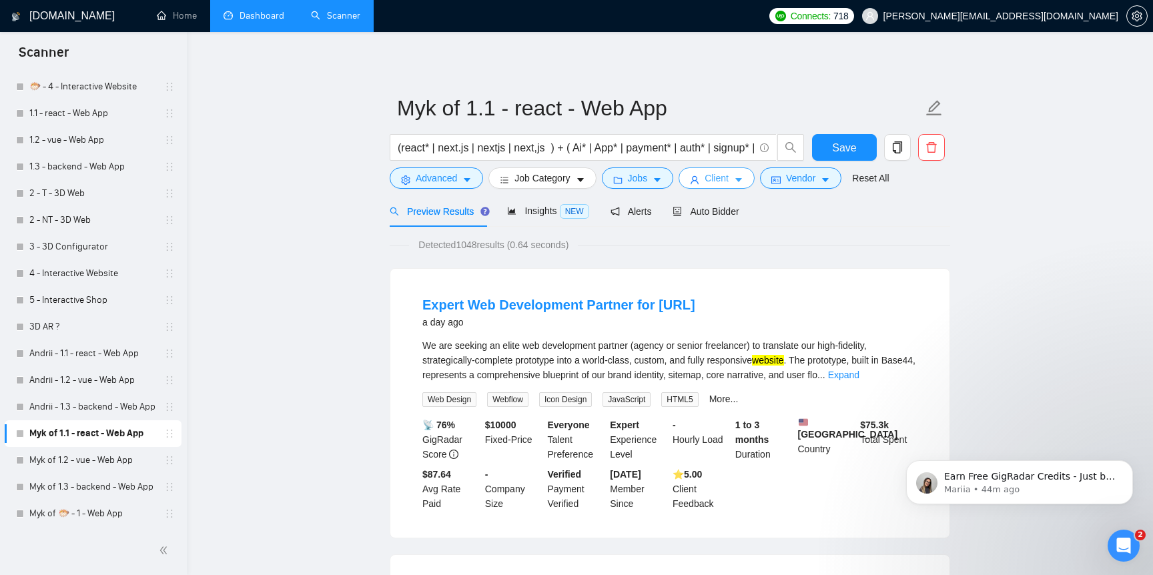
click at [715, 171] on span "Client" at bounding box center [717, 178] width 24 height 15
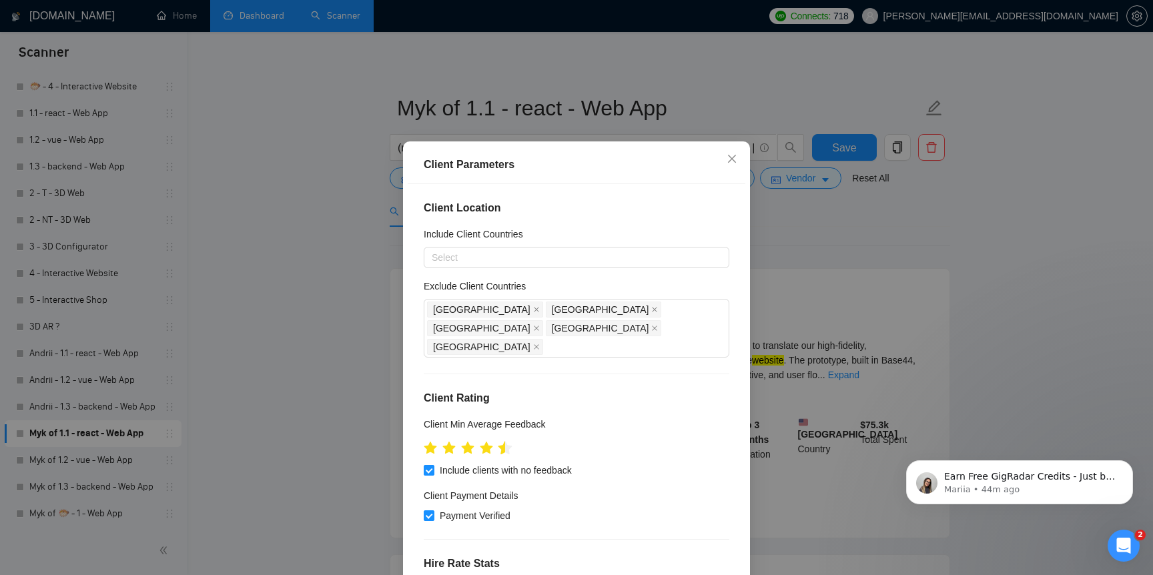
click at [505, 441] on icon "star" at bounding box center [505, 447] width 14 height 13
click at [503, 441] on icon "star" at bounding box center [505, 448] width 15 height 15
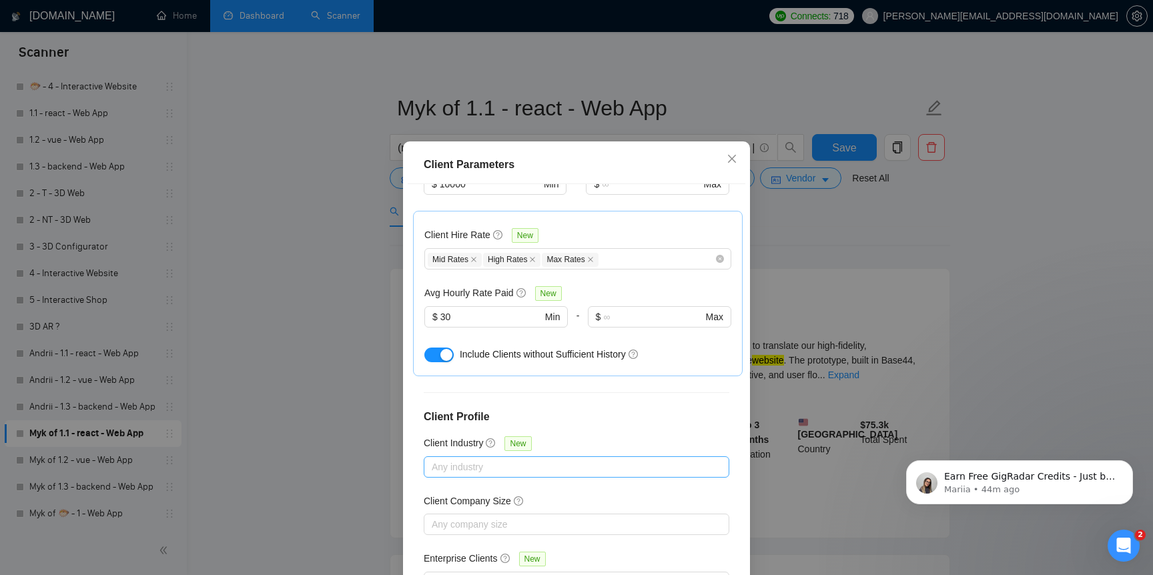
scroll to position [79, 0]
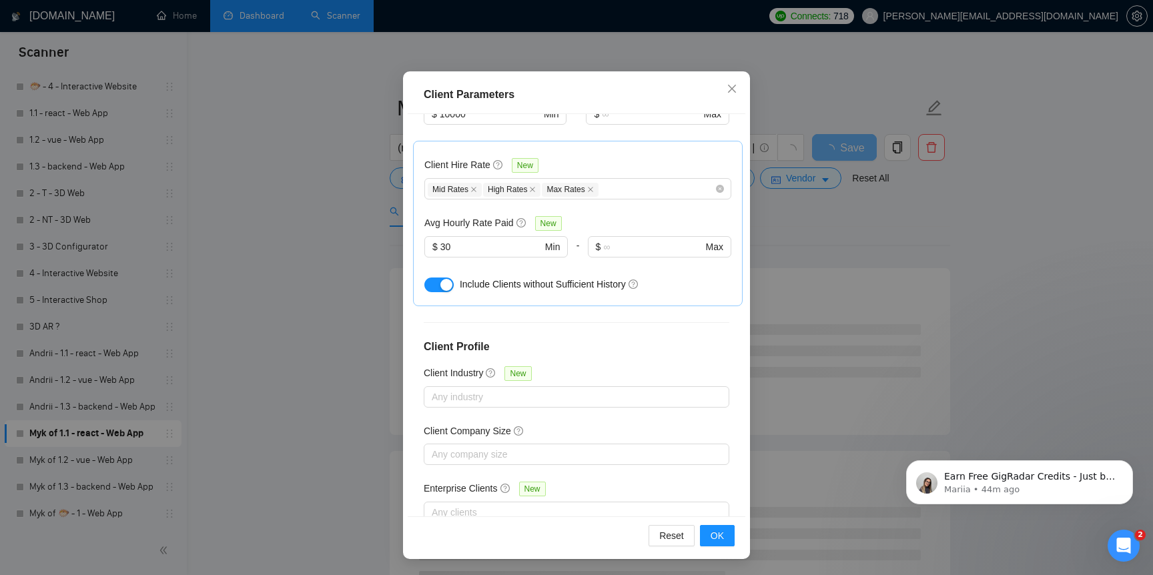
click at [713, 523] on div "Reset OK" at bounding box center [577, 536] width 338 height 38
click at [713, 529] on span "OK" at bounding box center [717, 536] width 13 height 15
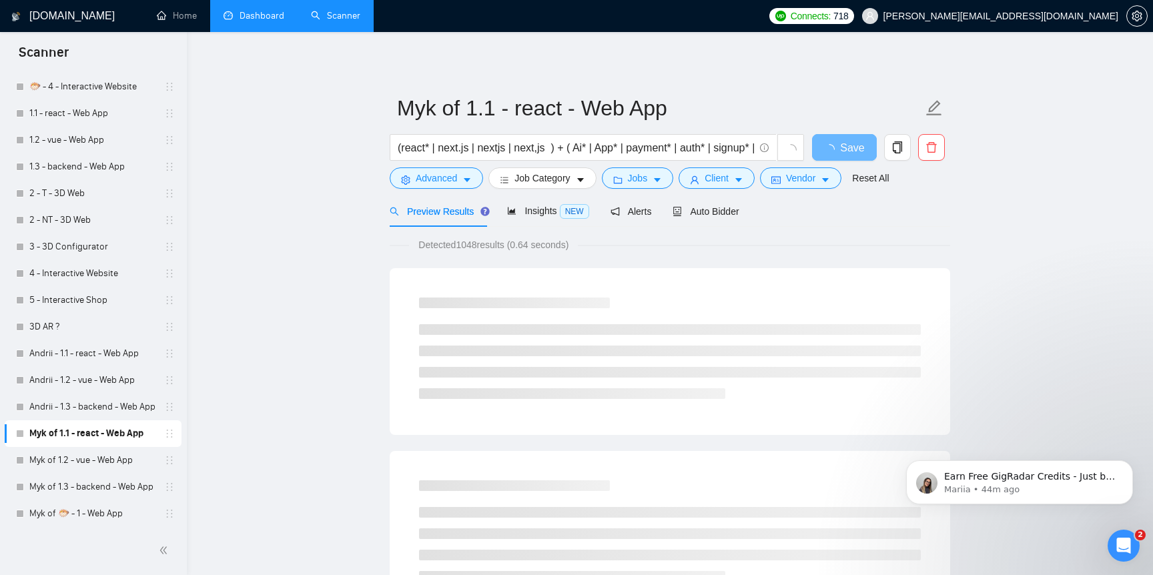
scroll to position [9, 0]
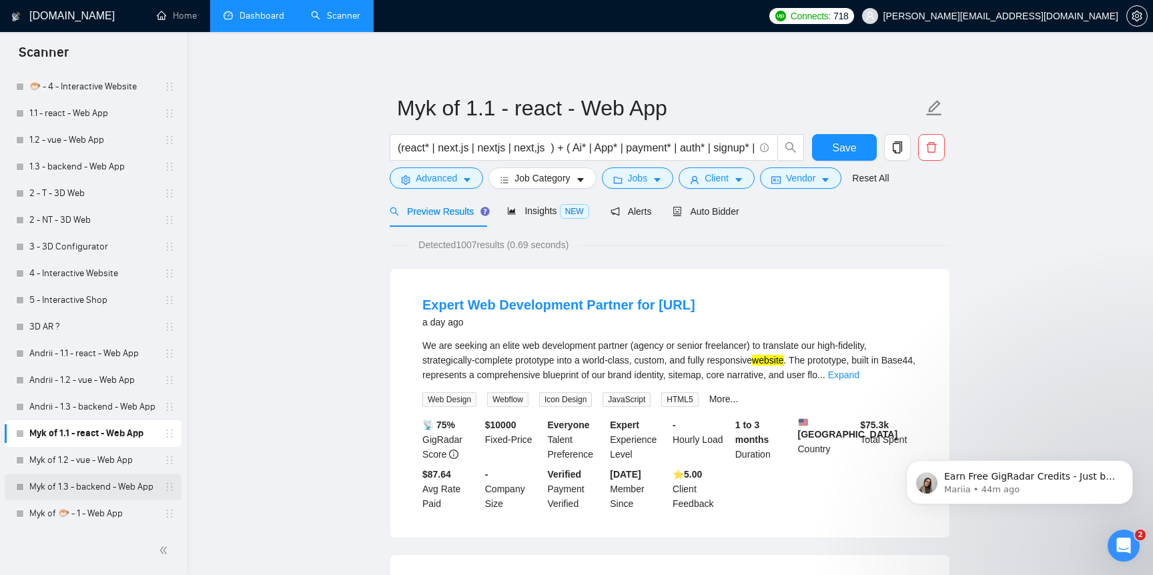
click at [111, 480] on link "Myk of 1.3 - backend - Web App" at bounding box center [92, 487] width 127 height 27
click at [845, 149] on span "Save" at bounding box center [844, 147] width 24 height 17
click at [99, 471] on link "Myk of 1.2 - vue - Web App" at bounding box center [92, 460] width 127 height 27
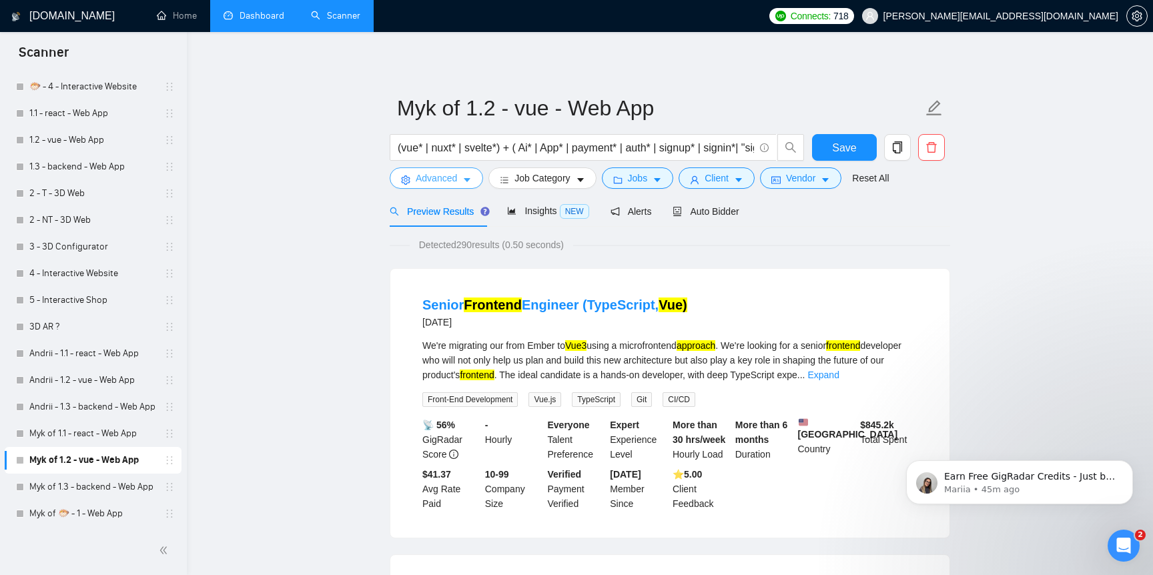
click at [438, 173] on span "Advanced" at bounding box center [436, 178] width 41 height 15
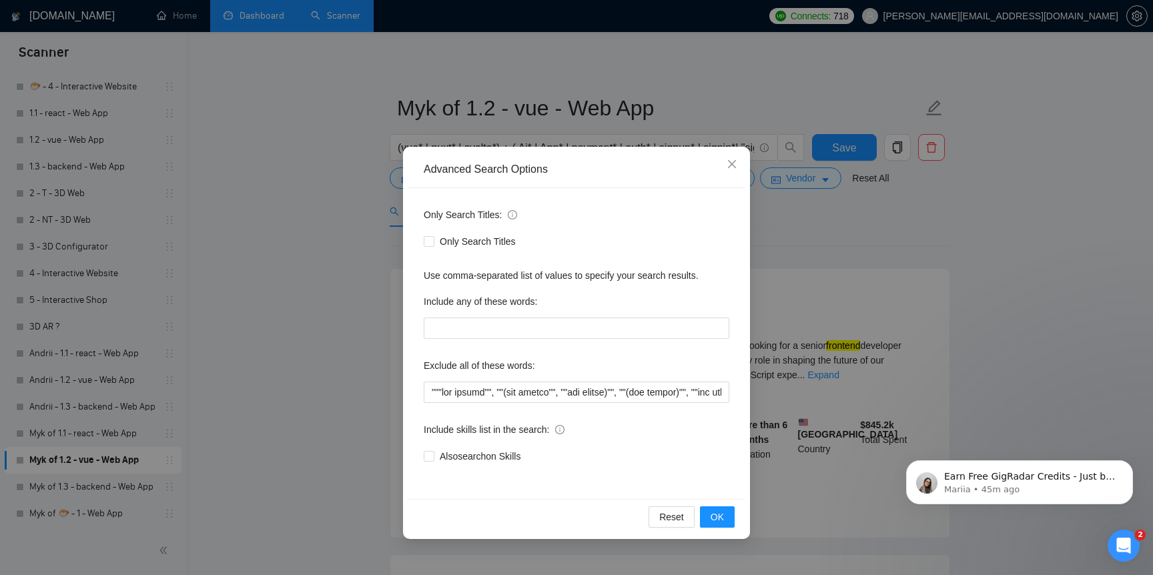
click at [285, 392] on div "Advanced Search Options Only Search Titles: Only Search Titles Use comma-separa…" at bounding box center [576, 287] width 1153 height 575
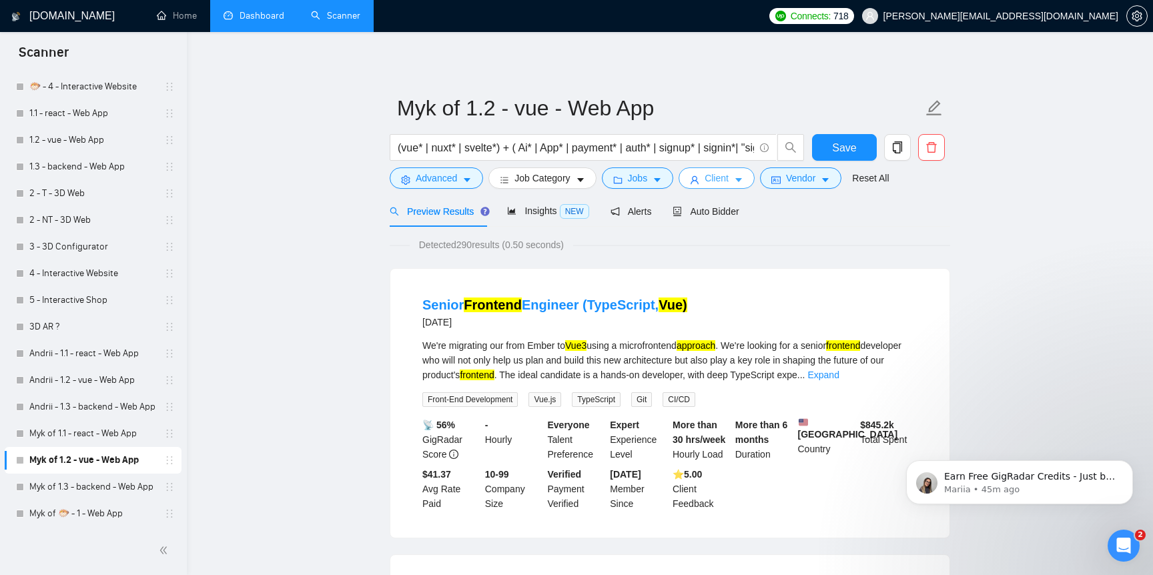
click at [724, 186] on span "Client" at bounding box center [717, 178] width 24 height 15
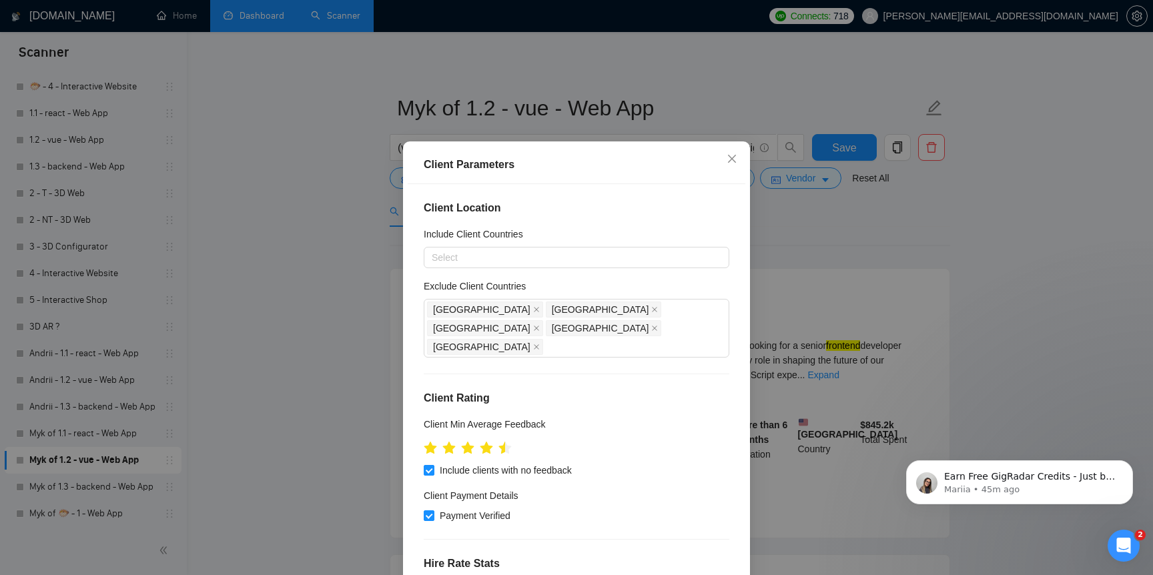
click at [358, 486] on div "Client Parameters Client Location Include Client Countries Select Exclude Clien…" at bounding box center [576, 287] width 1153 height 575
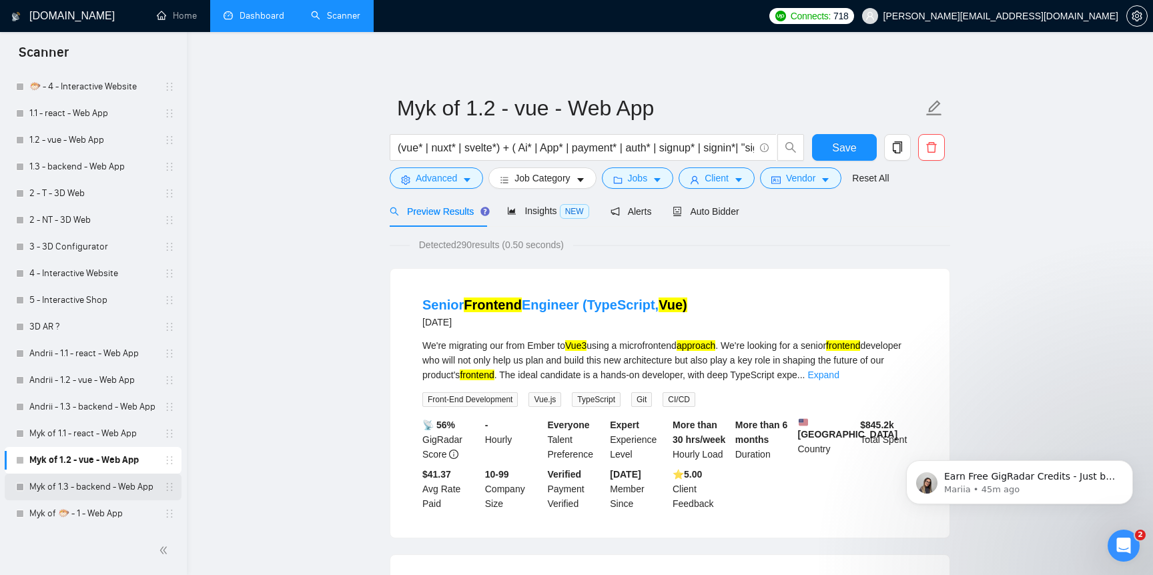
click at [118, 485] on link "Myk of 1.3 - backend - Web App" at bounding box center [92, 487] width 127 height 27
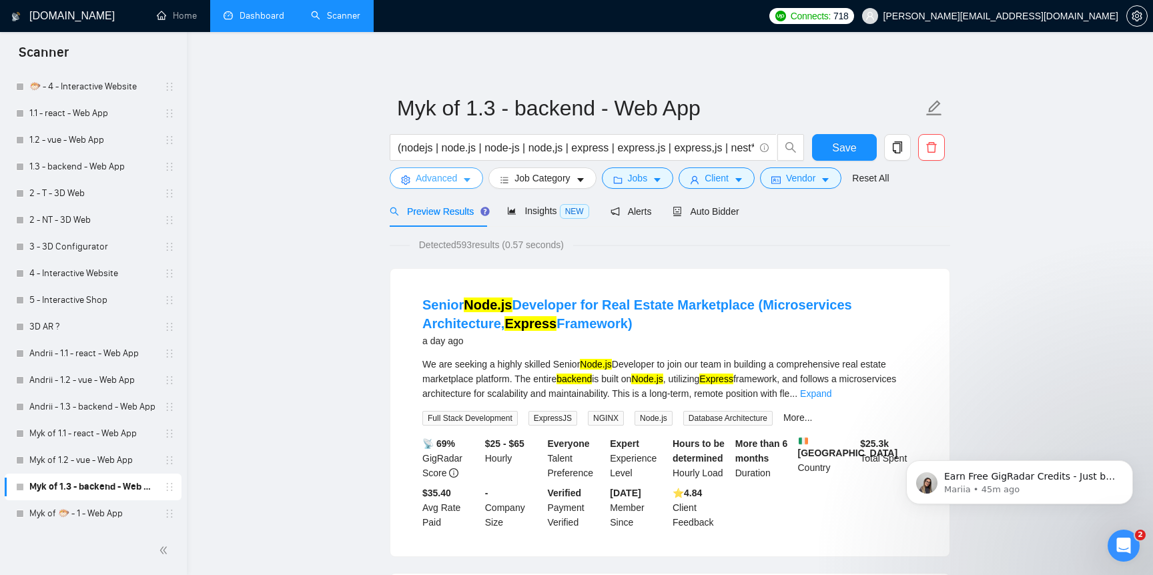
click at [450, 184] on span "Advanced" at bounding box center [436, 178] width 41 height 15
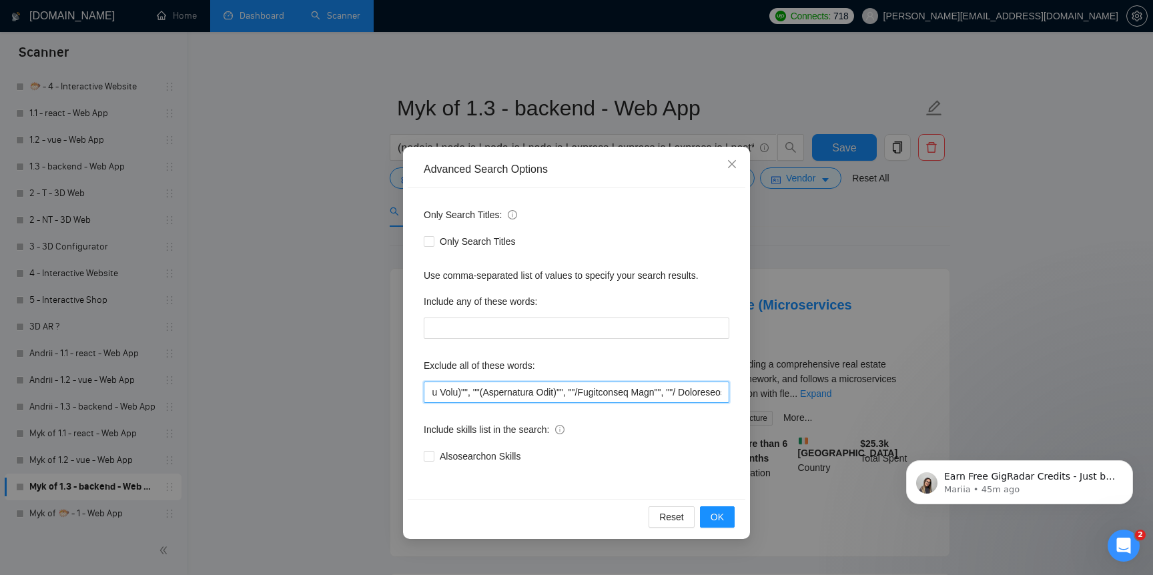
scroll to position [0, 4341]
drag, startPoint x: 575, startPoint y: 395, endPoint x: 863, endPoint y: 396, distance: 287.6
click at [863, 396] on div "Advanced Search Options Only Search Titles: Only Search Titles Use comma-separa…" at bounding box center [576, 287] width 1153 height 575
click at [531, 398] on input "text" at bounding box center [577, 392] width 306 height 21
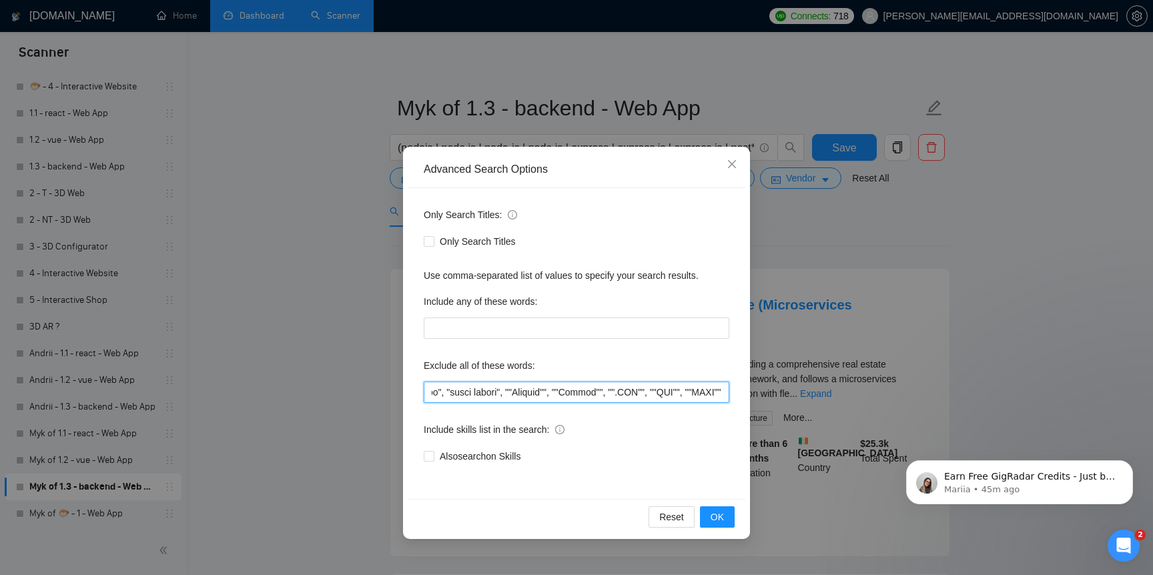
scroll to position [0, 4288]
type input """"low budget"", ""(low budget"", ""low budget)"", ""(low budget)"", ""low buge…"
click at [734, 526] on button "OK" at bounding box center [717, 516] width 35 height 21
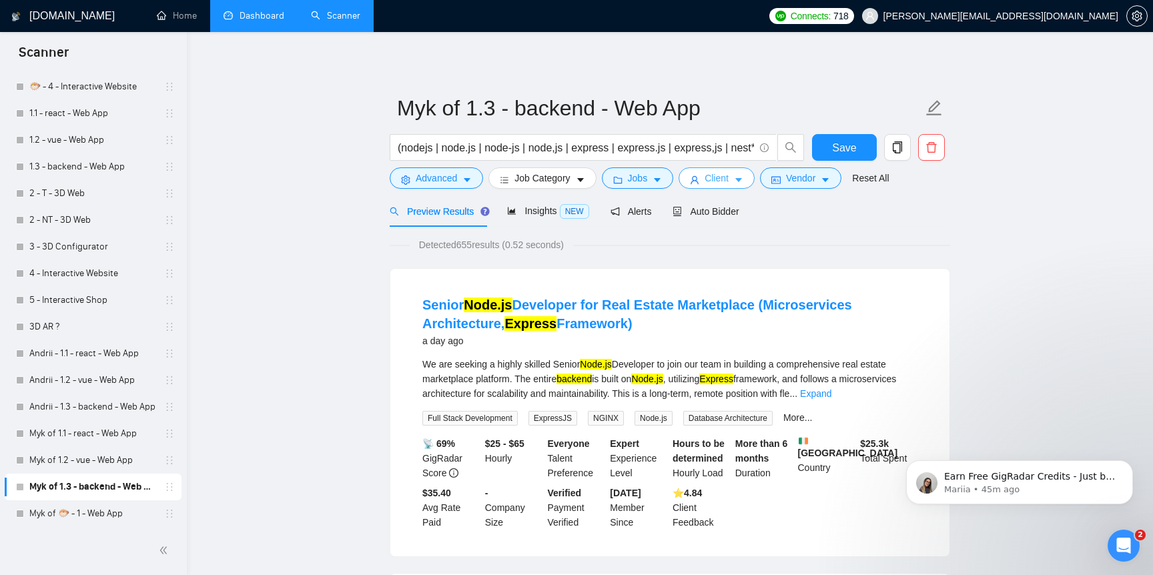
click at [723, 188] on button "Client" at bounding box center [717, 177] width 76 height 21
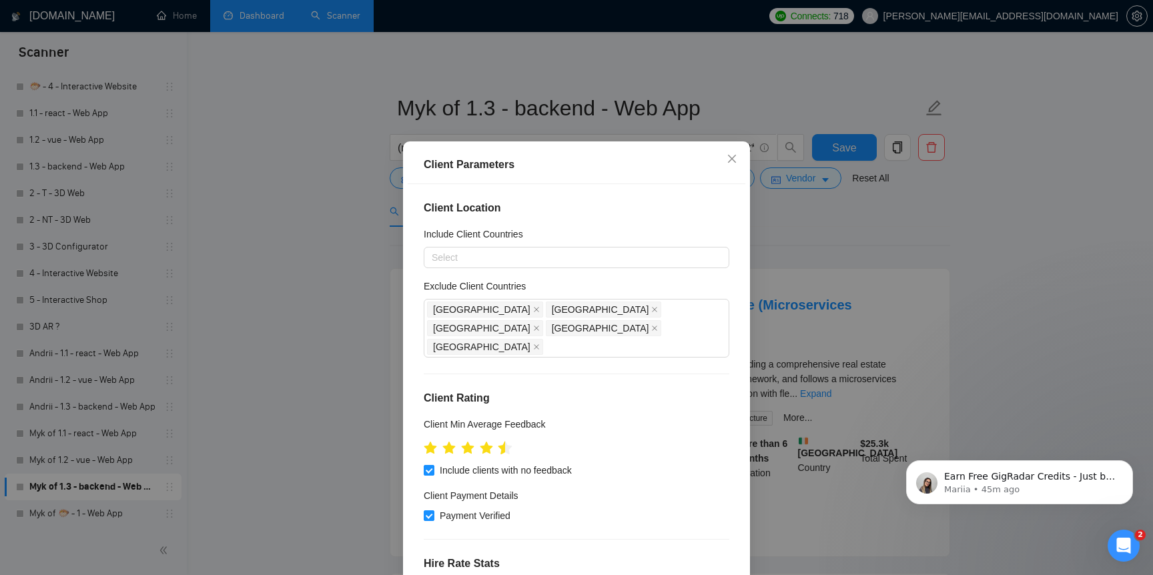
click at [504, 441] on icon "star" at bounding box center [505, 447] width 14 height 13
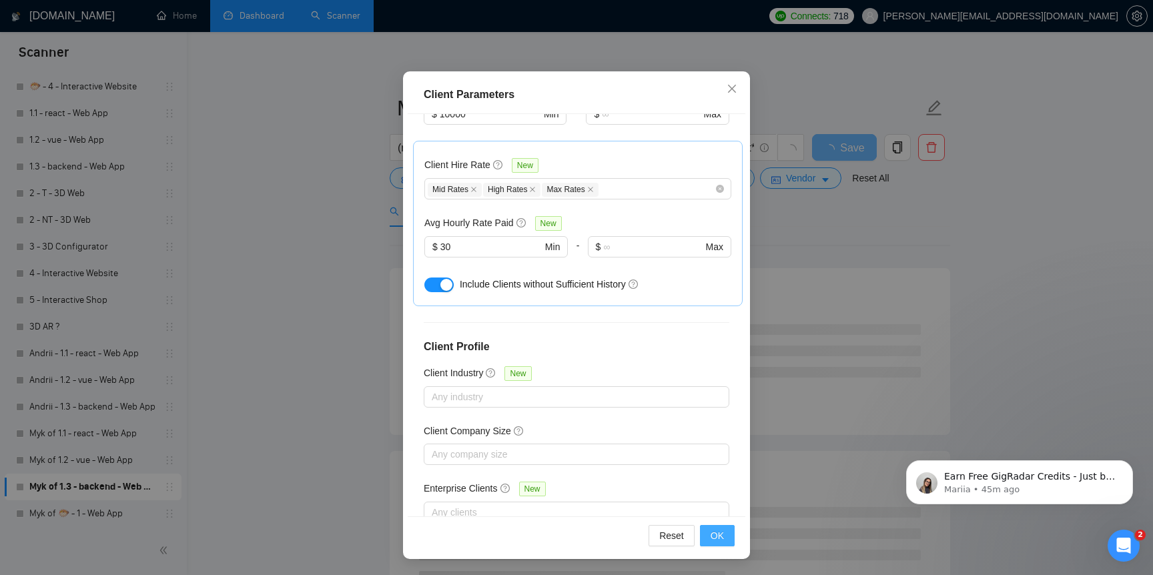
click at [725, 533] on button "OK" at bounding box center [717, 535] width 35 height 21
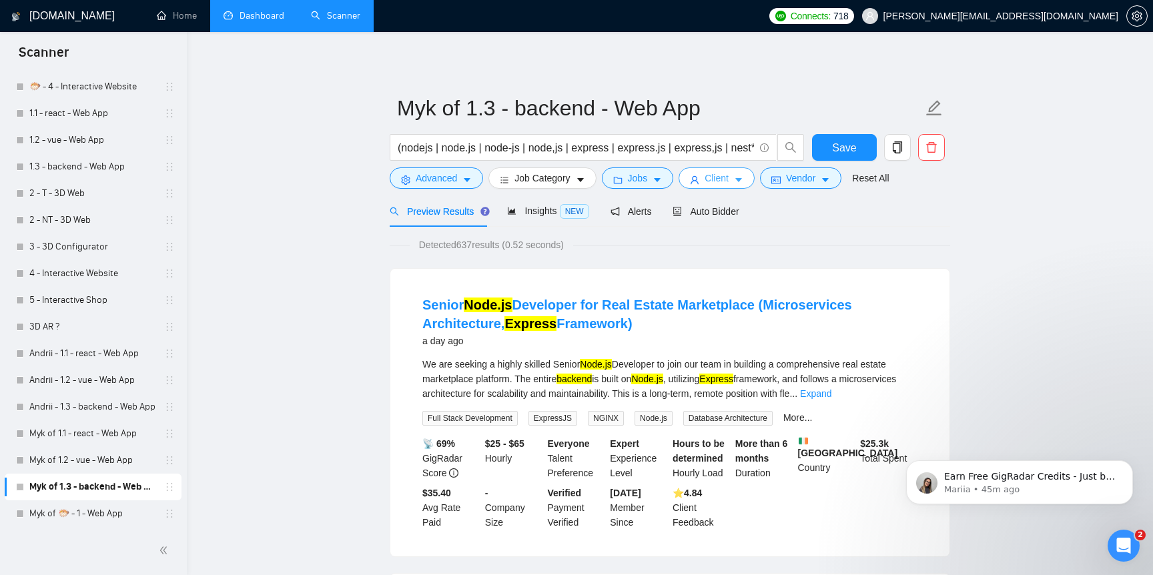
click at [729, 176] on span "Client" at bounding box center [717, 178] width 24 height 15
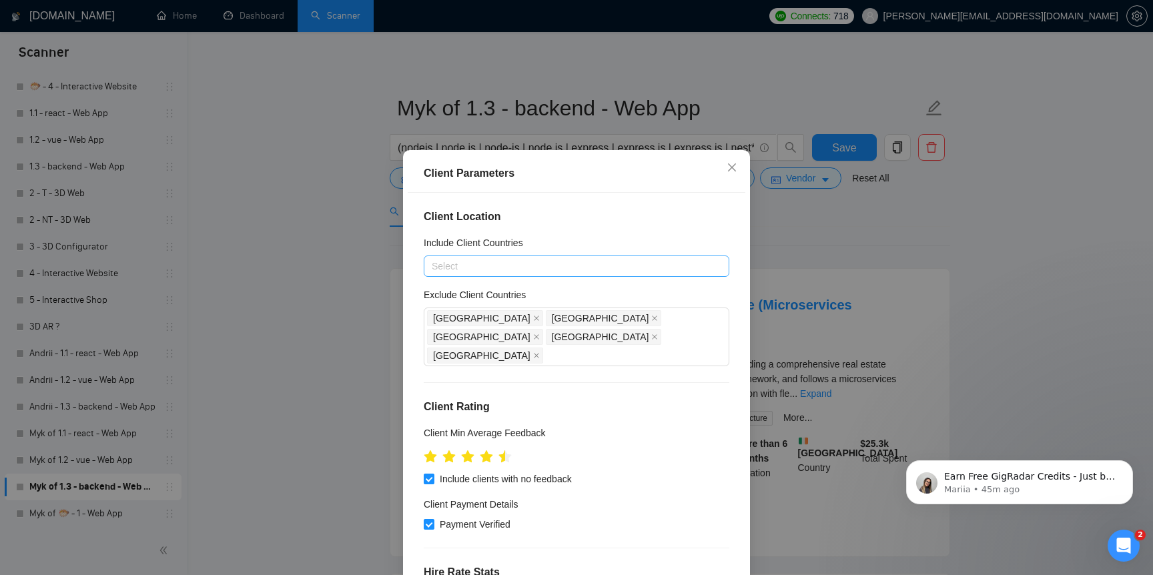
click at [630, 260] on div at bounding box center [570, 266] width 286 height 16
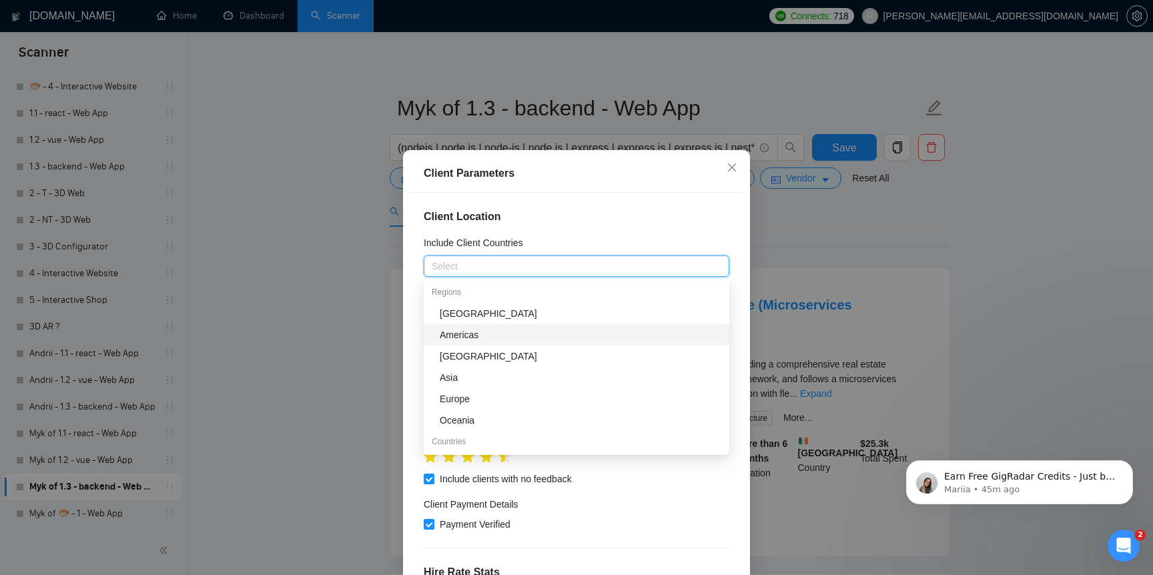
click at [601, 337] on div "Americas" at bounding box center [581, 335] width 282 height 15
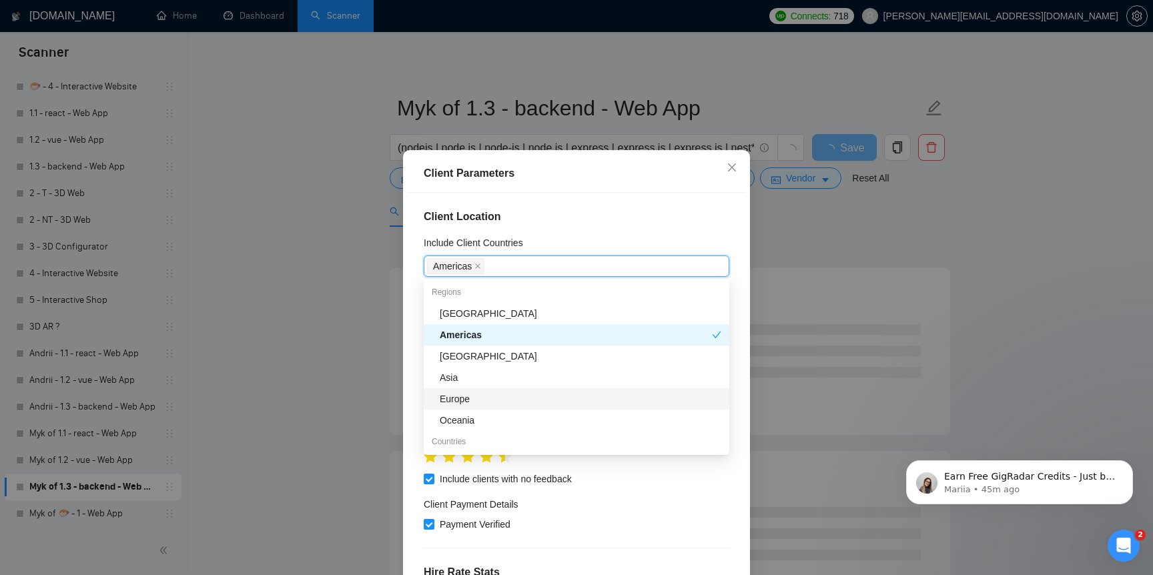
click at [567, 392] on div "Europe" at bounding box center [581, 399] width 282 height 15
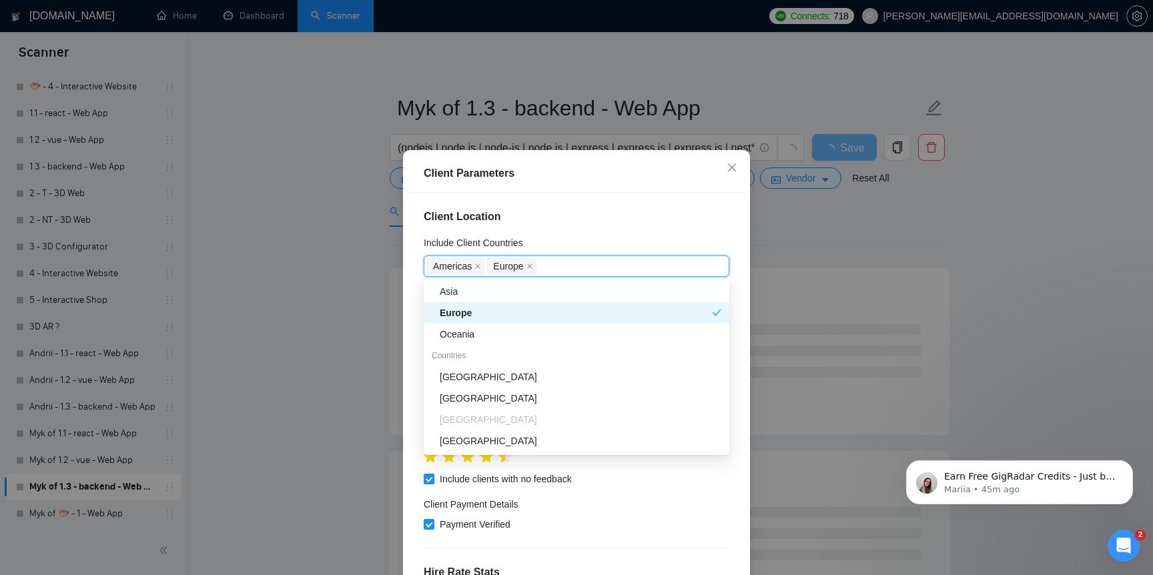
scroll to position [89, 0]
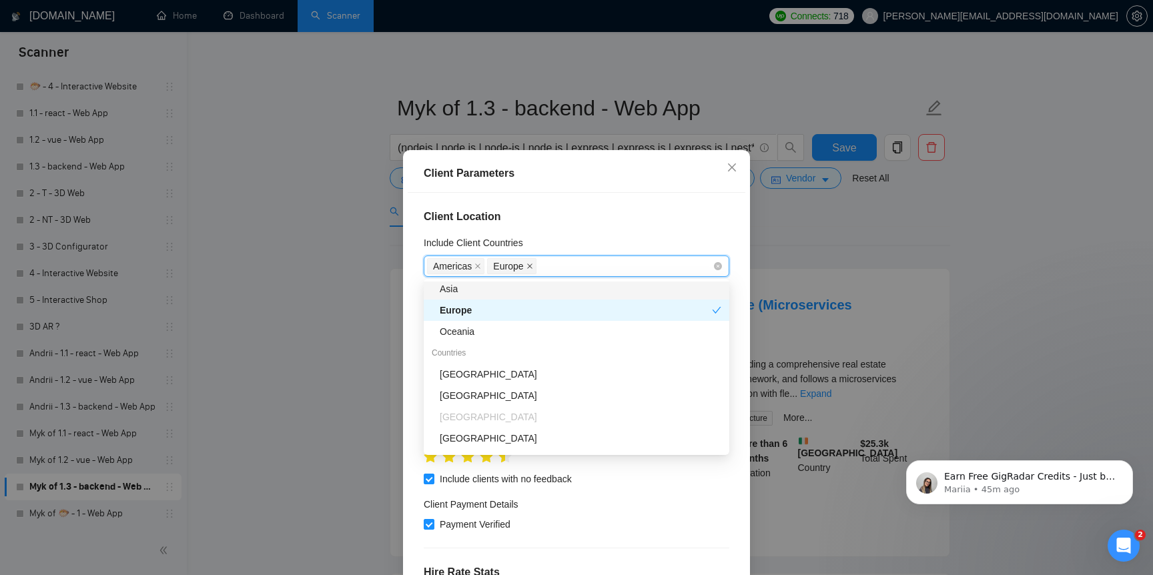
click at [533, 265] on icon "close" at bounding box center [530, 266] width 7 height 7
click at [478, 270] on span at bounding box center [477, 266] width 7 height 15
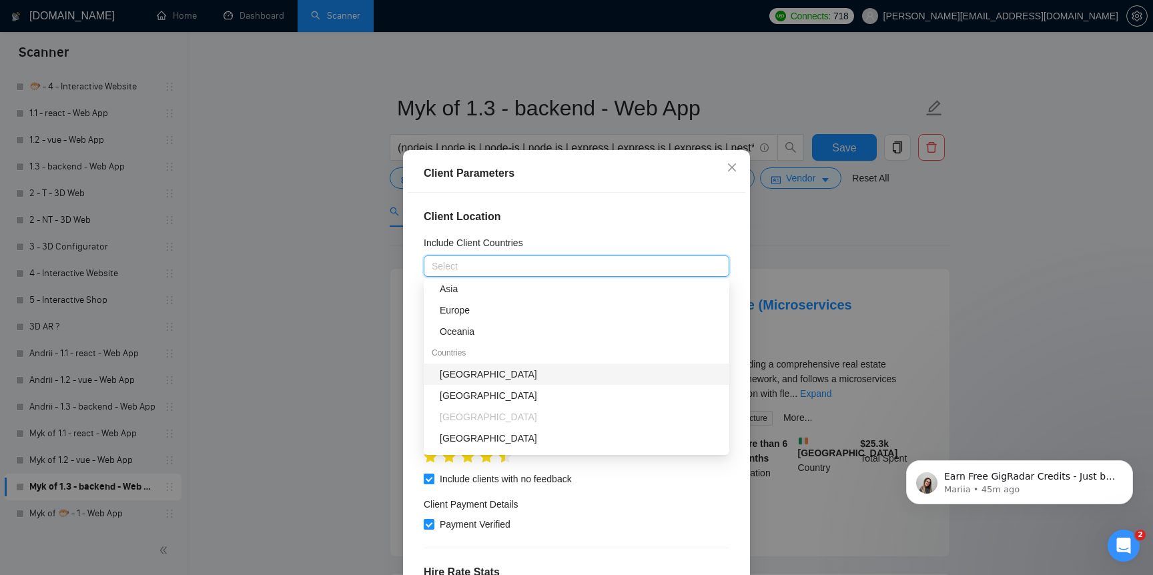
click at [478, 368] on div "[GEOGRAPHIC_DATA]" at bounding box center [581, 374] width 282 height 15
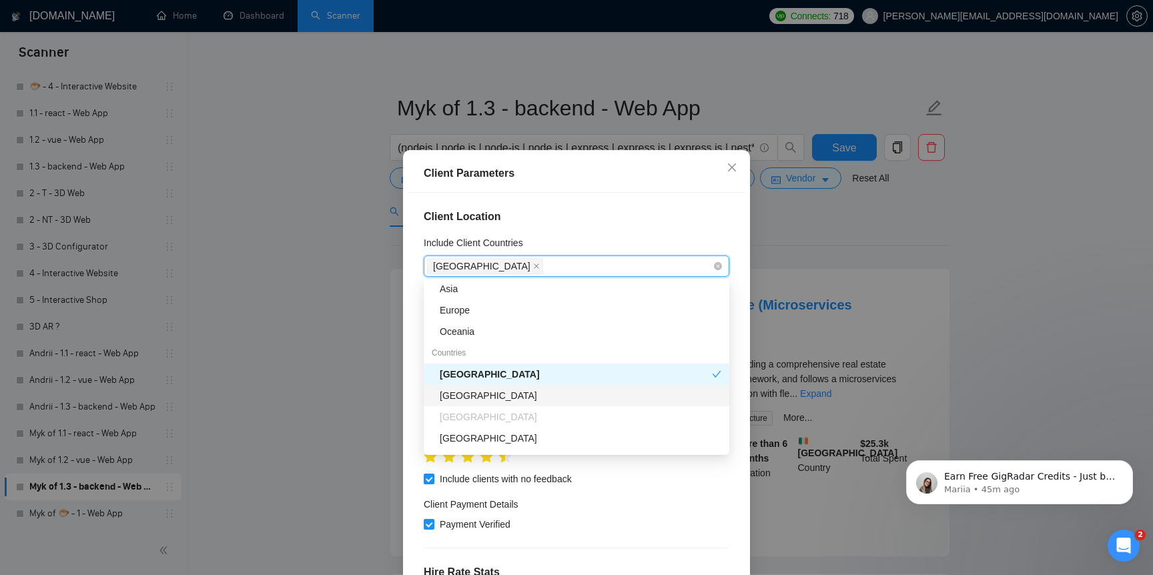
click at [477, 390] on div "[GEOGRAPHIC_DATA]" at bounding box center [581, 395] width 282 height 15
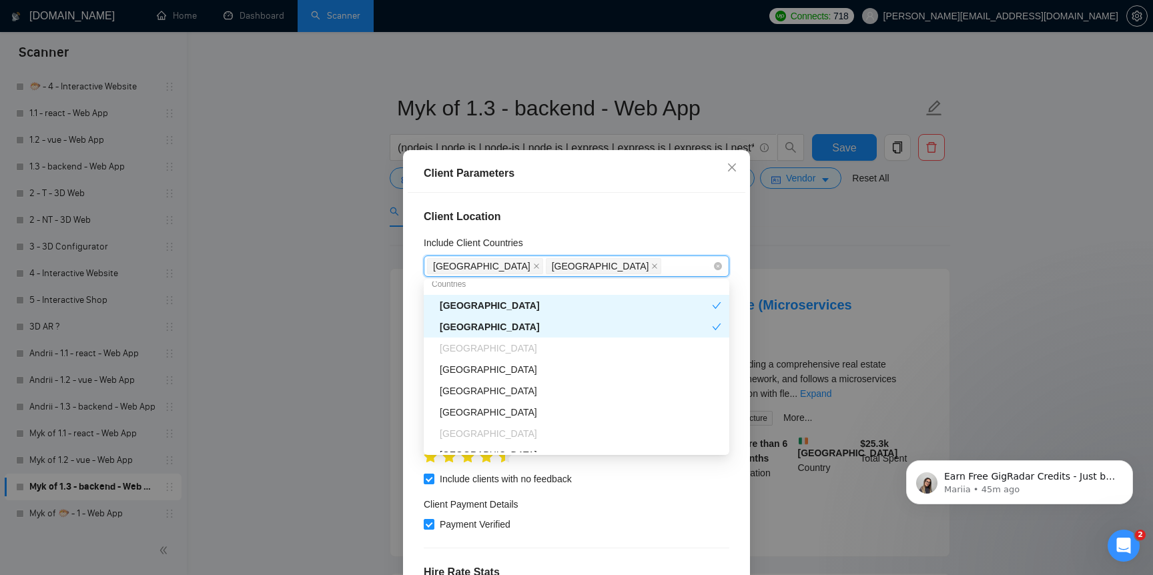
scroll to position [160, 0]
click at [486, 372] on div "[GEOGRAPHIC_DATA]" at bounding box center [581, 367] width 282 height 15
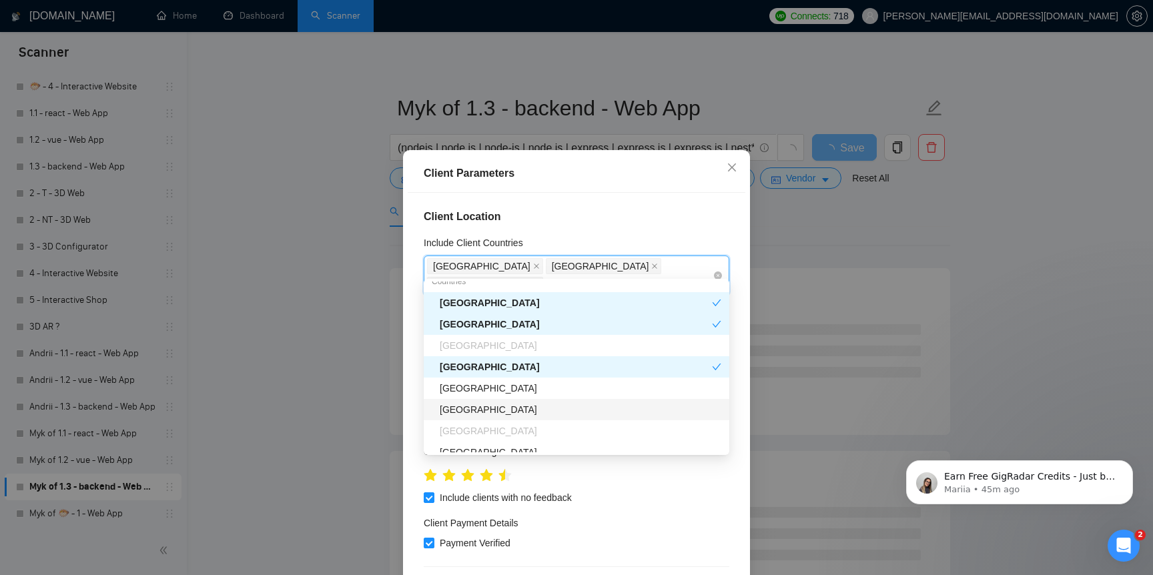
click at [482, 410] on div "[GEOGRAPHIC_DATA]" at bounding box center [581, 409] width 282 height 15
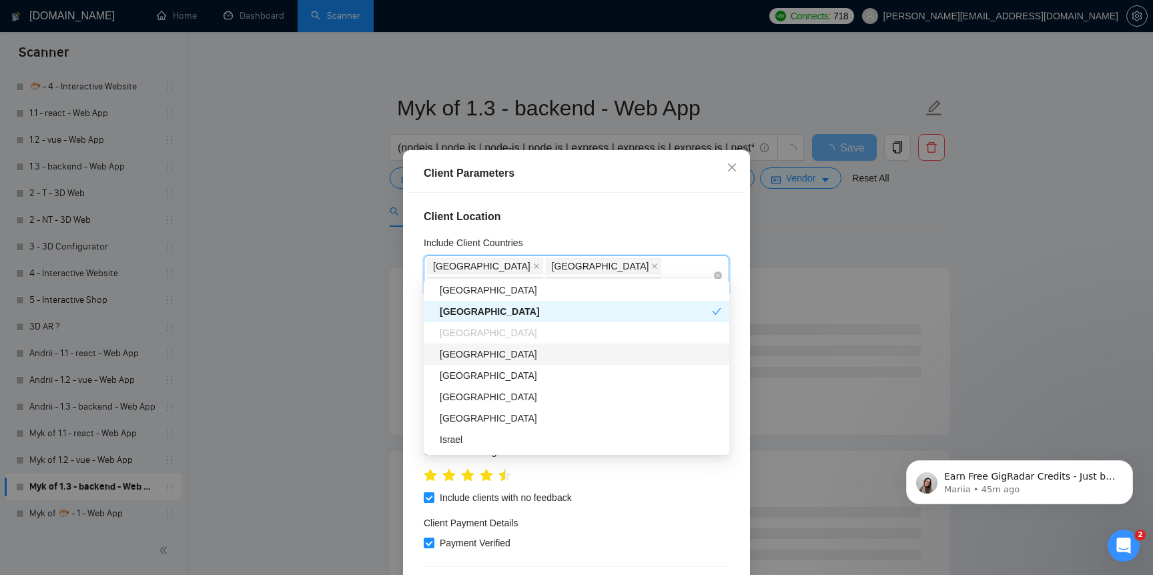
scroll to position [262, 0]
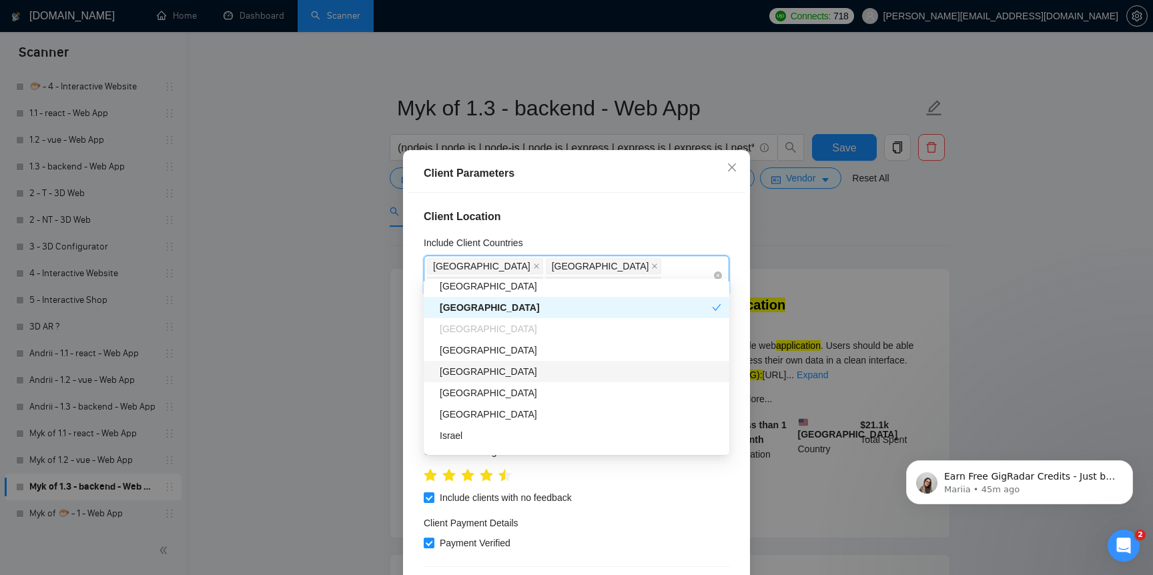
click at [490, 375] on div "[GEOGRAPHIC_DATA]" at bounding box center [581, 371] width 282 height 15
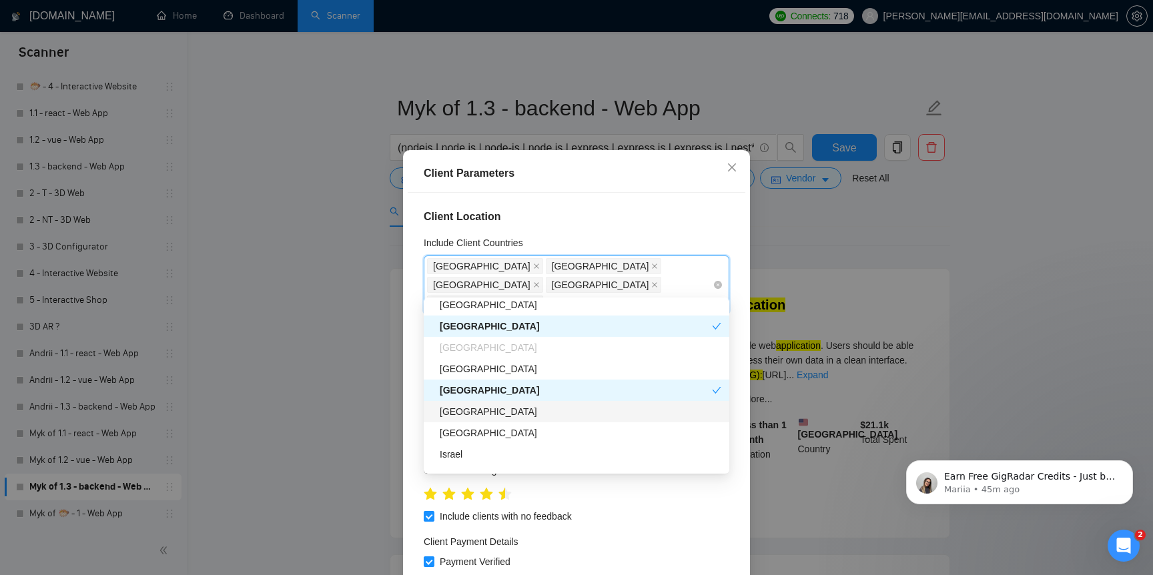
click at [490, 416] on div "[GEOGRAPHIC_DATA]" at bounding box center [581, 411] width 282 height 15
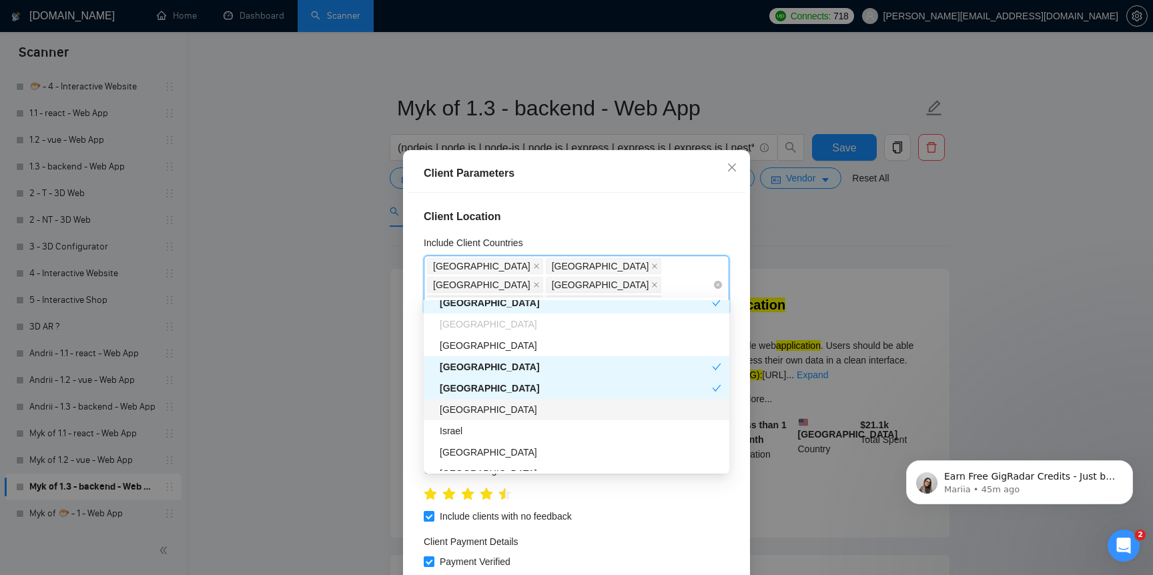
click at [502, 414] on div "France" at bounding box center [581, 409] width 282 height 15
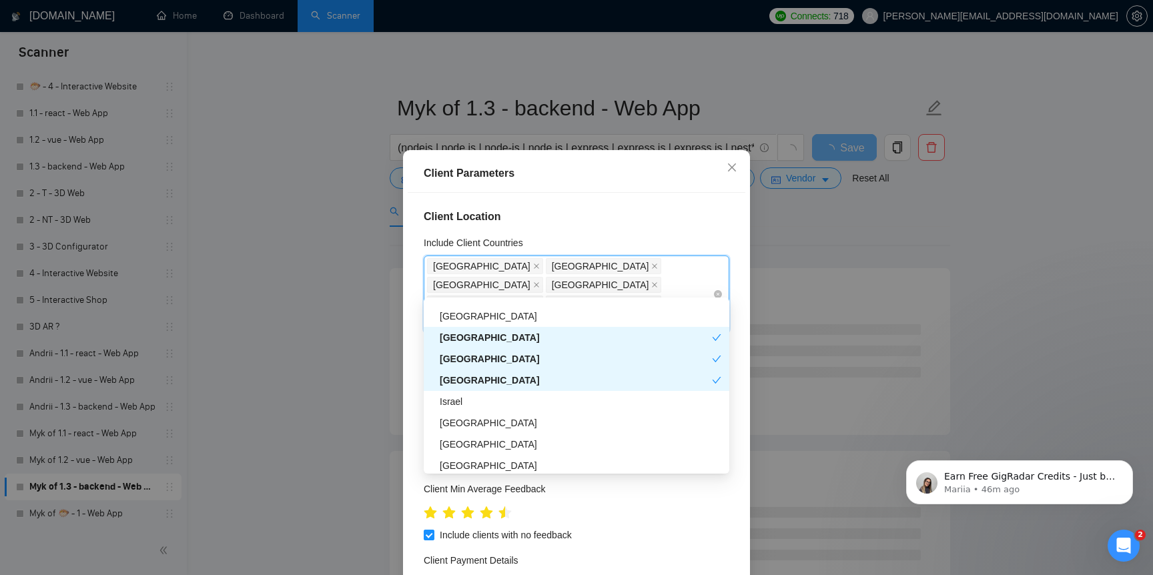
scroll to position [318, 0]
click at [504, 404] on div "Israel" at bounding box center [581, 398] width 282 height 15
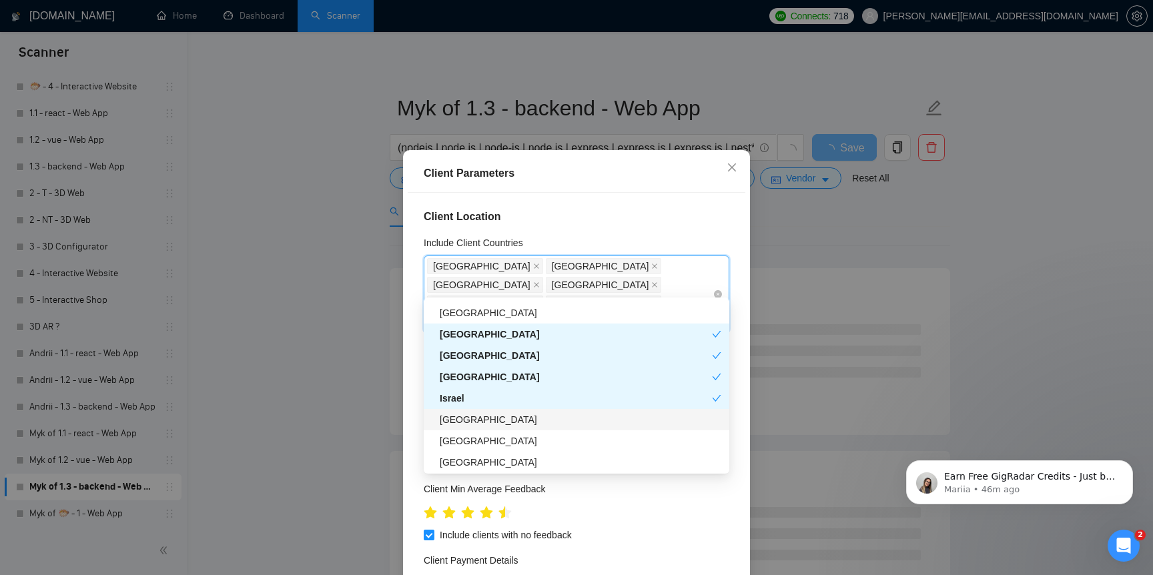
click at [501, 422] on div "Saudi Arabia" at bounding box center [581, 419] width 282 height 15
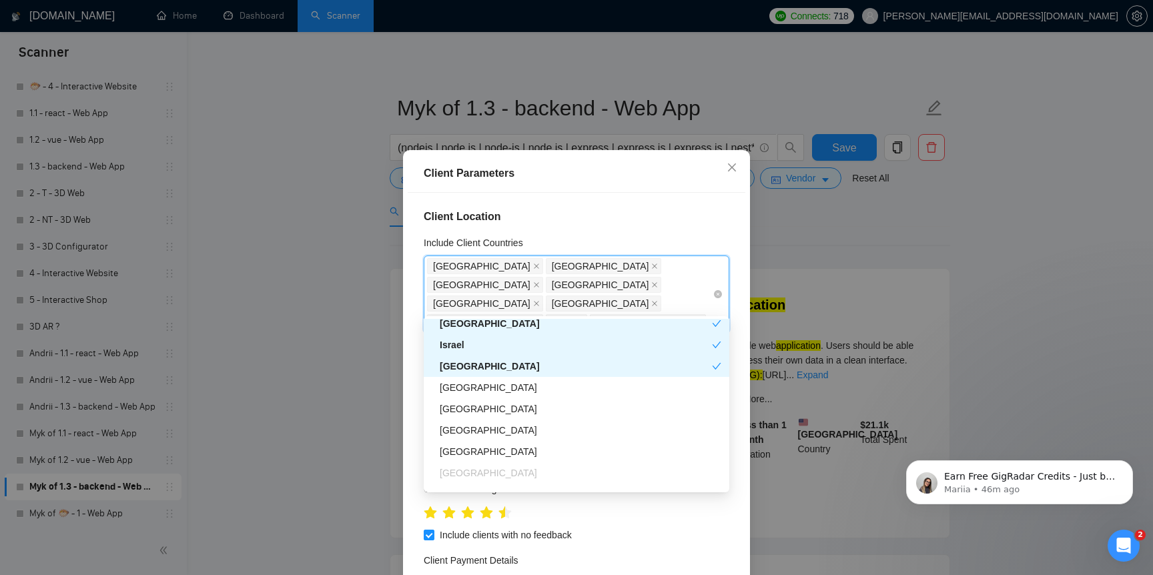
scroll to position [393, 0]
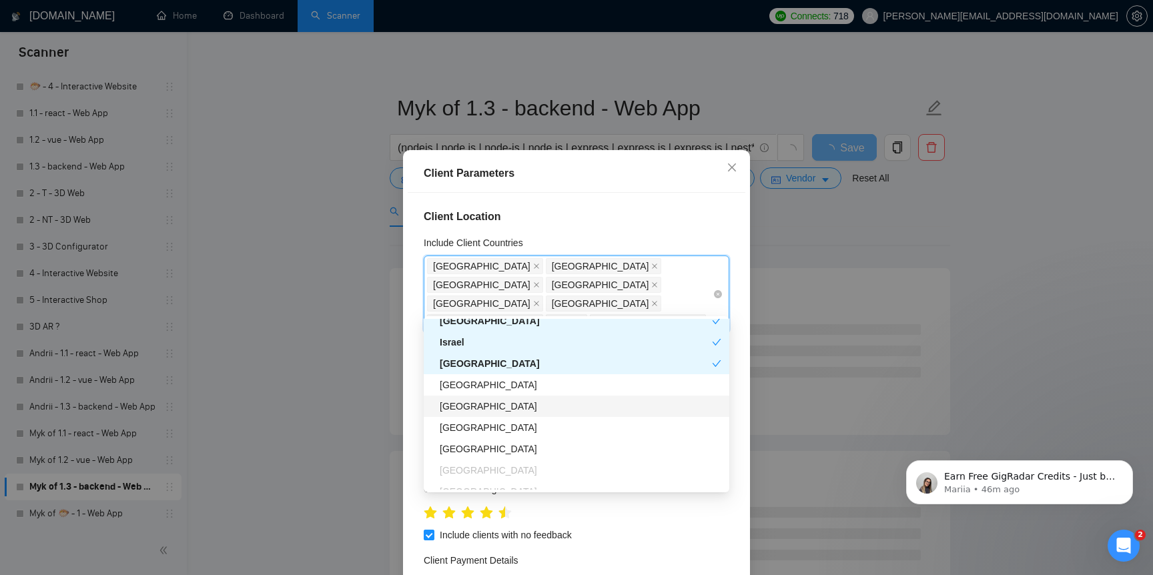
click at [503, 412] on div "Spain" at bounding box center [581, 406] width 282 height 15
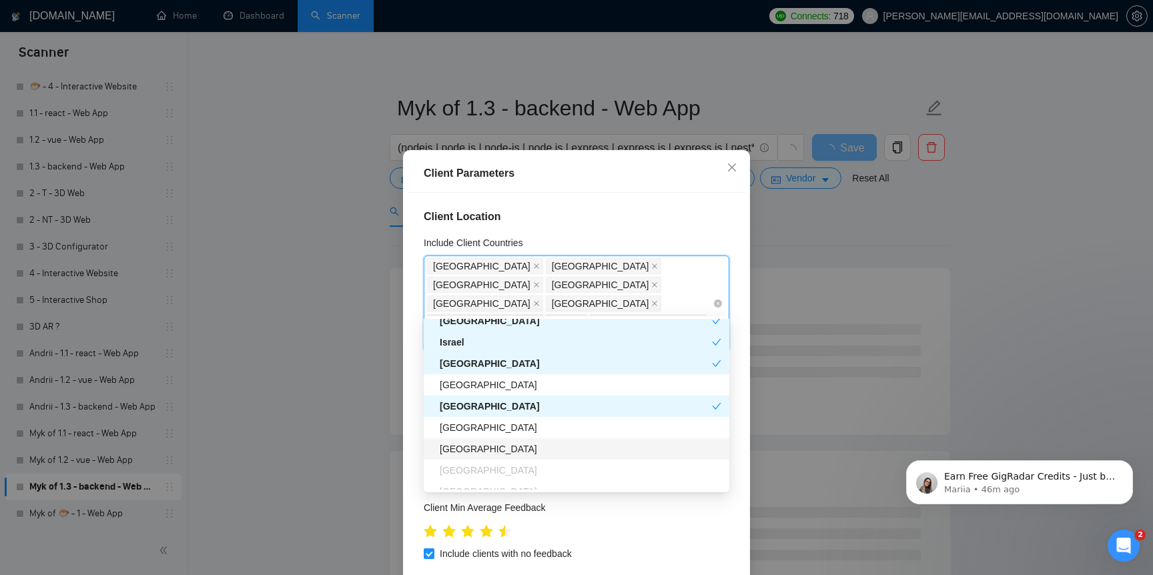
click at [502, 450] on div "Switzerland" at bounding box center [581, 449] width 282 height 15
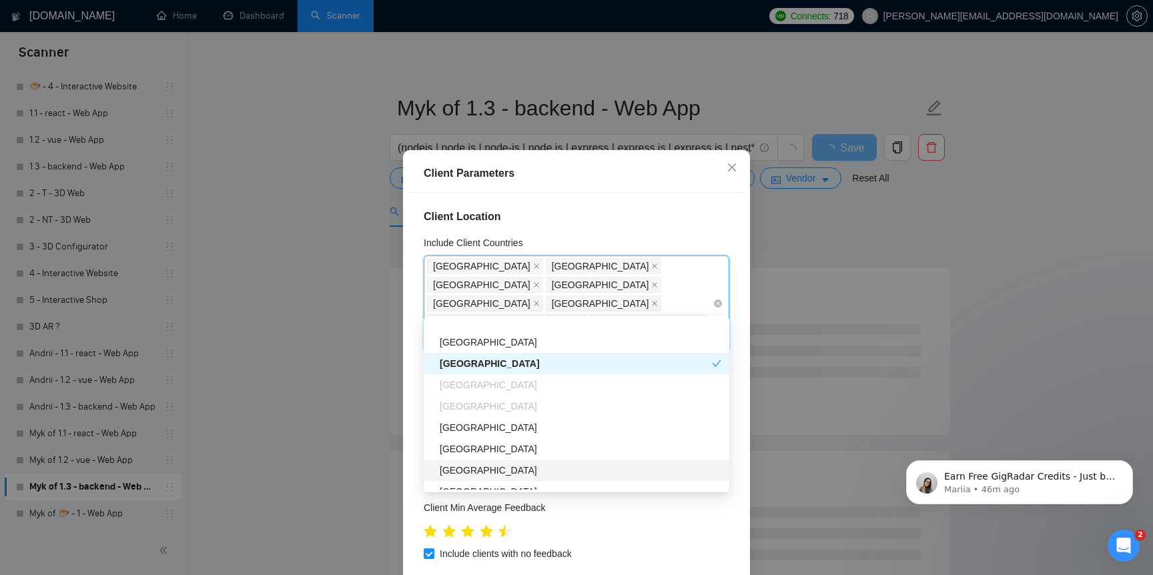
scroll to position [477, 0]
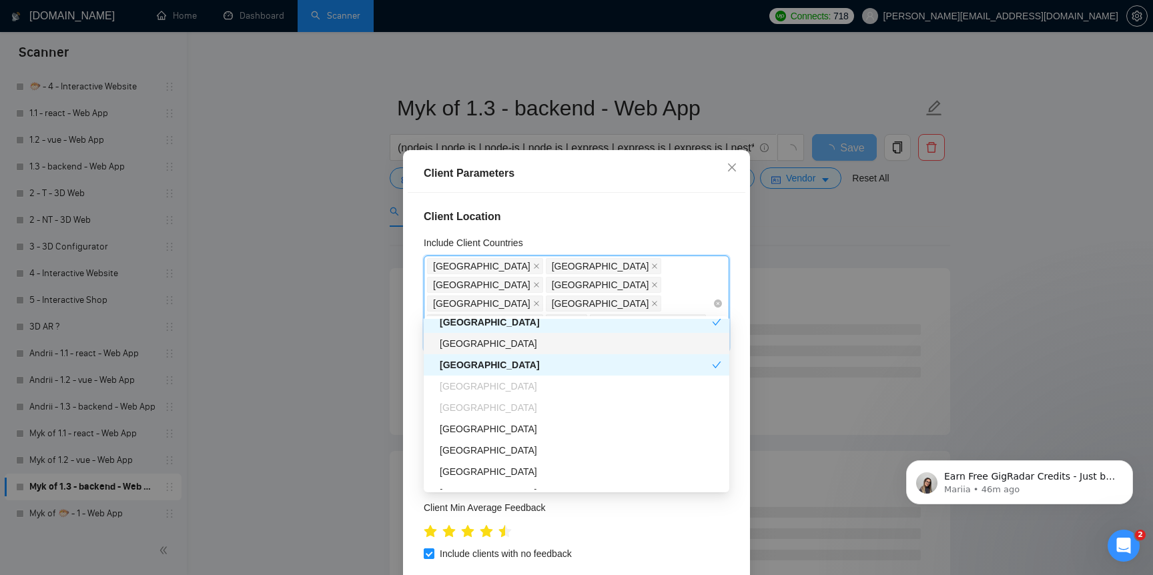
click at [499, 346] on div "Ukraine" at bounding box center [581, 343] width 282 height 15
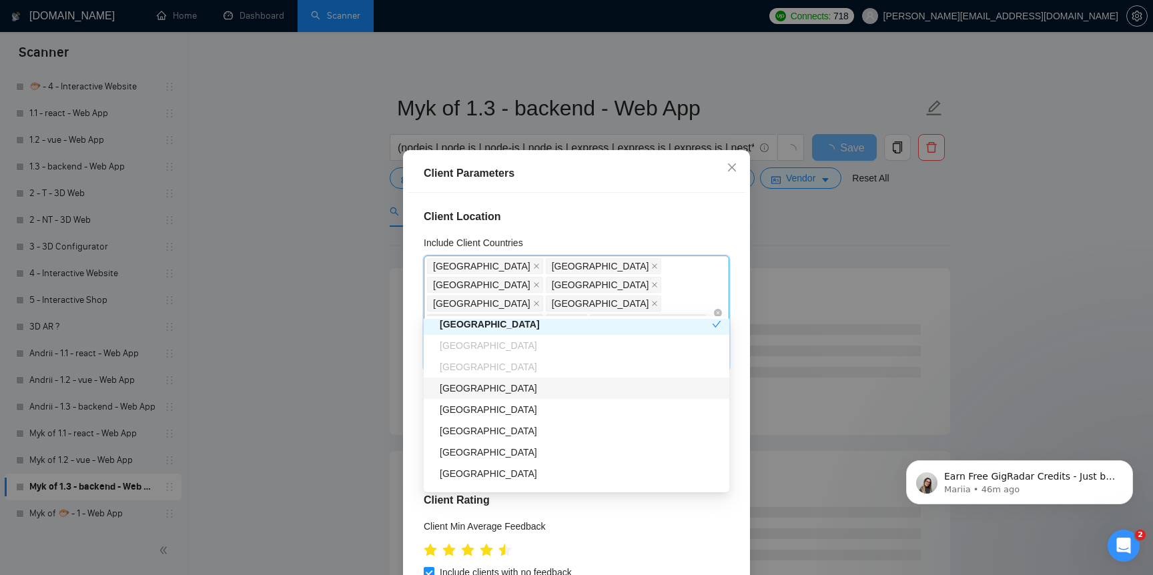
scroll to position [519, 0]
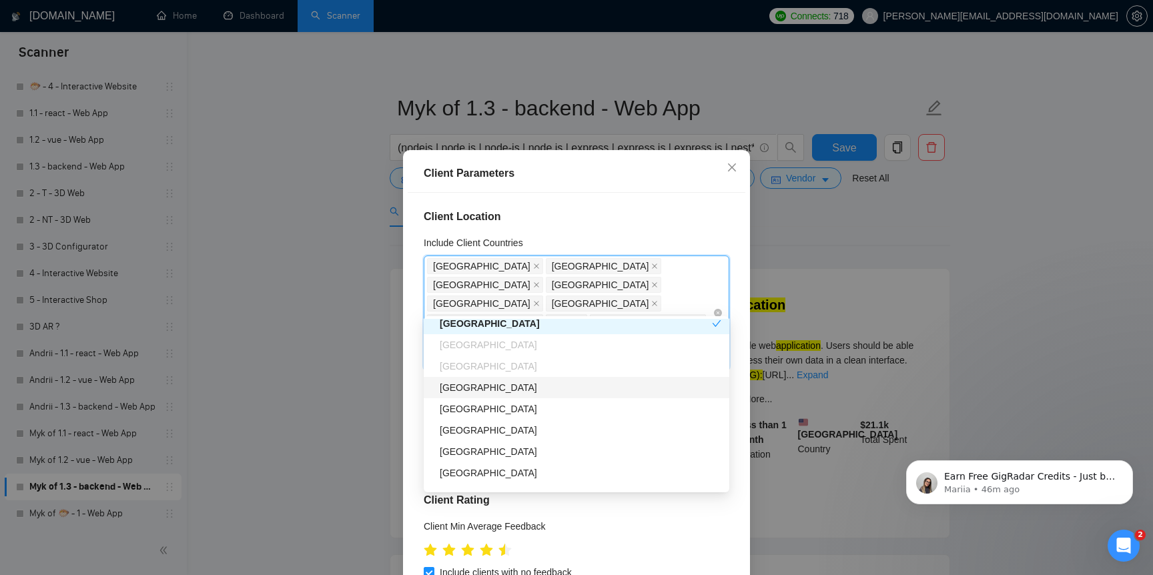
click at [515, 388] on div "Italy" at bounding box center [581, 387] width 282 height 15
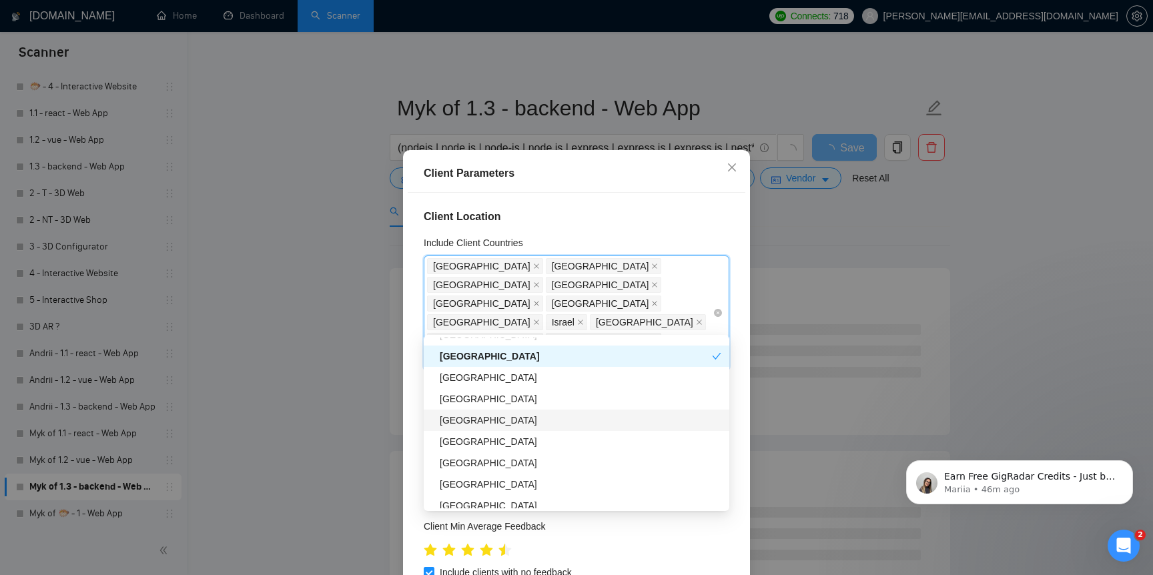
scroll to position [572, 0]
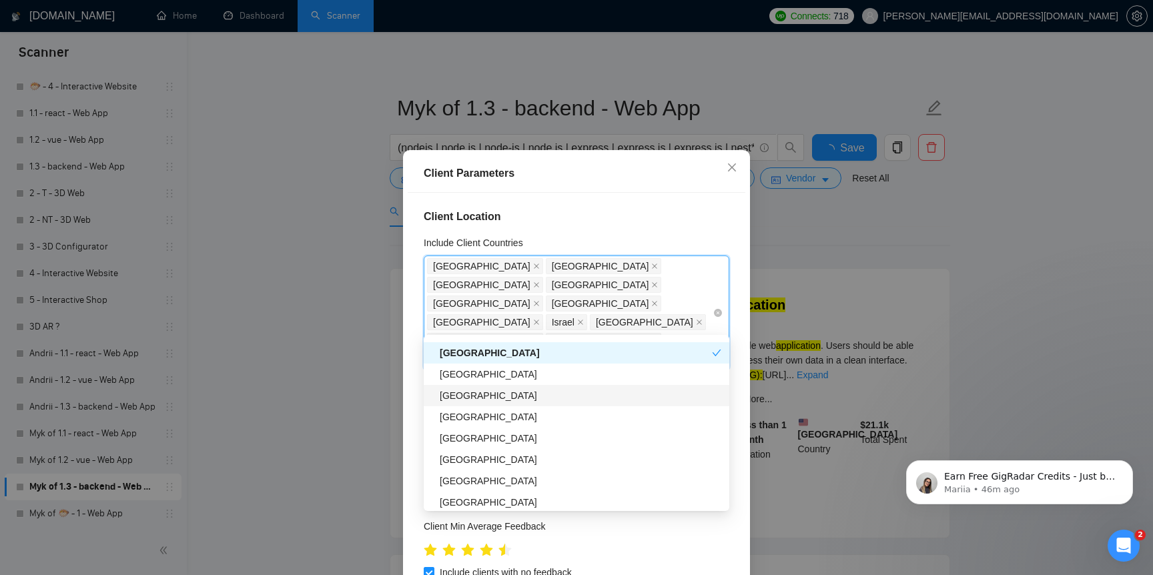
click at [538, 396] on div "[GEOGRAPHIC_DATA]" at bounding box center [581, 395] width 282 height 15
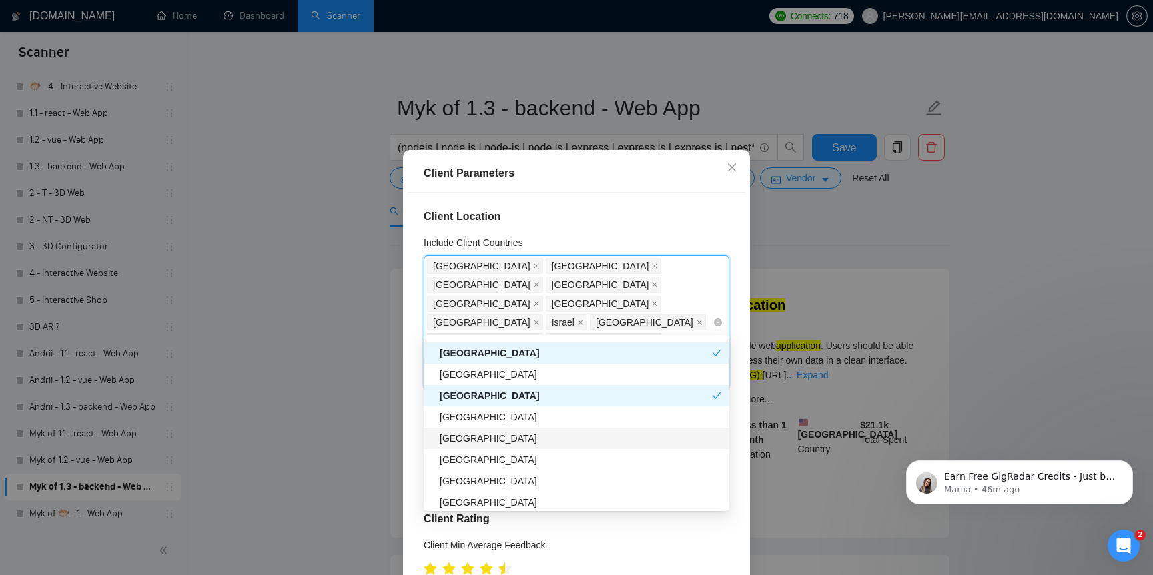
click at [527, 446] on div "[GEOGRAPHIC_DATA]" at bounding box center [577, 438] width 306 height 21
click at [521, 471] on div "[GEOGRAPHIC_DATA]" at bounding box center [577, 480] width 306 height 21
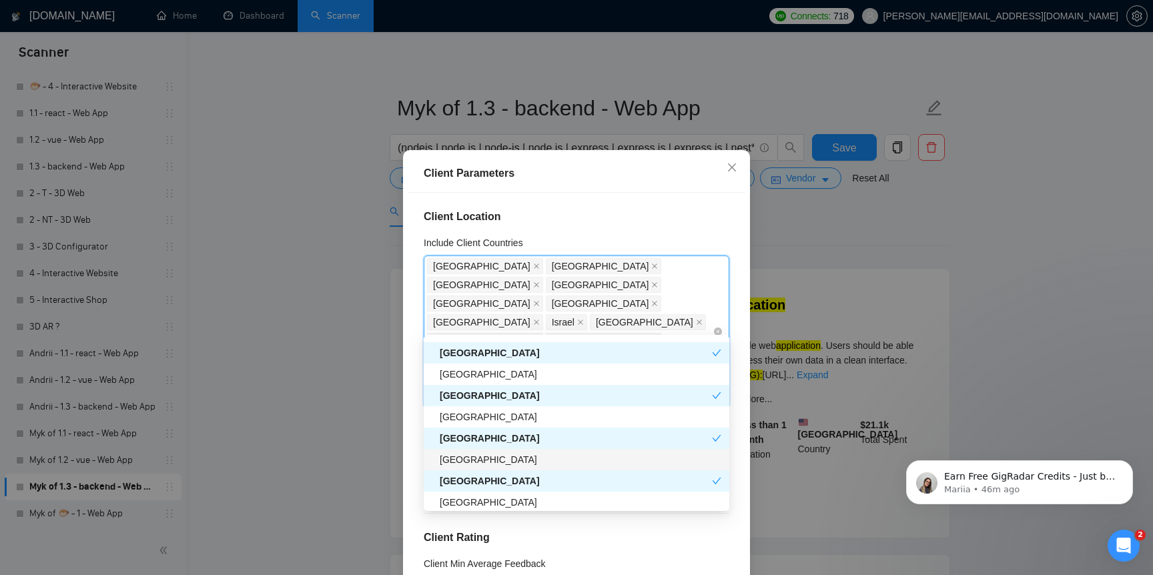
click at [518, 460] on div "[GEOGRAPHIC_DATA]" at bounding box center [581, 459] width 282 height 15
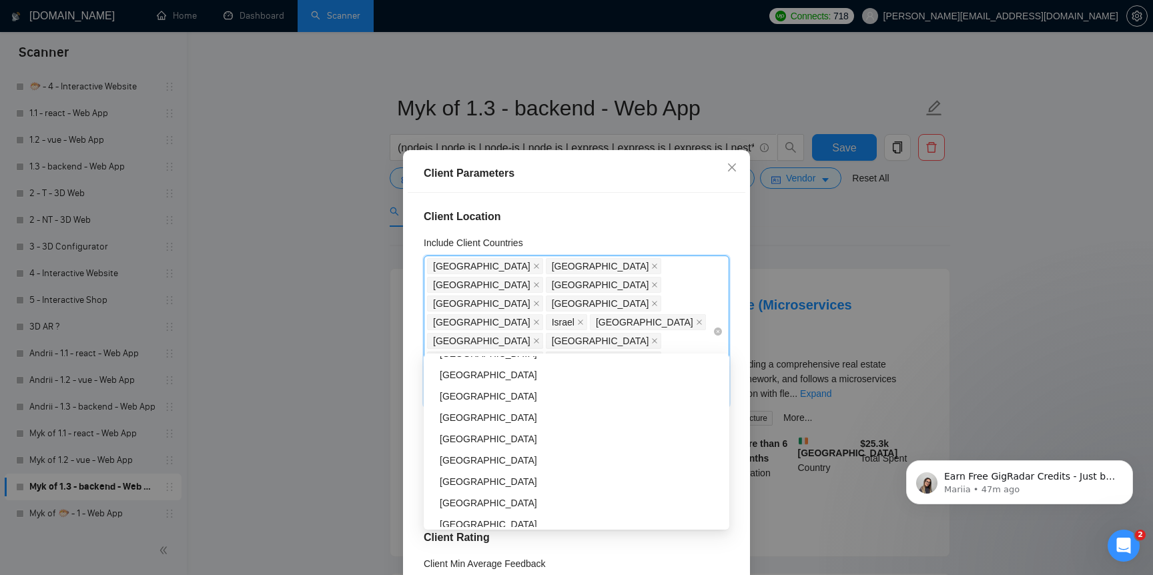
scroll to position [777, 0]
click at [735, 170] on icon "close" at bounding box center [732, 167] width 11 height 11
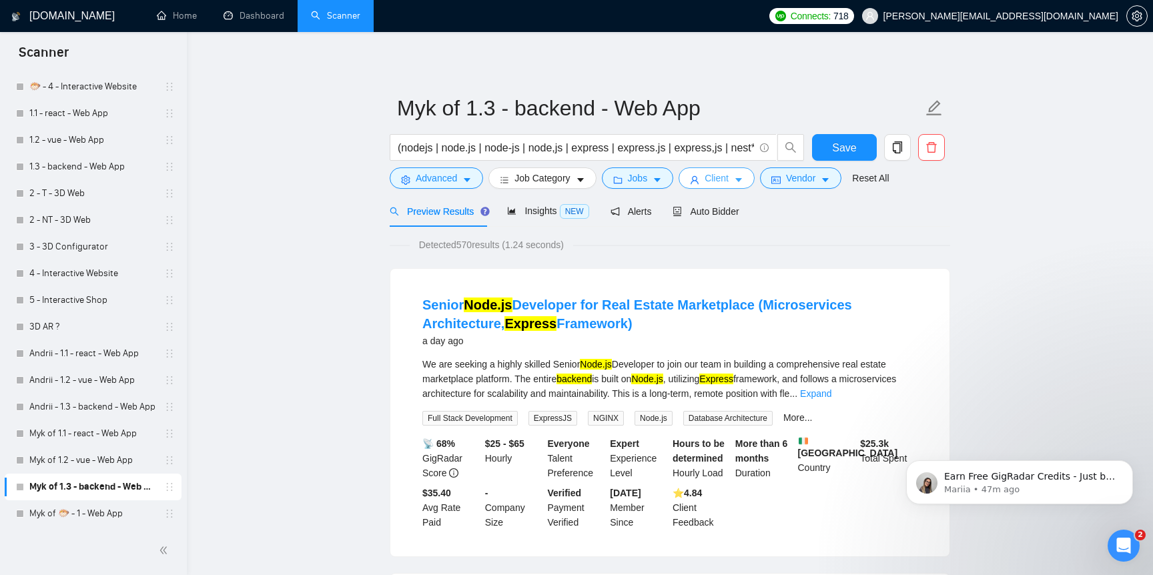
click at [716, 183] on span "Client" at bounding box center [717, 178] width 24 height 15
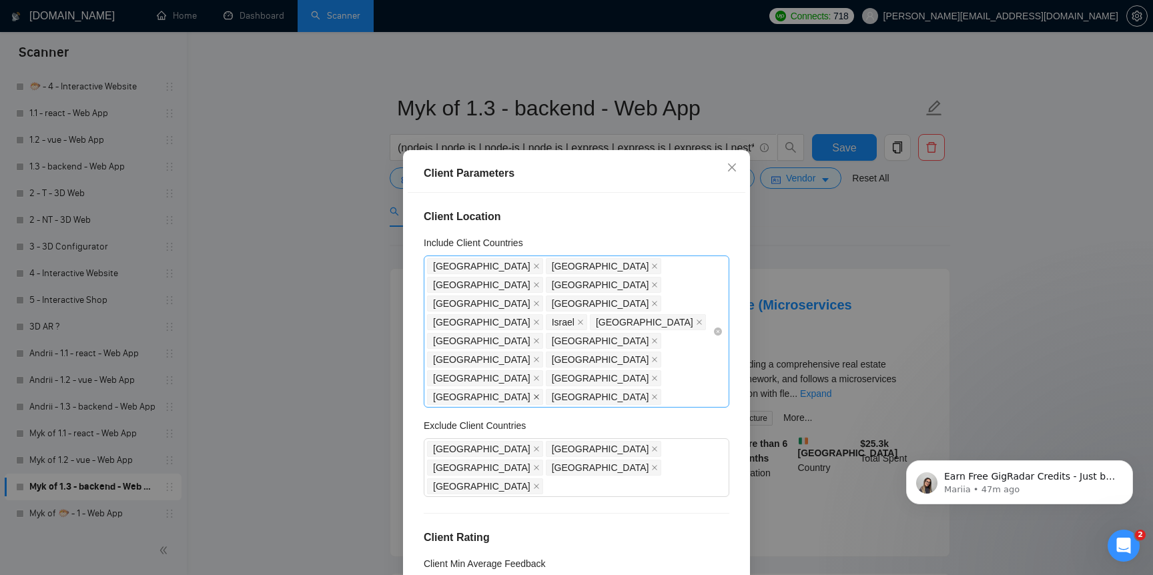
click at [540, 394] on icon "close" at bounding box center [536, 397] width 7 height 7
click at [579, 371] on span "[GEOGRAPHIC_DATA]" at bounding box center [600, 378] width 97 height 15
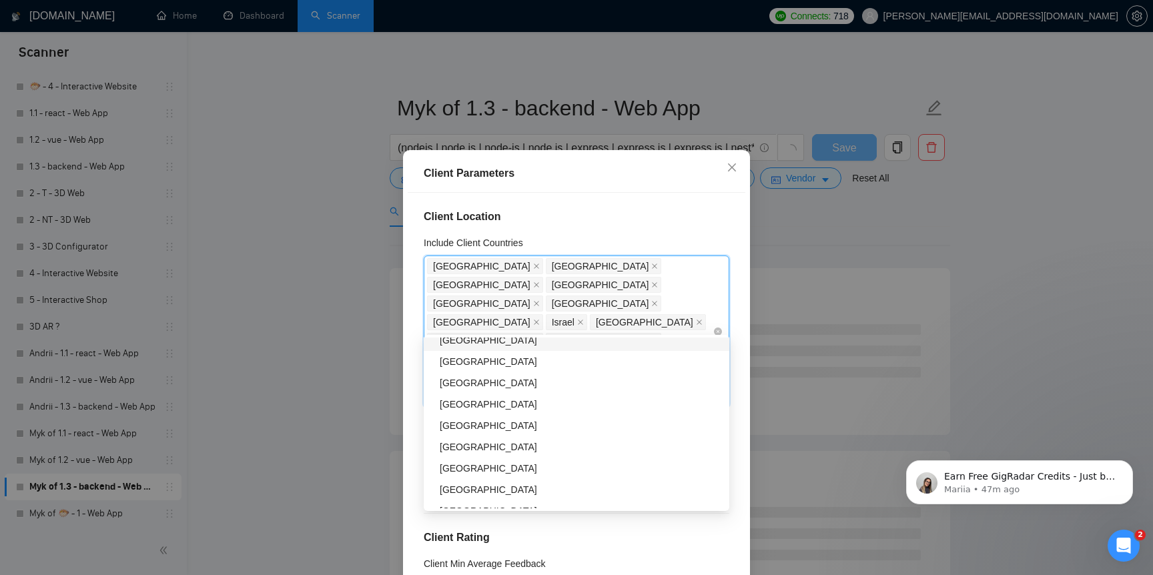
click at [653, 376] on icon "close" at bounding box center [655, 378] width 5 height 5
click at [651, 371] on span at bounding box center [654, 378] width 7 height 15
click at [533, 375] on icon "close" at bounding box center [536, 378] width 7 height 7
click at [651, 352] on span at bounding box center [654, 359] width 7 height 15
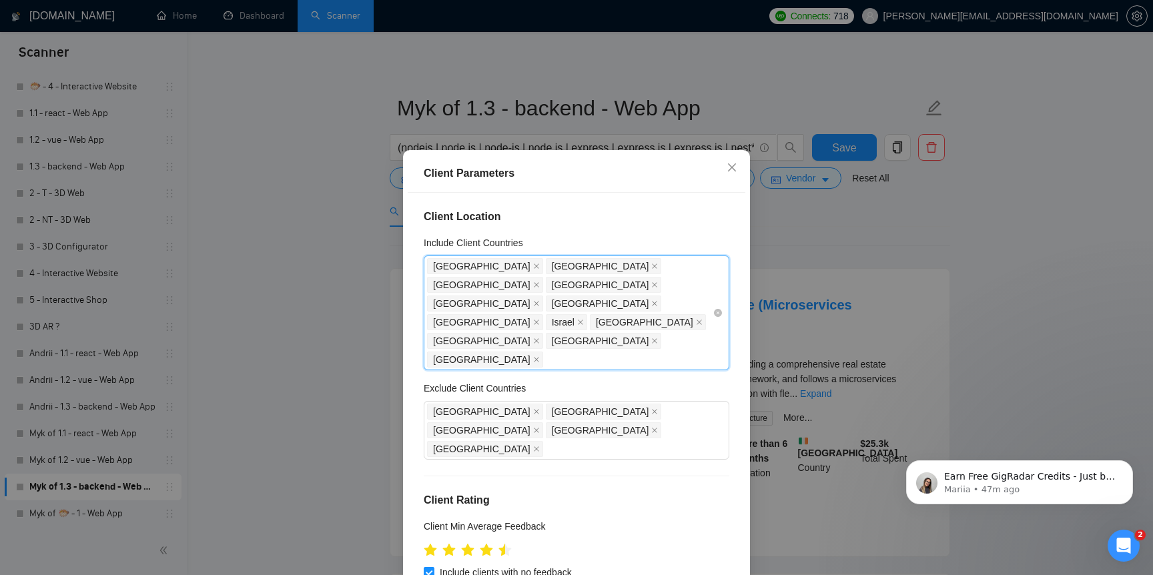
click at [596, 315] on span "Saudi Arabia" at bounding box center [644, 322] width 97 height 15
click at [697, 320] on icon "close" at bounding box center [699, 322] width 5 height 5
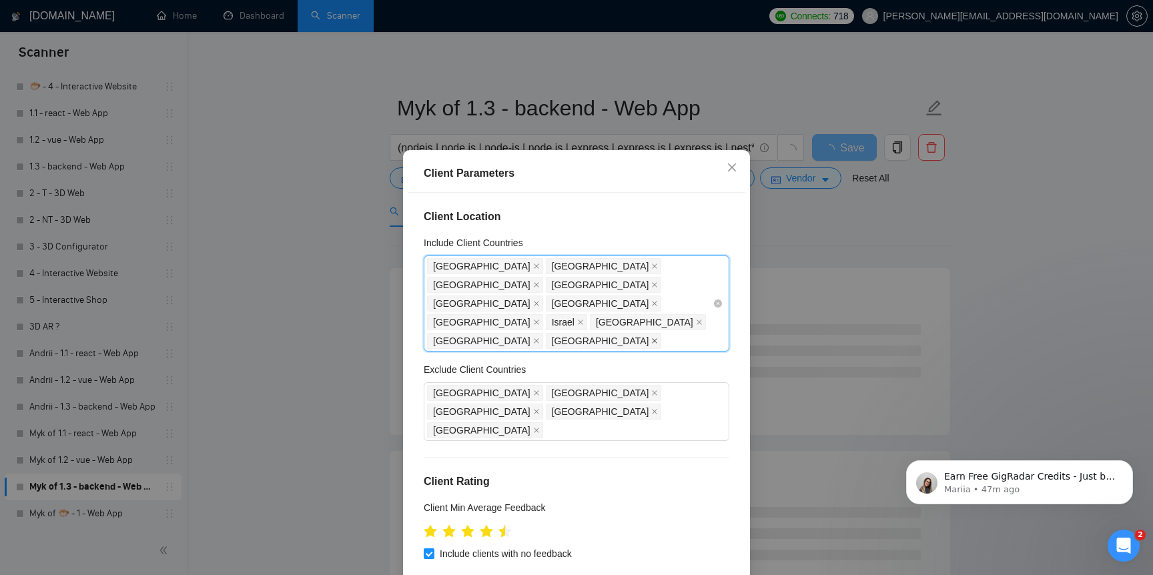
click at [651, 338] on icon "close" at bounding box center [654, 341] width 7 height 7
click at [540, 315] on span at bounding box center [536, 322] width 7 height 15
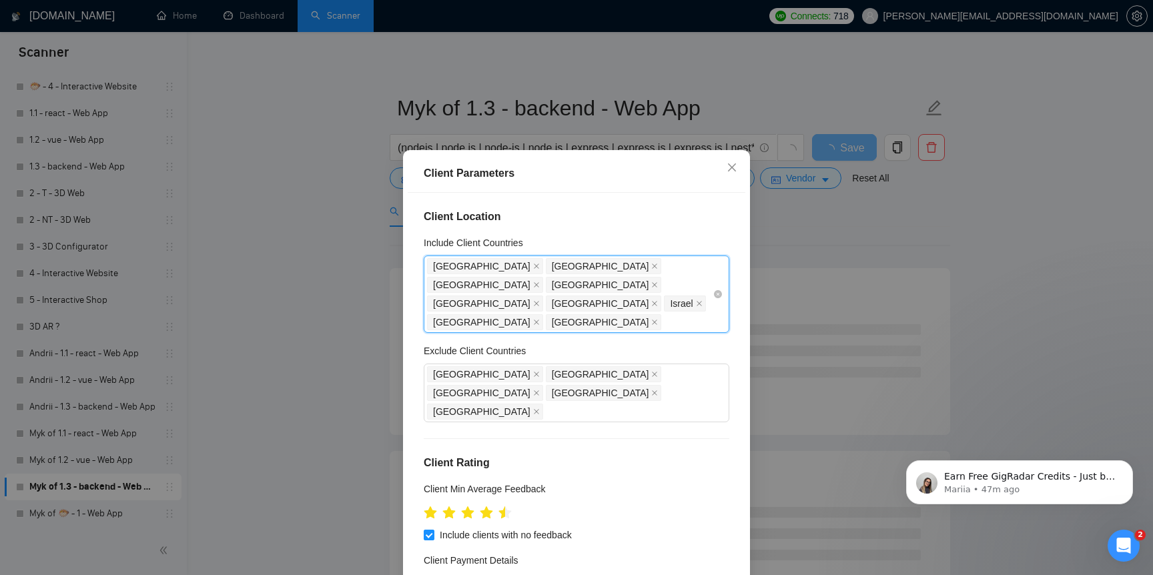
click at [346, 379] on div "Client Parameters Client Location Include Client Countries United States, Unite…" at bounding box center [576, 287] width 1153 height 575
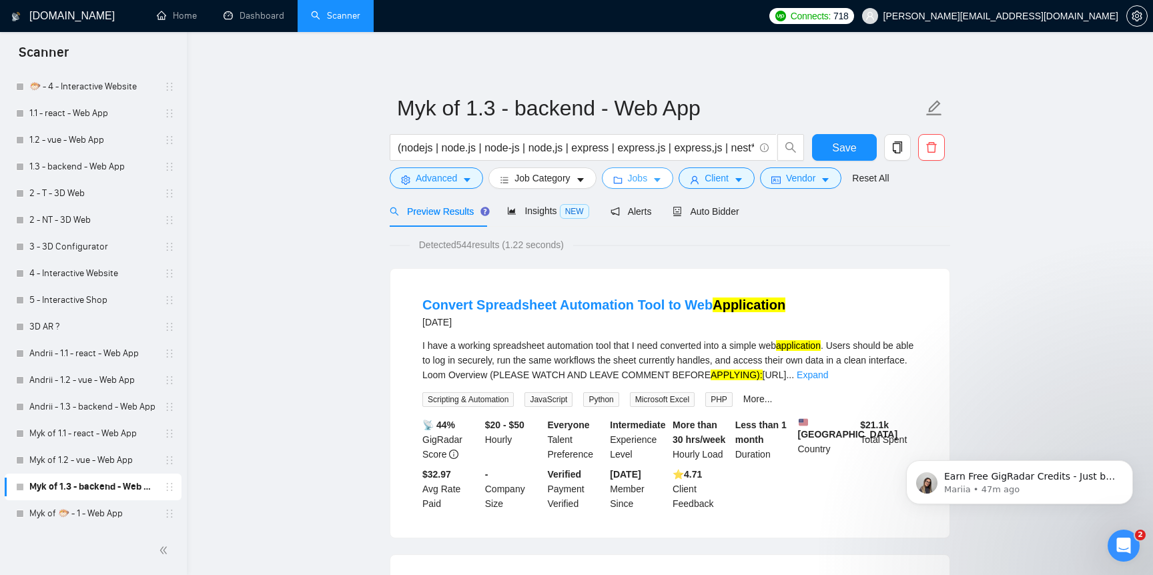
click at [643, 182] on span "Jobs" at bounding box center [638, 178] width 20 height 15
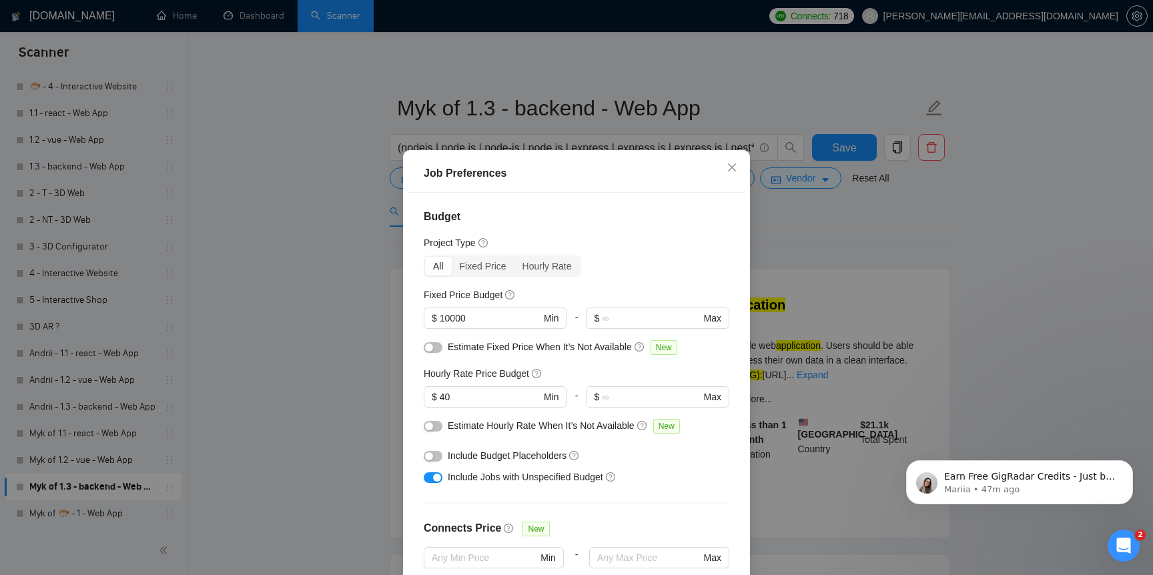
scroll to position [0, 0]
click at [303, 424] on div "Job Preferences Budget Project Type All Fixed Price Hourly Rate Fixed Price Bud…" at bounding box center [576, 287] width 1153 height 575
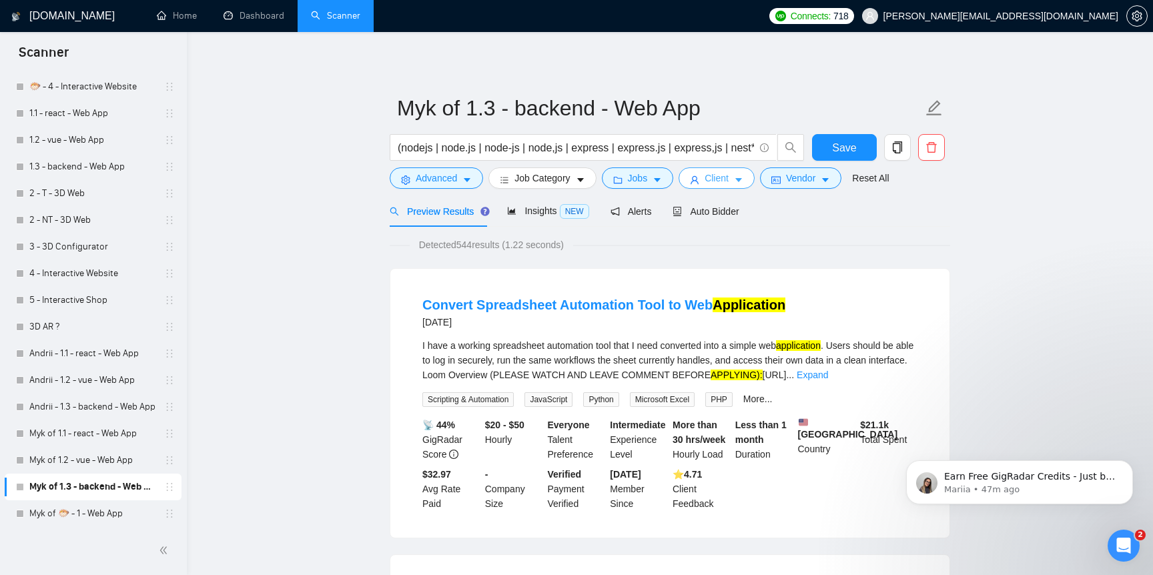
click at [727, 180] on span "Client" at bounding box center [717, 178] width 24 height 15
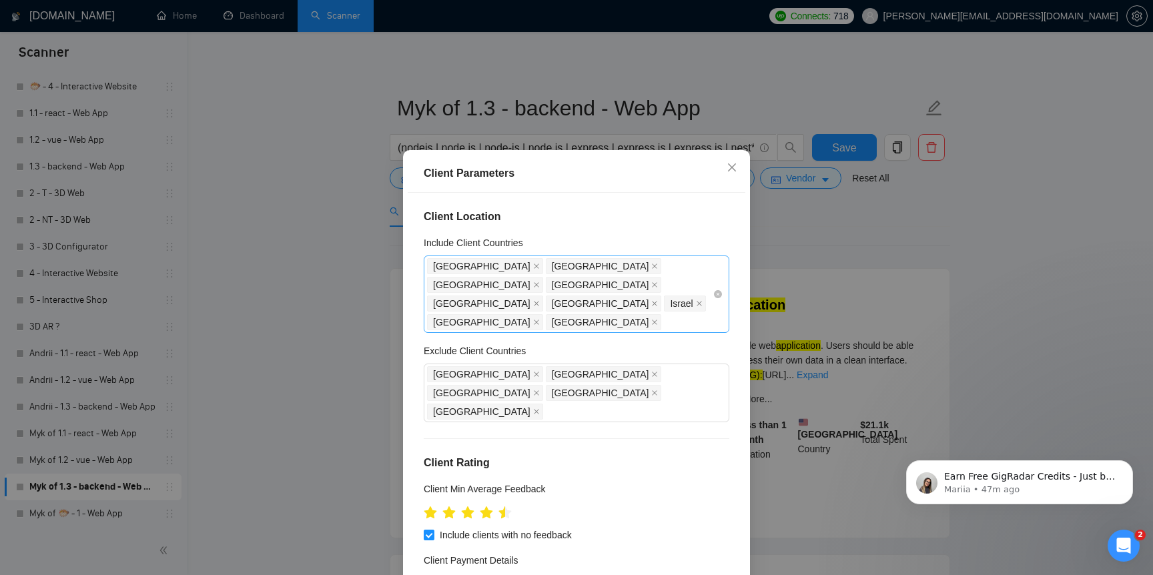
click at [548, 306] on div "United States United Kingdom Canada Germany Singapore Netherlands Israel Spain …" at bounding box center [570, 294] width 286 height 75
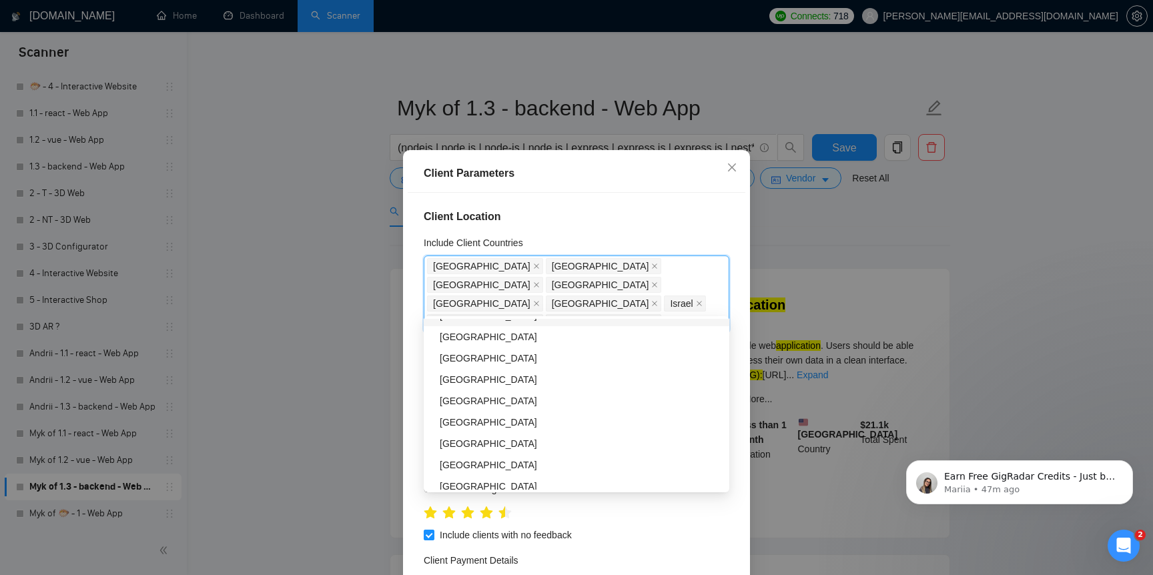
scroll to position [874, 0]
click at [519, 377] on div "Poland" at bounding box center [581, 373] width 282 height 15
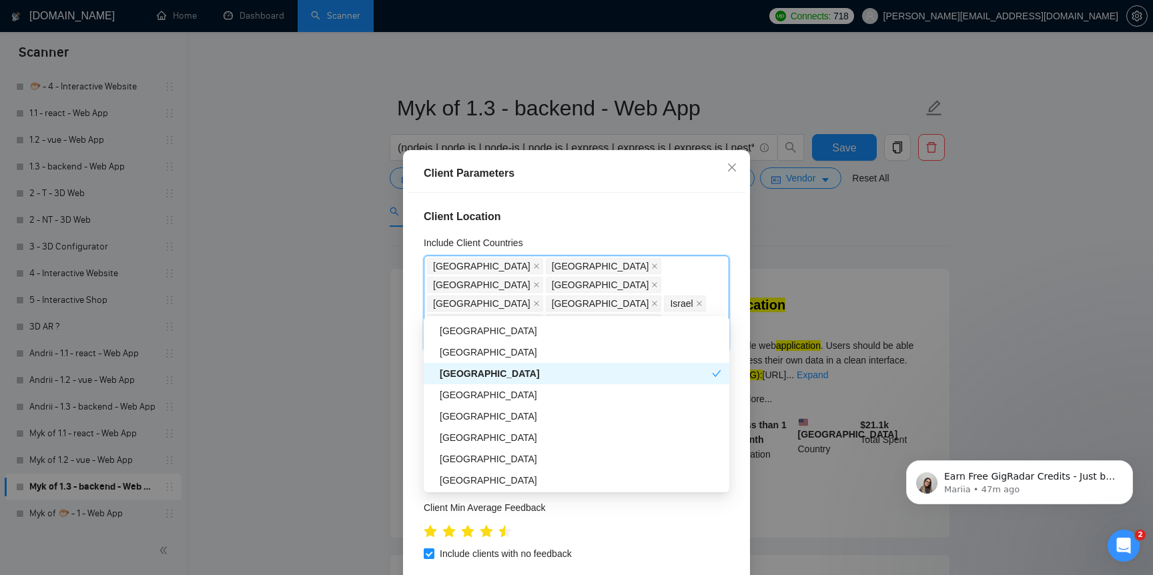
click at [354, 407] on div "Client Parameters Client Location Include Client Countries United States United…" at bounding box center [576, 287] width 1153 height 575
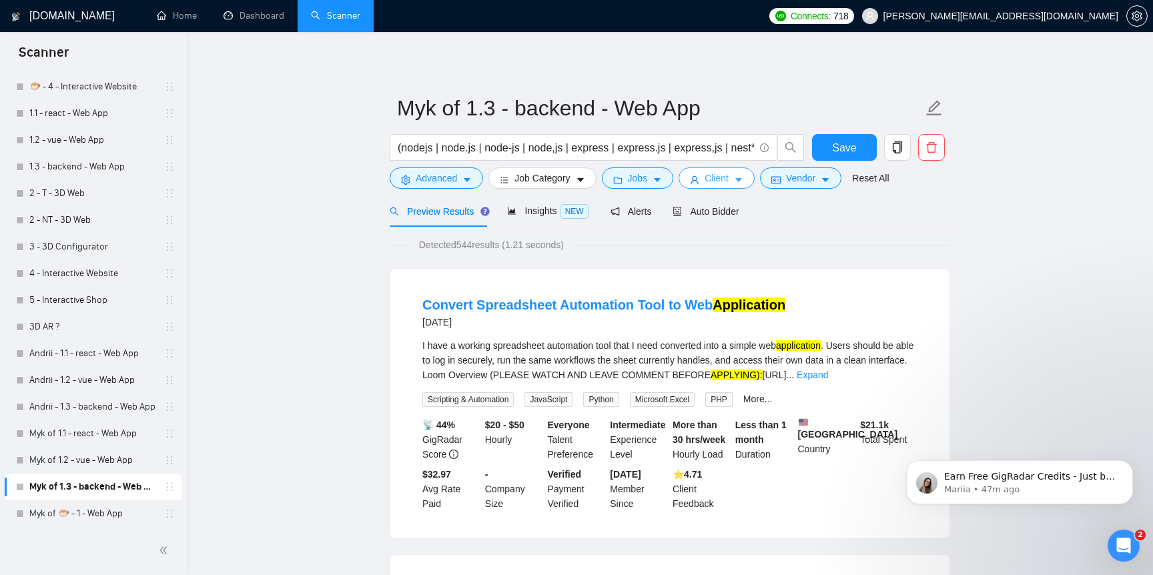
click at [715, 173] on span "Client" at bounding box center [717, 178] width 24 height 15
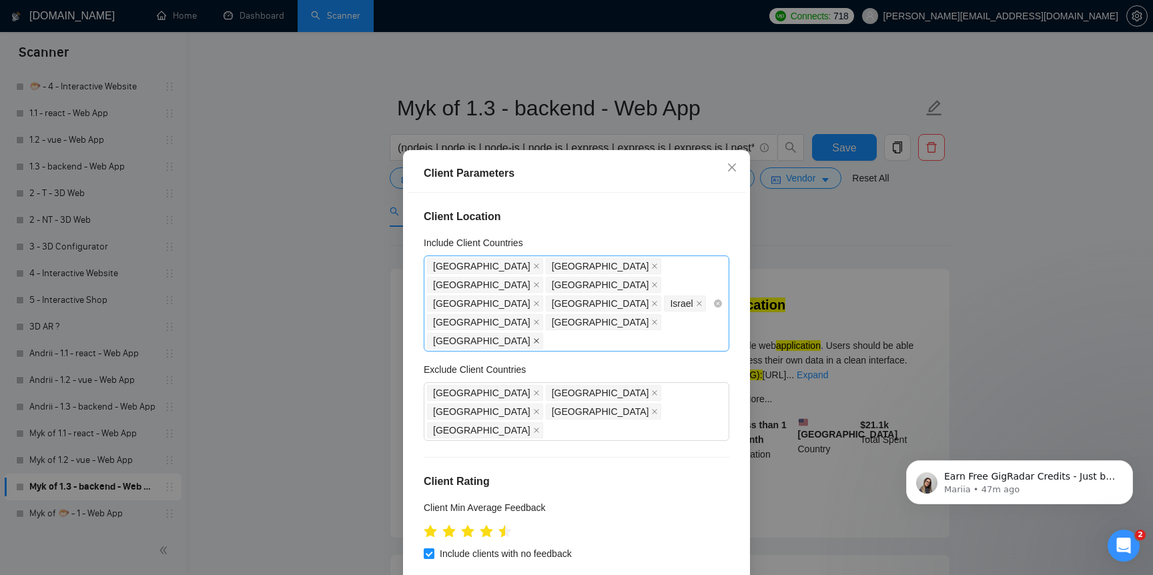
click at [540, 338] on icon "close" at bounding box center [536, 341] width 7 height 7
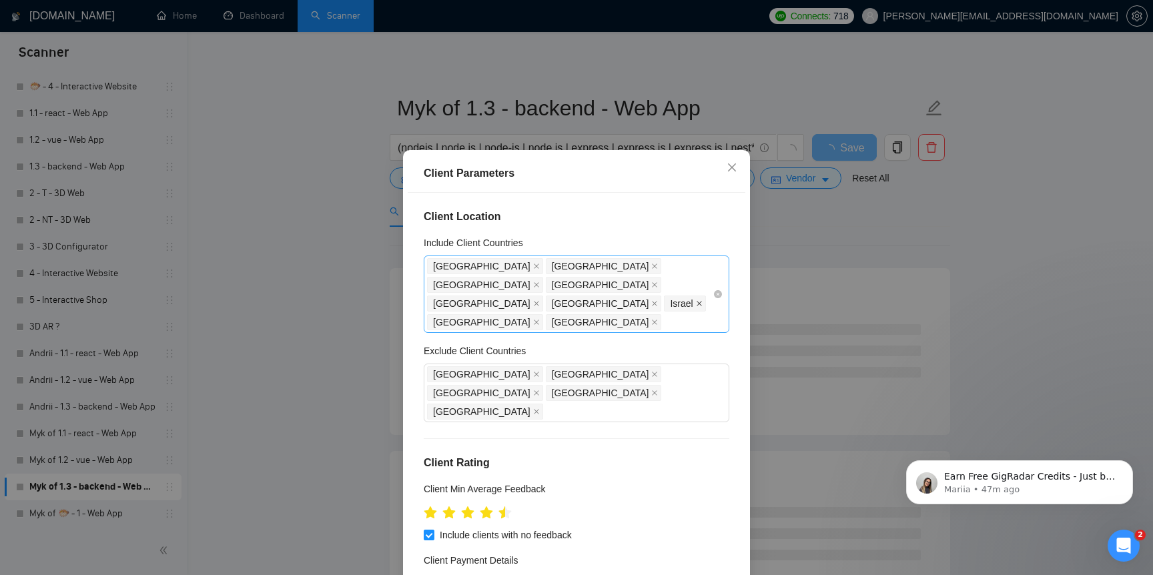
click at [696, 300] on icon "close" at bounding box center [699, 303] width 7 height 7
click at [278, 360] on div "Client Parameters Client Location Include Client Countries United States United…" at bounding box center [576, 287] width 1153 height 575
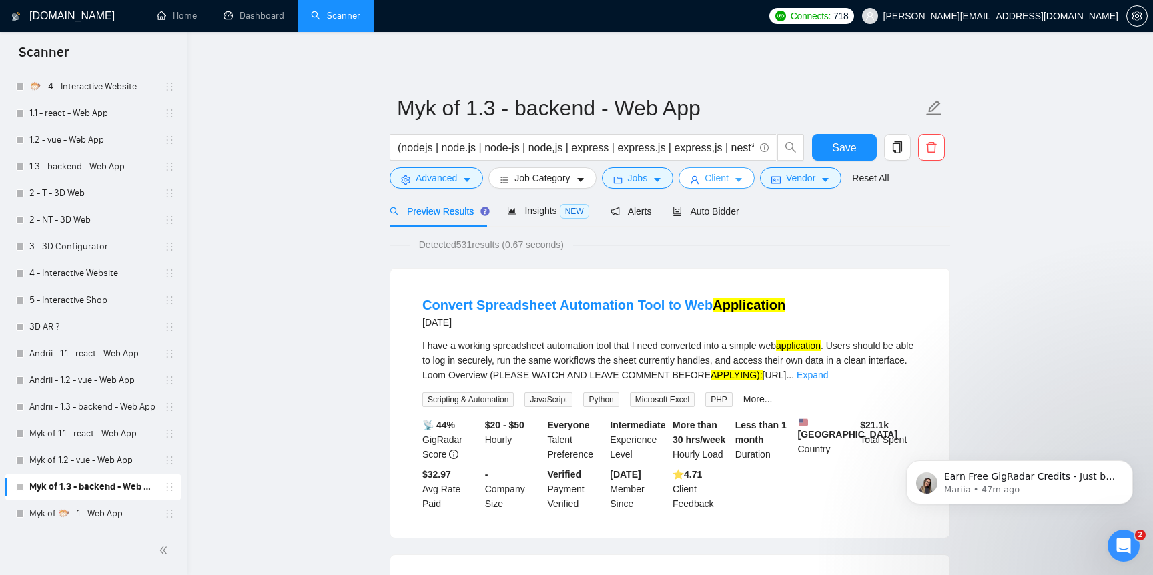
click at [719, 183] on span "Client" at bounding box center [717, 178] width 24 height 15
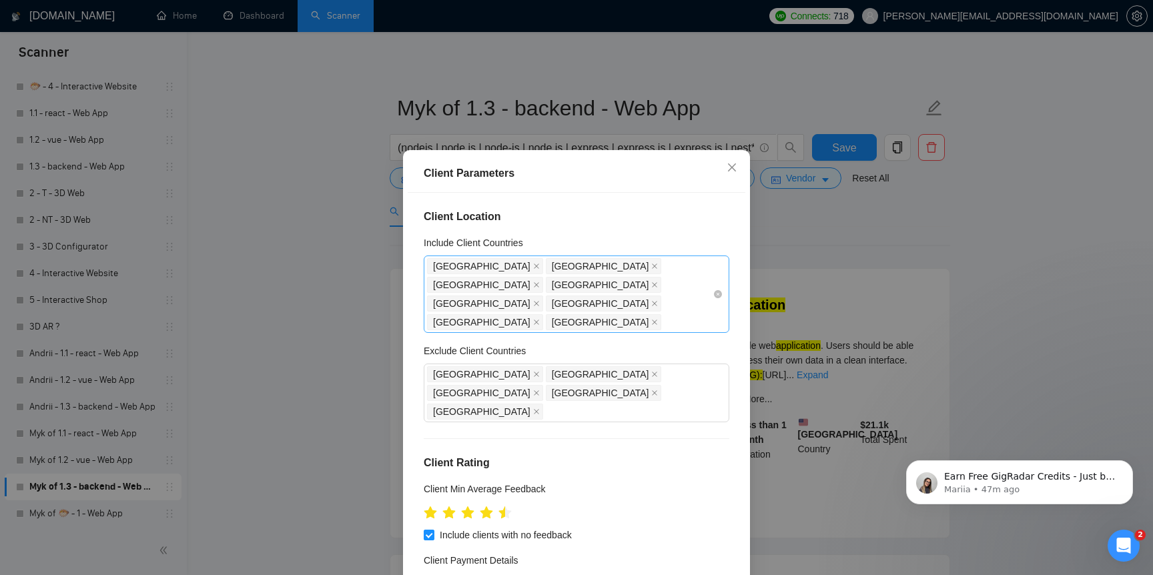
click at [691, 282] on div "United States United Kingdom Canada Germany Singapore Netherlands Spain Switzer…" at bounding box center [570, 294] width 286 height 75
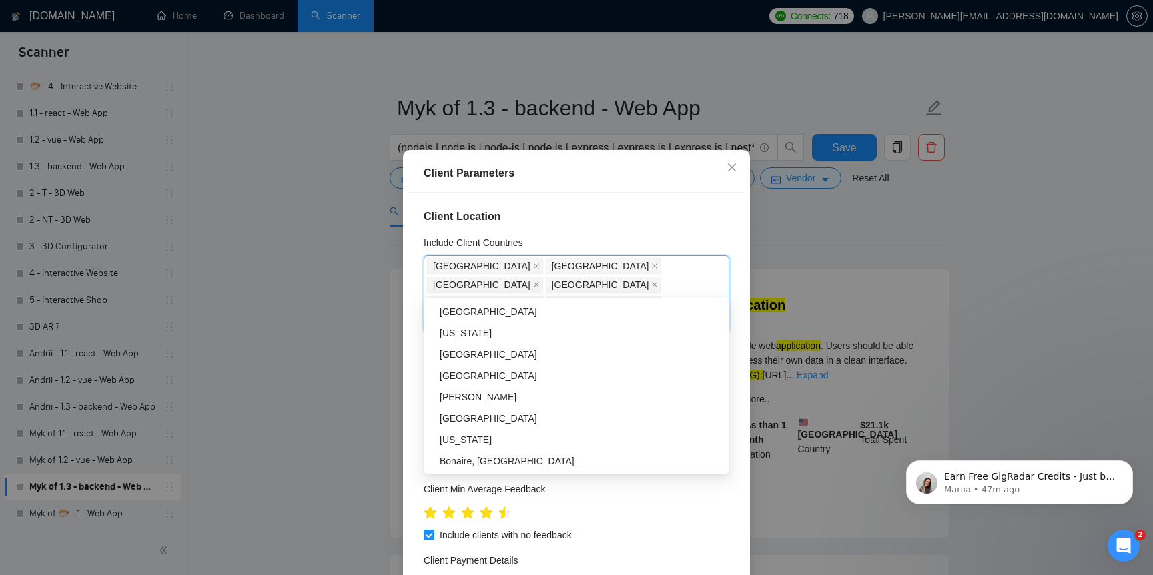
scroll to position [4271, 0]
click at [330, 400] on div "Client Parameters Client Location Include Client Countries United States United…" at bounding box center [576, 287] width 1153 height 575
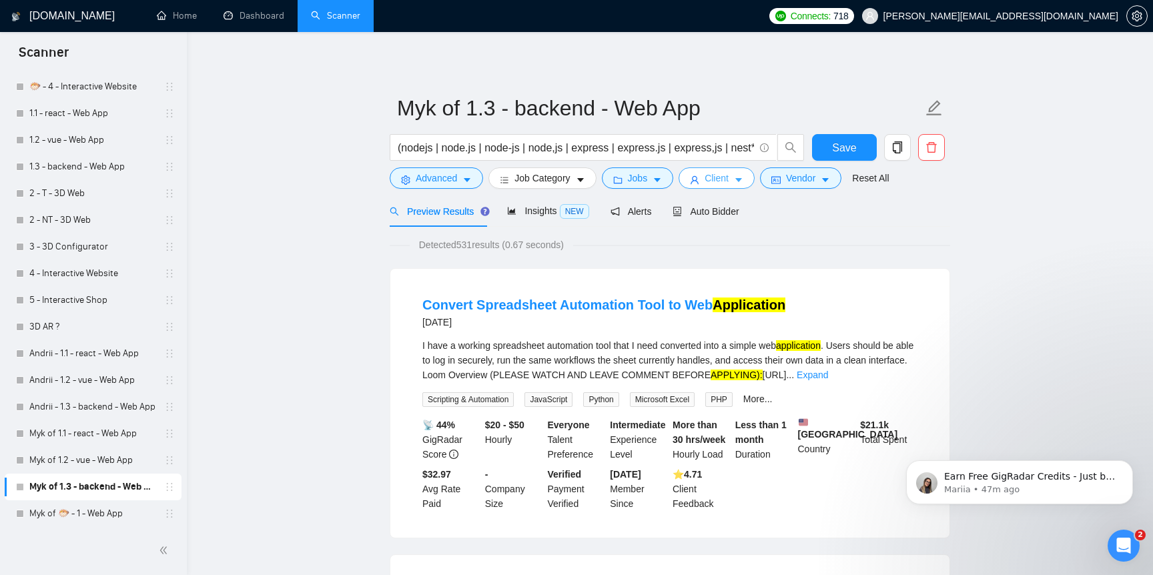
click at [721, 182] on span "Client" at bounding box center [717, 178] width 24 height 15
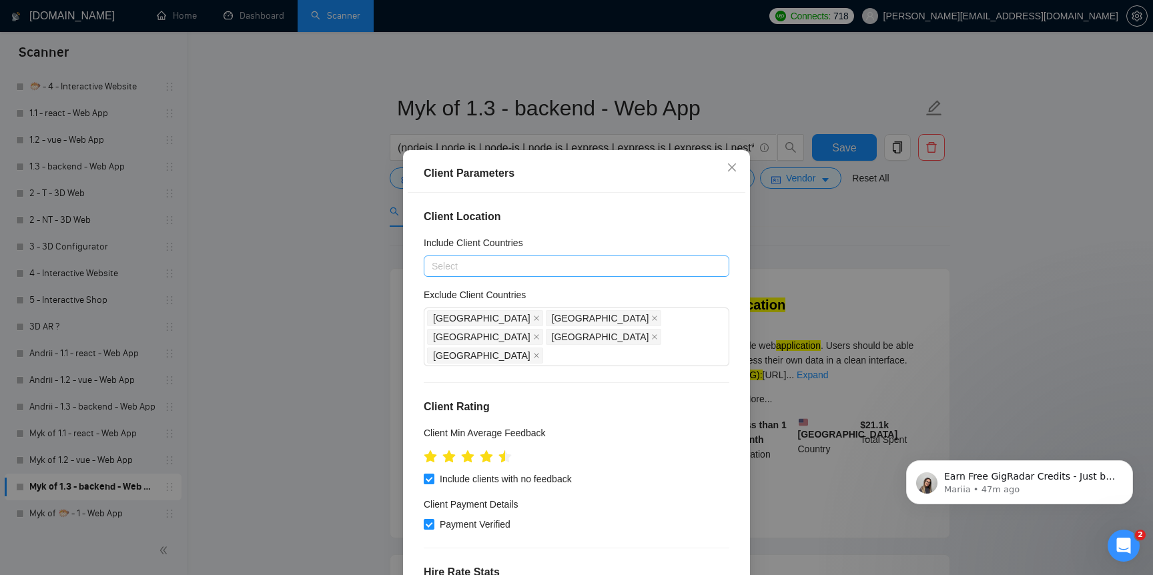
click at [239, 377] on div "Client Parameters Client Location Include Client Countries Select Exclude Clien…" at bounding box center [576, 287] width 1153 height 575
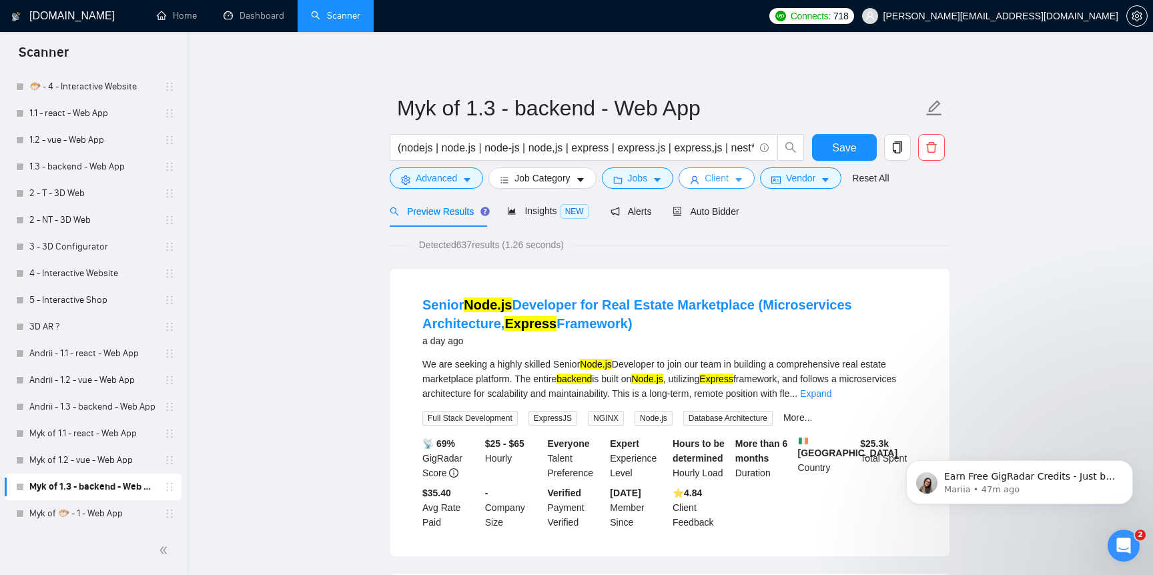
click at [726, 182] on span "Client" at bounding box center [717, 178] width 24 height 15
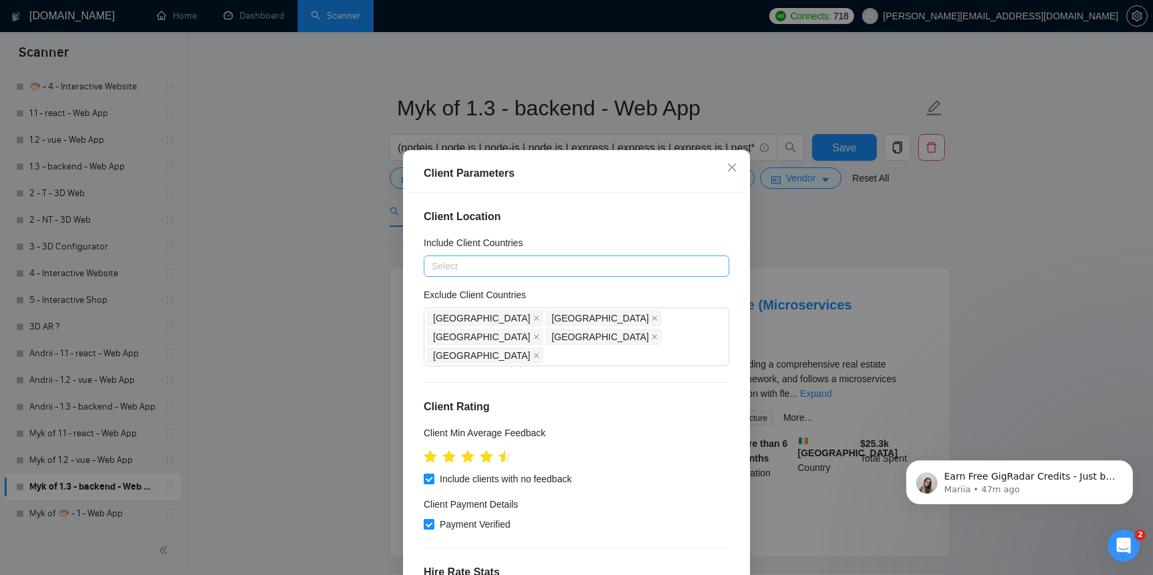
click at [532, 276] on div "Select" at bounding box center [577, 266] width 306 height 21
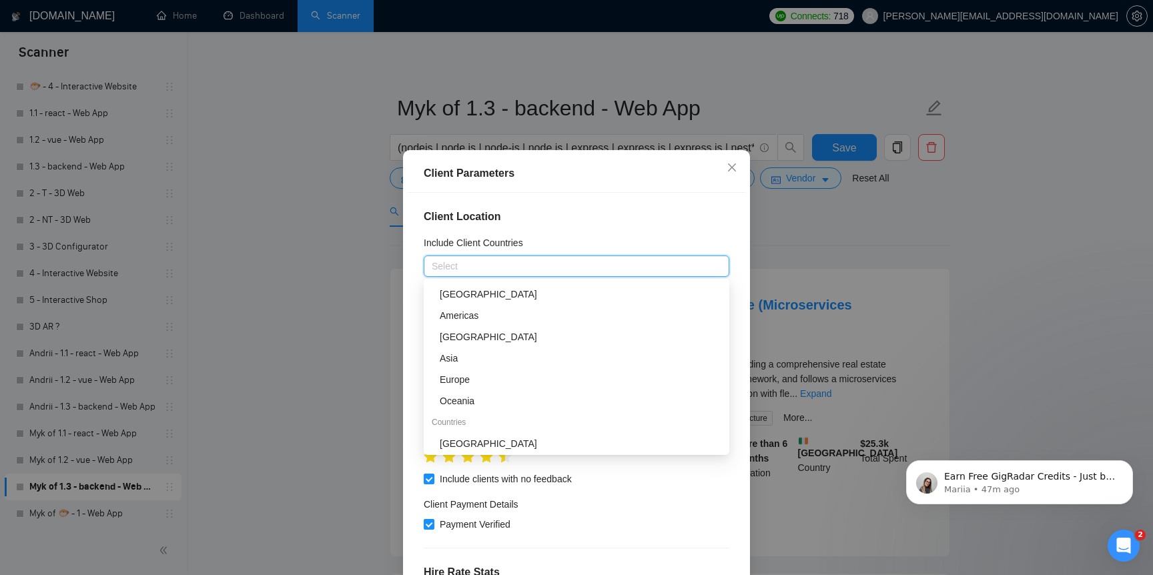
scroll to position [21, 0]
click at [488, 383] on div "Europe" at bounding box center [581, 378] width 282 height 15
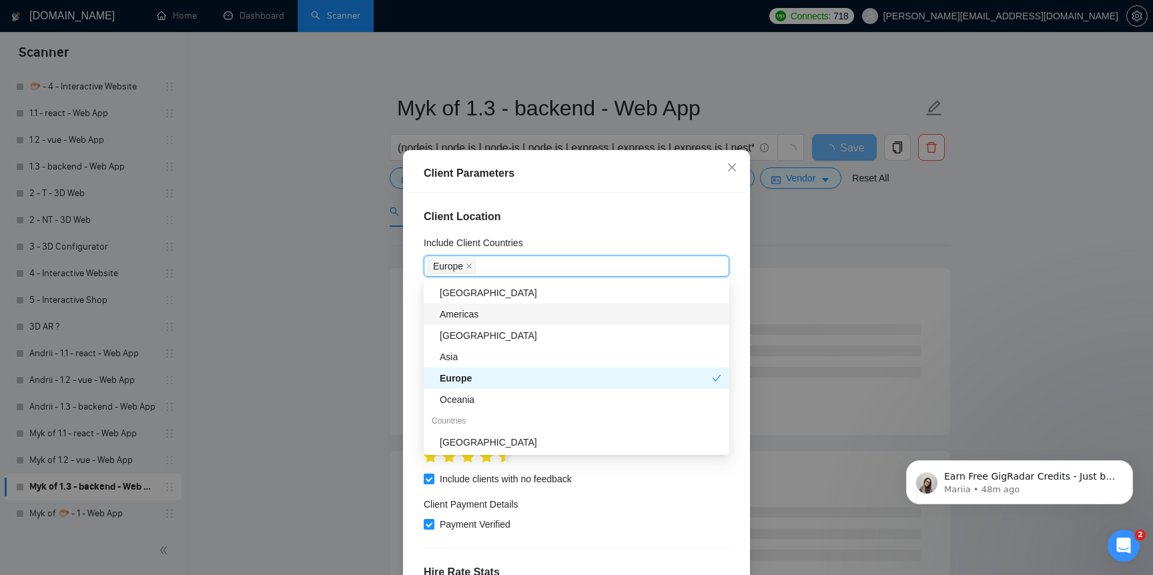
click at [517, 314] on div "Americas" at bounding box center [581, 314] width 282 height 15
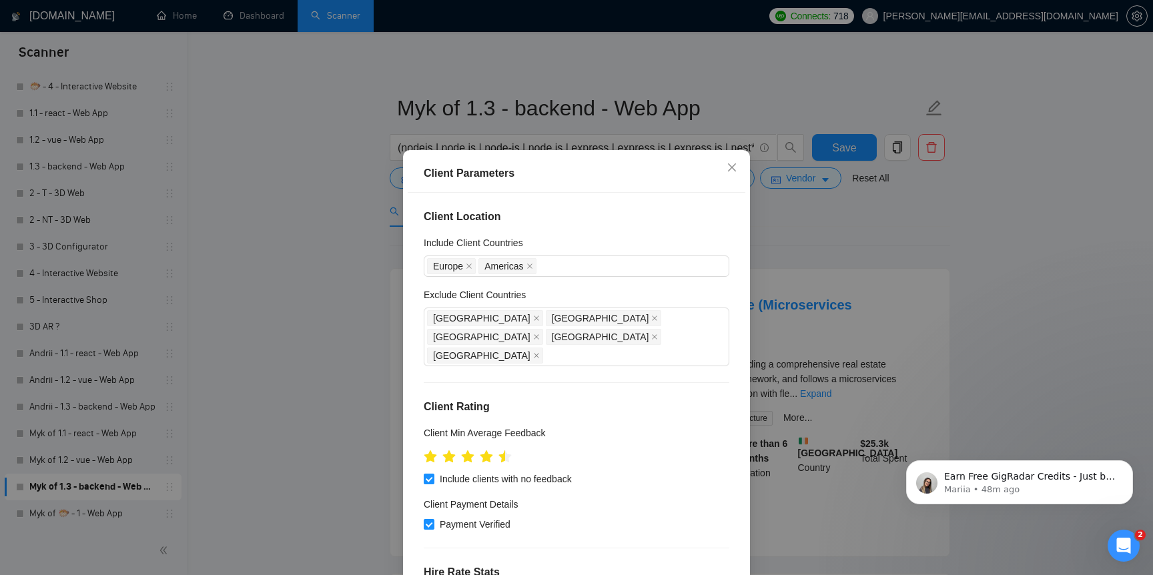
click at [349, 388] on div "Client Parameters Client Location Include Client Countries Europe Americas Excl…" at bounding box center [576, 287] width 1153 height 575
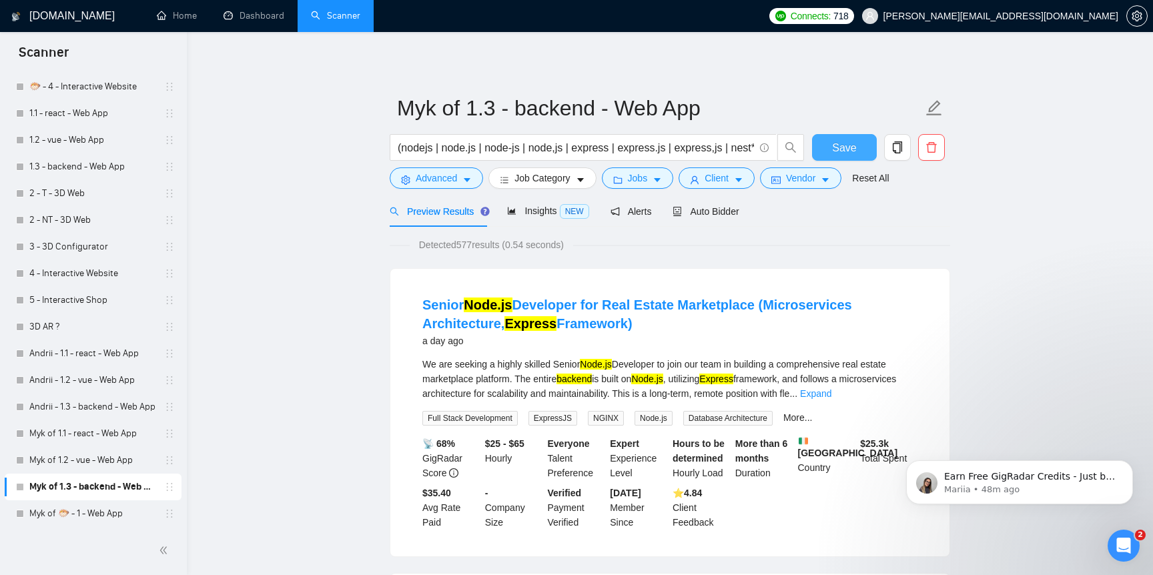
click at [843, 145] on span "Save" at bounding box center [844, 147] width 24 height 17
click at [104, 466] on link "Myk of 1.2 - vue - Web App" at bounding box center [92, 459] width 127 height 27
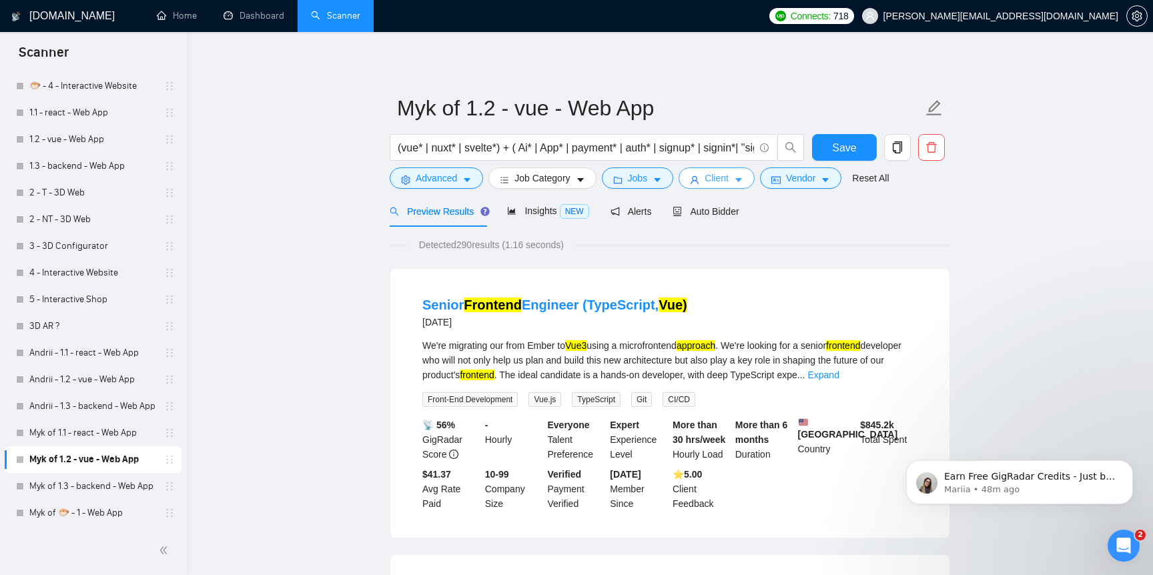
click at [725, 176] on span "Client" at bounding box center [717, 178] width 24 height 15
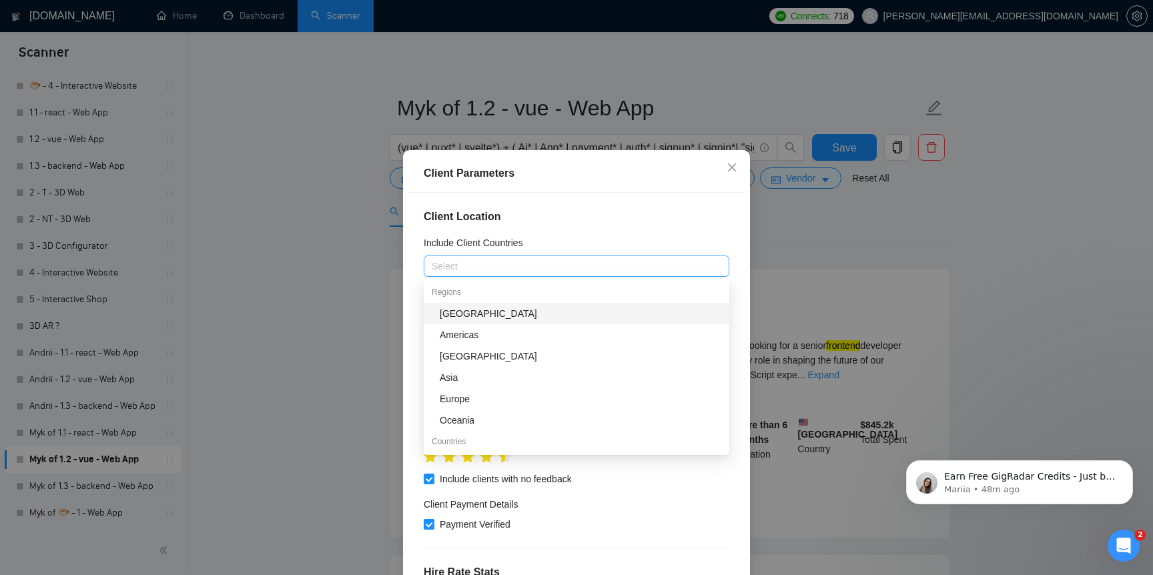
click at [575, 271] on div at bounding box center [570, 266] width 286 height 16
click at [529, 338] on div "Americas" at bounding box center [581, 335] width 282 height 15
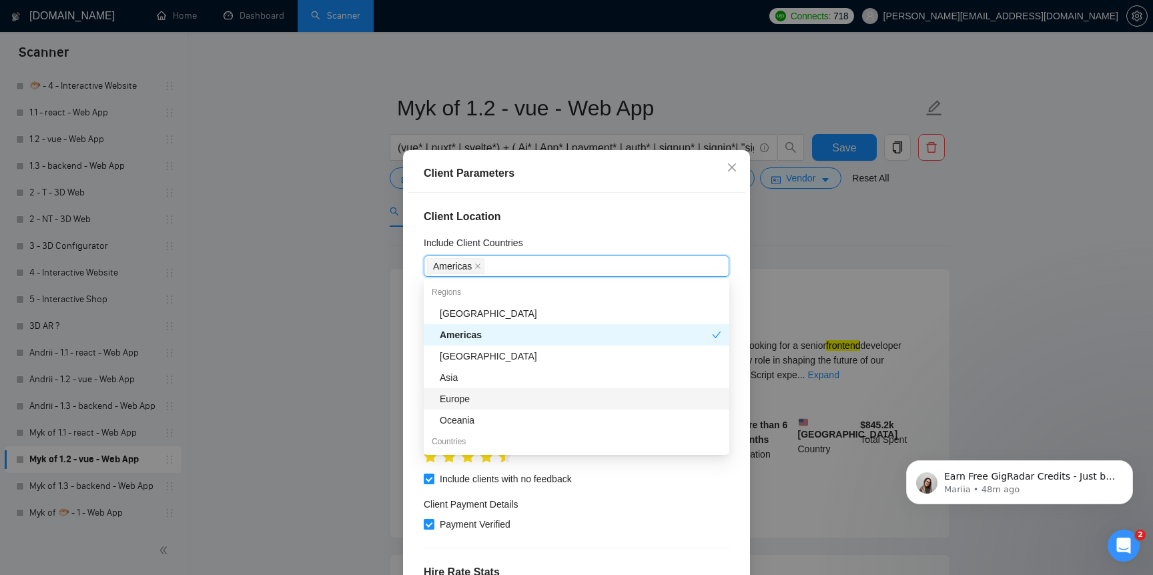
click at [512, 395] on div "Europe" at bounding box center [581, 399] width 282 height 15
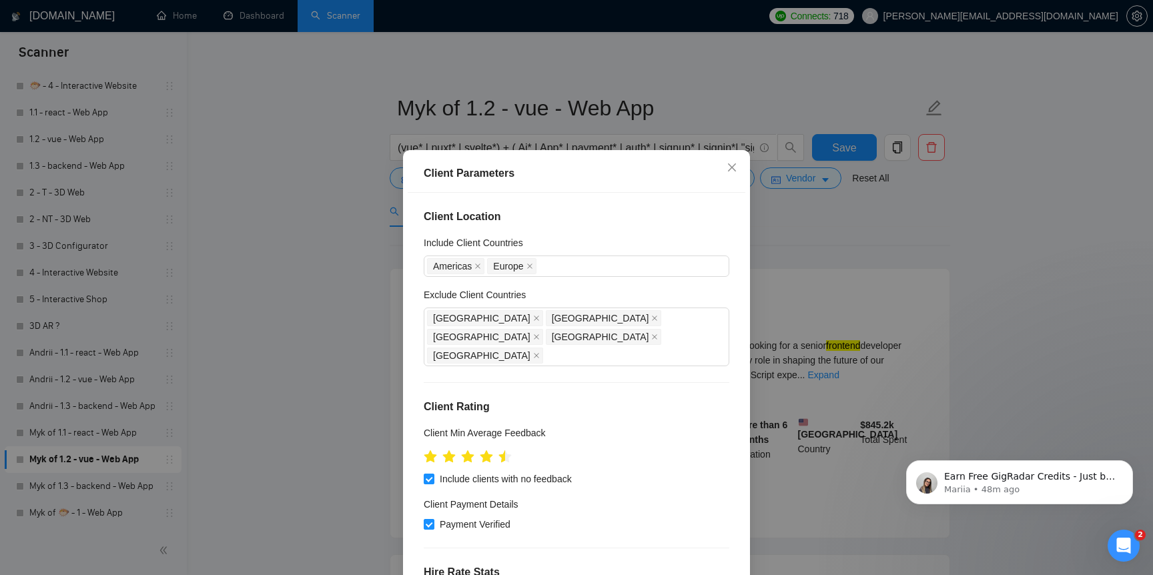
click at [384, 424] on div "Client Parameters Client Location Include Client Countries Americas Europe Excl…" at bounding box center [576, 287] width 1153 height 575
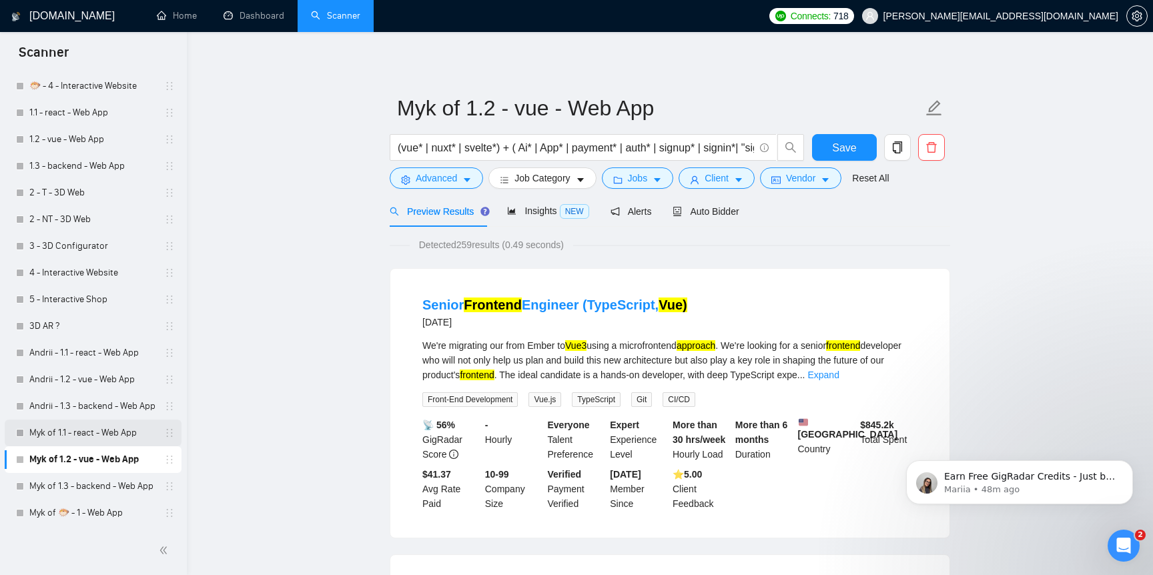
click at [106, 440] on link "Myk of 1.1 - react - Web App" at bounding box center [92, 433] width 127 height 27
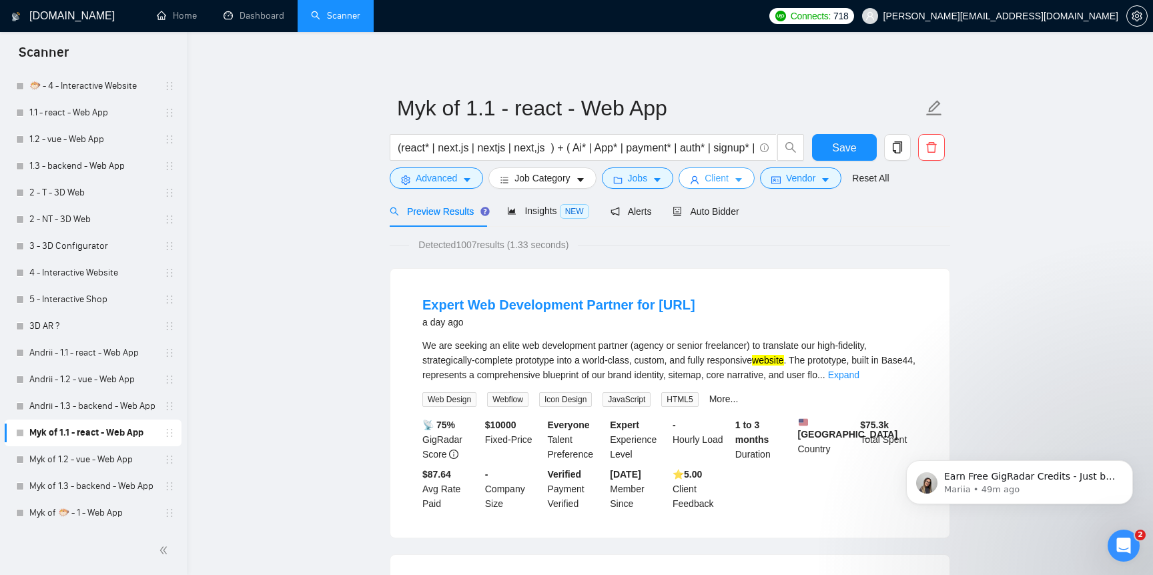
click at [729, 177] on span "Client" at bounding box center [717, 178] width 24 height 15
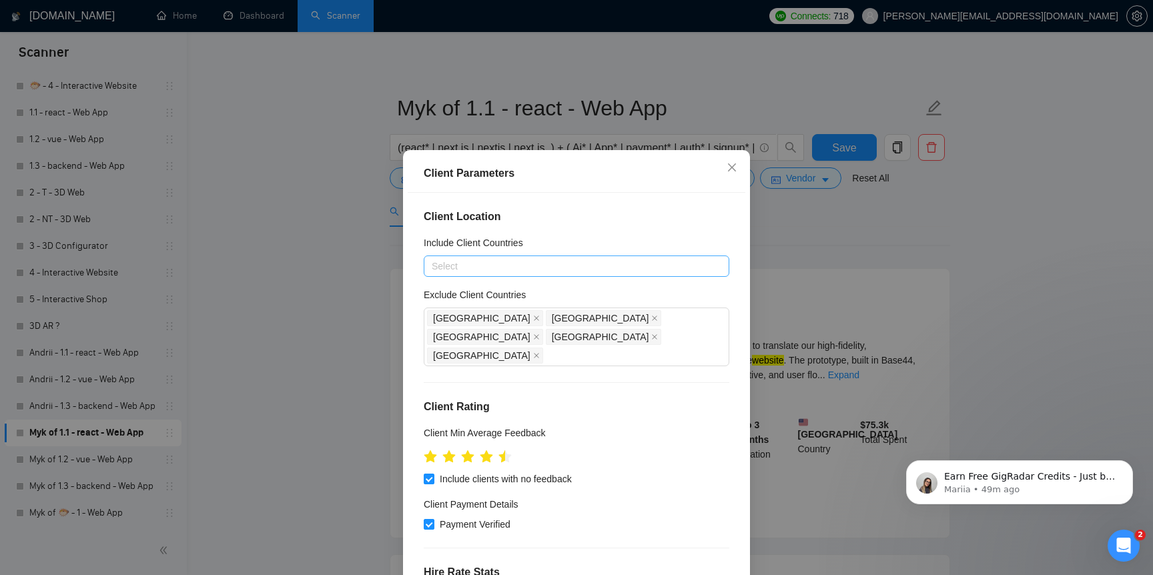
click at [591, 266] on div at bounding box center [570, 266] width 286 height 16
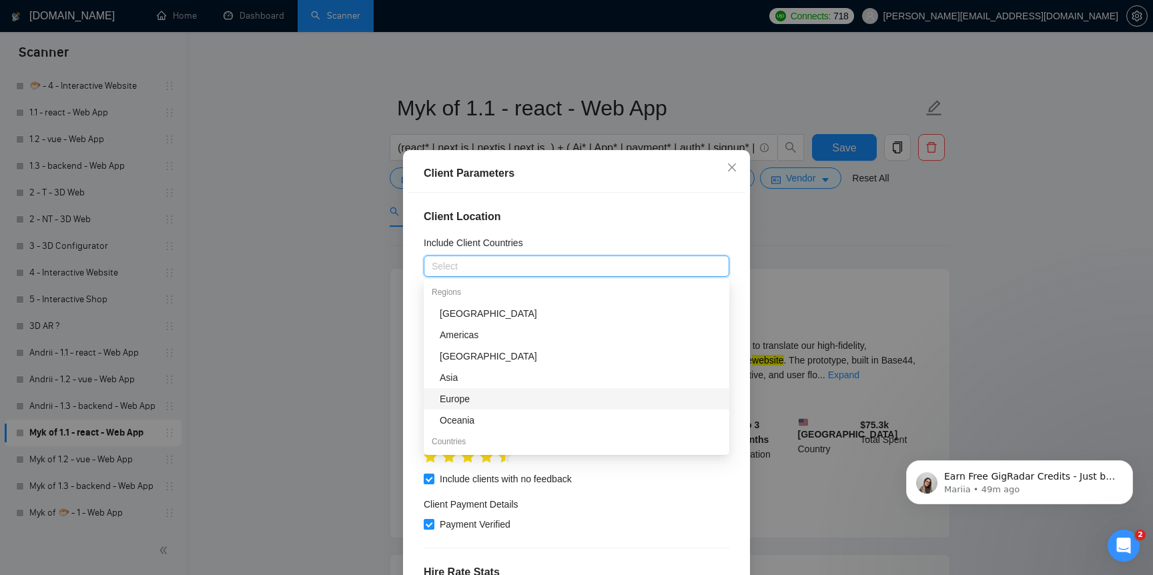
click at [506, 396] on div "Europe" at bounding box center [581, 399] width 282 height 15
click at [553, 336] on div "Americas" at bounding box center [581, 335] width 282 height 15
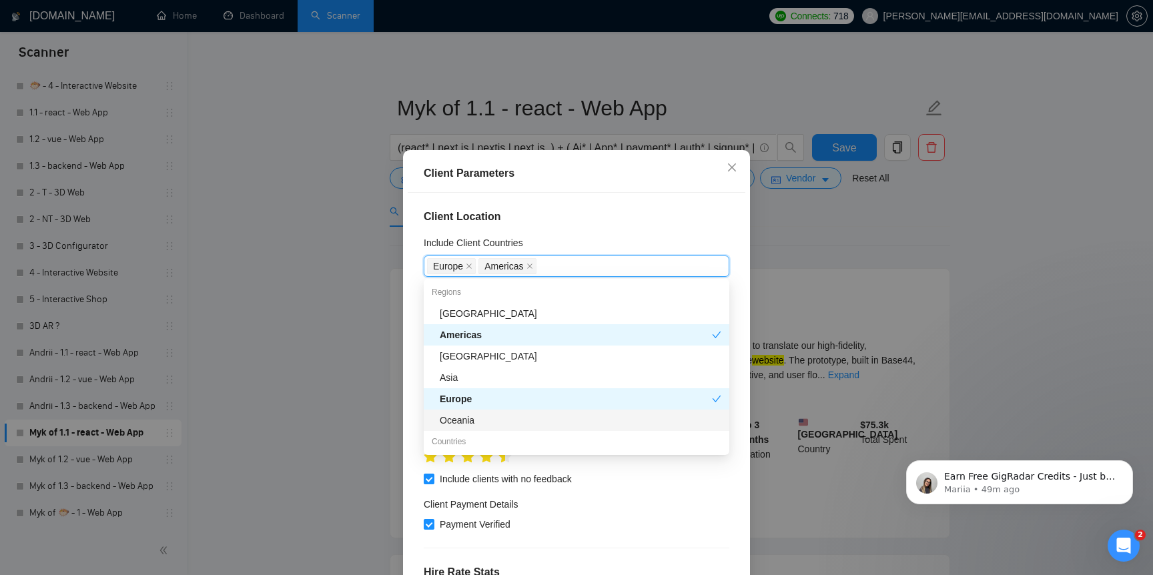
click at [339, 408] on div "Client Parameters Client Location Include Client Countries Europe Americas Excl…" at bounding box center [576, 287] width 1153 height 575
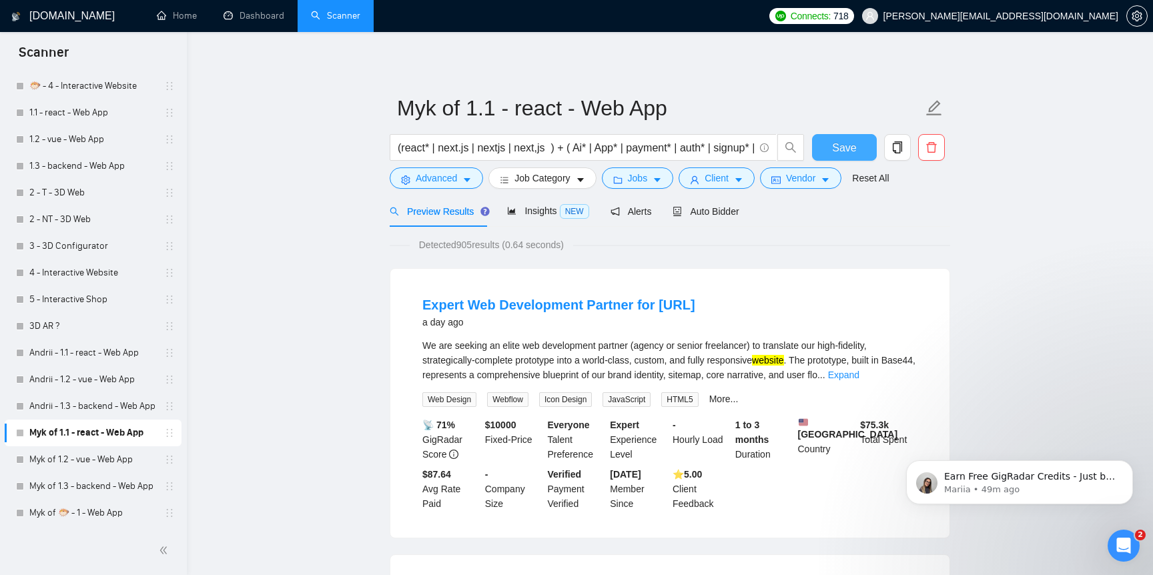
click at [842, 151] on span "Save" at bounding box center [844, 147] width 24 height 17
click at [94, 458] on link "Myk of 1.2 - vue - Web App" at bounding box center [92, 459] width 127 height 27
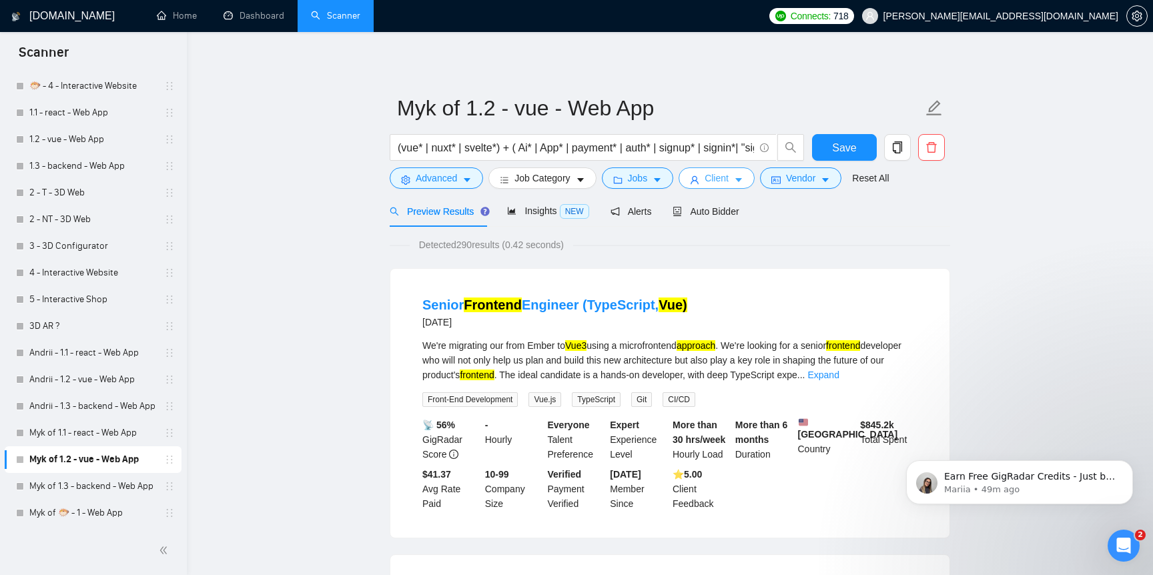
click at [718, 176] on span "Client" at bounding box center [717, 178] width 24 height 15
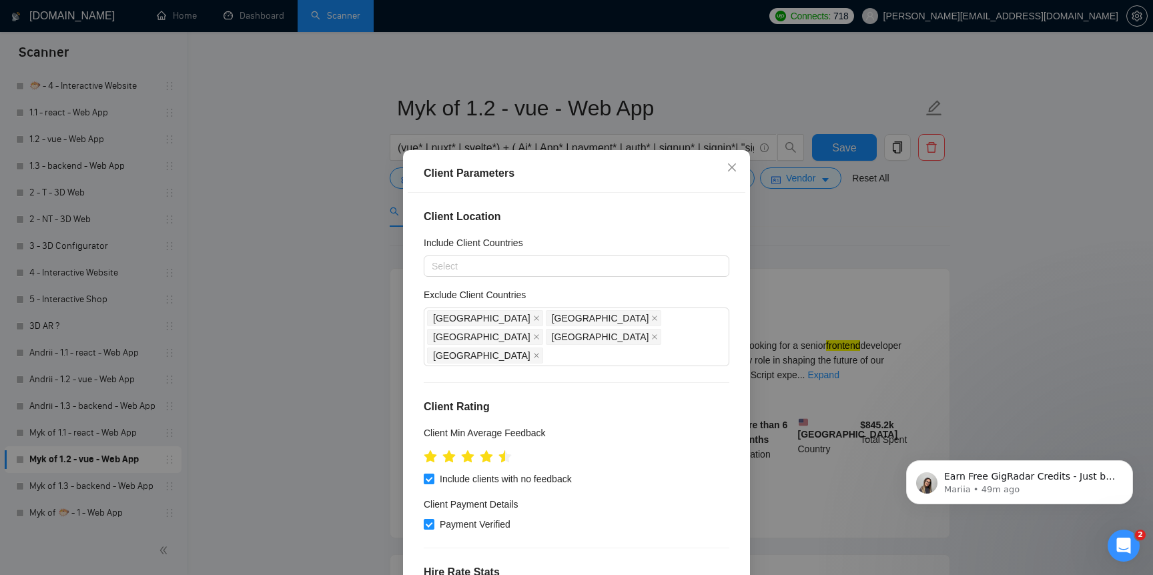
click at [591, 248] on div "Include Client Countries" at bounding box center [577, 246] width 306 height 20
click at [567, 282] on div "Client Location Include Client Countries Select Exclude Client Countries [GEOGR…" at bounding box center [577, 394] width 338 height 402
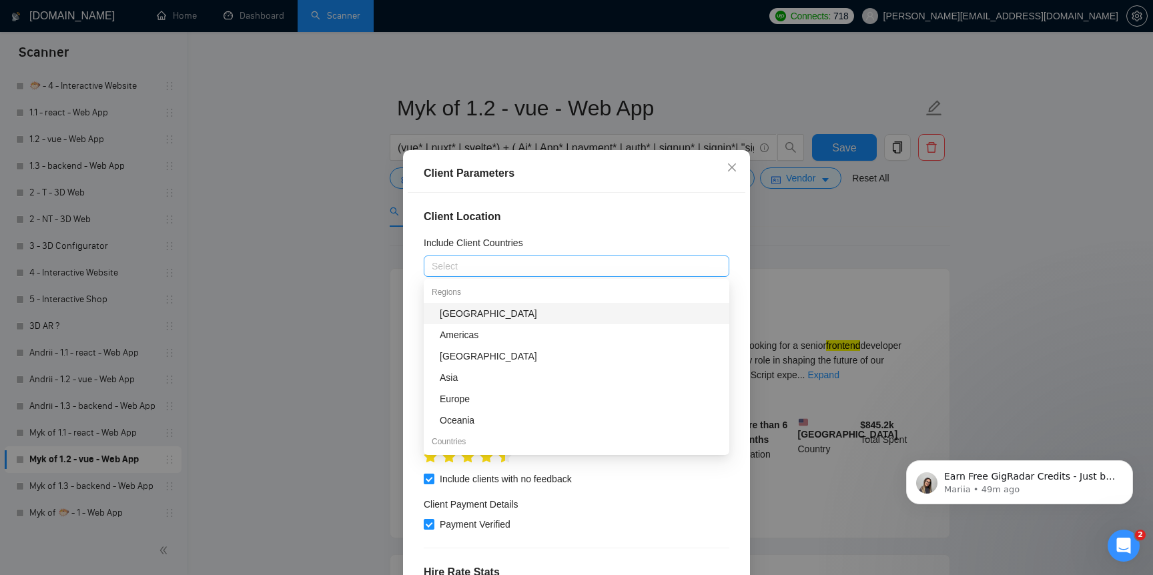
click at [575, 272] on div at bounding box center [570, 266] width 286 height 16
click at [545, 338] on div "Americas" at bounding box center [581, 335] width 282 height 15
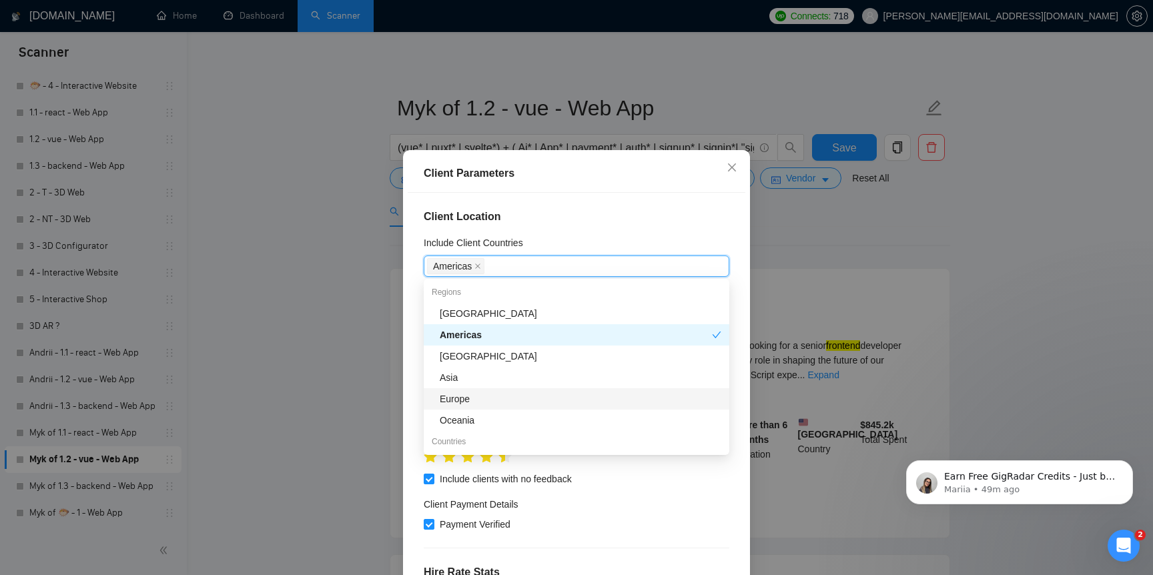
click at [523, 405] on div "Europe" at bounding box center [581, 399] width 282 height 15
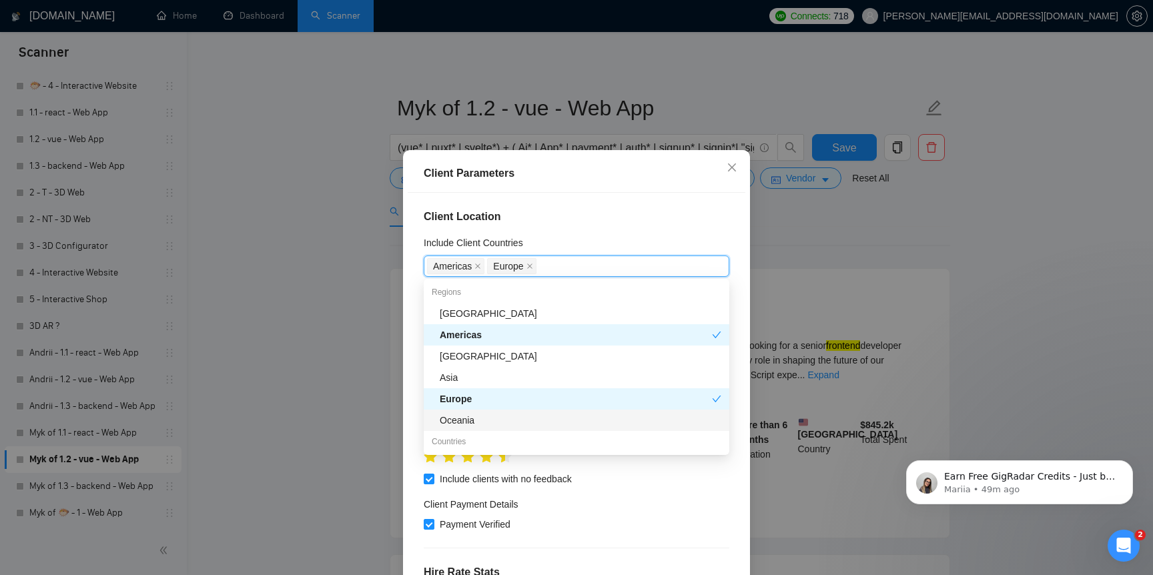
click at [332, 456] on div "Client Parameters Client Location Include Client Countries Americas Europe Excl…" at bounding box center [576, 287] width 1153 height 575
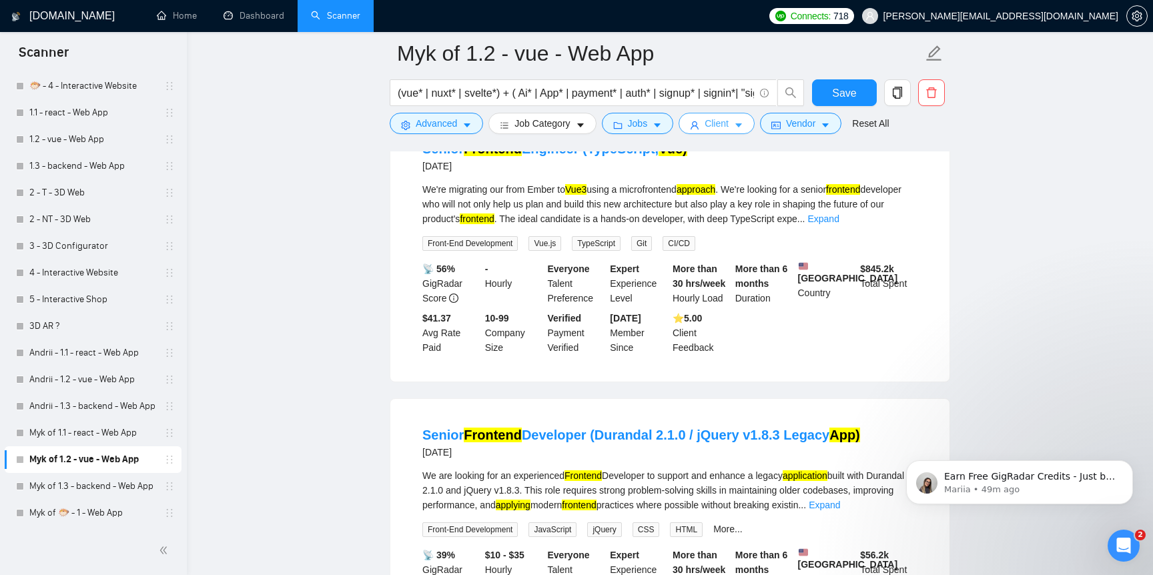
scroll to position [168, 0]
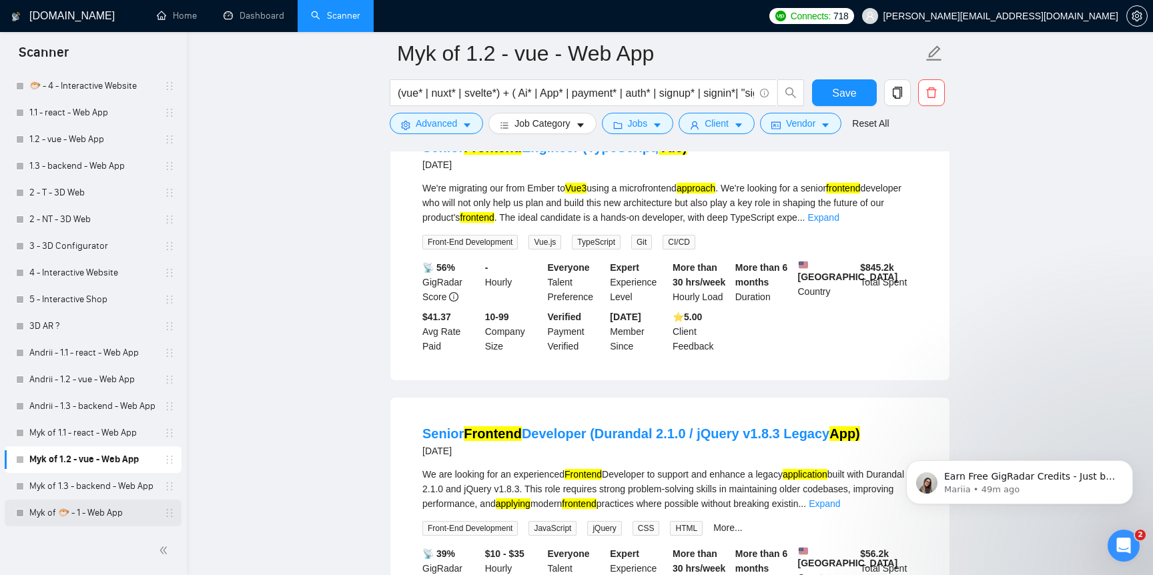
click at [85, 516] on link "Myk of 🐡 - 1 - Web App" at bounding box center [92, 513] width 127 height 27
click at [851, 85] on span "Save" at bounding box center [844, 93] width 24 height 17
click at [123, 507] on link "Myk of 🐡 - 1 - Web App" at bounding box center [92, 513] width 127 height 27
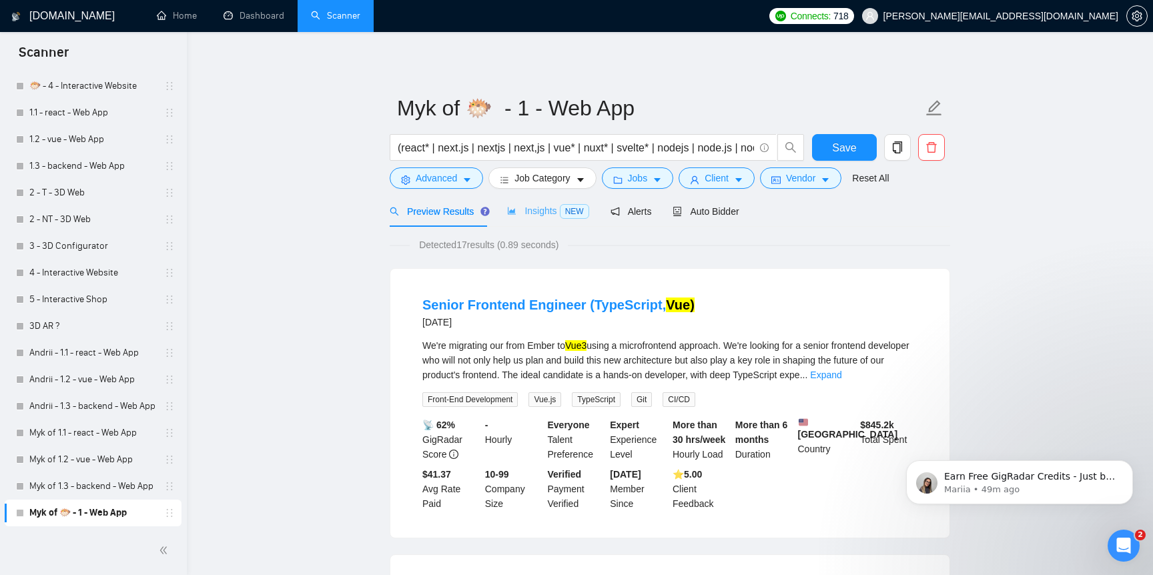
click at [534, 222] on div "Insights NEW" at bounding box center [547, 211] width 81 height 31
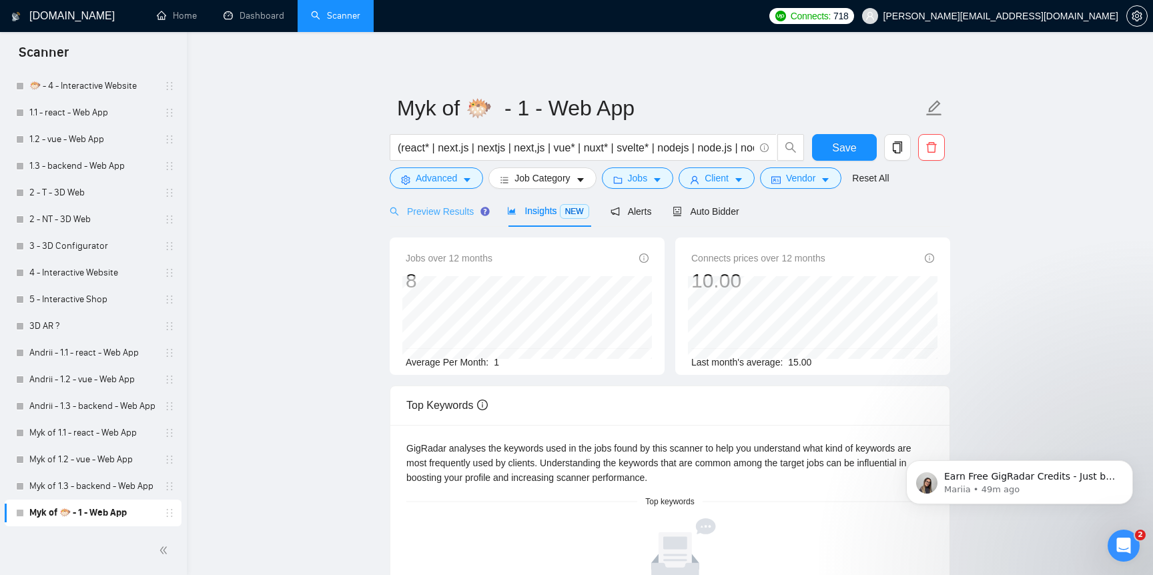
click at [448, 219] on div "Preview Results" at bounding box center [438, 211] width 96 height 31
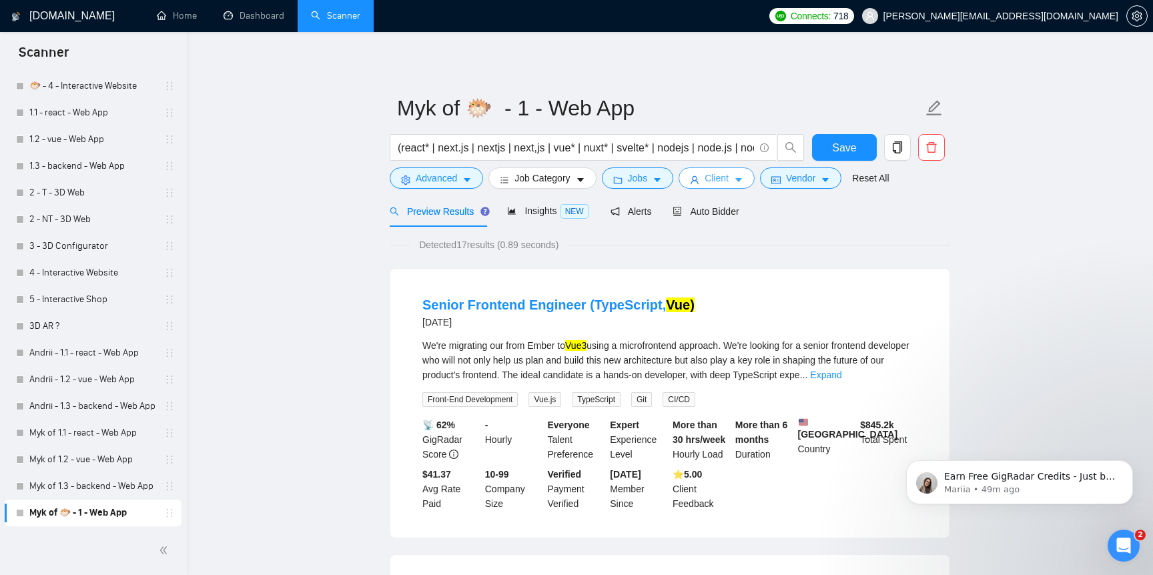
click at [729, 174] on span "Client" at bounding box center [717, 178] width 24 height 15
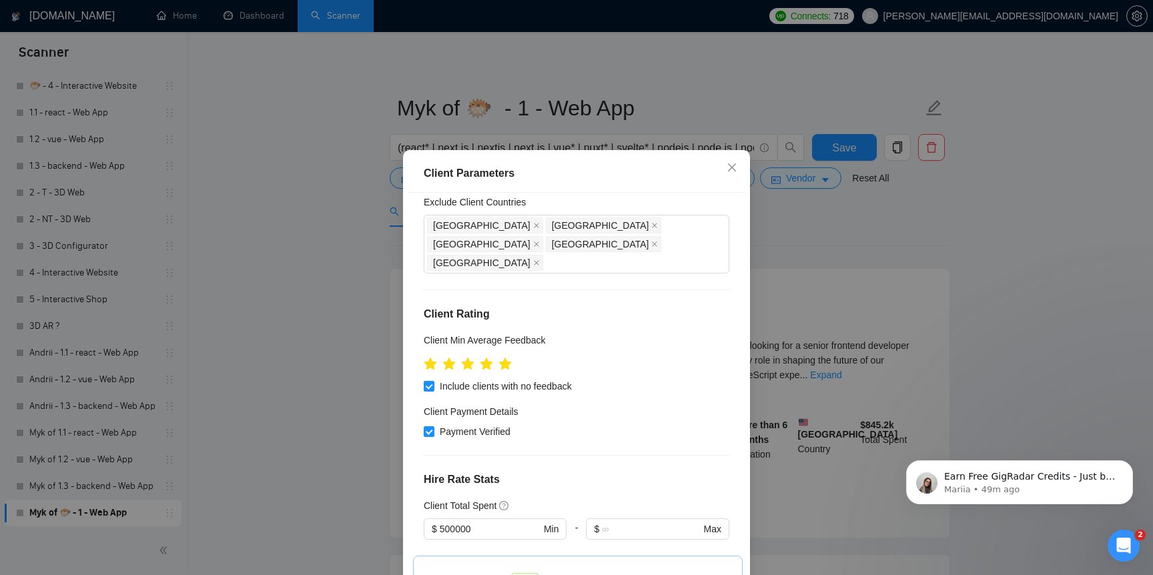
scroll to position [106, 0]
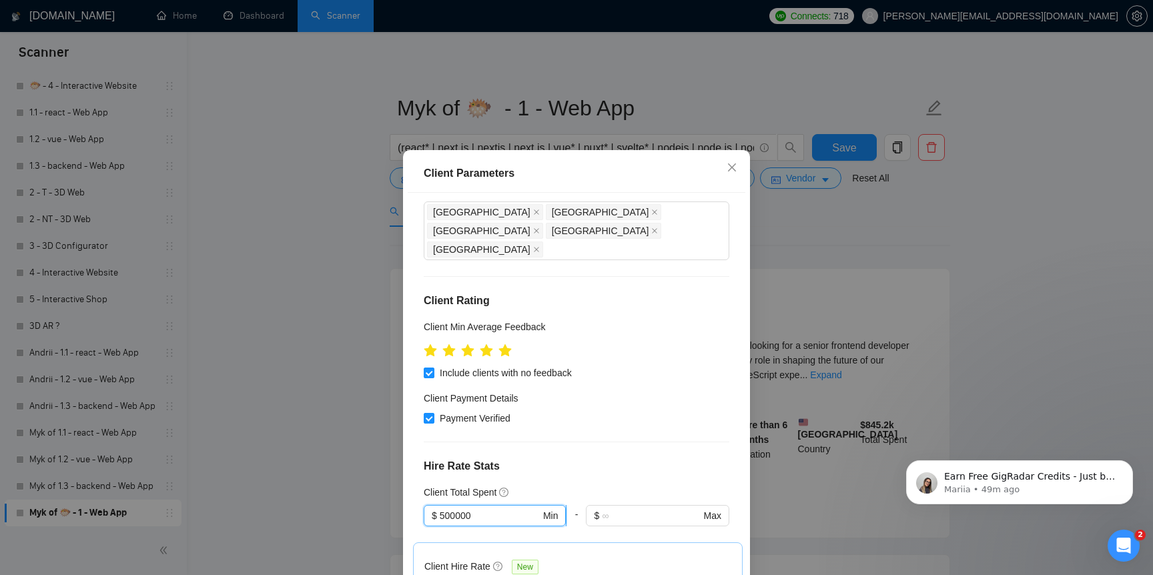
click at [445, 509] on input "500000" at bounding box center [490, 516] width 101 height 15
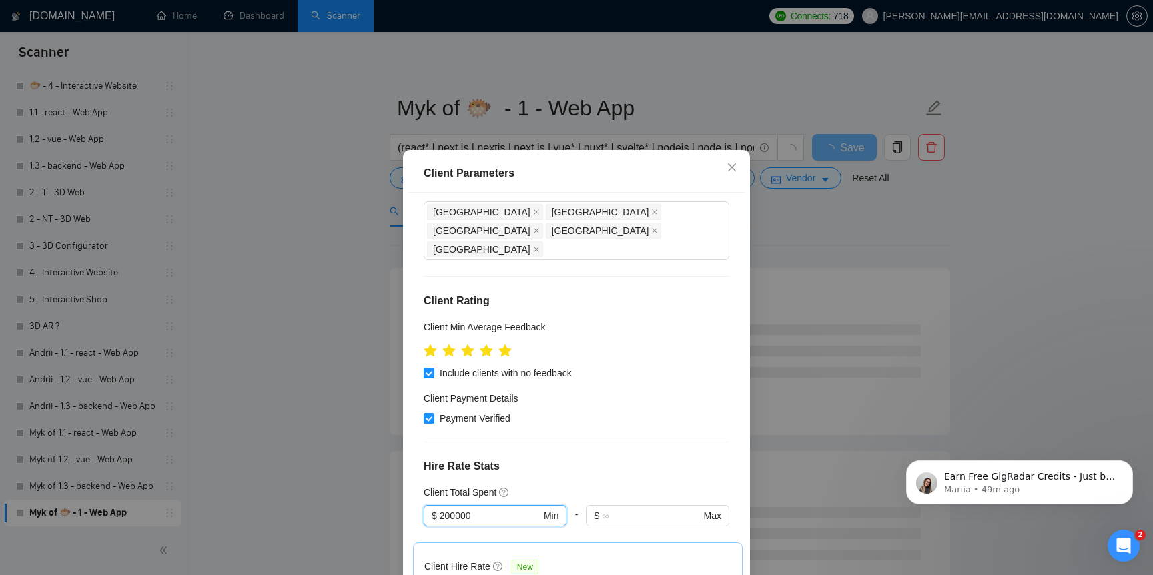
type input "200000"
click at [354, 486] on div "Client Parameters Client Location Include Client Countries Select Exclude Clien…" at bounding box center [576, 287] width 1153 height 575
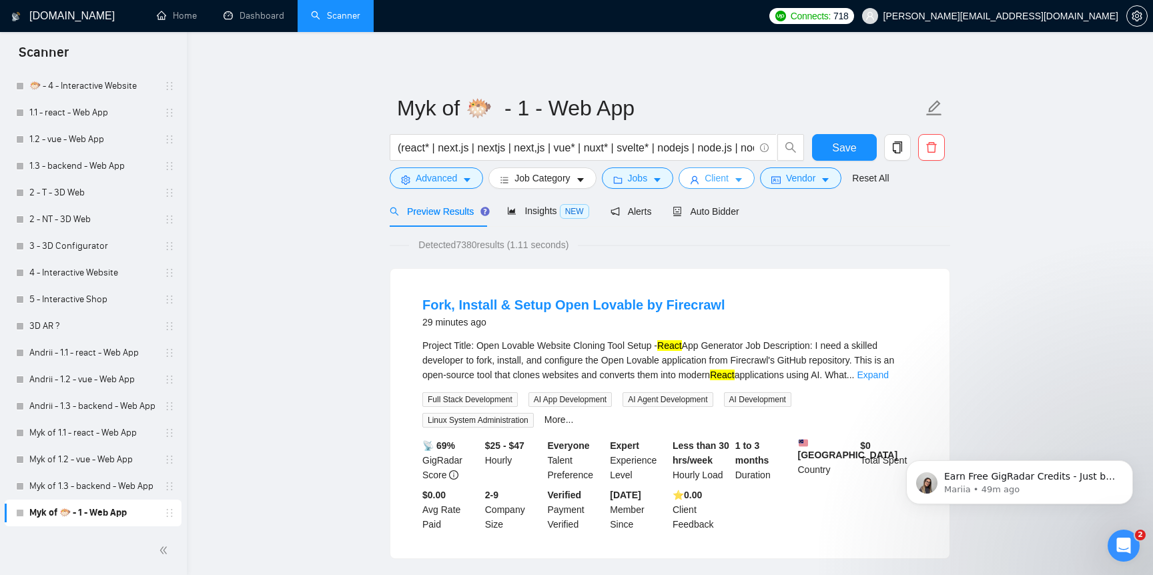
scroll to position [13, 0]
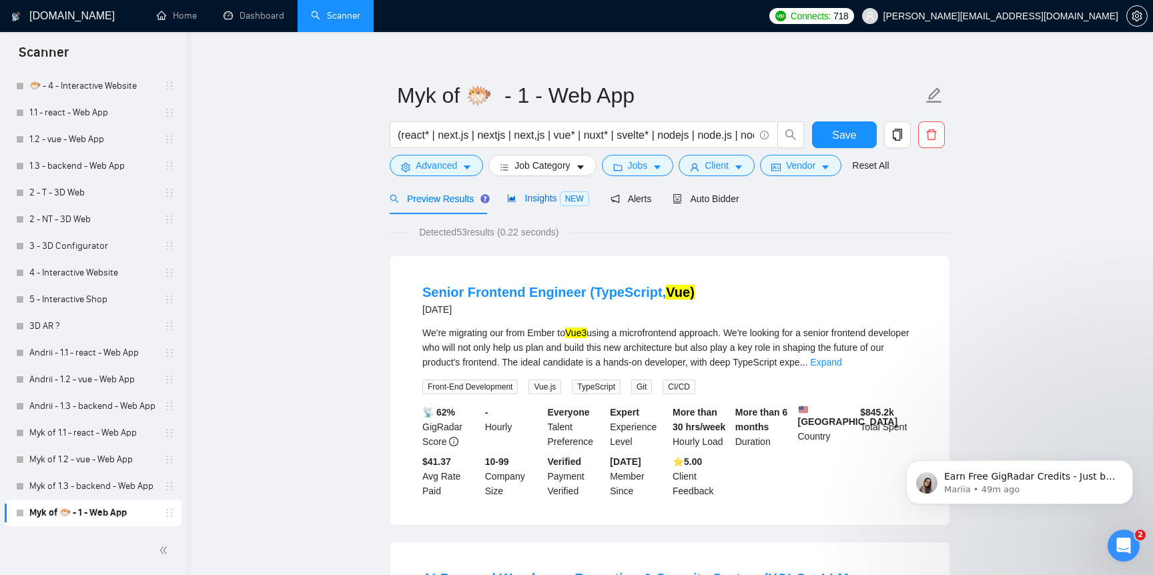
click at [543, 200] on span "Insights NEW" at bounding box center [547, 198] width 81 height 11
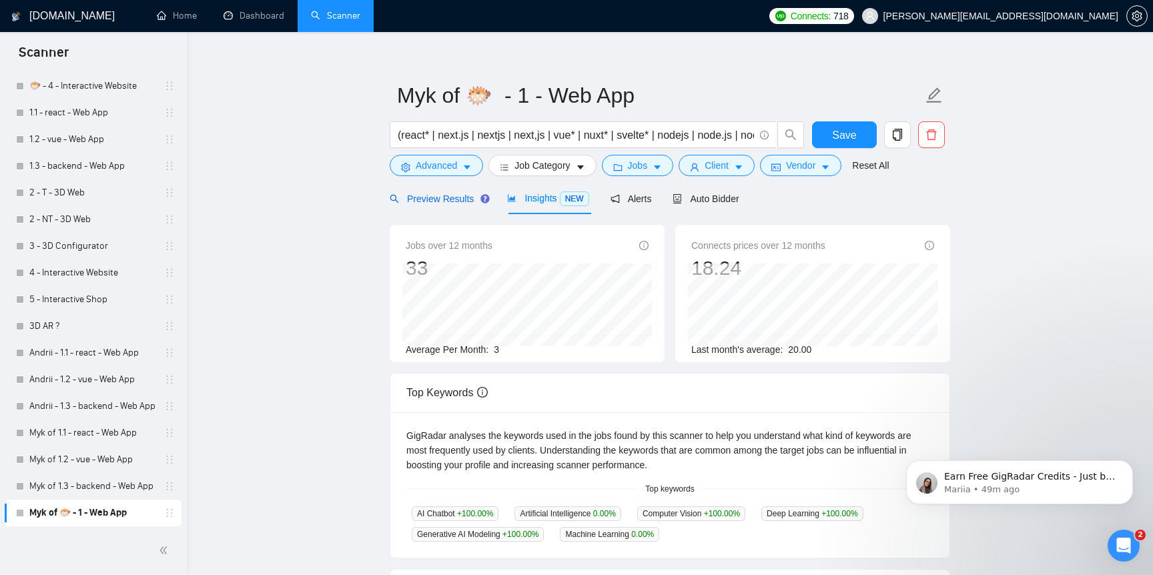
click at [440, 200] on span "Preview Results" at bounding box center [438, 199] width 96 height 11
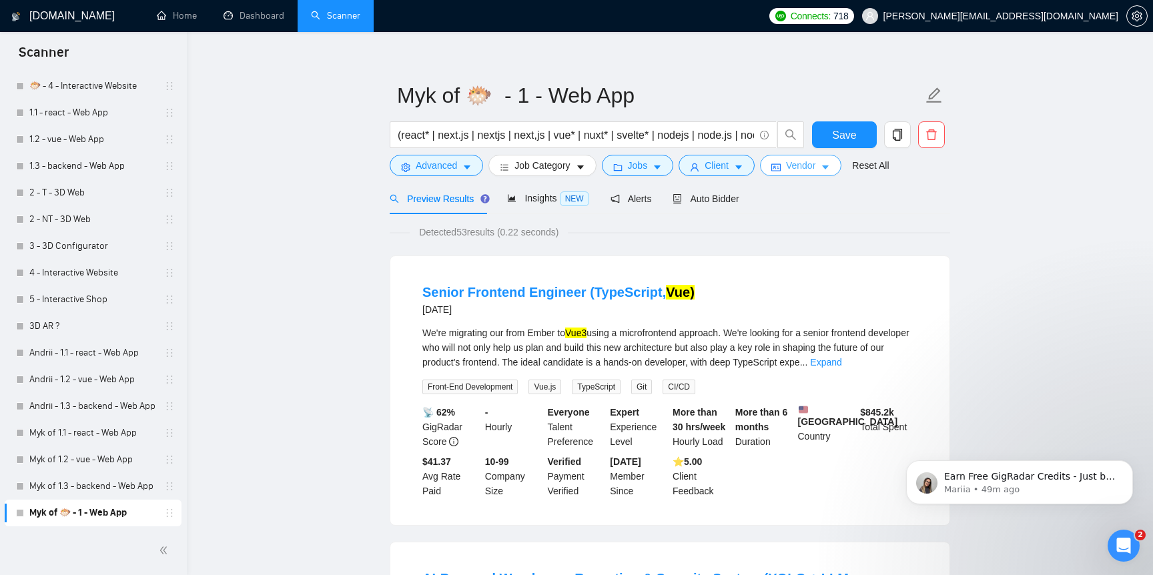
click at [781, 164] on icon "idcard" at bounding box center [775, 167] width 9 height 7
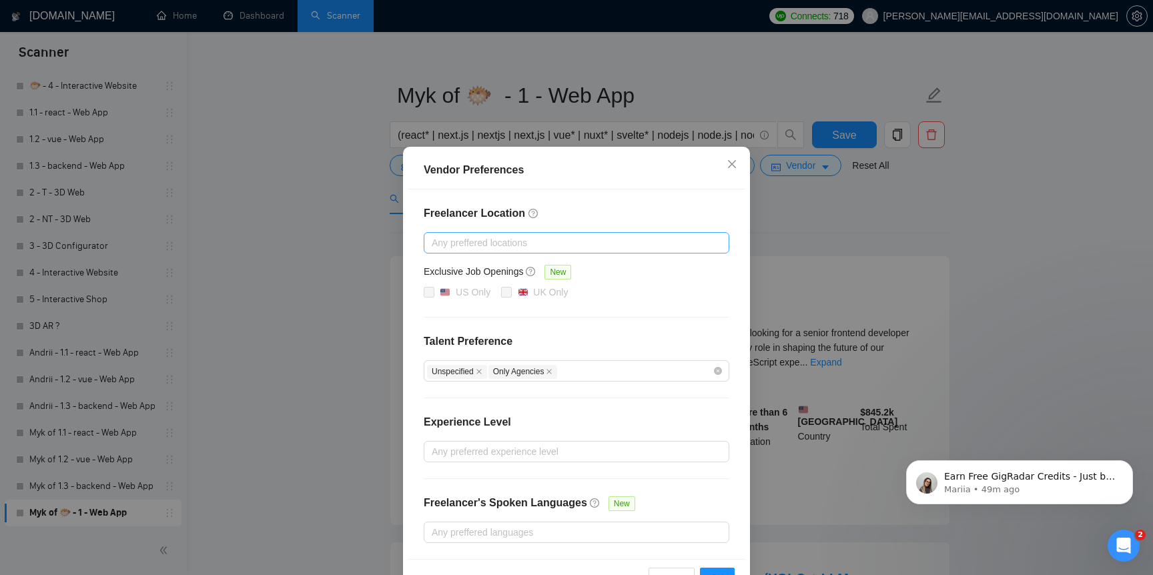
click at [583, 245] on div at bounding box center [570, 243] width 286 height 16
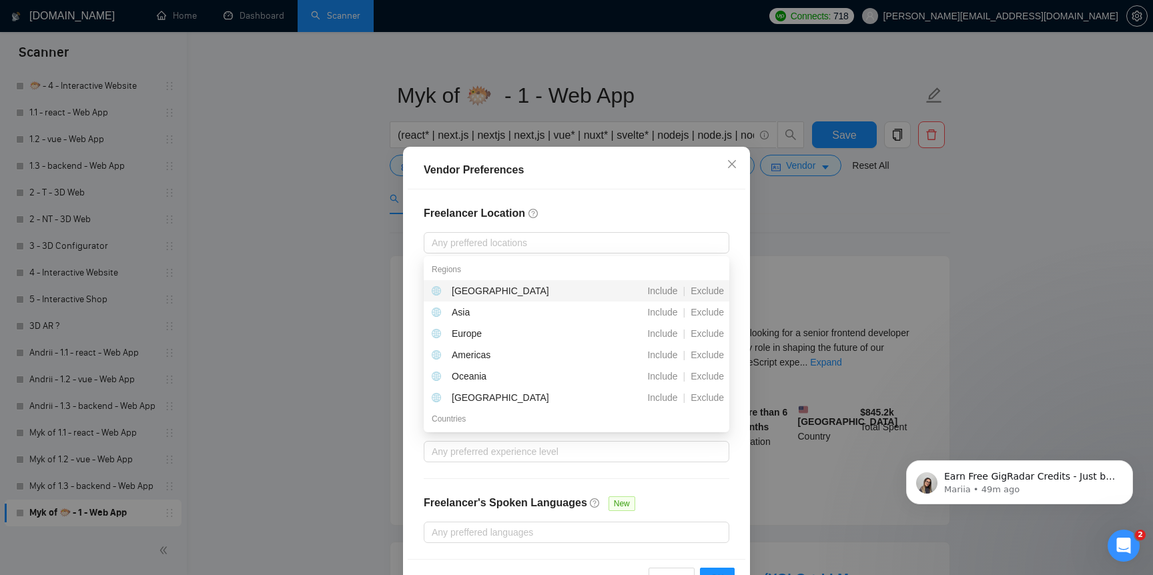
click at [315, 354] on div "Vendor Preferences Freelancer Location Any preffered locations Exclusive Job Op…" at bounding box center [576, 287] width 1153 height 575
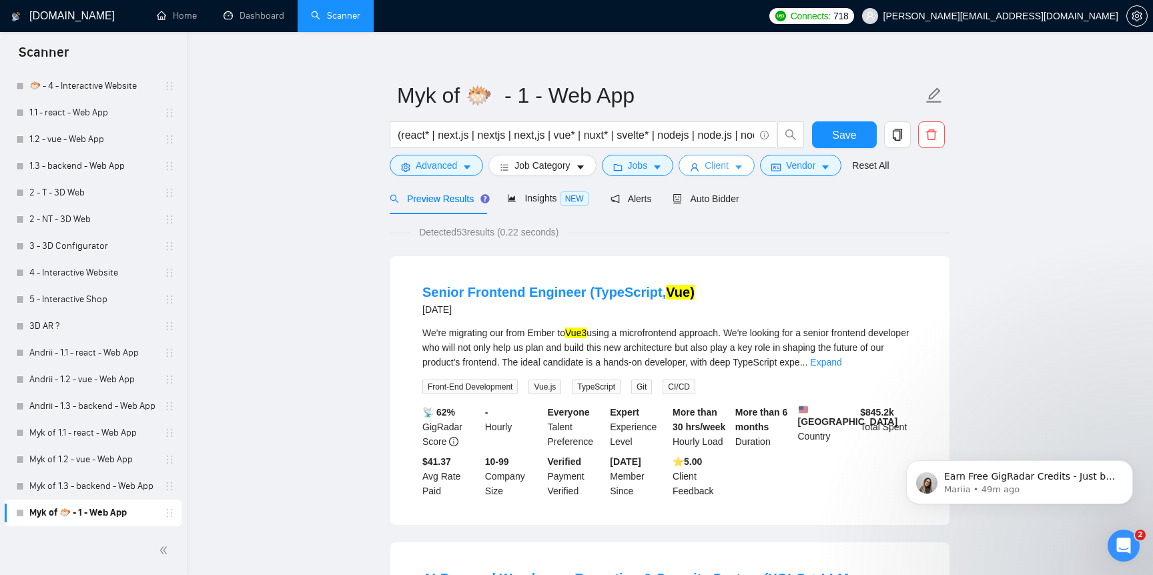
click at [723, 170] on span "Client" at bounding box center [717, 165] width 24 height 15
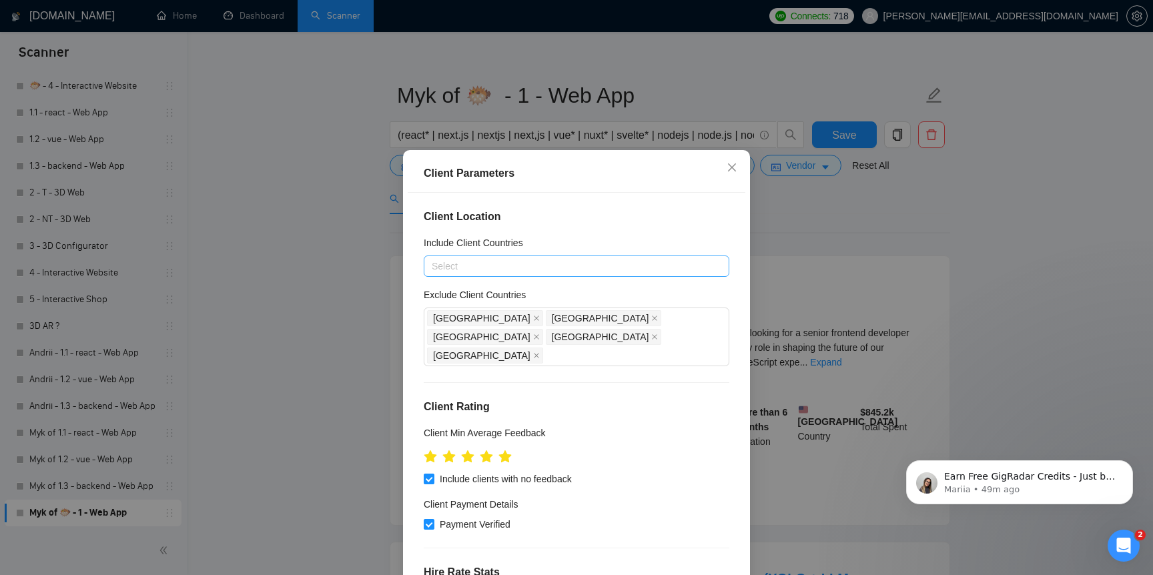
click at [509, 263] on div at bounding box center [570, 266] width 286 height 16
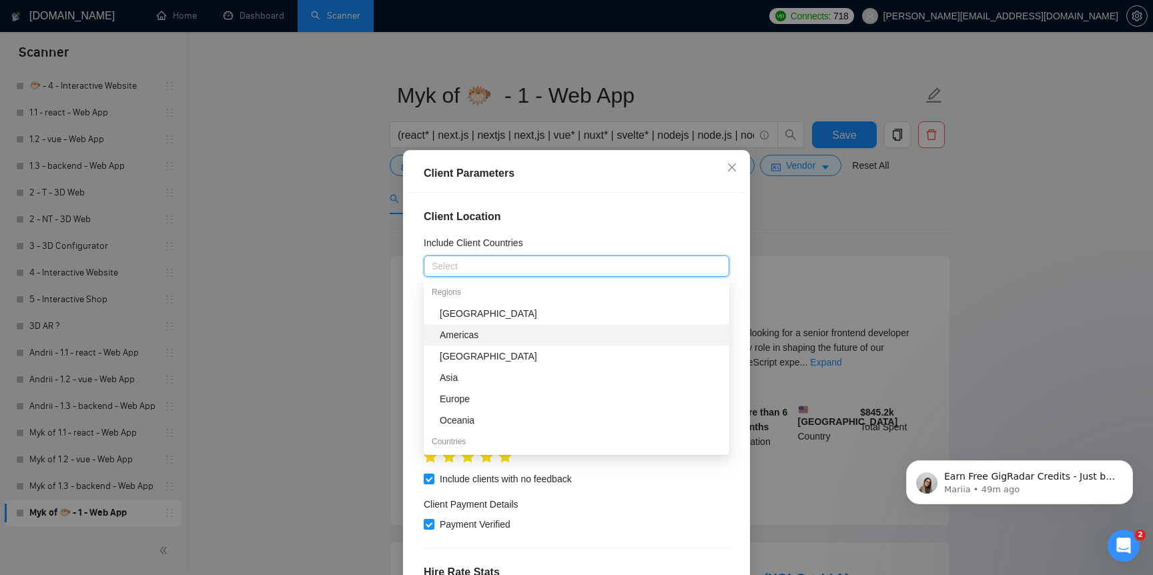
click at [502, 343] on div "Americas" at bounding box center [577, 334] width 306 height 21
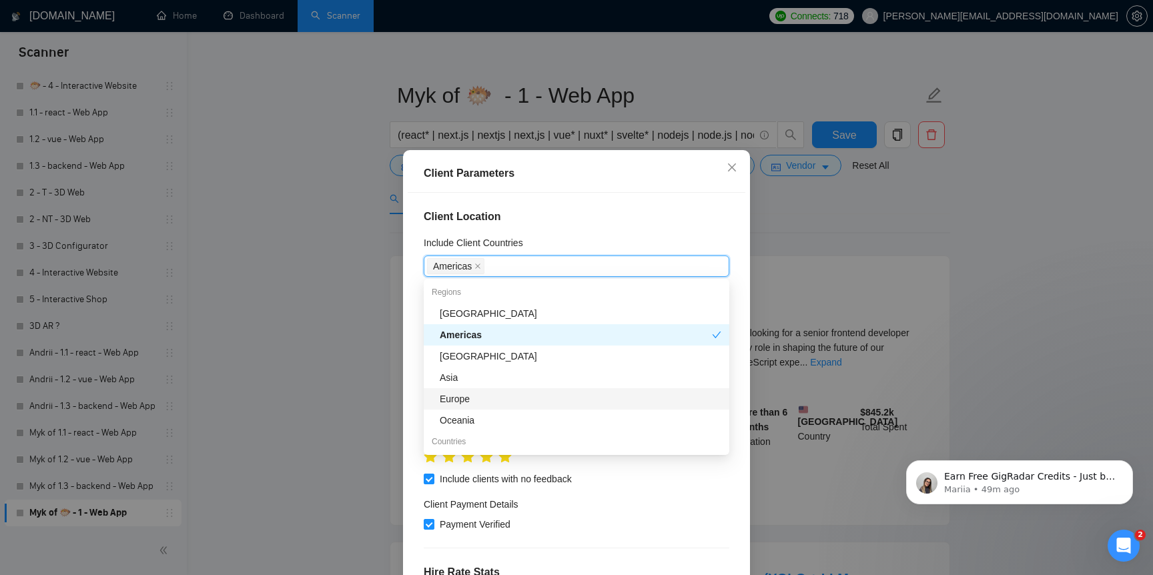
click at [493, 400] on div "Europe" at bounding box center [581, 399] width 282 height 15
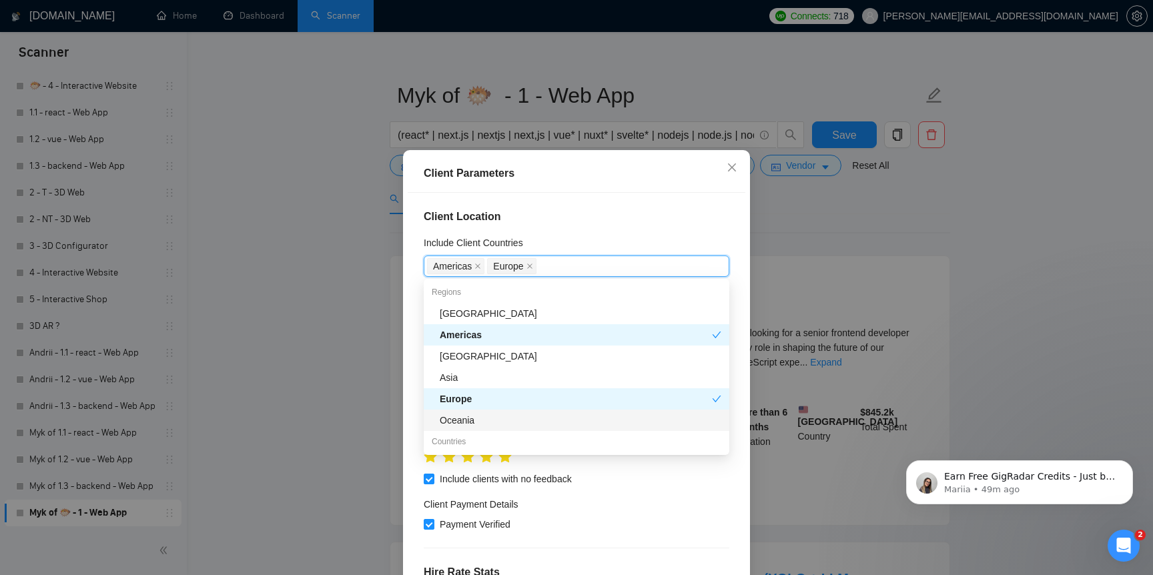
click at [302, 418] on div "Client Parameters Client Location Include Client Countries Americas Europe Excl…" at bounding box center [576, 287] width 1153 height 575
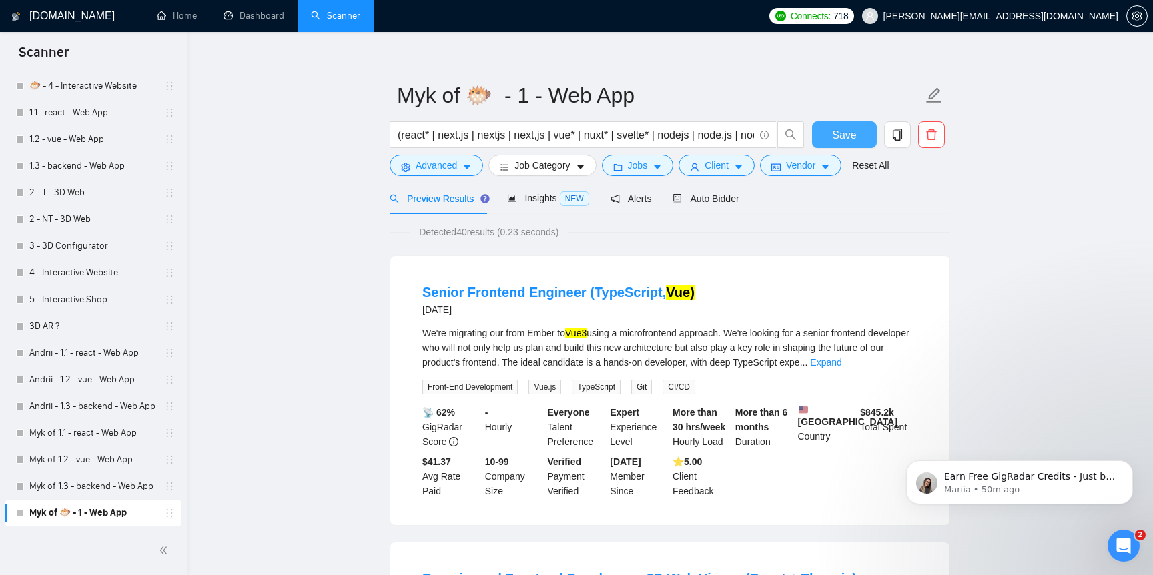
click at [827, 139] on button "Save" at bounding box center [844, 134] width 65 height 27
click at [533, 197] on span "Insights NEW" at bounding box center [547, 198] width 81 height 11
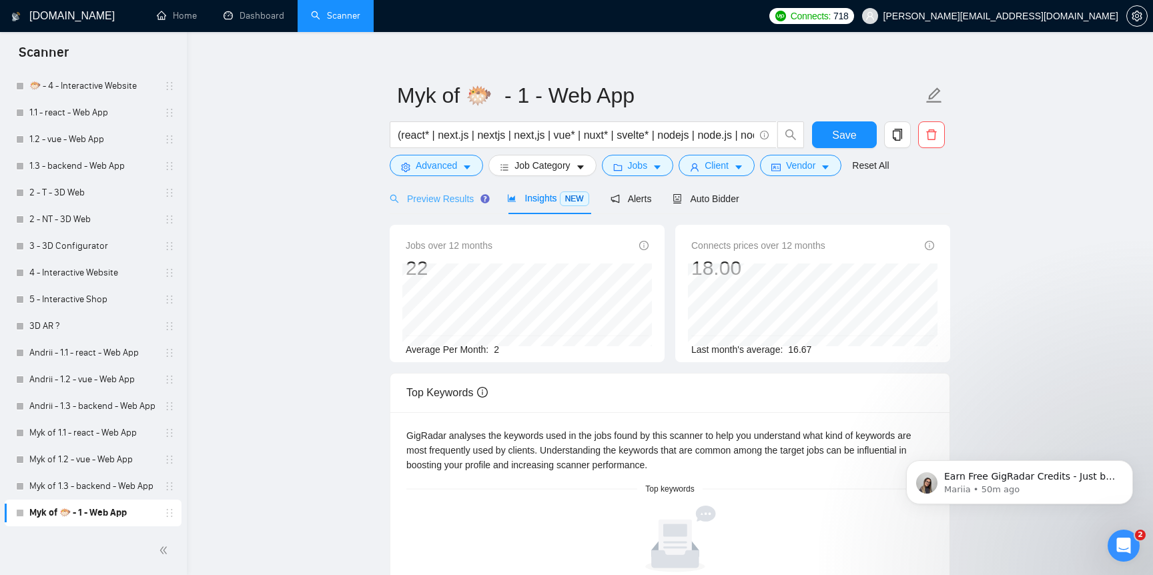
click at [456, 209] on div "Preview Results" at bounding box center [438, 198] width 96 height 31
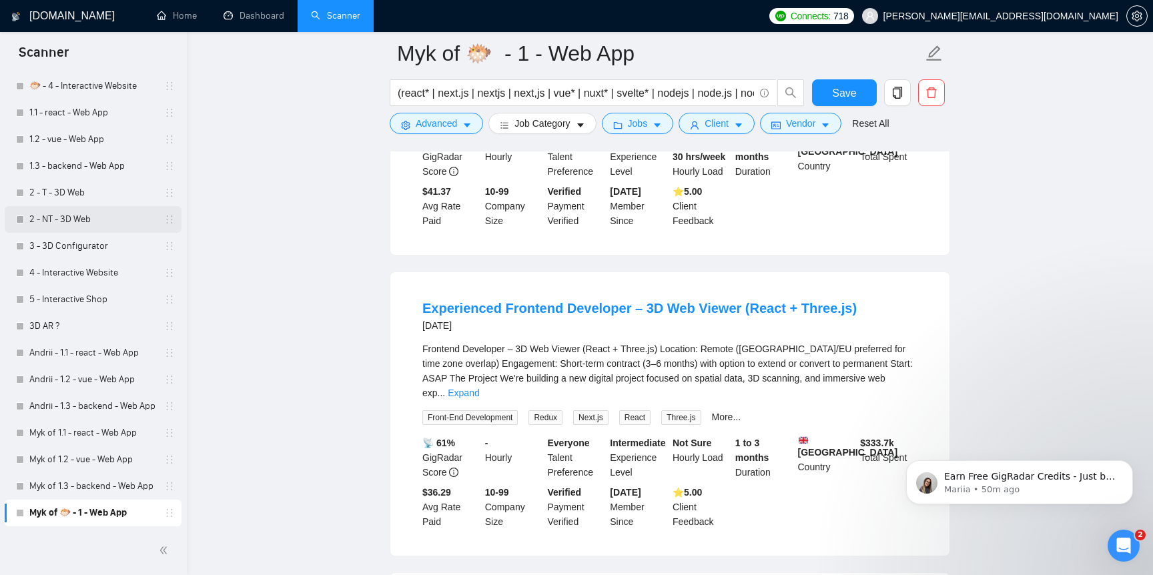
scroll to position [294, 0]
click at [112, 360] on link "Andrii - 1.1 - react - Web App" at bounding box center [92, 353] width 127 height 27
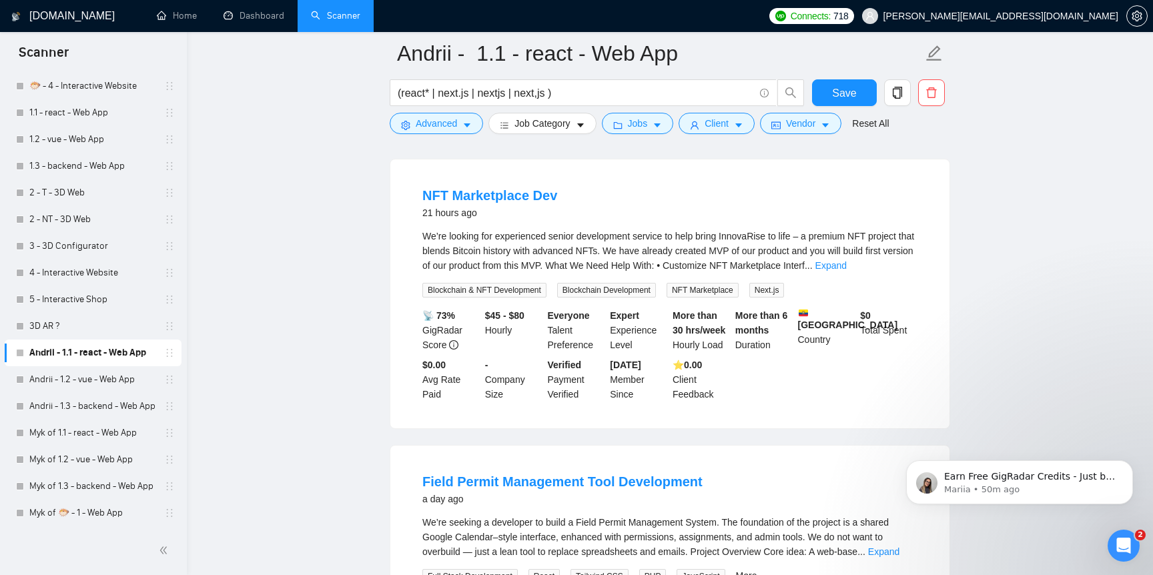
scroll to position [378, 0]
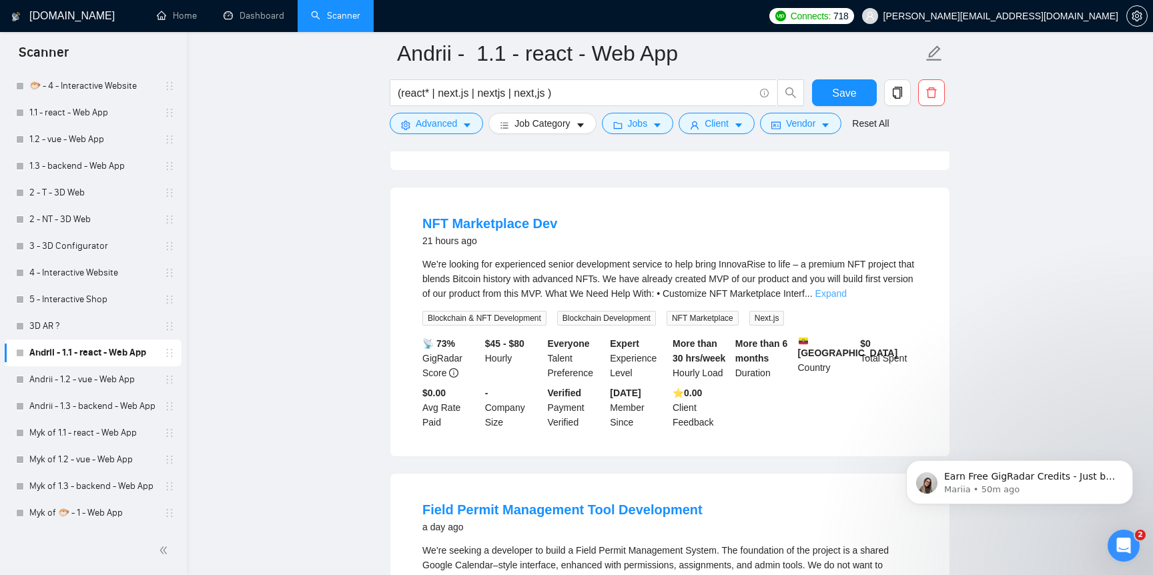
click at [847, 299] on link "Expand" at bounding box center [830, 293] width 31 height 11
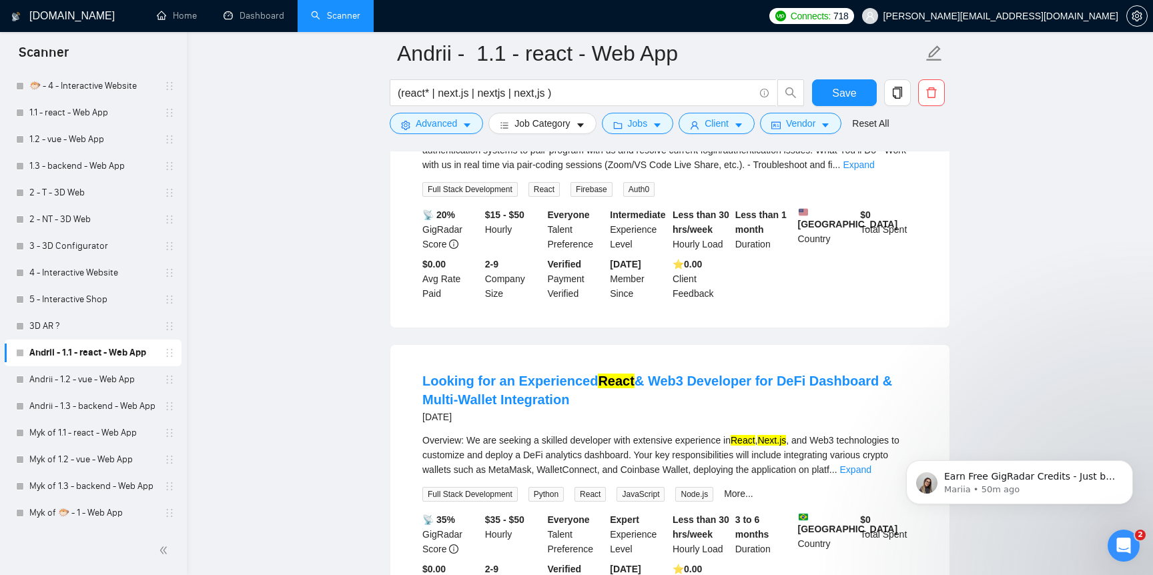
scroll to position [1458, 0]
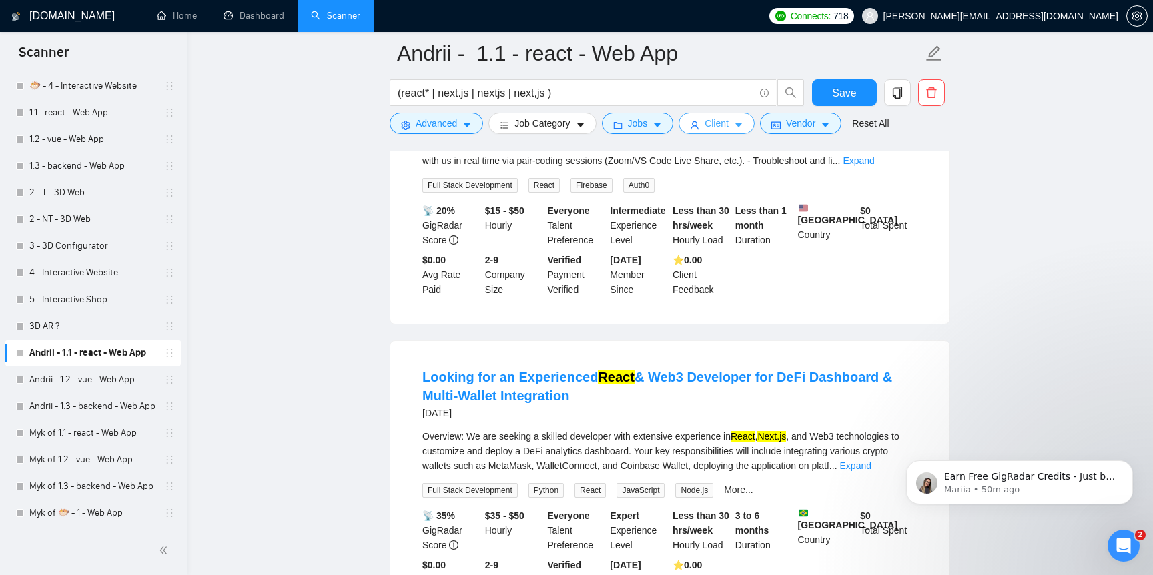
click at [718, 129] on span "Client" at bounding box center [717, 123] width 24 height 15
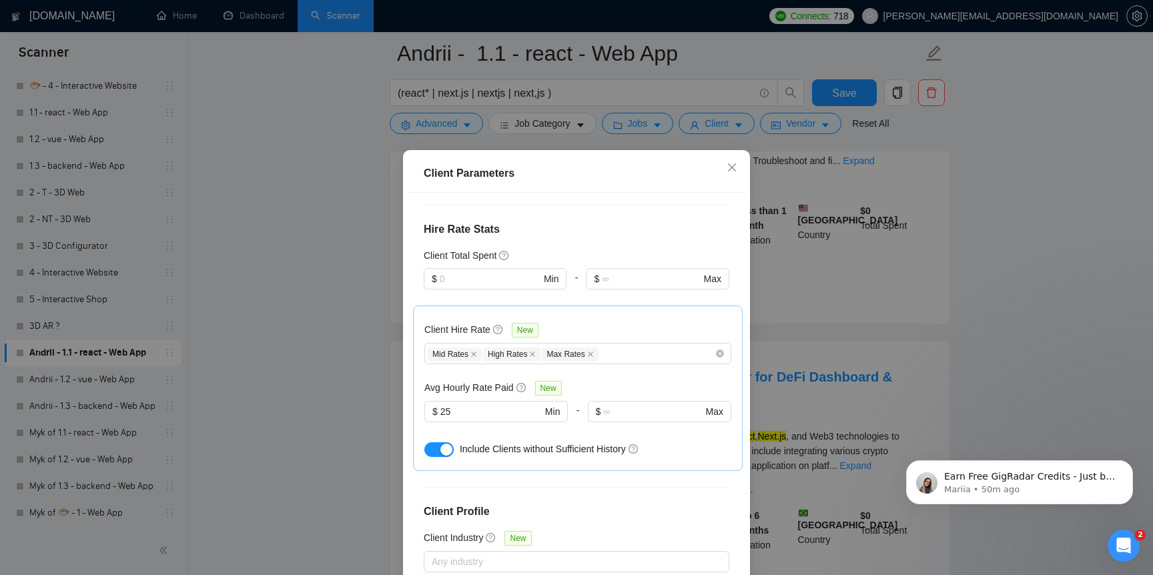
scroll to position [429, 0]
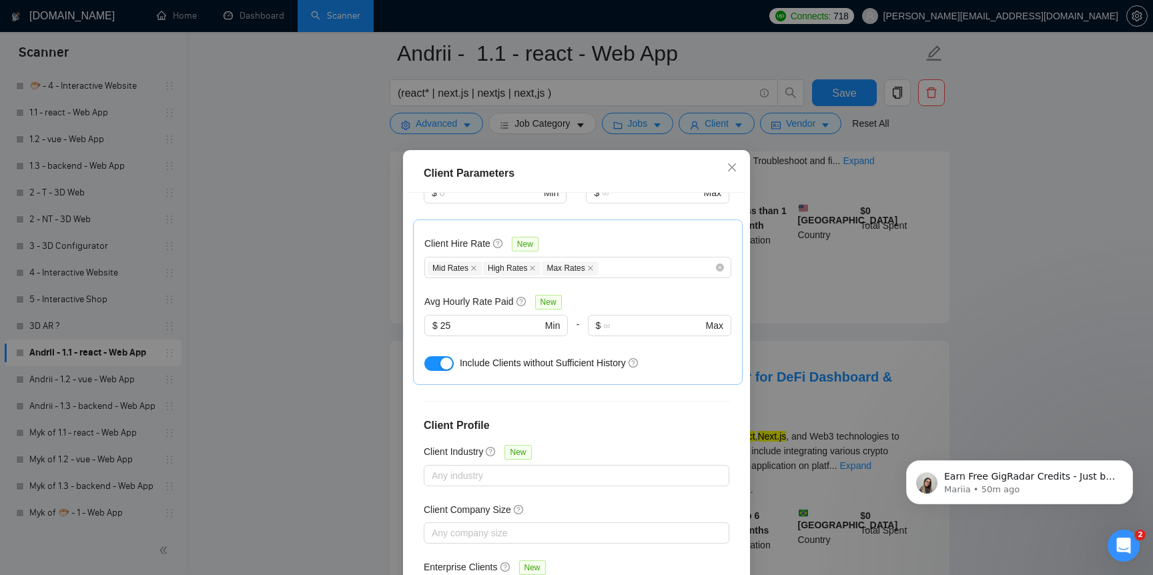
click at [344, 462] on div "Client Parameters Client Location Include Client Countries Select Exclude Clien…" at bounding box center [576, 287] width 1153 height 575
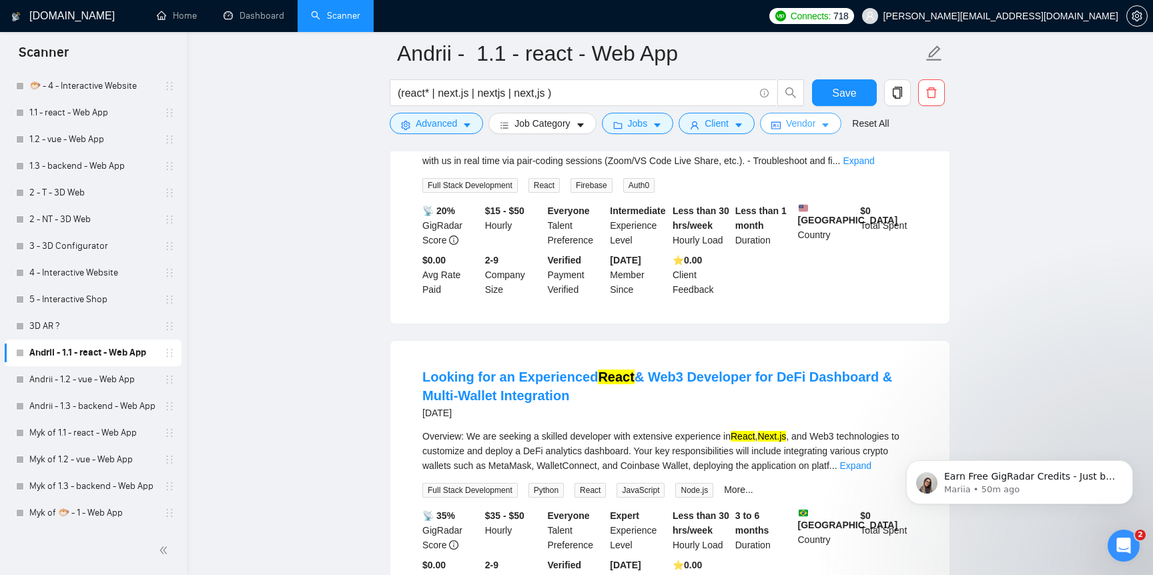
click at [781, 129] on icon "idcard" at bounding box center [775, 125] width 9 height 7
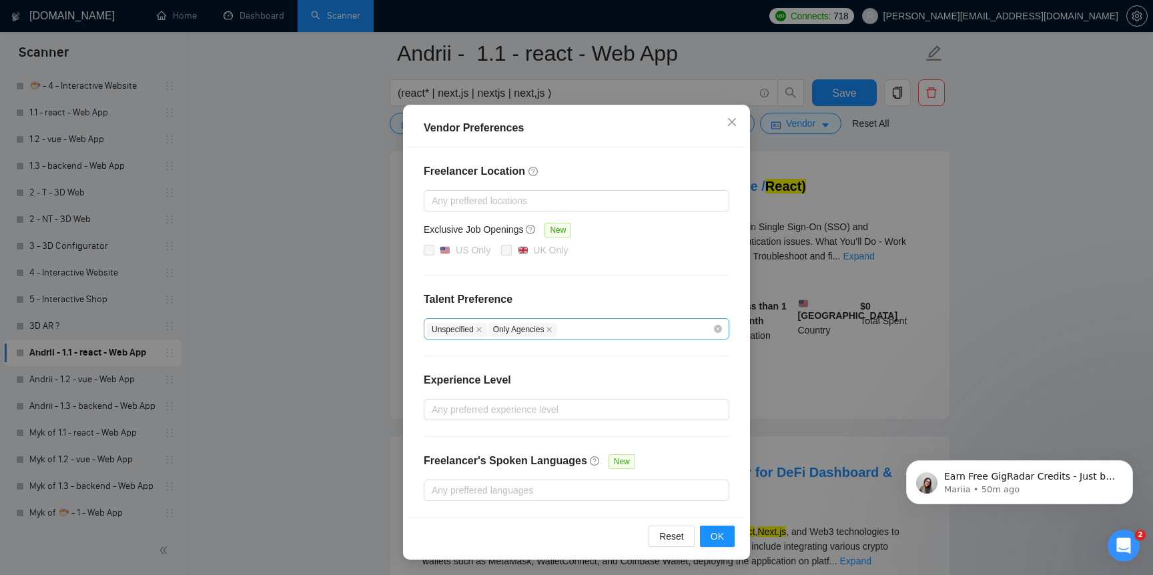
scroll to position [1440, 0]
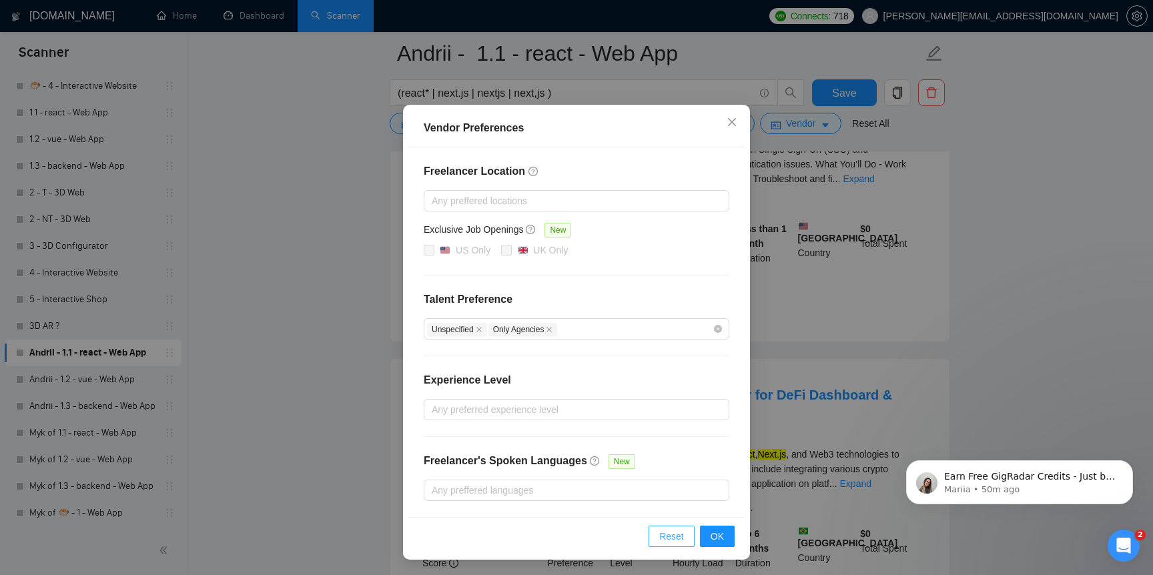
click at [671, 535] on span "Reset" at bounding box center [671, 536] width 25 height 15
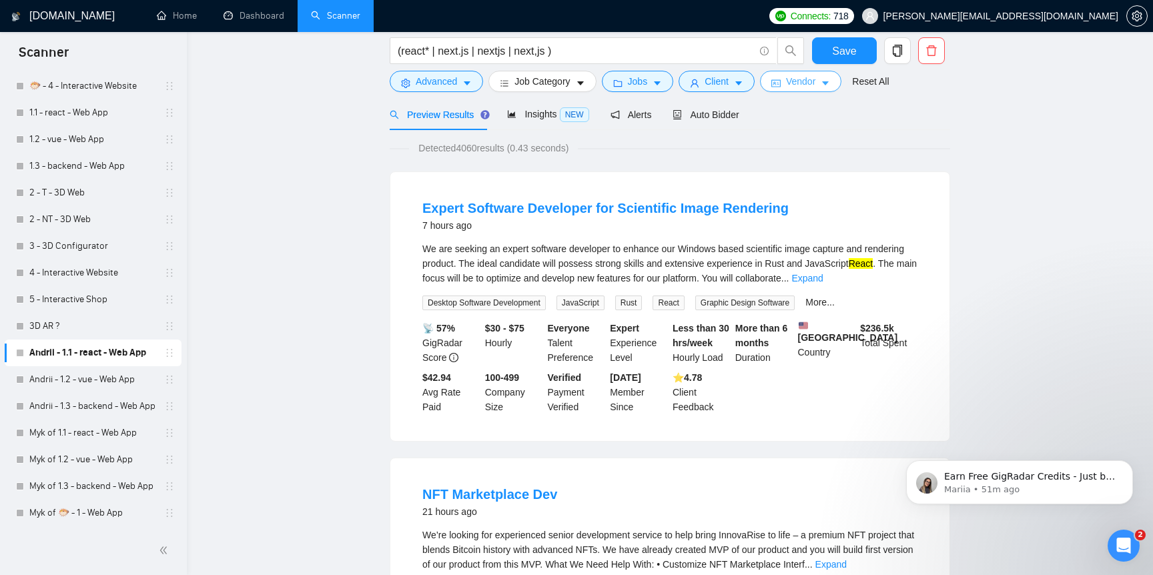
scroll to position [0, 0]
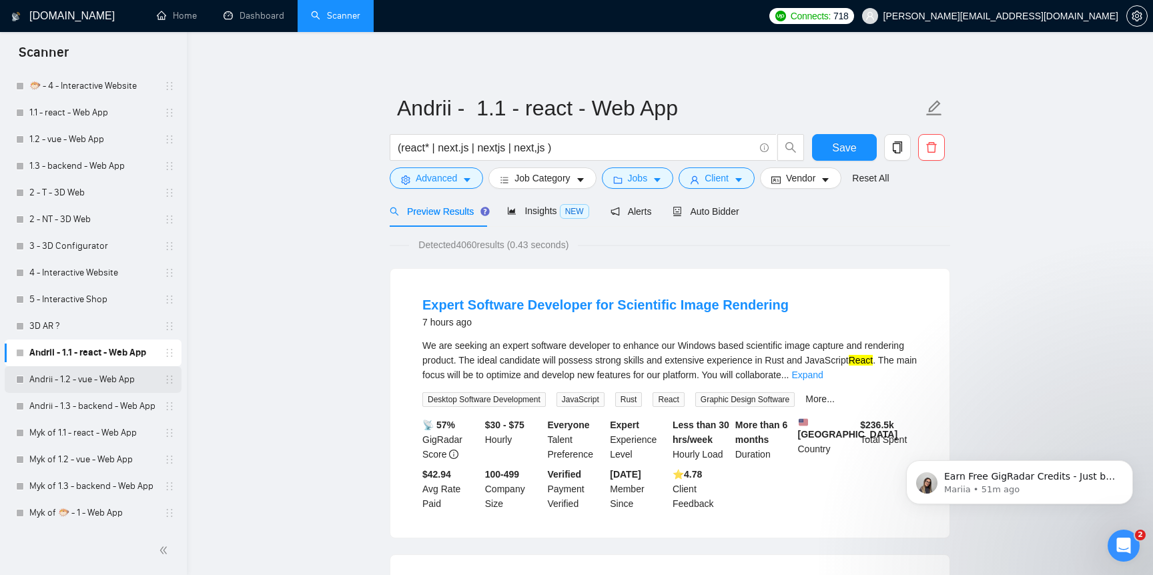
click at [89, 371] on link "Andrii - 1.2 - vue - Web App" at bounding box center [92, 379] width 127 height 27
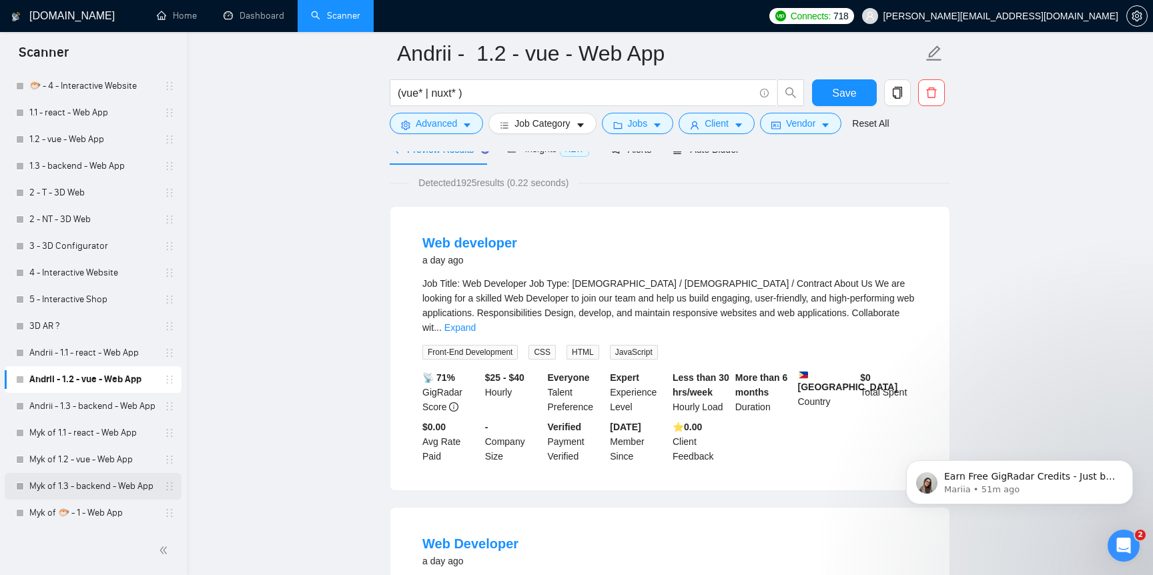
scroll to position [75, 0]
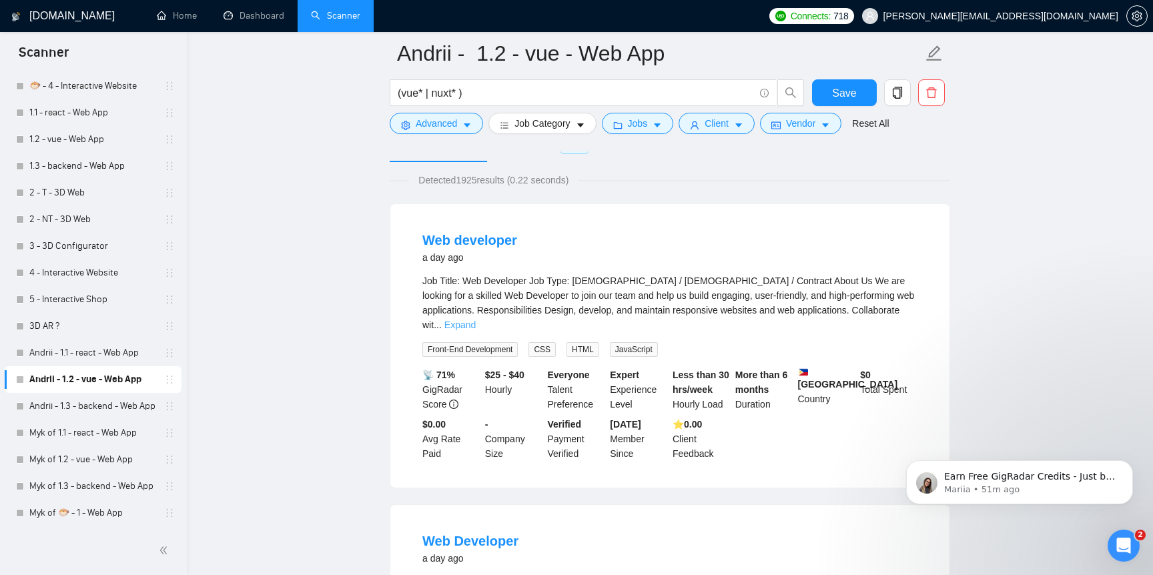
click at [476, 320] on link "Expand" at bounding box center [459, 325] width 31 height 11
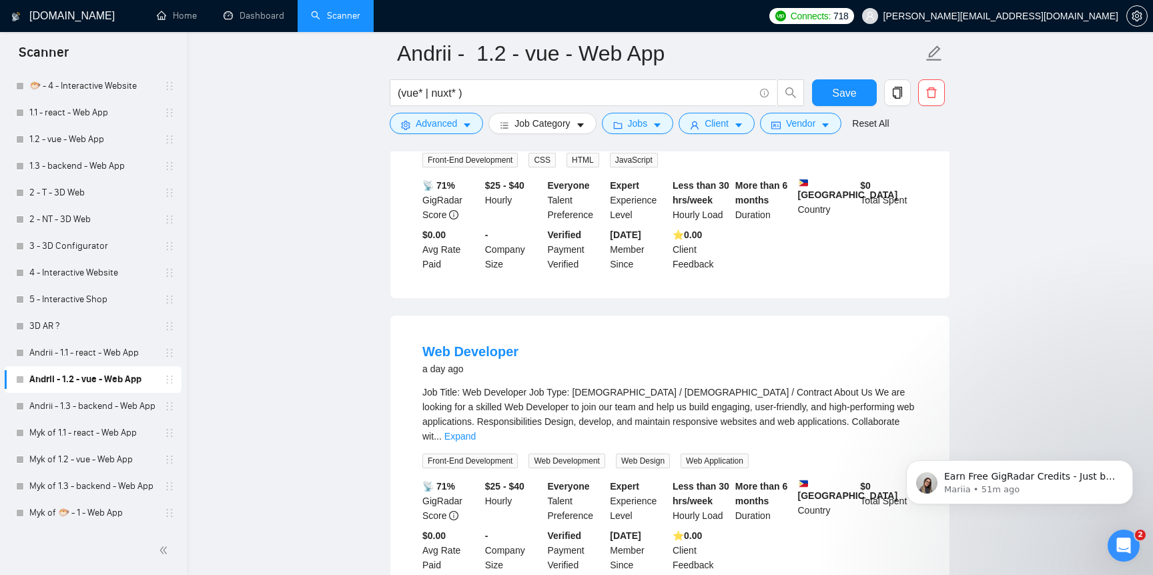
scroll to position [426, 0]
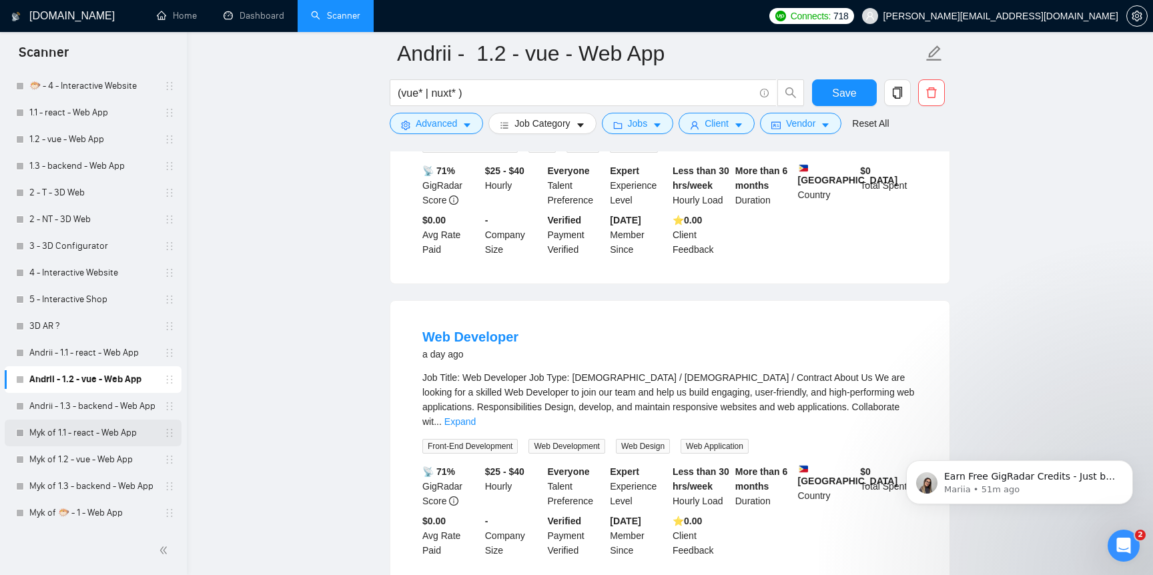
click at [101, 432] on link "Myk of 1.1 - react - Web App" at bounding box center [92, 433] width 127 height 27
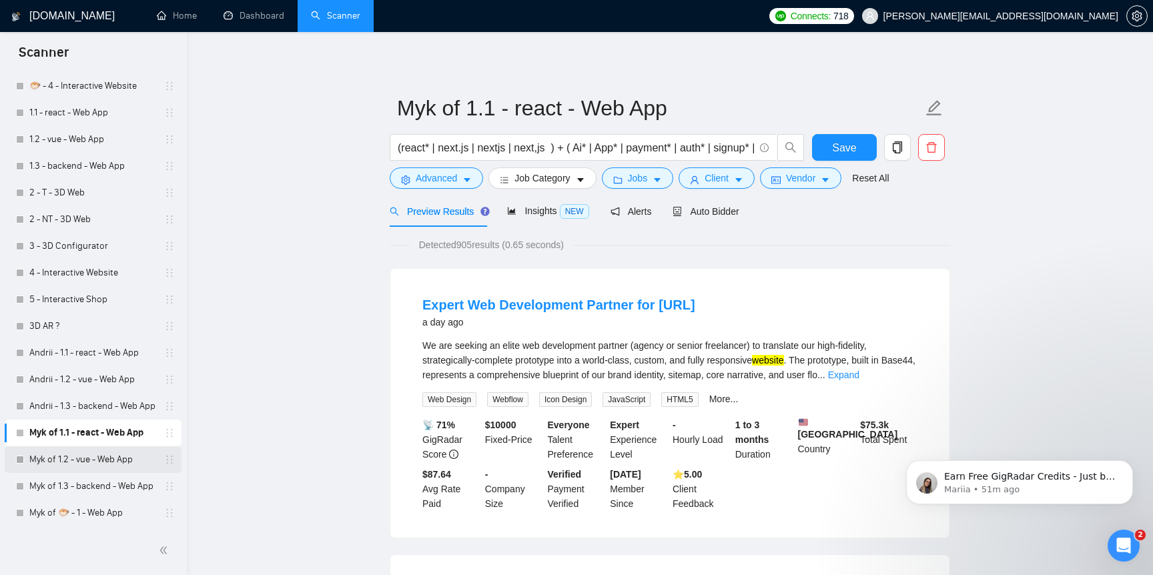
click at [95, 454] on link "Myk of 1.2 - vue - Web App" at bounding box center [92, 459] width 127 height 27
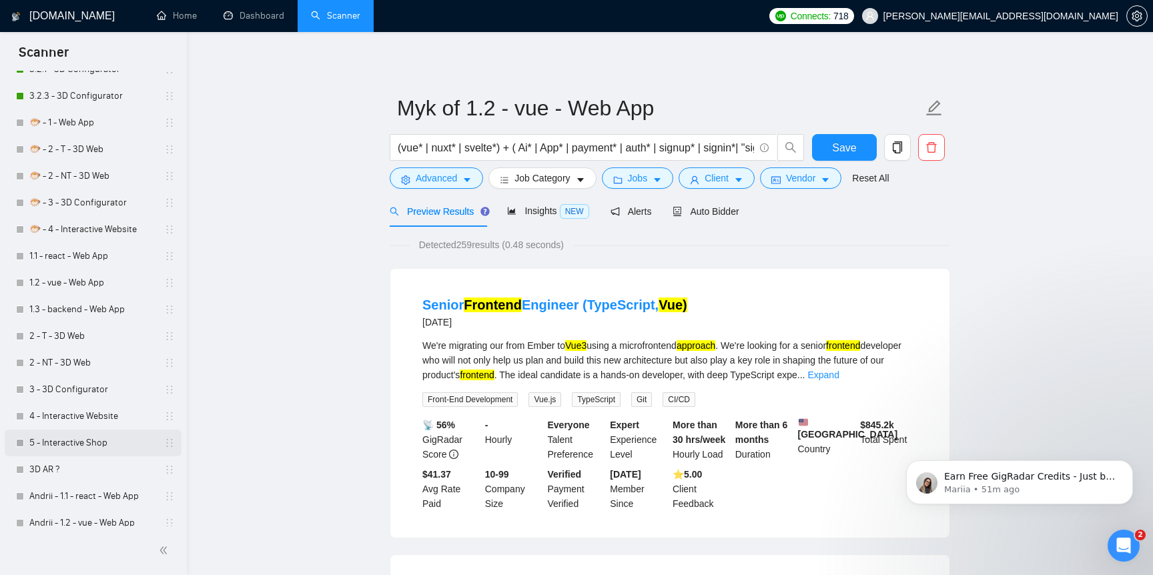
scroll to position [640, 0]
click at [120, 336] on link "2 - T - 3D Web" at bounding box center [92, 337] width 127 height 27
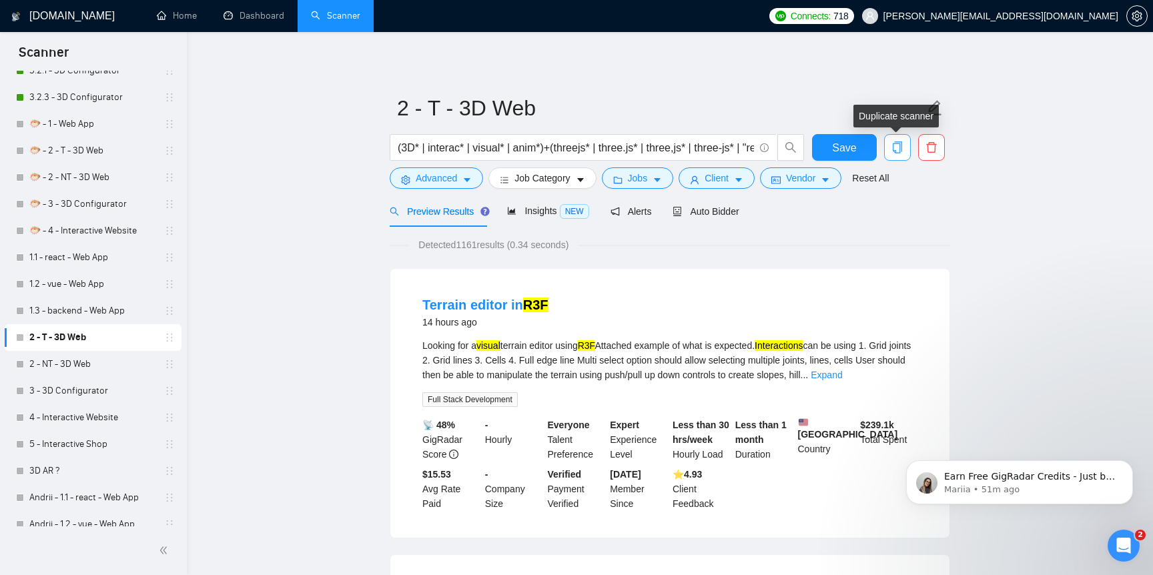
click at [896, 145] on icon "copy" at bounding box center [898, 147] width 12 height 12
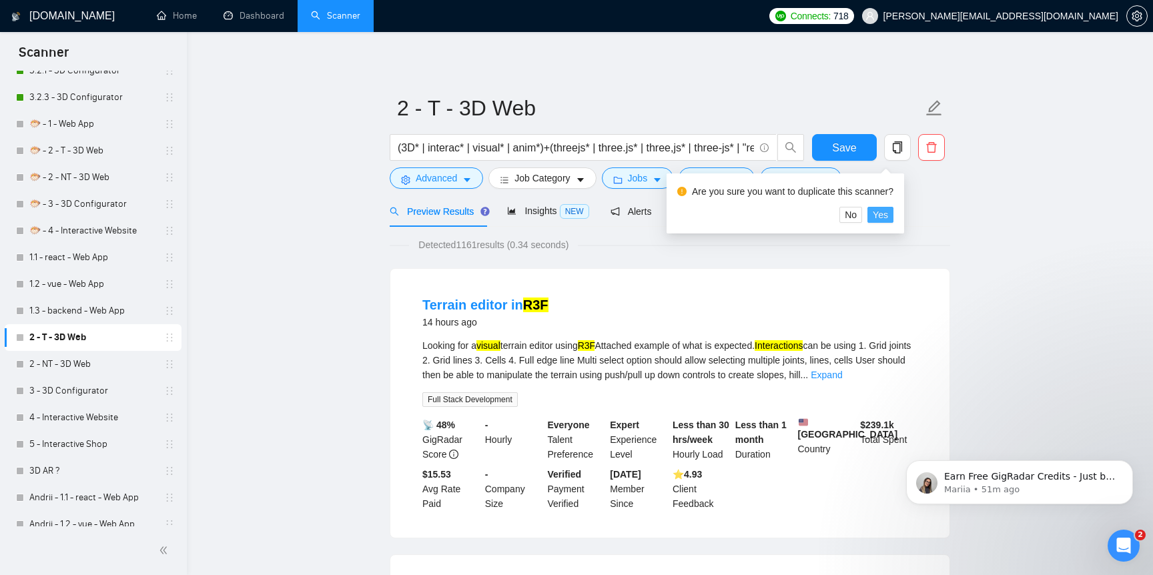
click at [886, 216] on span "Yes" at bounding box center [880, 215] width 15 height 15
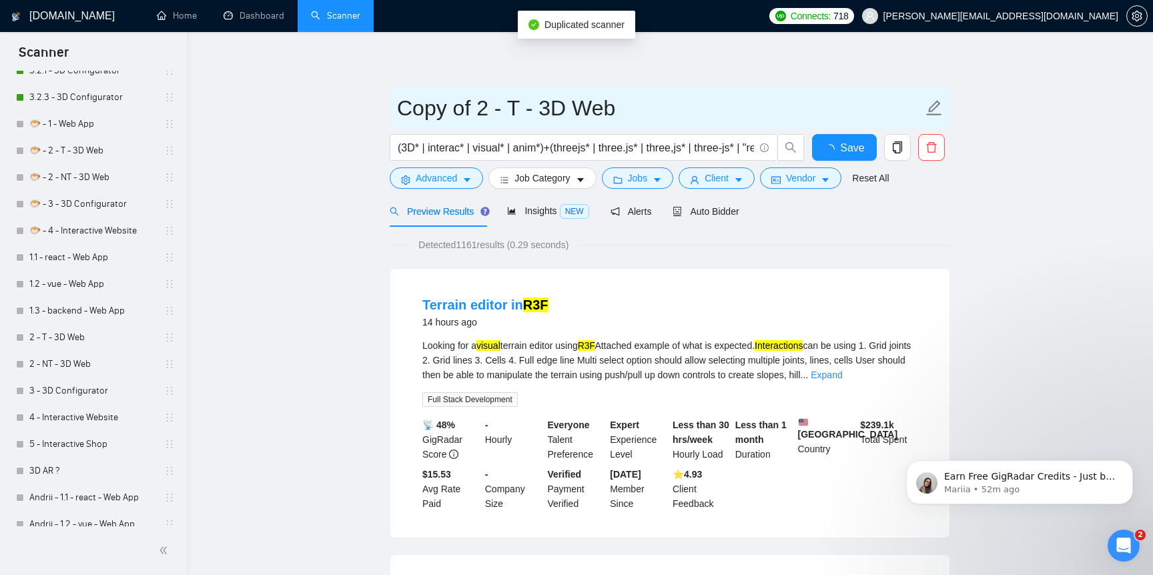
click at [420, 110] on input "Copy of 2 - T - 3D Web" at bounding box center [660, 107] width 526 height 33
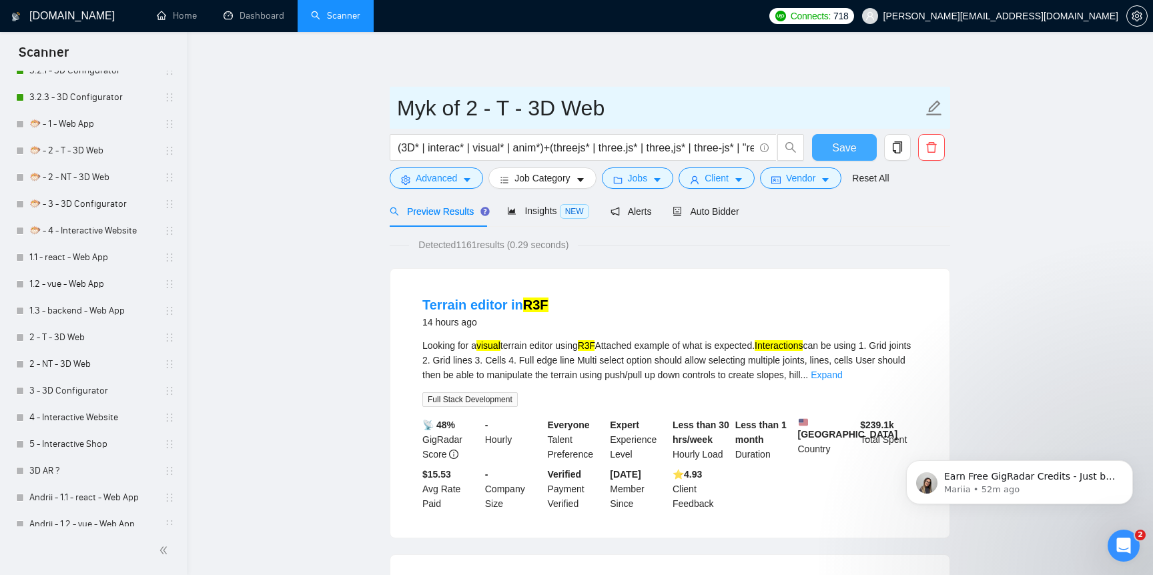
type input "Myk of 2 - T - 3D Web"
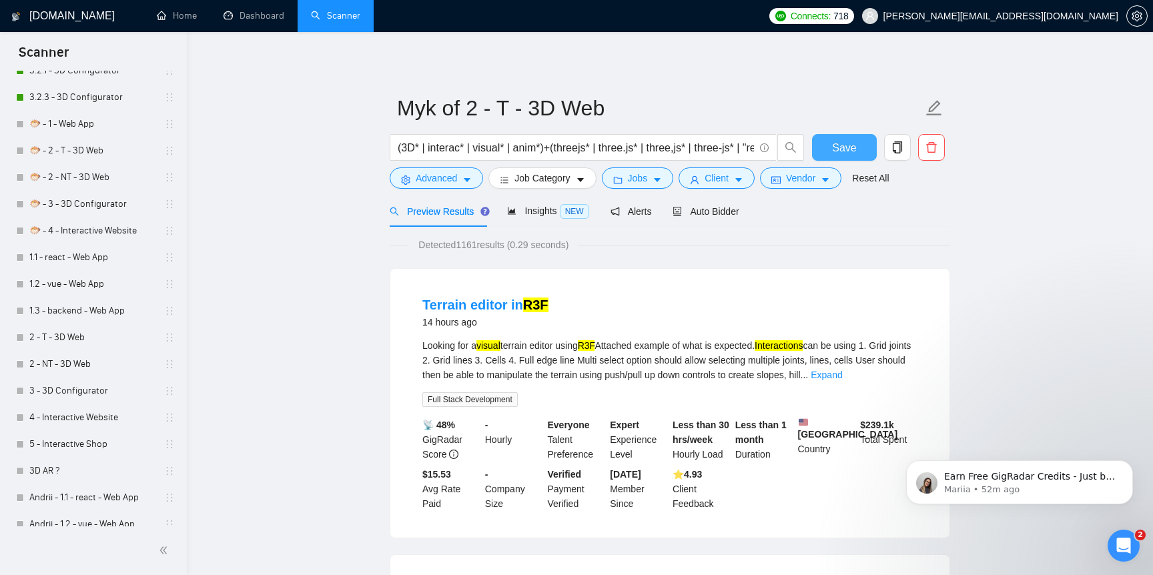
click at [855, 148] on span "Save" at bounding box center [844, 147] width 24 height 17
click at [852, 156] on button "Save" at bounding box center [844, 147] width 65 height 27
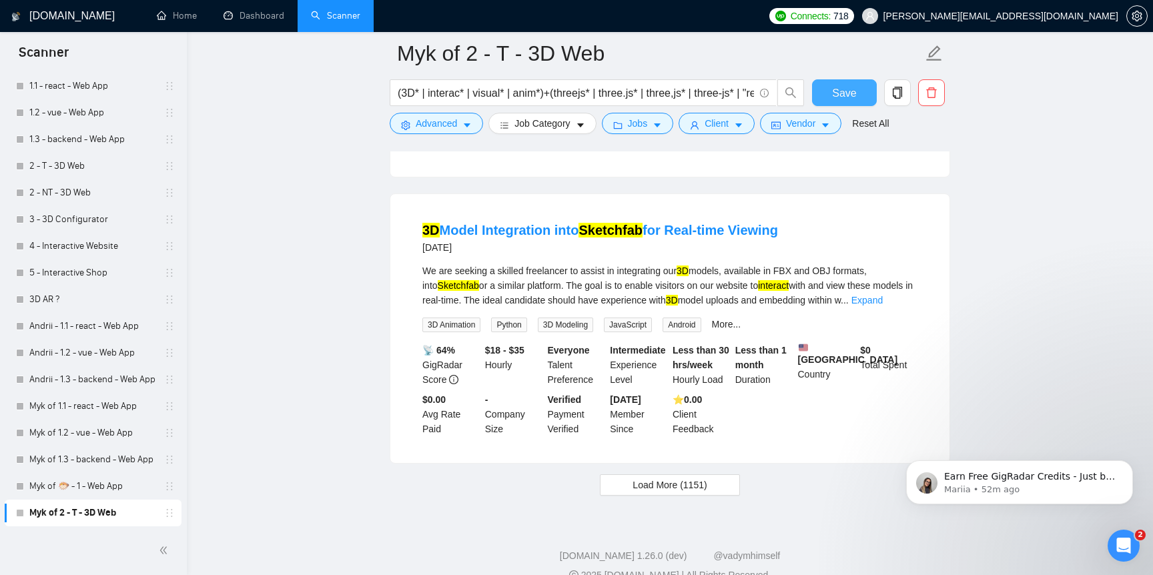
scroll to position [2700, 0]
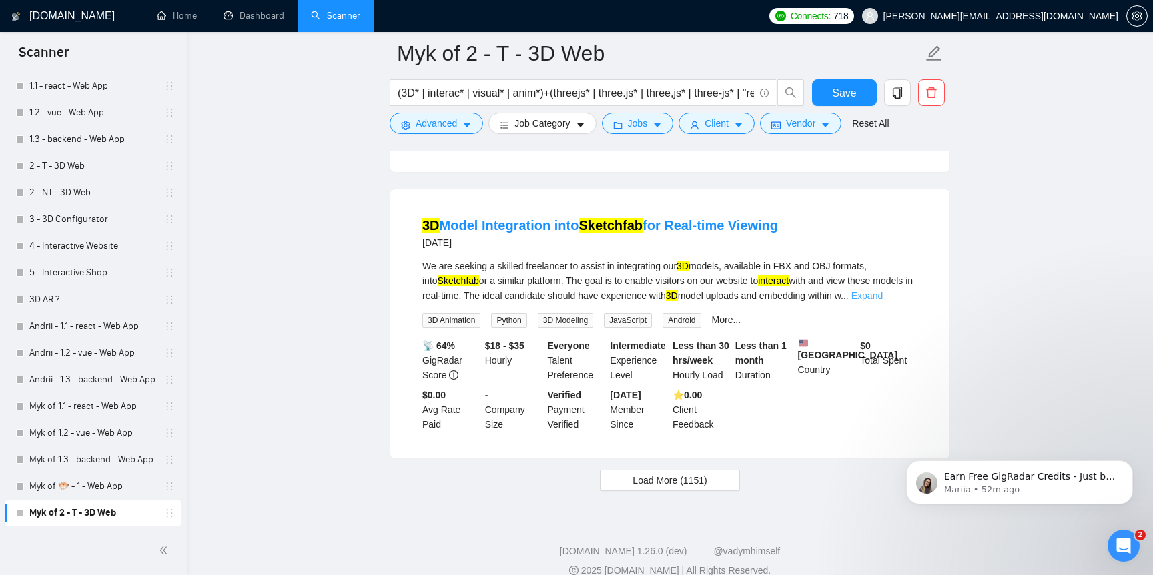
click at [883, 298] on link "Expand" at bounding box center [867, 295] width 31 height 11
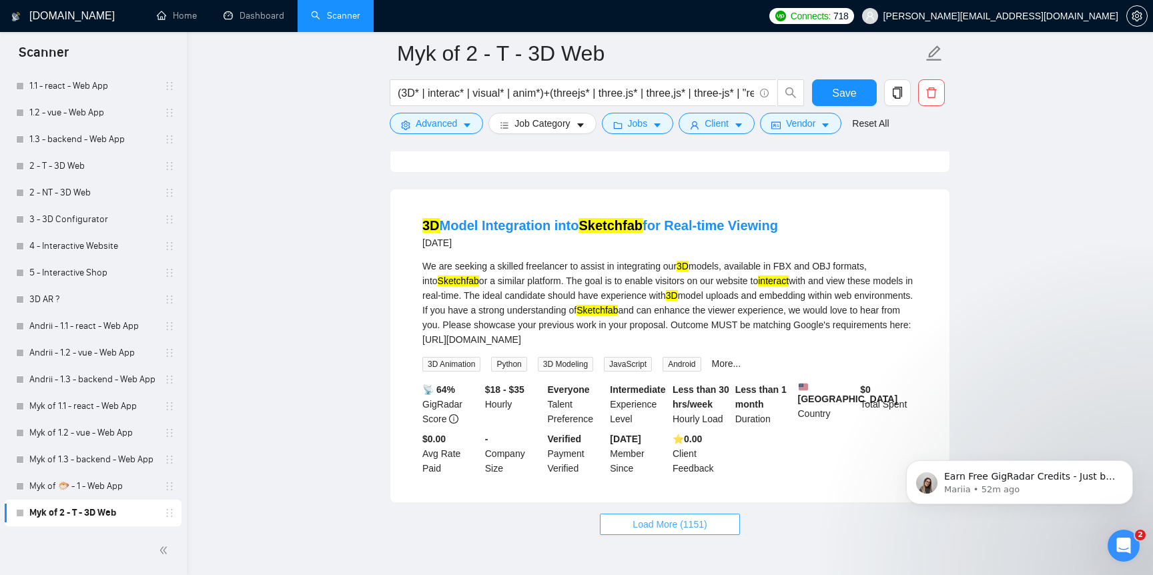
click at [695, 532] on span "Load More (1151)" at bounding box center [670, 524] width 74 height 15
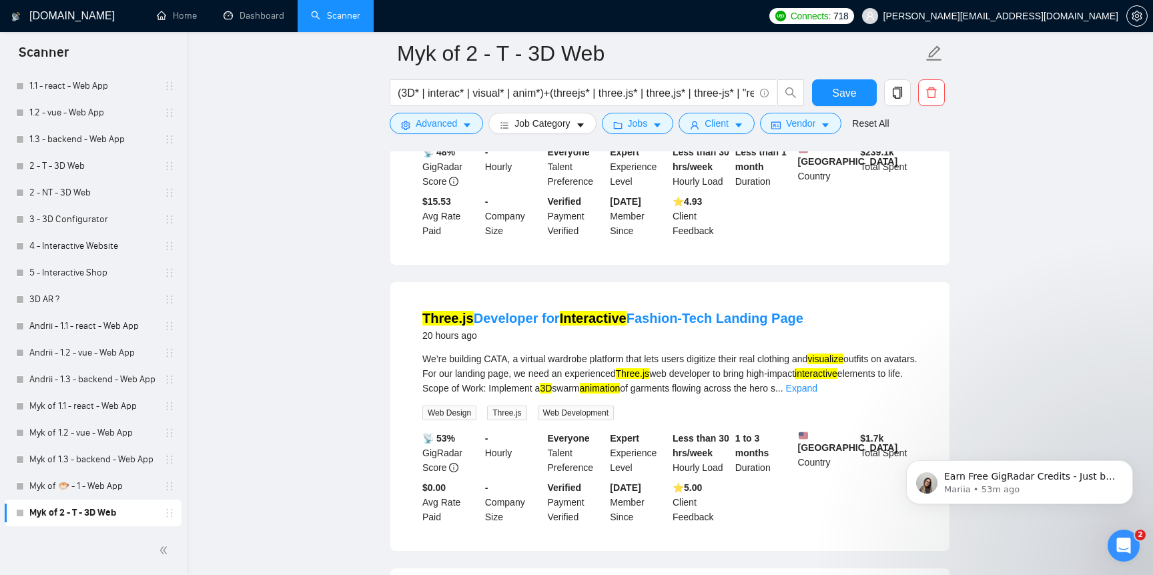
scroll to position [0, 0]
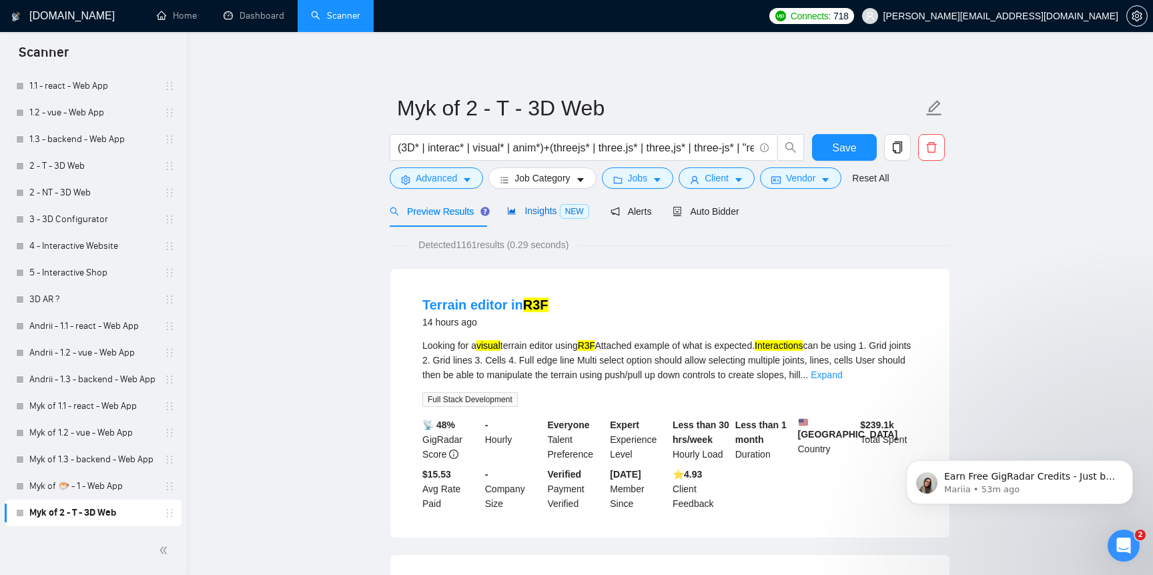
click at [542, 213] on span "Insights NEW" at bounding box center [547, 211] width 81 height 11
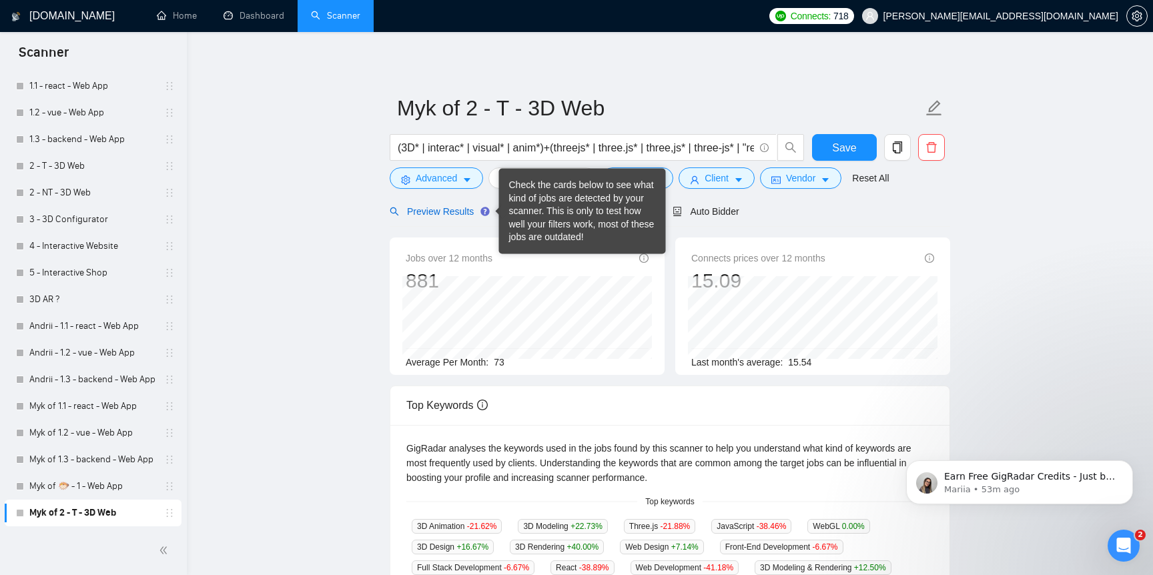
click at [446, 210] on span "Preview Results" at bounding box center [438, 211] width 96 height 11
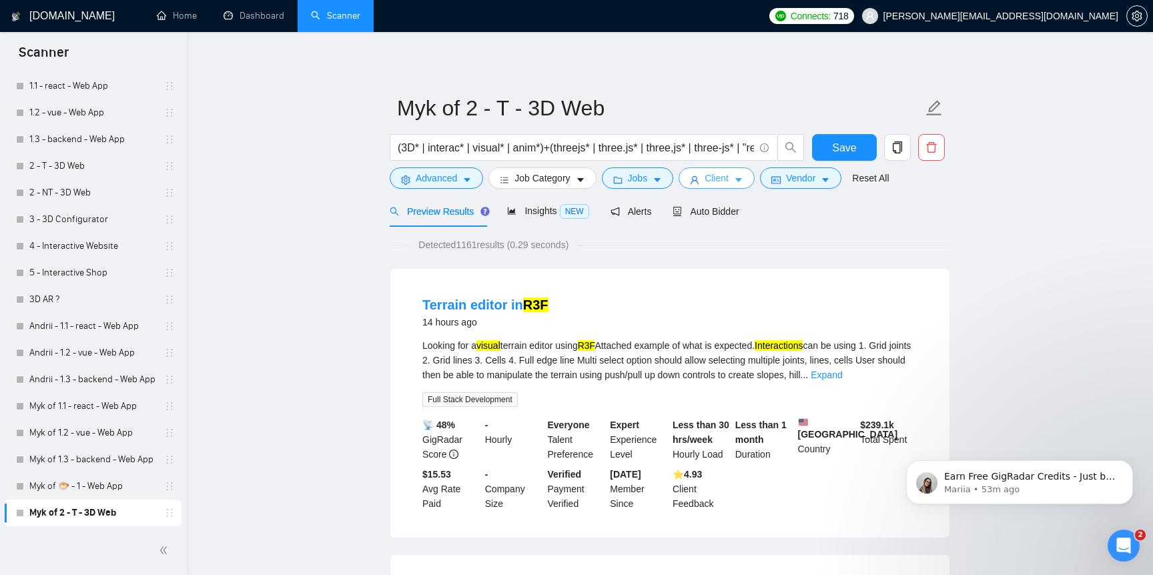
click at [718, 180] on span "Client" at bounding box center [717, 178] width 24 height 15
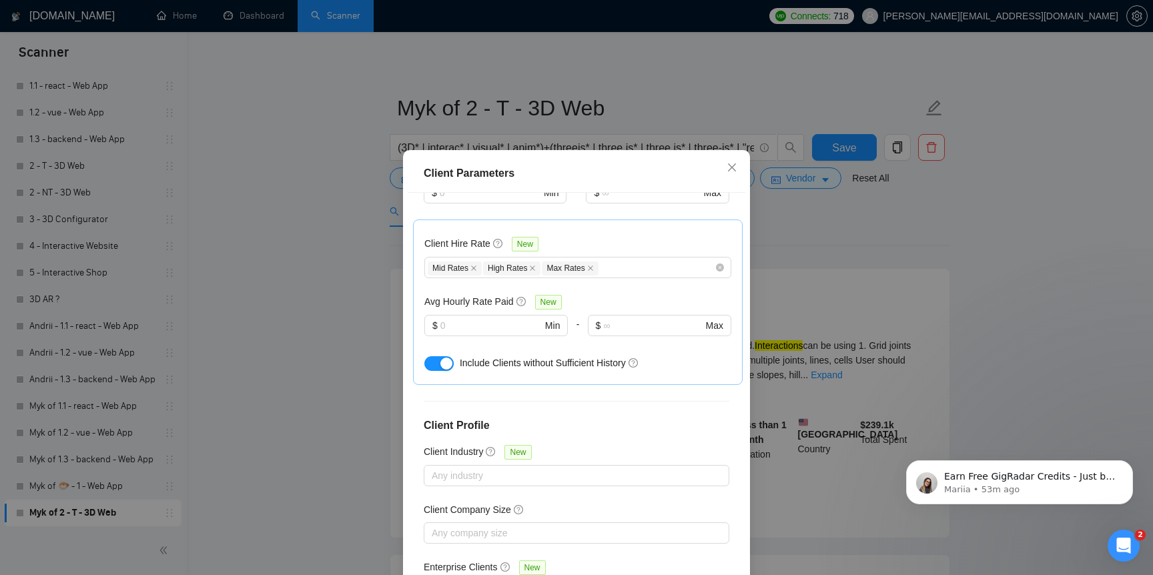
click at [803, 226] on div "Client Parameters Client Location Include Client Countries Select Exclude Clien…" at bounding box center [576, 287] width 1153 height 575
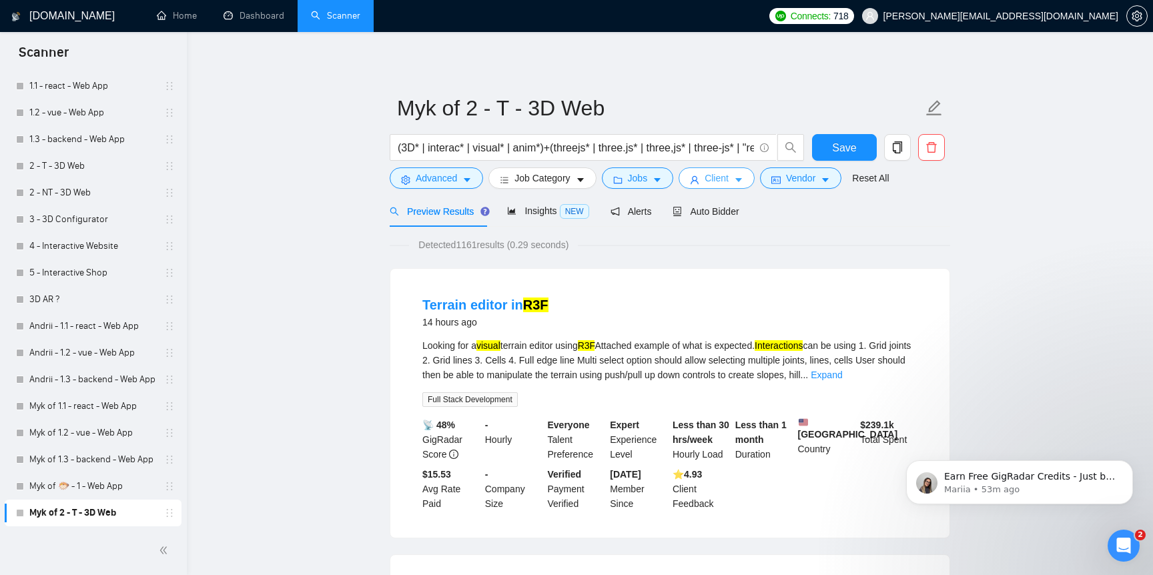
click at [726, 188] on button "Client" at bounding box center [717, 177] width 76 height 21
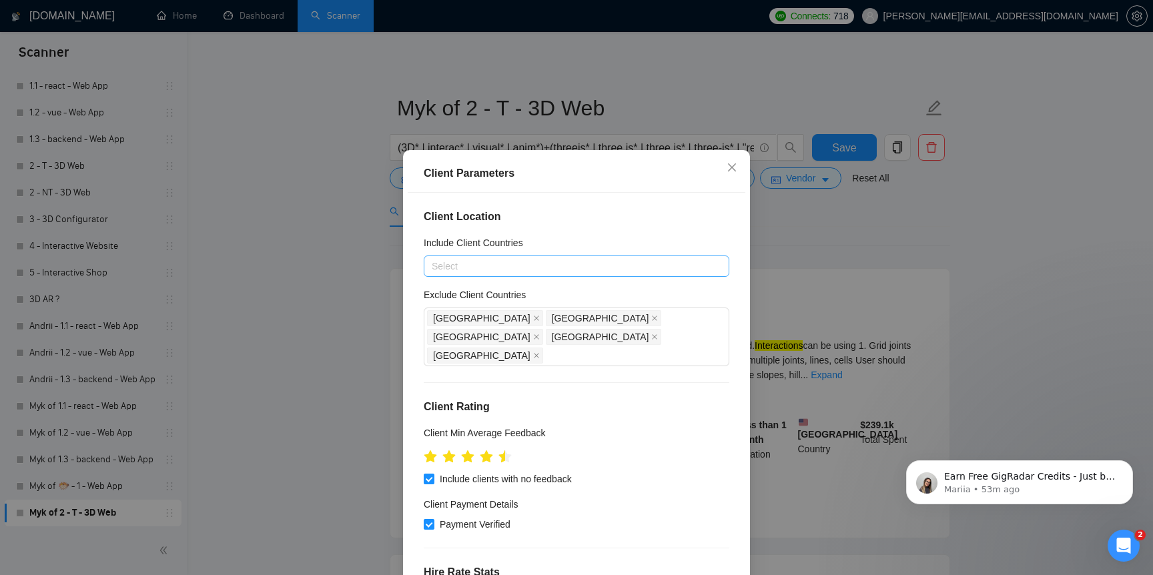
click at [602, 270] on div at bounding box center [570, 266] width 286 height 16
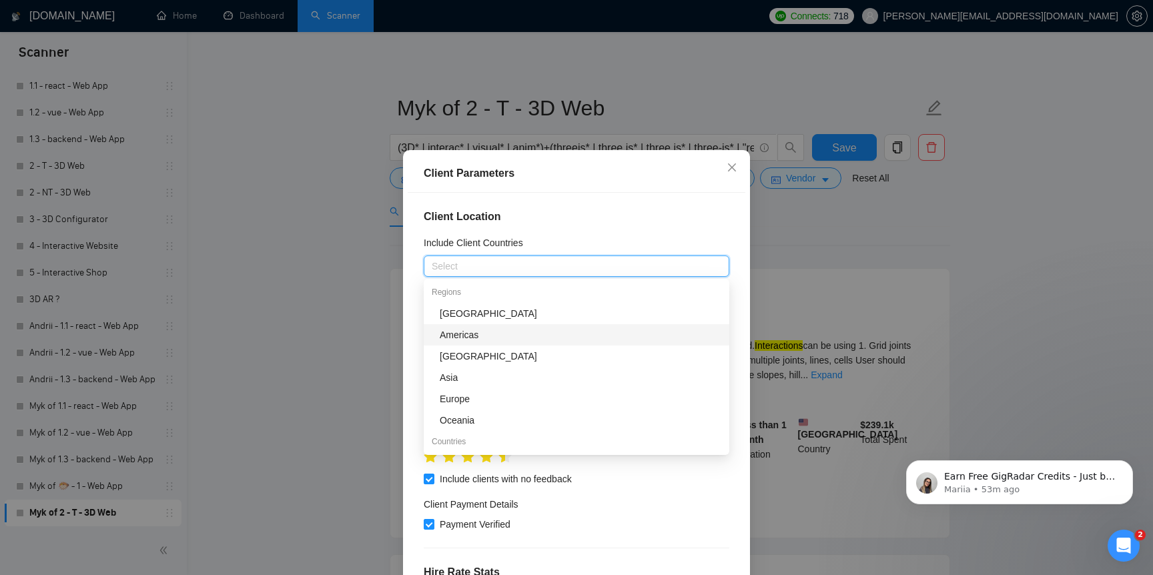
click at [562, 335] on div "Americas" at bounding box center [581, 335] width 282 height 15
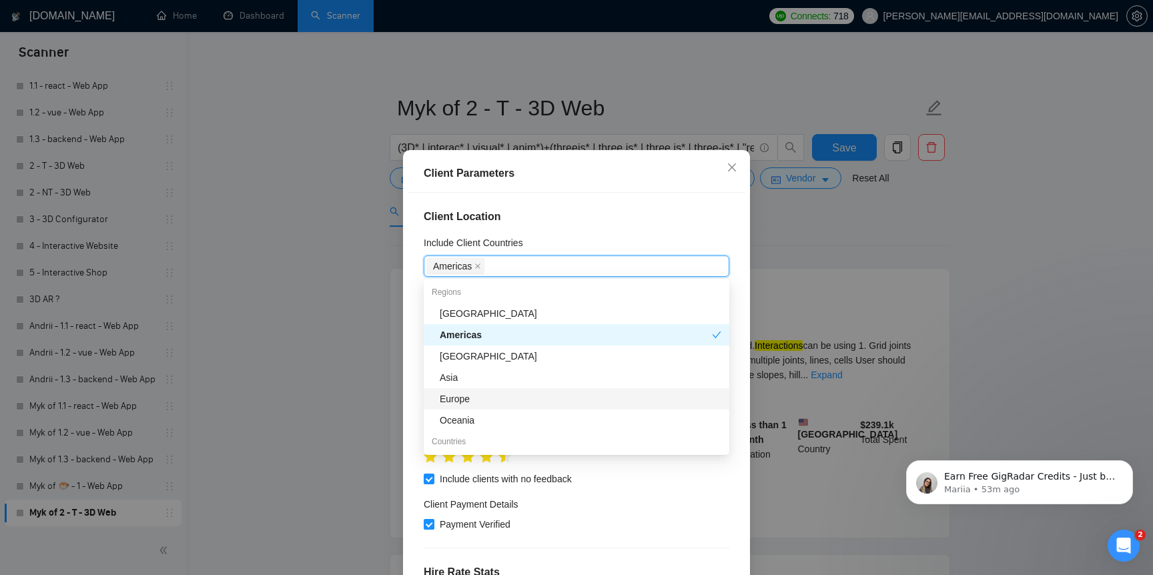
click at [549, 392] on div "Europe" at bounding box center [581, 399] width 282 height 15
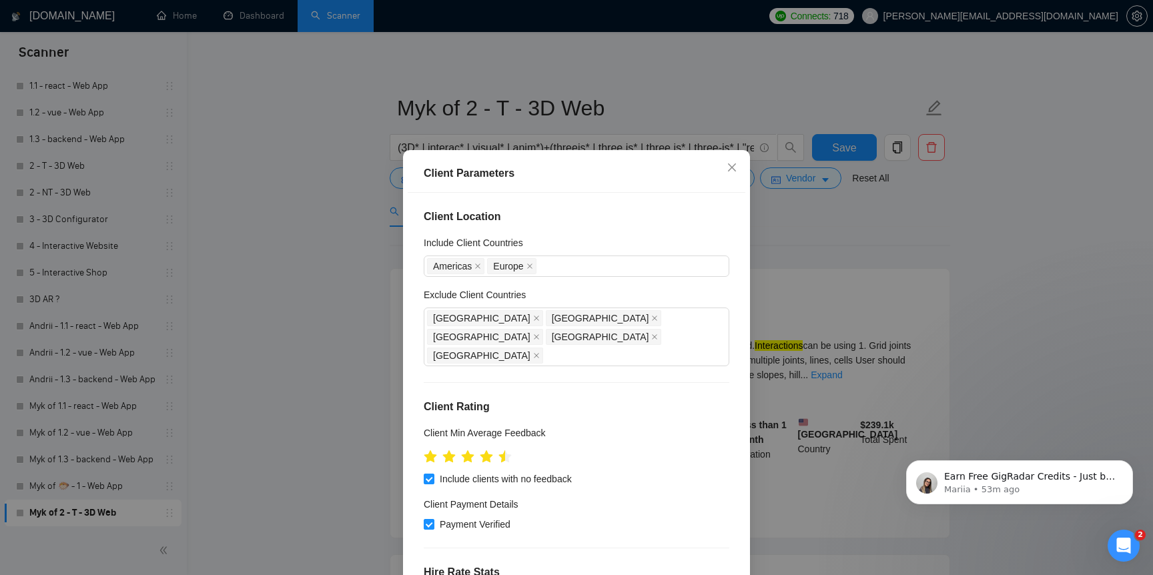
click at [305, 404] on div "Client Parameters Client Location Include Client Countries Americas Europe Excl…" at bounding box center [576, 287] width 1153 height 575
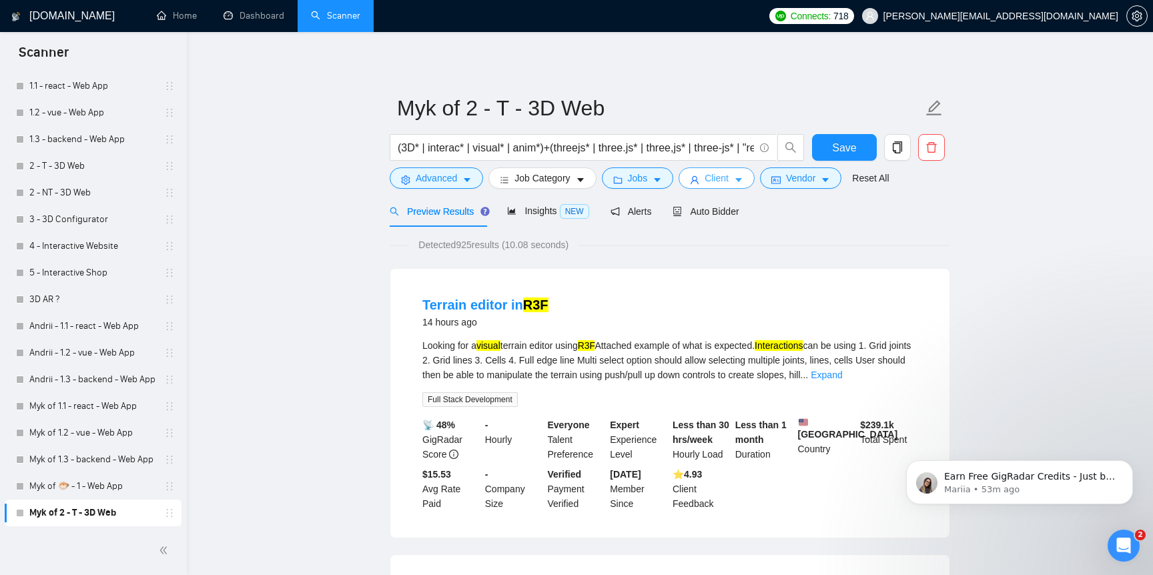
click at [721, 183] on span "Client" at bounding box center [717, 178] width 24 height 15
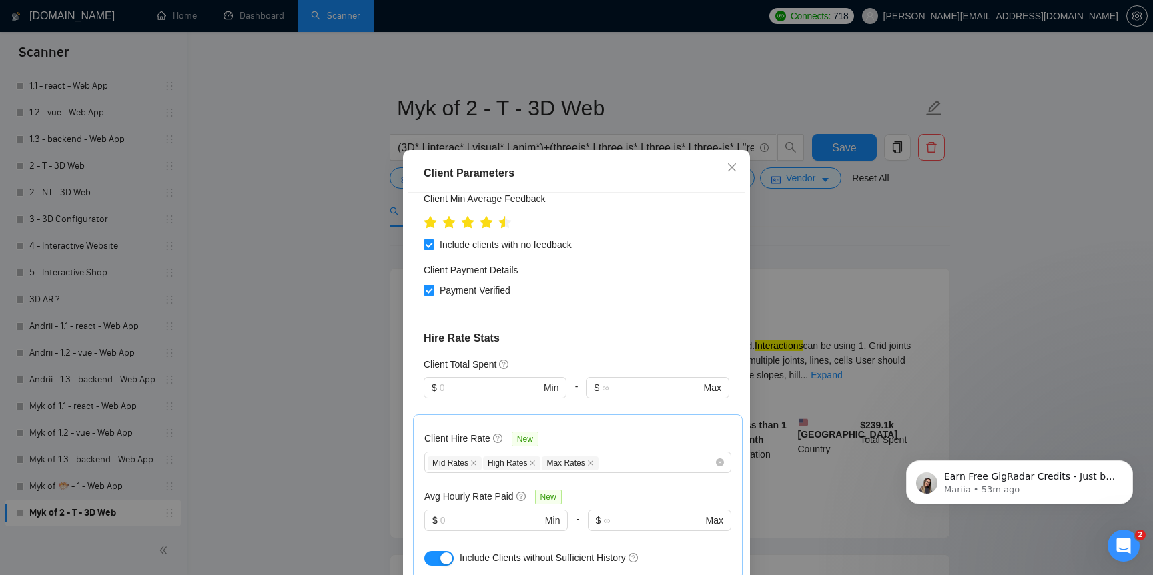
scroll to position [236, 0]
click at [485, 378] on input "text" at bounding box center [490, 385] width 101 height 15
click at [362, 375] on div "Client Parameters Client Location Include Client Countries Americas Europe Excl…" at bounding box center [576, 287] width 1153 height 575
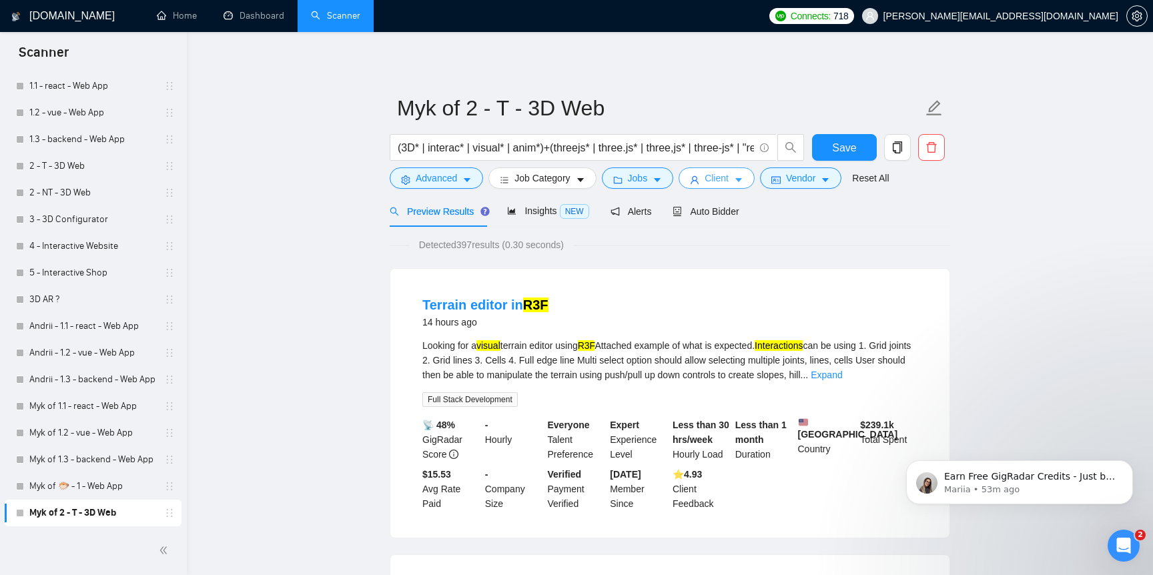
click at [721, 180] on span "Client" at bounding box center [717, 178] width 24 height 15
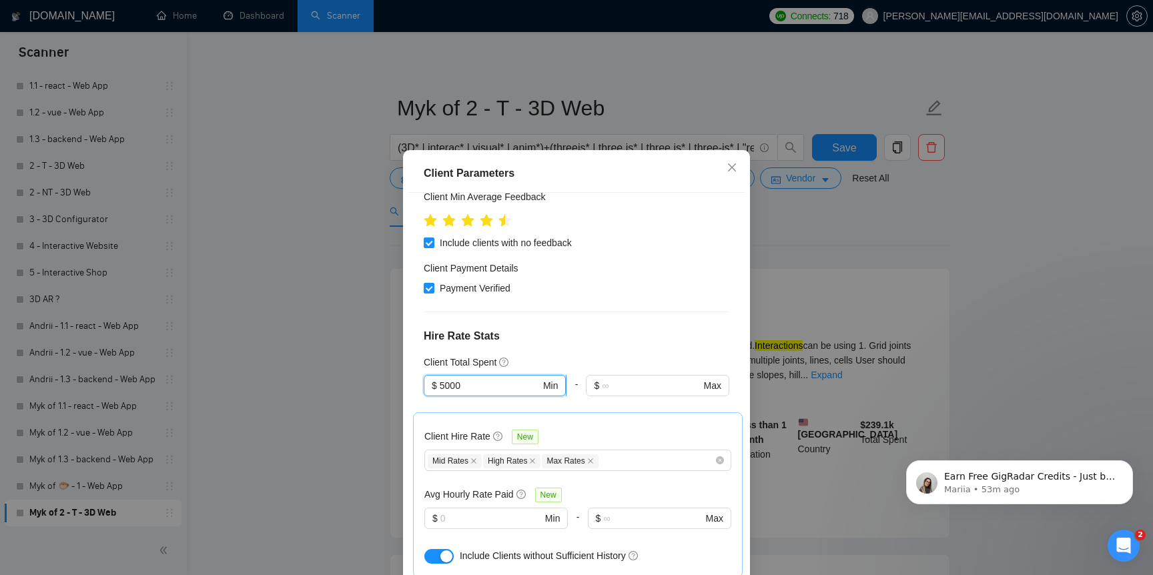
click at [446, 378] on input "5000" at bounding box center [490, 385] width 101 height 15
type input "3000"
click at [378, 398] on div "Client Parameters Client Location Include Client Countries Americas Europe Excl…" at bounding box center [576, 287] width 1153 height 575
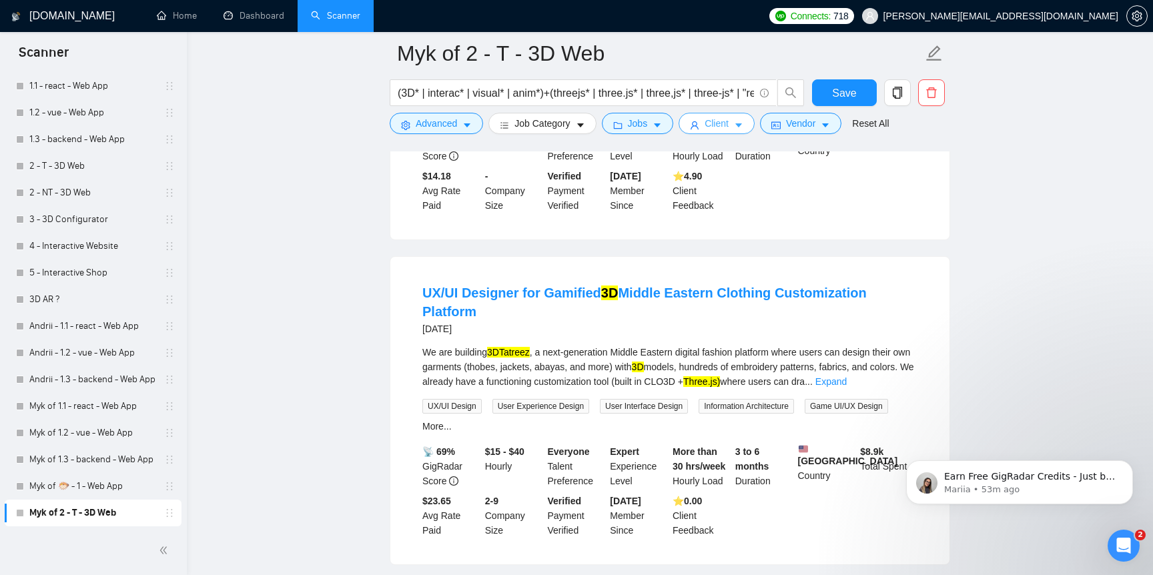
scroll to position [1251, 0]
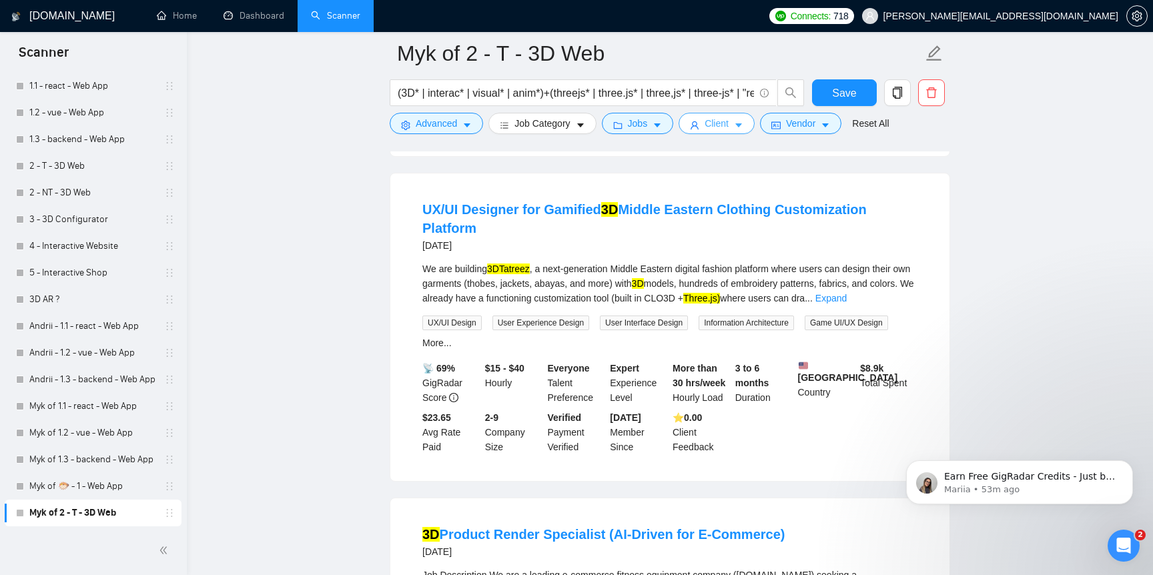
click at [719, 115] on button "Client" at bounding box center [717, 123] width 76 height 21
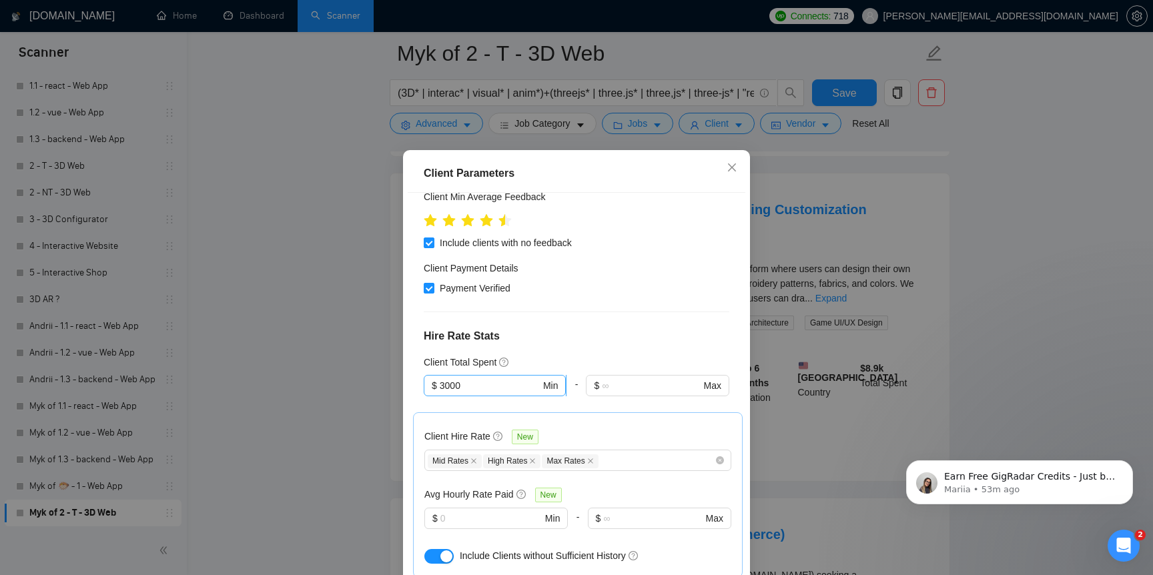
click at [512, 378] on input "3000" at bounding box center [490, 385] width 101 height 15
click at [621, 317] on div "Client Location Include Client Countries Americas Europe Exclude Client Countri…" at bounding box center [577, 394] width 338 height 402
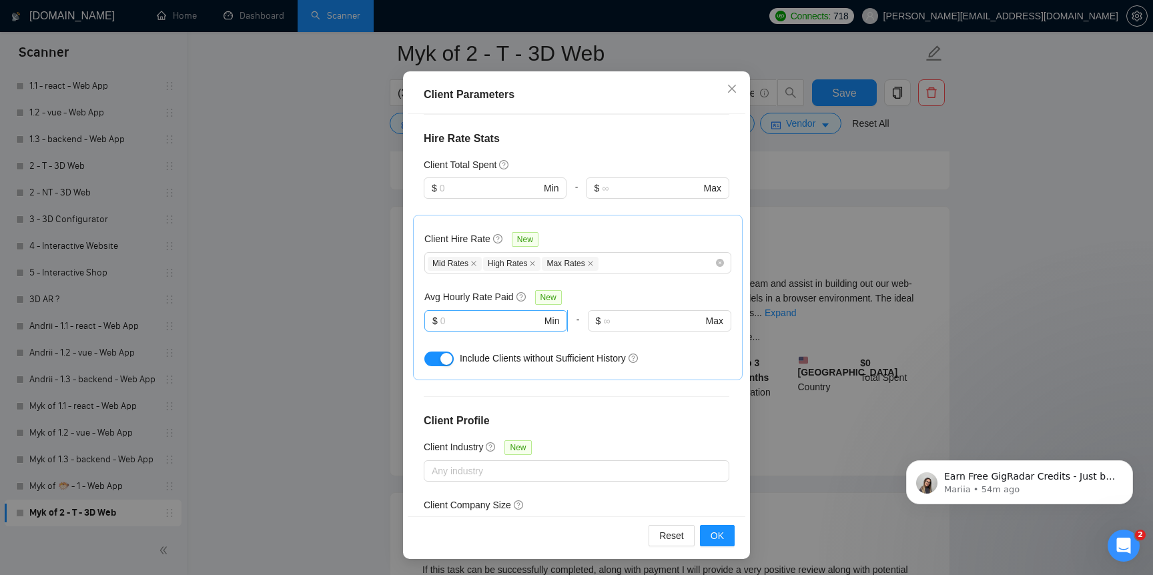
scroll to position [429, 0]
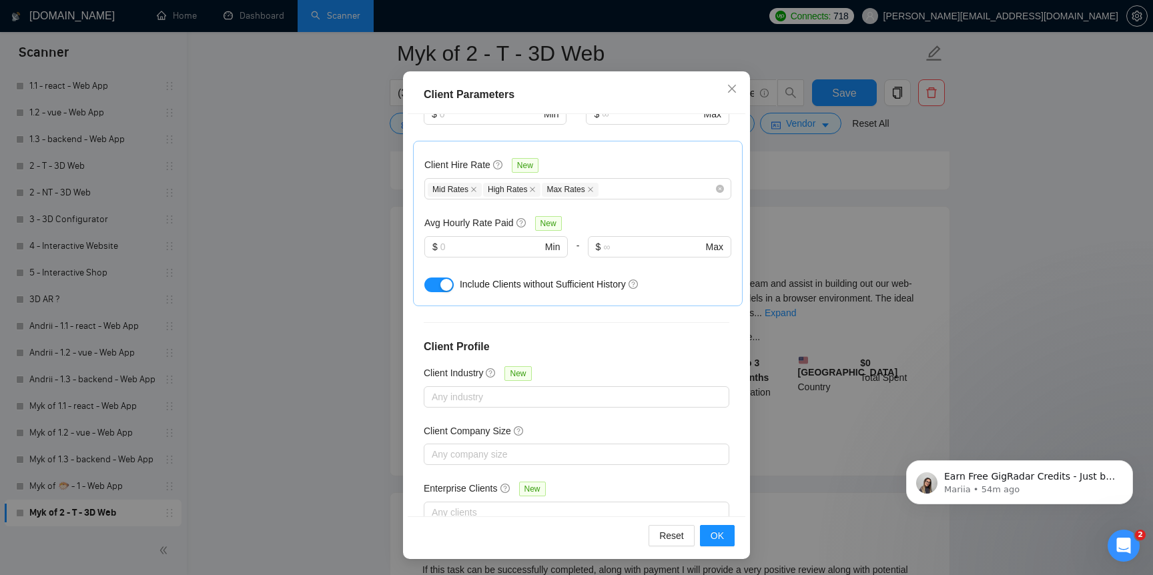
click at [315, 428] on div "Client Parameters Client Location Include Client Countries Americas Europe Excl…" at bounding box center [576, 287] width 1153 height 575
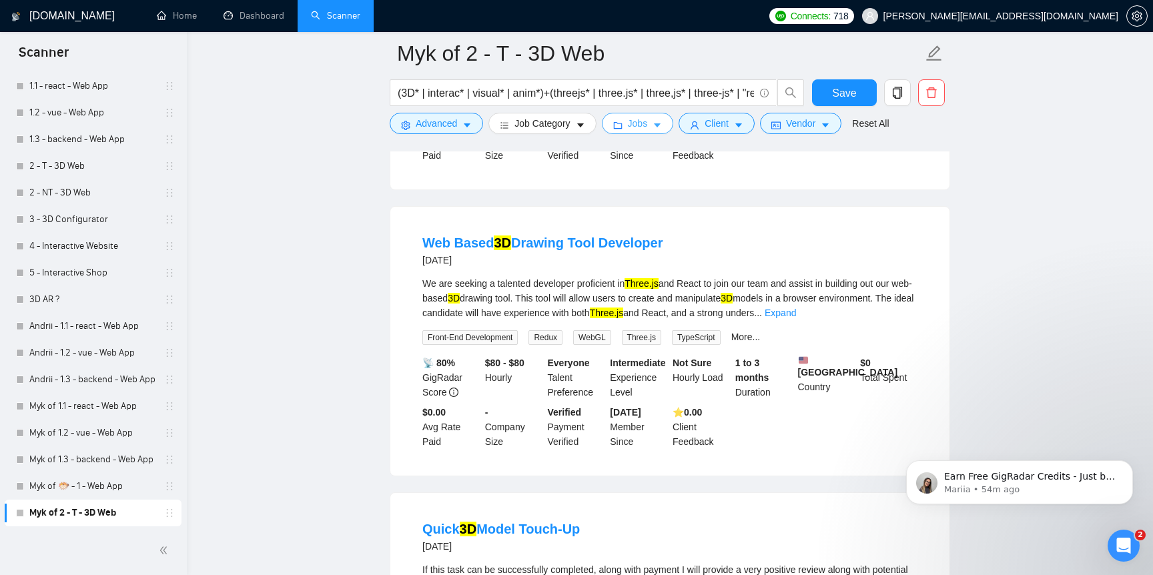
click at [647, 130] on span "Jobs" at bounding box center [638, 123] width 20 height 15
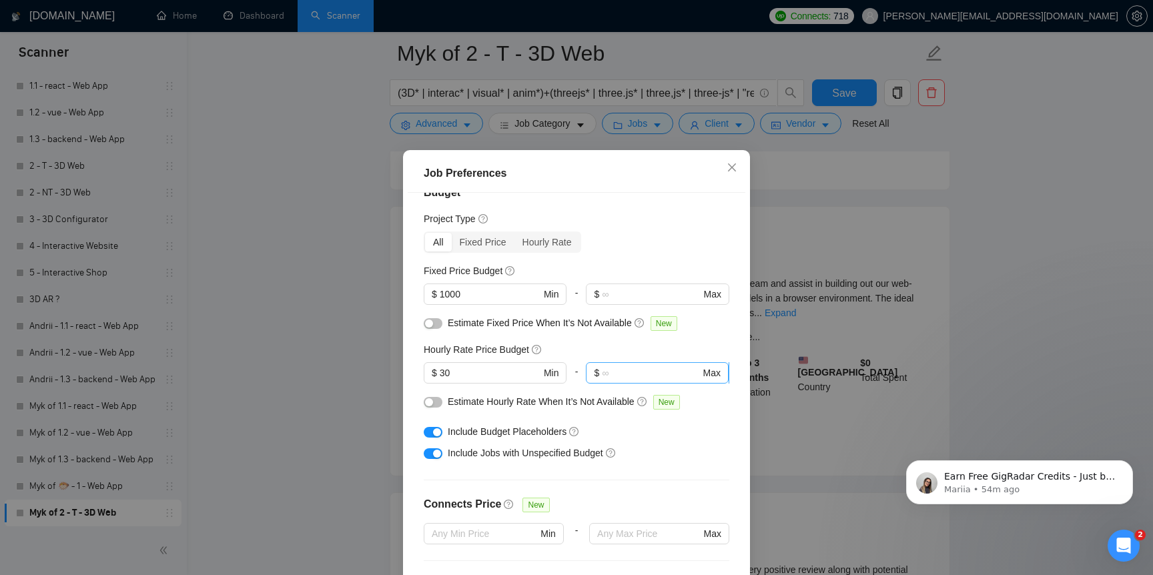
scroll to position [25, 0]
click at [448, 292] on input "1000" at bounding box center [490, 293] width 101 height 15
type input "3000"
click at [465, 374] on input "30" at bounding box center [490, 372] width 101 height 15
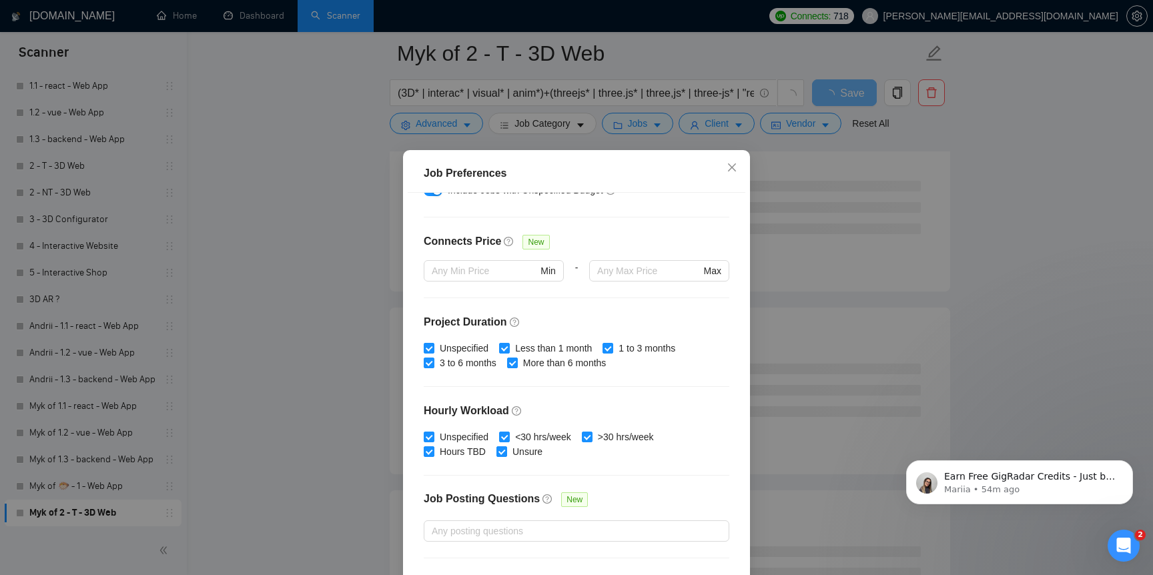
scroll to position [350, 0]
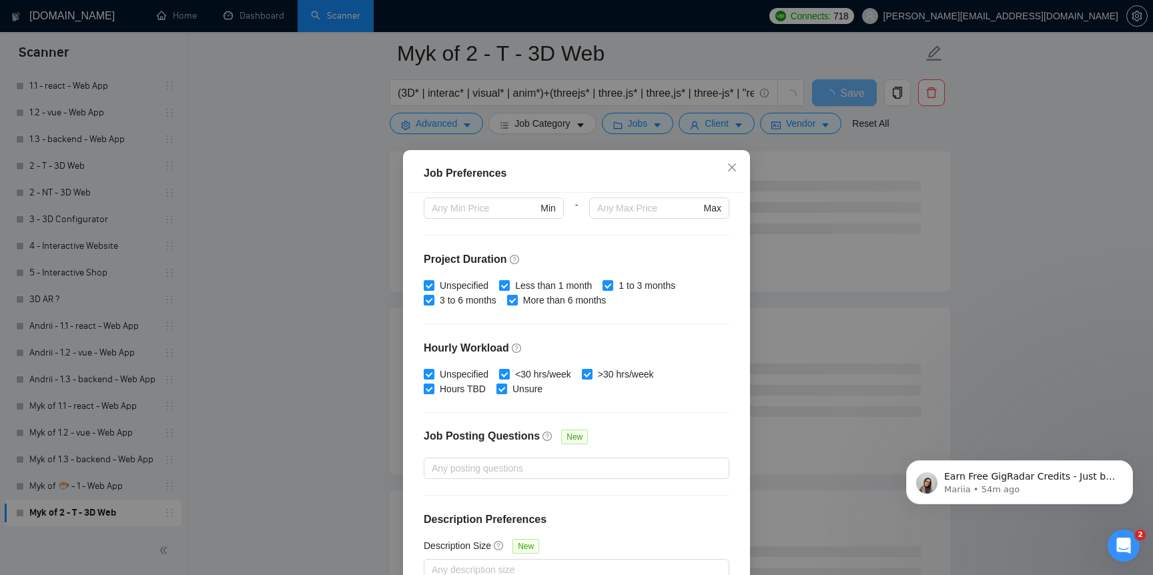
click at [342, 483] on div "Job Preferences Budget Project Type All Fixed Price Hourly Rate Fixed Price Bud…" at bounding box center [576, 287] width 1153 height 575
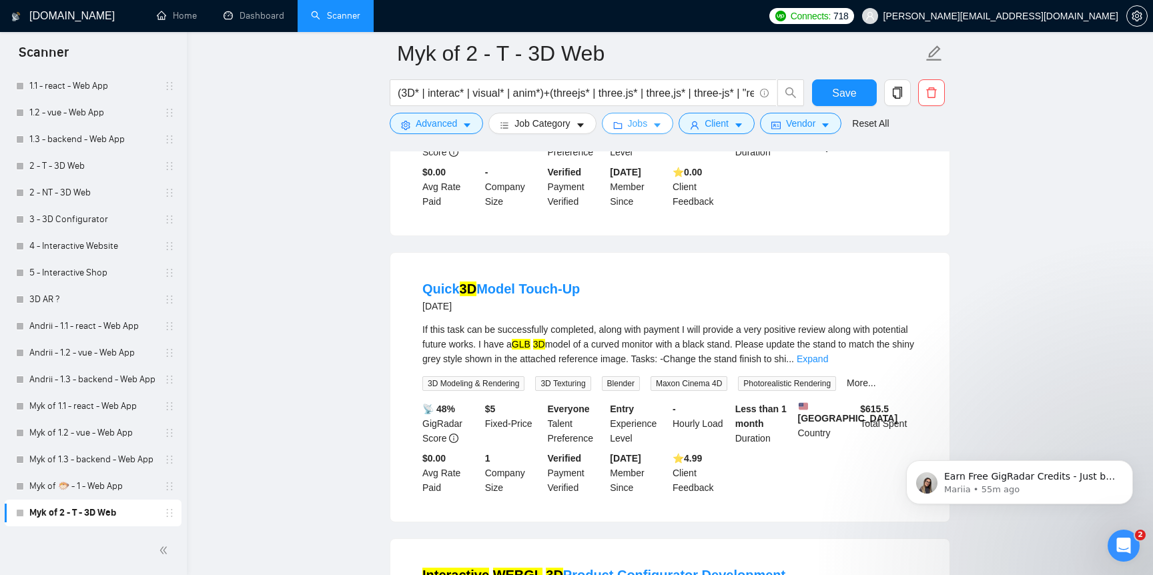
scroll to position [1487, 0]
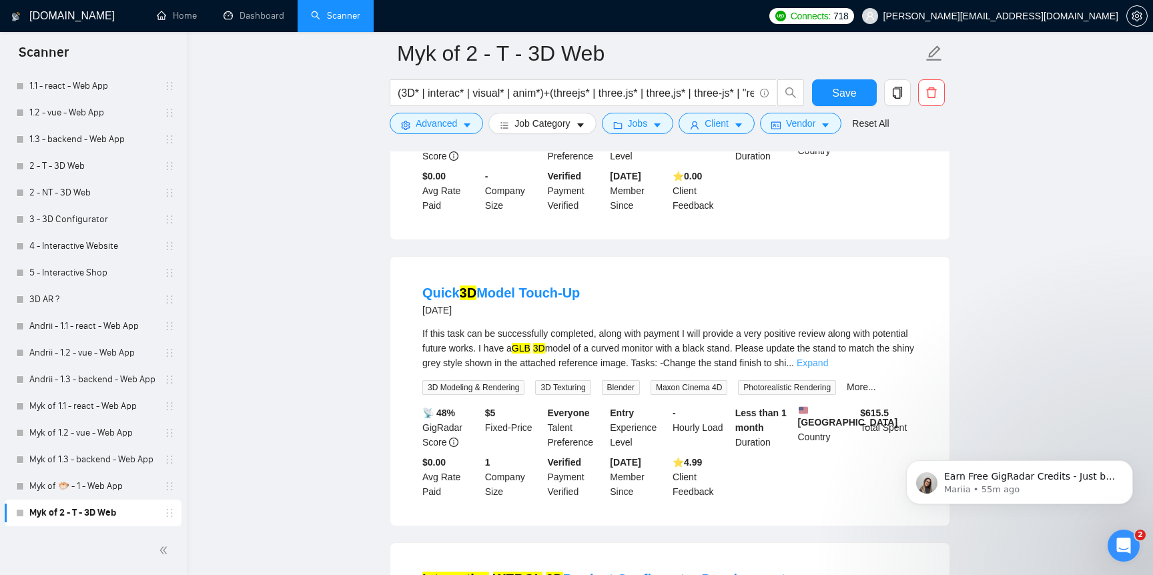
click at [828, 358] on link "Expand" at bounding box center [812, 363] width 31 height 11
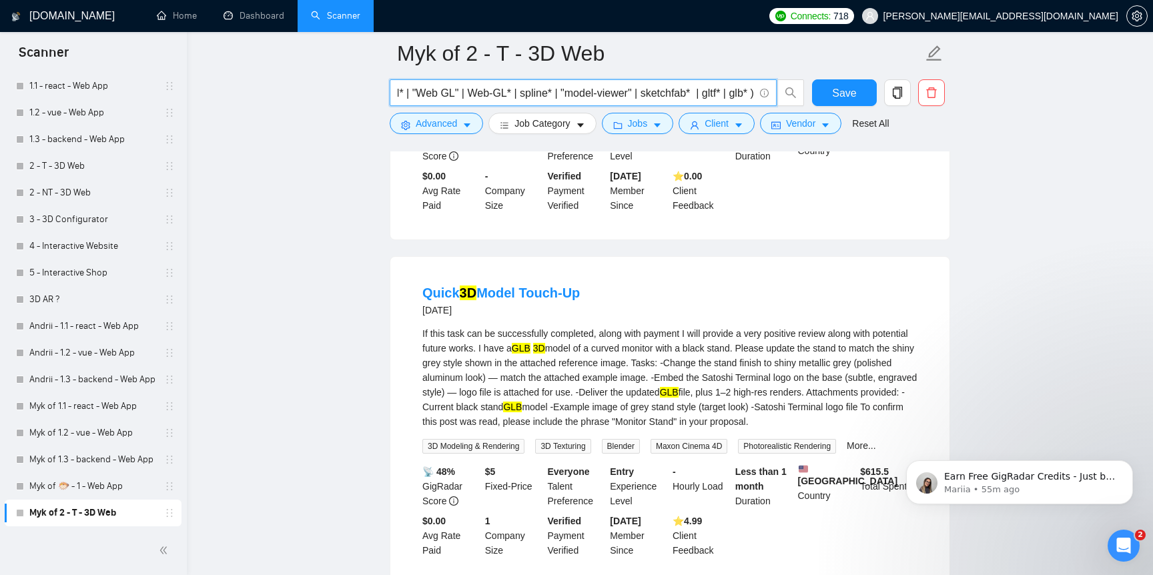
scroll to position [0, 0]
drag, startPoint x: 524, startPoint y: 91, endPoint x: 280, endPoint y: 66, distance: 244.8
click at [280, 66] on main "Myk of 2 - T - 3D Web (3D* | interac* | visual* | anim*)+(threejs* | three.js* …" at bounding box center [670, 174] width 924 height 3217
click at [414, 91] on input "(3D* | interac* | visual* | anim*)+(threejs* | three.js* | three,js* | three-js…" at bounding box center [576, 93] width 356 height 17
click at [422, 94] on input "(3D* | interac* | visual* | anim*)+(threejs* | three.js* | three,js* | three-js…" at bounding box center [576, 93] width 356 height 17
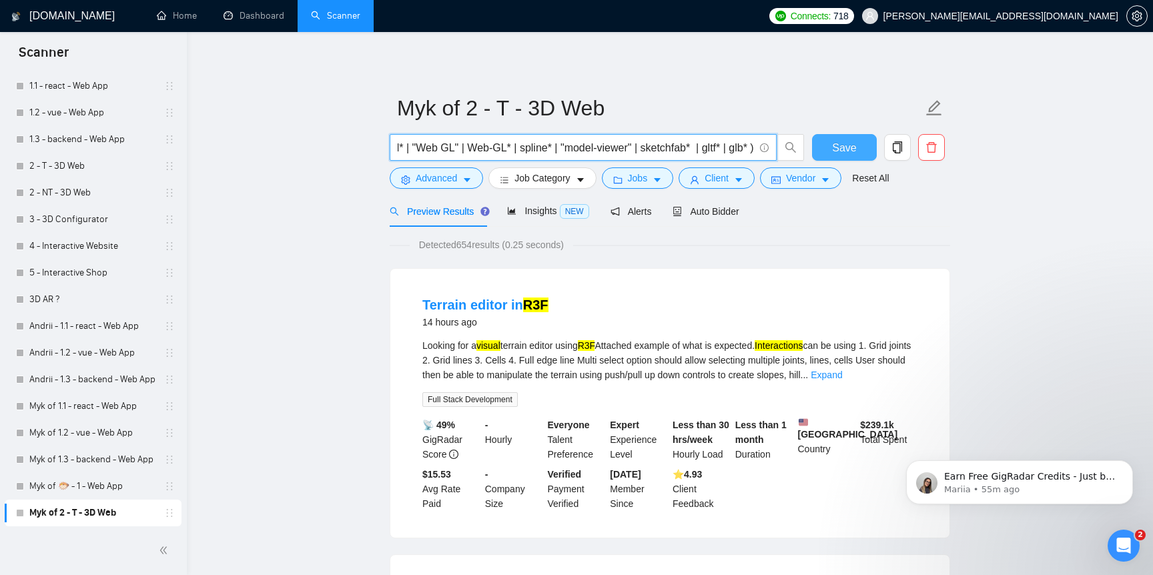
drag, startPoint x: 596, startPoint y: 151, endPoint x: 819, endPoint y: 151, distance: 223.6
click at [819, 151] on div "(| interac* | visual* | anim*)+(threejs* | three.js* | three,js* | three-js* | …" at bounding box center [667, 150] width 561 height 33
click at [611, 143] on input "(| interac* | visual* | anim*)+(threejs* | three.js* | three,js* | three-js* | …" at bounding box center [576, 147] width 356 height 17
drag, startPoint x: 611, startPoint y: 143, endPoint x: 282, endPoint y: 148, distance: 329.0
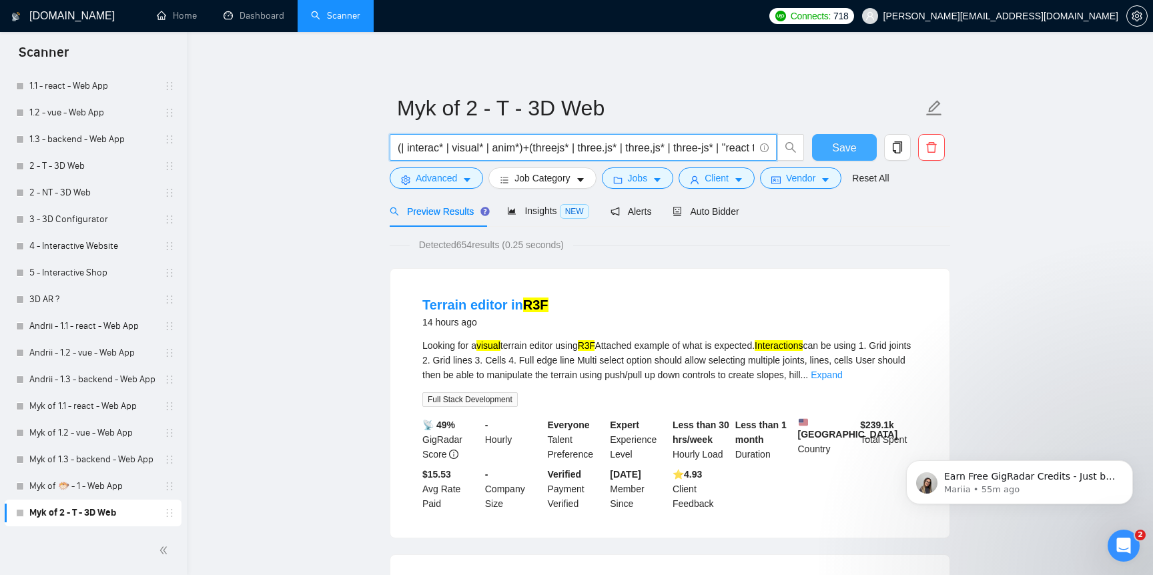
type input "(| interac* | visual* | anim*)+(threejs* | three.js* | three,js* | three-js* | …"
click at [839, 153] on span "Save" at bounding box center [844, 147] width 24 height 17
